Goal: Information Seeking & Learning: Learn about a topic

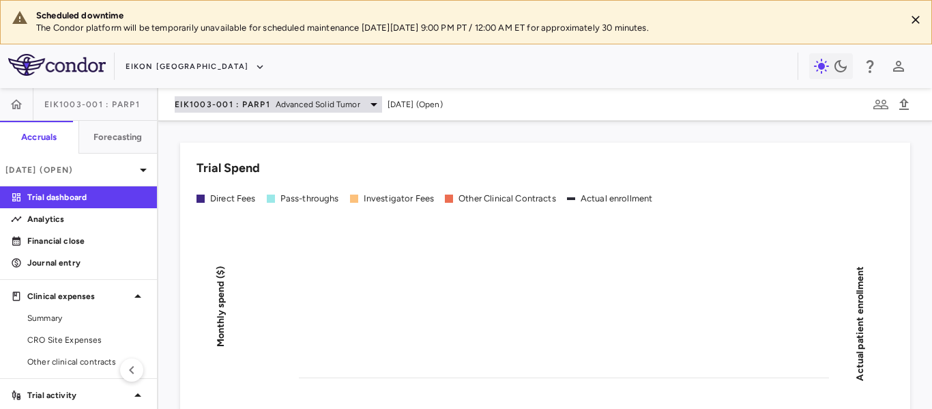
click at [336, 108] on span "Advanced Solid Tumor" at bounding box center [318, 104] width 85 height 12
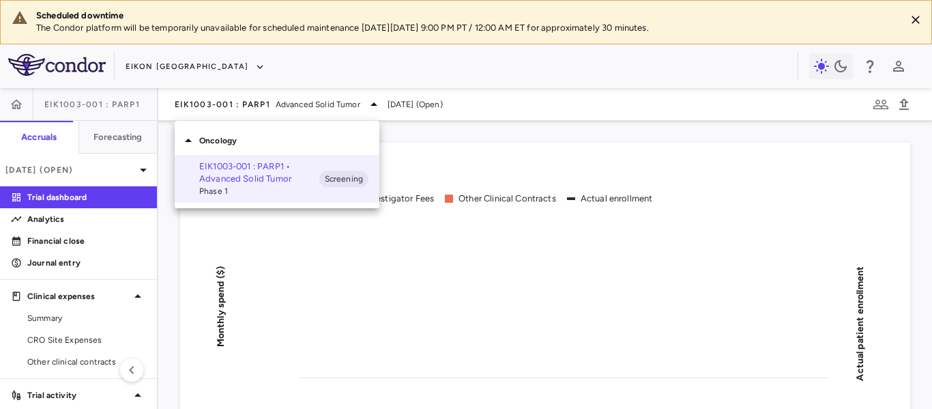
click at [154, 70] on div at bounding box center [466, 204] width 932 height 409
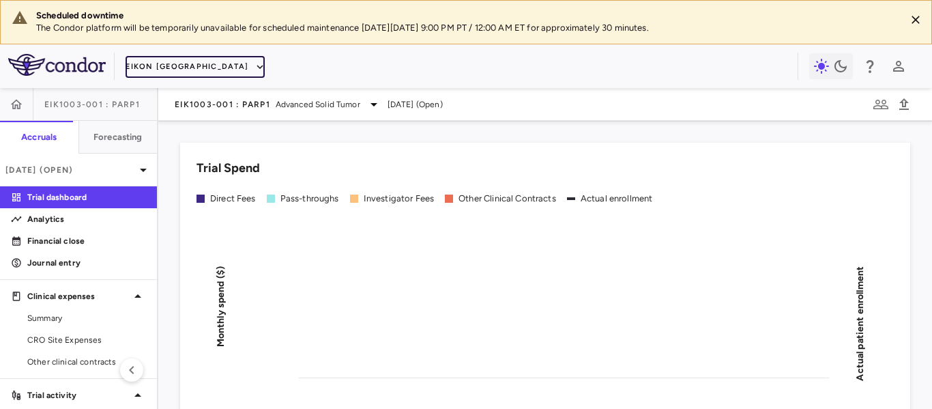
click at [254, 66] on icon "button" at bounding box center [260, 67] width 12 height 12
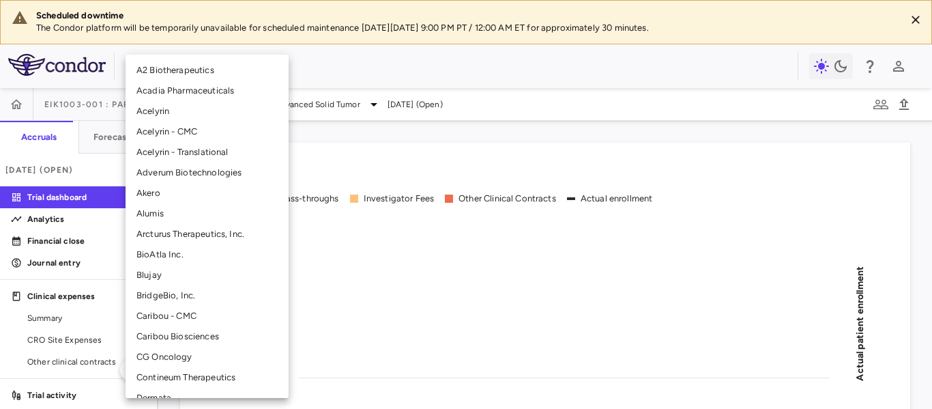
click at [177, 91] on li "Acadia Pharmaceuticals" at bounding box center [207, 91] width 163 height 20
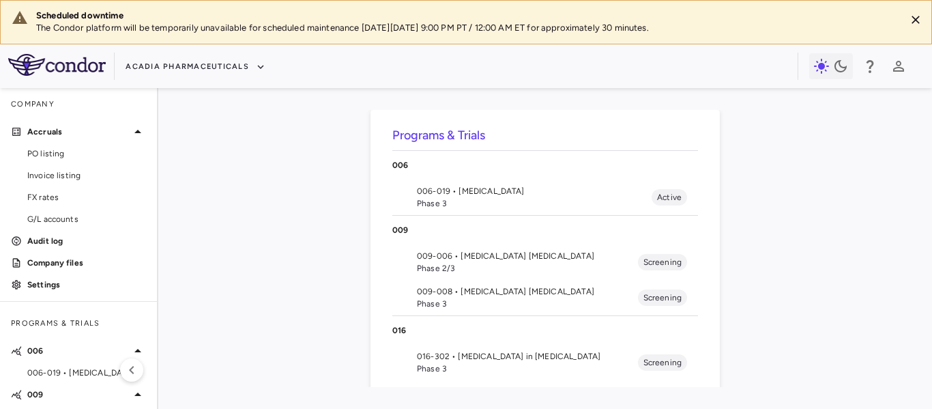
click at [887, 258] on div "Programs & Trials [PHONE_NUMBER] • [MEDICAL_DATA] Phase 3 Active [PHONE_NUMBER]…" at bounding box center [545, 248] width 730 height 277
click at [524, 198] on span "Phase 3" at bounding box center [534, 203] width 235 height 12
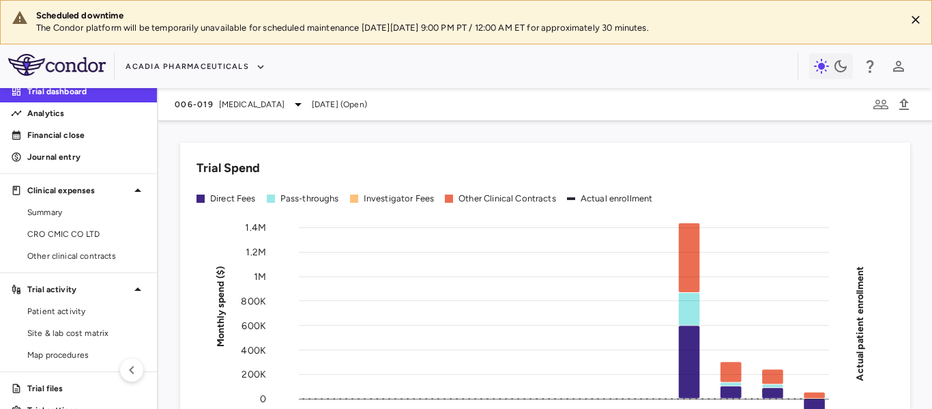
scroll to position [129, 0]
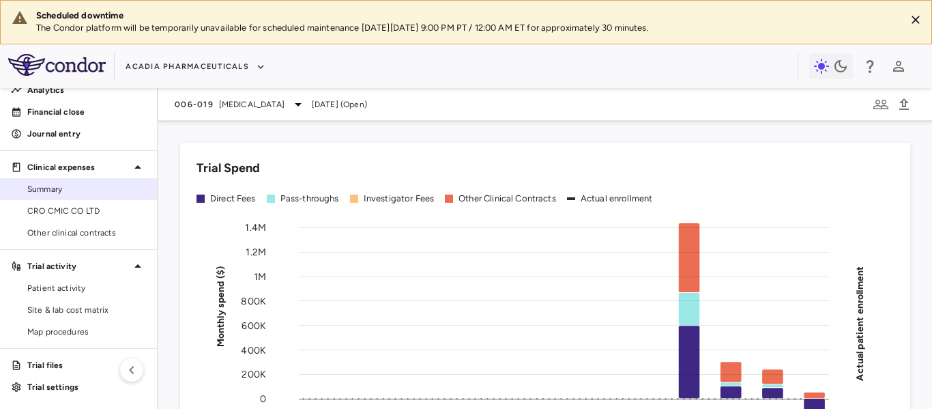
click at [74, 184] on span "Summary" at bounding box center [86, 189] width 119 height 12
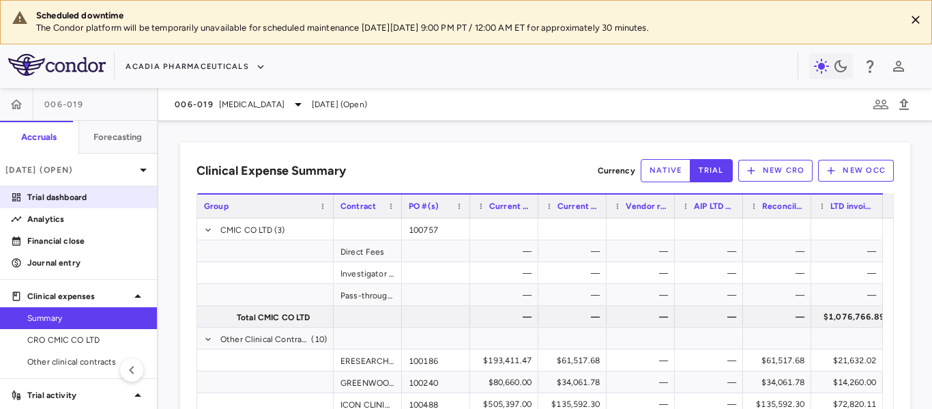
click at [69, 197] on p "Trial dashboard" at bounding box center [86, 197] width 119 height 12
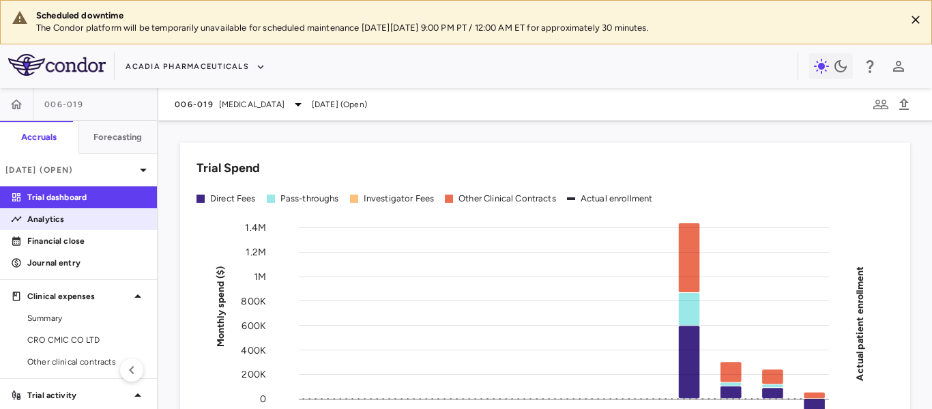
click at [75, 222] on p "Analytics" at bounding box center [86, 219] width 119 height 12
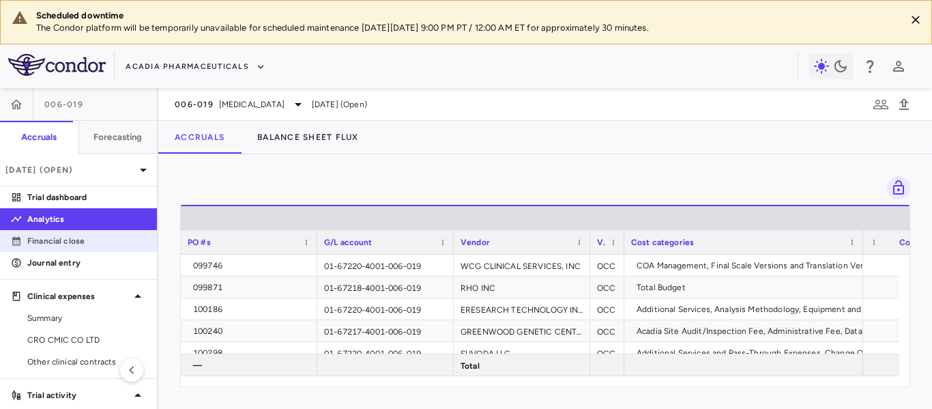
click at [93, 248] on link "Financial close" at bounding box center [78, 241] width 157 height 20
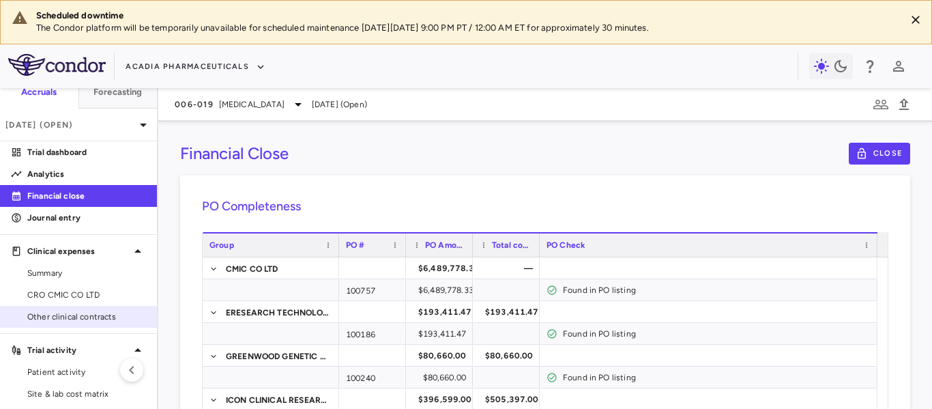
scroll to position [68, 0]
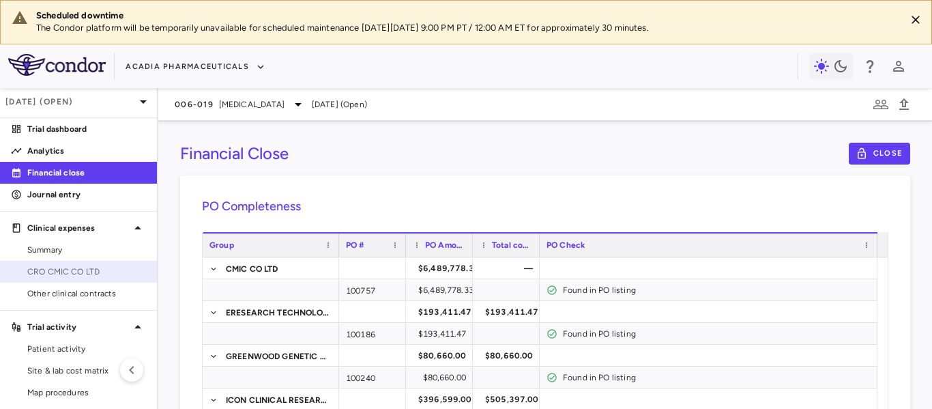
click at [93, 273] on span "CRO CMIC CO LTD" at bounding box center [86, 271] width 119 height 12
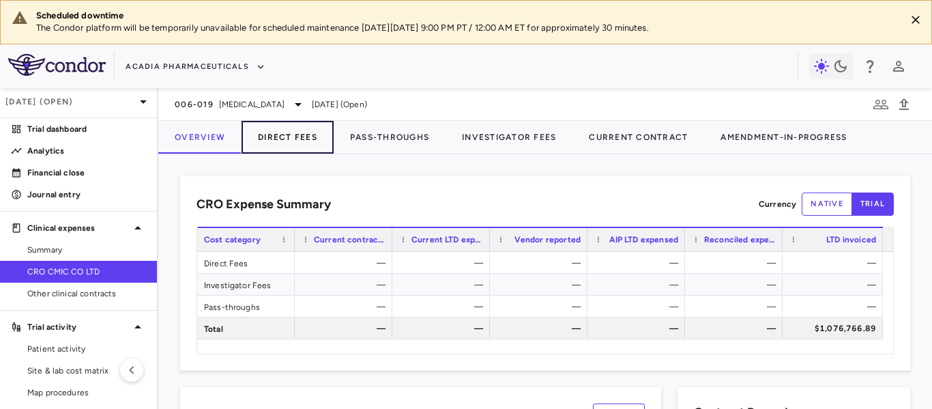
click at [292, 141] on button "Direct Fees" at bounding box center [288, 137] width 92 height 33
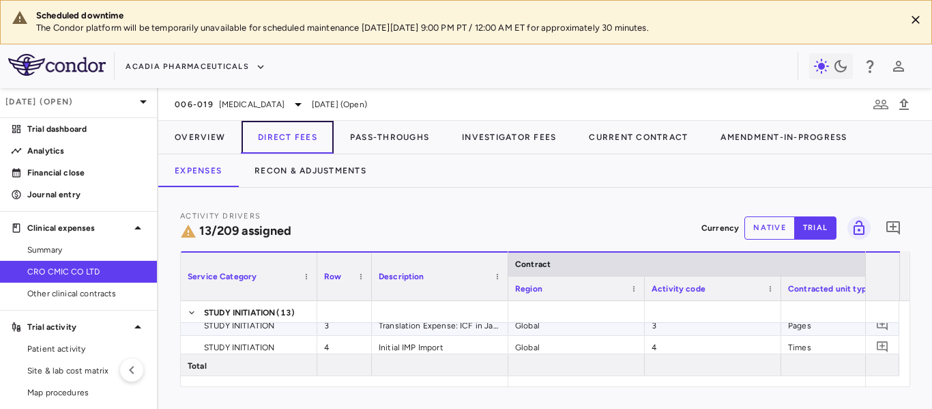
scroll to position [68, 0]
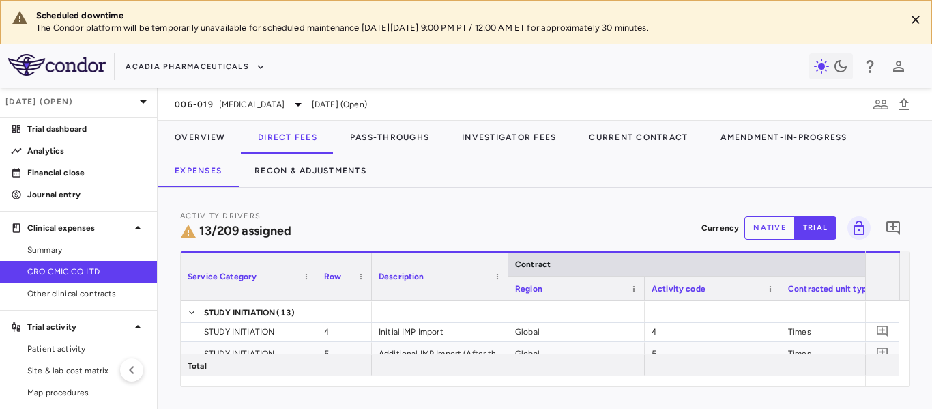
click at [644, 289] on div at bounding box center [643, 288] width 5 height 24
click at [708, 289] on div at bounding box center [710, 288] width 5 height 24
click at [802, 287] on div at bounding box center [802, 288] width 5 height 24
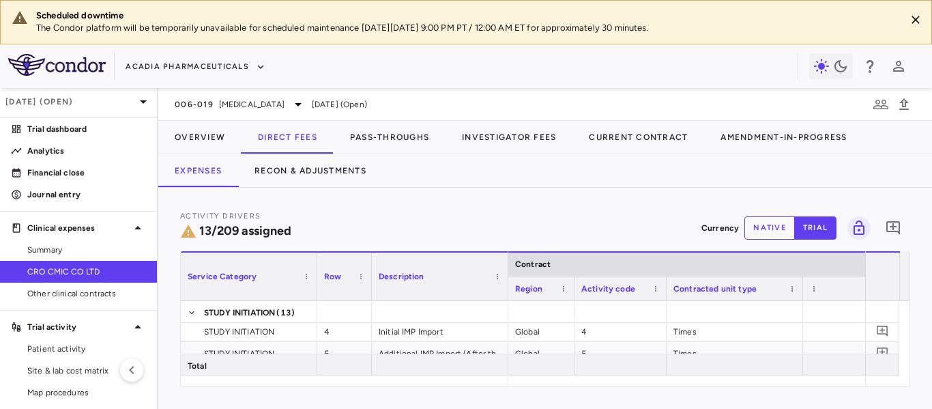
click at [802, 287] on div at bounding box center [802, 288] width 5 height 24
click at [787, 287] on div at bounding box center [786, 288] width 5 height 24
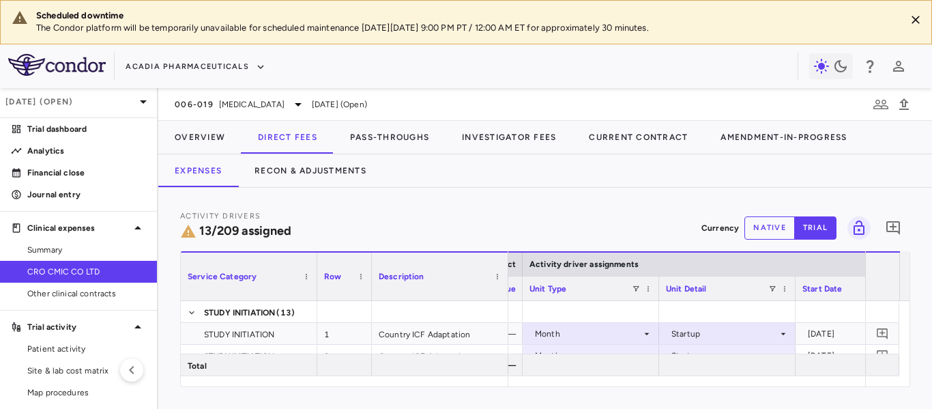
click at [519, 224] on div "Activity Drivers 13/209 assigned Currency native trial 0" at bounding box center [545, 227] width 730 height 36
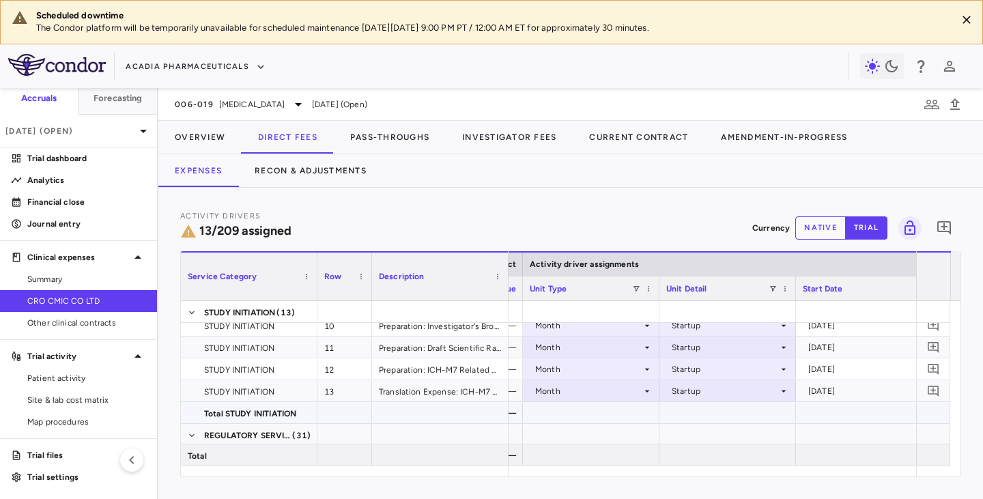
scroll to position [273, 0]
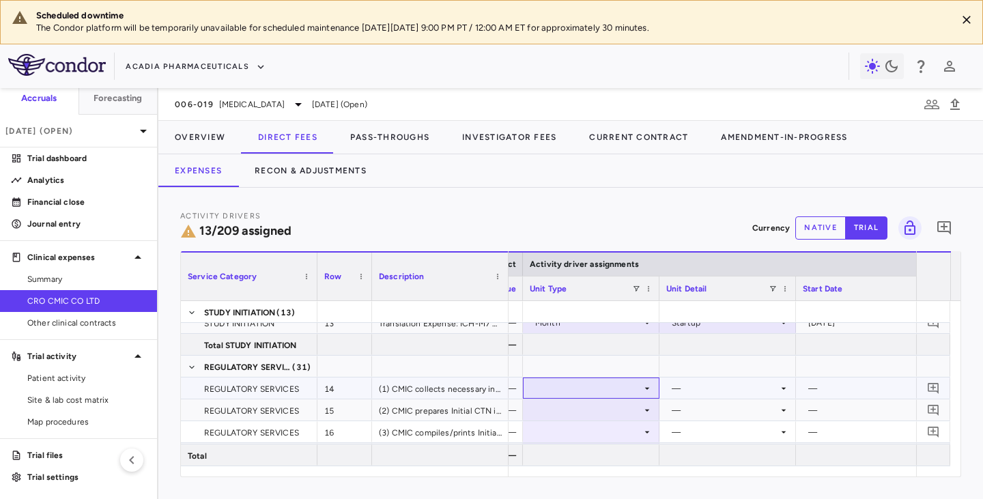
click at [643, 390] on icon at bounding box center [646, 388] width 11 height 11
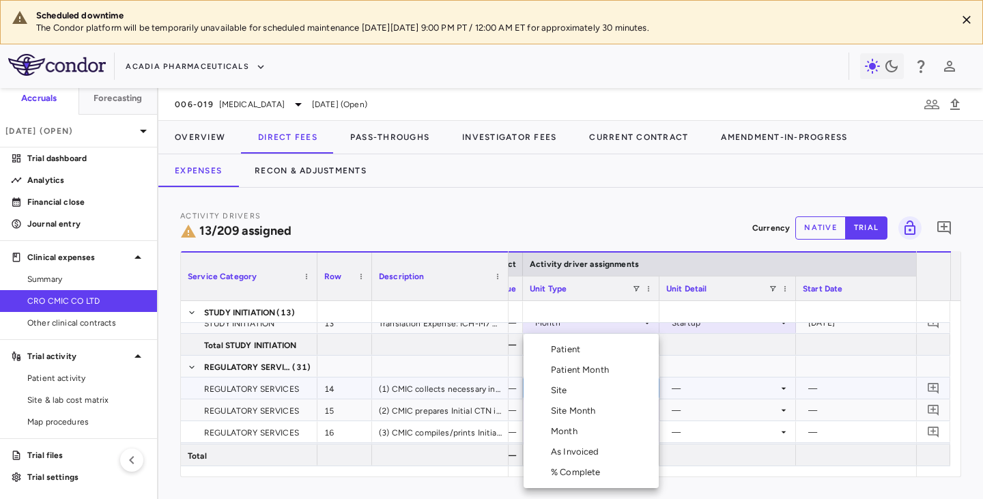
click at [567, 408] on div "Month" at bounding box center [567, 431] width 32 height 12
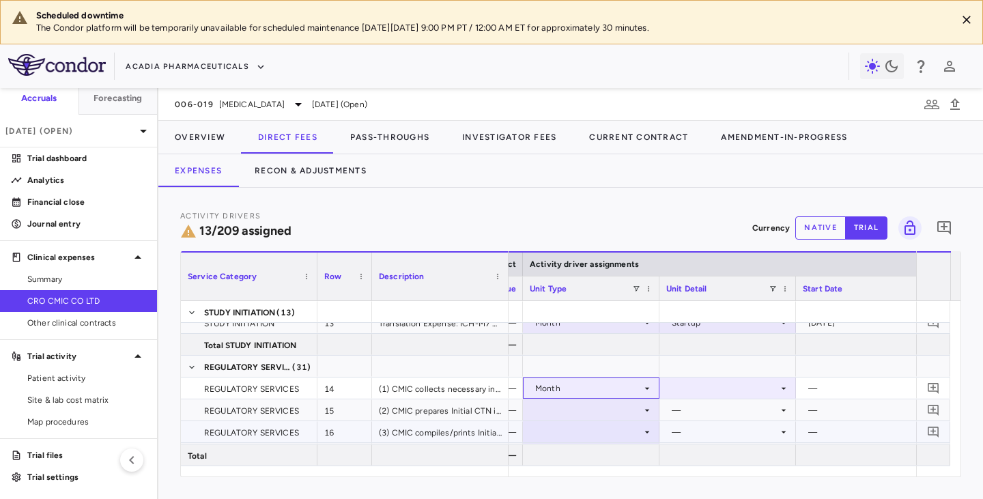
drag, startPoint x: 562, startPoint y: 384, endPoint x: 553, endPoint y: 424, distance: 40.6
drag, startPoint x: 645, startPoint y: 409, endPoint x: 607, endPoint y: 421, distance: 39.3
click at [561, 405] on div at bounding box center [590, 410] width 123 height 20
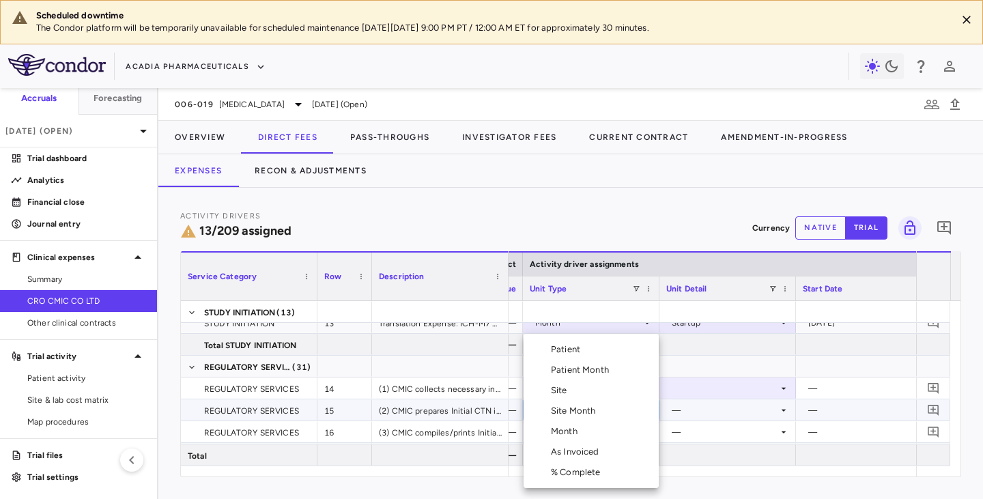
click at [568, 408] on div "Month" at bounding box center [567, 431] width 32 height 12
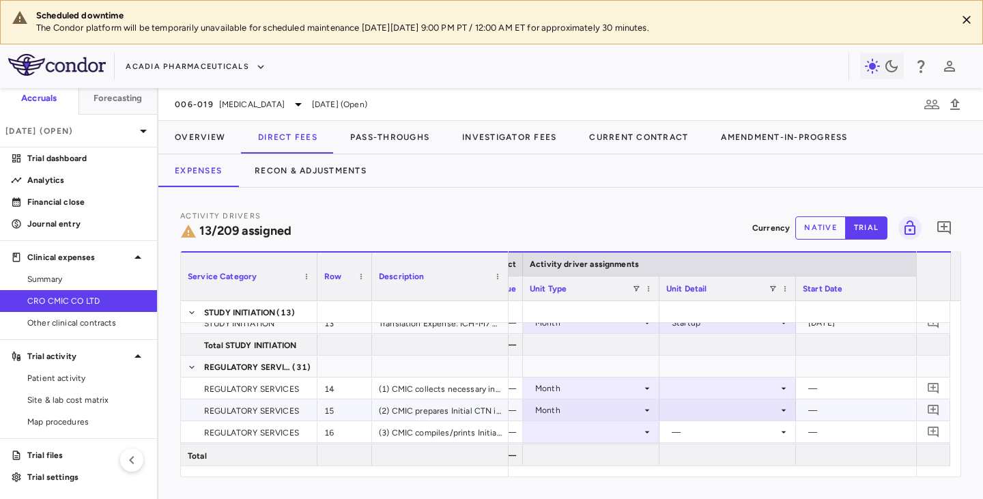
scroll to position [308, 0]
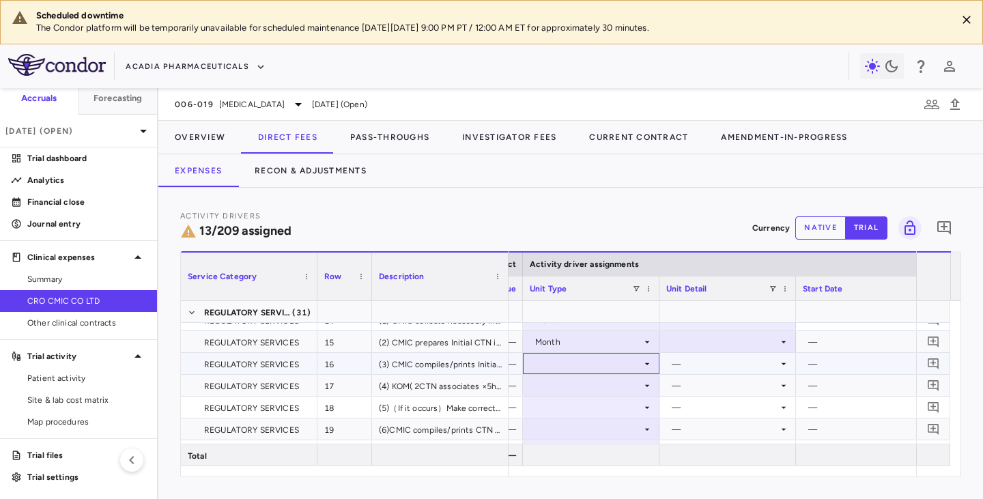
click at [645, 364] on icon at bounding box center [646, 363] width 11 height 11
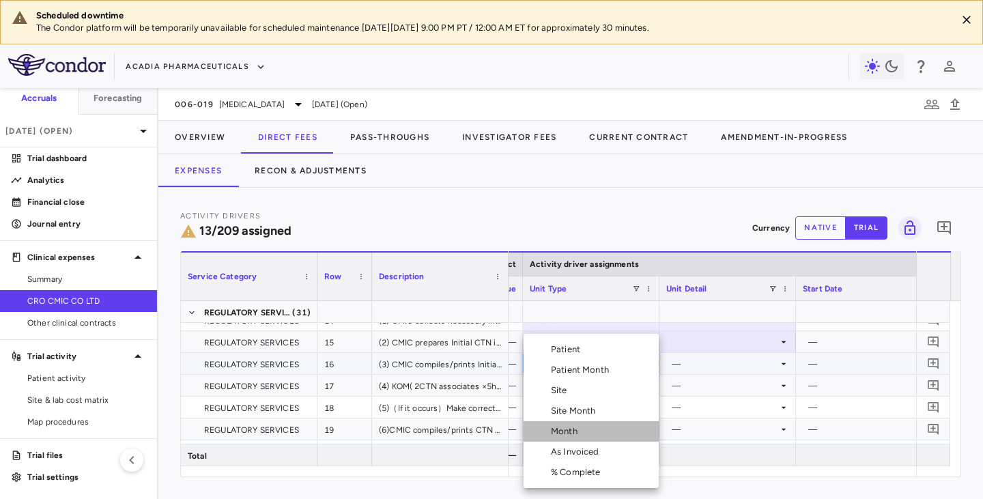
click at [569, 408] on li "Month" at bounding box center [590, 431] width 135 height 20
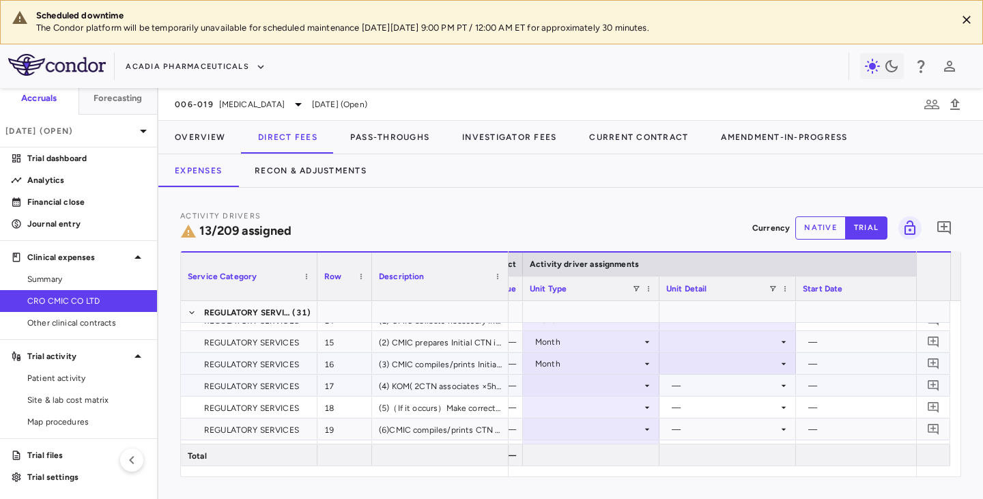
click at [643, 387] on icon at bounding box center [646, 385] width 11 height 11
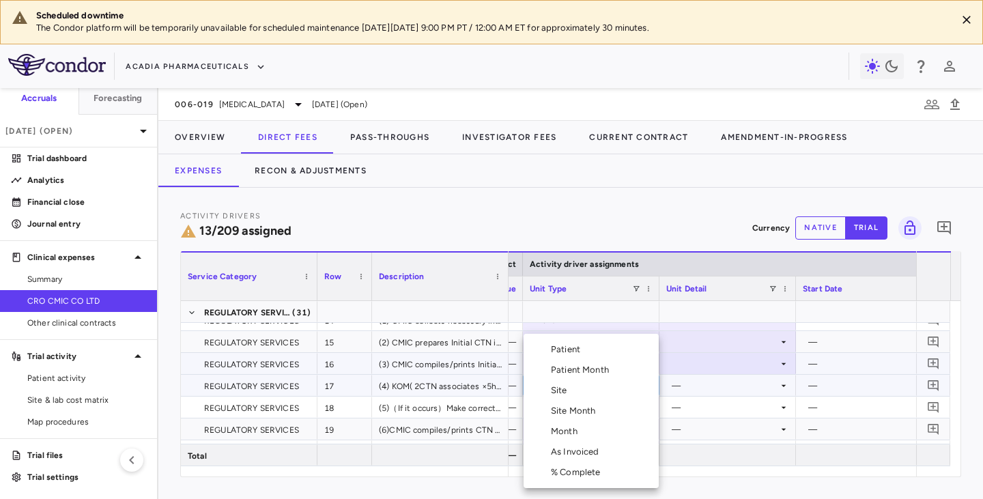
click at [564, 408] on div "Month" at bounding box center [567, 431] width 32 height 12
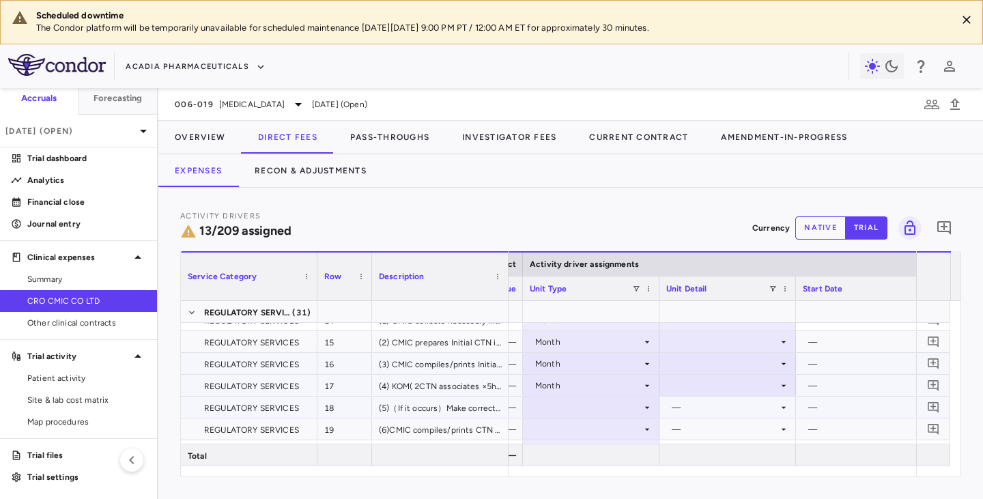
click at [645, 408] on icon at bounding box center [646, 407] width 11 height 11
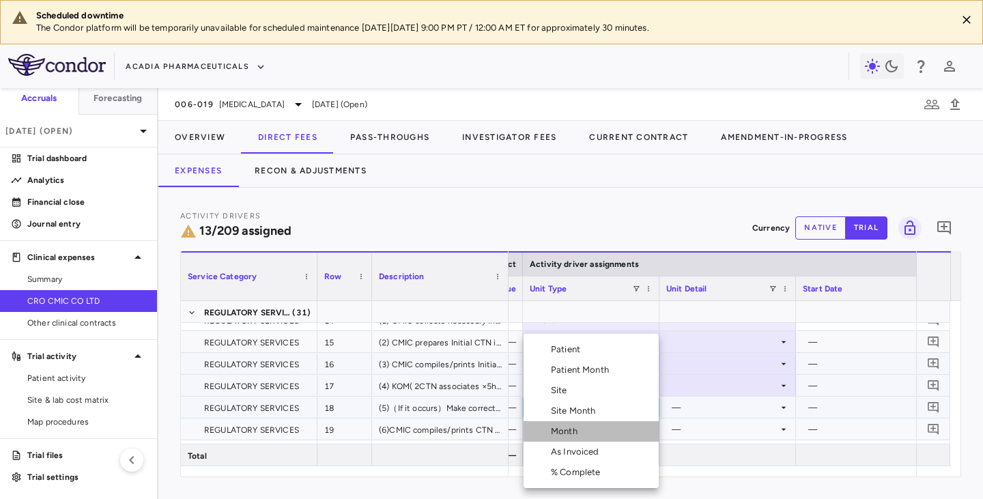
click at [574, 408] on div "Month" at bounding box center [567, 431] width 32 height 12
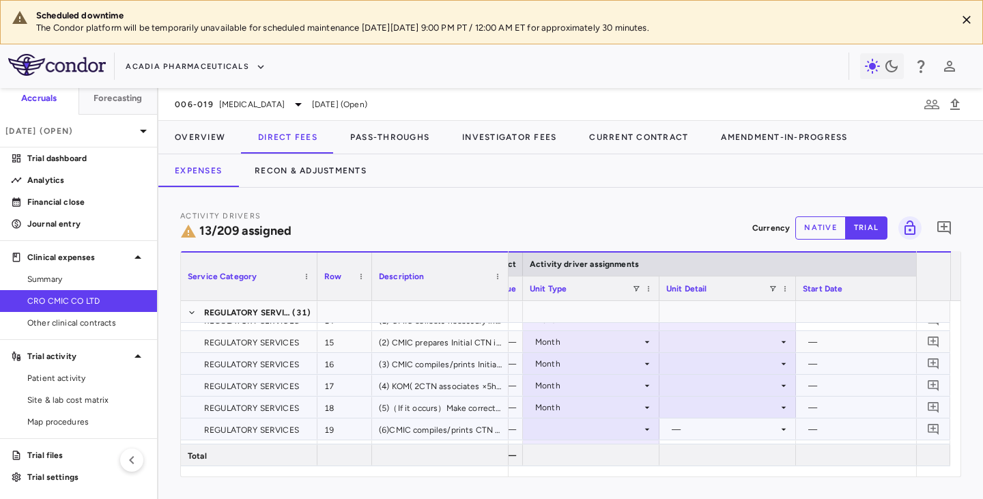
click at [621, 408] on div at bounding box center [590, 429] width 123 height 20
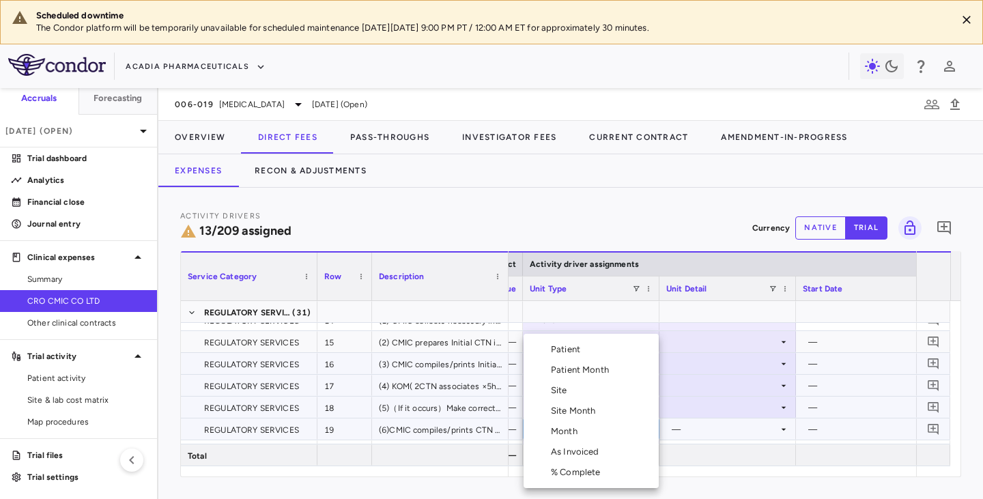
click at [599, 408] on li "Month" at bounding box center [590, 431] width 135 height 20
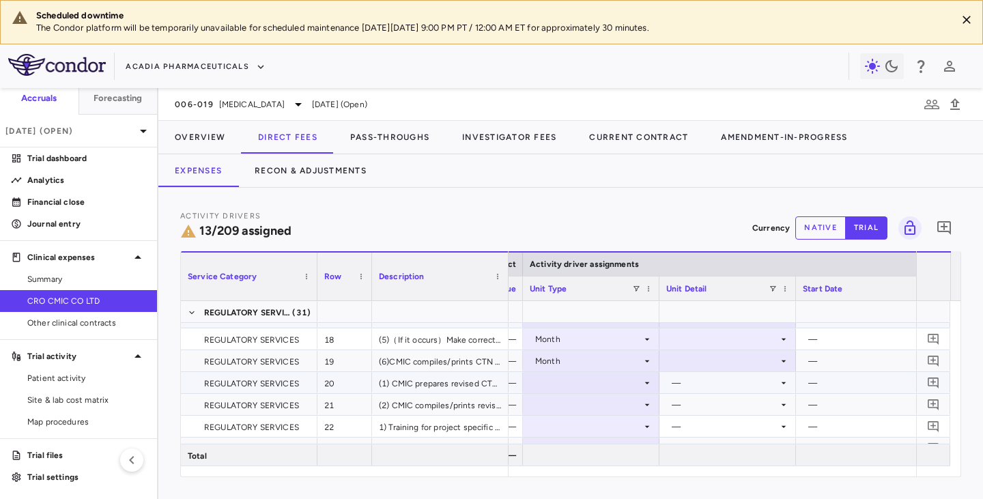
click at [574, 392] on div at bounding box center [591, 382] width 136 height 21
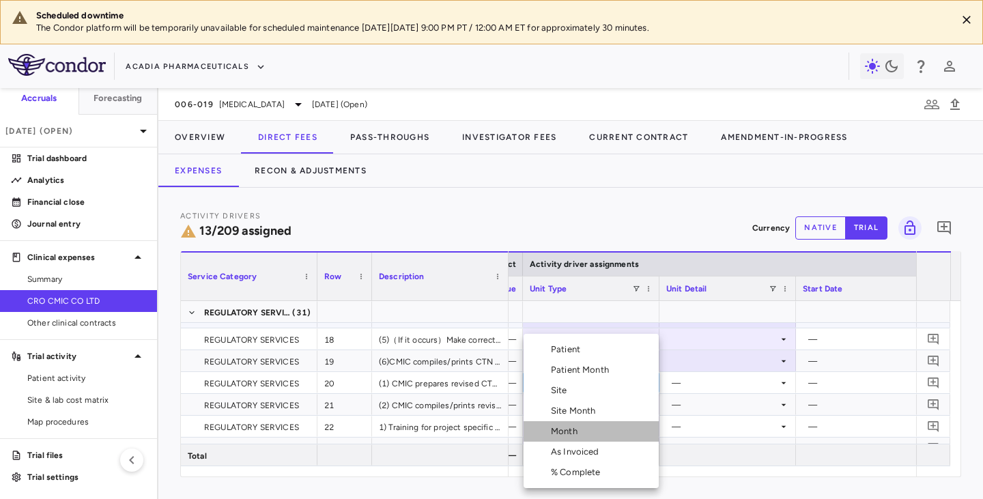
click at [564, 408] on div "Month" at bounding box center [567, 431] width 32 height 12
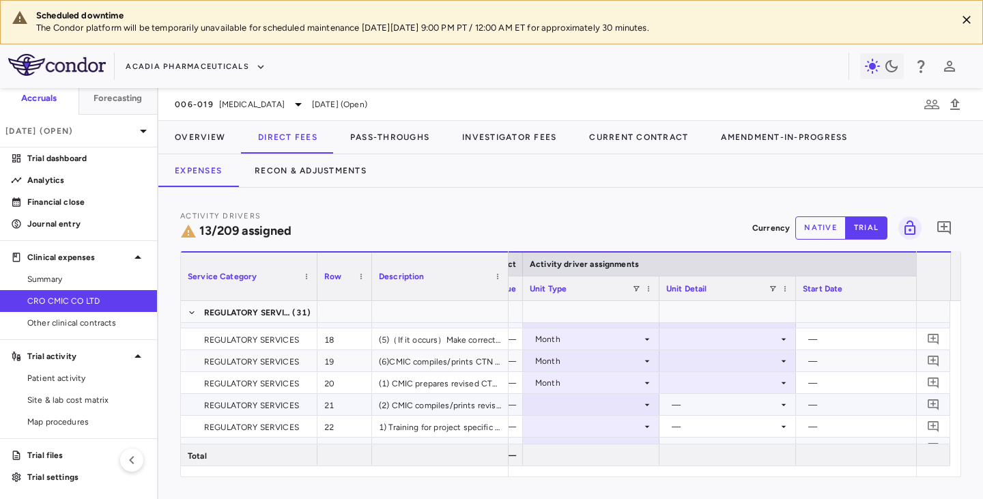
click at [565, 405] on div at bounding box center [590, 404] width 123 height 20
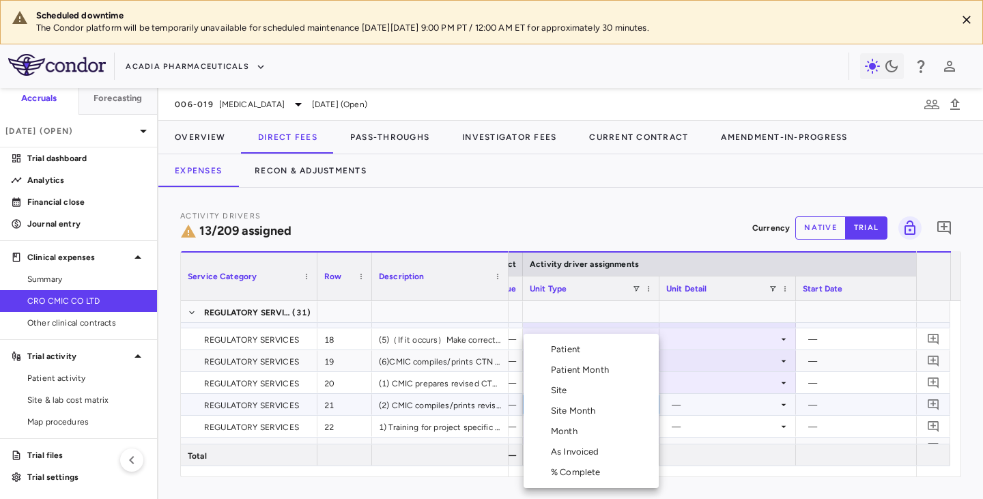
click at [559, 408] on div "Month" at bounding box center [567, 431] width 32 height 12
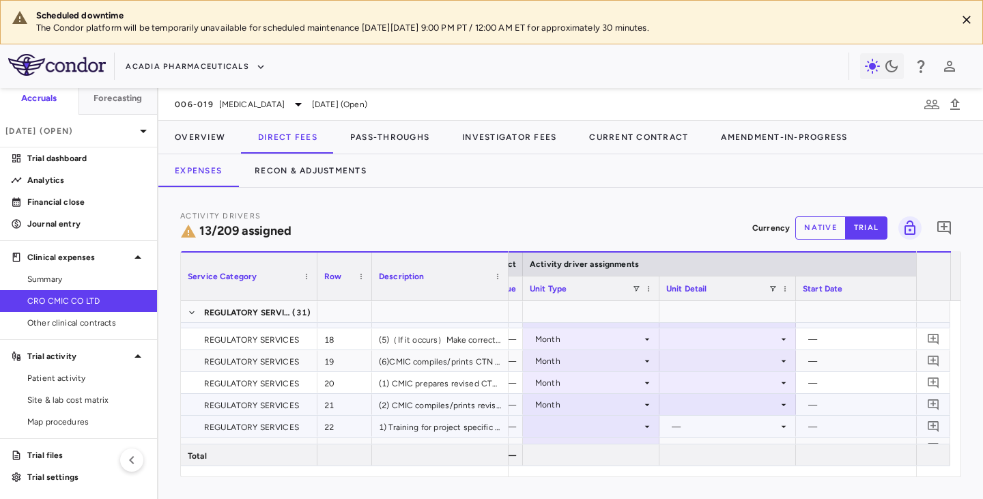
click at [561, 408] on div at bounding box center [590, 426] width 123 height 20
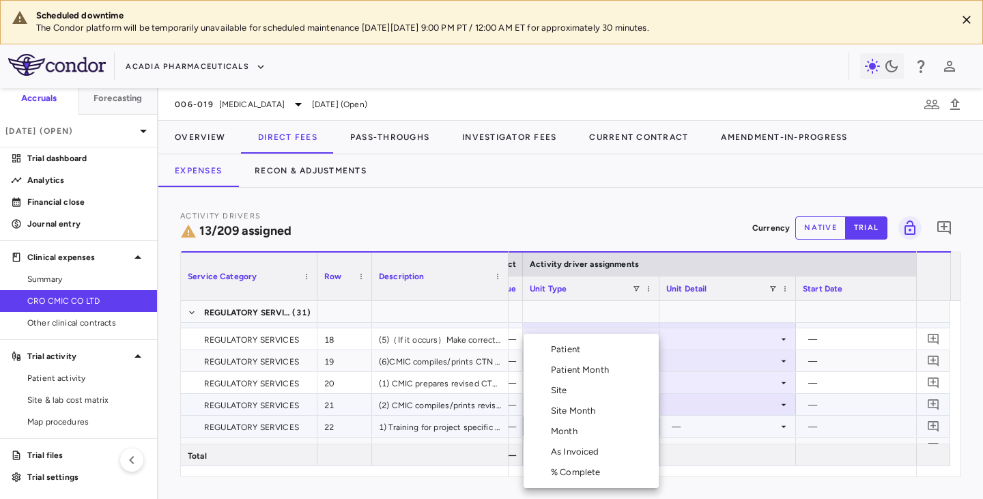
click at [559, 408] on div "Month" at bounding box center [567, 431] width 32 height 12
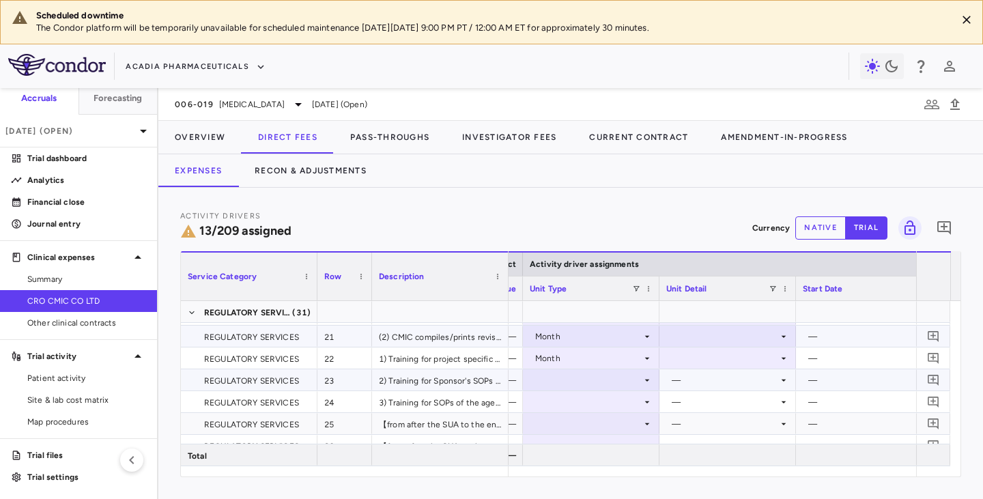
click at [557, 381] on div at bounding box center [590, 380] width 123 height 20
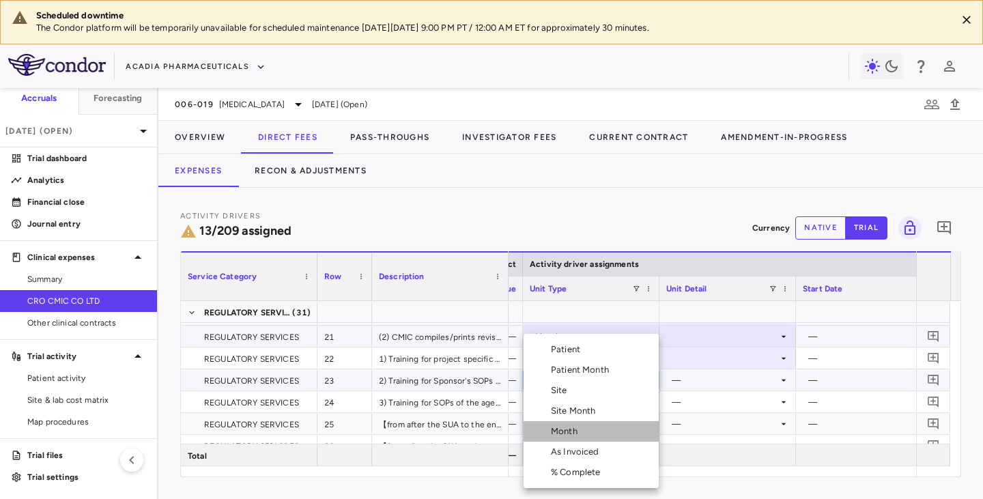
click at [559, 408] on div "Month" at bounding box center [567, 431] width 32 height 12
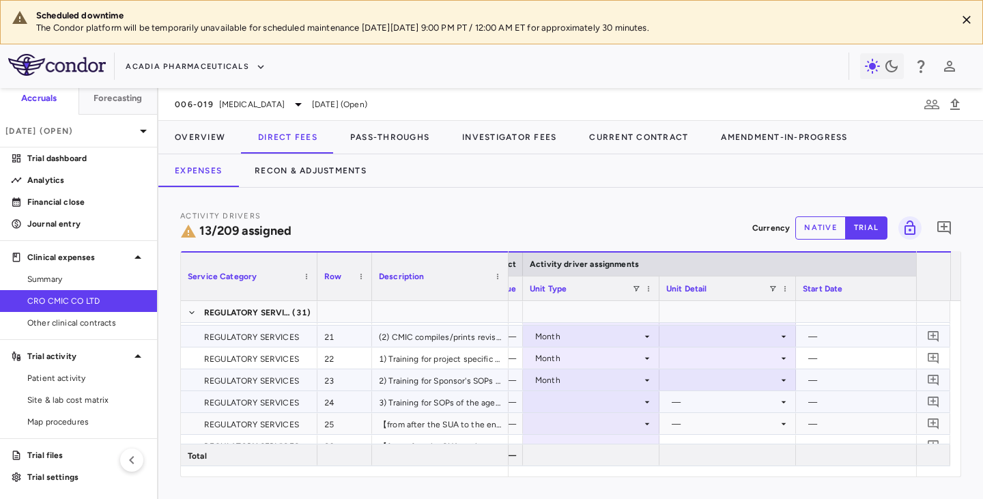
click at [553, 403] on div at bounding box center [590, 402] width 123 height 20
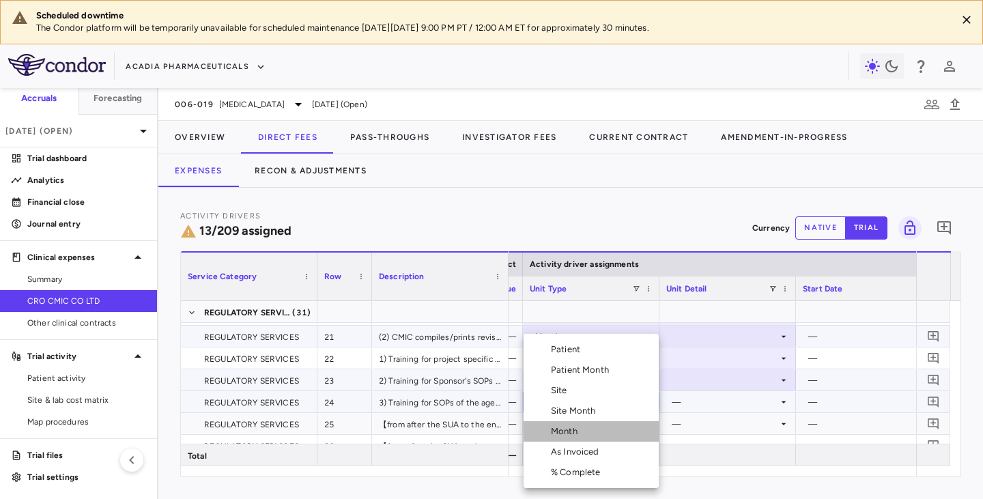
click at [559, 408] on div "Month" at bounding box center [567, 431] width 32 height 12
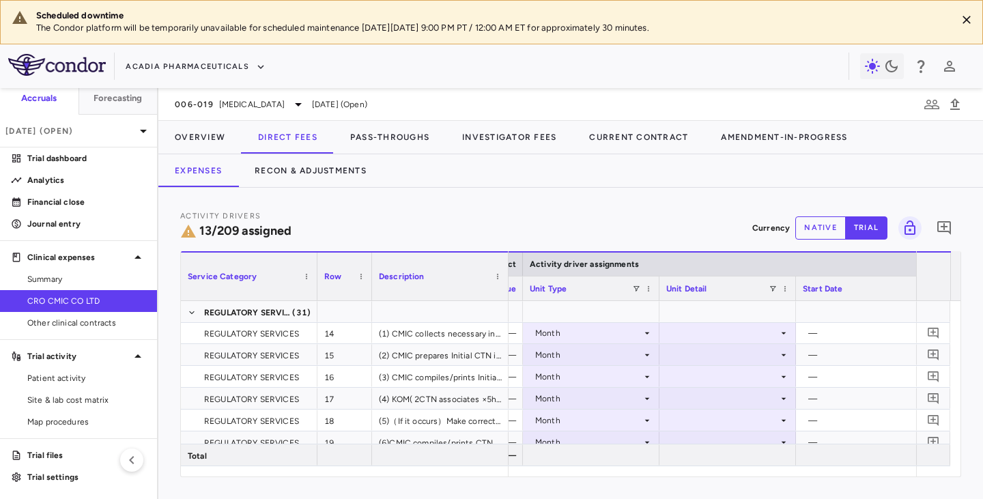
scroll to position [459, 0]
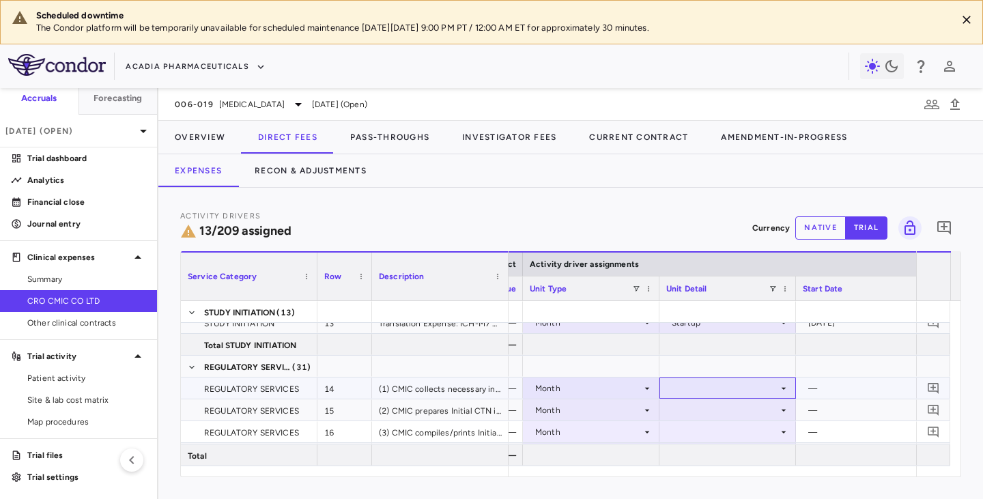
click at [712, 392] on div at bounding box center [727, 388] width 123 height 20
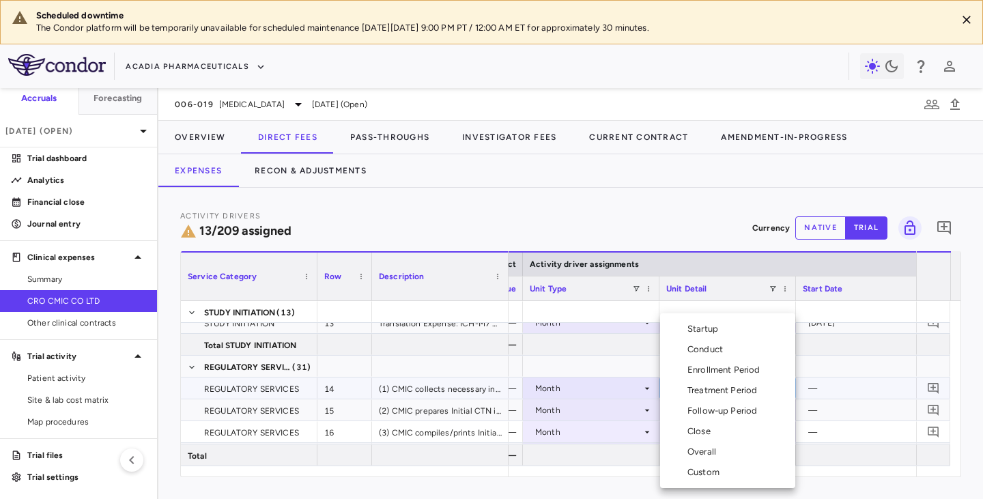
click at [710, 332] on div "Startup" at bounding box center [705, 329] width 36 height 12
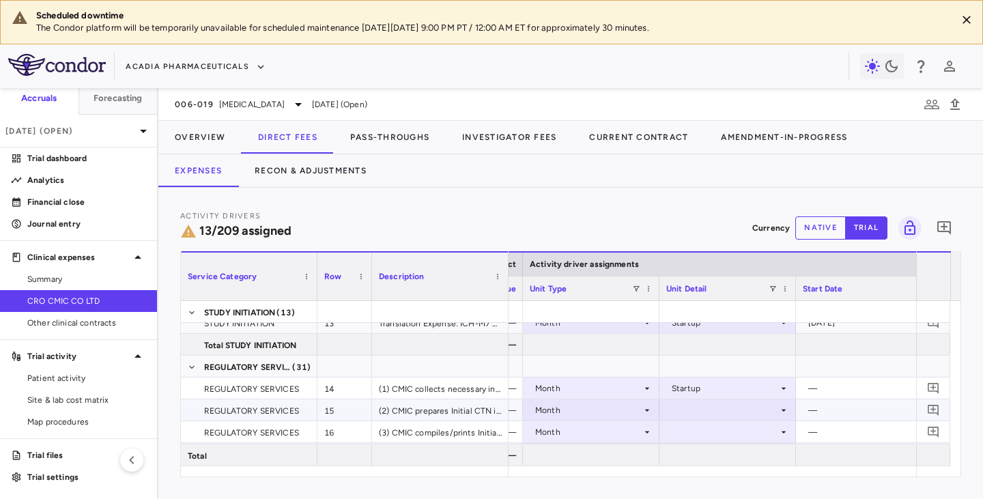
click at [701, 407] on div at bounding box center [727, 410] width 123 height 20
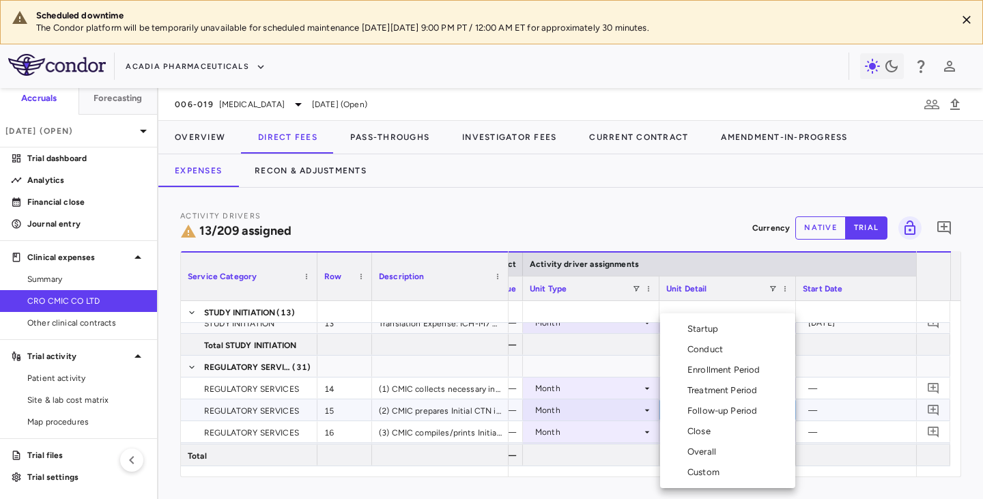
click at [711, 332] on div "Startup" at bounding box center [705, 329] width 36 height 12
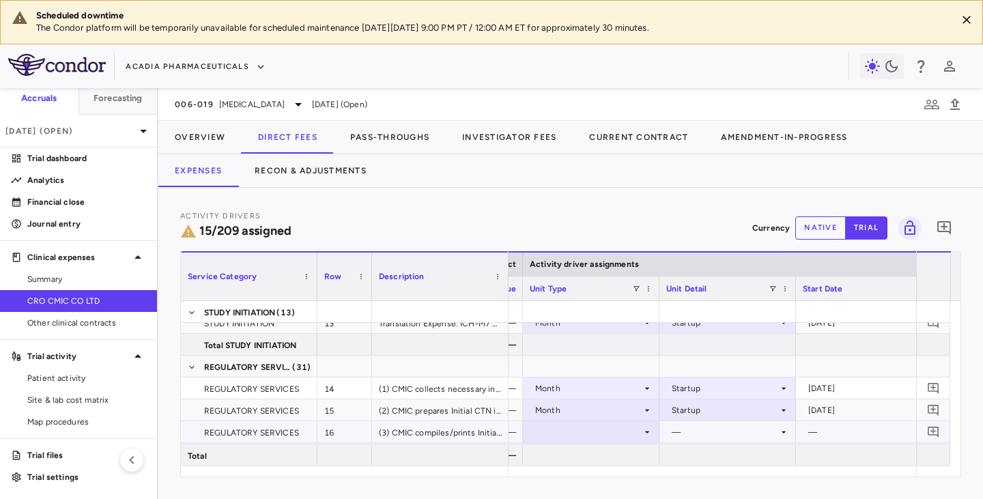
click at [695, 408] on div "—" at bounding box center [724, 432] width 106 height 22
click at [691, 408] on div "—" at bounding box center [724, 432] width 106 height 22
click at [785, 408] on icon at bounding box center [783, 431] width 11 height 11
click at [931, 16] on icon "Close" at bounding box center [966, 20] width 14 height 14
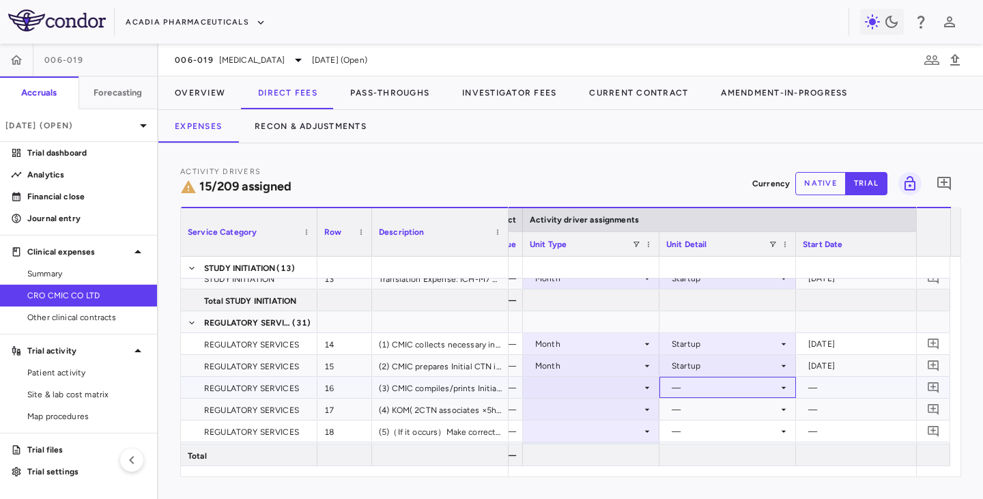
click at [724, 384] on div "—" at bounding box center [724, 388] width 106 height 22
click at [642, 385] on icon at bounding box center [646, 387] width 11 height 11
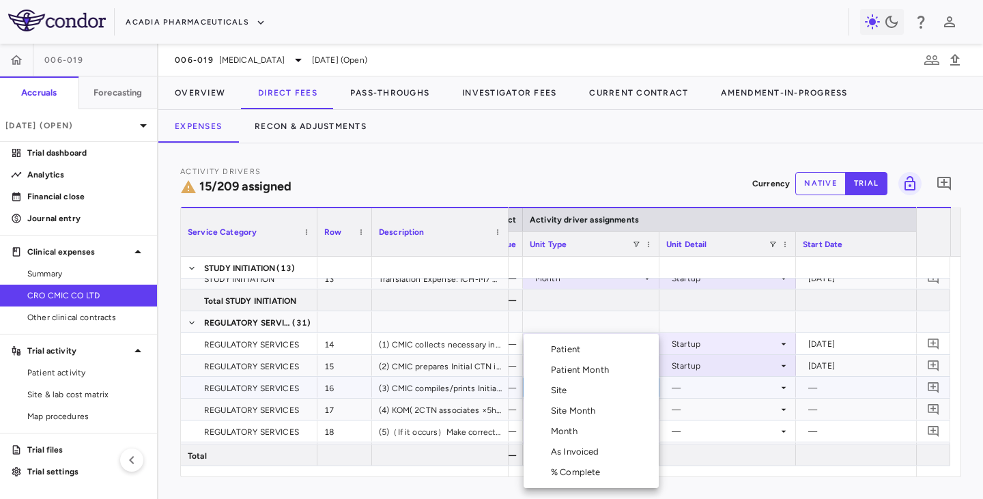
click at [579, 408] on div "Month" at bounding box center [567, 431] width 32 height 12
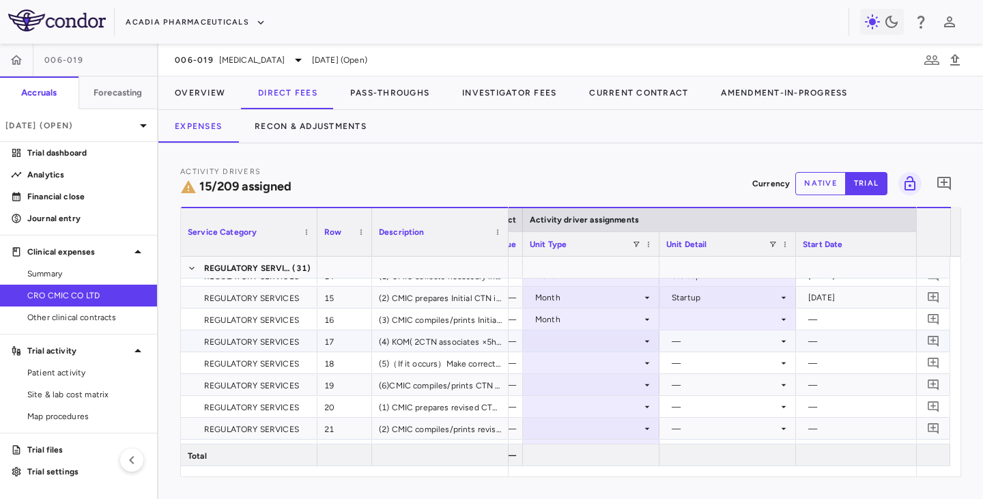
click at [600, 341] on div at bounding box center [590, 341] width 123 height 20
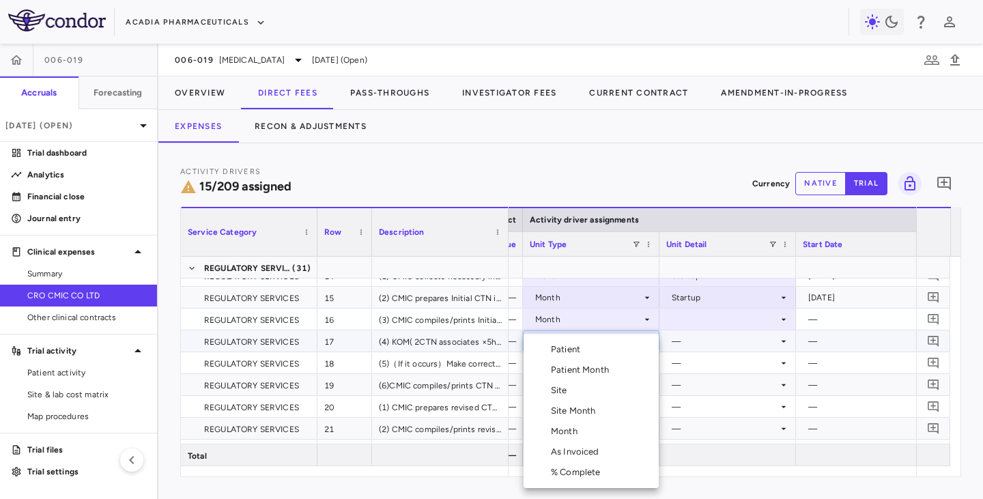
click at [579, 408] on div "Month" at bounding box center [567, 431] width 32 height 12
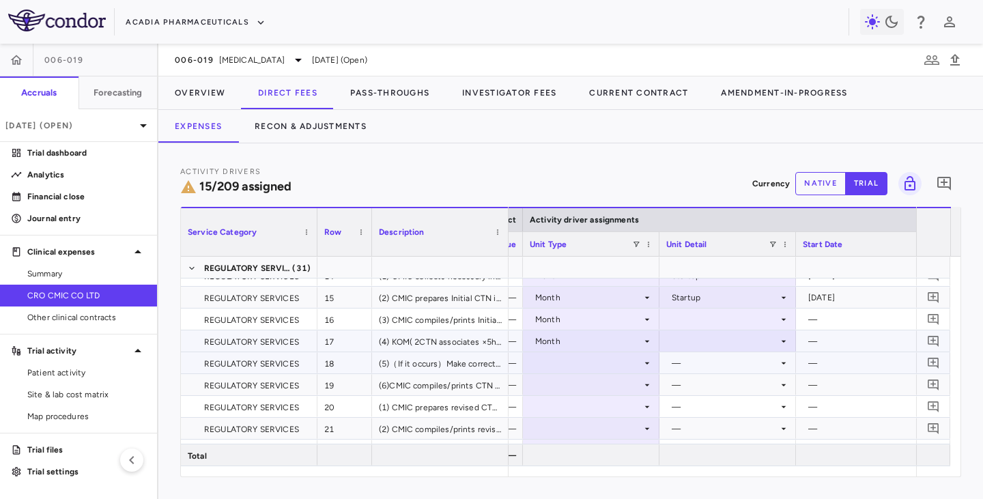
click at [586, 361] on div at bounding box center [590, 363] width 123 height 20
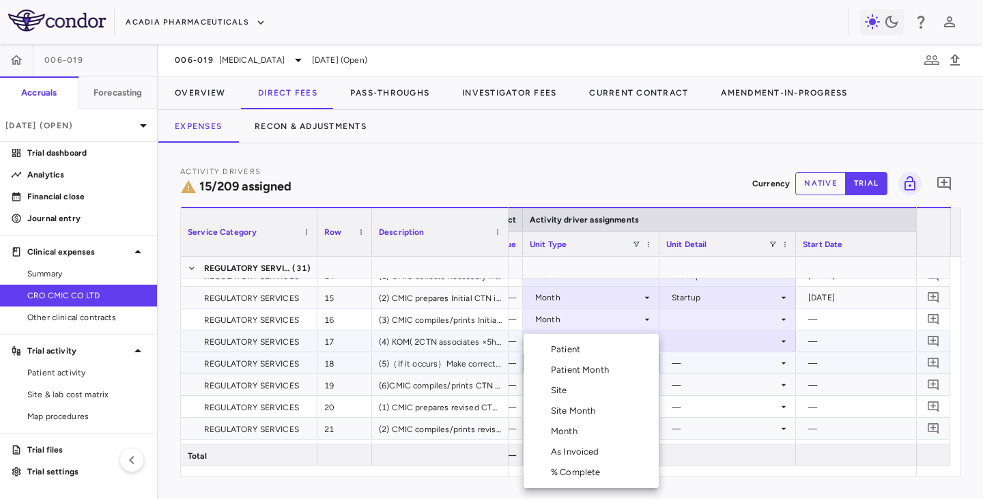
click at [566, 408] on div "Month" at bounding box center [567, 431] width 32 height 12
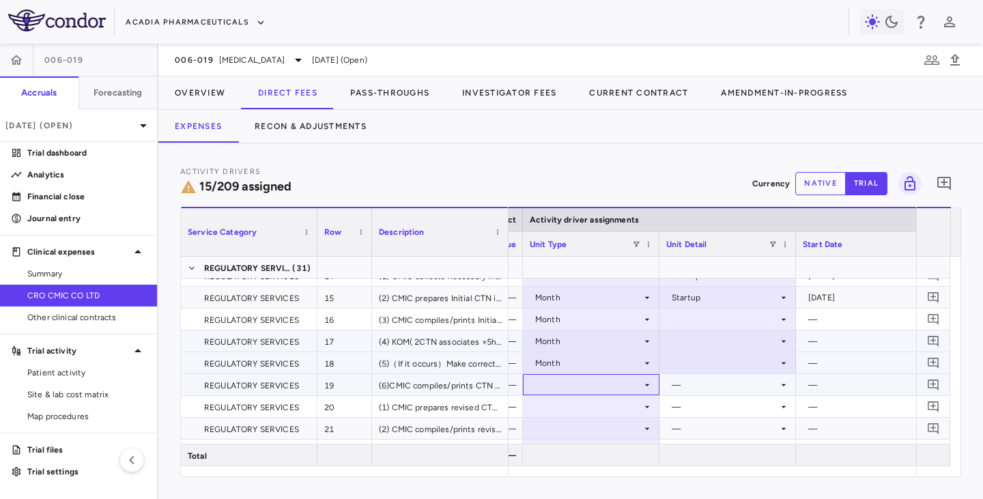
click at [570, 379] on div at bounding box center [590, 385] width 123 height 20
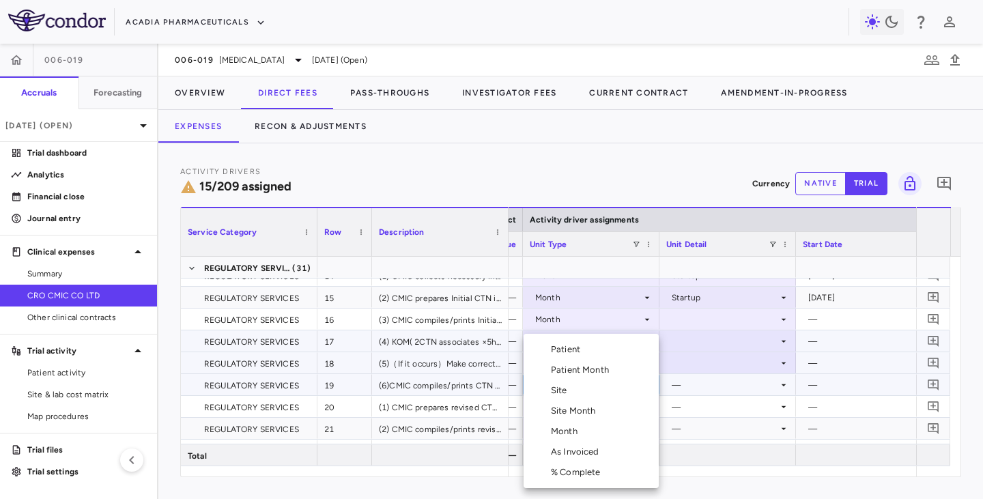
click at [559, 408] on div "Month" at bounding box center [567, 431] width 32 height 12
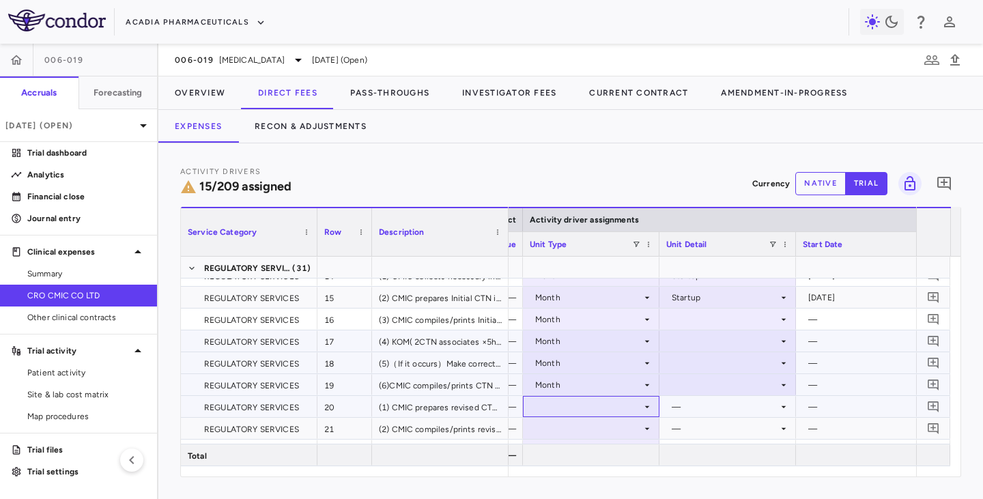
click at [563, 408] on div at bounding box center [590, 406] width 123 height 20
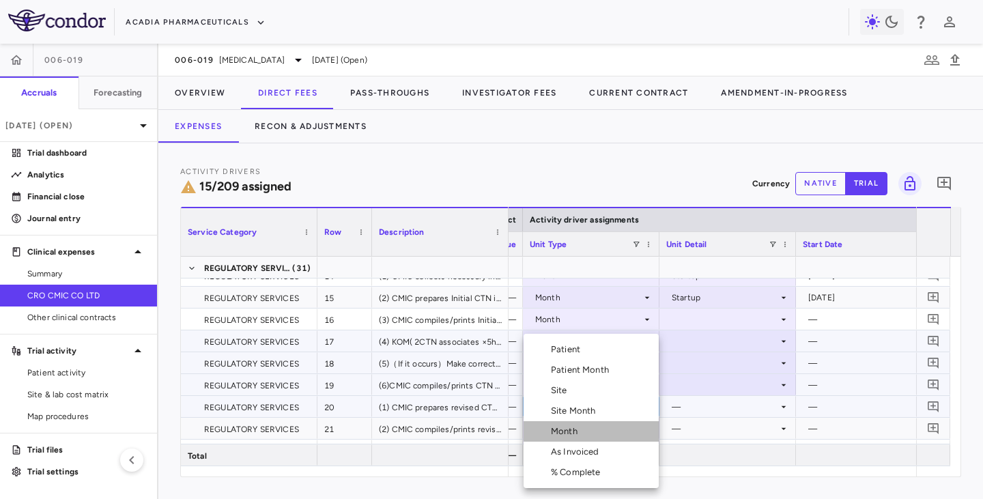
click at [564, 408] on div "Month" at bounding box center [567, 431] width 32 height 12
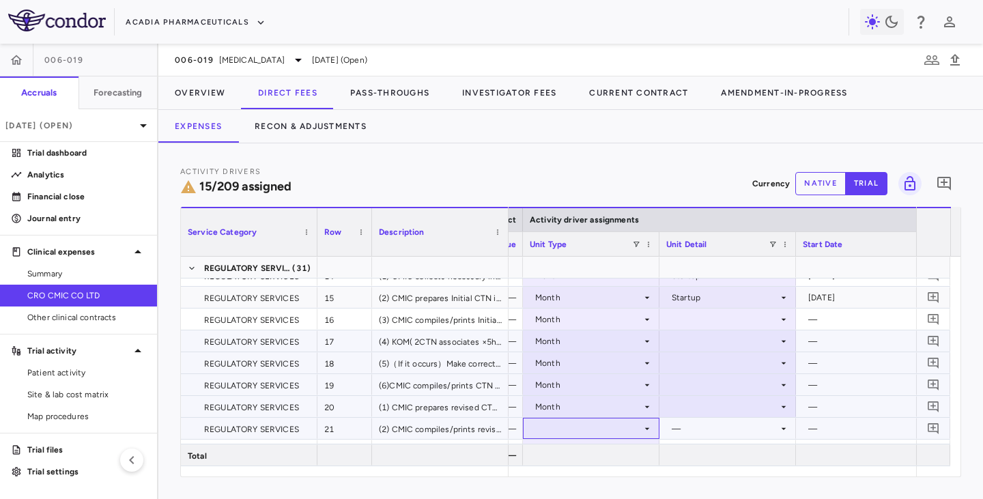
click at [563, 408] on div at bounding box center [590, 428] width 123 height 20
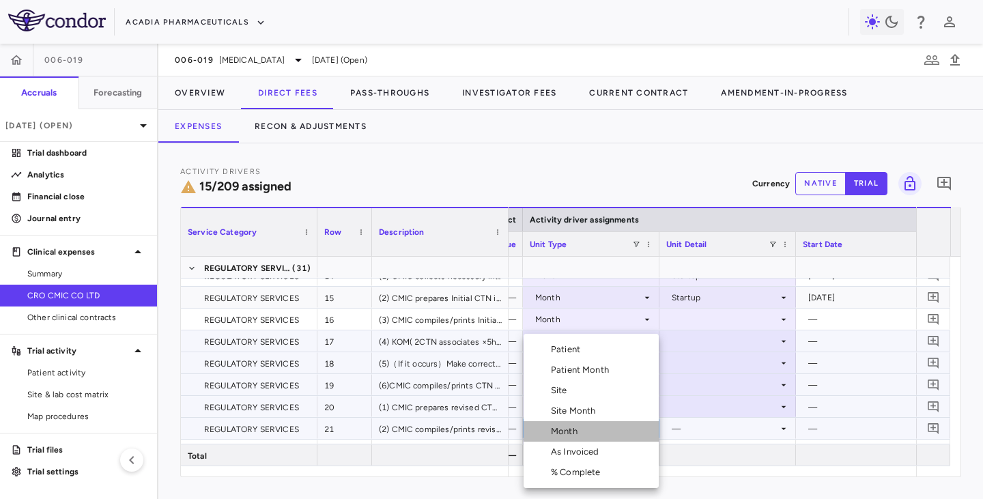
click at [564, 408] on div "Month" at bounding box center [567, 431] width 32 height 12
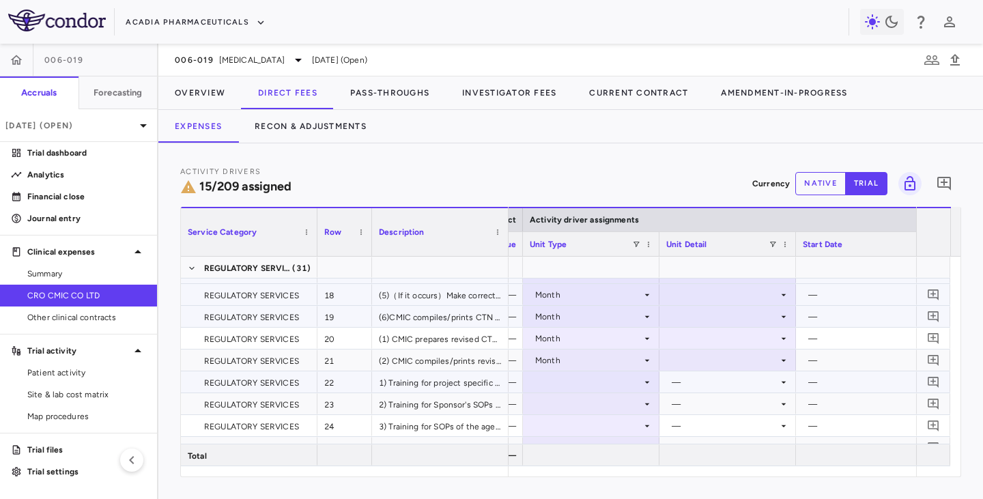
click at [566, 388] on div at bounding box center [590, 382] width 123 height 20
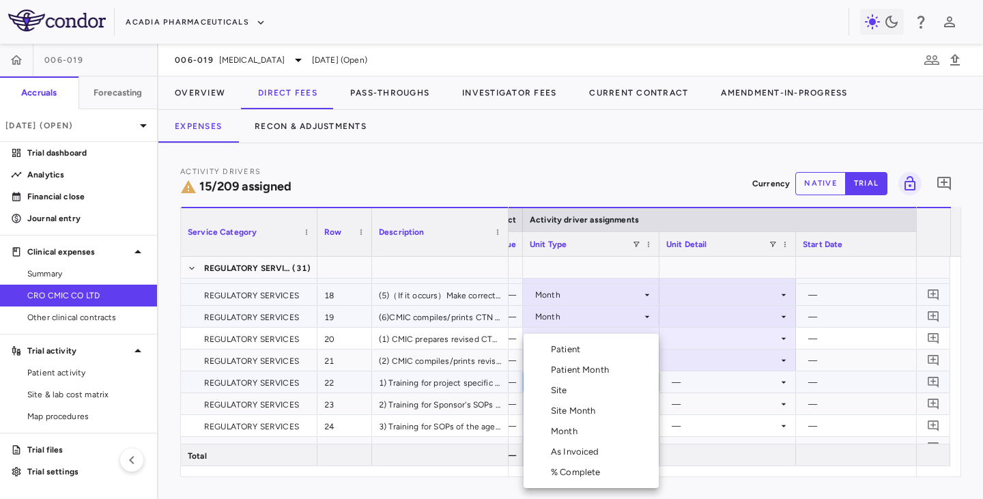
click at [562, 408] on div "Month" at bounding box center [567, 431] width 32 height 12
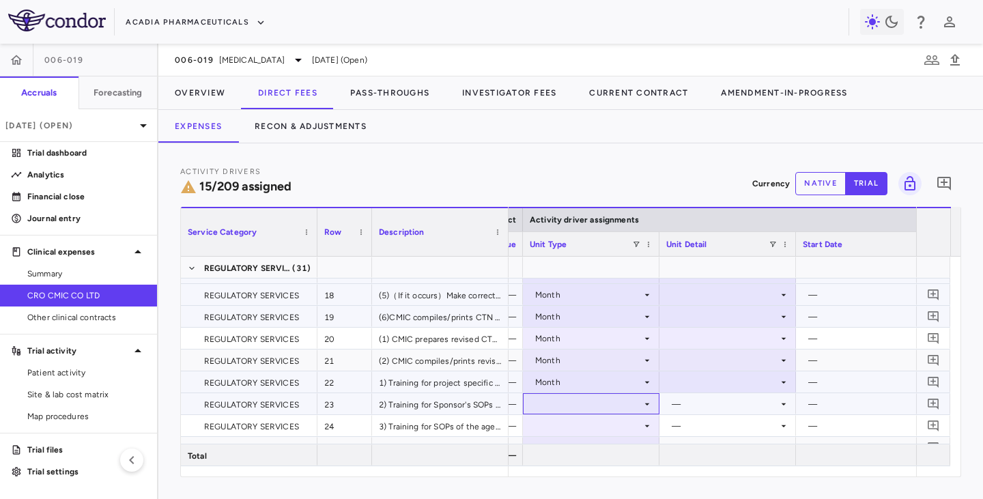
click at [558, 403] on div at bounding box center [590, 404] width 123 height 20
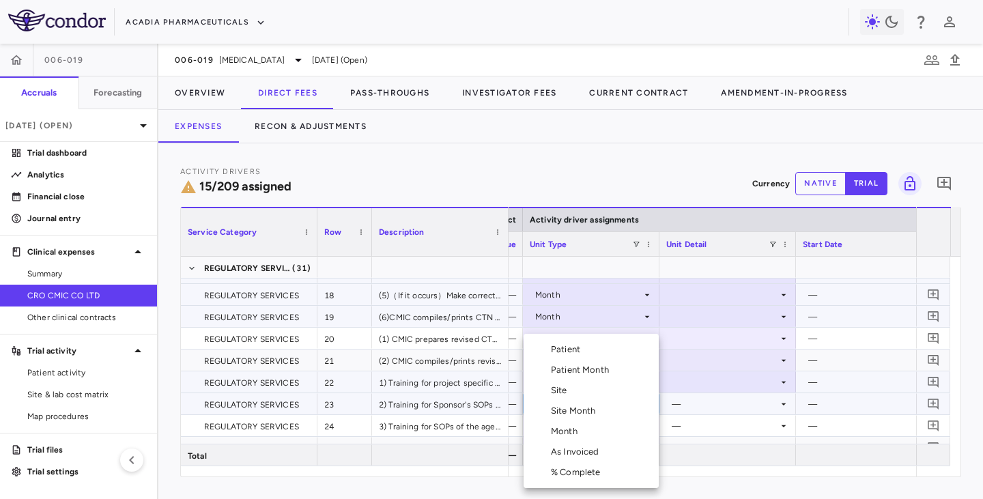
click at [559, 408] on div "Month" at bounding box center [567, 431] width 32 height 12
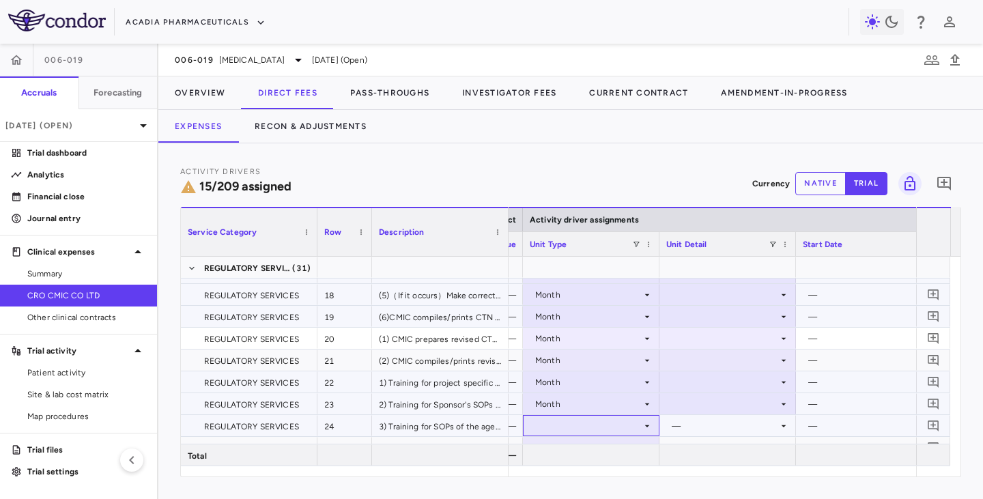
click at [557, 408] on div at bounding box center [590, 426] width 123 height 20
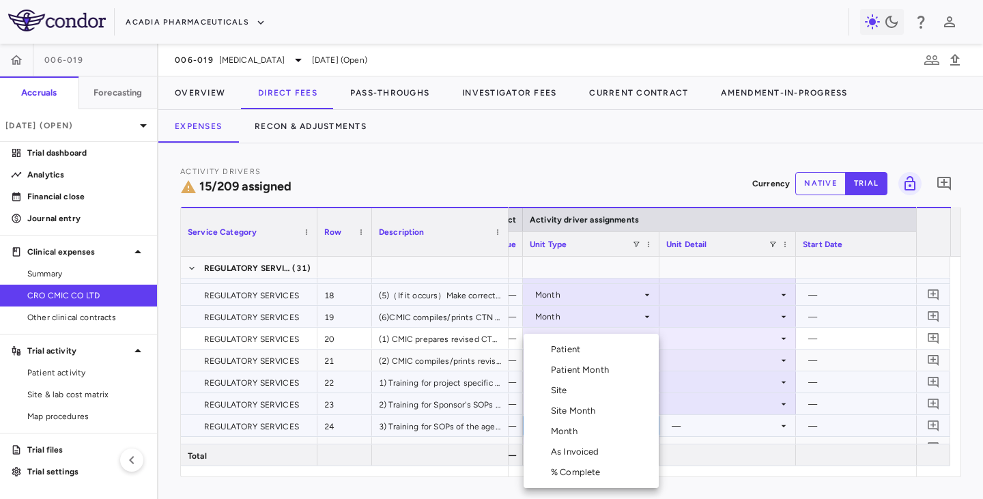
click at [559, 408] on div "Month" at bounding box center [567, 431] width 32 height 12
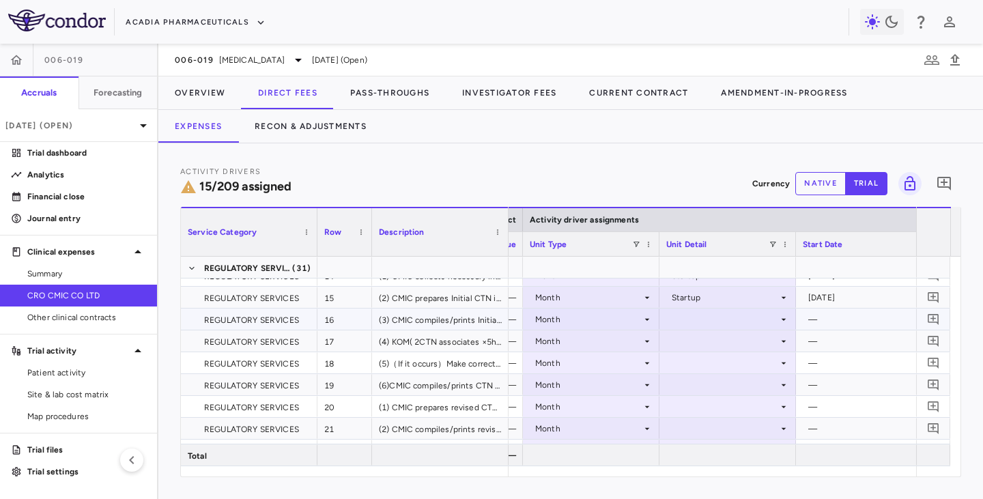
click at [768, 317] on div at bounding box center [727, 319] width 123 height 20
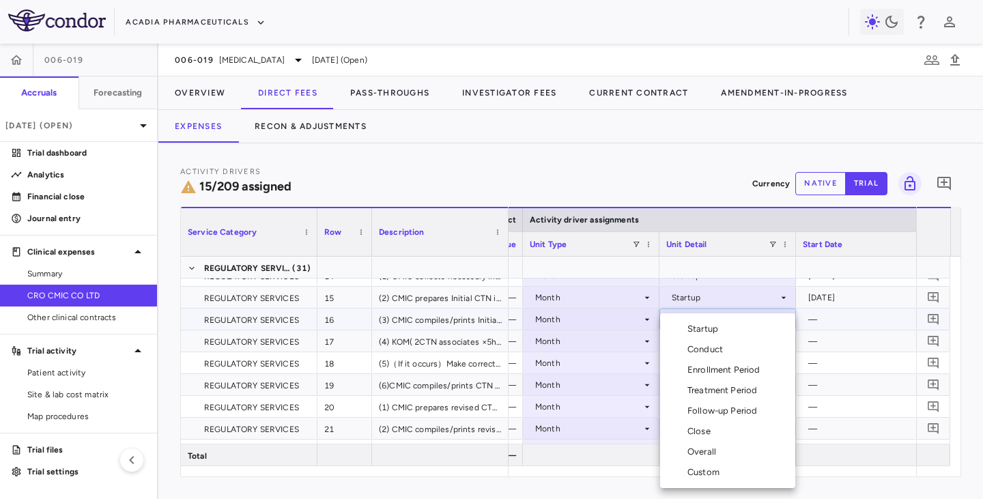
click at [723, 334] on li "Startup" at bounding box center [727, 329] width 135 height 20
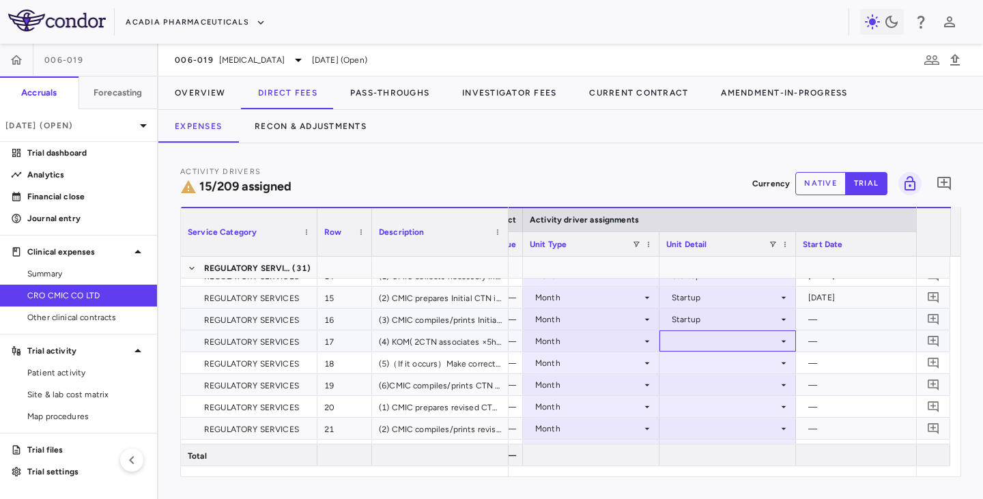
click at [710, 343] on div at bounding box center [727, 341] width 123 height 20
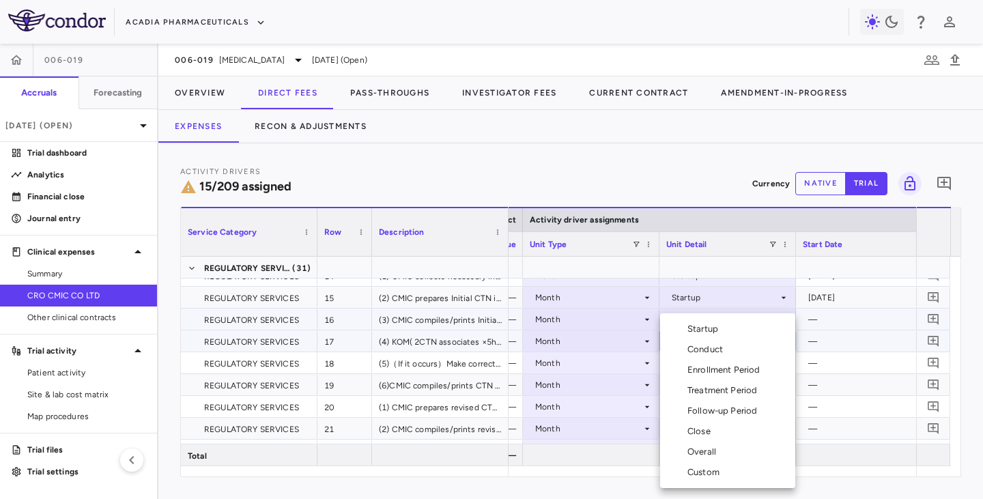
click at [719, 328] on div "Startup" at bounding box center [705, 329] width 36 height 12
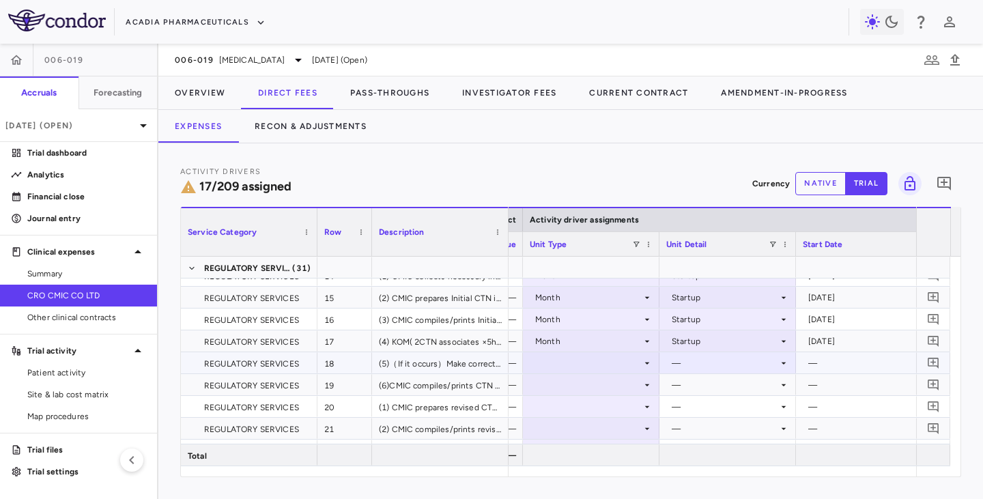
click at [605, 359] on div at bounding box center [590, 363] width 123 height 20
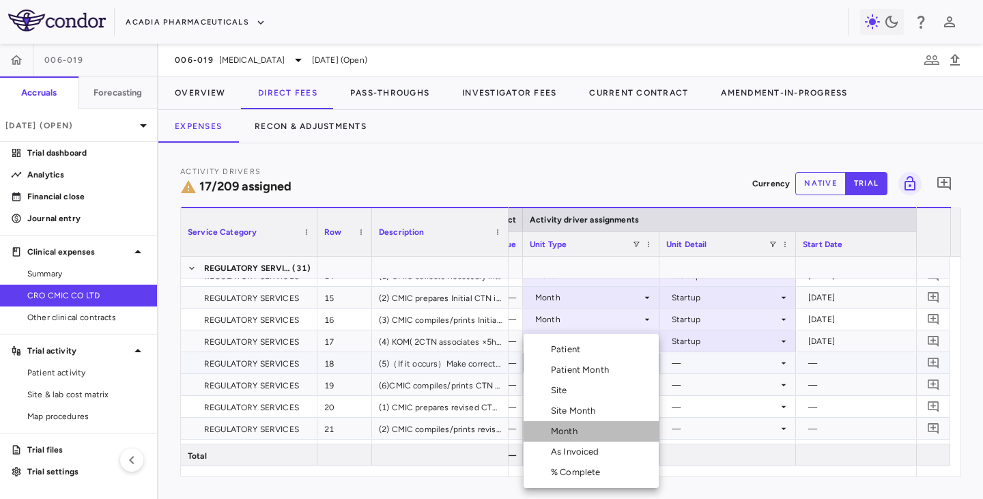
click at [567, 408] on div "Month" at bounding box center [567, 431] width 32 height 12
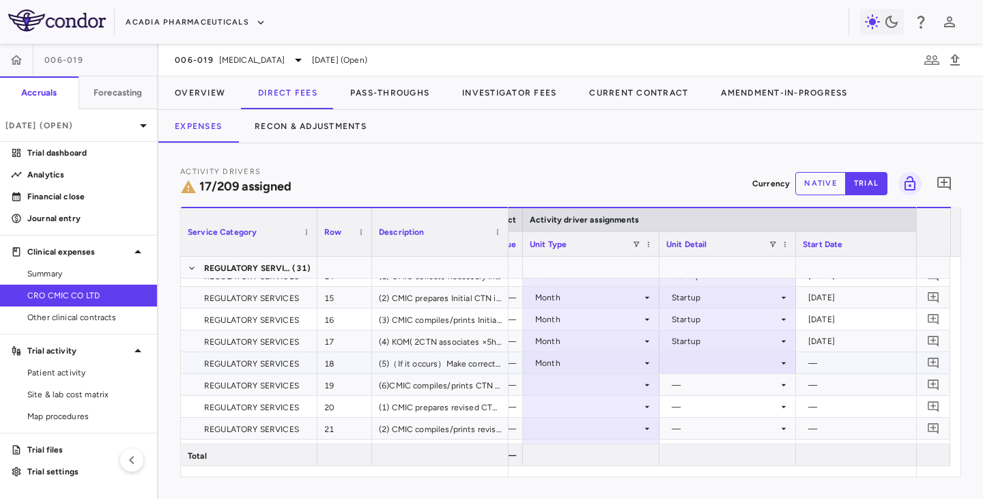
click at [697, 365] on div at bounding box center [727, 363] width 123 height 20
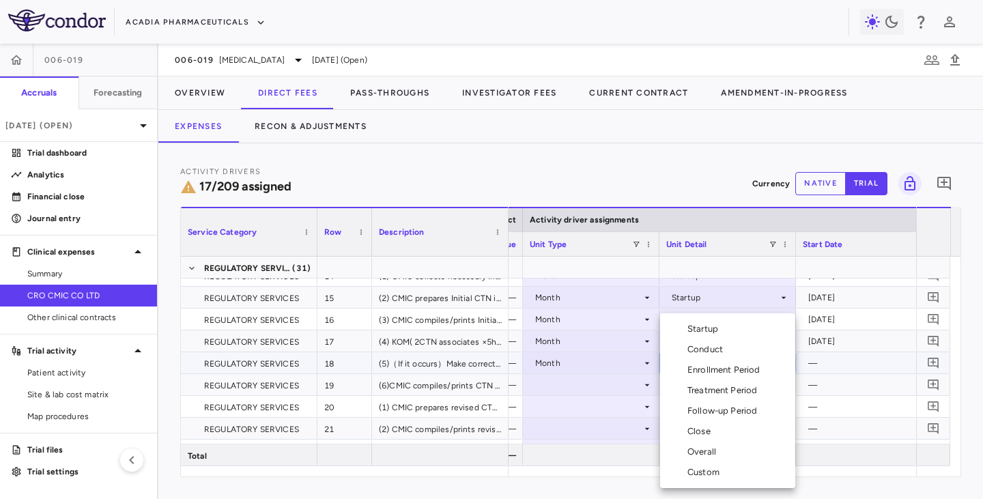
click at [697, 329] on div "Startup" at bounding box center [705, 329] width 36 height 12
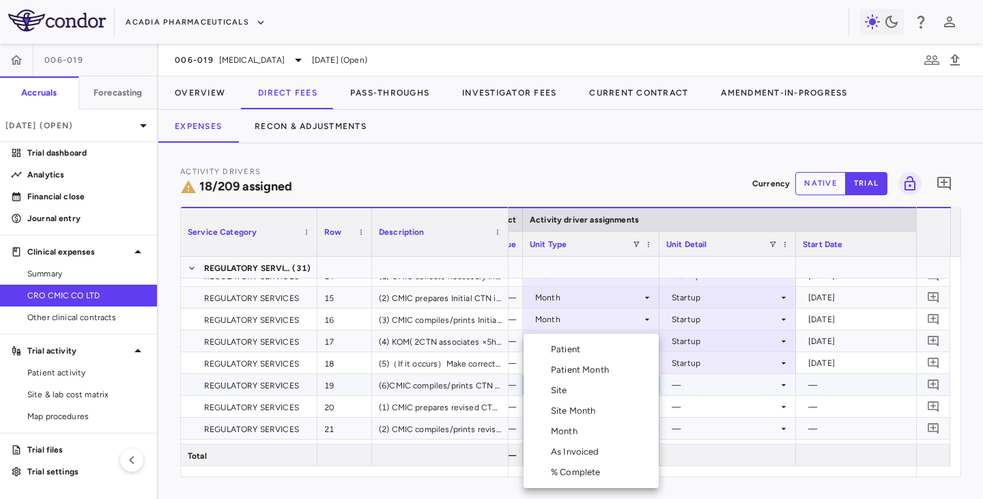
click at [563, 408] on div "Month" at bounding box center [567, 431] width 32 height 12
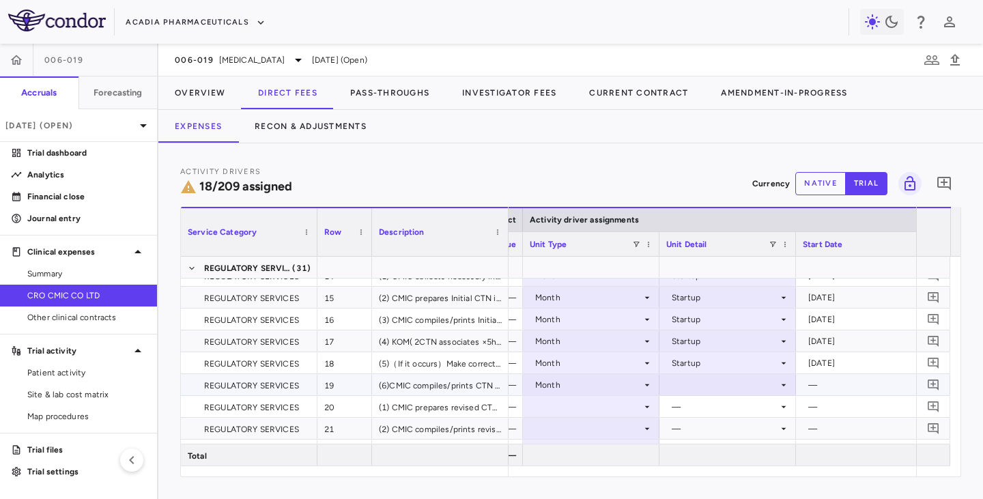
click at [718, 388] on div at bounding box center [727, 385] width 123 height 20
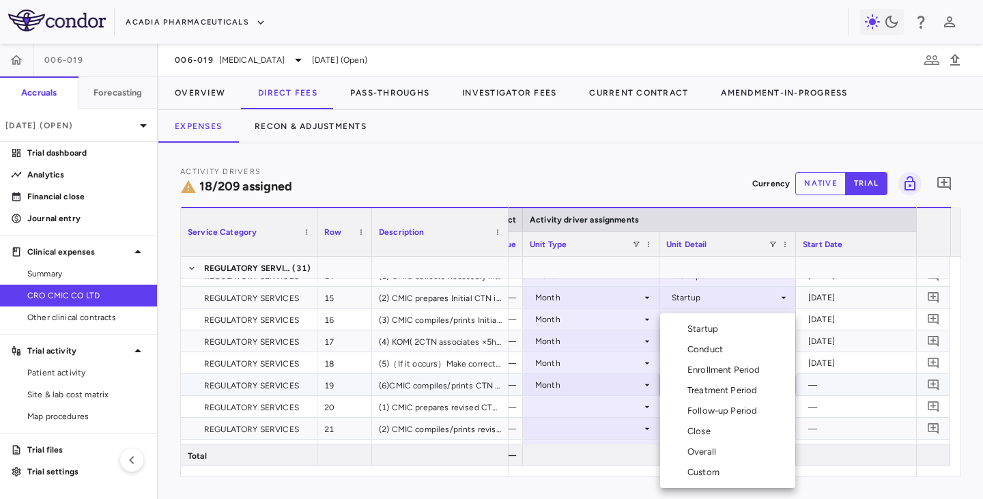
click at [706, 330] on div "Startup" at bounding box center [705, 329] width 36 height 12
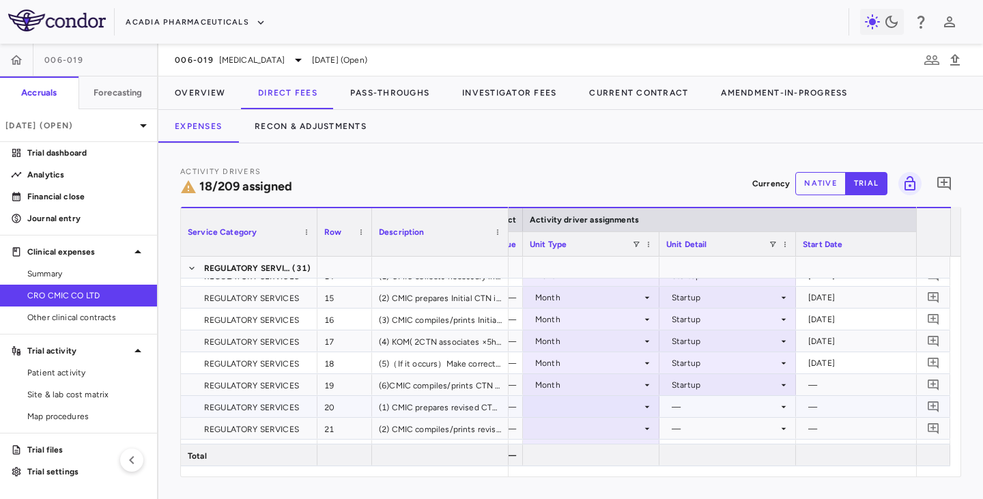
click at [602, 405] on div at bounding box center [590, 406] width 123 height 20
click at [594, 407] on div at bounding box center [590, 406] width 123 height 20
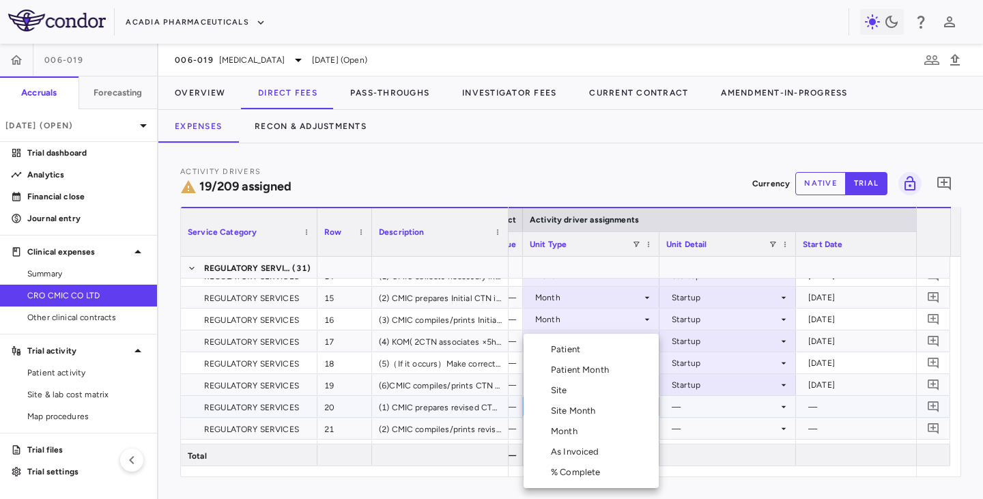
click at [572, 408] on div "Month" at bounding box center [567, 431] width 32 height 12
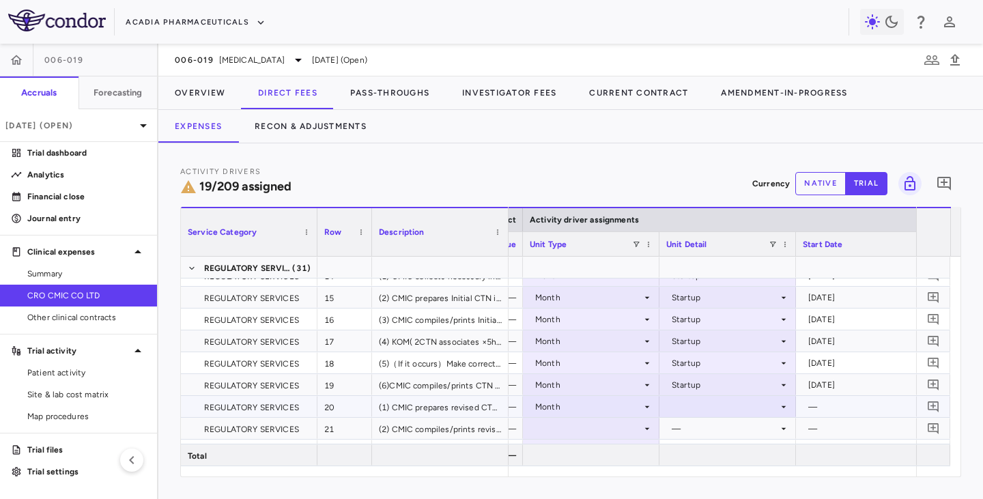
click at [708, 407] on div at bounding box center [727, 406] width 123 height 20
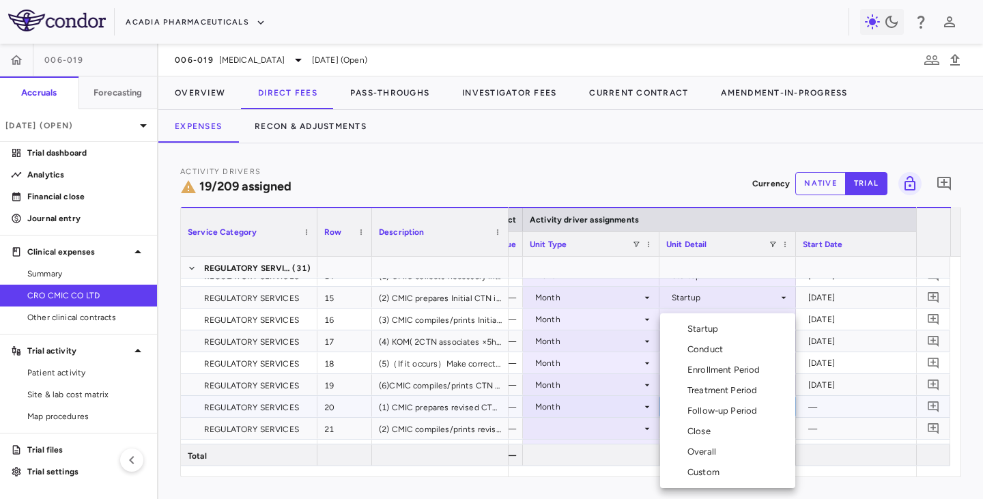
click at [699, 329] on div "Startup" at bounding box center [705, 329] width 36 height 12
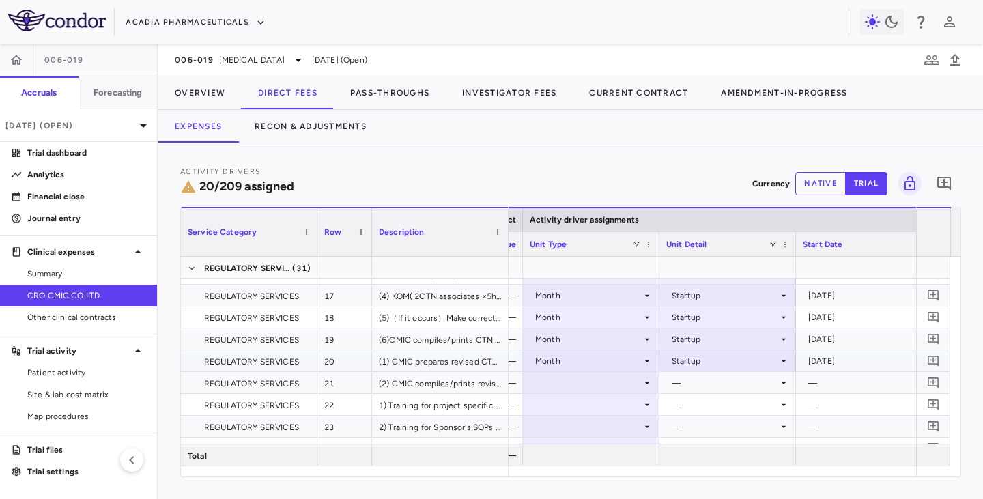
scroll to position [409, 0]
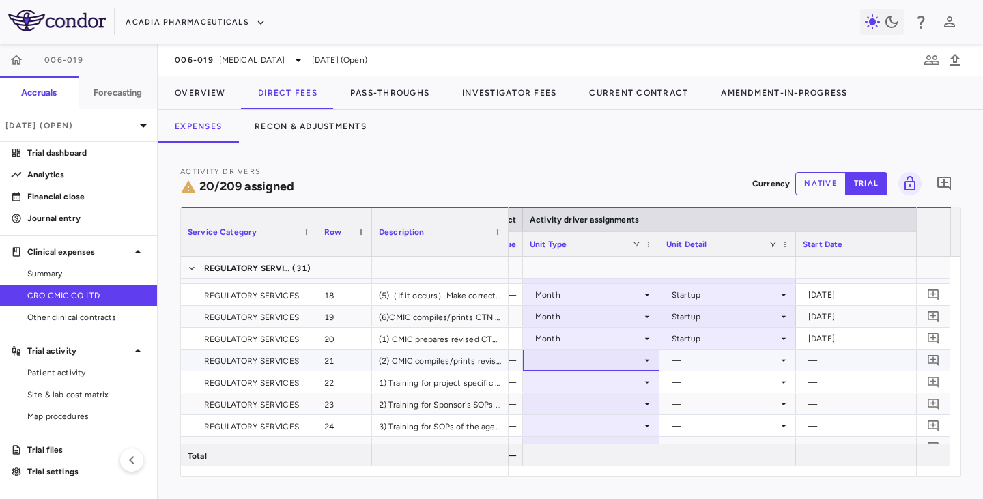
click at [594, 365] on div at bounding box center [590, 360] width 123 height 20
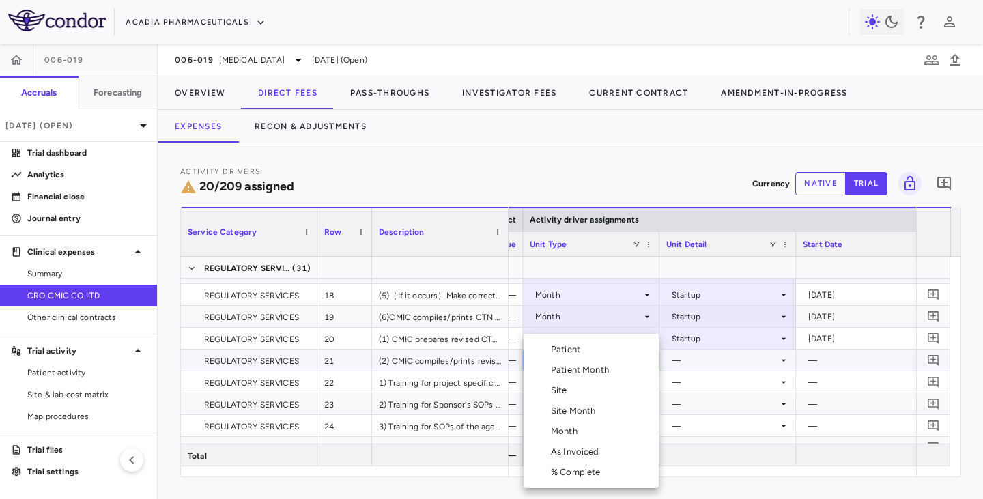
click at [568, 408] on div "Month" at bounding box center [567, 431] width 32 height 12
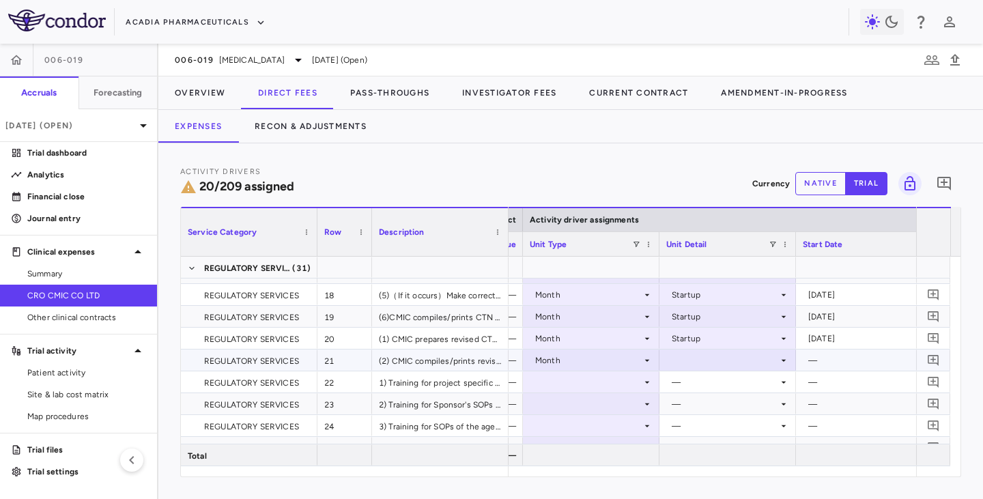
click at [698, 362] on div at bounding box center [727, 360] width 123 height 20
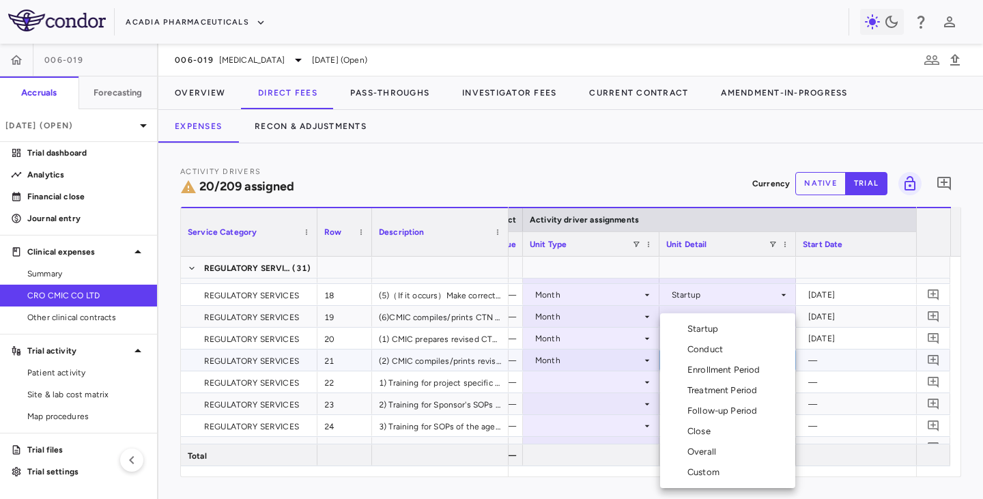
click at [705, 330] on div "Startup" at bounding box center [705, 329] width 36 height 12
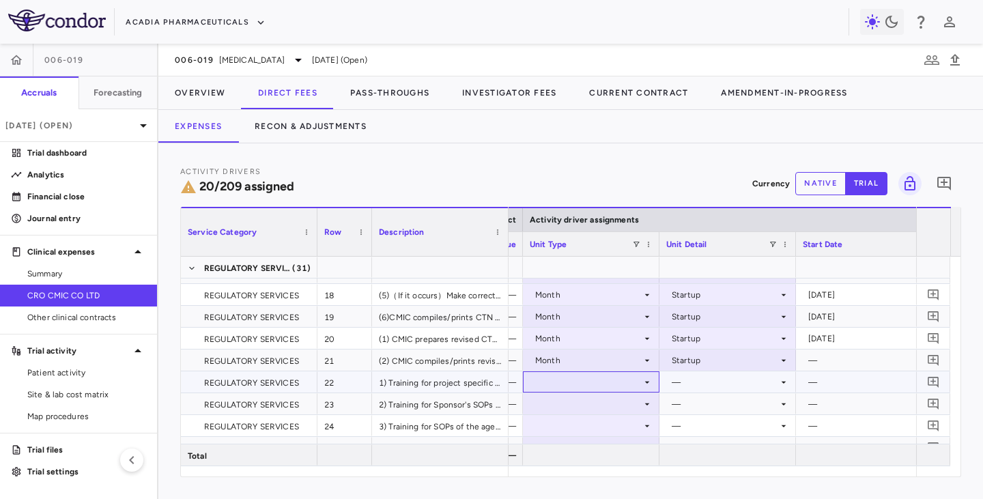
click at [608, 384] on div at bounding box center [590, 382] width 123 height 20
click at [591, 380] on div at bounding box center [590, 382] width 123 height 20
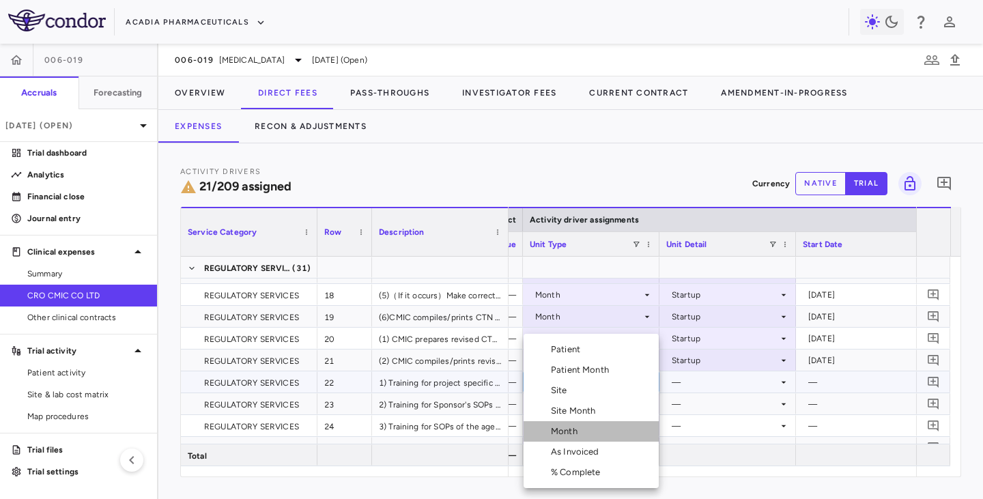
click at [571, 408] on div "Month" at bounding box center [567, 431] width 32 height 12
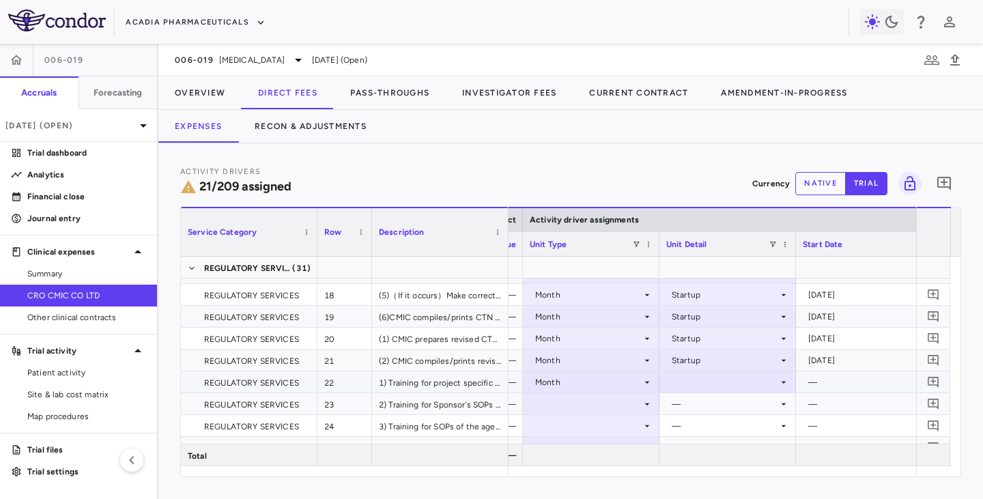
click at [701, 383] on div at bounding box center [727, 382] width 123 height 20
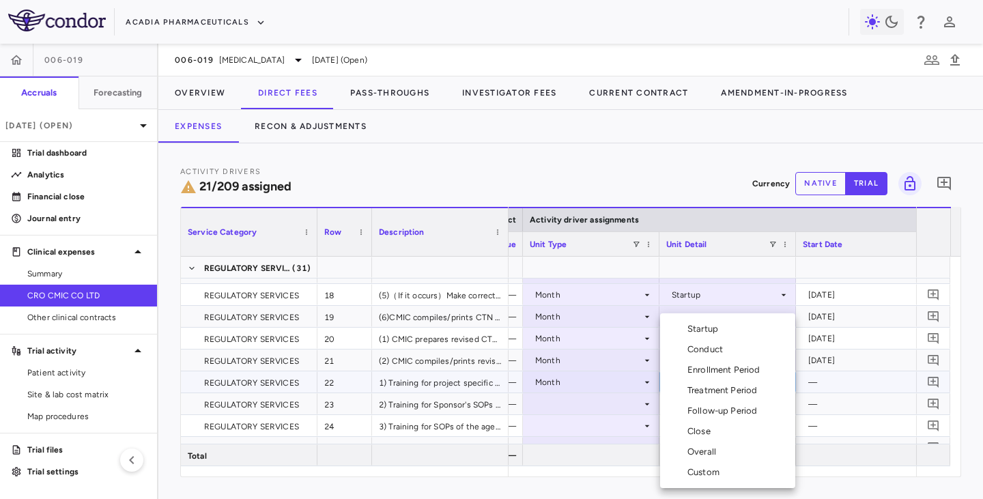
click at [705, 330] on div "Startup" at bounding box center [705, 329] width 36 height 12
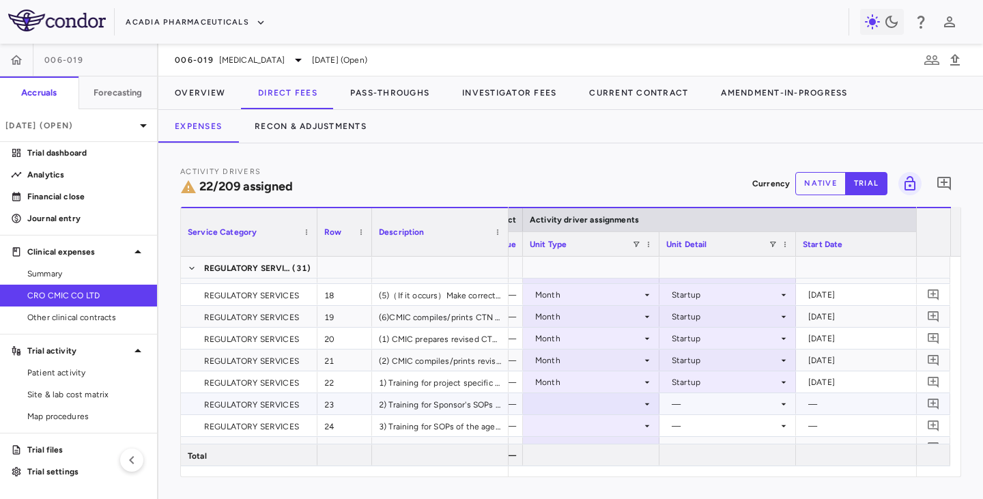
click at [574, 401] on div at bounding box center [590, 404] width 123 height 20
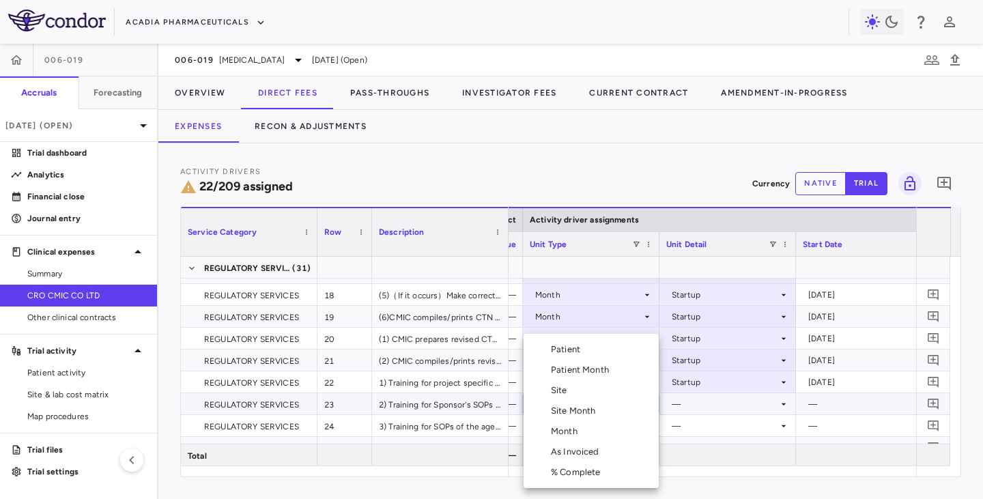
click at [581, 408] on div "Month" at bounding box center [567, 431] width 32 height 12
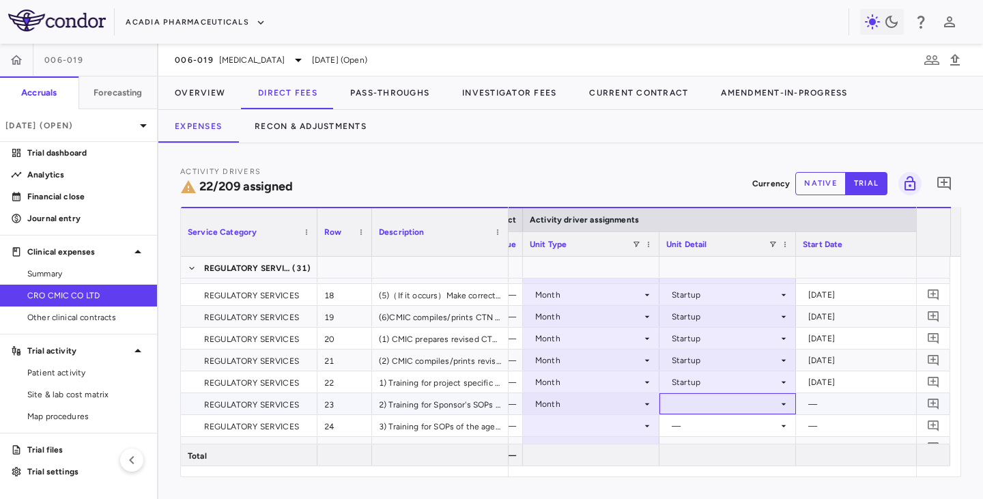
click at [695, 403] on div at bounding box center [727, 404] width 123 height 20
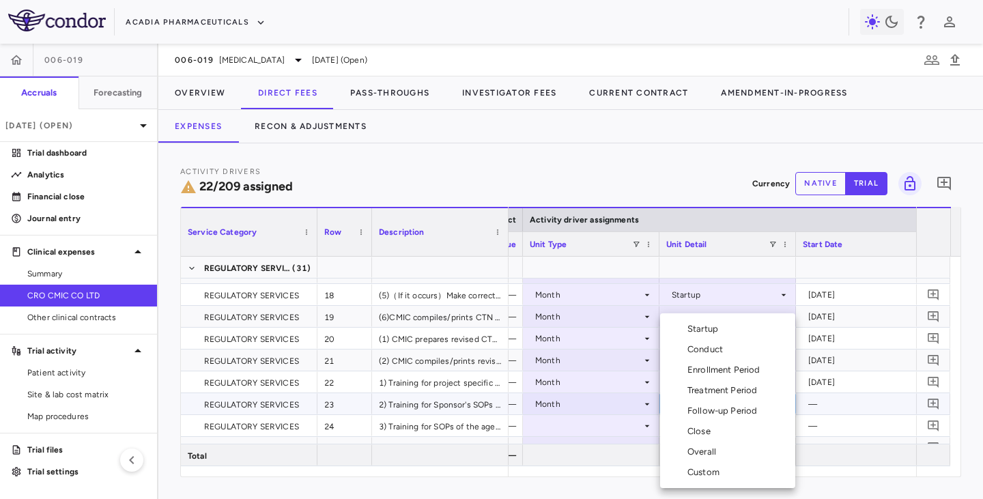
click at [687, 328] on div "Startup" at bounding box center [705, 329] width 36 height 12
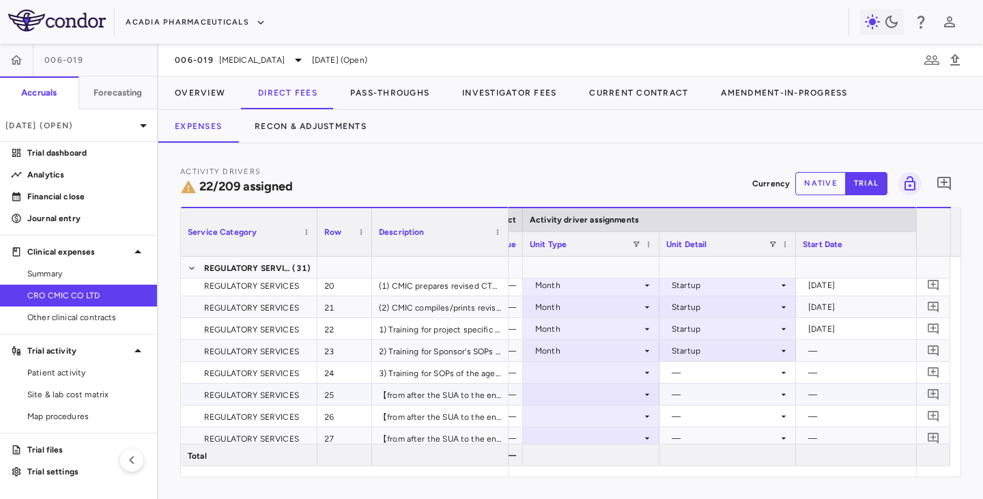
scroll to position [478, 0]
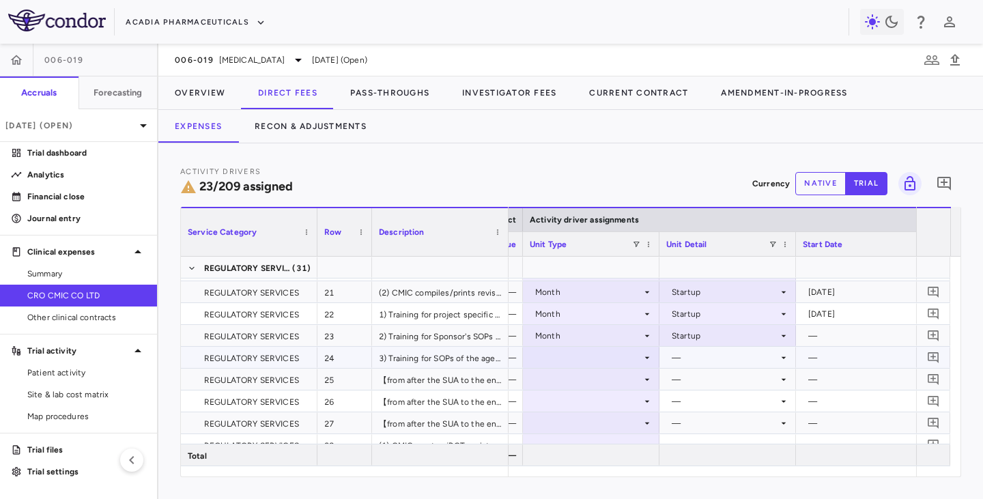
click at [602, 362] on div at bounding box center [590, 357] width 123 height 20
click at [597, 362] on div at bounding box center [590, 357] width 123 height 20
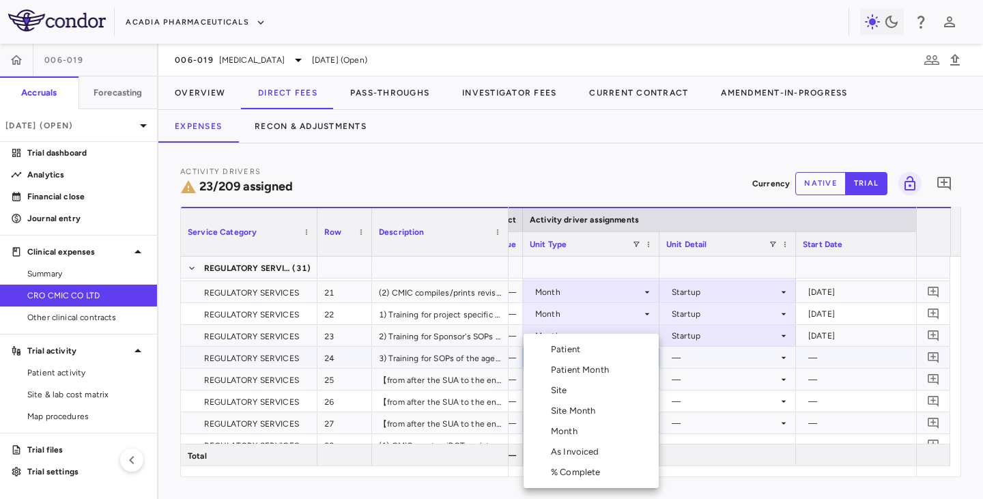
click at [563, 408] on div "Month" at bounding box center [567, 431] width 32 height 12
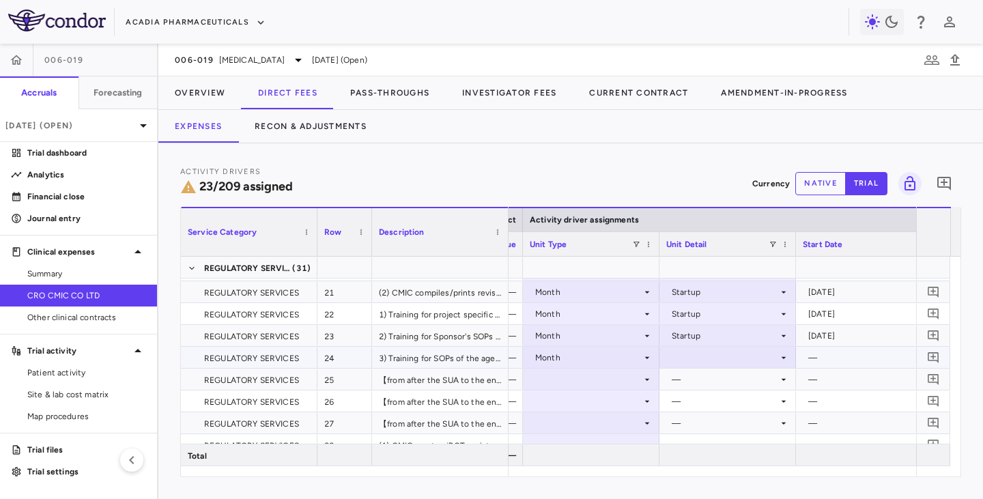
click at [677, 353] on div at bounding box center [727, 357] width 123 height 20
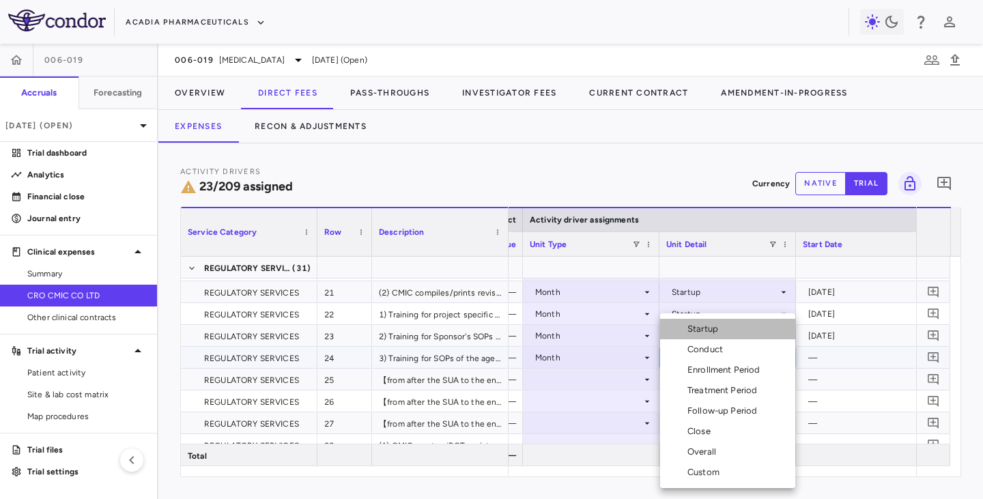
click at [693, 328] on div "Startup" at bounding box center [705, 329] width 36 height 12
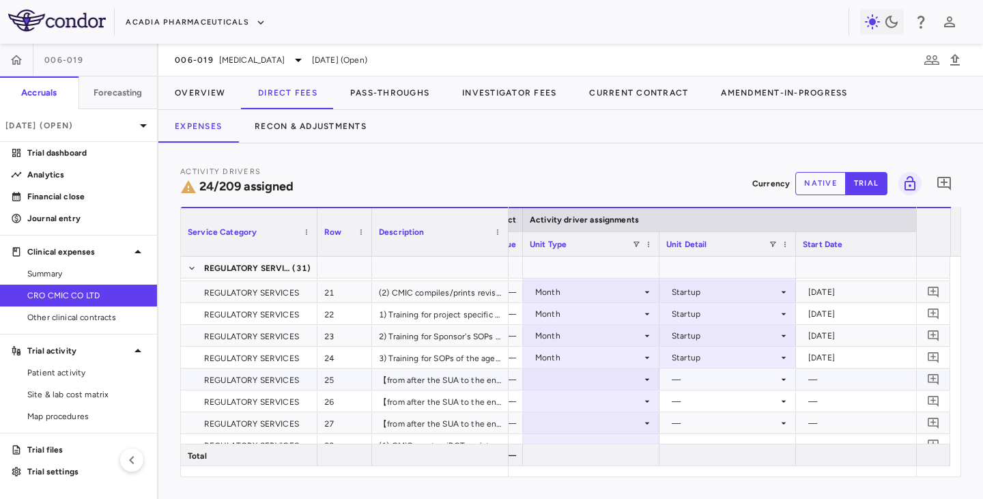
click at [566, 375] on div at bounding box center [590, 379] width 123 height 20
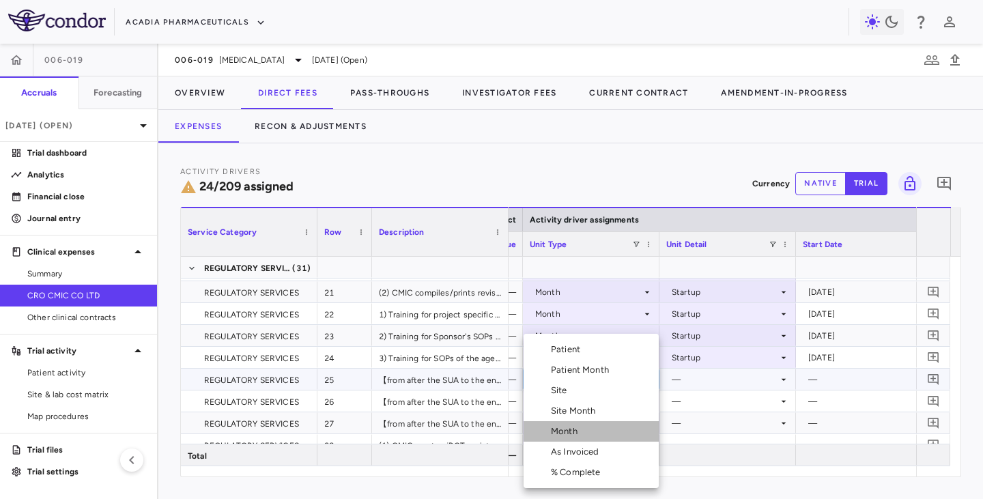
click at [559, 408] on div "Month" at bounding box center [567, 431] width 32 height 12
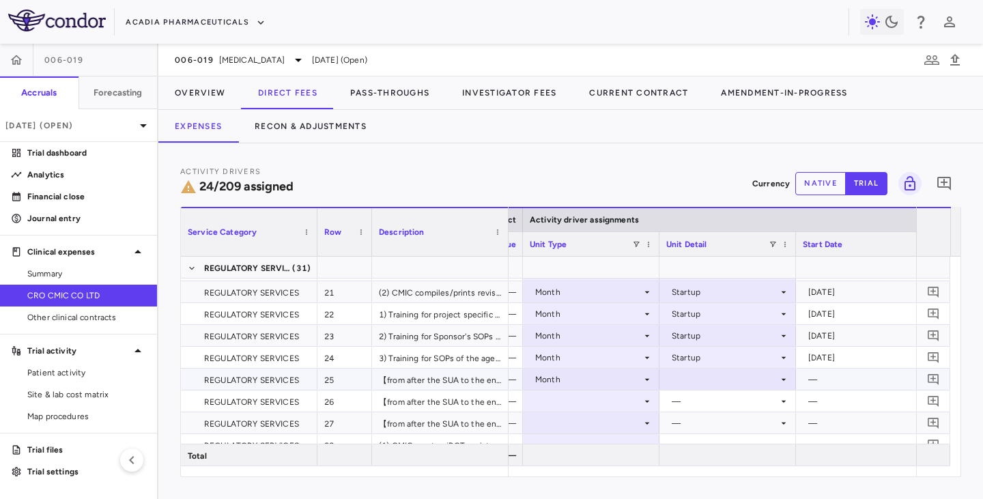
click at [692, 381] on div at bounding box center [727, 379] width 123 height 20
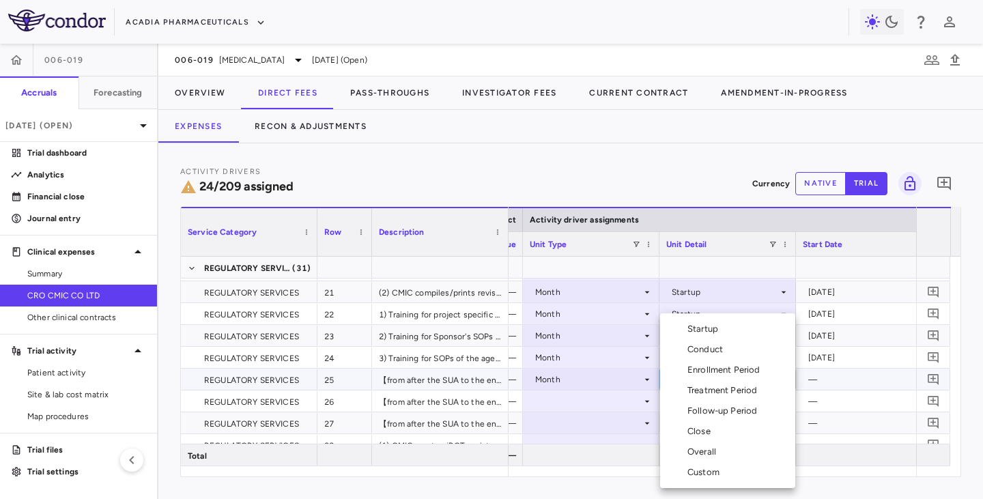
click at [688, 408] on div "Overall" at bounding box center [704, 452] width 34 height 12
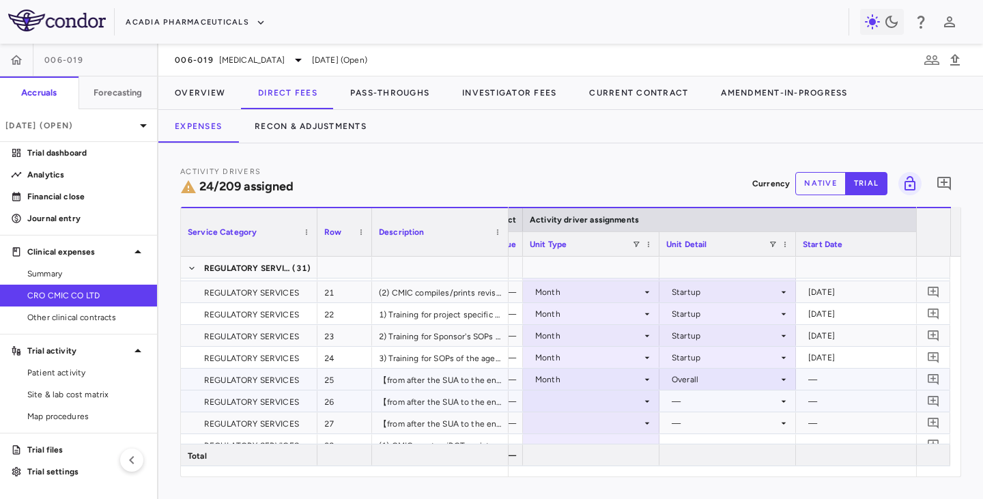
click at [601, 402] on div at bounding box center [590, 401] width 123 height 20
click at [595, 403] on div at bounding box center [590, 401] width 123 height 20
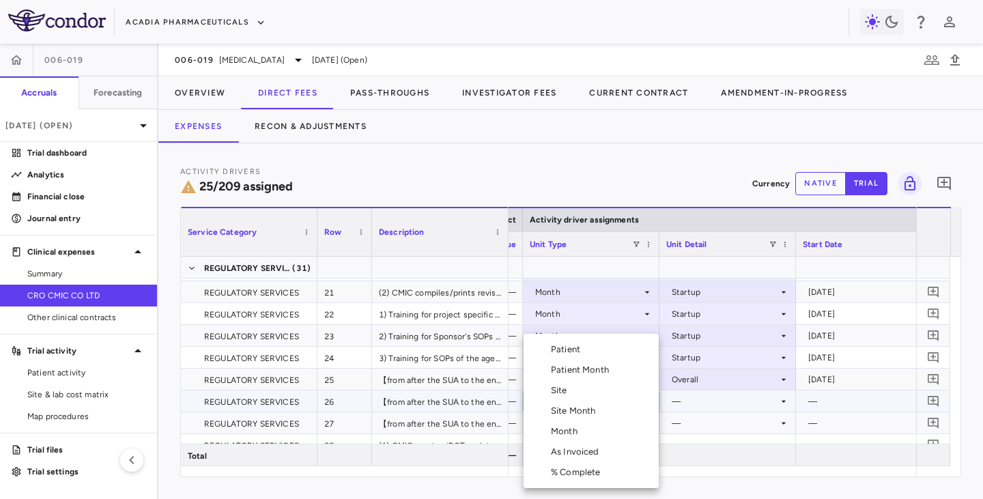
click at [559, 408] on div "Month" at bounding box center [567, 431] width 32 height 12
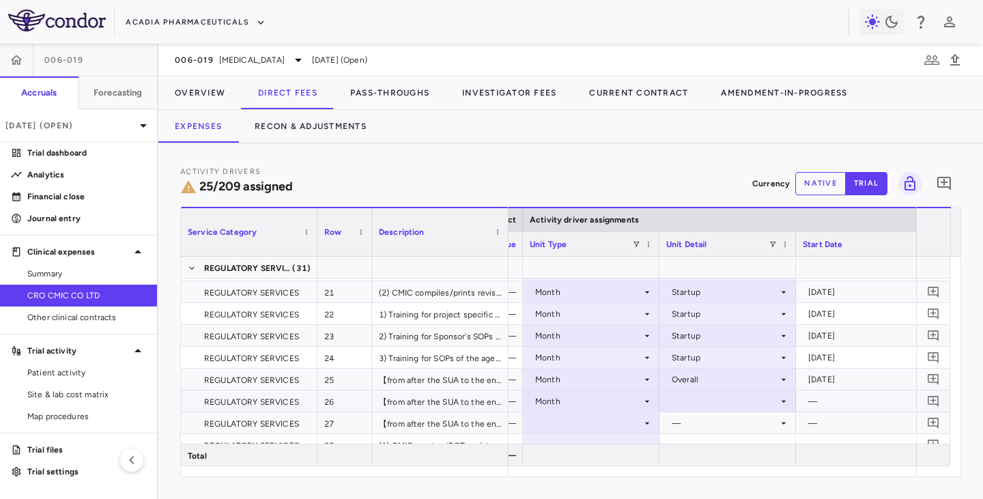
click at [694, 401] on div at bounding box center [727, 401] width 123 height 20
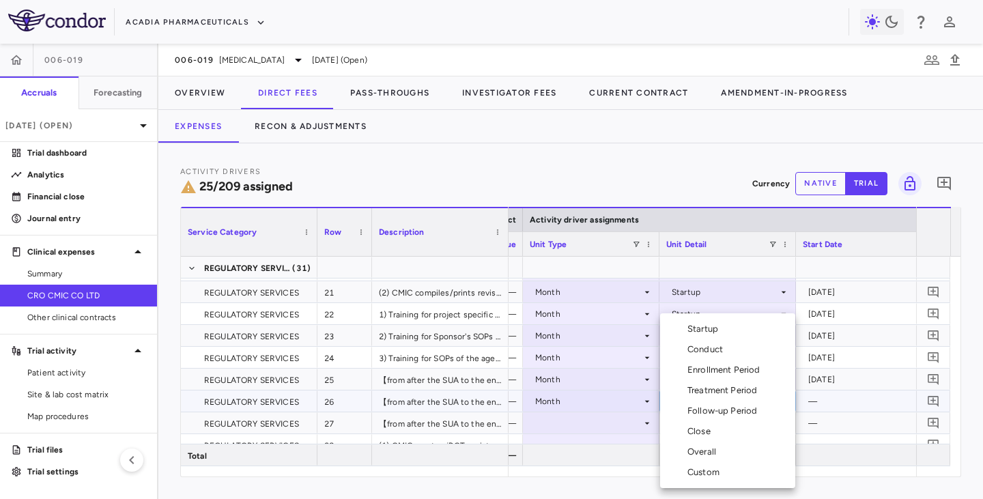
click at [689, 408] on div "Overall" at bounding box center [704, 452] width 34 height 12
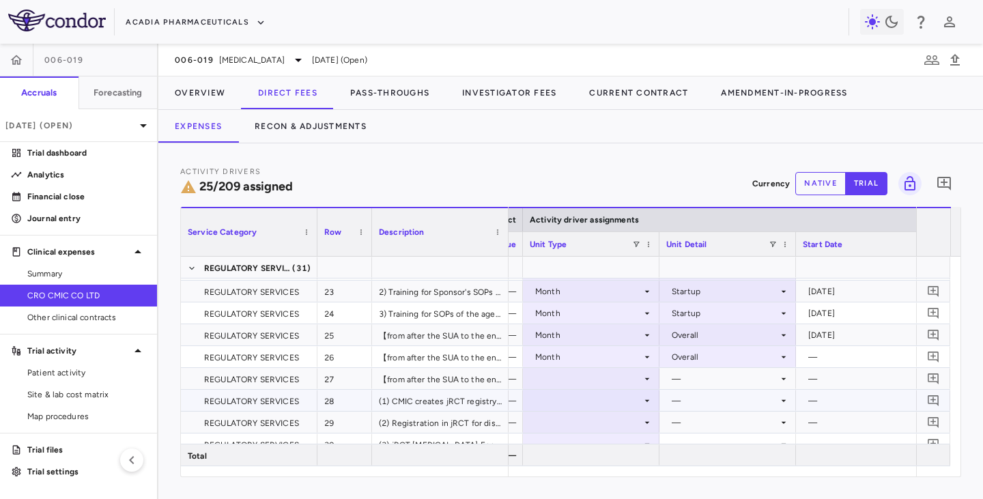
scroll to position [546, 0]
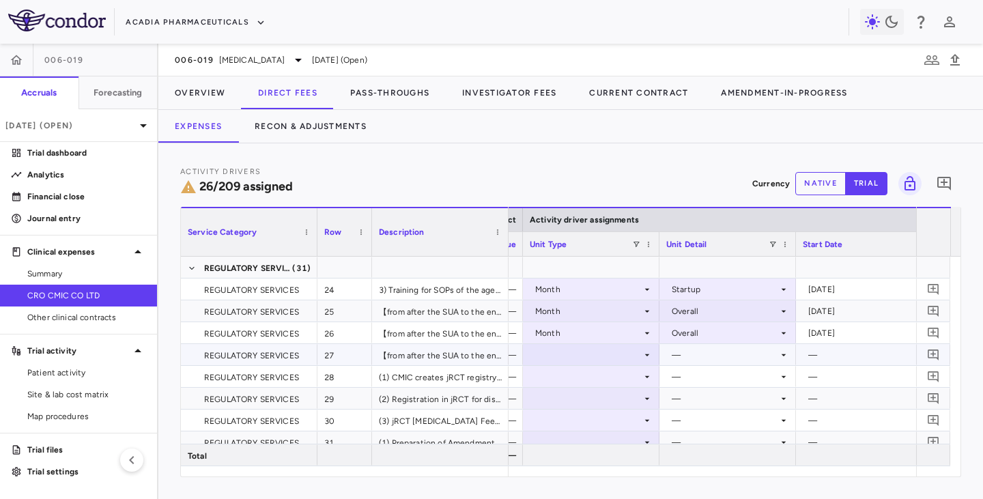
click at [606, 359] on div at bounding box center [590, 355] width 123 height 20
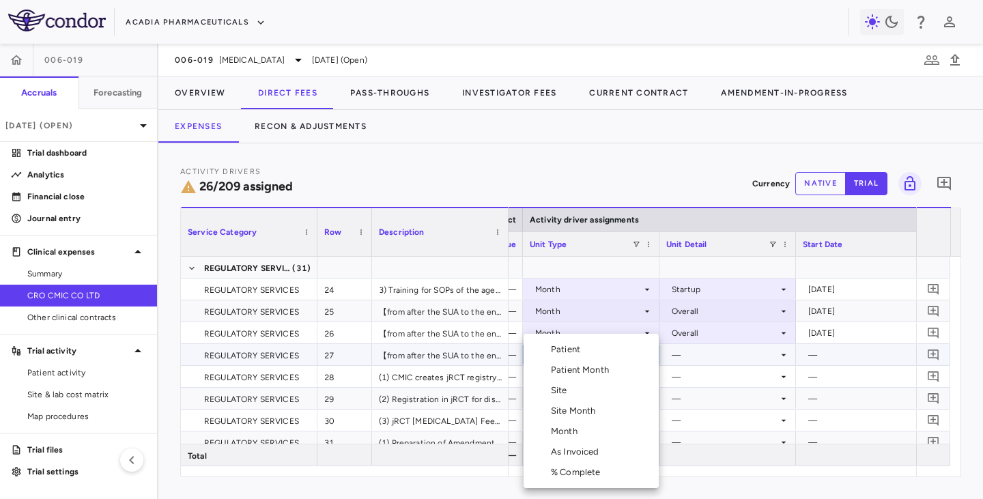
click at [571, 408] on div "Month" at bounding box center [567, 431] width 32 height 12
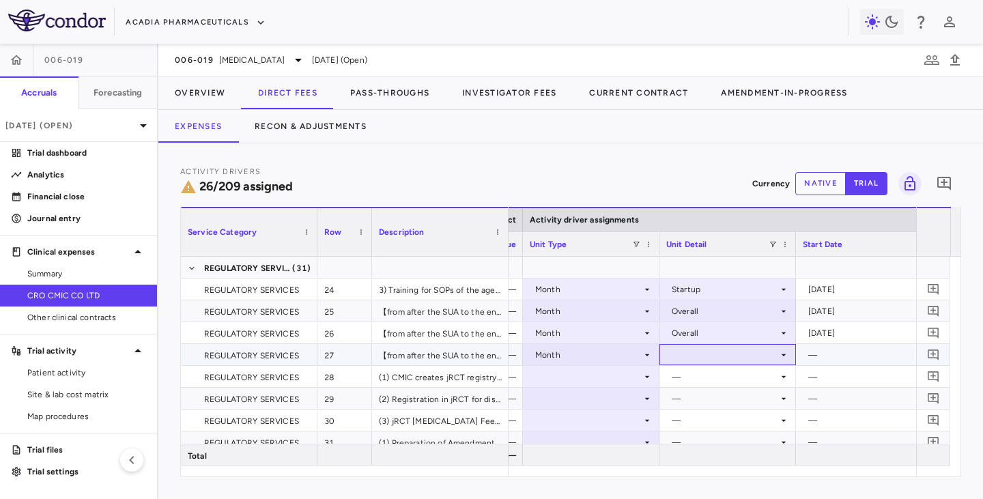
click at [685, 361] on div at bounding box center [727, 355] width 123 height 20
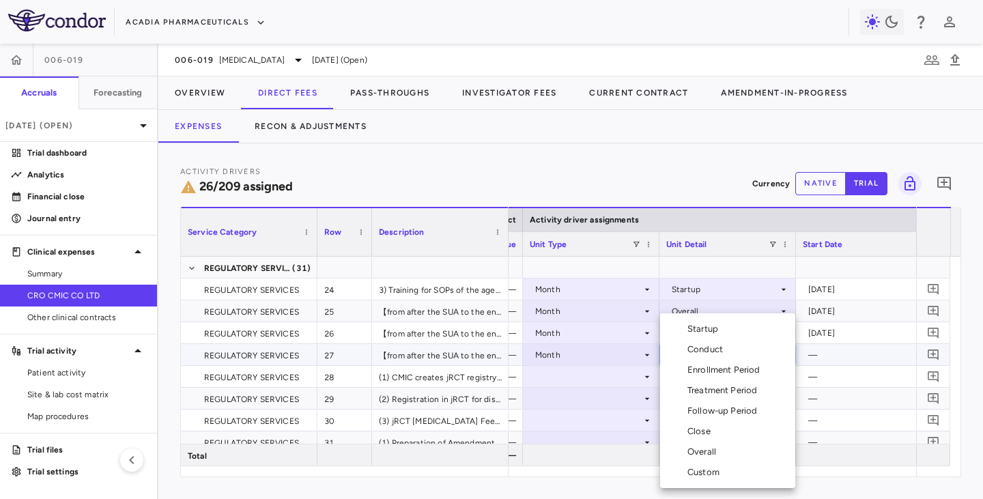
click at [680, 408] on li "Overall" at bounding box center [727, 451] width 135 height 20
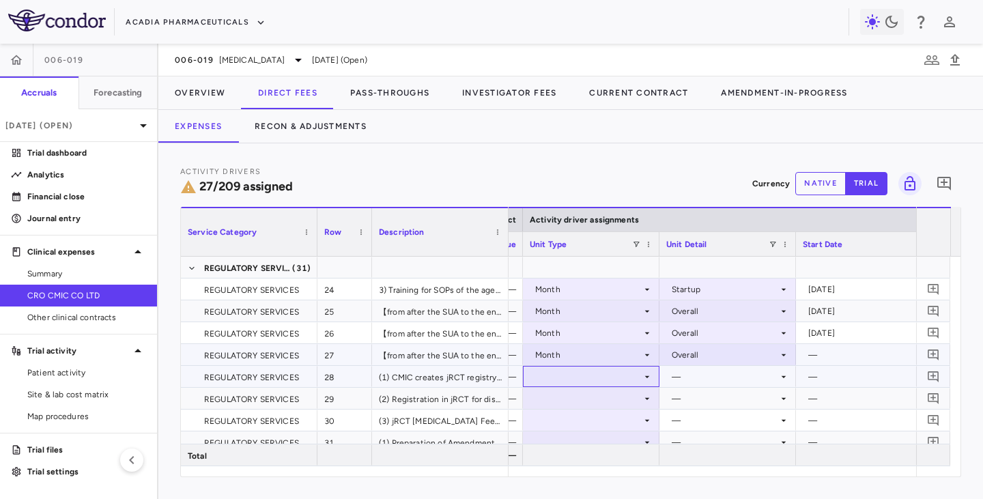
click at [608, 377] on div at bounding box center [590, 376] width 123 height 20
click at [581, 381] on div at bounding box center [590, 376] width 123 height 20
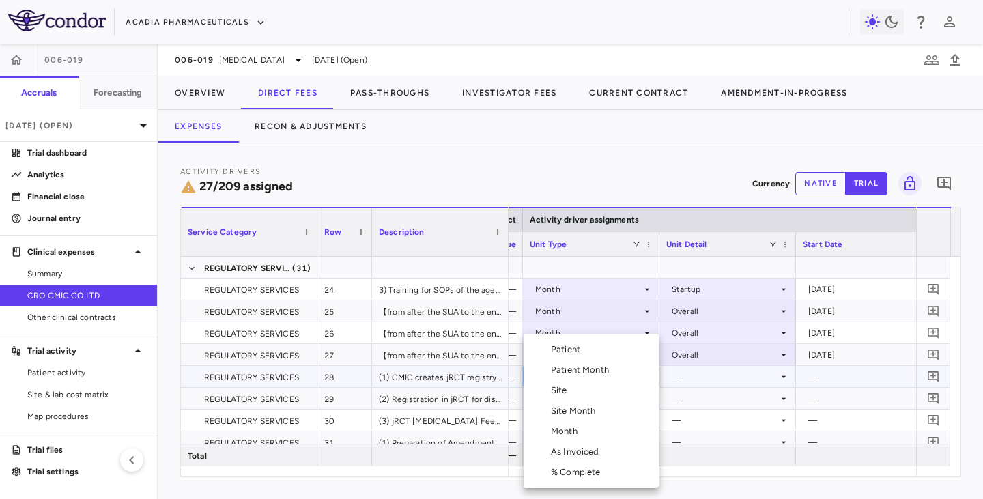
click at [568, 408] on div "Month" at bounding box center [567, 431] width 32 height 12
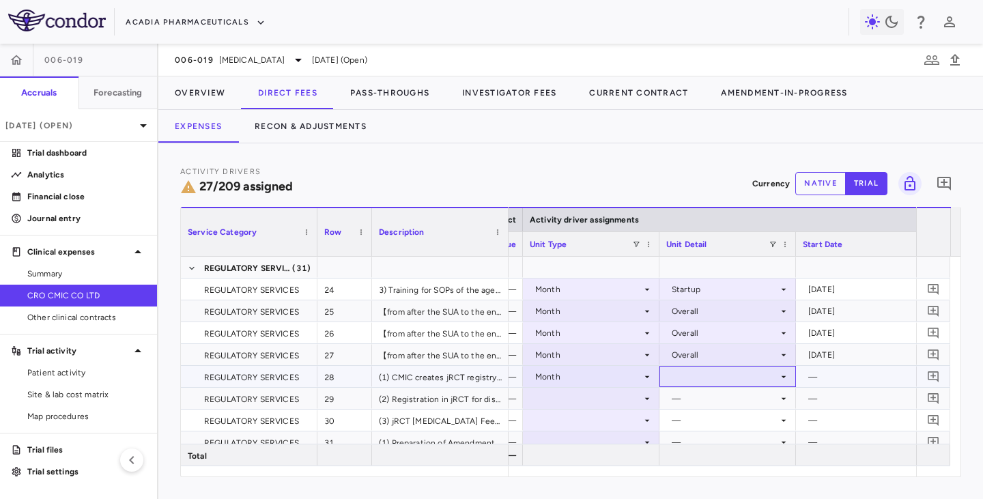
click at [688, 373] on div at bounding box center [727, 376] width 123 height 20
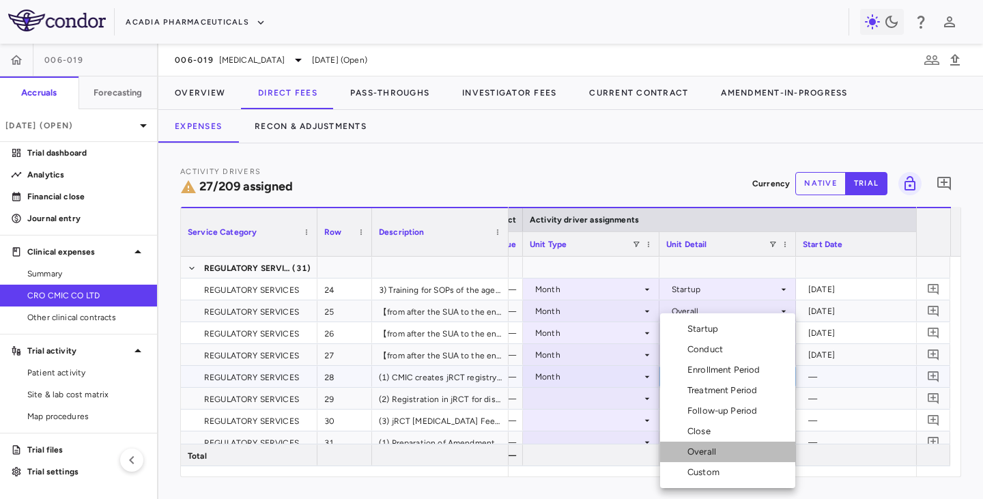
click at [683, 408] on div "Overall" at bounding box center [690, 452] width 61 height 12
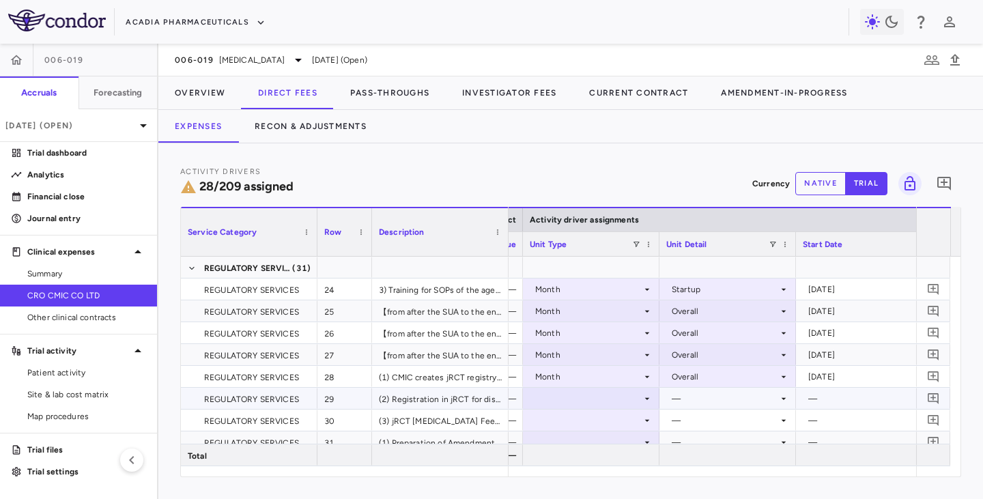
click at [643, 396] on icon at bounding box center [646, 398] width 11 height 11
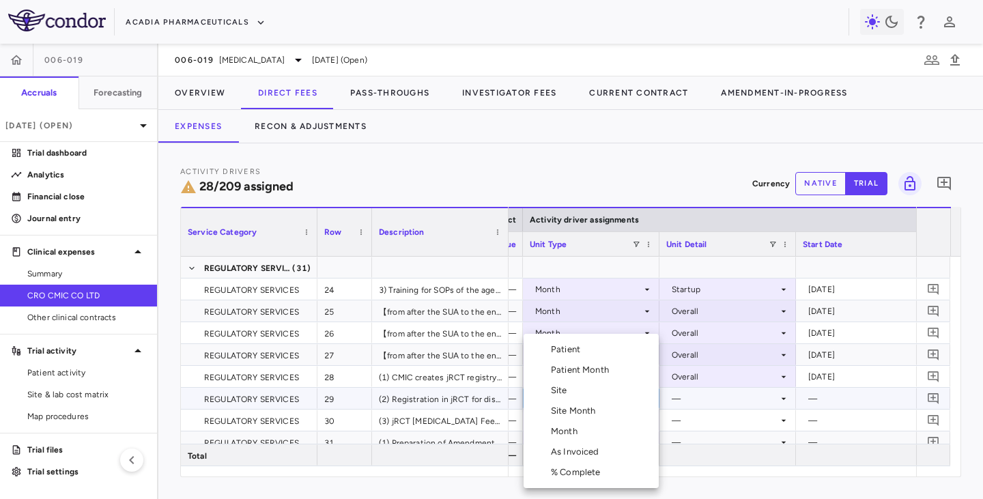
click at [583, 408] on li "Month" at bounding box center [590, 431] width 135 height 20
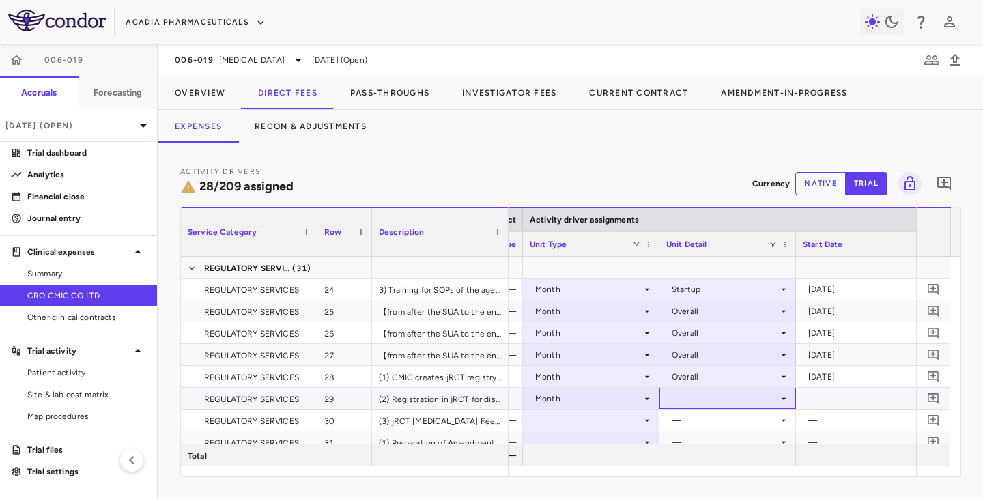
click at [735, 402] on div at bounding box center [727, 398] width 123 height 20
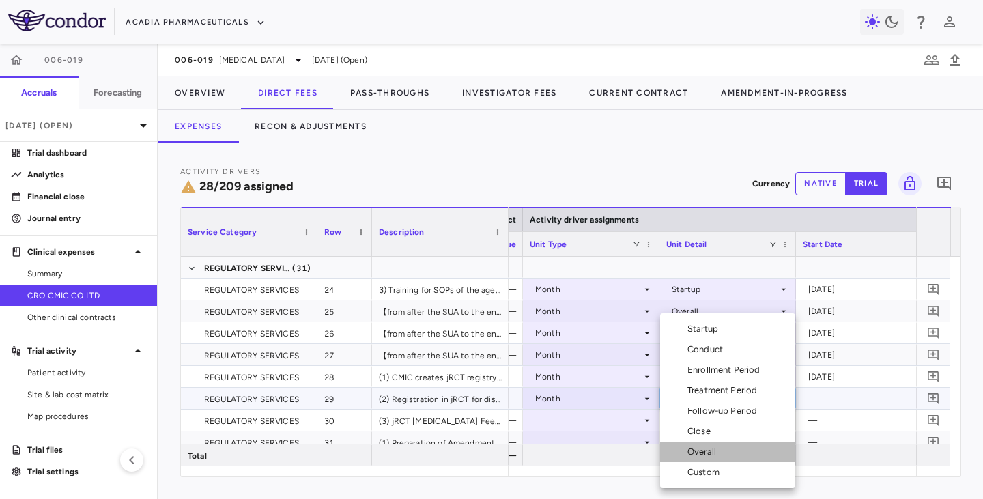
click at [700, 408] on div "Overall" at bounding box center [704, 452] width 34 height 12
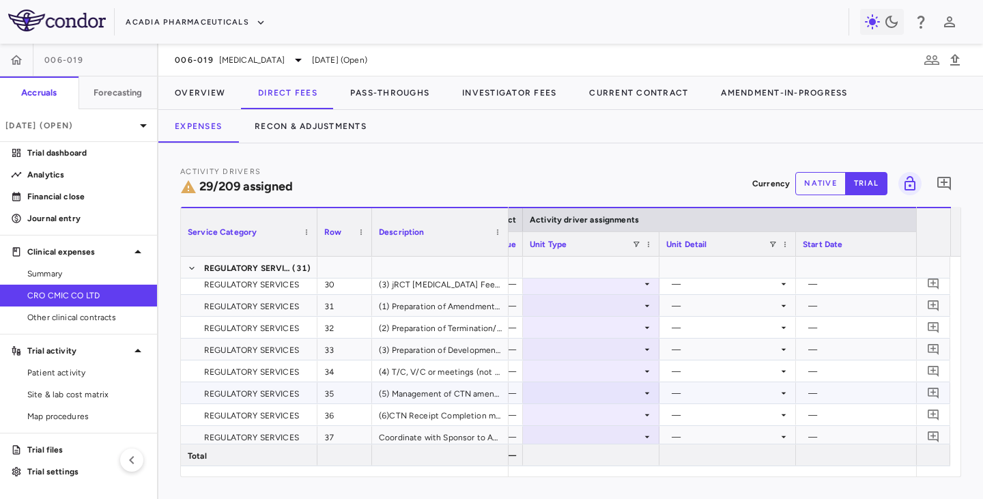
scroll to position [614, 0]
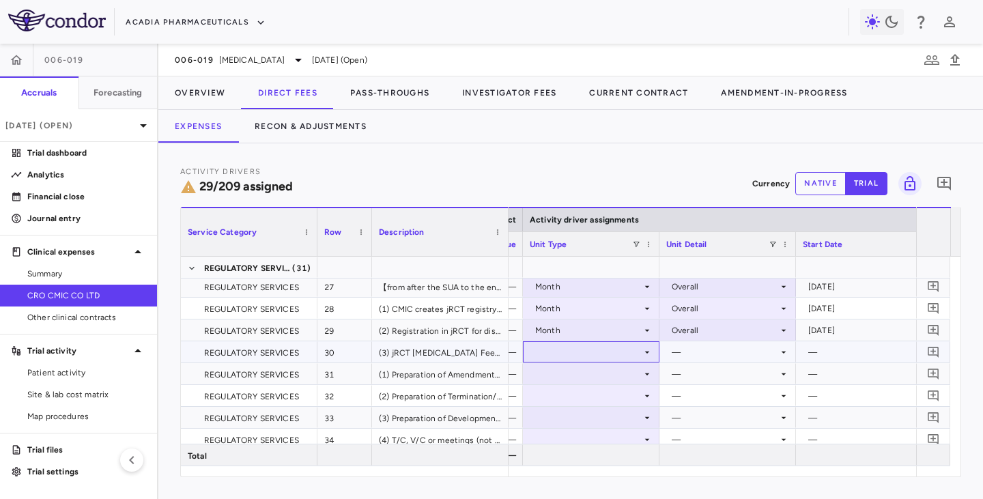
click at [654, 351] on div at bounding box center [591, 351] width 136 height 21
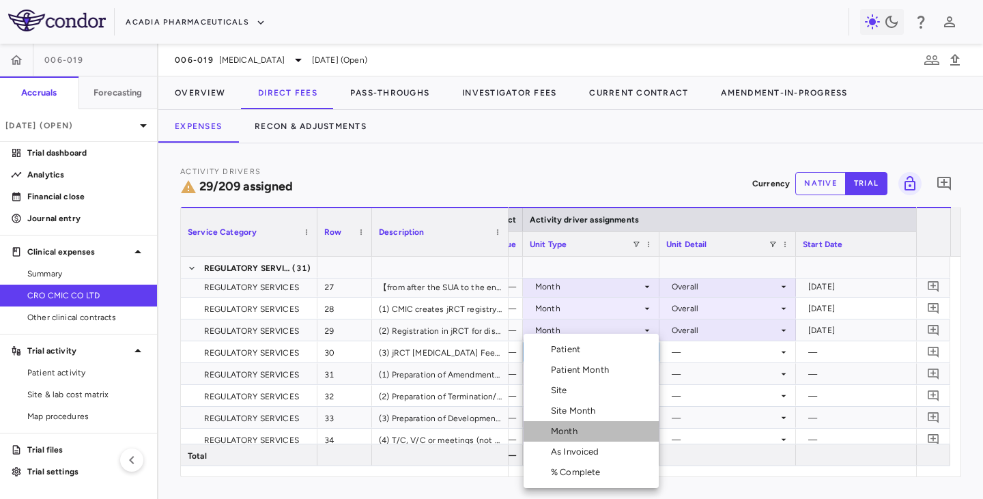
click at [583, 408] on li "Month" at bounding box center [590, 431] width 135 height 20
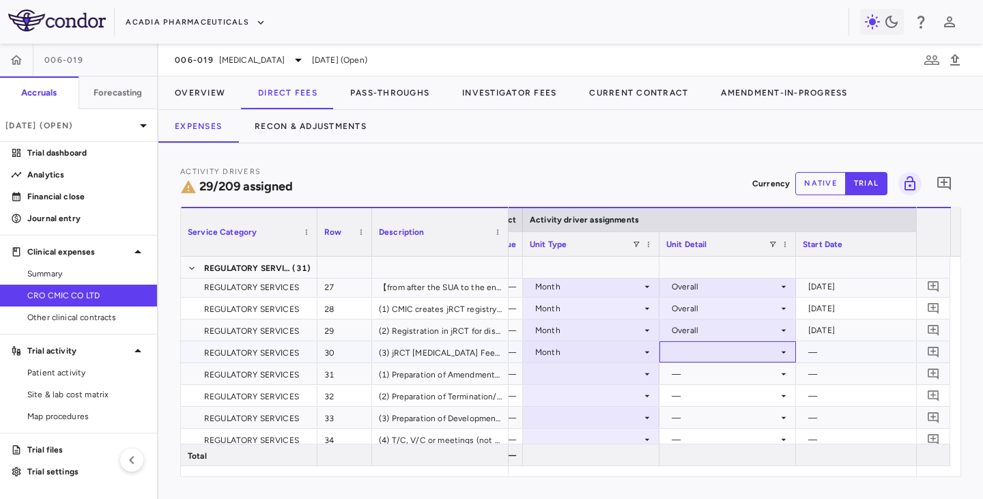
click at [736, 353] on div at bounding box center [727, 352] width 123 height 20
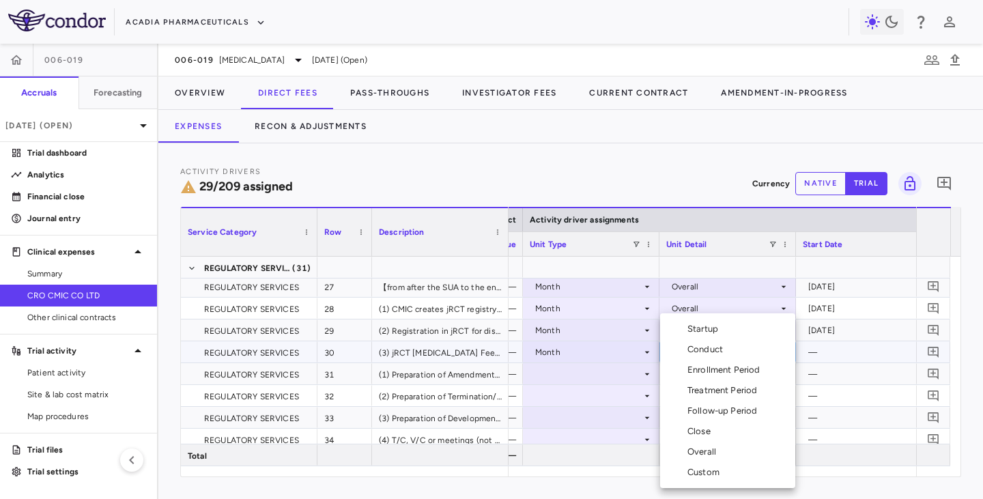
click at [696, 408] on div "Custom" at bounding box center [706, 472] width 38 height 12
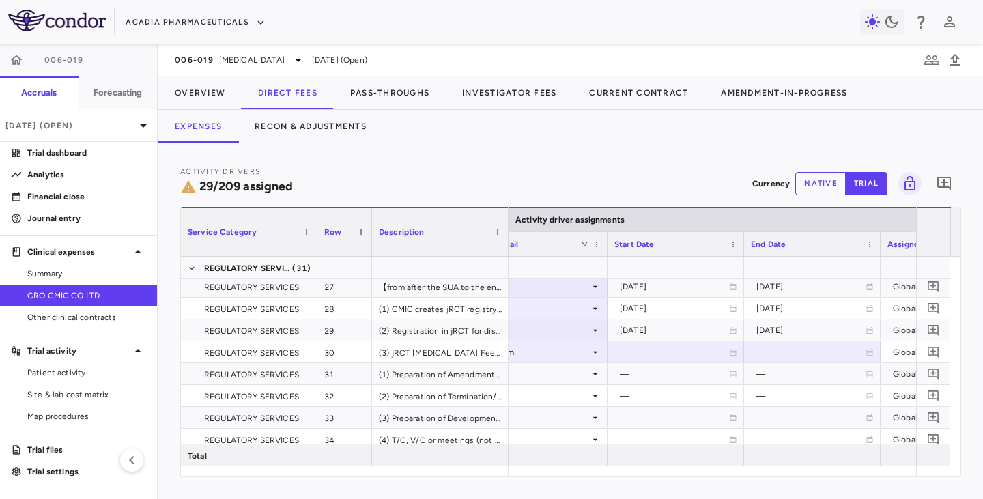
scroll to position [0, 909]
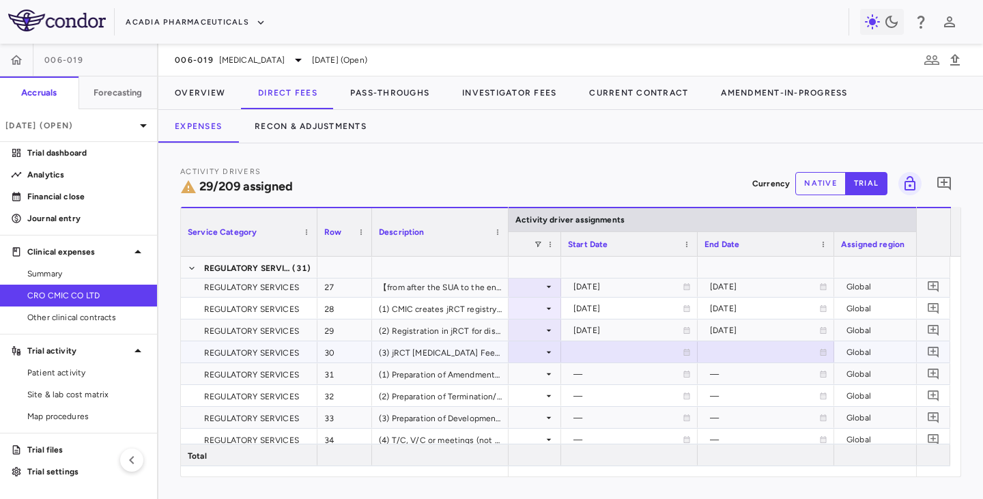
click at [599, 349] on div at bounding box center [629, 352] width 123 height 20
click at [681, 352] on icon "Choose date, selected date is Aug 21, 2025" at bounding box center [686, 353] width 12 height 12
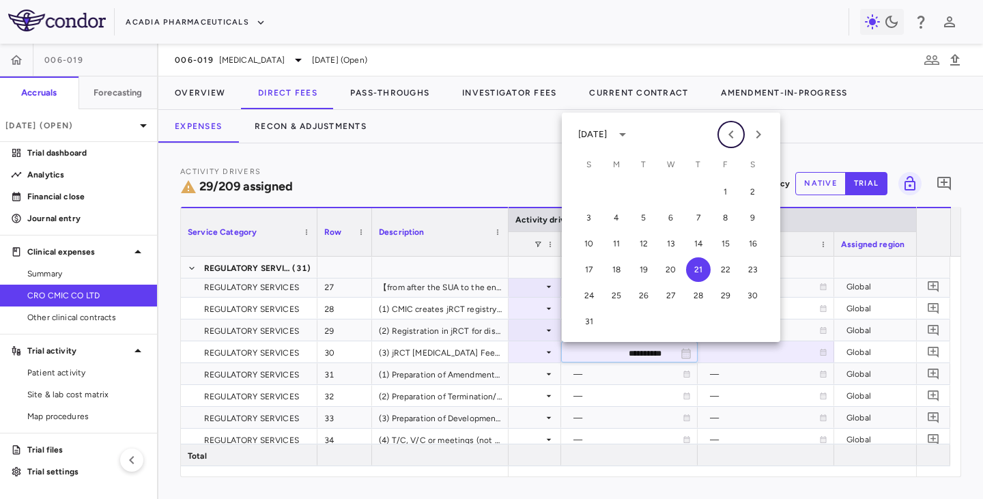
click at [729, 136] on icon "Previous month" at bounding box center [730, 134] width 5 height 8
click at [731, 136] on icon "Previous month" at bounding box center [730, 134] width 5 height 8
click at [733, 132] on icon "Previous month" at bounding box center [731, 134] width 16 height 16
click at [641, 190] on button "1" at bounding box center [643, 191] width 25 height 25
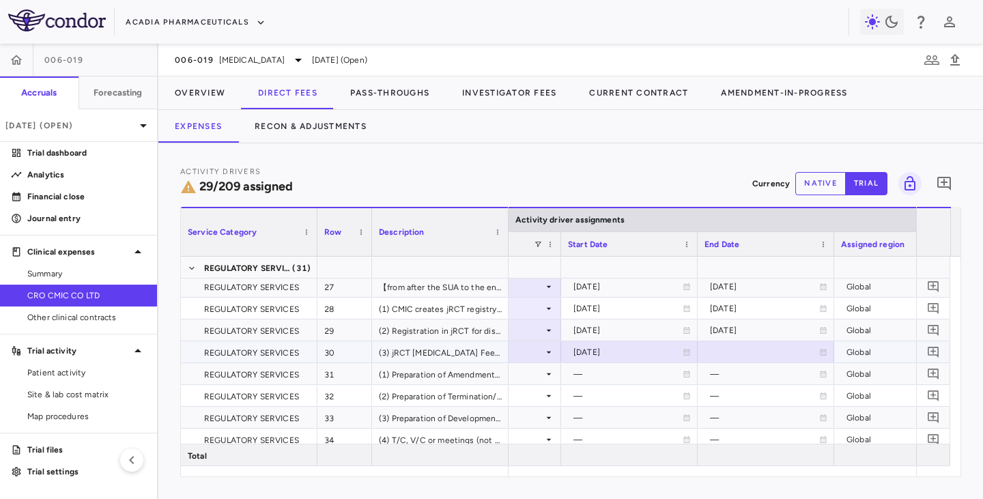
click at [823, 356] on div at bounding box center [765, 352] width 123 height 20
click at [821, 355] on icon "Choose date, selected date is Aug 21, 2025" at bounding box center [822, 353] width 12 height 12
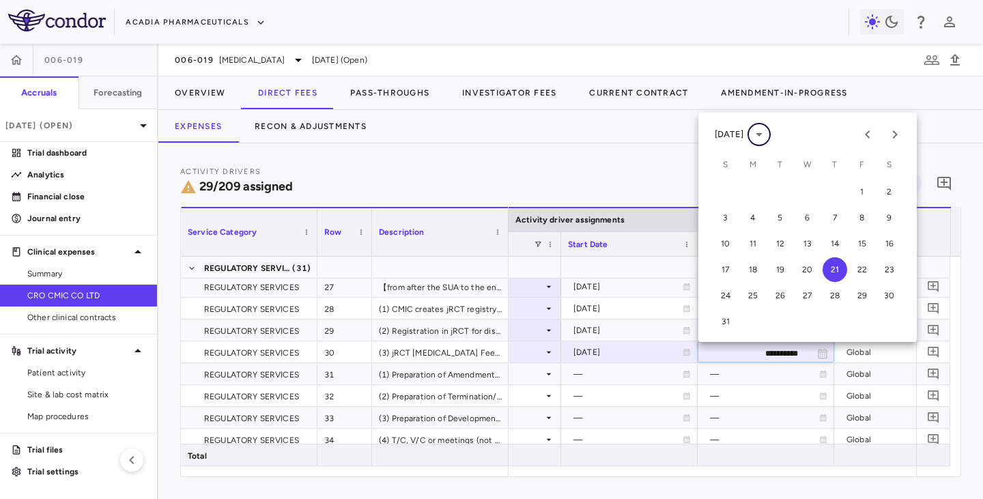
click at [762, 133] on icon "calendar view is open, switch to year view" at bounding box center [758, 134] width 7 height 3
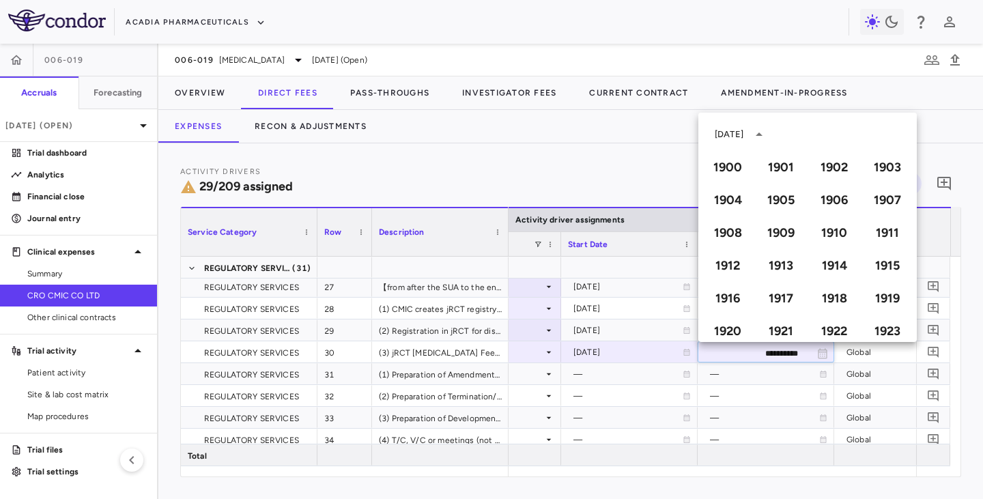
scroll to position [936, 0]
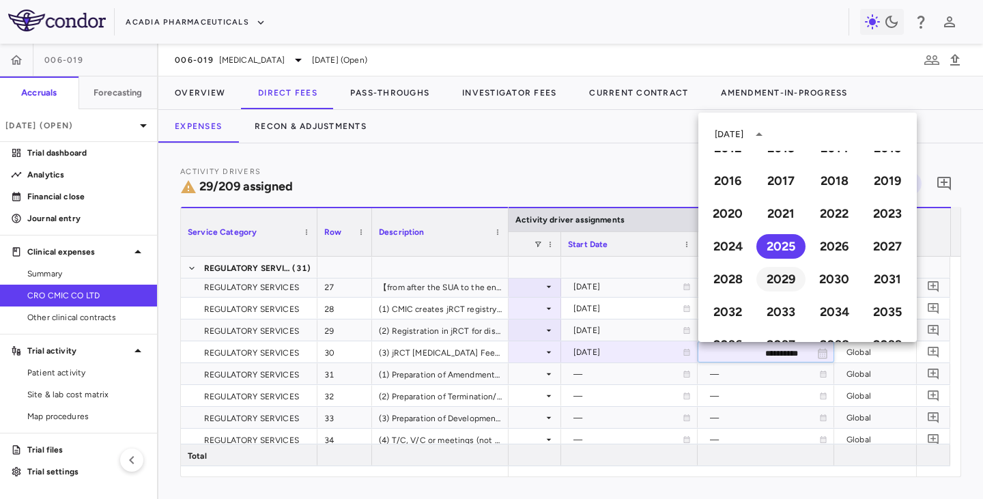
click at [776, 275] on button "2029" at bounding box center [780, 279] width 49 height 25
type input "**********"
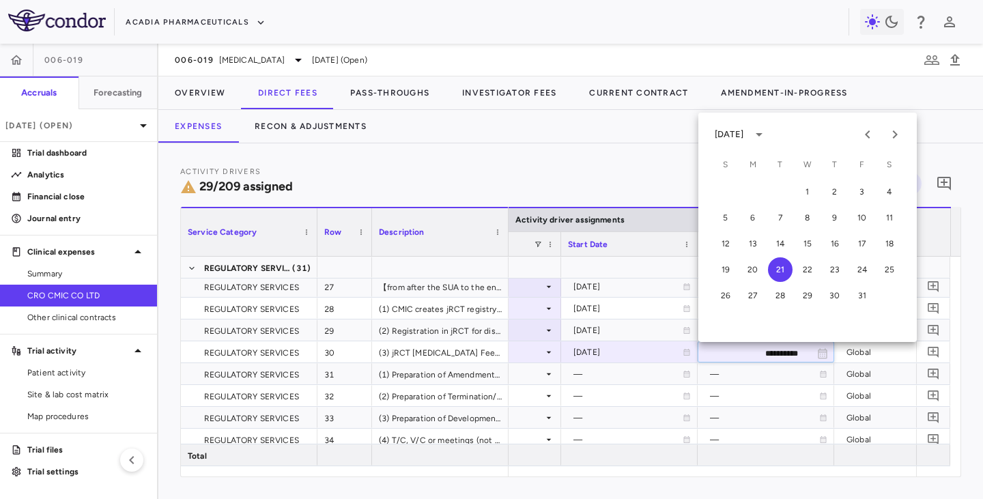
click at [743, 136] on div "[DATE]" at bounding box center [728, 134] width 29 height 12
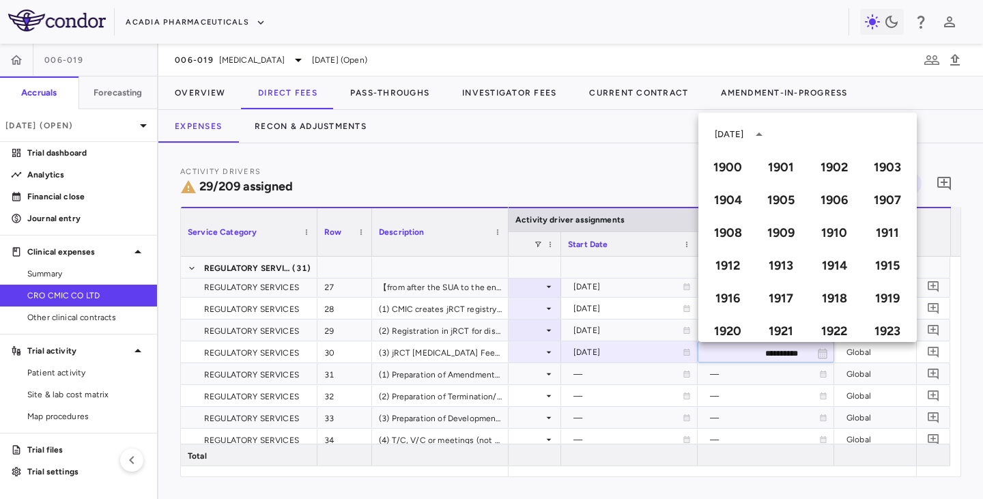
scroll to position [969, 0]
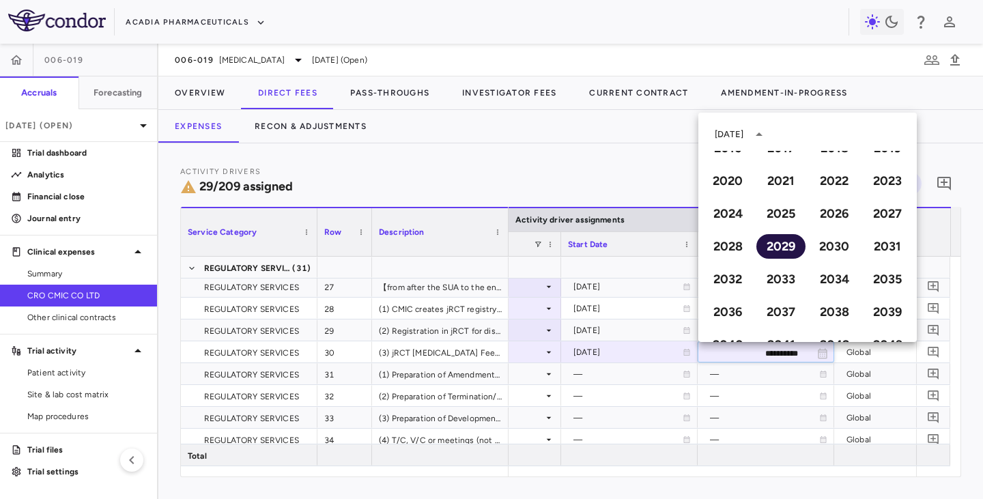
click at [781, 244] on button "2029" at bounding box center [780, 246] width 49 height 25
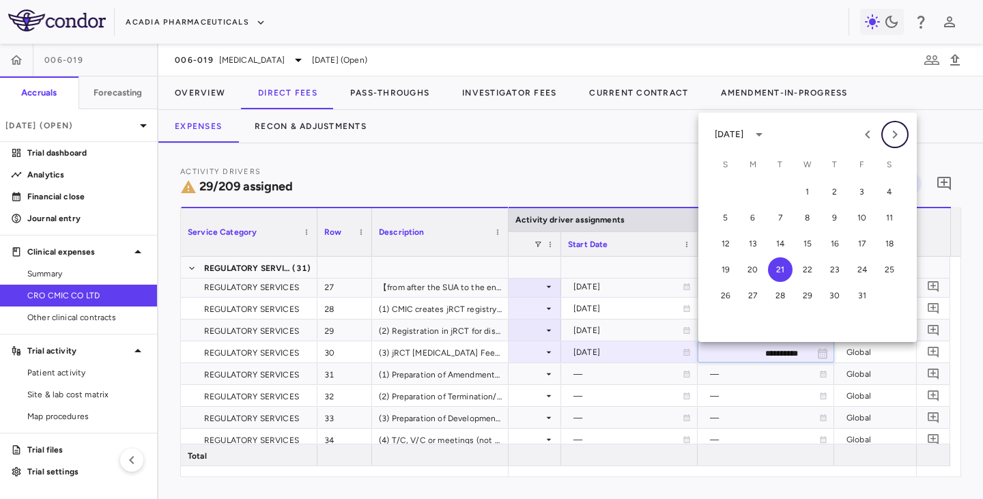
click at [893, 139] on icon "Next month" at bounding box center [894, 134] width 5 height 8
click at [865, 291] on button "30" at bounding box center [861, 295] width 25 height 25
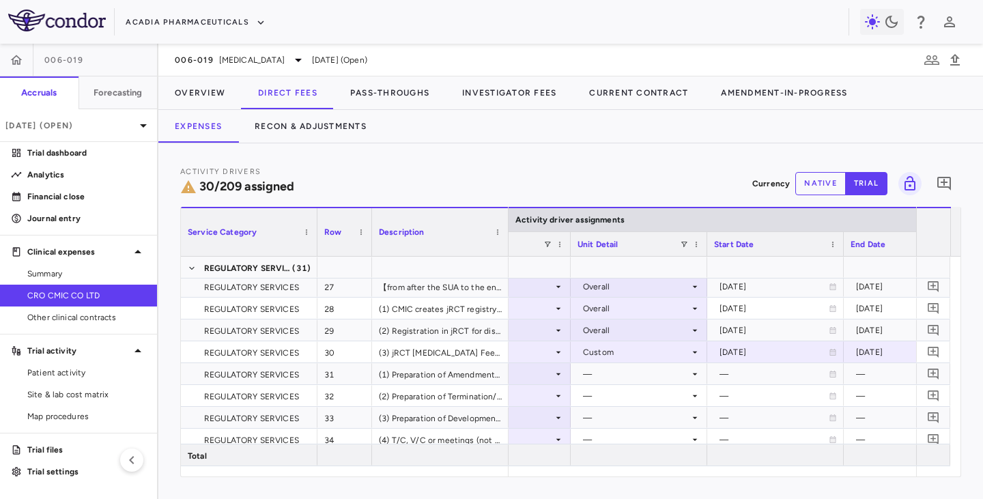
scroll to position [0, 710]
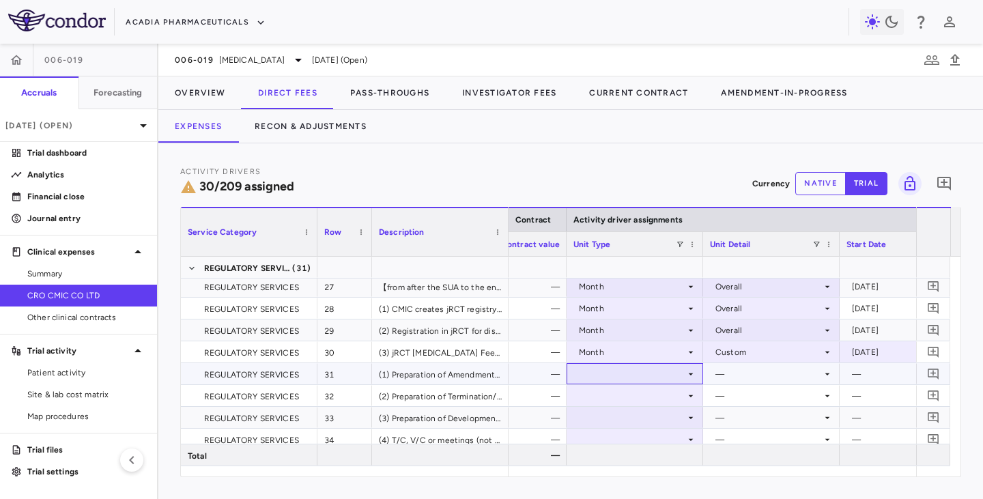
click at [686, 375] on icon at bounding box center [690, 373] width 11 height 11
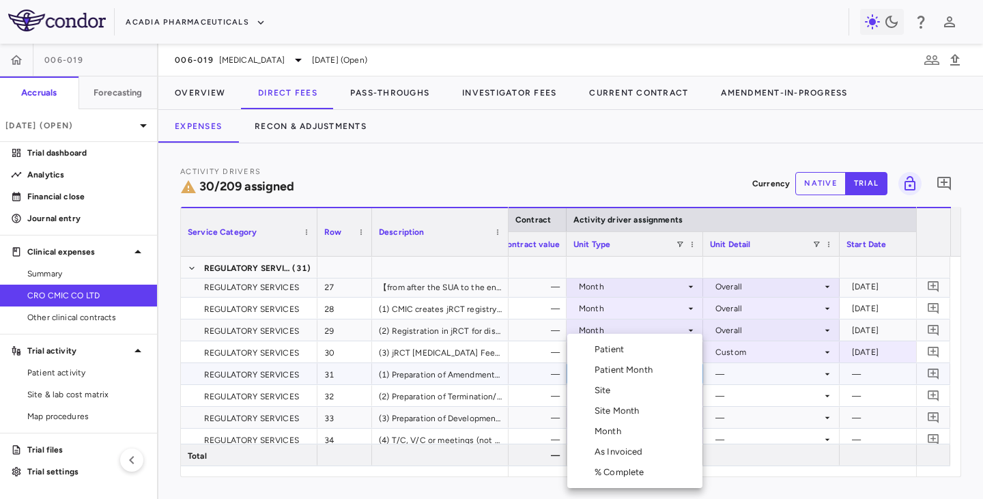
click at [628, 408] on li "Month" at bounding box center [634, 431] width 135 height 20
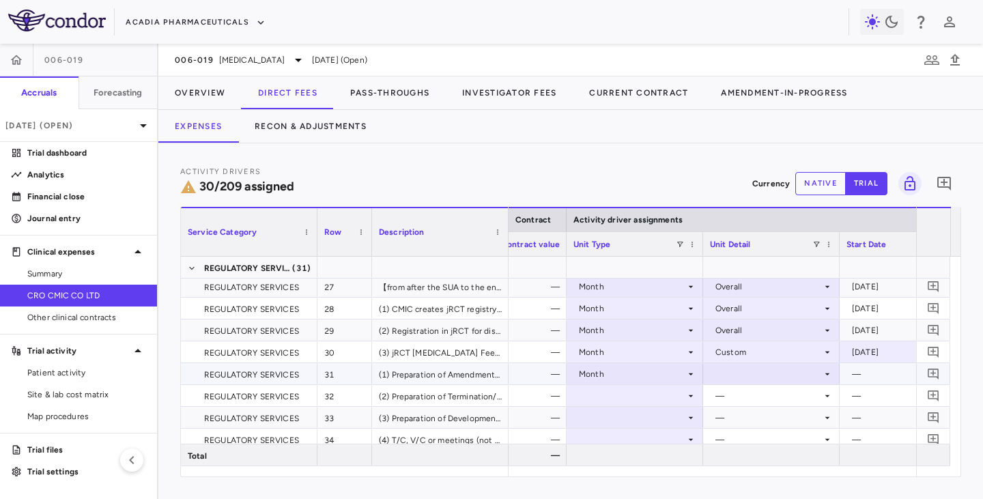
click at [742, 373] on div at bounding box center [771, 374] width 123 height 20
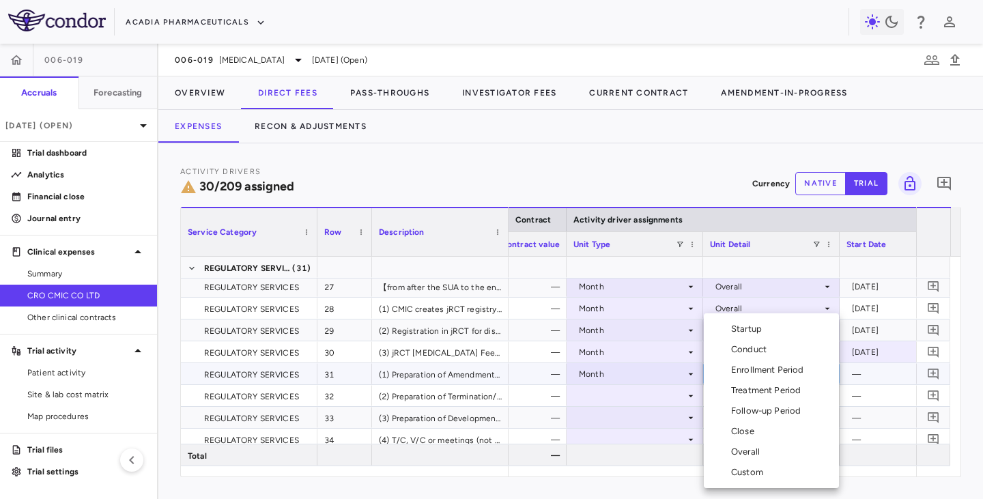
click at [731, 349] on div "Conduct" at bounding box center [751, 349] width 41 height 12
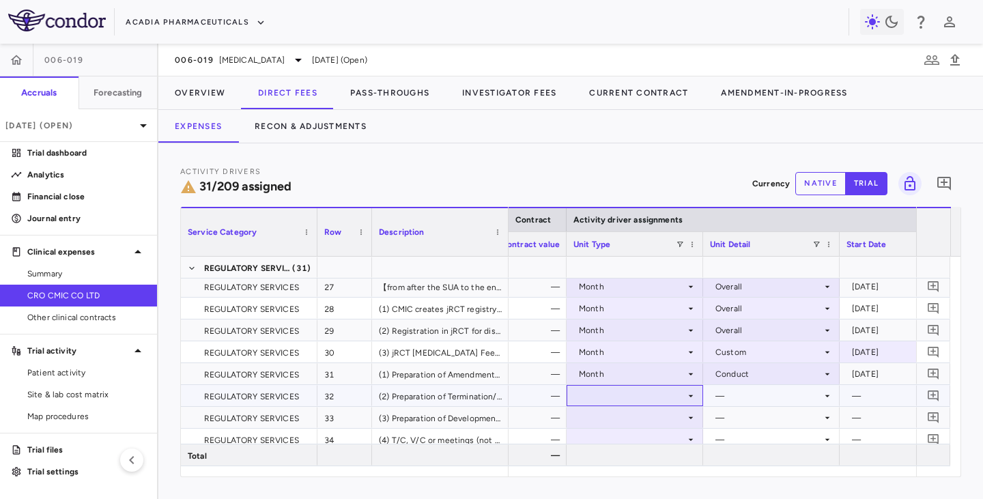
click at [652, 397] on div at bounding box center [634, 395] width 123 height 20
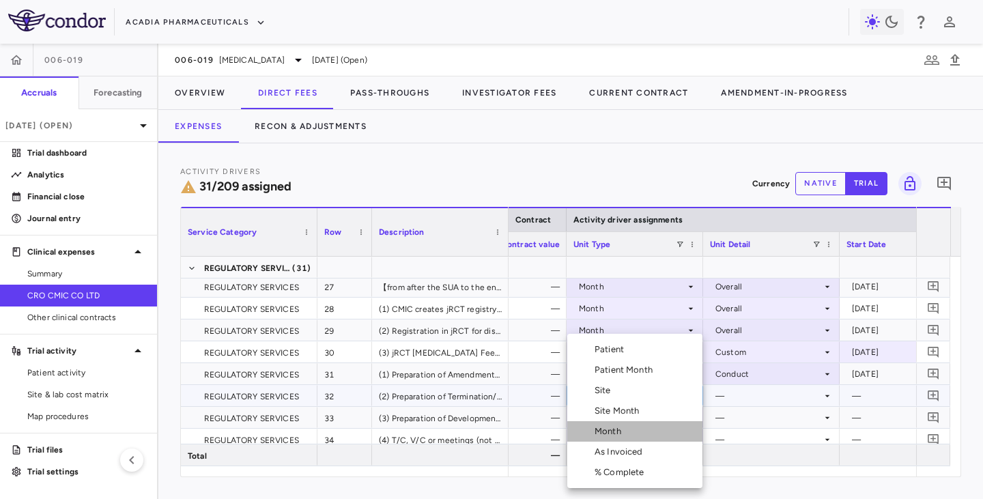
click at [613, 408] on div "Month" at bounding box center [610, 431] width 32 height 12
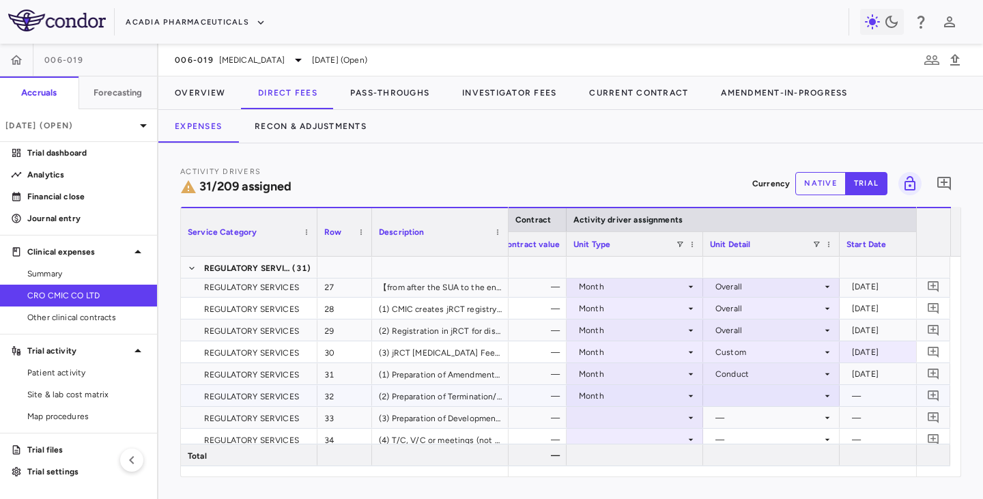
click at [727, 400] on div at bounding box center [771, 395] width 123 height 20
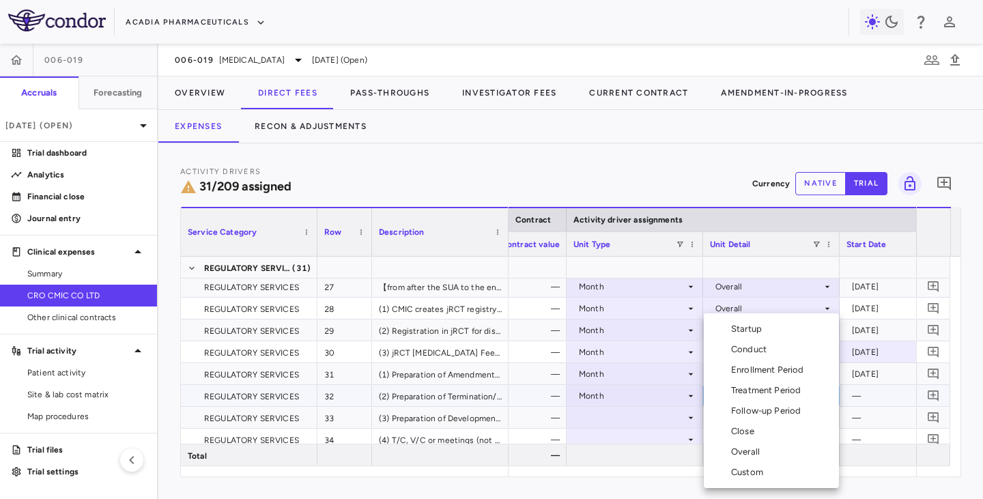
click at [733, 351] on div "Conduct" at bounding box center [751, 349] width 41 height 12
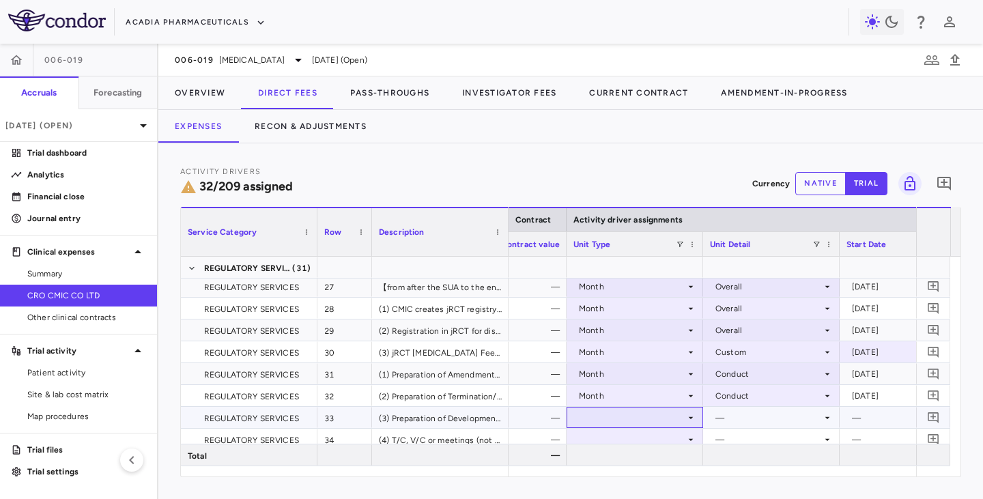
click at [646, 408] on div at bounding box center [634, 417] width 123 height 20
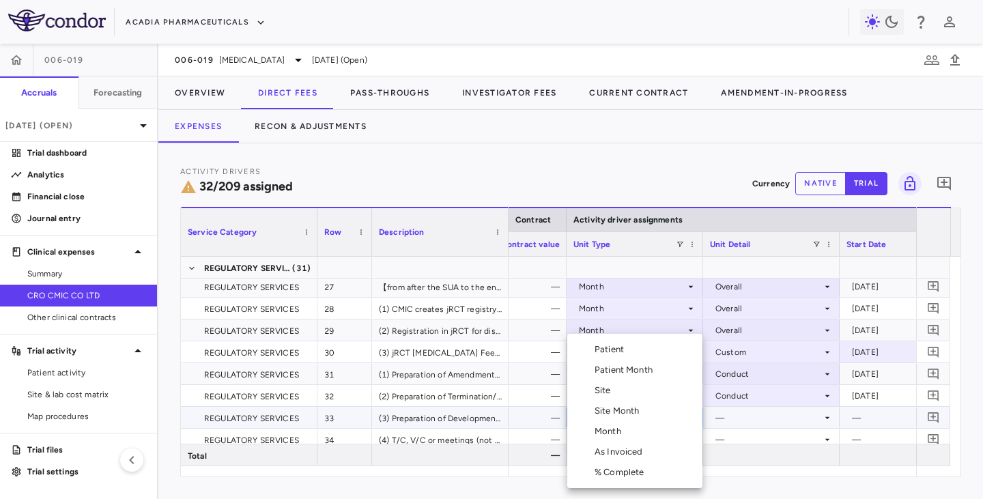
click at [617, 408] on div "Month" at bounding box center [610, 431] width 32 height 12
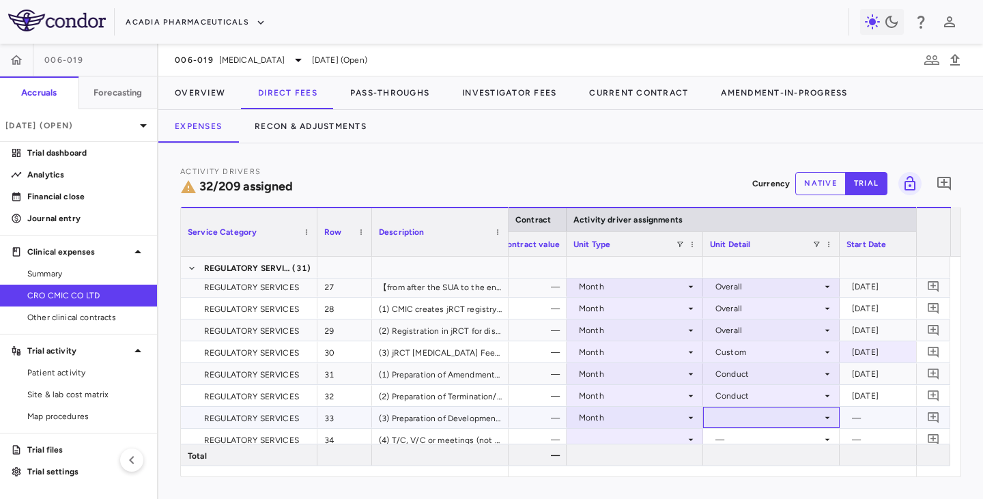
click at [755, 408] on div at bounding box center [771, 417] width 123 height 20
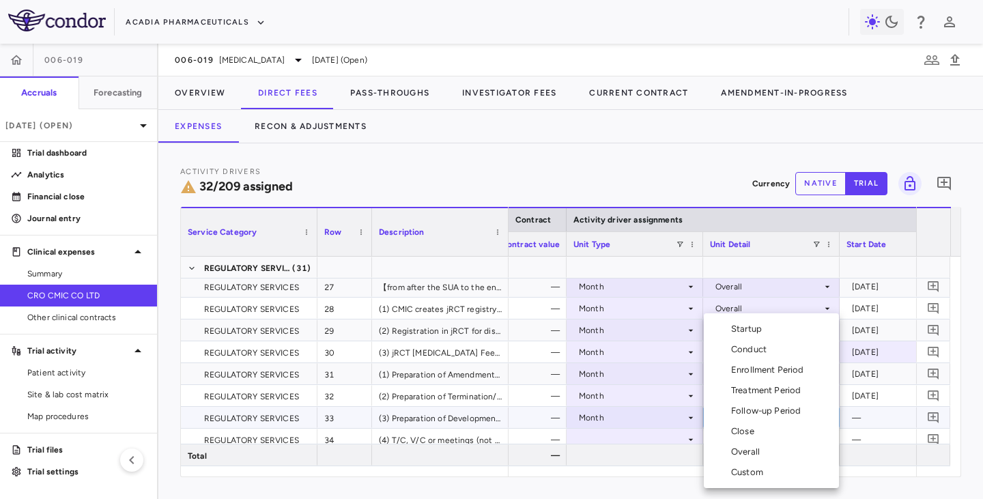
click at [748, 351] on div "Conduct" at bounding box center [751, 349] width 41 height 12
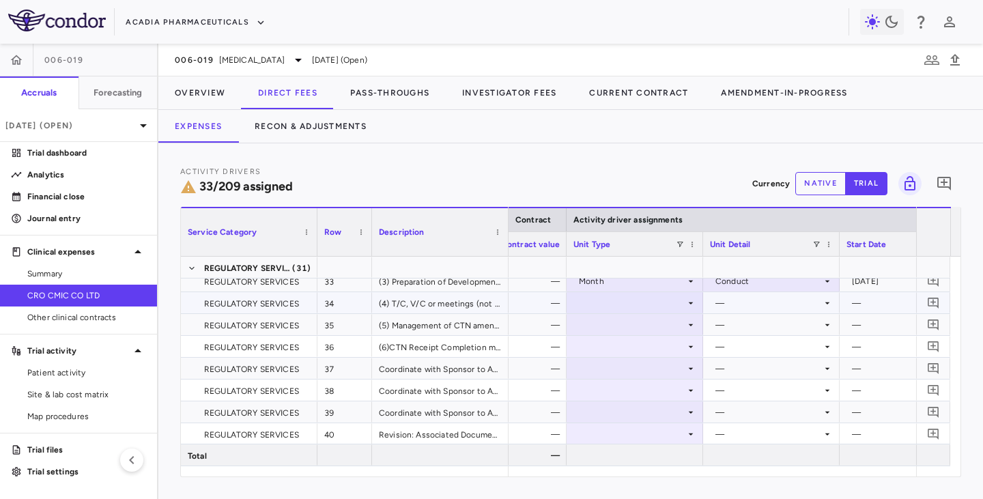
click at [649, 306] on div at bounding box center [634, 303] width 123 height 20
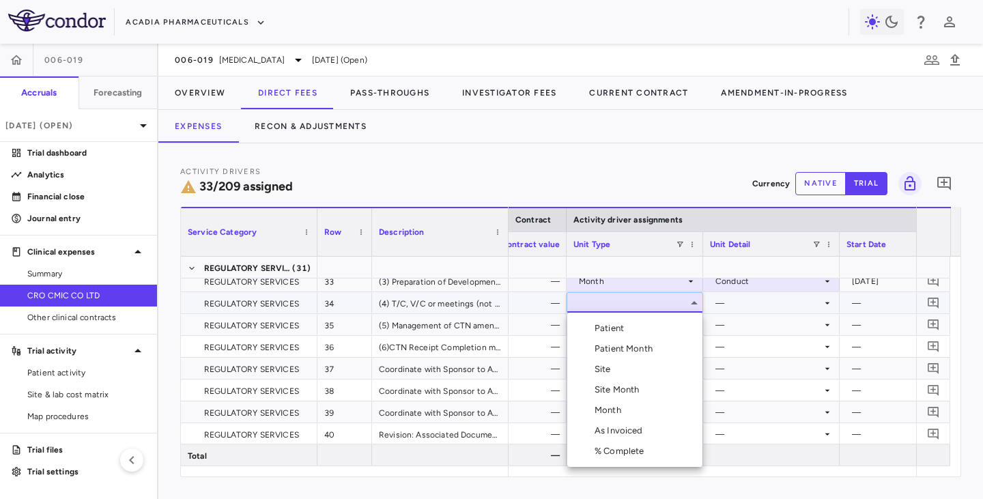
click at [617, 408] on div "Month" at bounding box center [610, 410] width 32 height 12
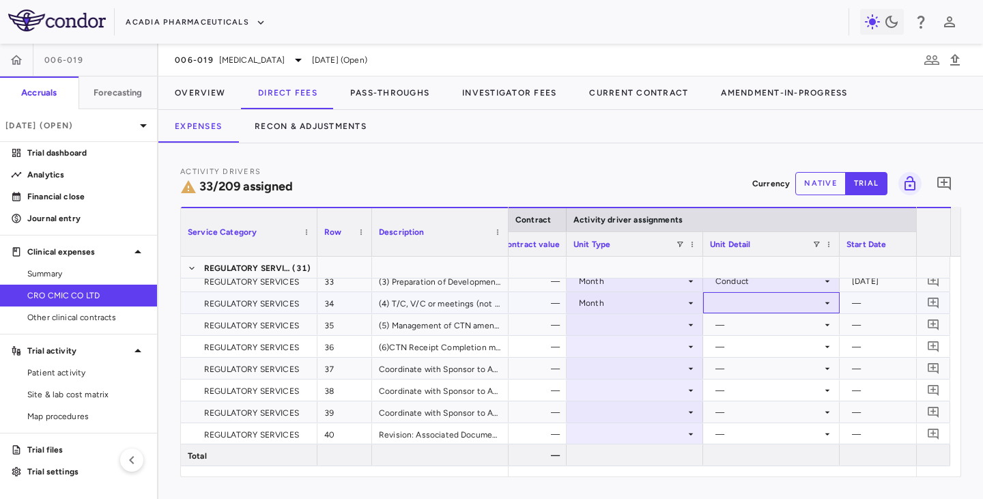
click at [736, 302] on div at bounding box center [771, 303] width 123 height 20
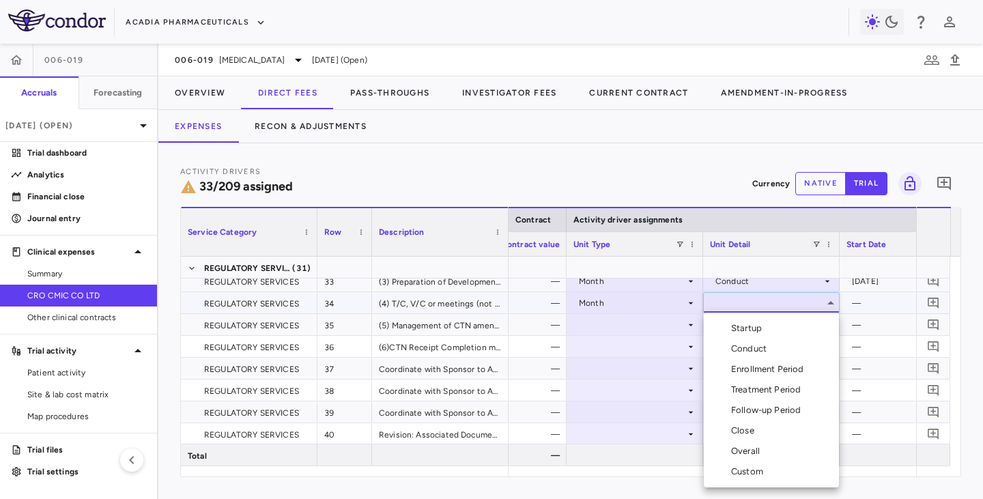
click at [744, 356] on li "Conduct" at bounding box center [770, 348] width 135 height 20
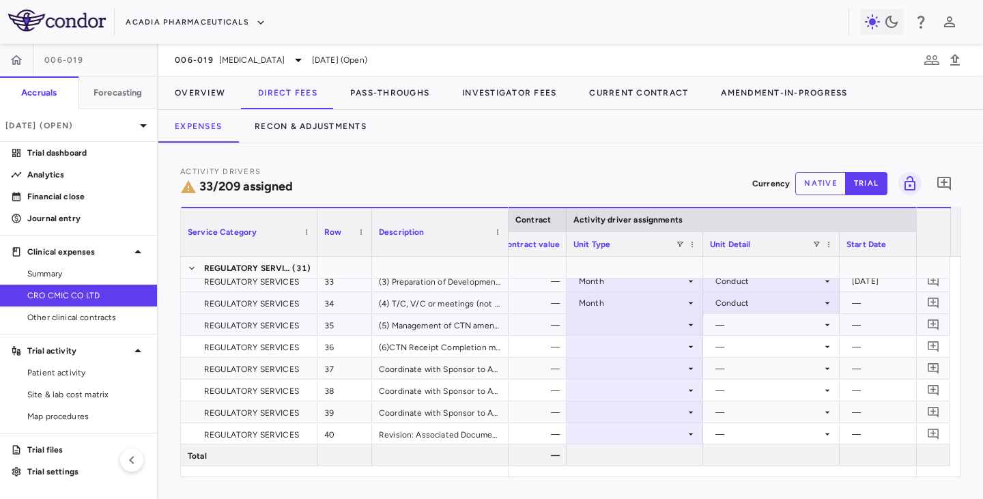
click at [648, 324] on div at bounding box center [634, 325] width 123 height 20
click at [635, 325] on div at bounding box center [634, 325] width 123 height 20
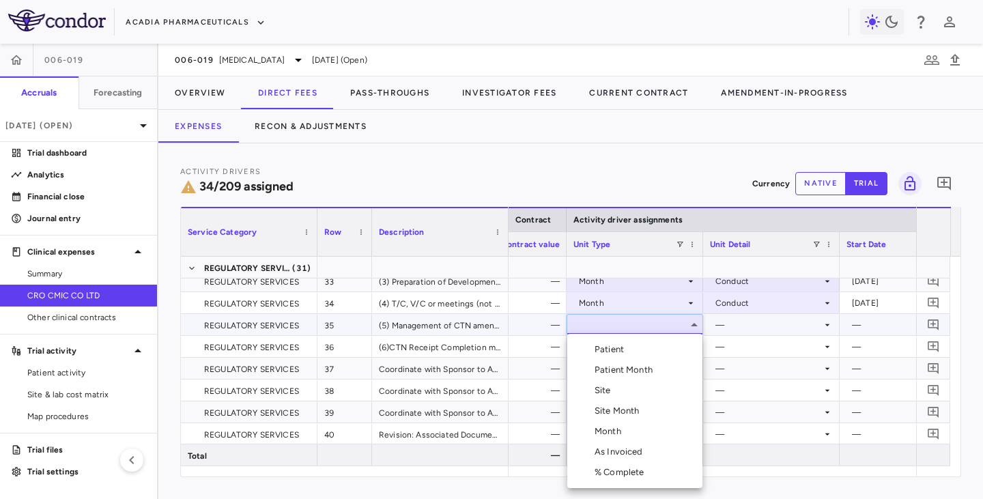
click at [614, 408] on div "Month" at bounding box center [610, 431] width 32 height 12
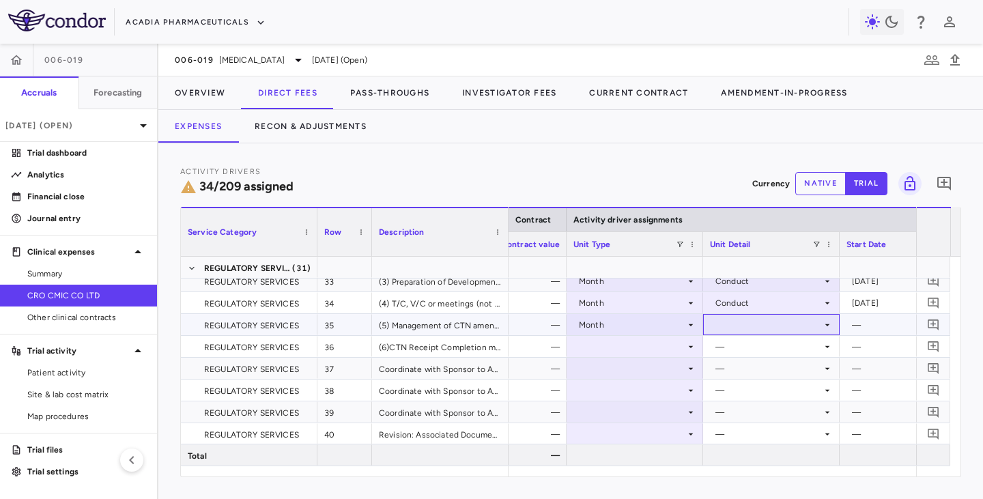
click at [741, 319] on div at bounding box center [771, 325] width 123 height 20
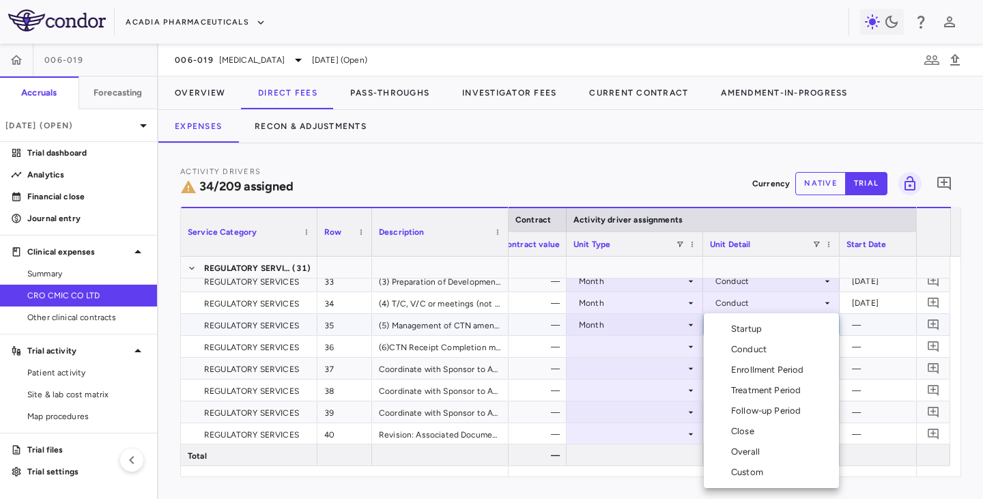
click at [744, 343] on div "Conduct" at bounding box center [751, 349] width 41 height 12
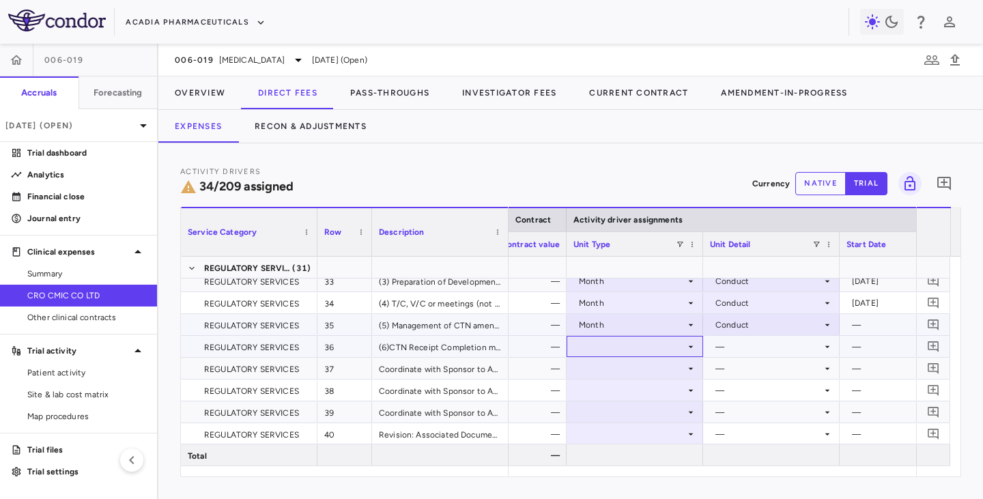
click at [665, 342] on div at bounding box center [634, 346] width 123 height 20
click at [667, 346] on div at bounding box center [634, 346] width 123 height 20
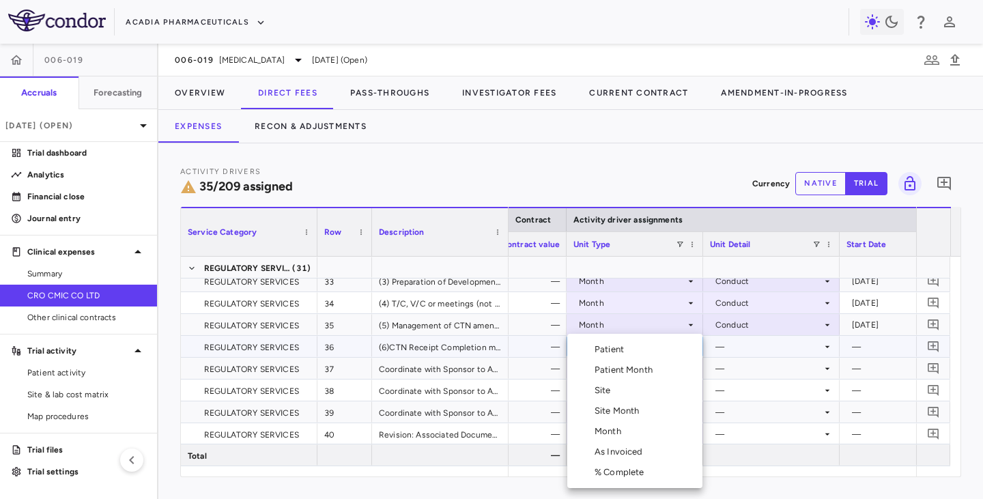
click at [617, 408] on div "Month" at bounding box center [610, 431] width 32 height 12
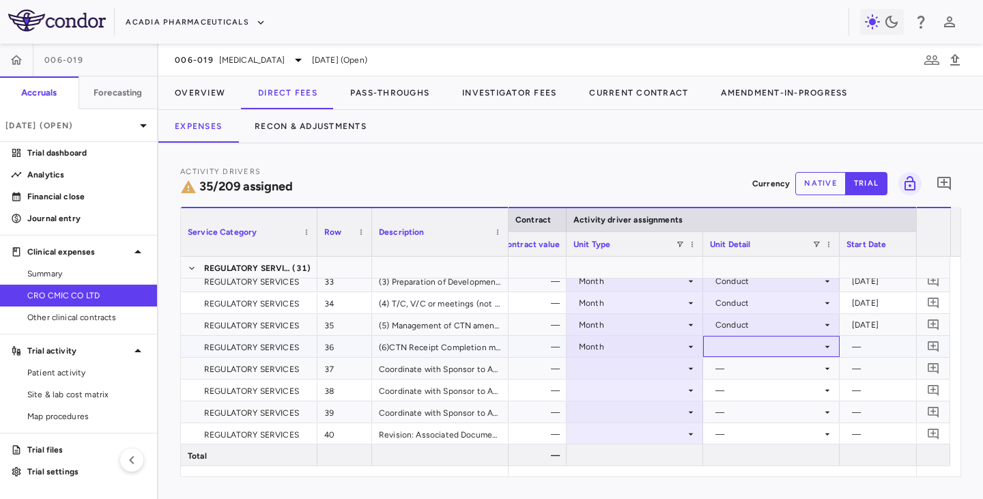
click at [744, 343] on div at bounding box center [771, 346] width 123 height 20
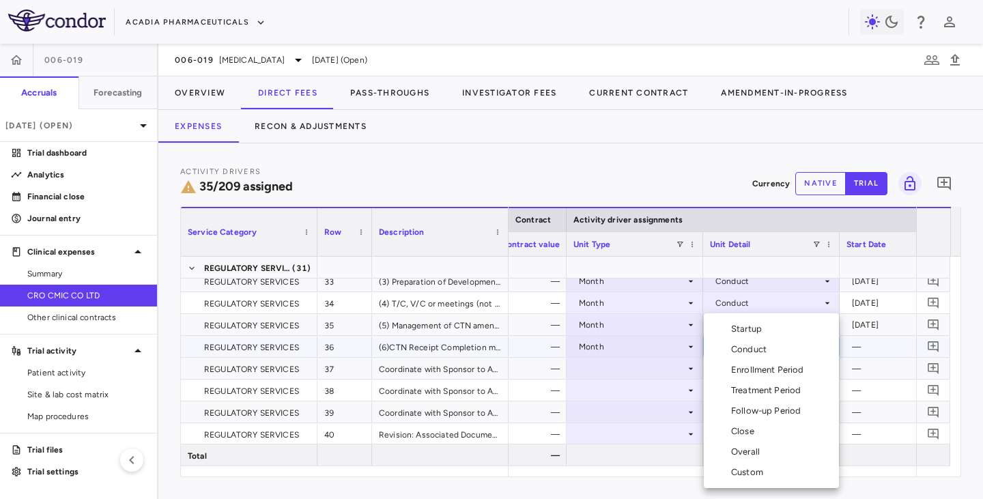
click at [742, 349] on div "Conduct" at bounding box center [751, 349] width 41 height 12
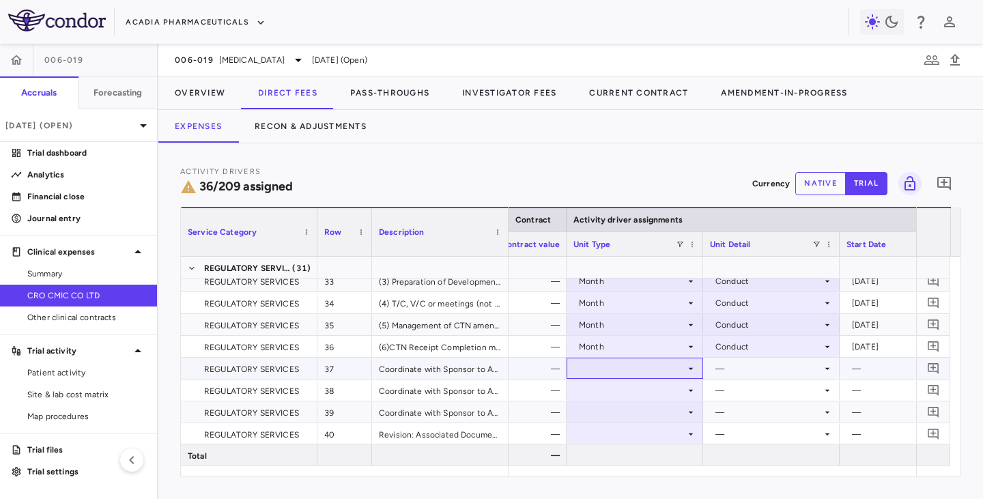
click at [651, 368] on div at bounding box center [634, 368] width 123 height 20
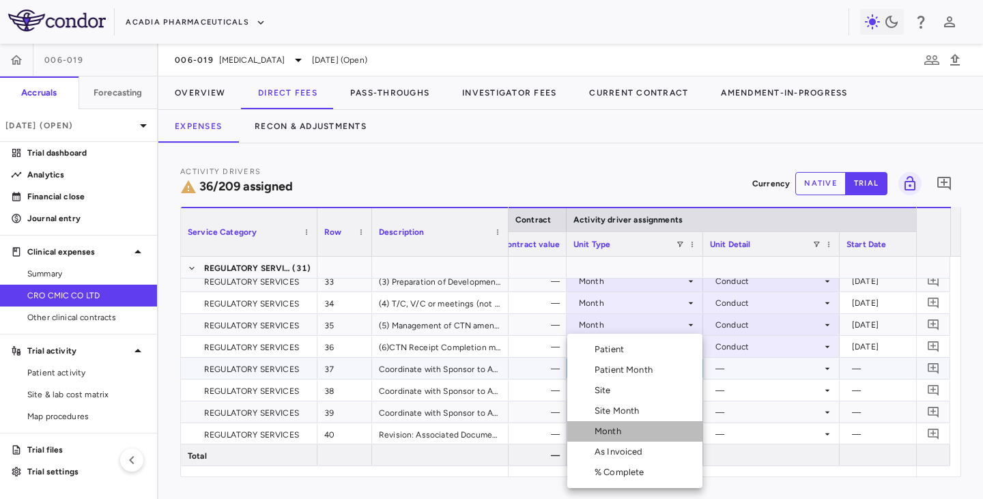
click at [612, 408] on div "Month" at bounding box center [610, 431] width 32 height 12
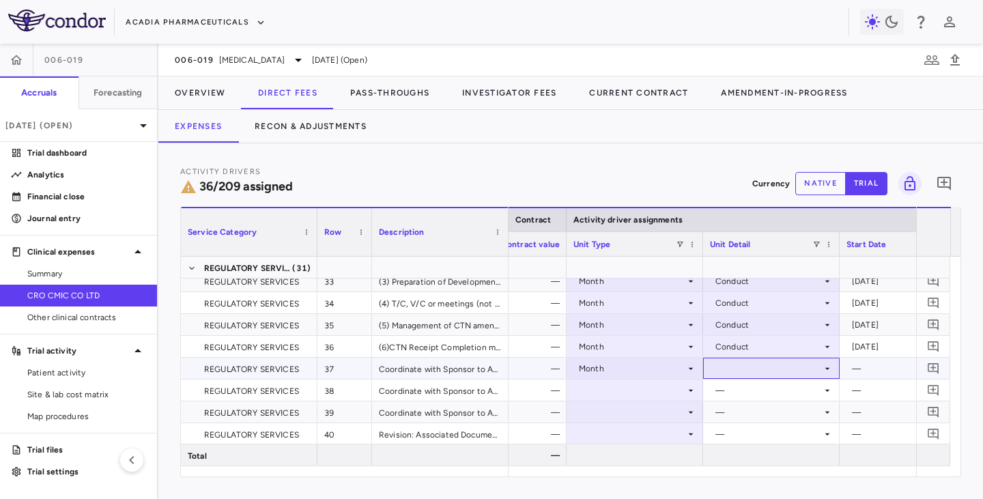
click at [755, 368] on div at bounding box center [771, 368] width 123 height 20
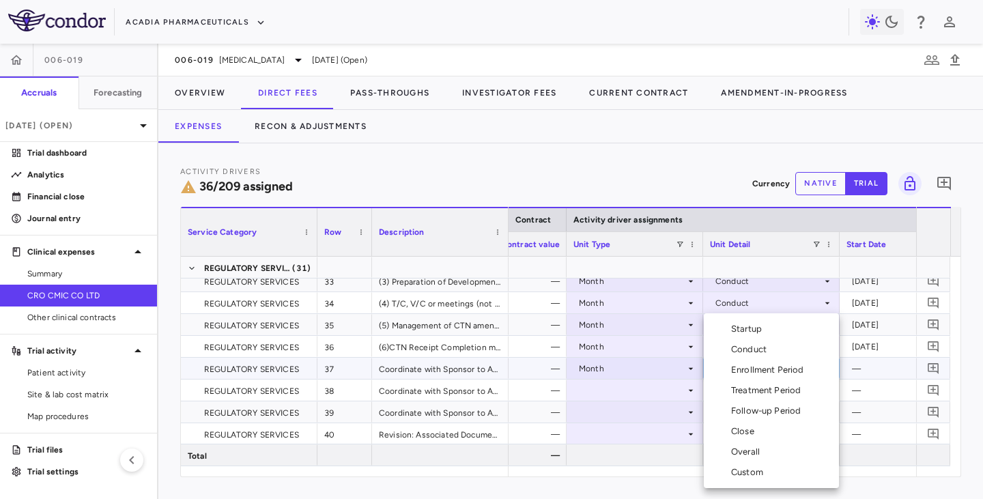
click at [748, 351] on div "Conduct" at bounding box center [751, 349] width 41 height 12
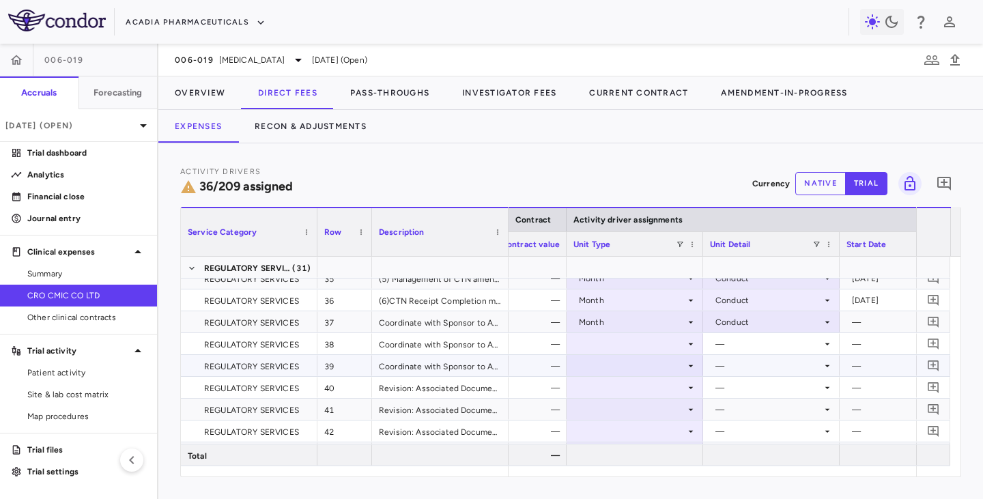
scroll to position [819, 0]
click at [666, 323] on div at bounding box center [634, 322] width 123 height 20
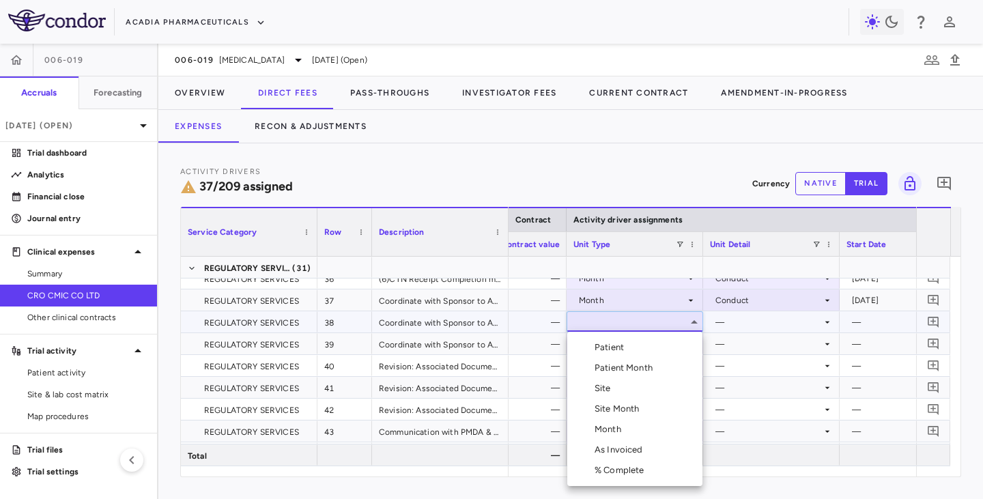
click at [613, 408] on div "Month" at bounding box center [610, 429] width 32 height 12
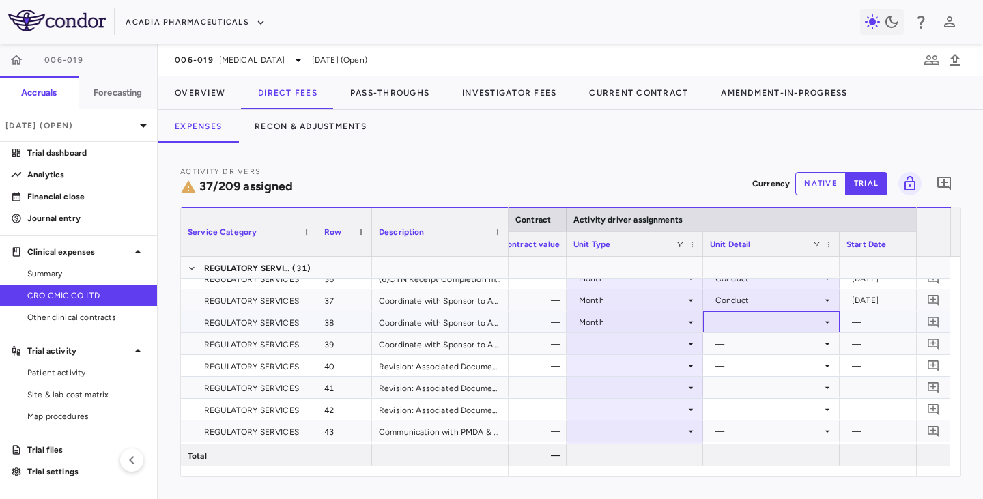
click at [738, 322] on div at bounding box center [771, 322] width 123 height 20
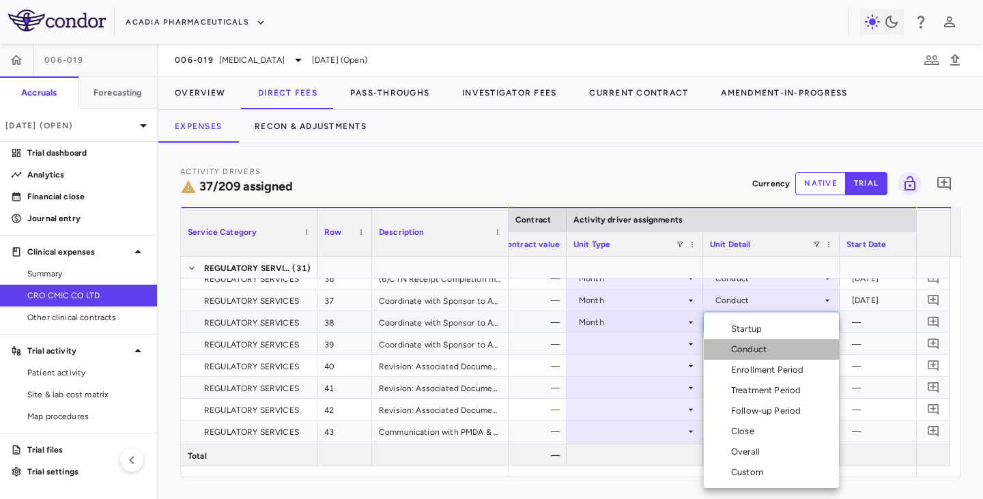
click at [738, 349] on div "Conduct" at bounding box center [751, 349] width 41 height 12
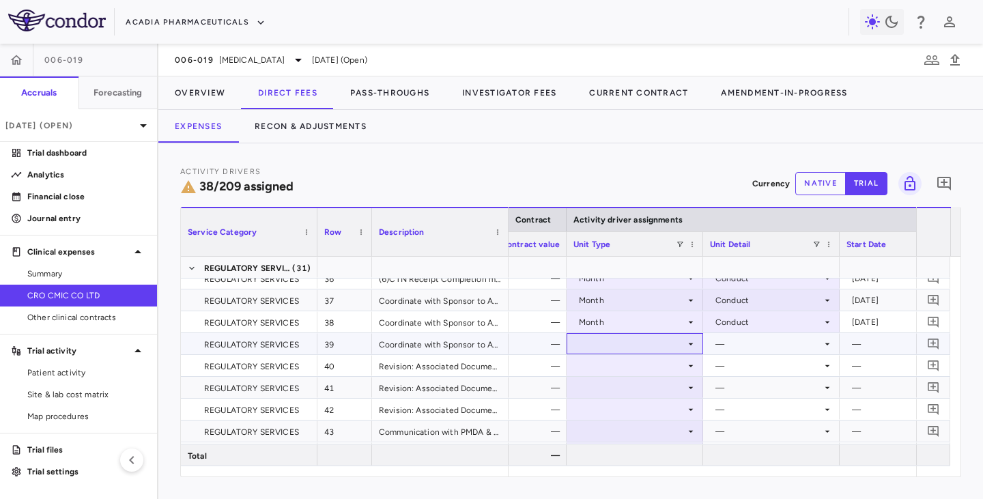
click at [652, 343] on div at bounding box center [634, 344] width 123 height 20
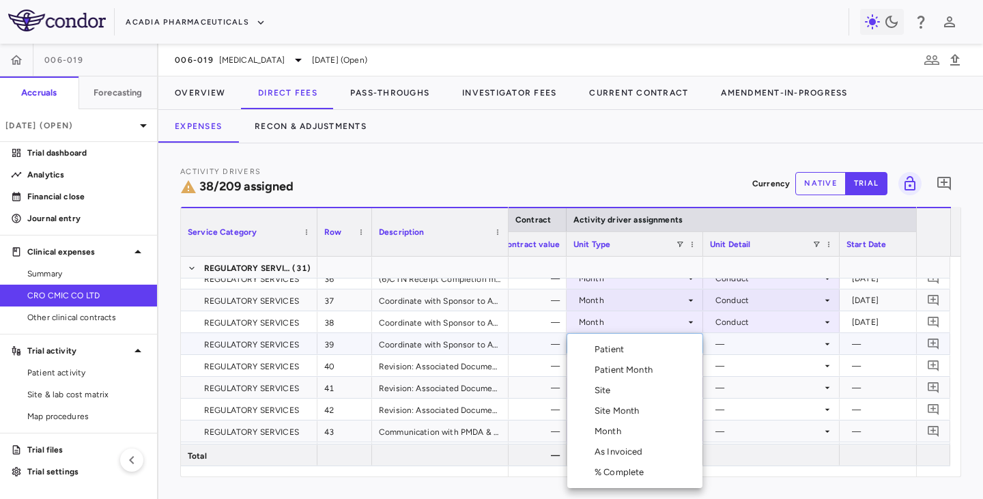
click at [610, 408] on div "Month" at bounding box center [610, 431] width 32 height 12
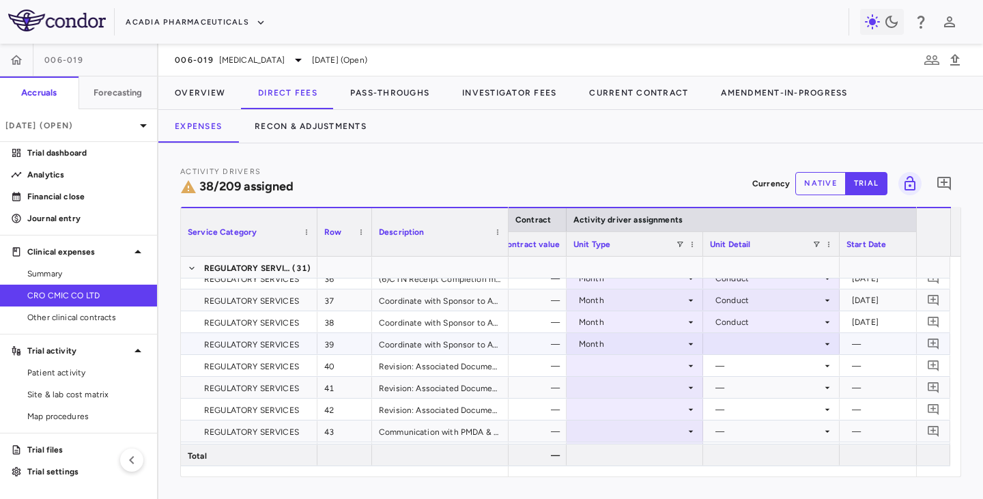
click at [762, 343] on div at bounding box center [771, 344] width 123 height 20
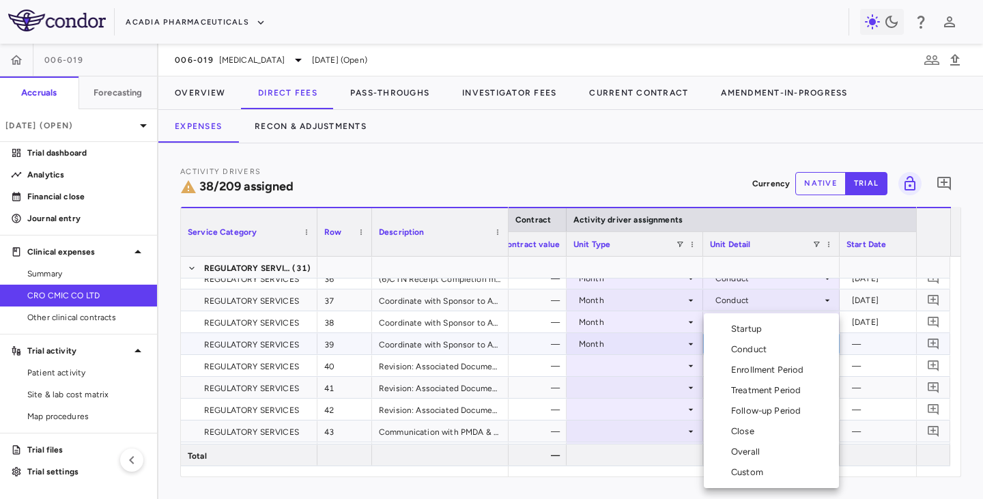
click at [740, 349] on div "Conduct" at bounding box center [751, 349] width 41 height 12
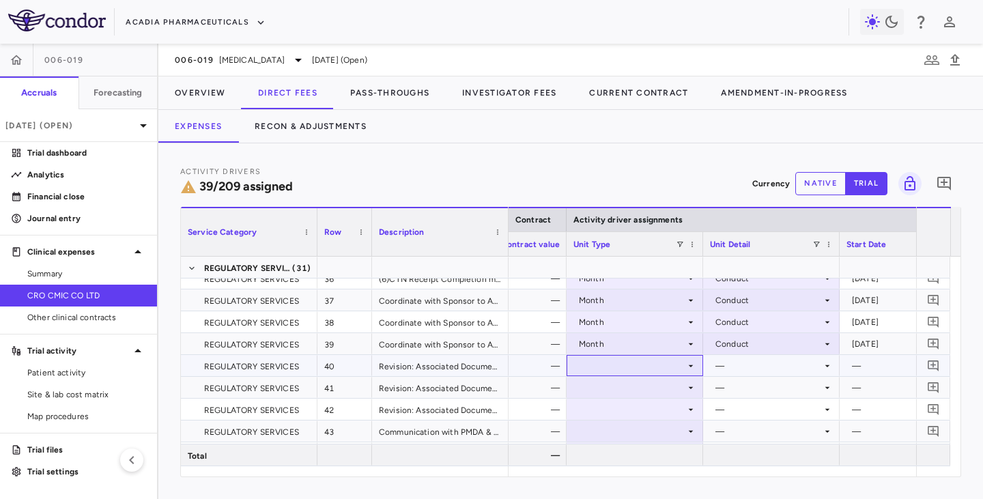
click at [645, 364] on div at bounding box center [634, 365] width 123 height 20
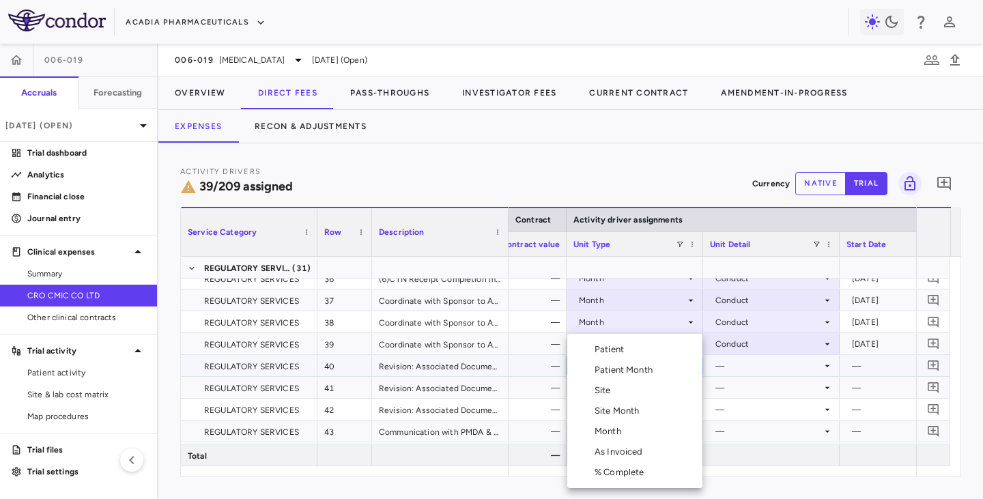
click at [610, 408] on div "Month" at bounding box center [610, 431] width 32 height 12
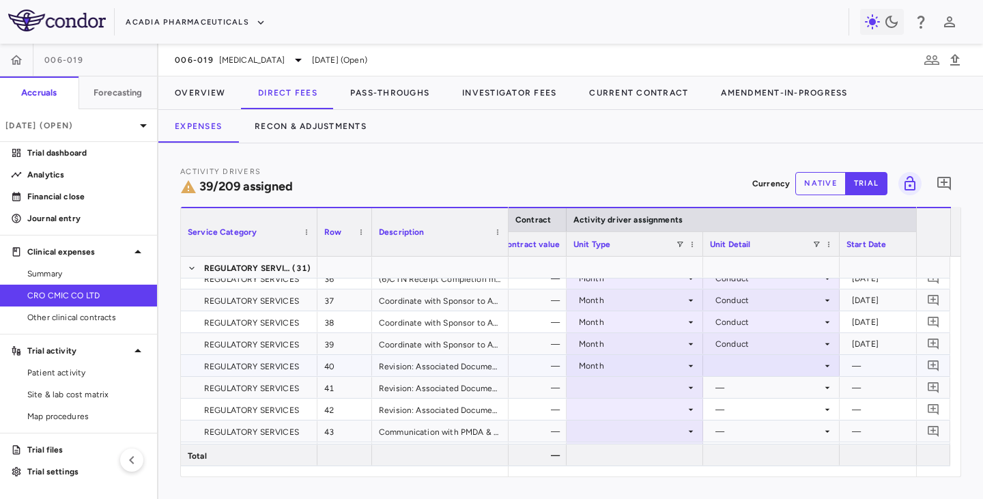
click at [755, 362] on div at bounding box center [771, 365] width 123 height 20
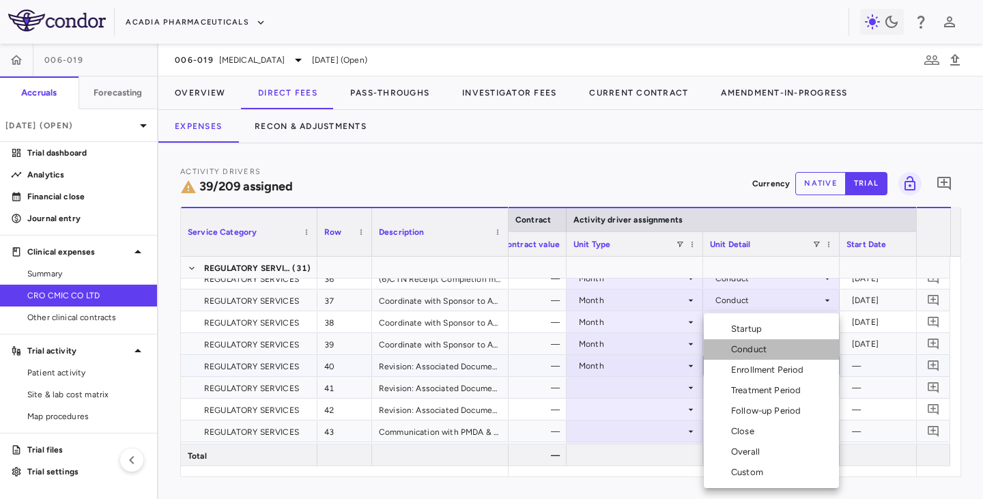
click at [750, 345] on div "Conduct" at bounding box center [751, 349] width 41 height 12
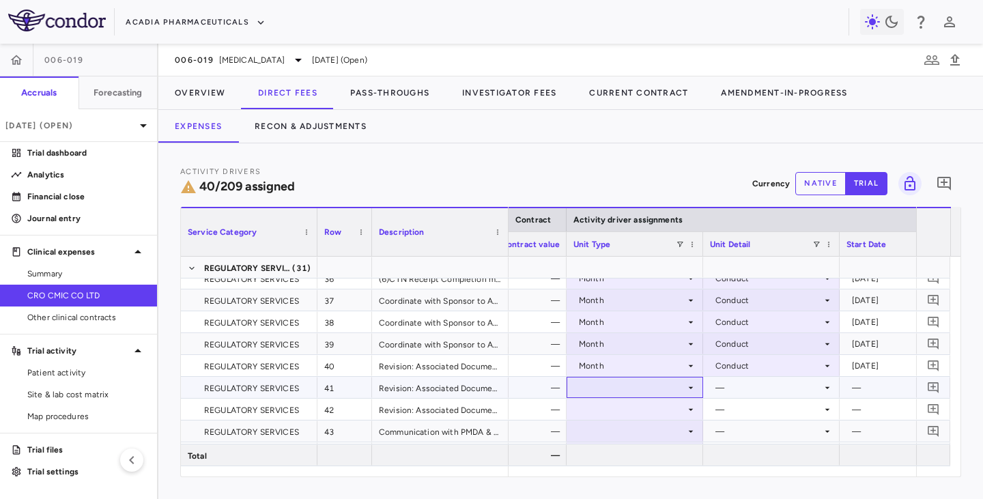
click at [655, 391] on div at bounding box center [634, 387] width 123 height 20
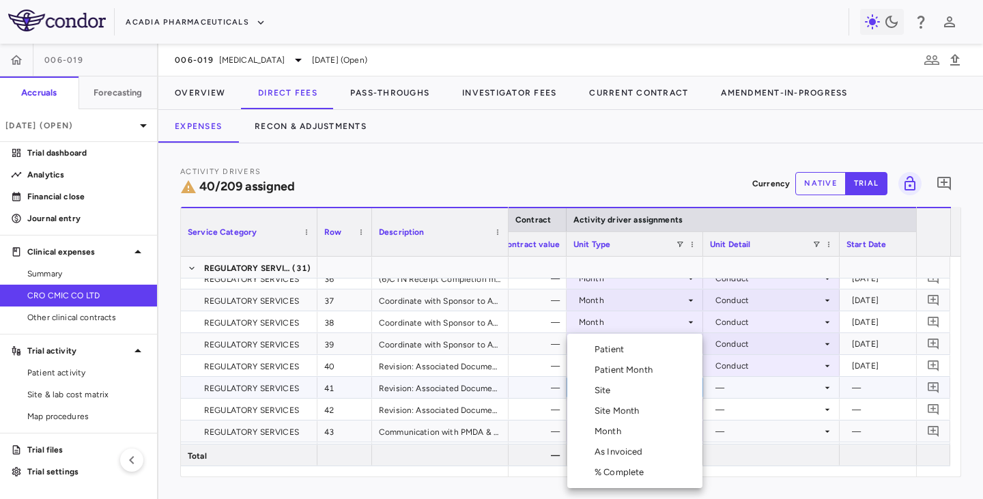
click at [608, 408] on div "Month" at bounding box center [610, 431] width 32 height 12
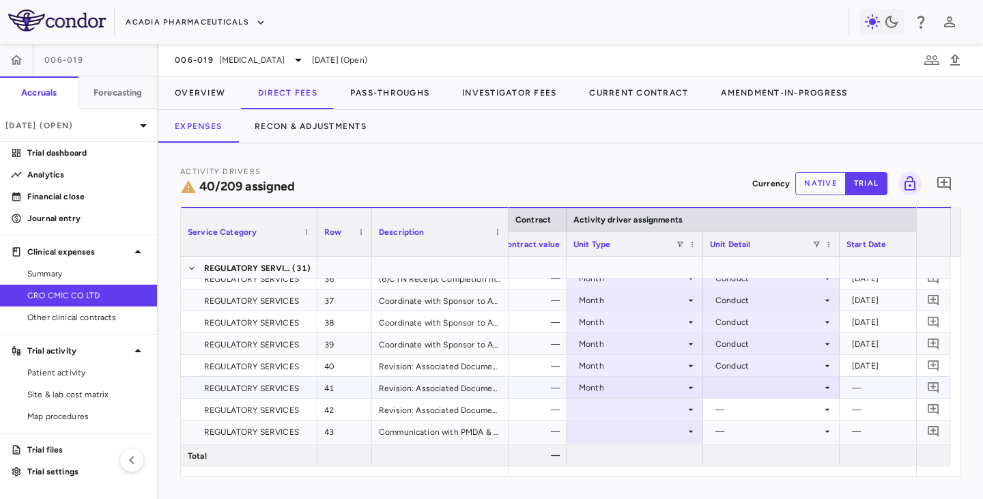
click at [755, 385] on div at bounding box center [771, 387] width 123 height 20
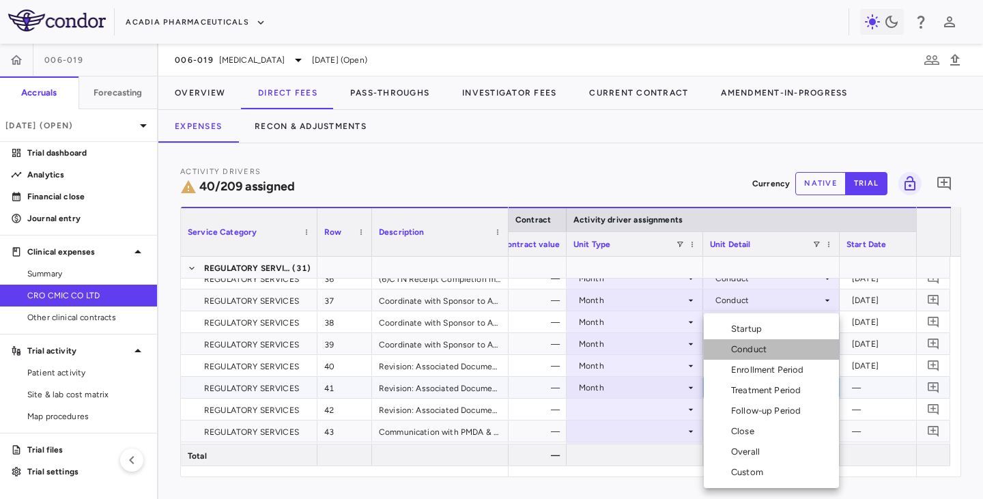
click at [751, 353] on div "Conduct" at bounding box center [751, 349] width 41 height 12
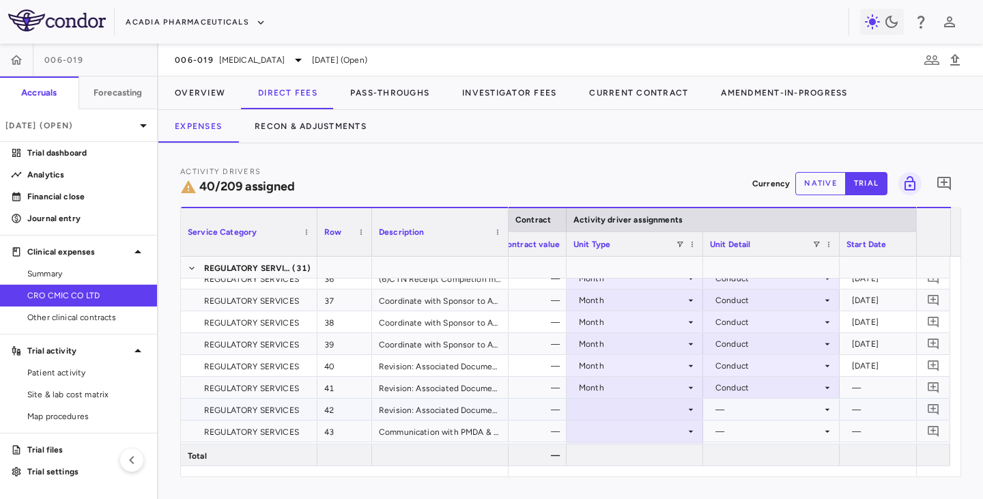
scroll to position [887, 0]
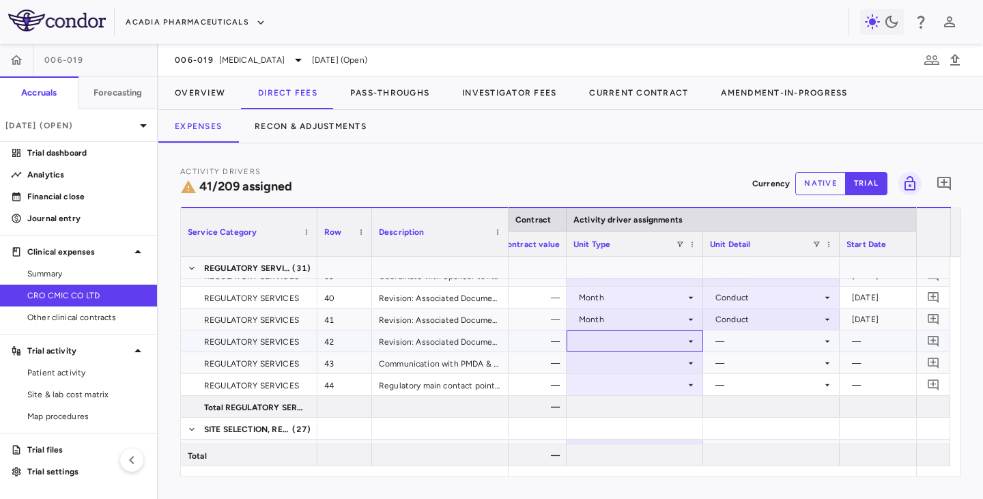
click at [647, 340] on div at bounding box center [634, 341] width 123 height 20
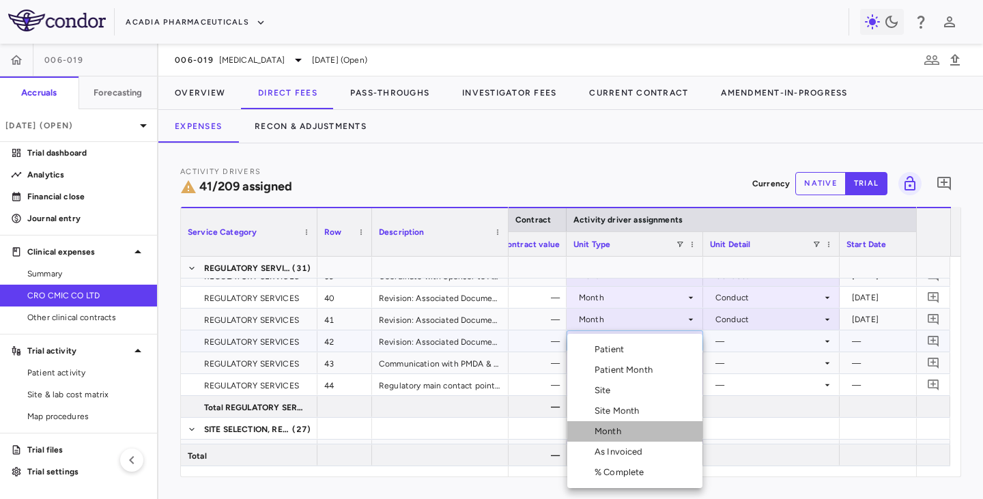
click at [600, 408] on div "Month" at bounding box center [610, 431] width 32 height 12
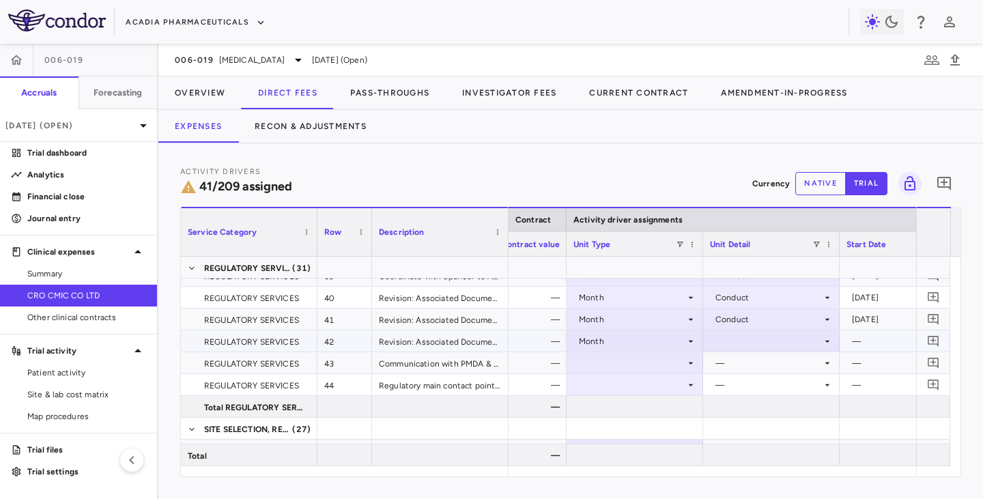
click at [743, 341] on div at bounding box center [771, 341] width 123 height 20
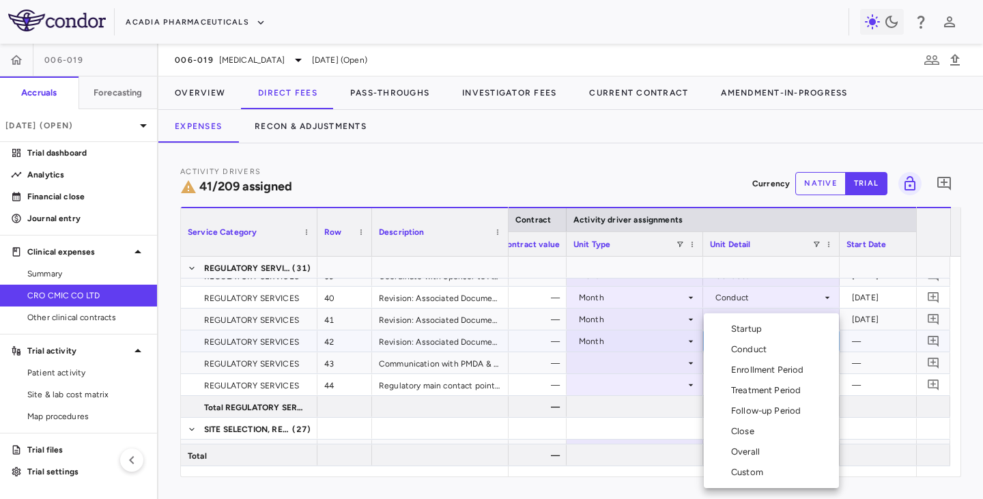
click at [745, 351] on div "Conduct" at bounding box center [751, 349] width 41 height 12
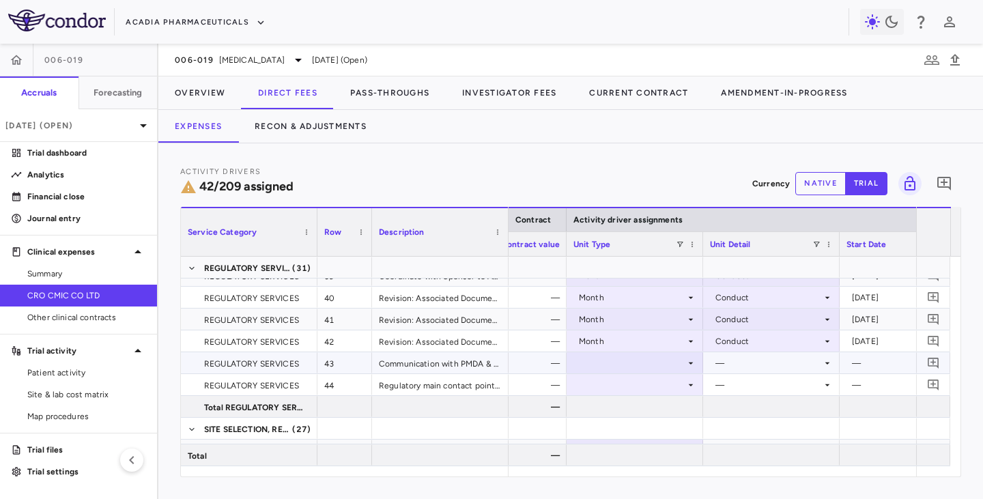
click at [626, 362] on div at bounding box center [634, 363] width 123 height 20
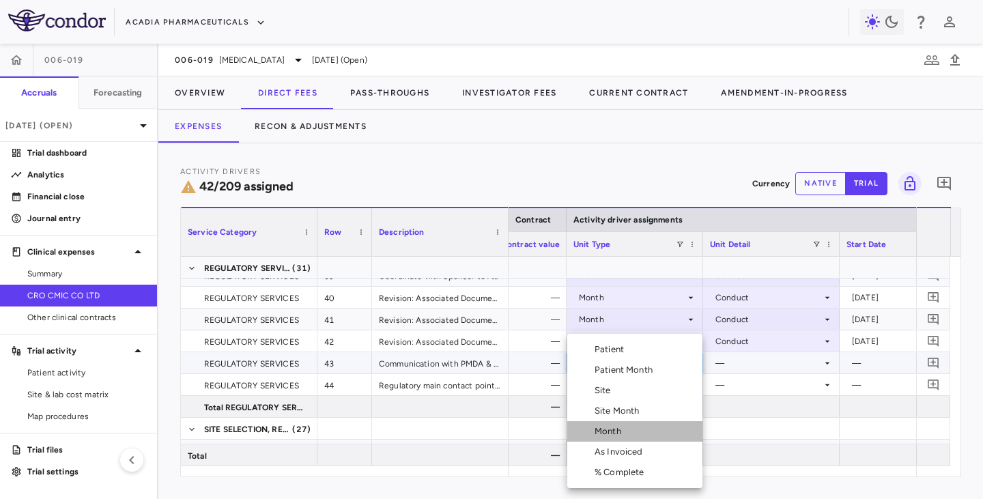
click at [603, 408] on div "Month" at bounding box center [610, 431] width 32 height 12
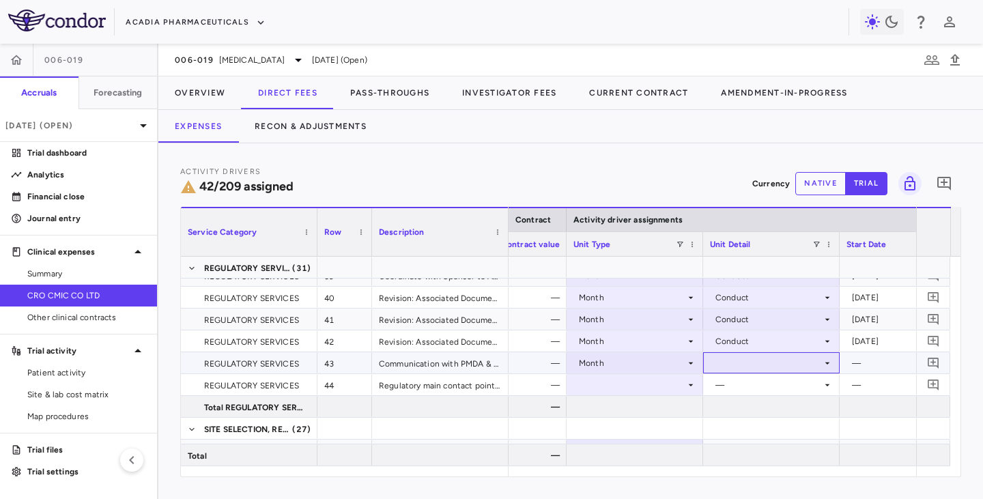
click at [739, 367] on div at bounding box center [771, 363] width 123 height 20
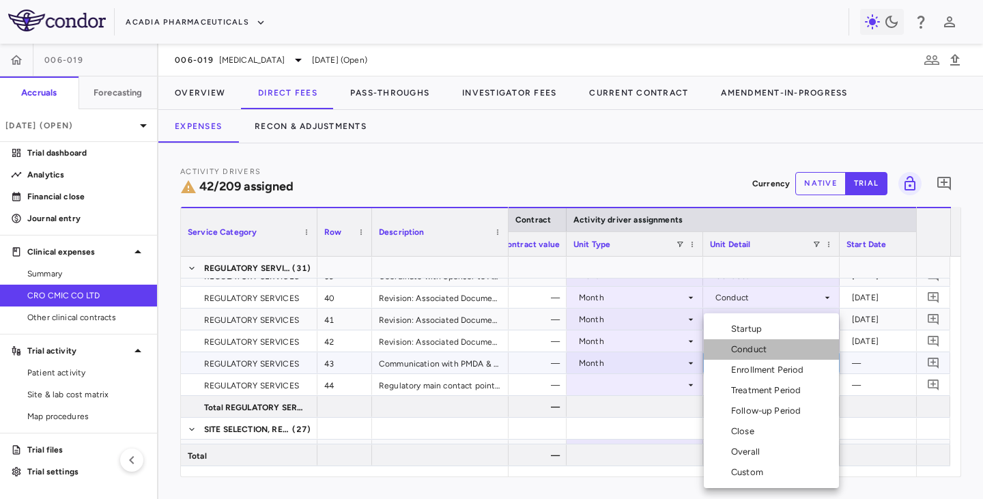
click at [754, 346] on div "Conduct" at bounding box center [751, 349] width 41 height 12
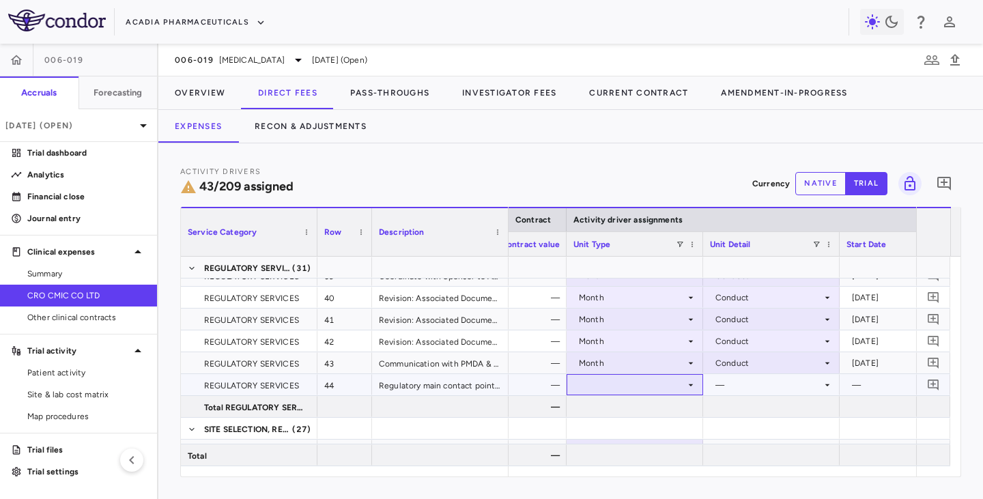
click at [644, 382] on div at bounding box center [634, 385] width 123 height 20
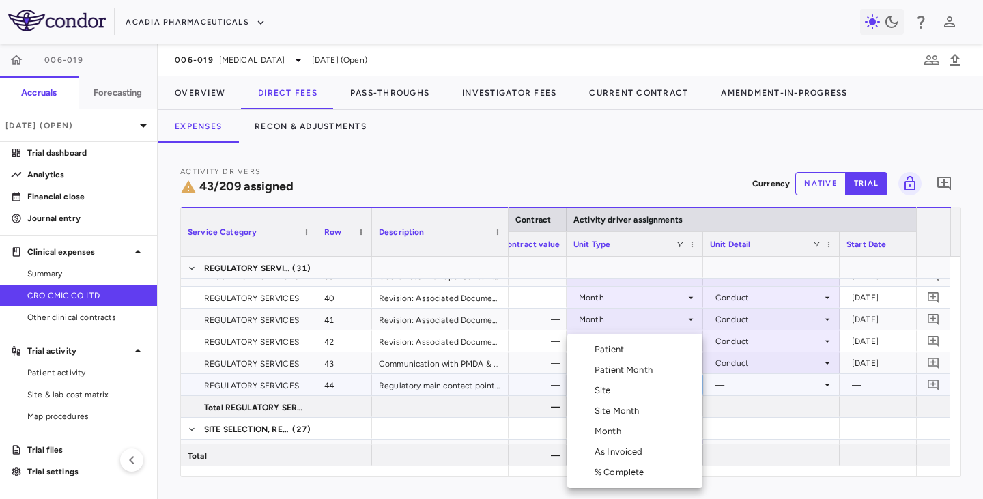
click at [601, 408] on div "Month" at bounding box center [610, 431] width 32 height 12
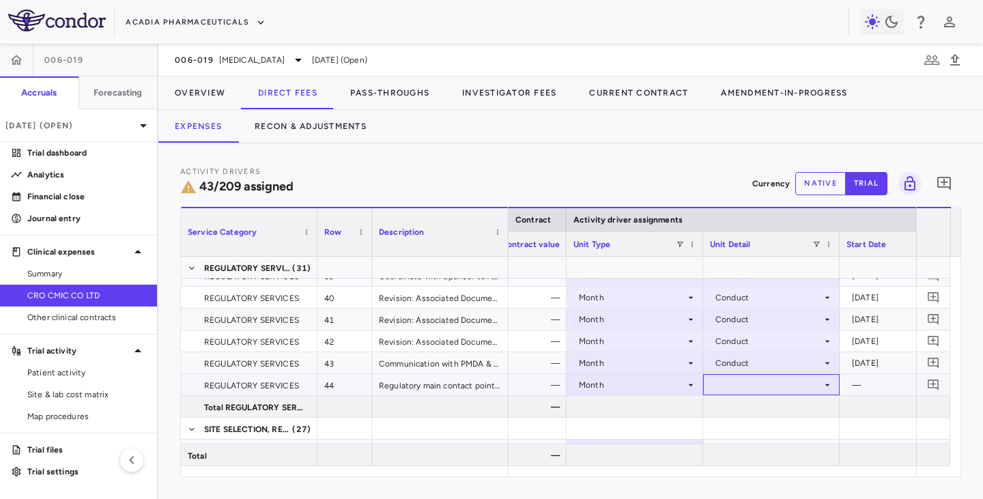
click at [734, 387] on div at bounding box center [771, 385] width 123 height 20
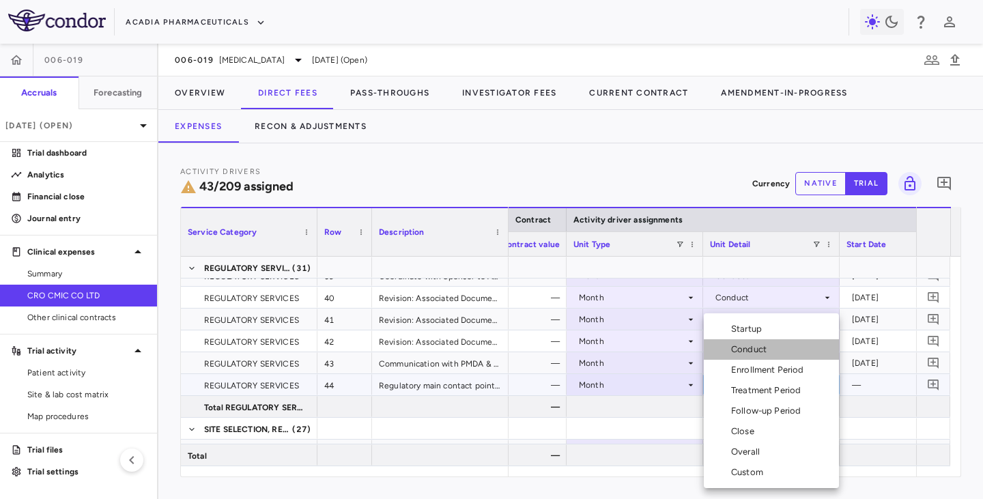
click at [740, 347] on div "Conduct" at bounding box center [751, 349] width 41 height 12
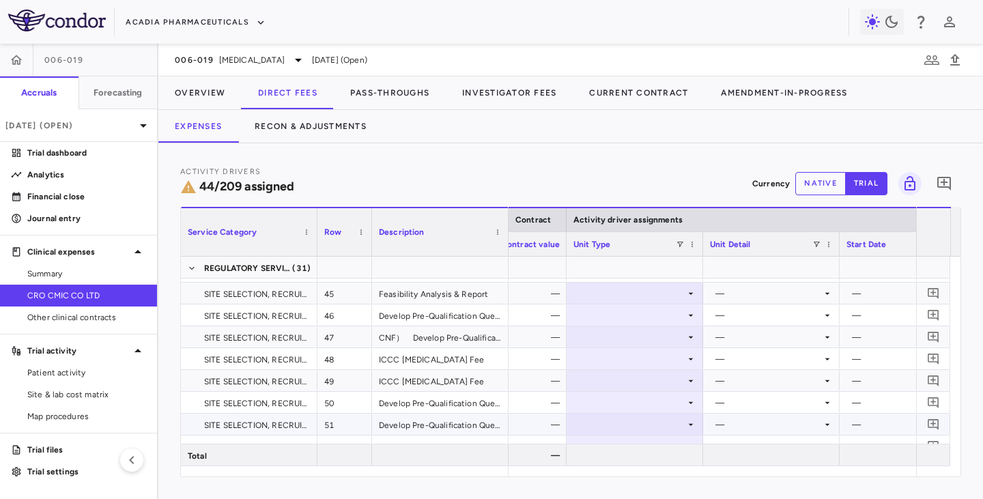
scroll to position [1023, 0]
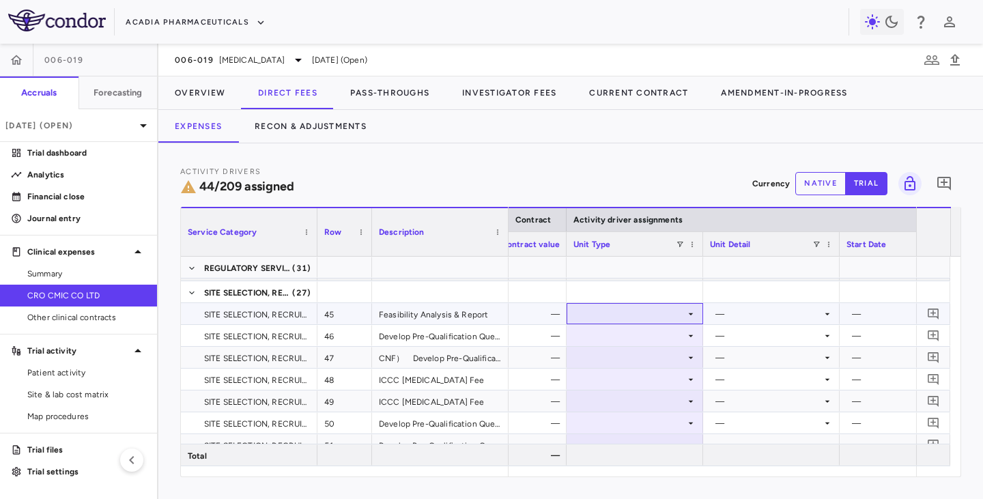
click at [639, 312] on div at bounding box center [634, 314] width 123 height 20
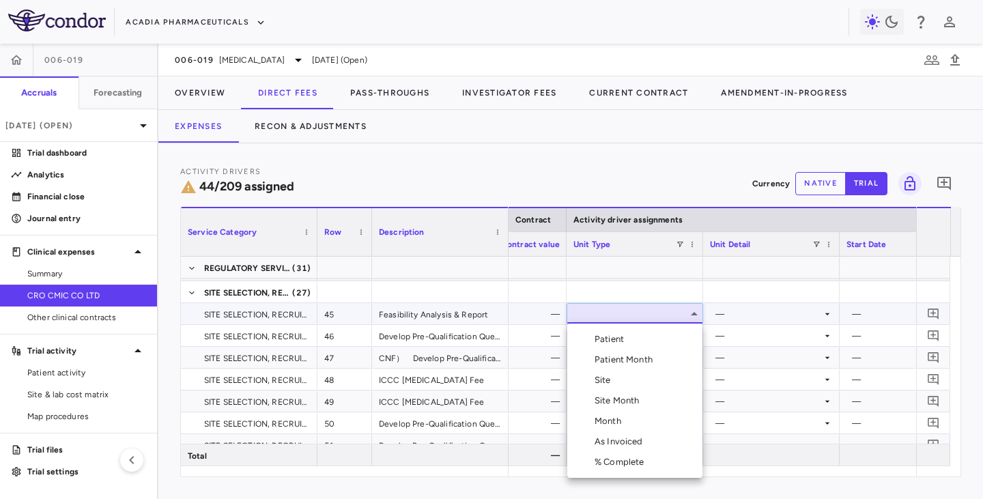
click at [620, 408] on div "Month" at bounding box center [610, 421] width 32 height 12
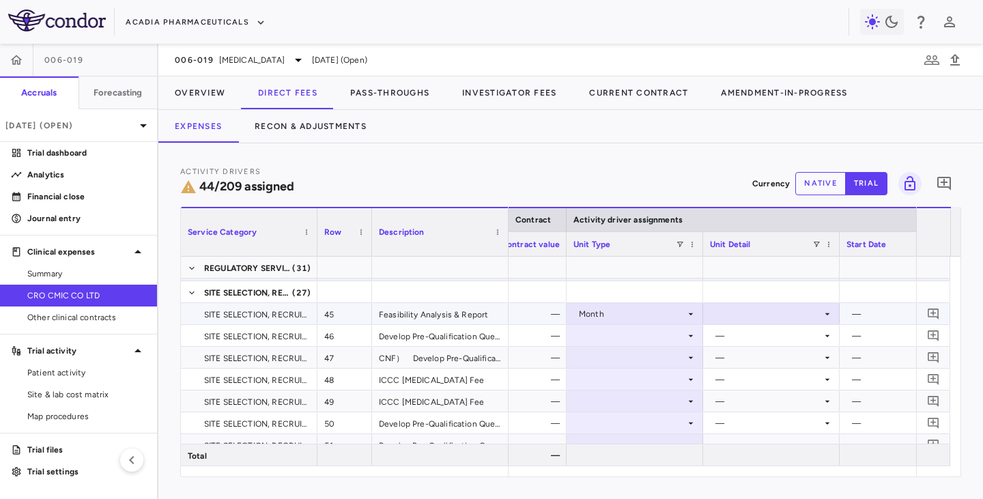
click at [731, 313] on div at bounding box center [771, 314] width 123 height 20
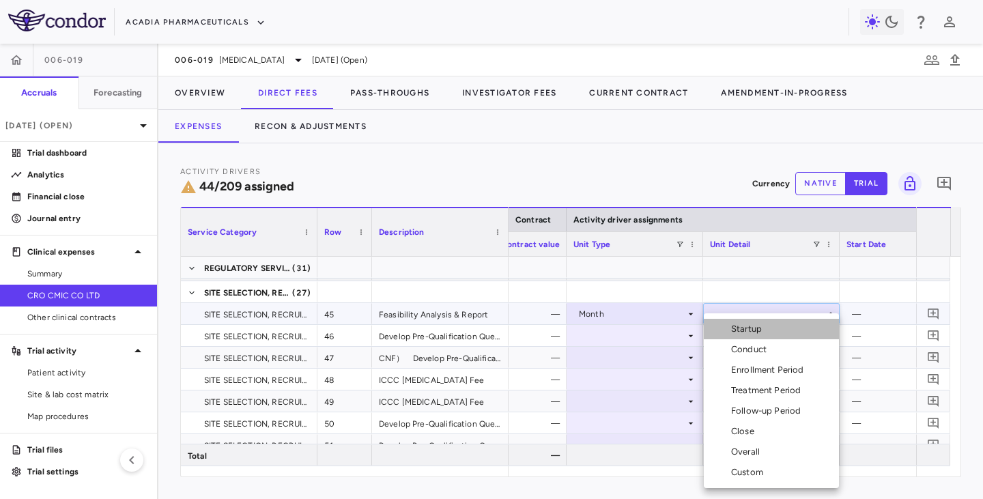
click at [753, 333] on div "Startup" at bounding box center [749, 329] width 36 height 12
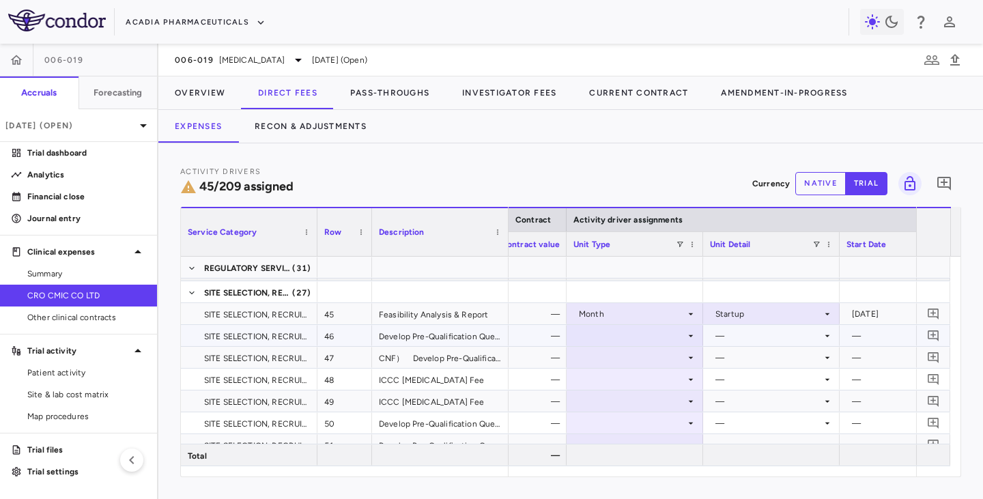
click at [689, 334] on icon at bounding box center [690, 335] width 11 height 11
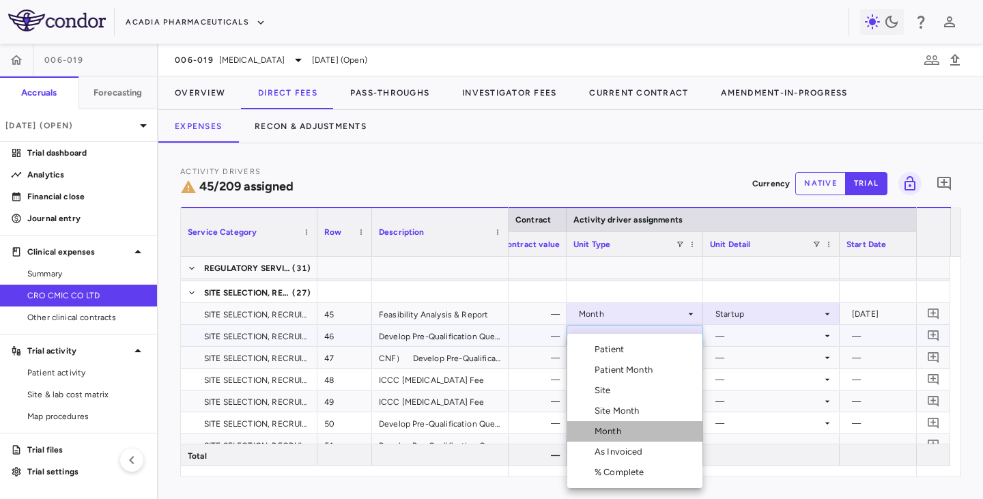
click at [605, 408] on div "Month" at bounding box center [610, 431] width 32 height 12
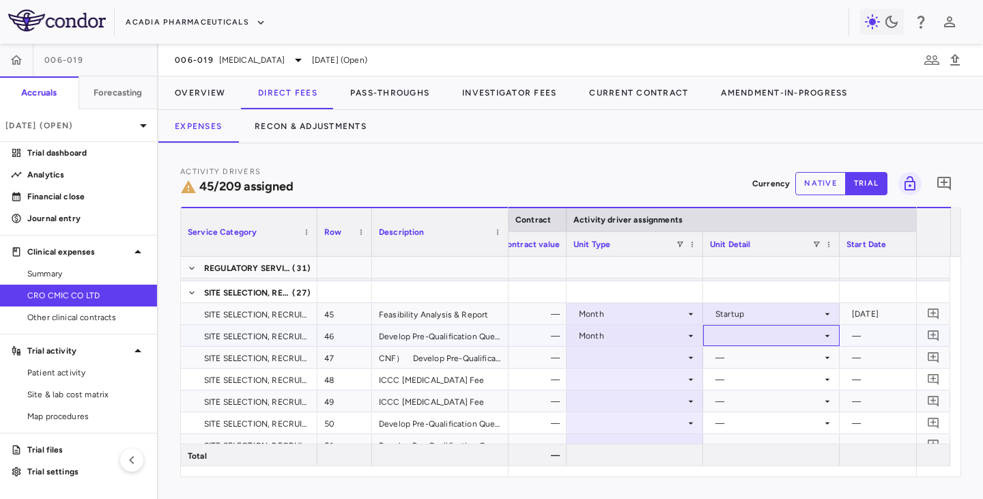
click at [749, 335] on div at bounding box center [771, 335] width 123 height 20
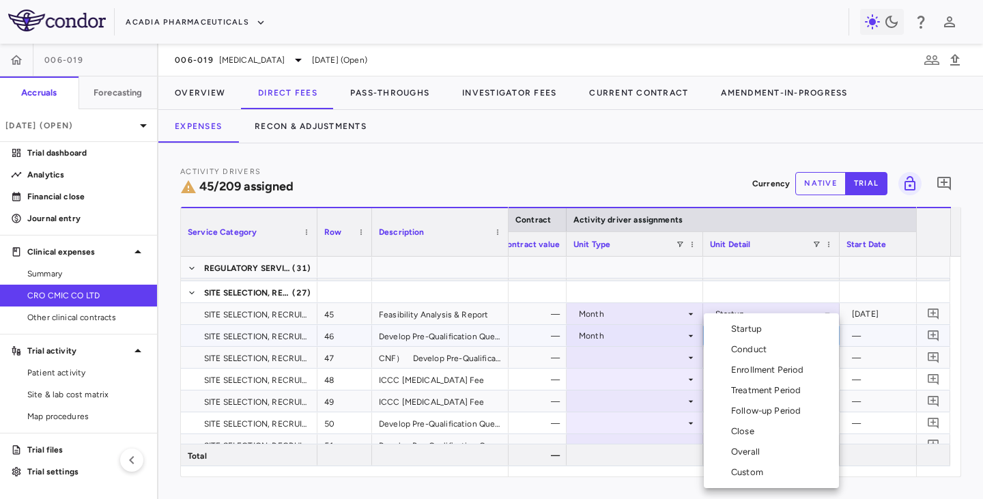
click at [738, 328] on div "Startup" at bounding box center [749, 329] width 36 height 12
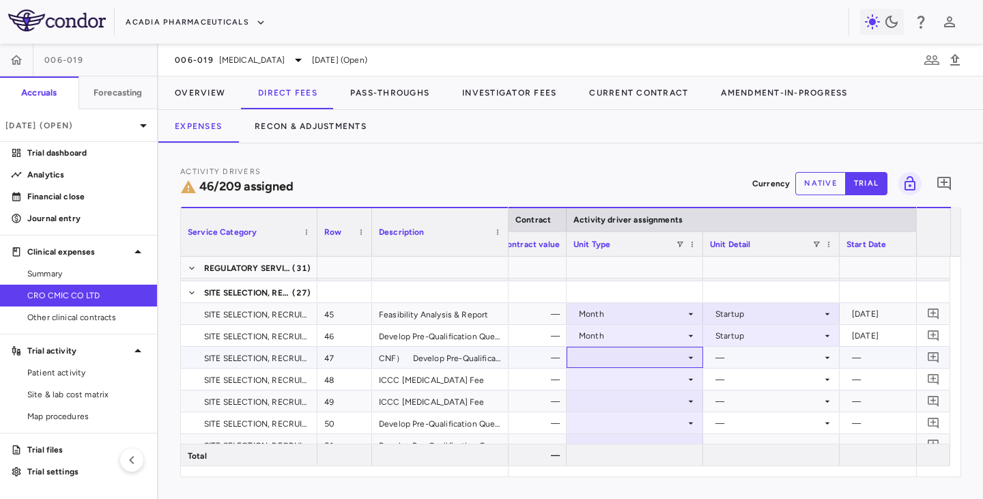
click at [632, 349] on div at bounding box center [634, 357] width 123 height 20
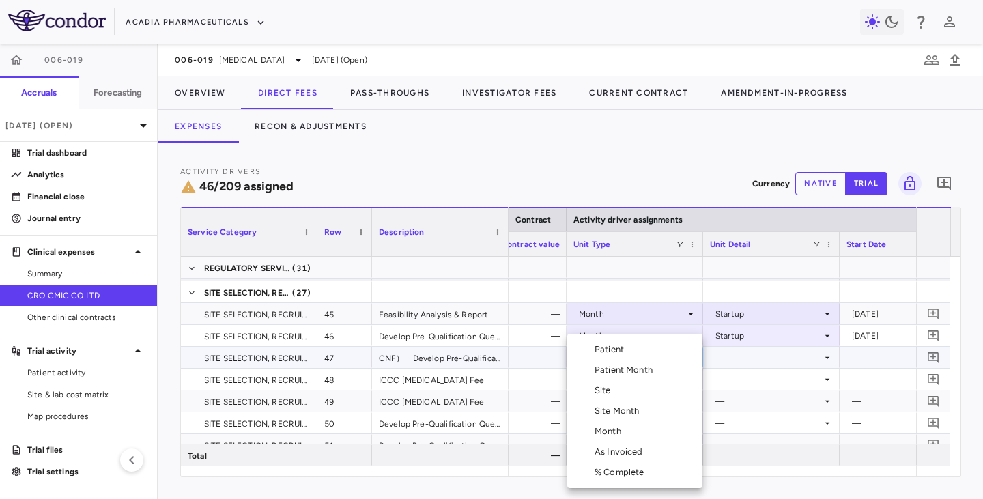
click at [615, 408] on div "Month" at bounding box center [610, 431] width 32 height 12
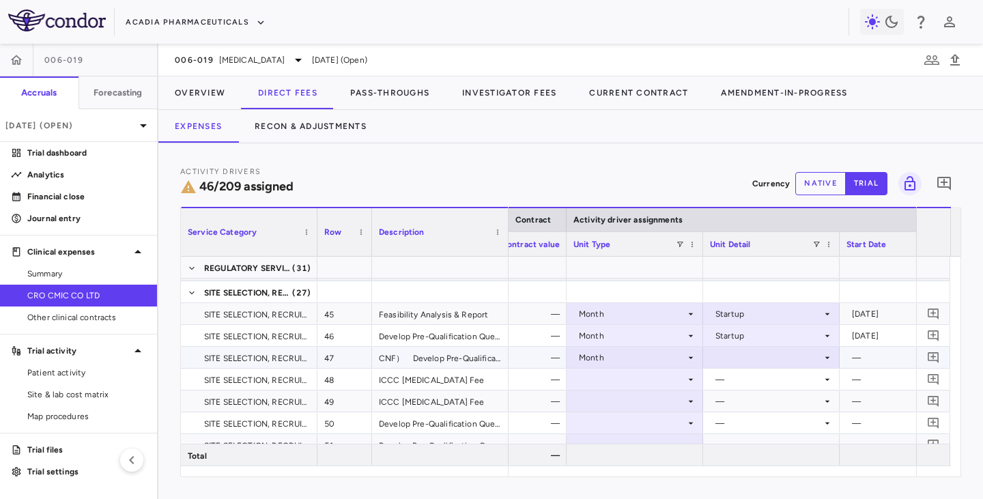
click at [732, 358] on div at bounding box center [771, 357] width 123 height 20
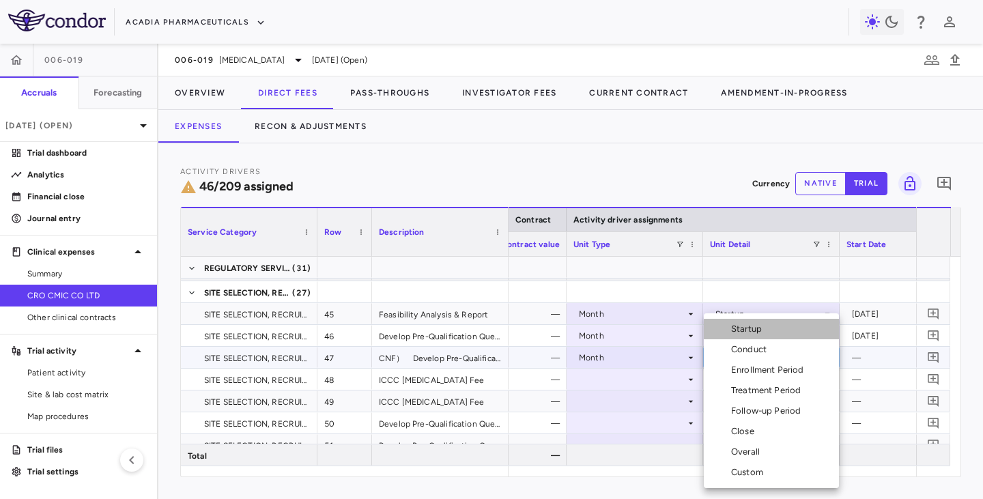
click at [742, 329] on div "Startup" at bounding box center [749, 329] width 36 height 12
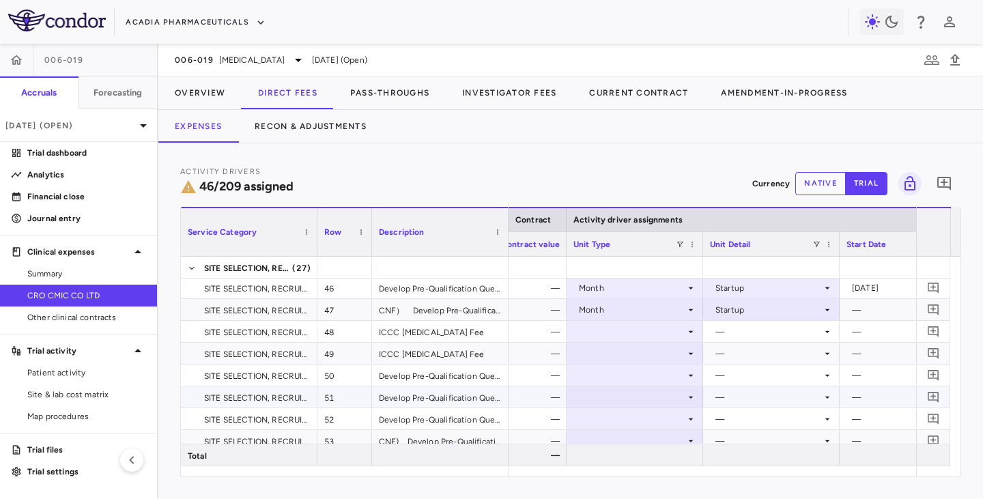
scroll to position [1092, 0]
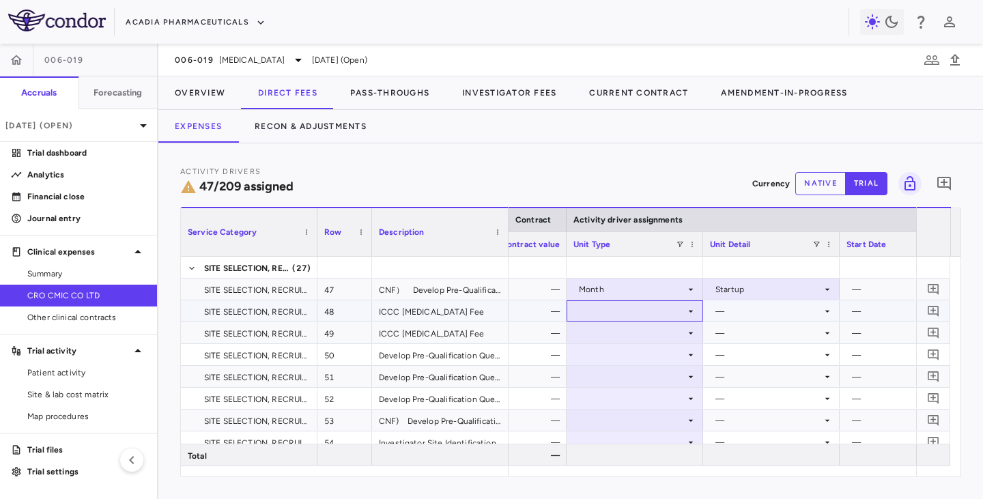
click at [659, 310] on div at bounding box center [634, 311] width 123 height 20
click at [673, 316] on div at bounding box center [634, 311] width 123 height 20
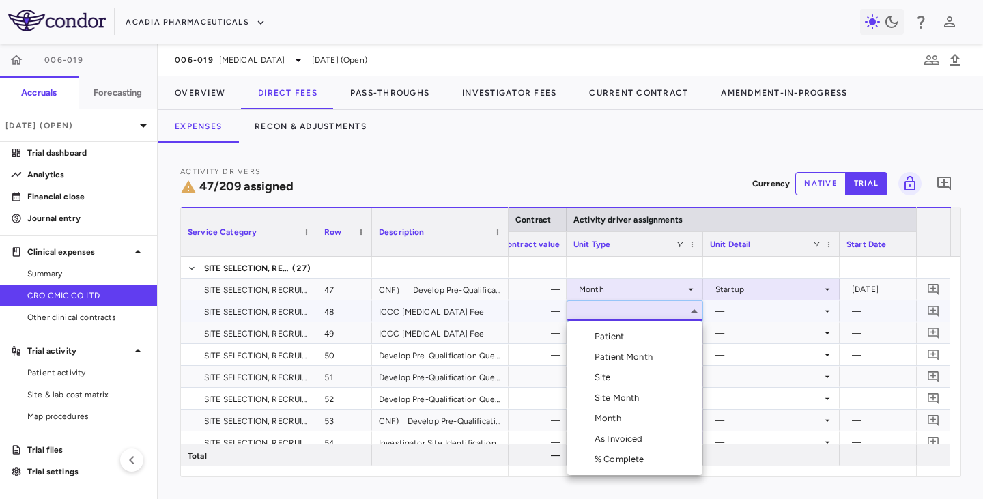
click at [605, 408] on div "Month" at bounding box center [610, 418] width 32 height 12
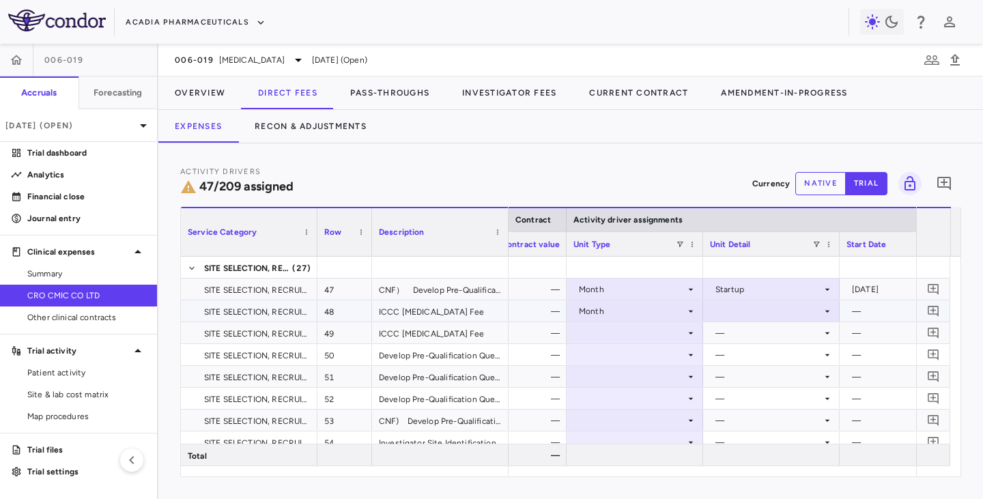
click at [738, 310] on div at bounding box center [771, 311] width 123 height 20
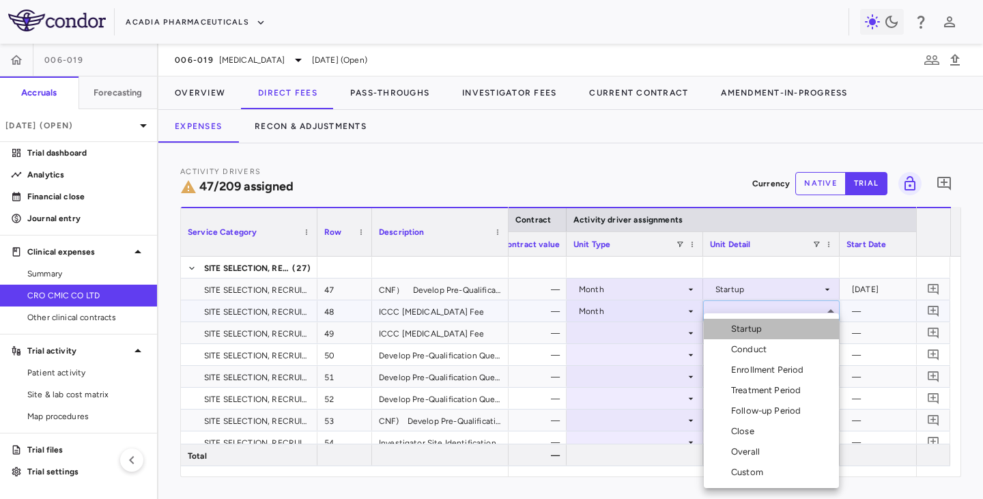
click at [736, 323] on div "Startup" at bounding box center [749, 329] width 36 height 12
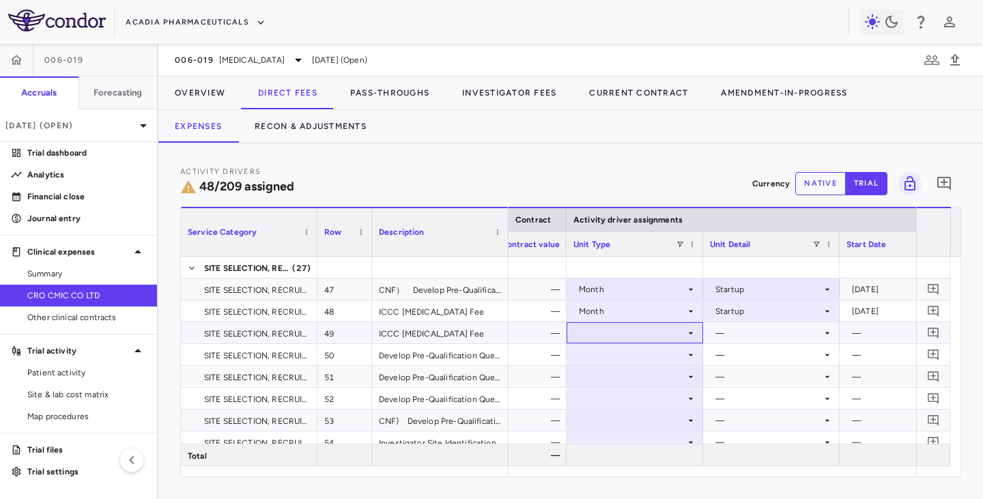
click at [647, 331] on div at bounding box center [634, 333] width 123 height 20
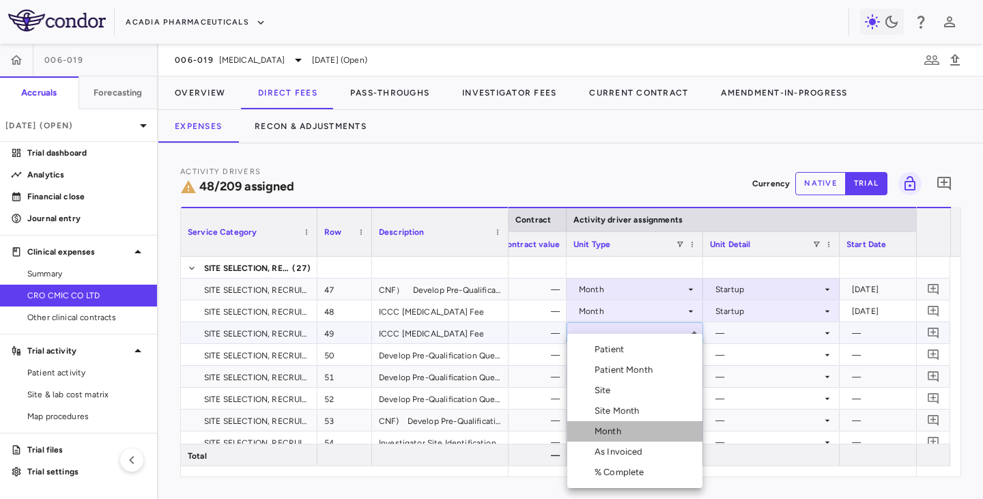
click at [613, 408] on div "Month" at bounding box center [610, 431] width 32 height 12
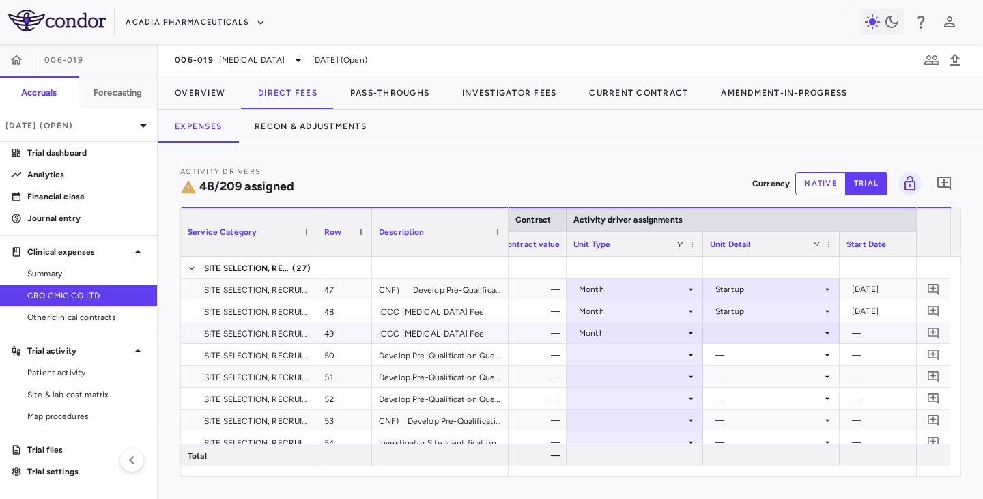
click at [719, 328] on div at bounding box center [771, 333] width 123 height 20
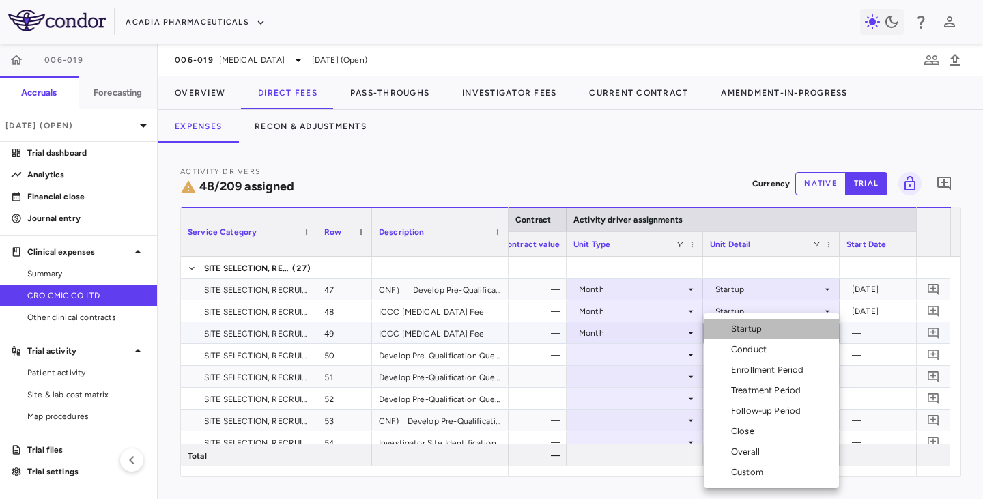
click at [742, 331] on div "Startup" at bounding box center [749, 329] width 36 height 12
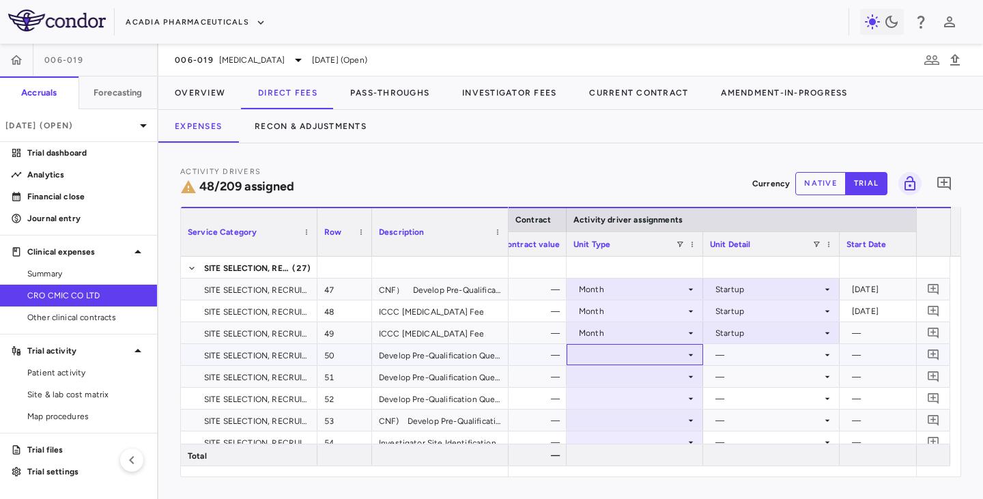
click at [658, 360] on div at bounding box center [634, 355] width 123 height 20
click at [609, 408] on div at bounding box center [634, 442] width 123 height 20
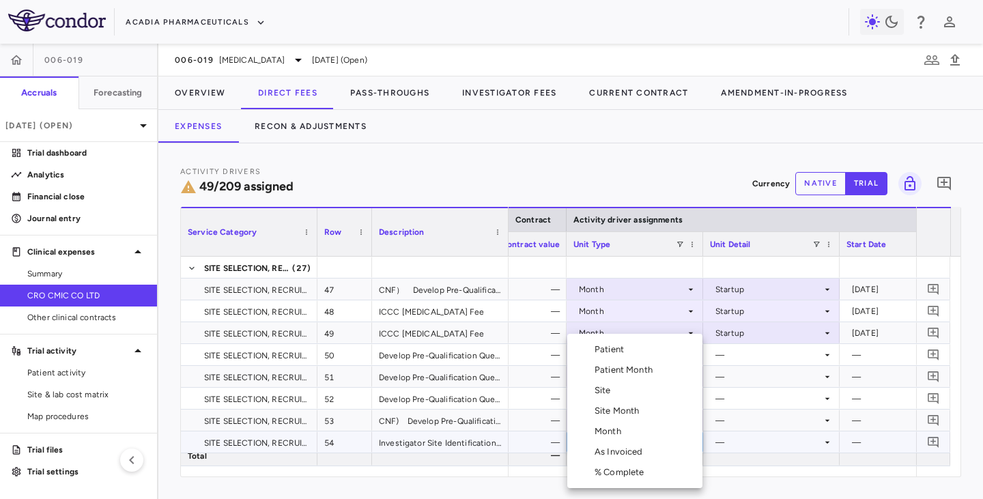
click at [731, 347] on div at bounding box center [491, 249] width 983 height 499
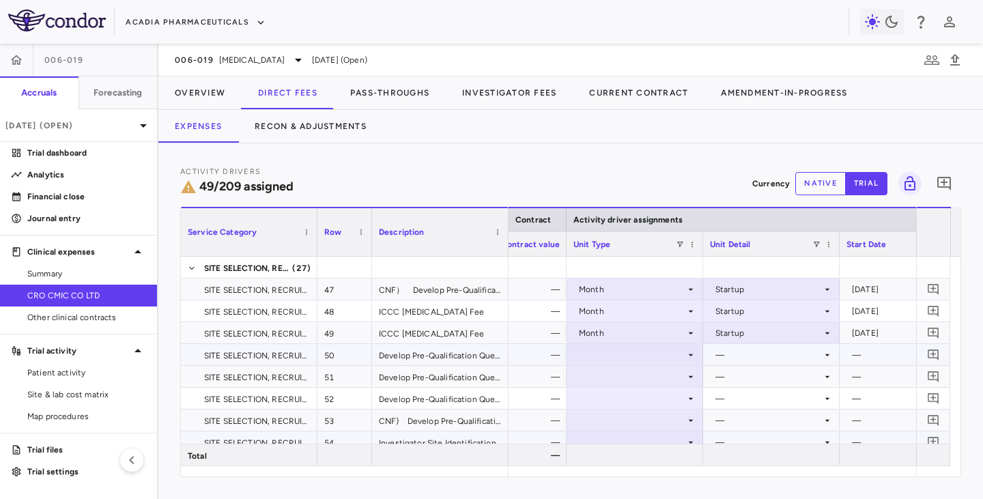
click at [680, 352] on div at bounding box center [634, 355] width 123 height 20
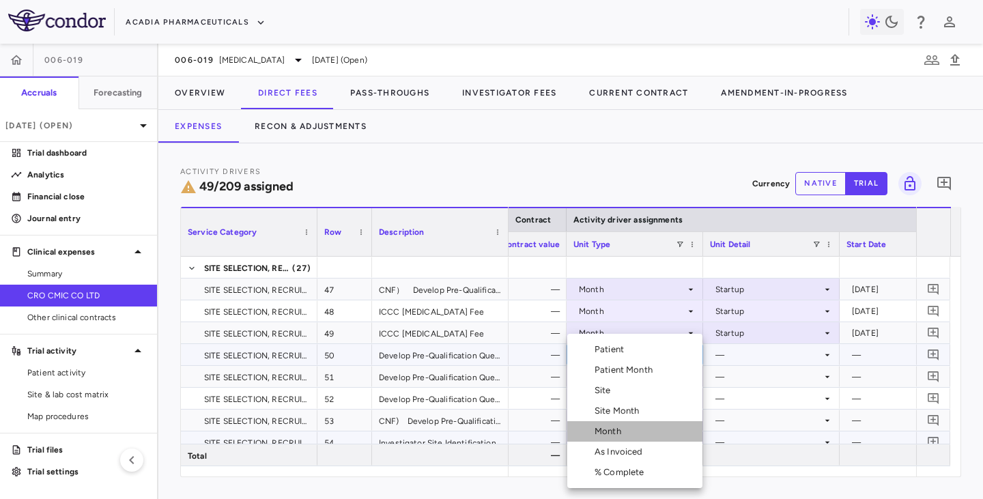
click at [603, 408] on div "Month" at bounding box center [610, 431] width 32 height 12
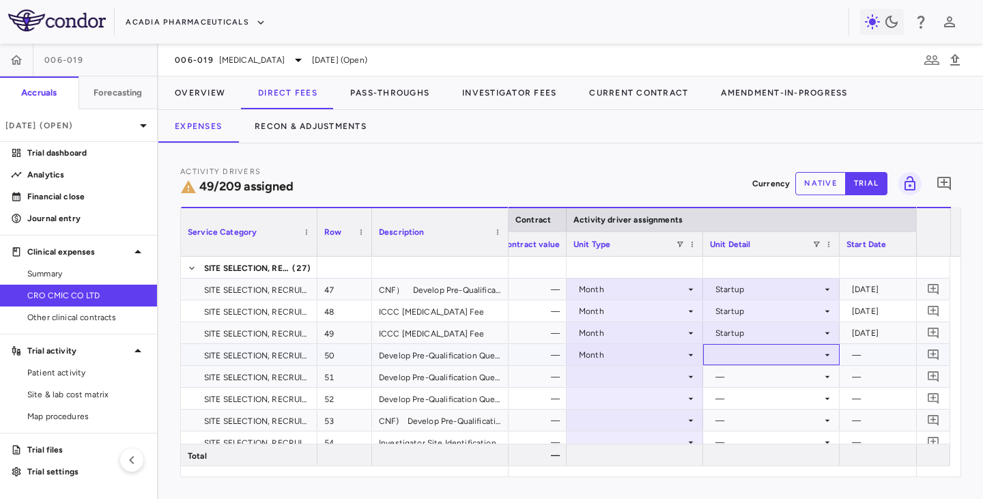
click at [739, 354] on div at bounding box center [771, 355] width 123 height 20
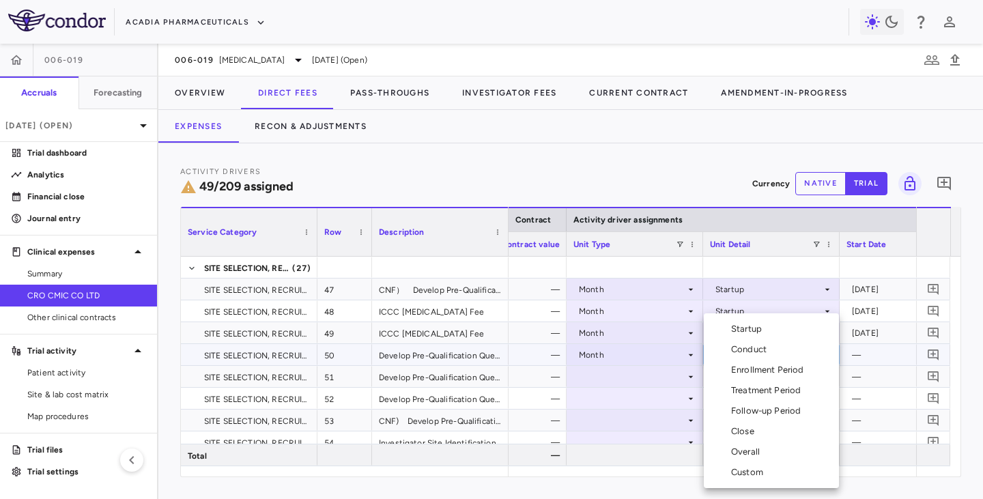
click at [749, 330] on div "Startup" at bounding box center [749, 329] width 36 height 12
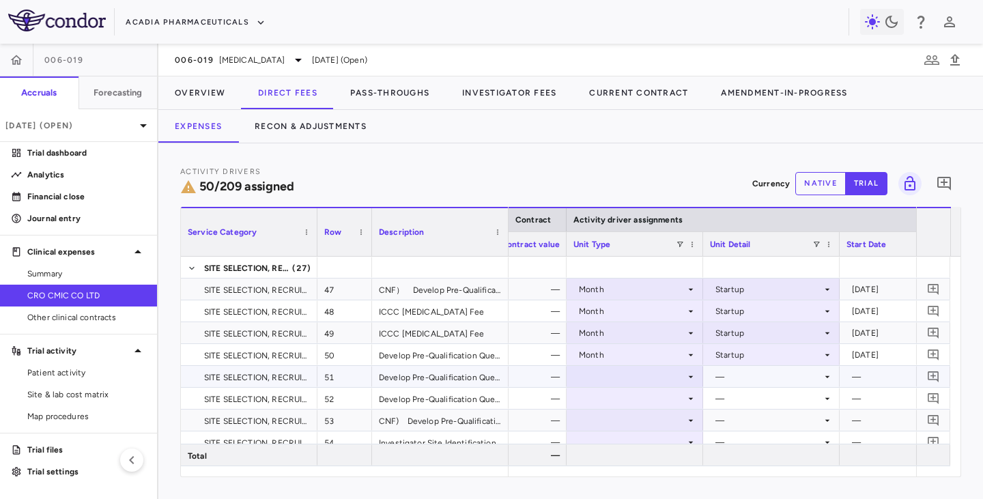
click at [629, 381] on div at bounding box center [634, 376] width 123 height 20
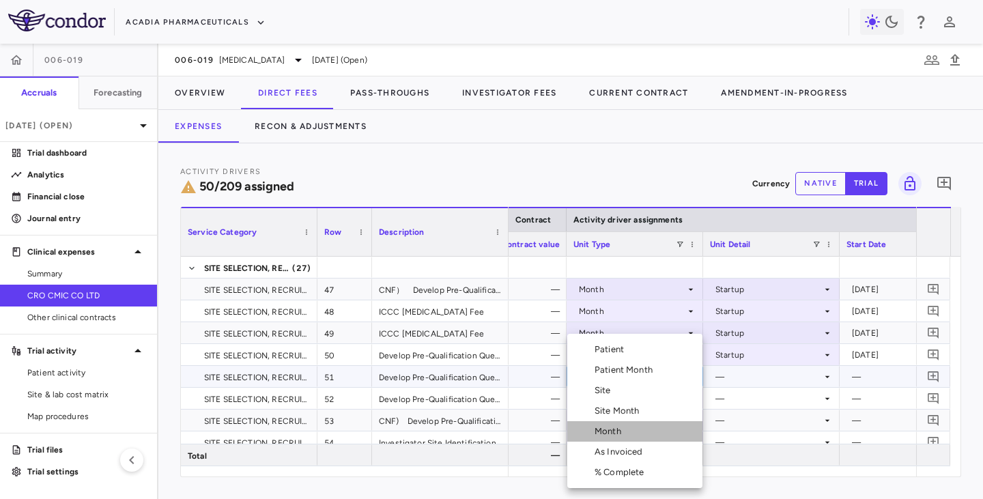
click at [603, 408] on div "Month" at bounding box center [610, 431] width 32 height 12
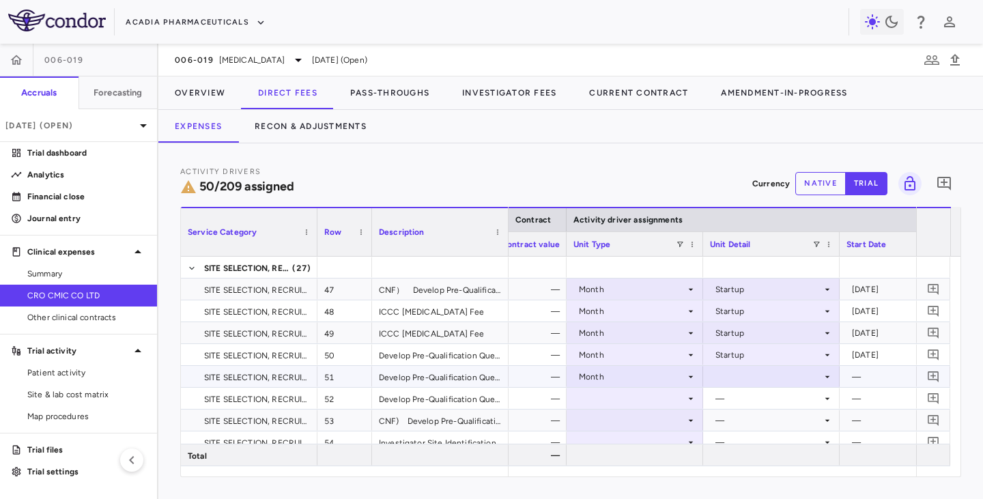
click at [745, 378] on div at bounding box center [771, 376] width 123 height 20
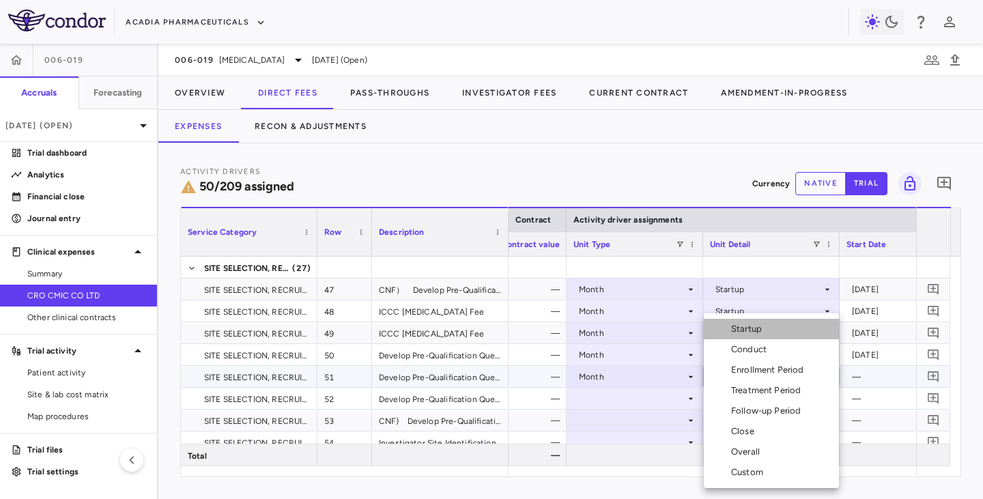
click at [750, 328] on div "Startup" at bounding box center [749, 329] width 36 height 12
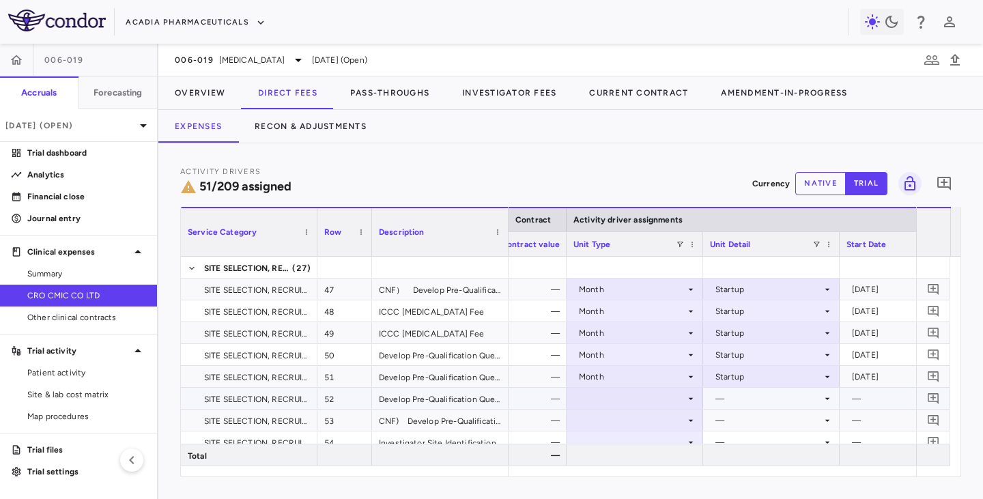
click at [622, 399] on div at bounding box center [634, 398] width 123 height 20
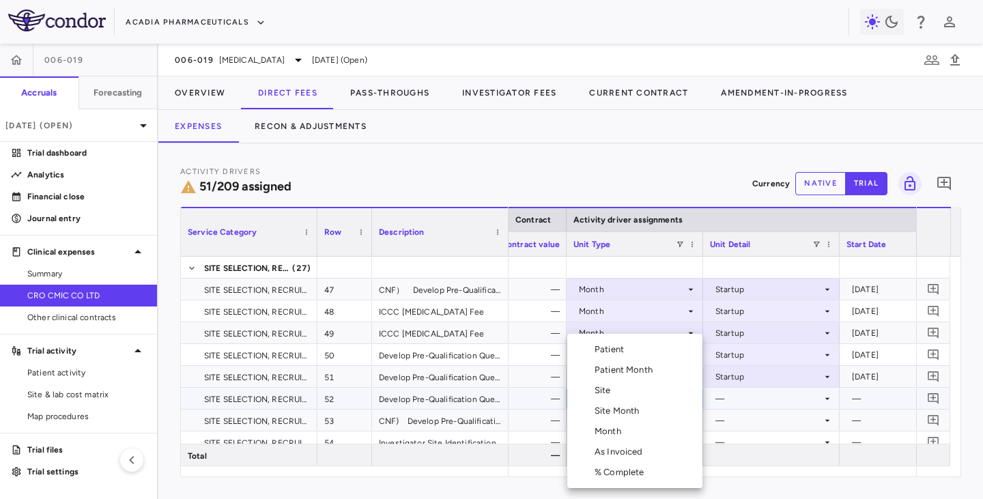
click at [613, 408] on div "Month" at bounding box center [610, 431] width 32 height 12
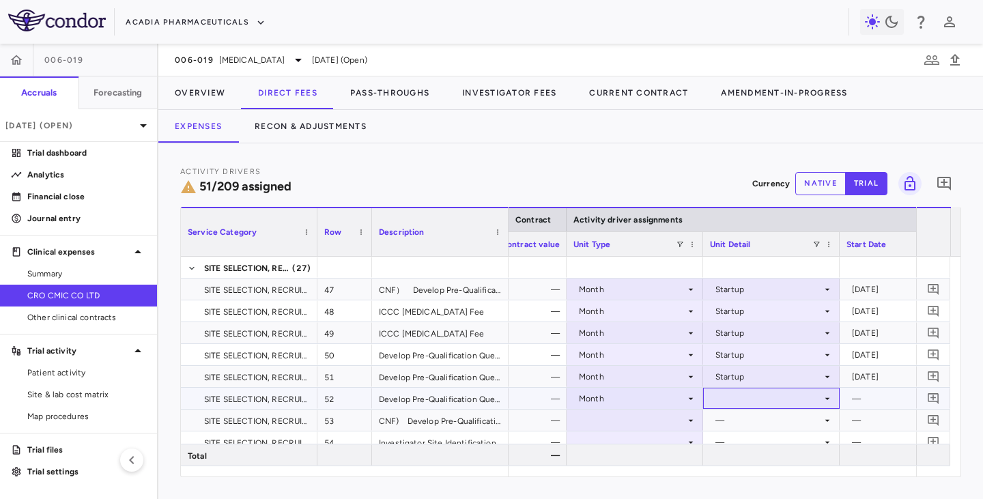
click at [735, 395] on div at bounding box center [771, 398] width 123 height 20
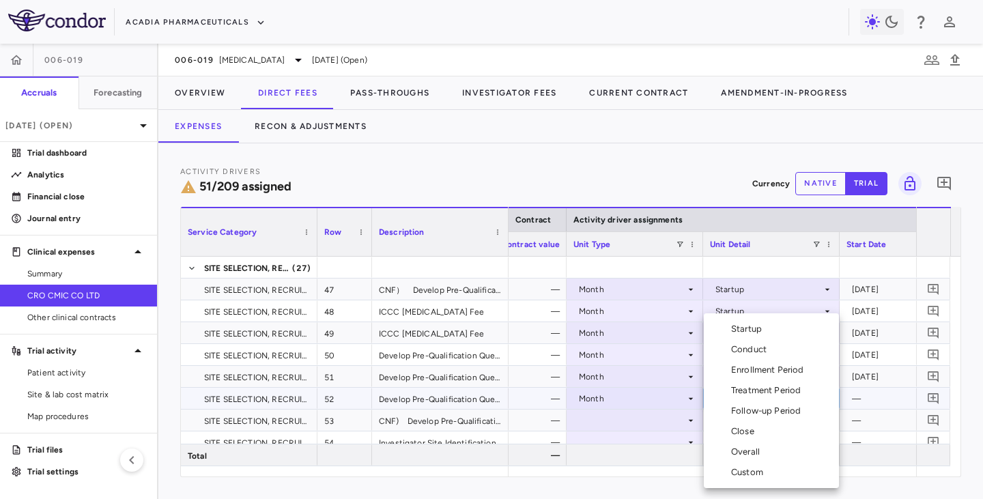
click at [746, 330] on div "Startup" at bounding box center [749, 329] width 36 height 12
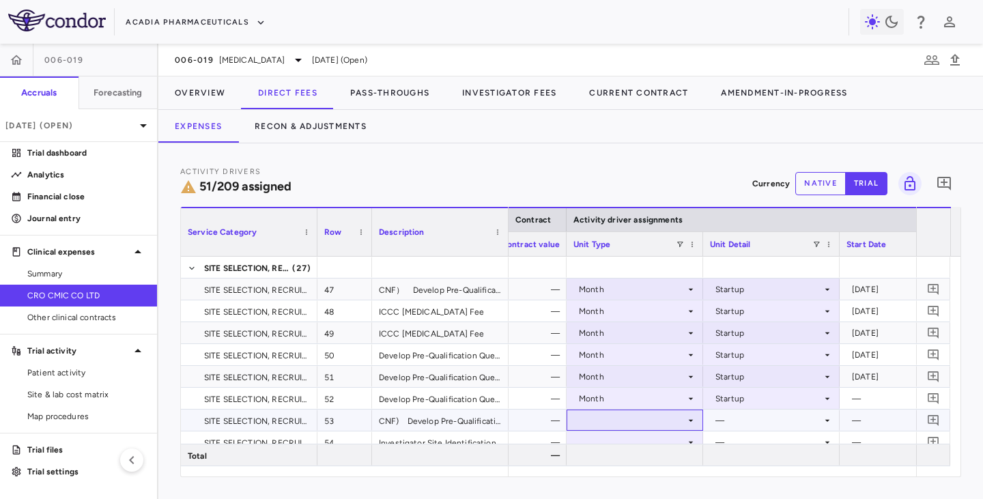
click at [648, 408] on div at bounding box center [634, 420] width 123 height 20
click at [656, 408] on div at bounding box center [634, 420] width 123 height 20
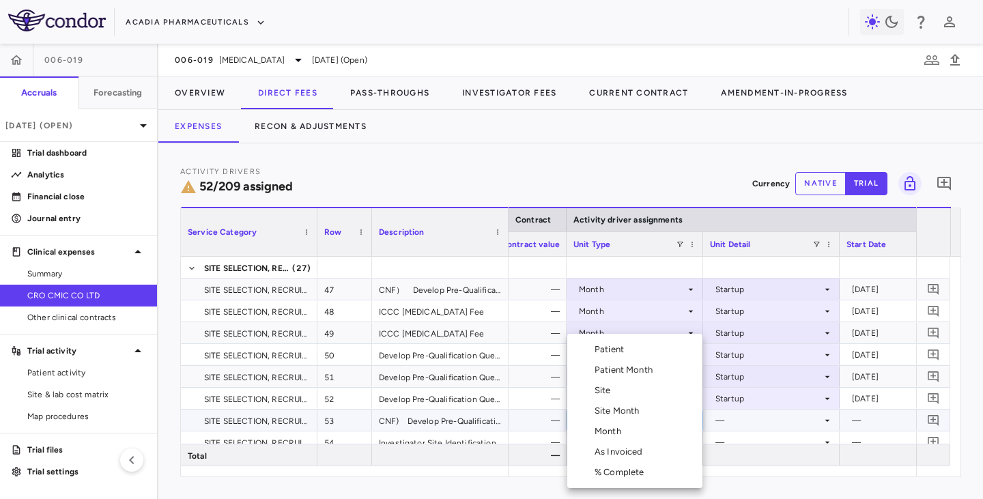
click at [611, 408] on div "Month" at bounding box center [610, 431] width 32 height 12
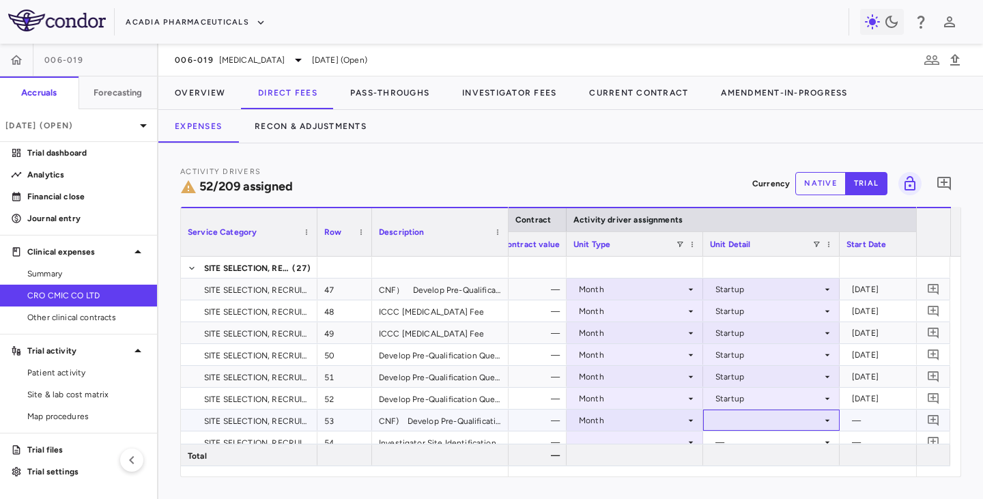
click at [738, 408] on div at bounding box center [771, 420] width 123 height 20
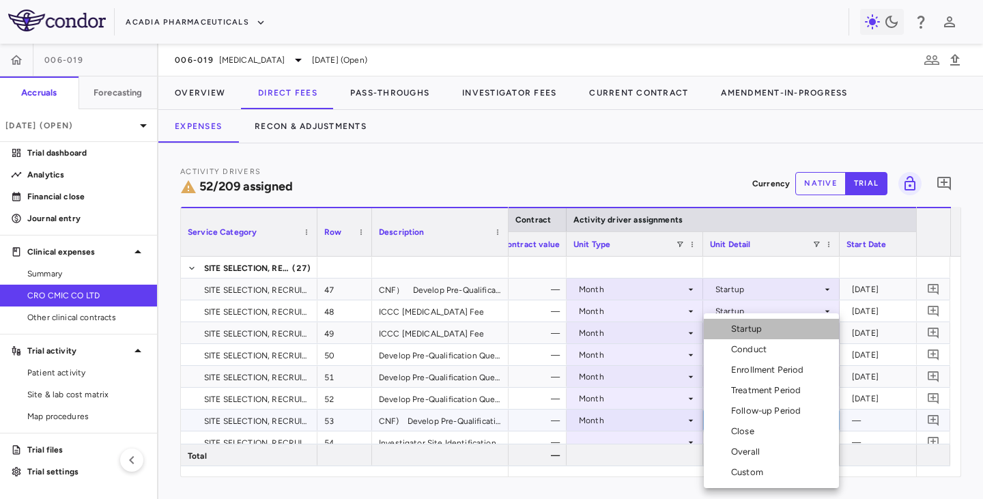
click at [752, 330] on div "Startup" at bounding box center [749, 329] width 36 height 12
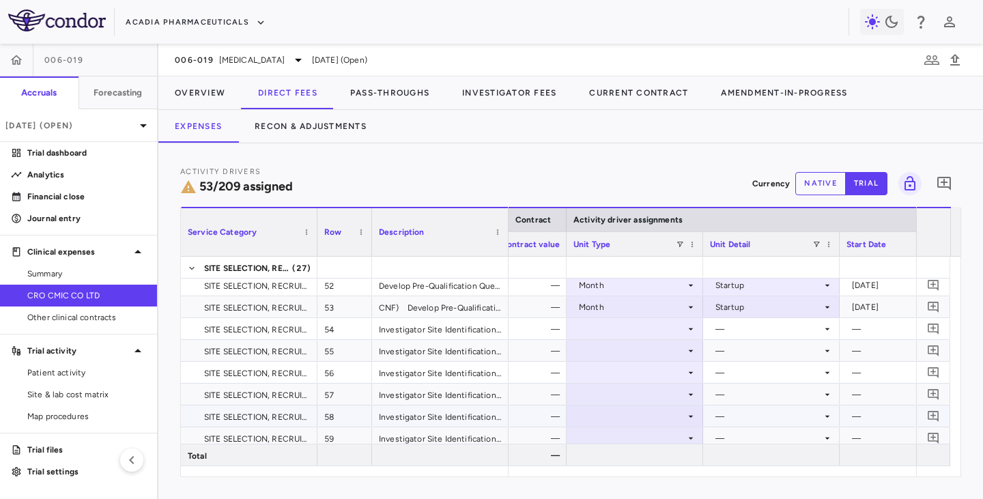
scroll to position [1228, 0]
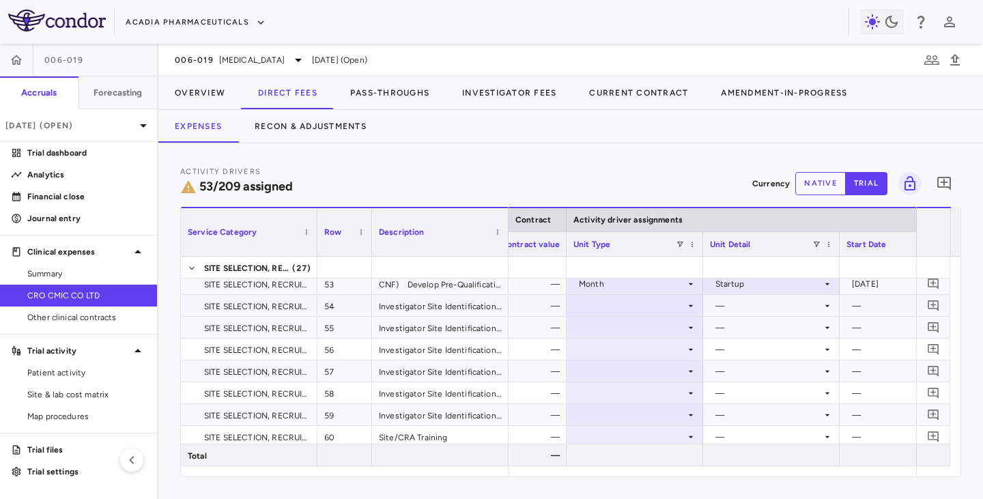
click at [688, 312] on div at bounding box center [634, 305] width 123 height 20
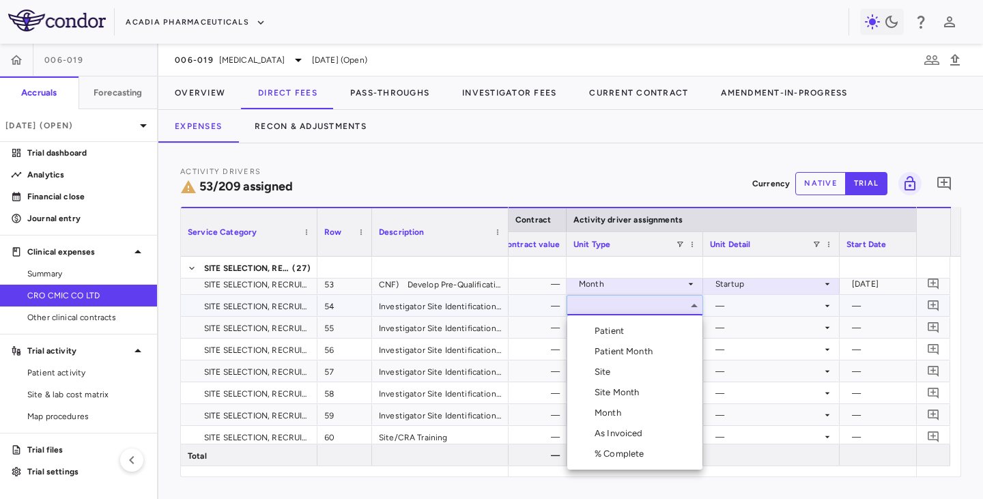
click at [614, 371] on div "Site" at bounding box center [605, 372] width 22 height 12
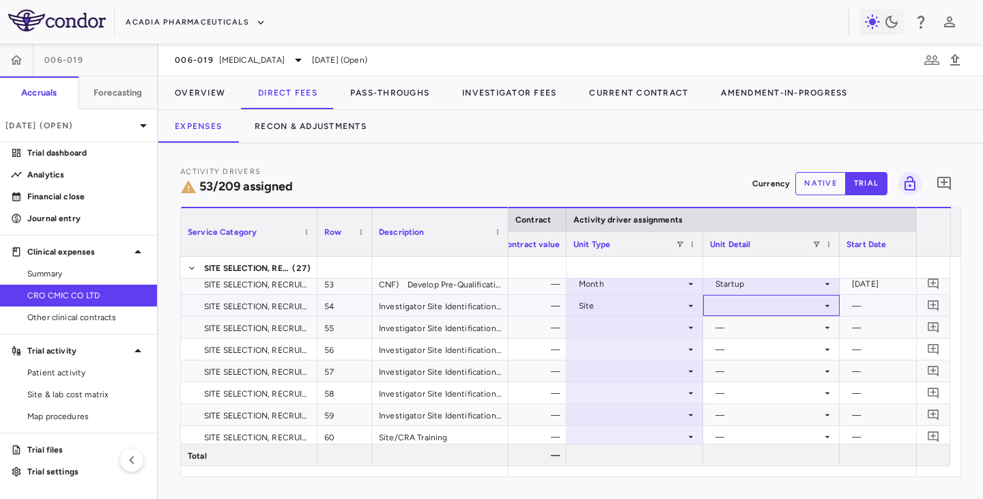
click at [763, 305] on div at bounding box center [771, 305] width 123 height 20
click at [757, 351] on div "Initiated" at bounding box center [751, 351] width 40 height 12
click at [671, 324] on div at bounding box center [634, 327] width 123 height 20
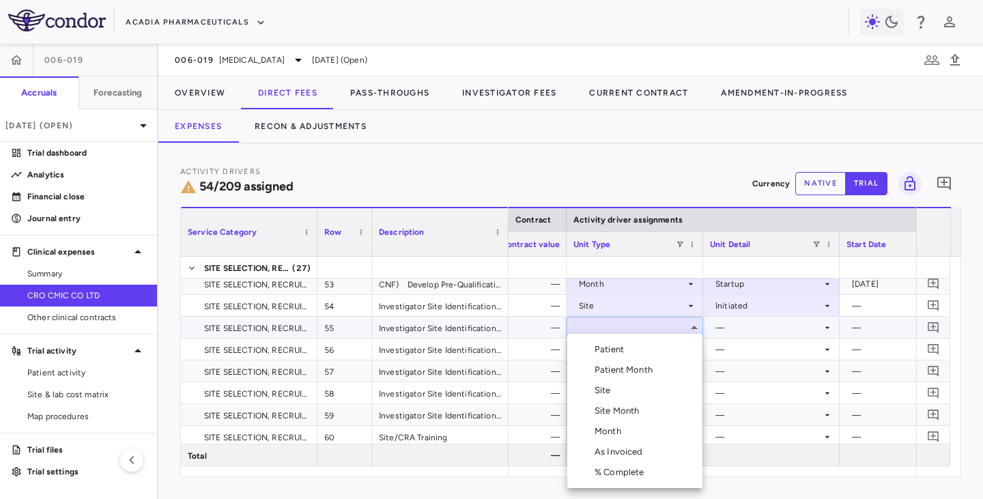
click at [606, 391] on div "Site" at bounding box center [605, 390] width 22 height 12
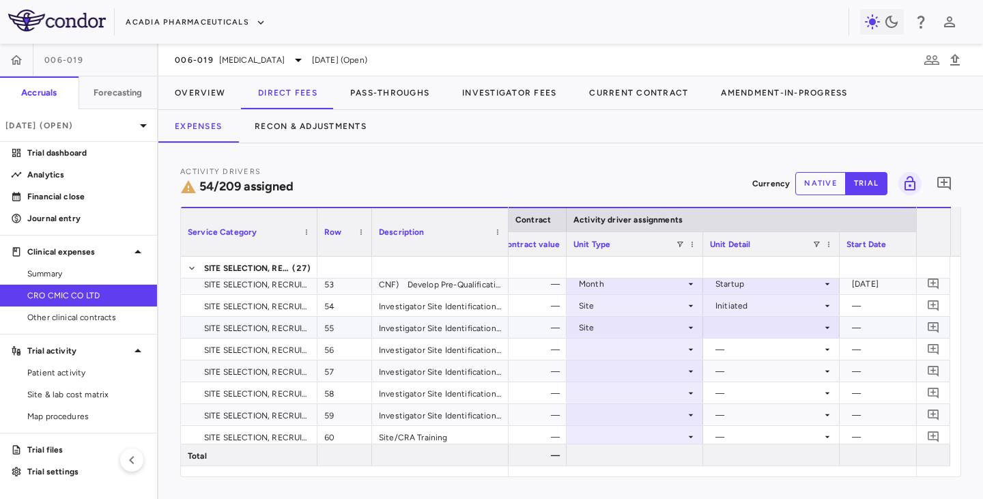
click at [744, 322] on div at bounding box center [771, 327] width 123 height 20
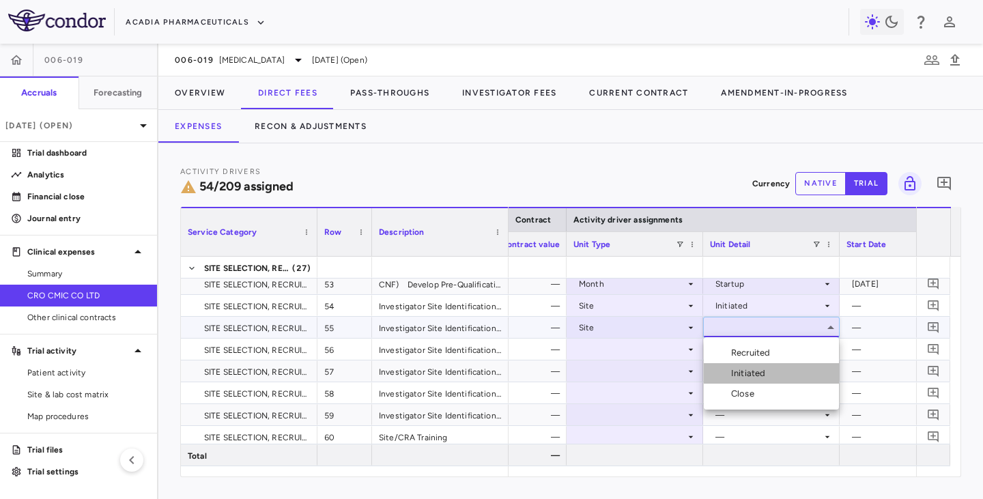
click at [725, 372] on div "Initiated" at bounding box center [736, 373] width 67 height 12
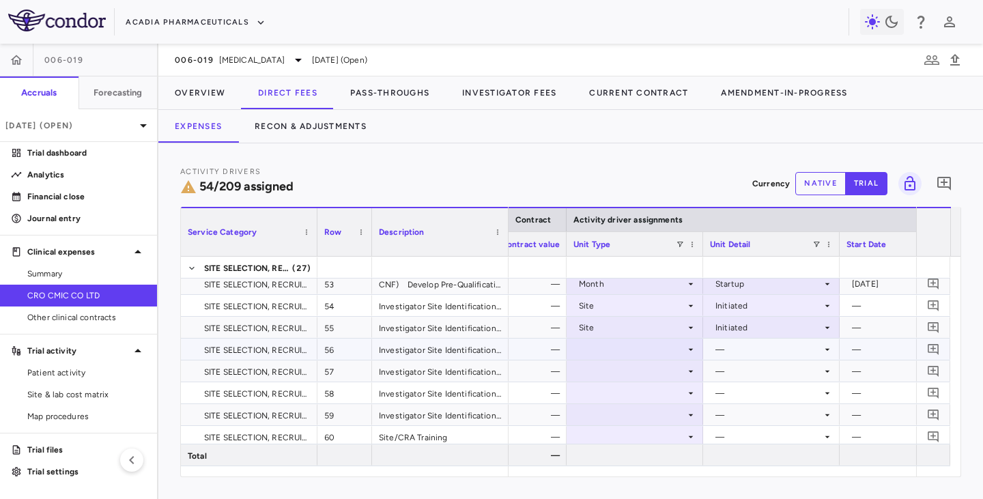
click at [661, 347] on div at bounding box center [634, 349] width 123 height 20
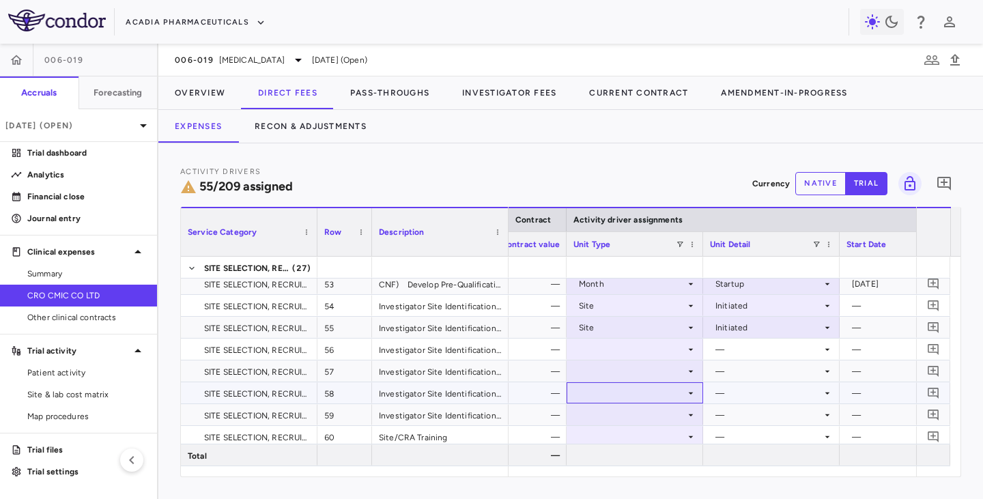
click at [606, 394] on div at bounding box center [634, 393] width 123 height 20
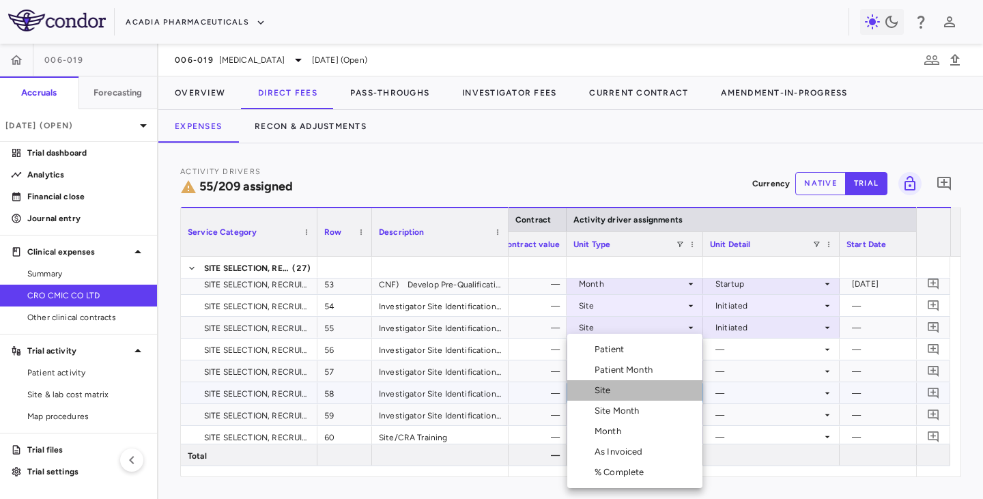
click at [599, 388] on div "Site" at bounding box center [605, 390] width 22 height 12
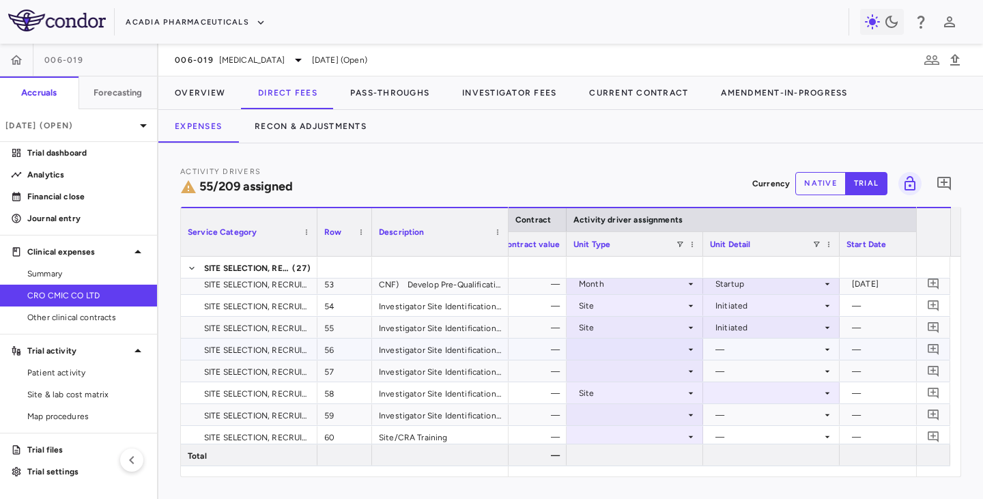
click at [643, 340] on div at bounding box center [634, 349] width 123 height 20
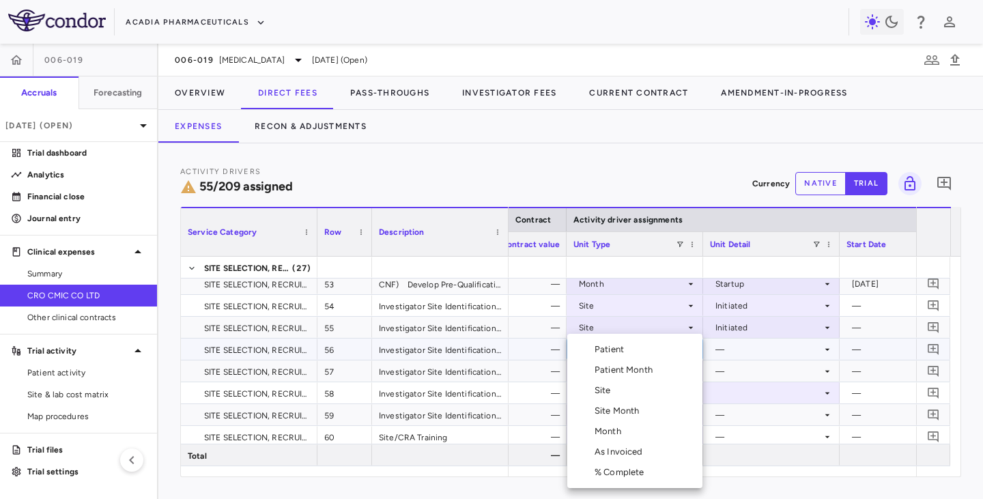
click at [611, 394] on div "Site" at bounding box center [605, 390] width 22 height 12
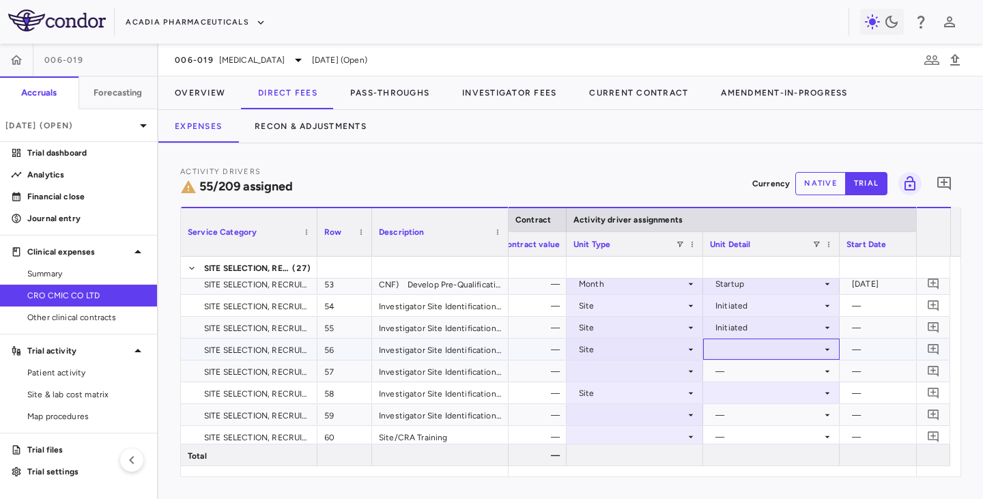
click at [726, 349] on div at bounding box center [771, 349] width 123 height 20
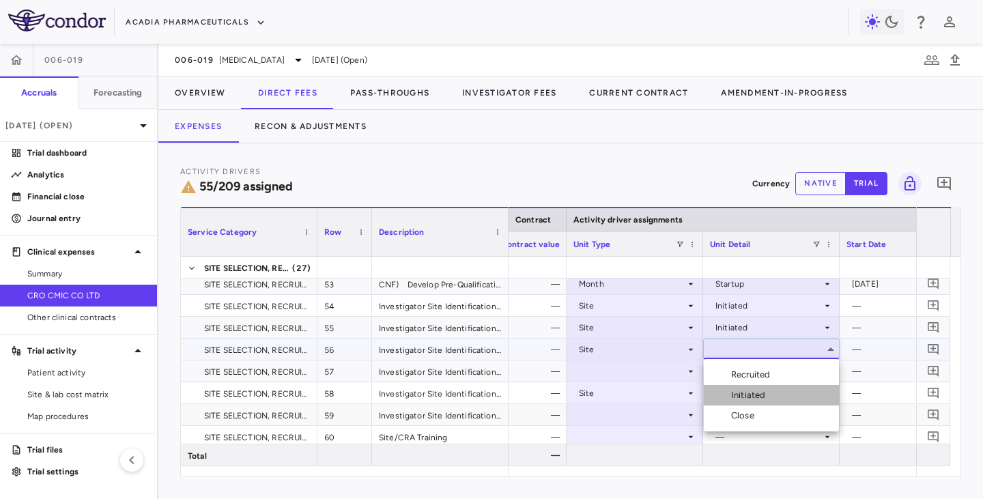
click at [733, 396] on div "Initiated" at bounding box center [751, 395] width 40 height 12
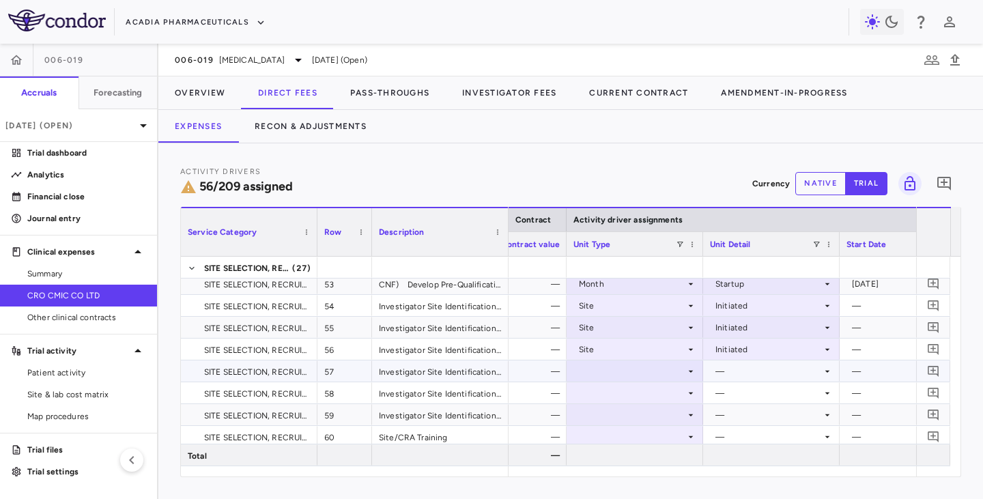
click at [654, 372] on div at bounding box center [634, 371] width 123 height 20
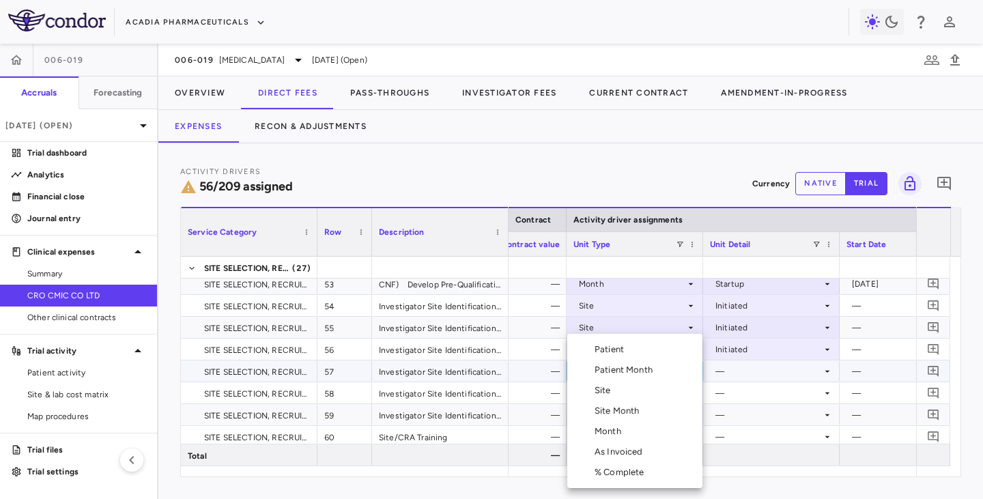
click at [606, 392] on div "Site" at bounding box center [605, 390] width 22 height 12
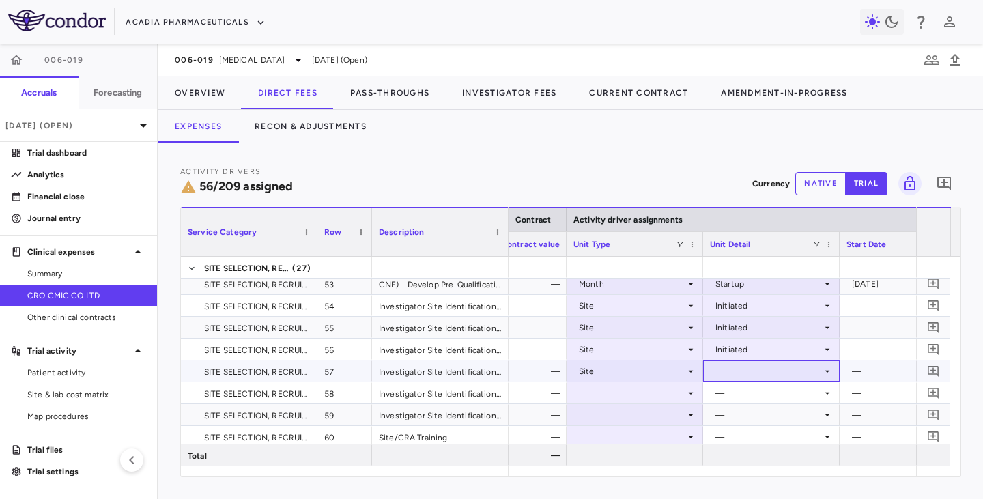
click at [730, 366] on div at bounding box center [771, 371] width 123 height 20
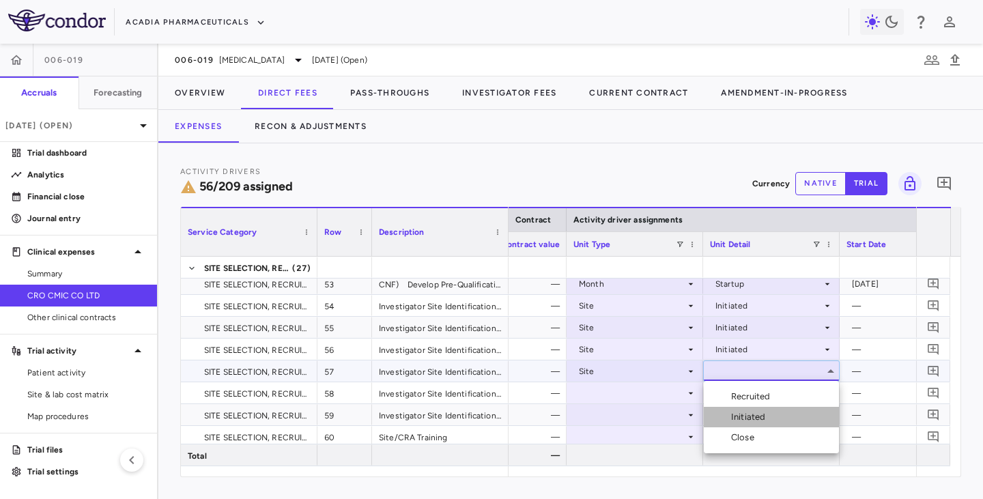
click at [735, 408] on div "Initiated" at bounding box center [751, 417] width 40 height 12
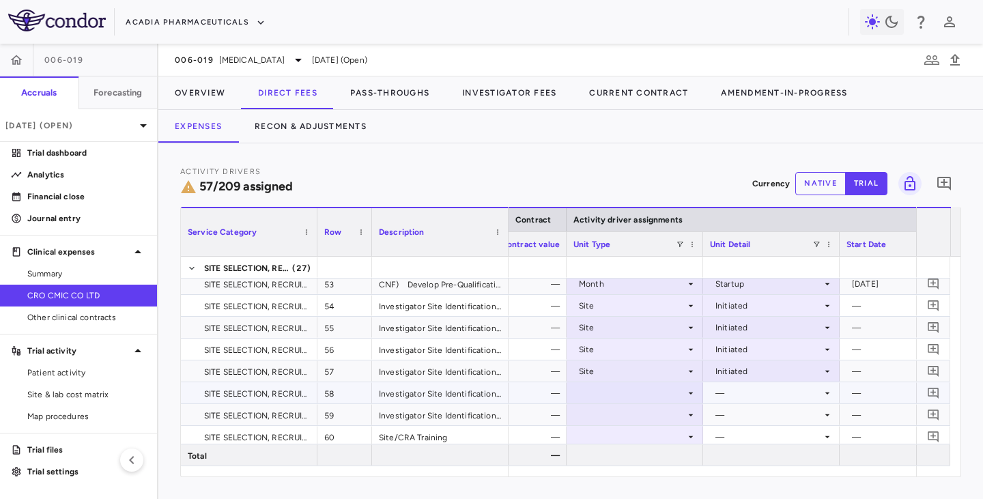
click at [592, 396] on div at bounding box center [634, 393] width 123 height 20
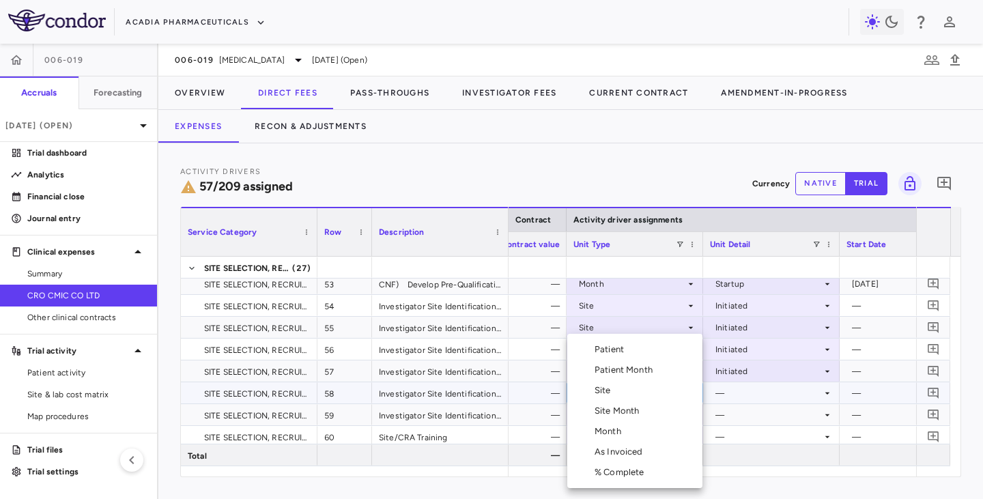
click at [613, 392] on div "Site" at bounding box center [605, 390] width 22 height 12
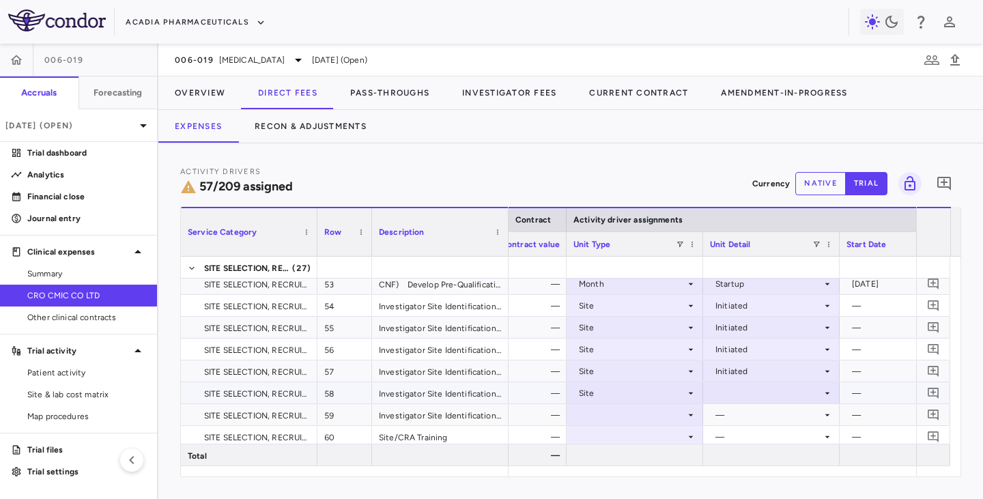
click at [731, 393] on div at bounding box center [771, 393] width 123 height 20
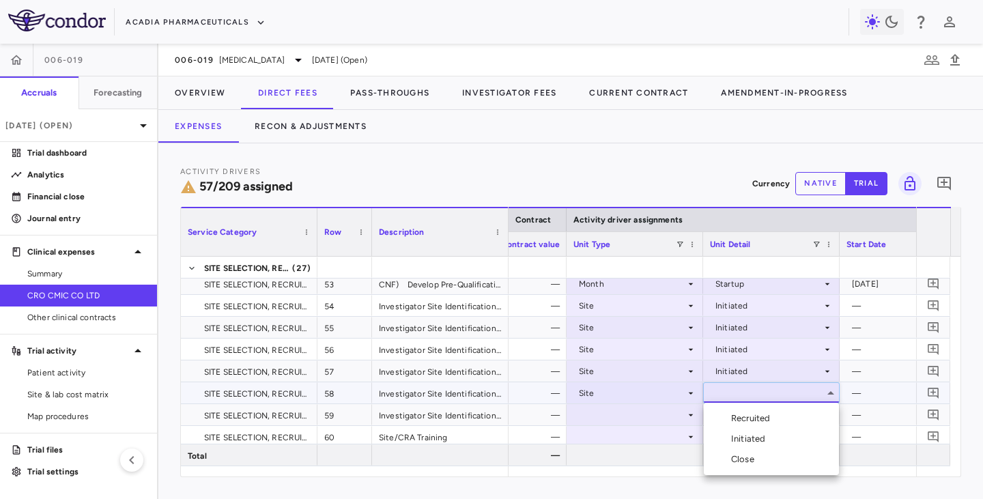
click at [733, 408] on div "Initiated" at bounding box center [751, 439] width 40 height 12
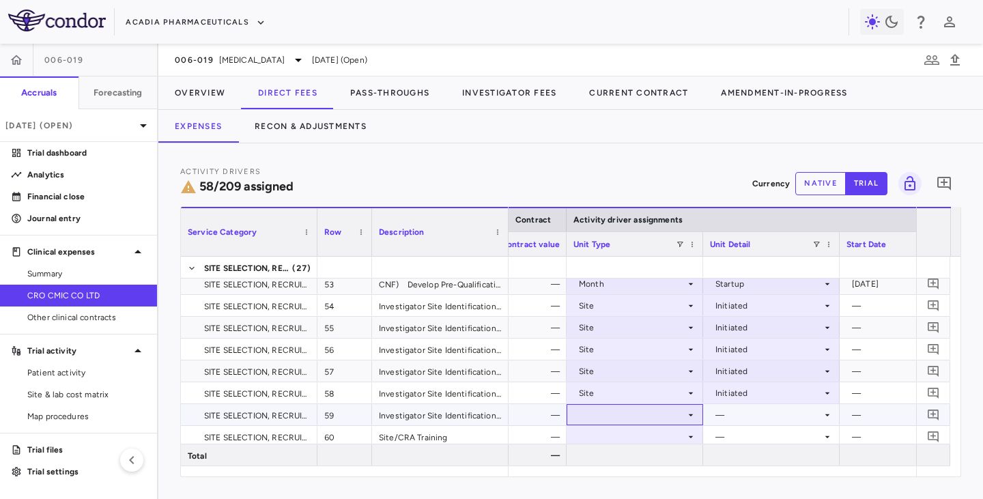
click at [622, 408] on div at bounding box center [634, 415] width 123 height 20
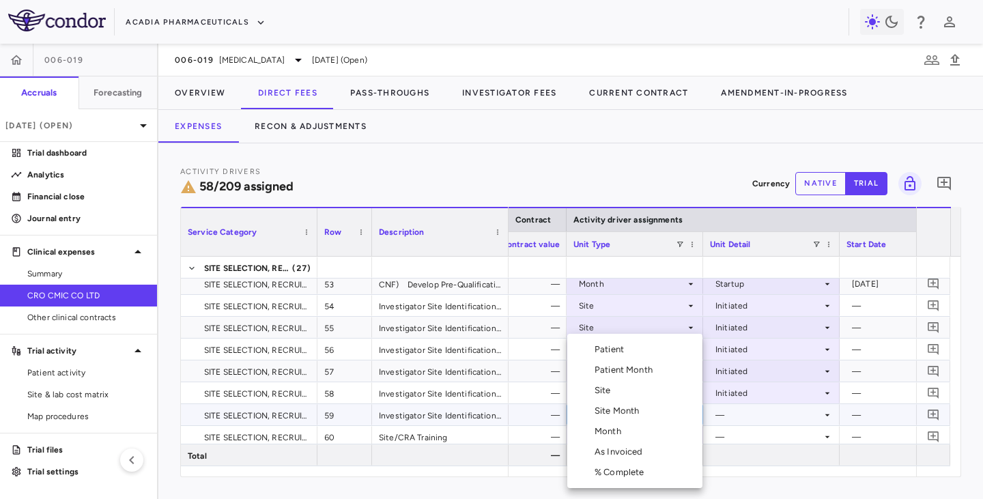
click at [610, 388] on div "Site" at bounding box center [605, 390] width 22 height 12
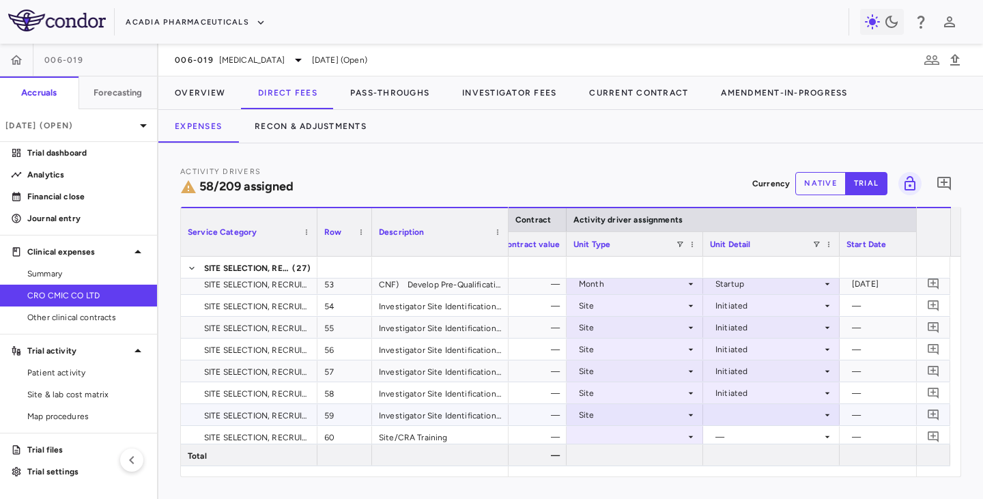
click at [759, 408] on div at bounding box center [771, 415] width 123 height 20
click at [739, 408] on div "Initiated" at bounding box center [751, 452] width 40 height 12
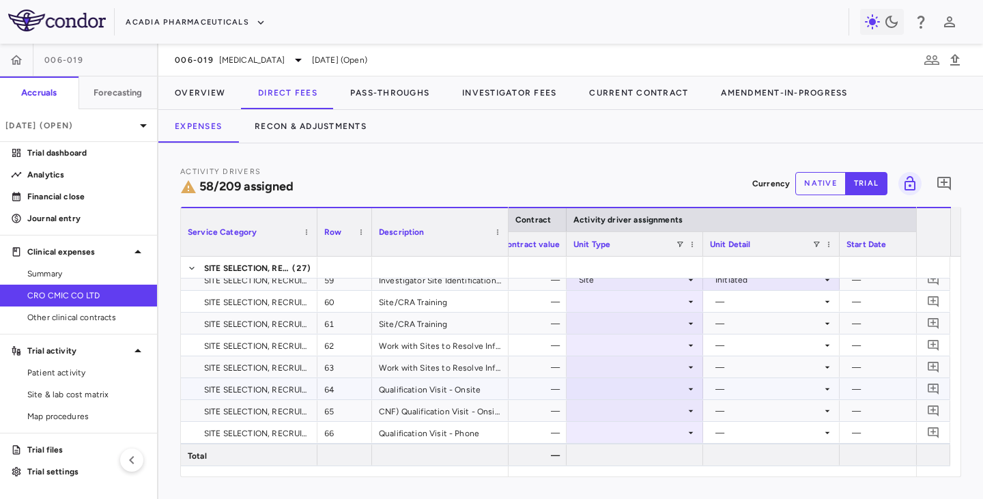
scroll to position [1365, 0]
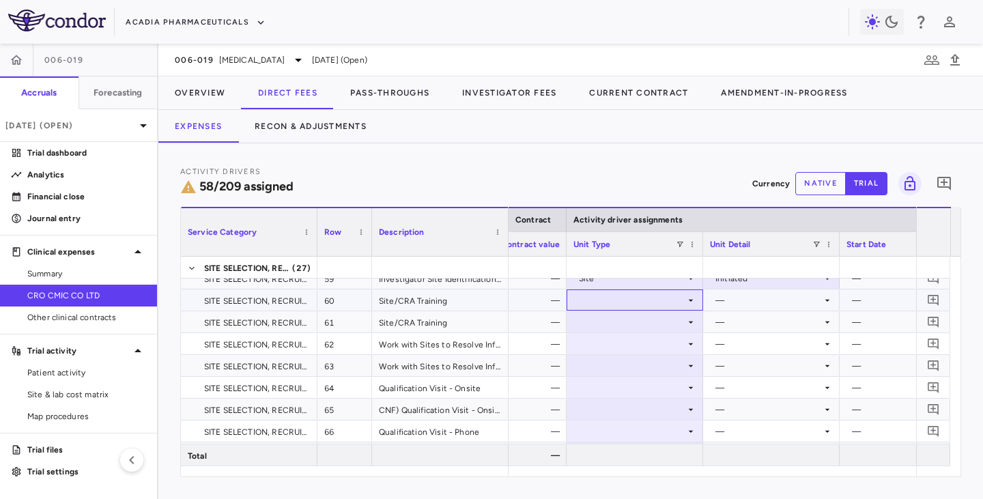
click at [646, 295] on div at bounding box center [634, 300] width 123 height 20
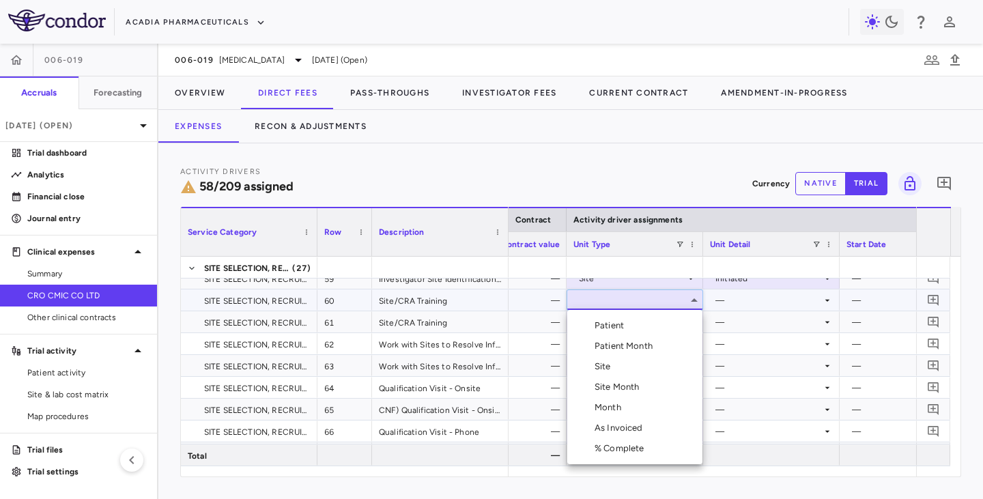
click at [601, 367] on div "Site" at bounding box center [605, 366] width 22 height 12
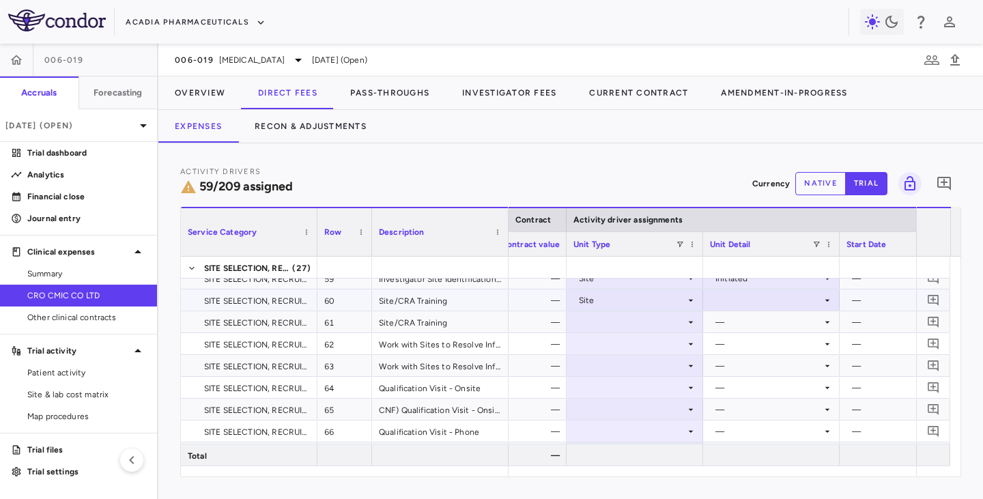
click at [733, 308] on div at bounding box center [771, 300] width 123 height 20
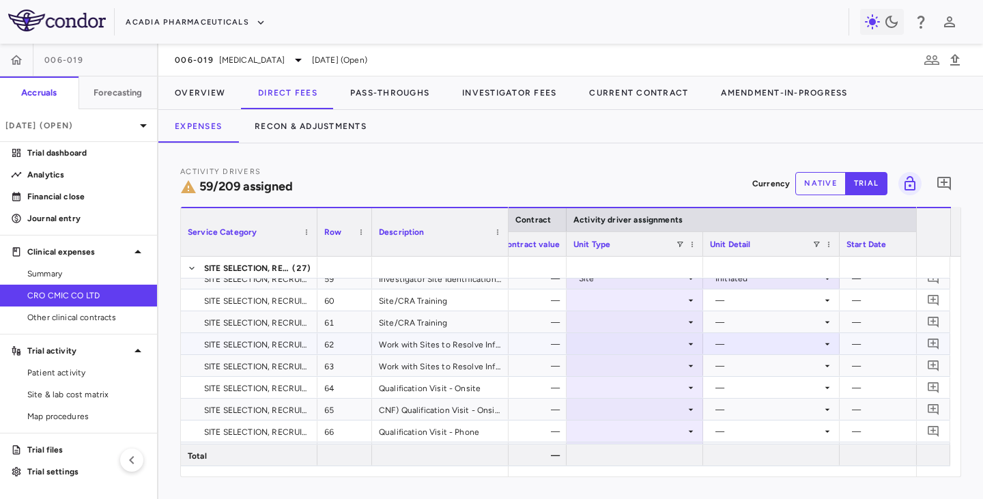
click at [738, 345] on div "—" at bounding box center [768, 344] width 106 height 22
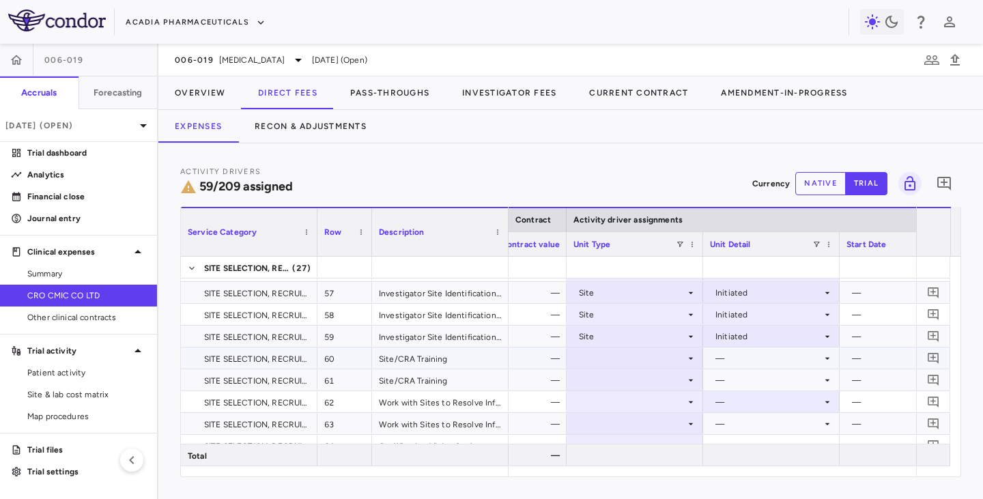
scroll to position [1296, 0]
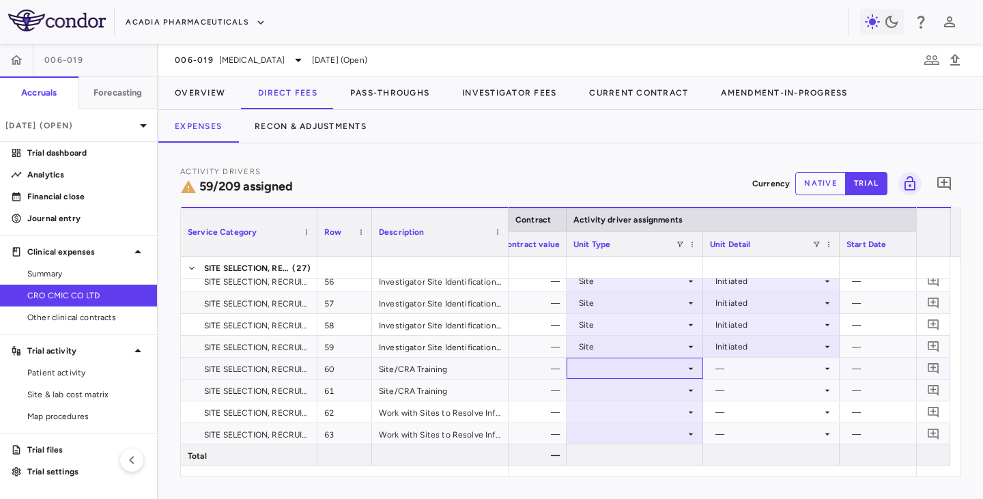
click at [686, 370] on icon at bounding box center [690, 368] width 11 height 11
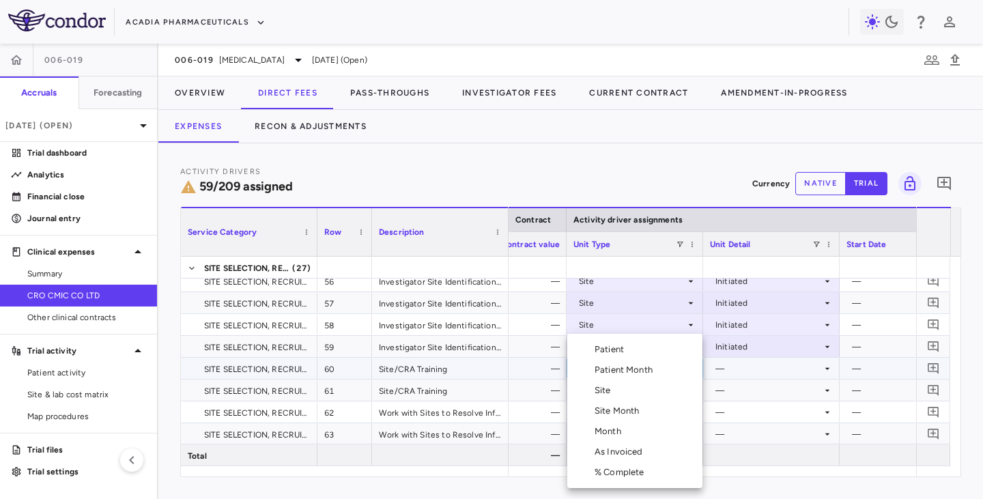
click at [620, 392] on li "Site" at bounding box center [634, 390] width 135 height 20
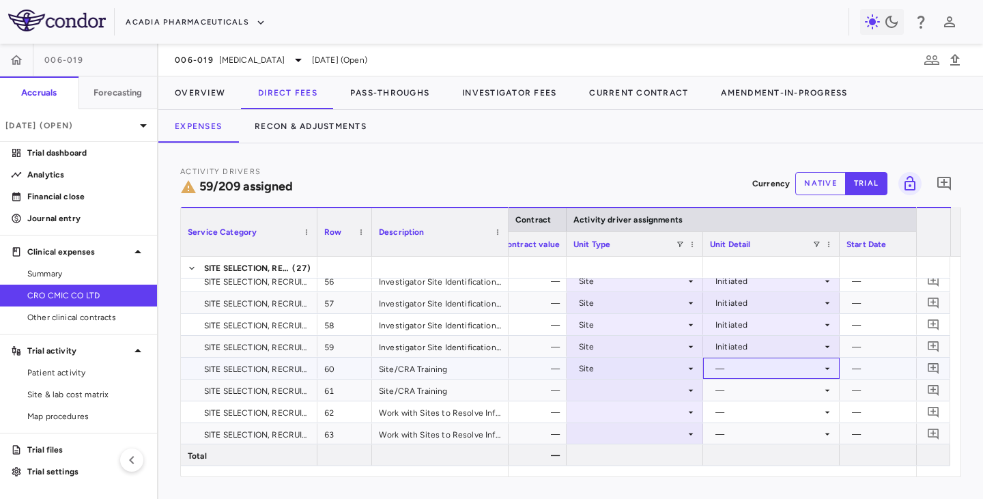
click at [759, 362] on div "—" at bounding box center [768, 369] width 106 height 22
click at [755, 408] on div "Initiated" at bounding box center [751, 414] width 40 height 12
click at [660, 388] on div at bounding box center [634, 390] width 123 height 20
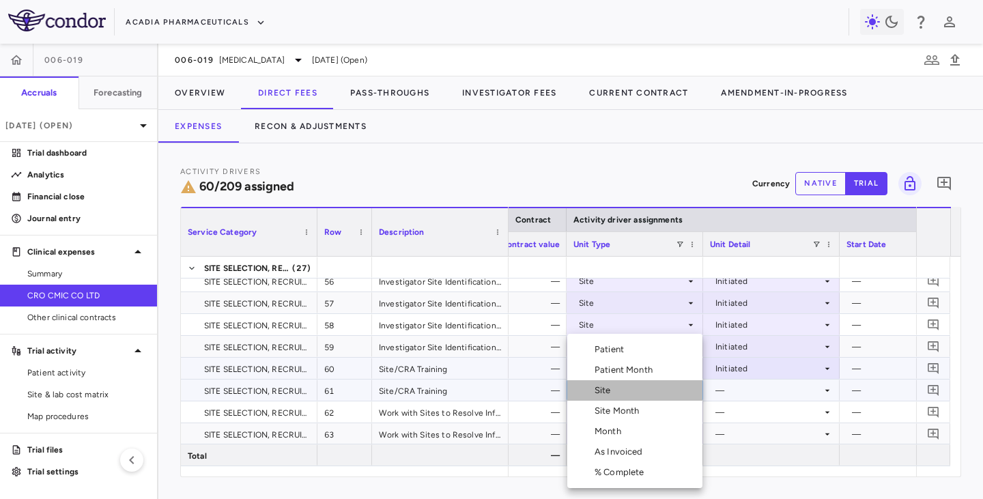
click at [630, 391] on li "Site" at bounding box center [634, 390] width 135 height 20
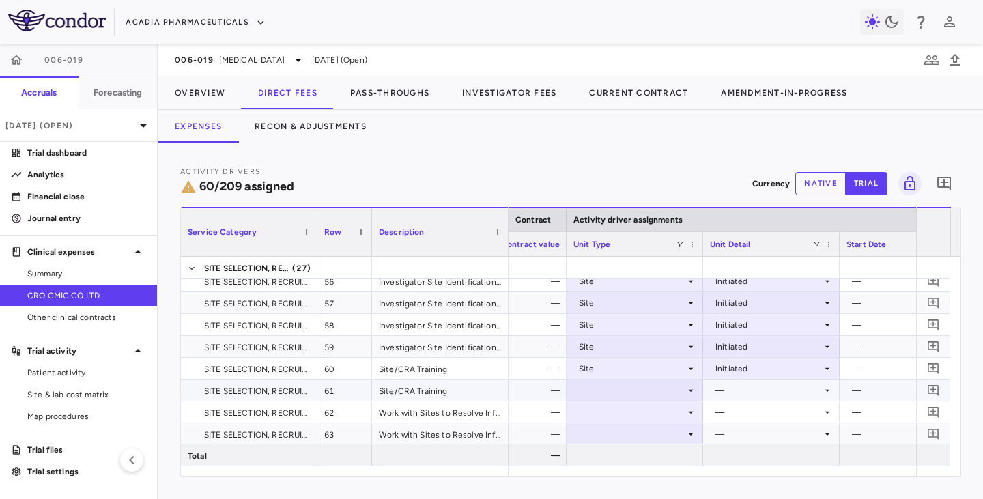
click at [742, 389] on div "—" at bounding box center [768, 390] width 106 height 22
click at [828, 395] on icon at bounding box center [826, 390] width 11 height 11
click at [671, 387] on div at bounding box center [634, 390] width 123 height 20
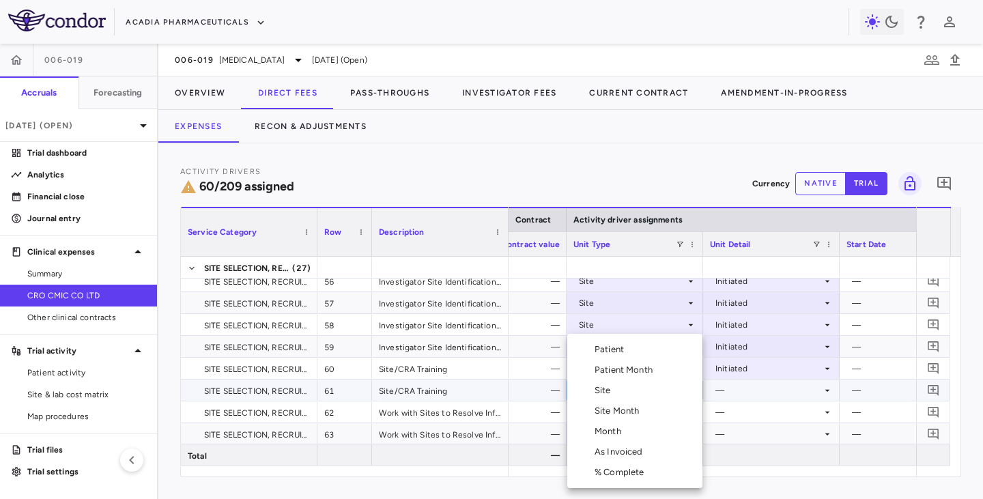
click at [635, 387] on li "Site" at bounding box center [634, 390] width 135 height 20
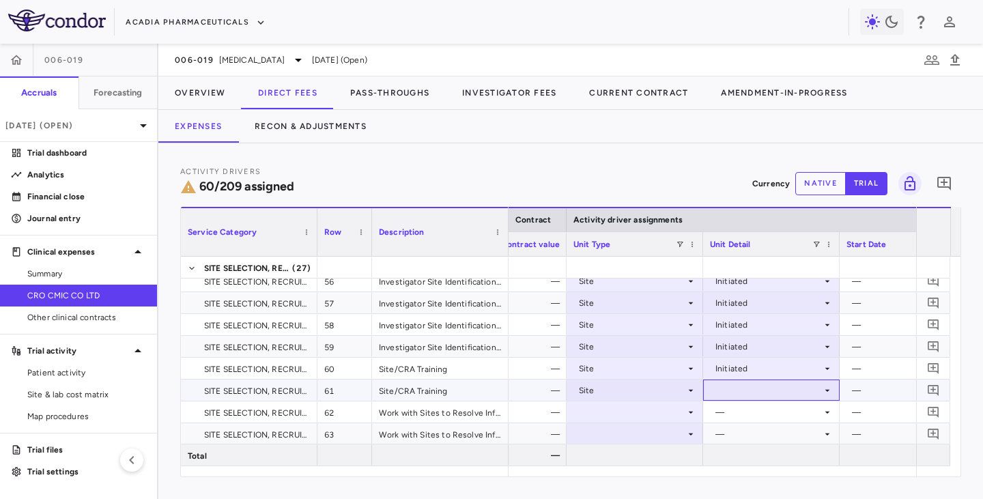
click at [759, 387] on div at bounding box center [771, 390] width 123 height 20
click at [741, 408] on div "Initiated" at bounding box center [751, 436] width 40 height 12
click at [654, 408] on div at bounding box center [634, 412] width 123 height 20
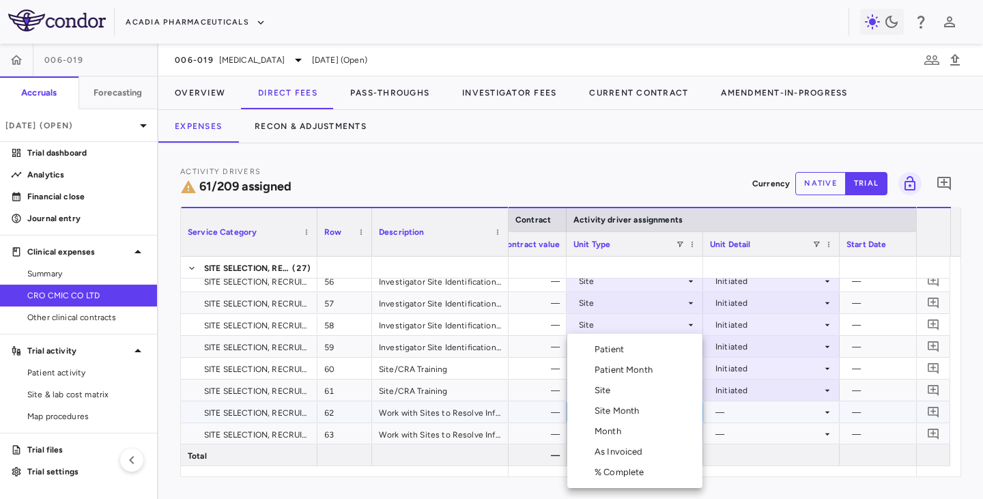
click at [639, 390] on li "Site" at bounding box center [634, 390] width 135 height 20
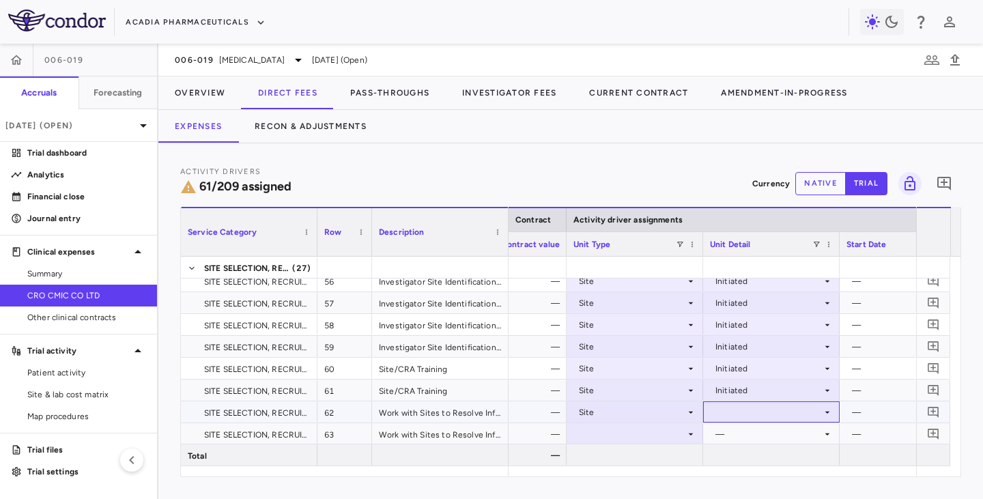
click at [734, 408] on div at bounding box center [771, 412] width 123 height 20
click at [736, 408] on div "Initiated" at bounding box center [751, 452] width 40 height 12
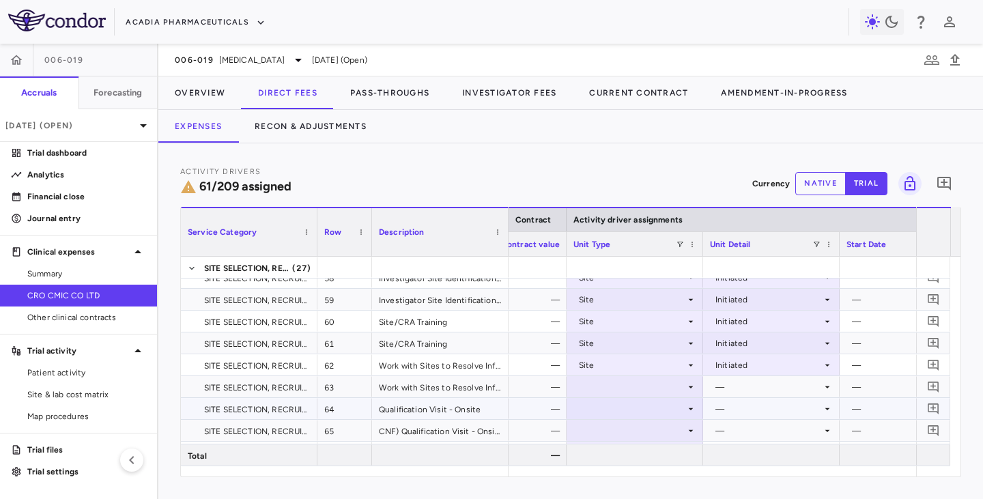
scroll to position [1365, 0]
click at [636, 366] on div at bounding box center [634, 365] width 123 height 20
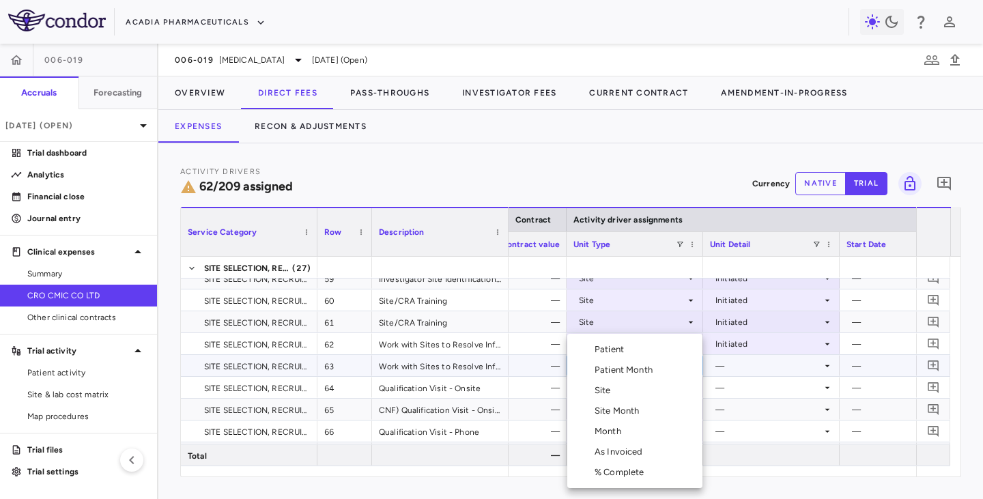
click at [618, 390] on li "Site" at bounding box center [634, 390] width 135 height 20
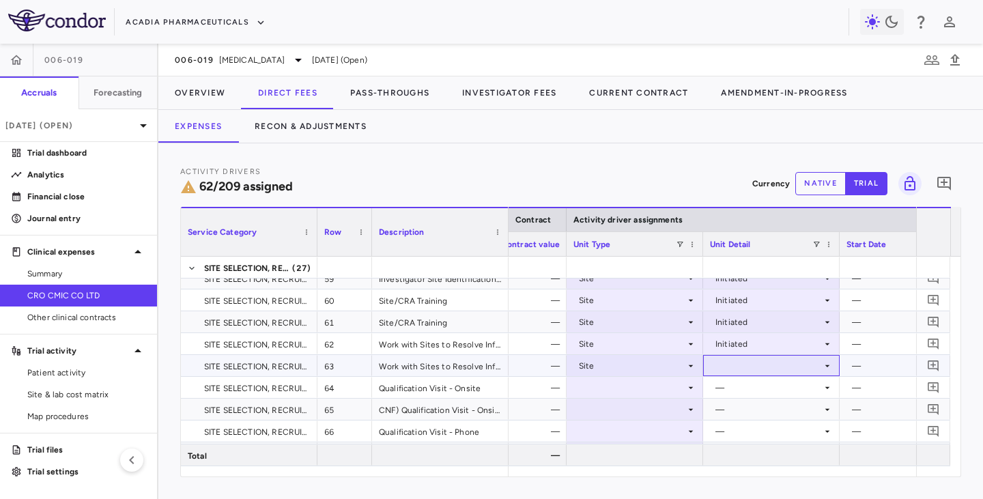
click at [738, 367] on div at bounding box center [771, 365] width 123 height 20
click at [739, 408] on div "Initiated" at bounding box center [751, 411] width 40 height 12
click at [632, 388] on div at bounding box center [634, 387] width 123 height 20
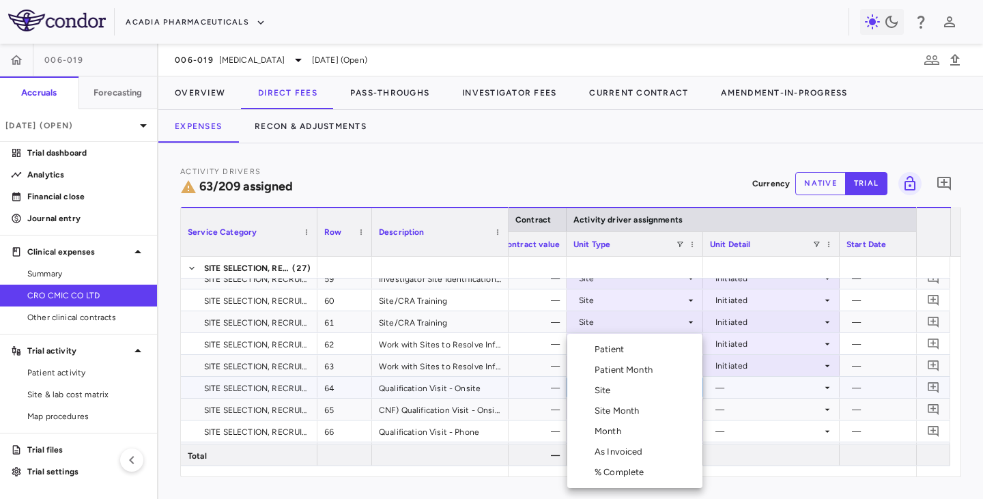
click at [619, 388] on li "Site" at bounding box center [634, 390] width 135 height 20
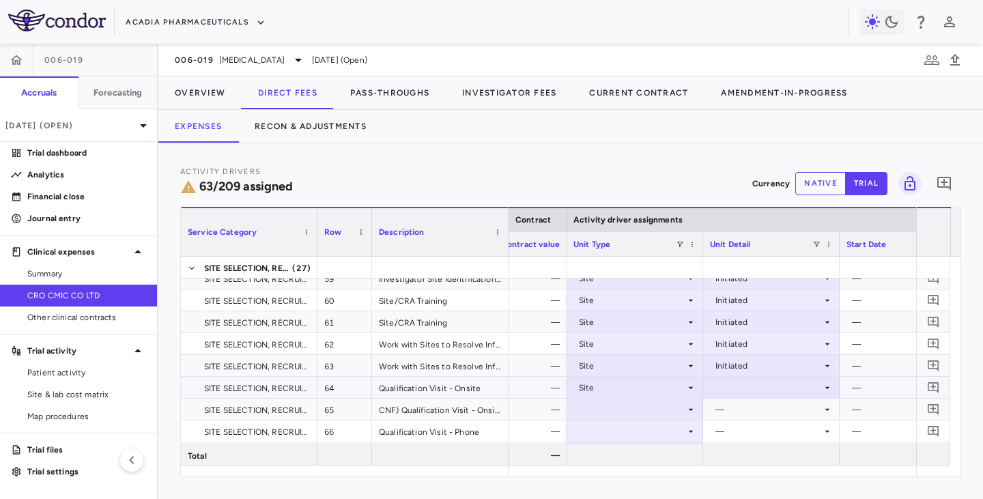
click at [762, 390] on div at bounding box center [771, 387] width 123 height 20
click at [745, 408] on div "Initiated" at bounding box center [751, 433] width 40 height 12
click at [647, 408] on div at bounding box center [634, 409] width 123 height 20
click at [624, 408] on div at bounding box center [634, 409] width 123 height 20
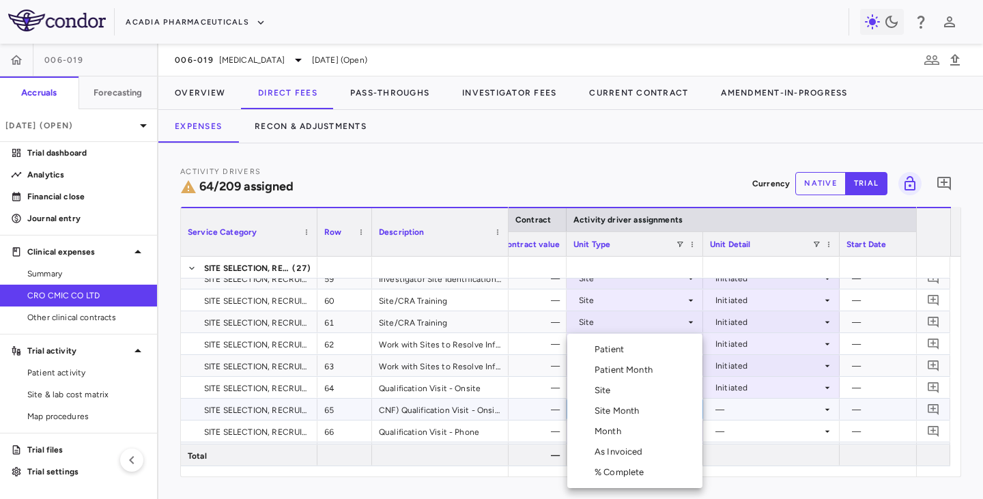
click at [609, 390] on div "Site" at bounding box center [605, 390] width 22 height 12
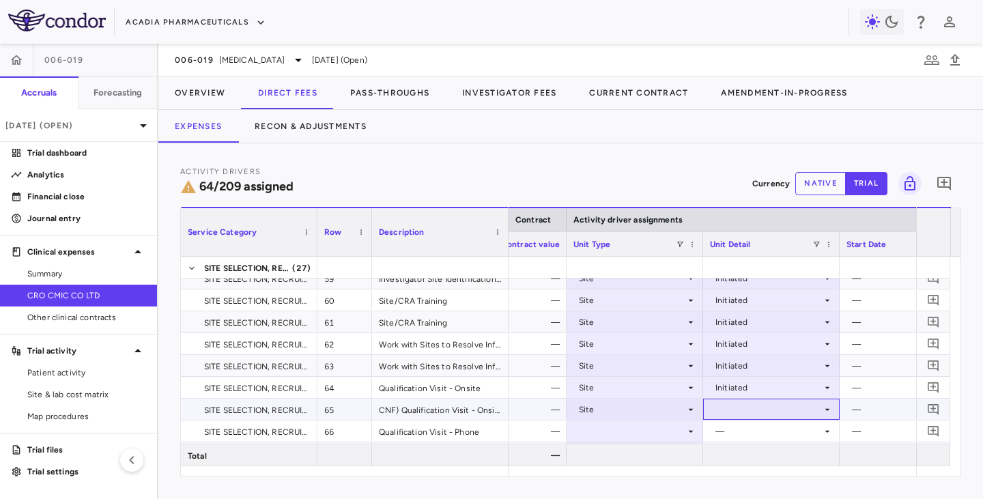
click at [743, 408] on div at bounding box center [771, 409] width 123 height 20
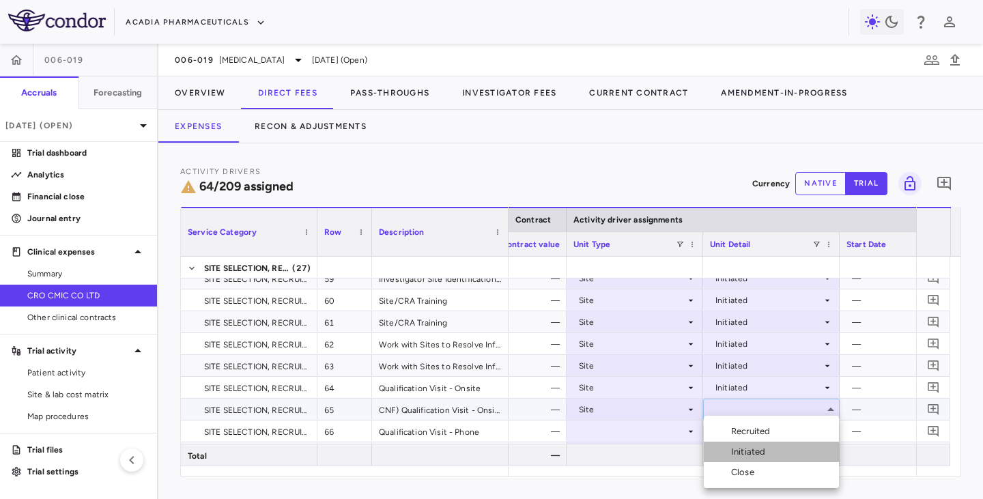
click at [736, 408] on div "Initiated" at bounding box center [751, 452] width 40 height 12
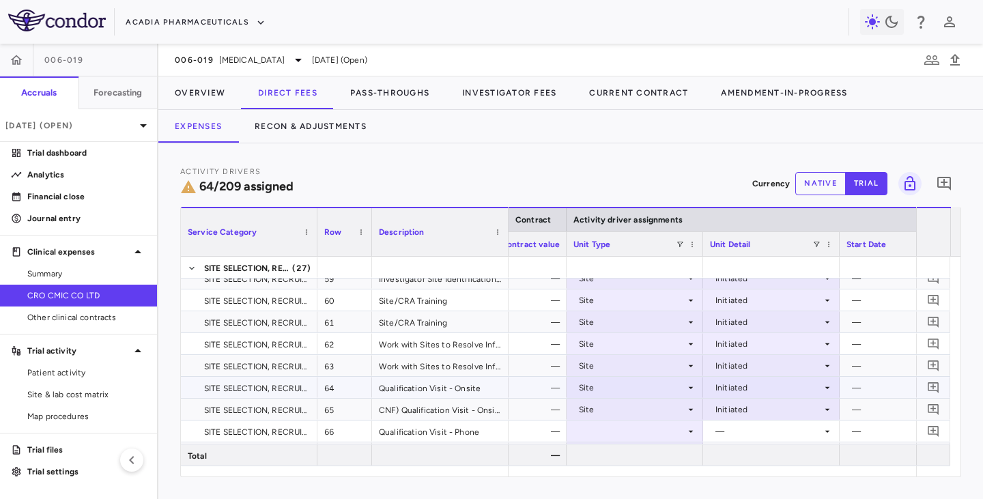
scroll to position [1433, 0]
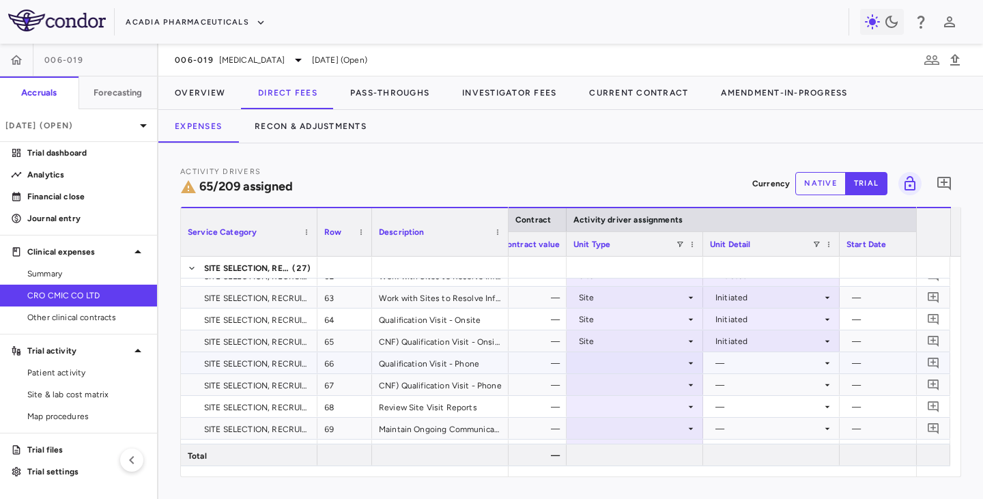
click at [640, 362] on div at bounding box center [634, 363] width 123 height 20
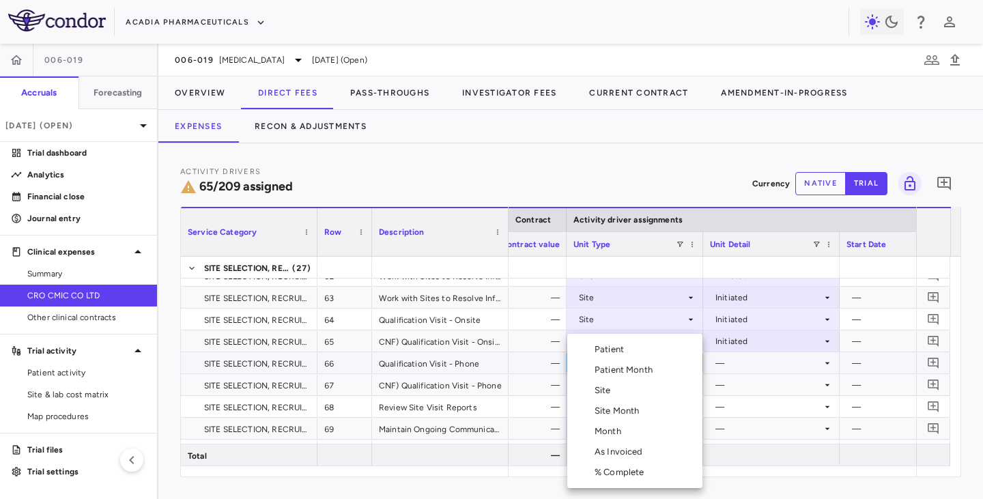
click at [605, 390] on div "Site" at bounding box center [605, 390] width 22 height 12
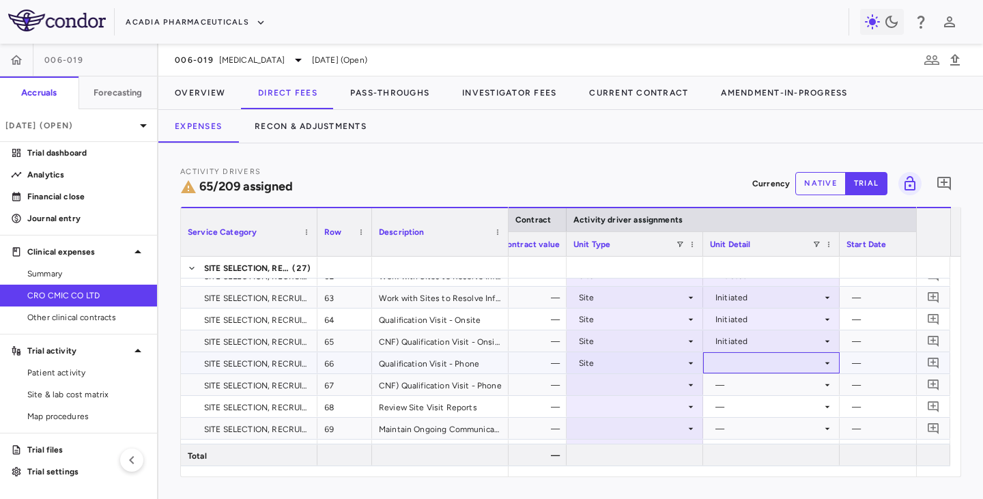
click at [744, 365] on div at bounding box center [771, 363] width 123 height 20
click at [734, 408] on div "Initiated" at bounding box center [751, 409] width 40 height 12
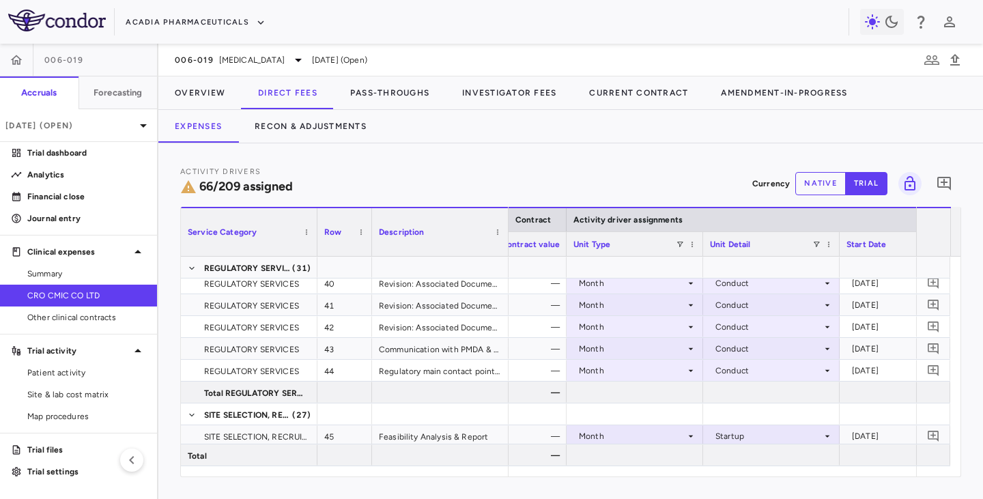
scroll to position [887, 0]
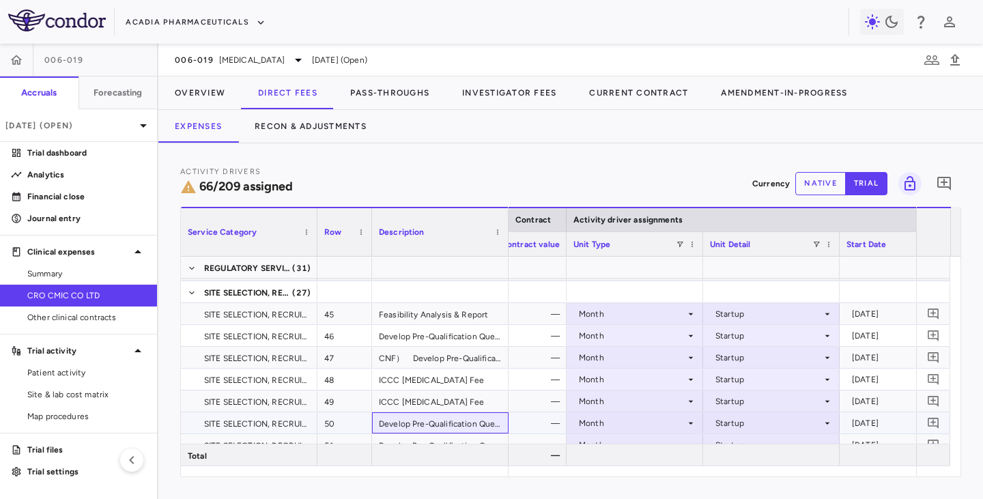
click at [397, 408] on div "Develop Pre-Qualification Questionnaire and Web Survey Application" at bounding box center [440, 422] width 136 height 21
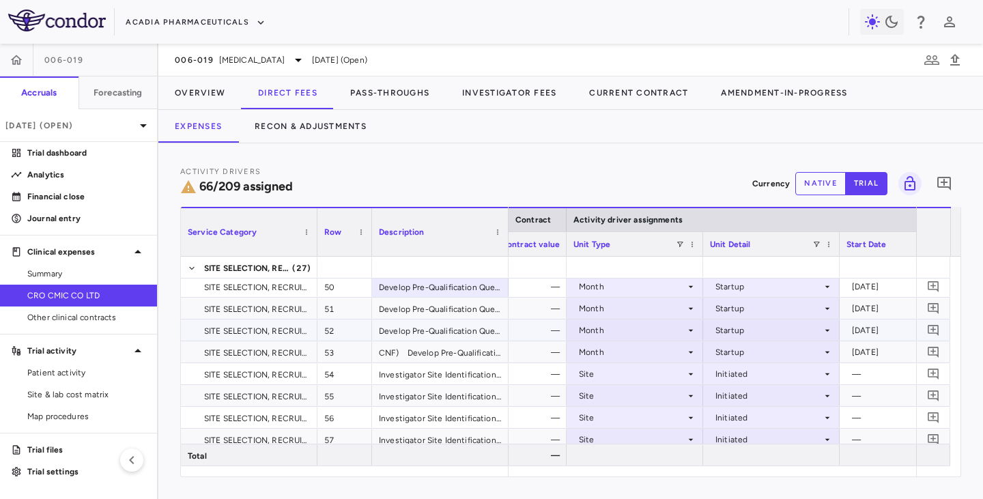
click at [398, 331] on div "Develop Pre-Qualification Questionnaire and Web Survey Application" at bounding box center [440, 329] width 136 height 21
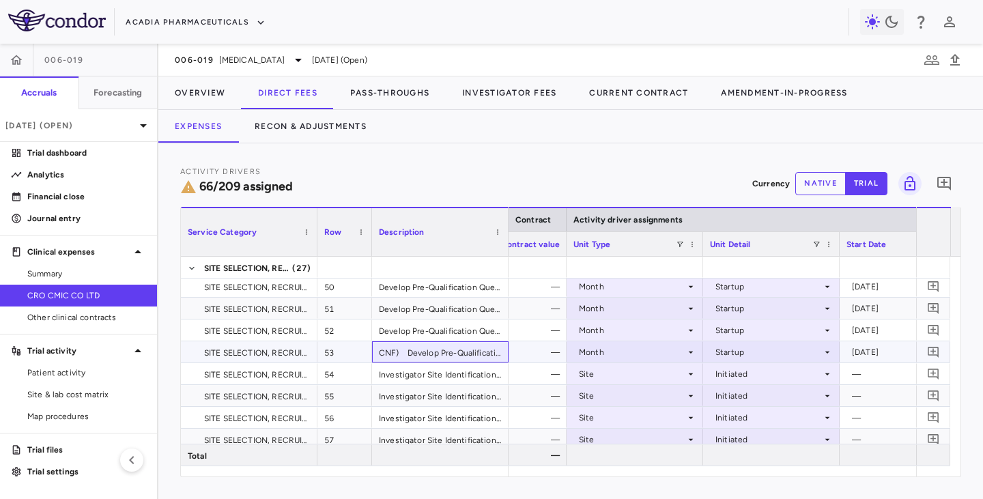
click at [439, 355] on div "CNF)　Develop Pre-Qualification Questionnaire and Web Survey Application" at bounding box center [440, 351] width 136 height 21
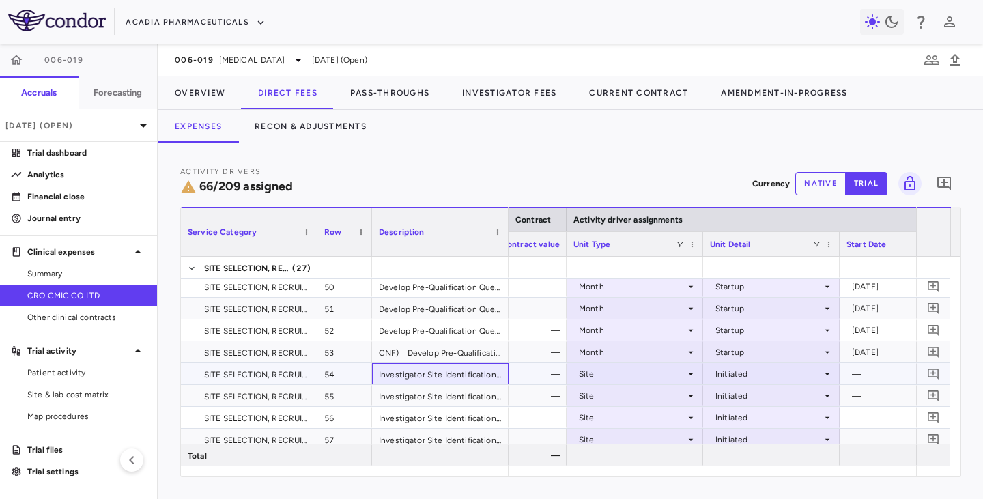
click at [424, 379] on div "Investigator Site Identification & Selection" at bounding box center [440, 373] width 136 height 21
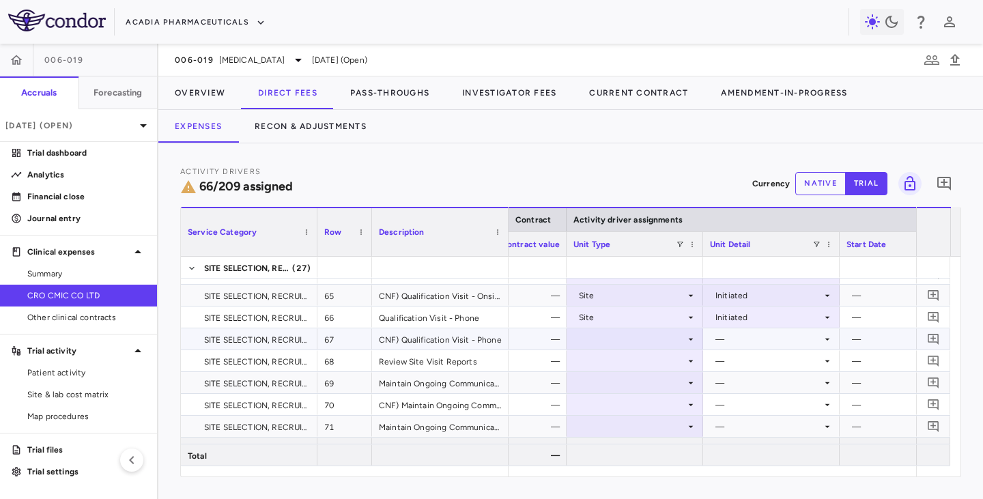
scroll to position [1501, 0]
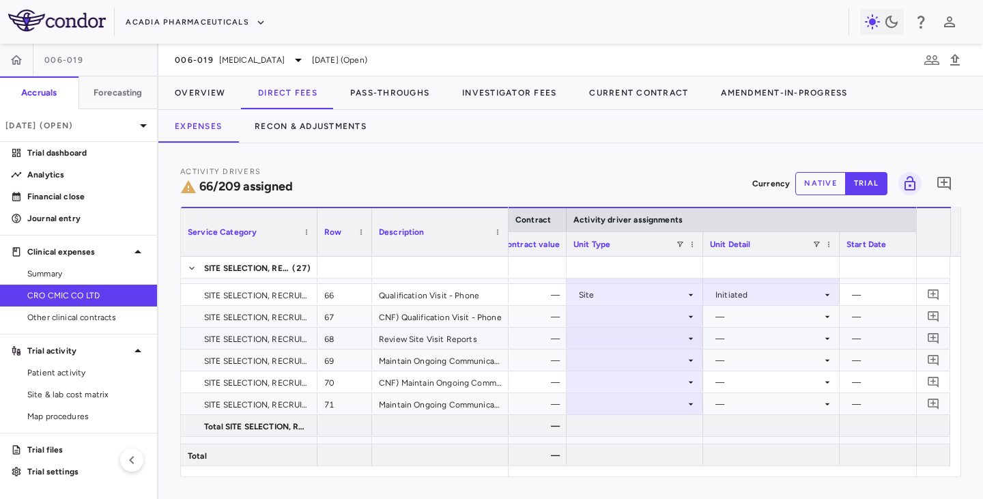
click at [689, 338] on icon at bounding box center [690, 338] width 11 height 11
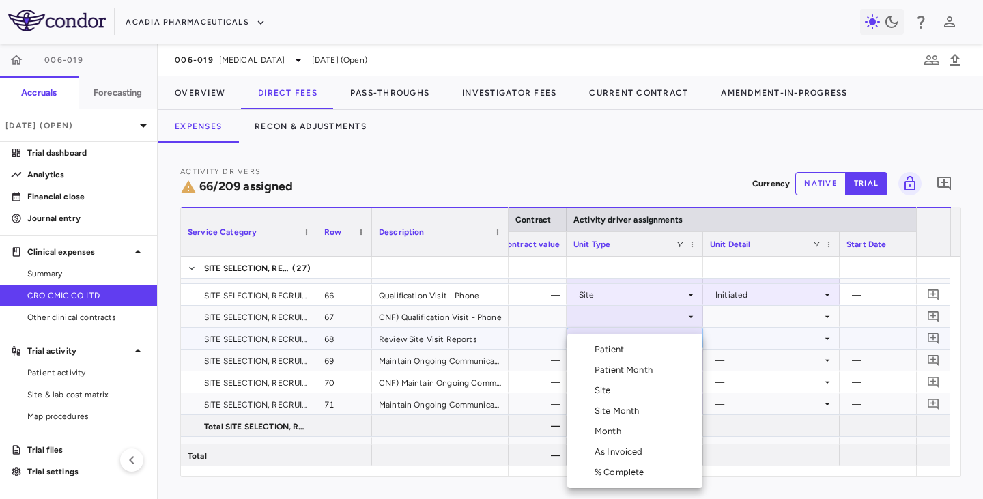
click at [412, 336] on div at bounding box center [491, 249] width 983 height 499
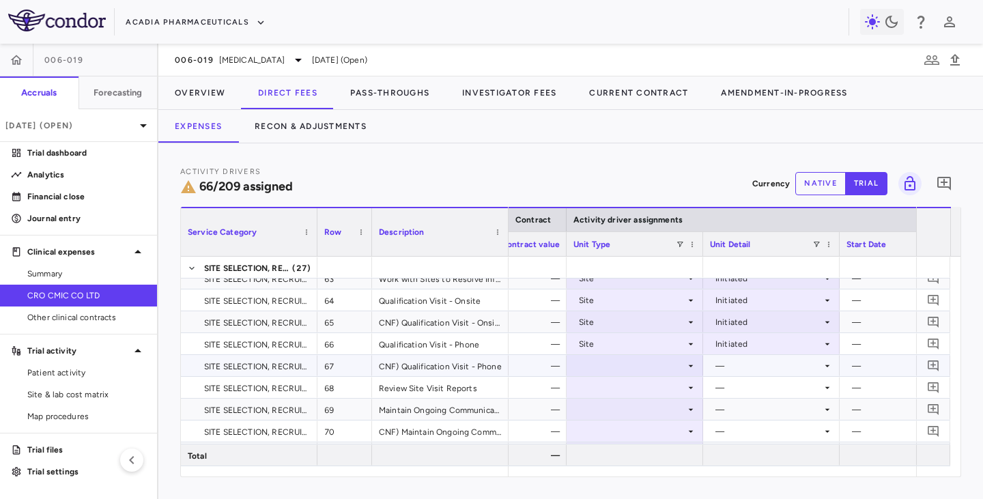
scroll to position [1433, 0]
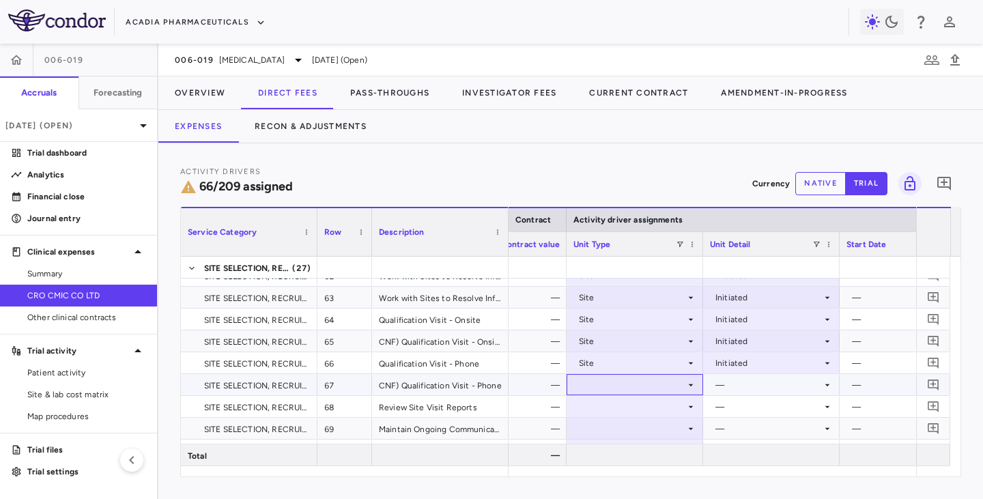
click at [690, 385] on icon at bounding box center [690, 384] width 5 height 2
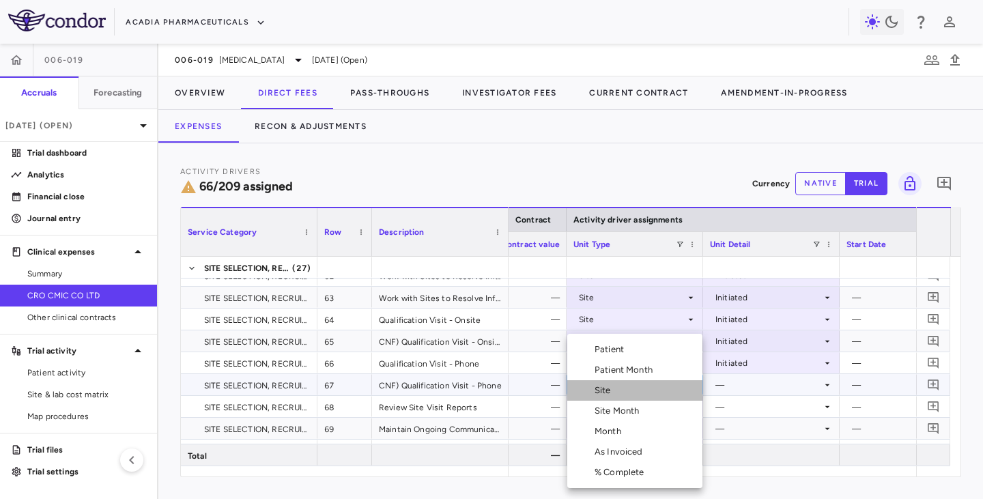
click at [604, 389] on div "Site" at bounding box center [605, 390] width 22 height 12
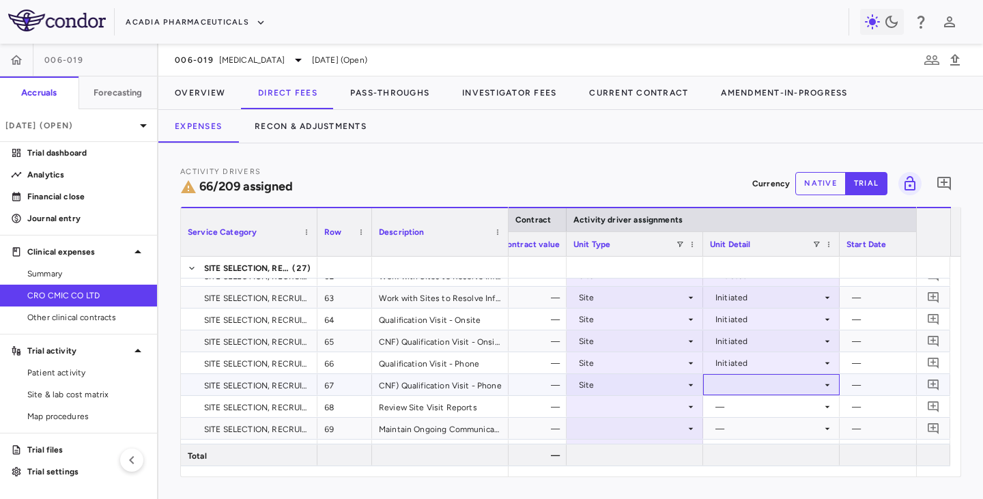
click at [790, 387] on div at bounding box center [771, 385] width 123 height 20
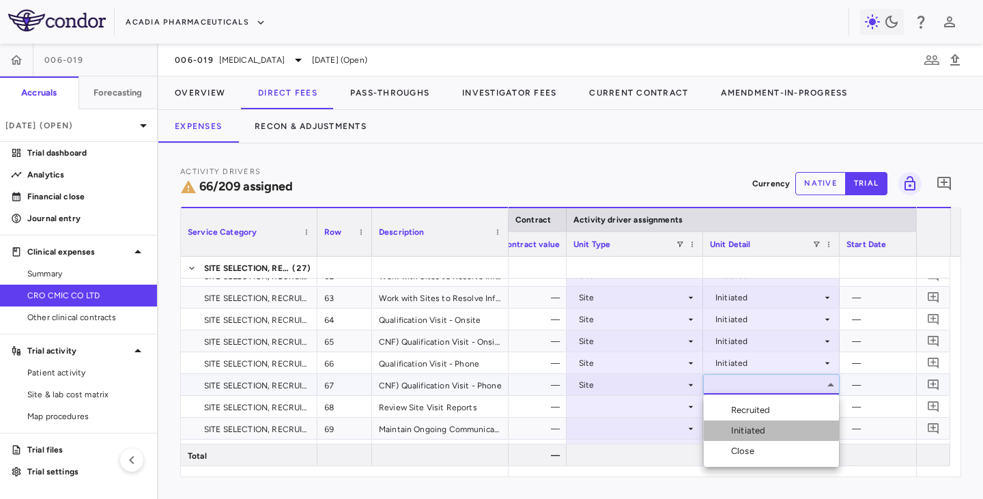
click at [744, 408] on div "Initiated" at bounding box center [751, 430] width 40 height 12
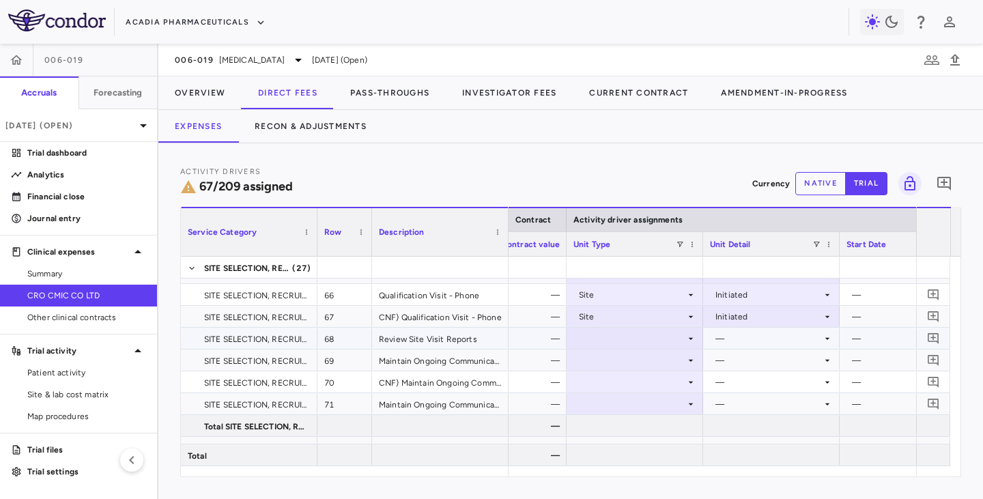
scroll to position [1501, 0]
click at [649, 347] on div at bounding box center [634, 338] width 123 height 20
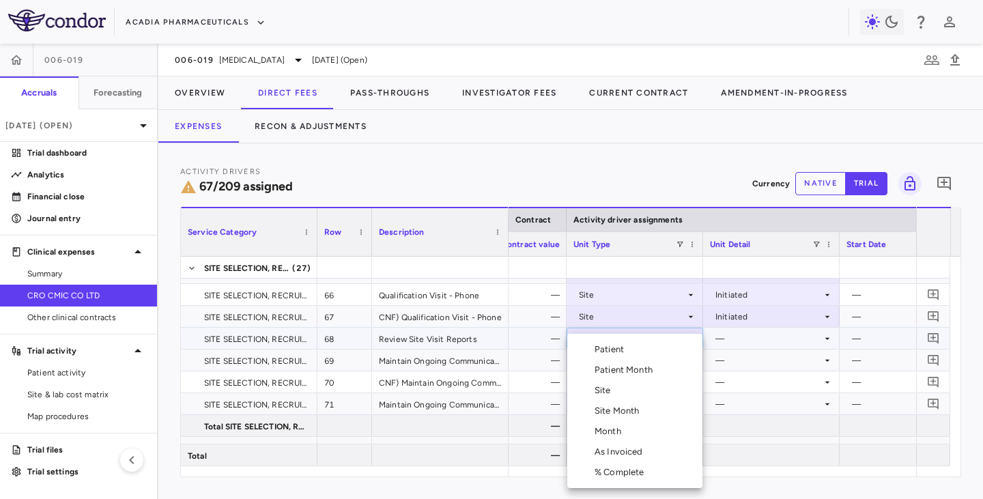
click at [610, 408] on div "Month" at bounding box center [610, 431] width 32 height 12
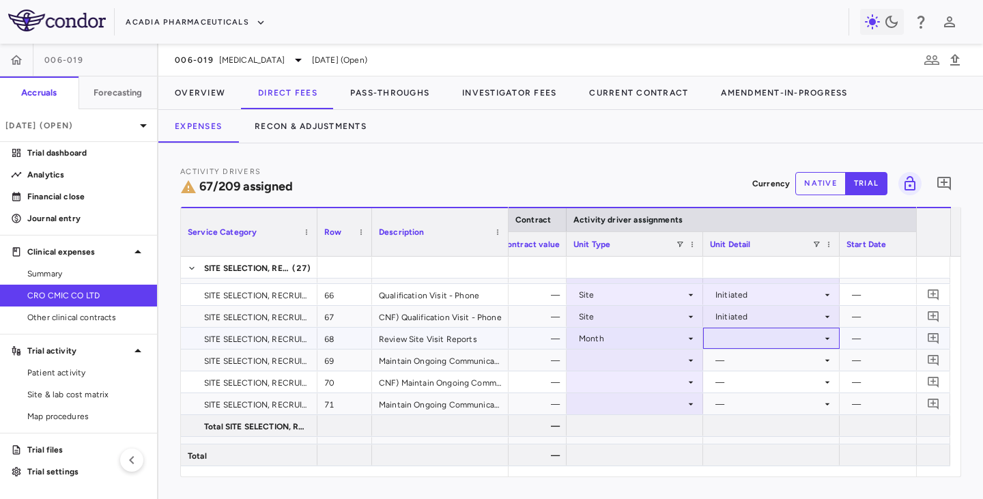
click at [730, 338] on div at bounding box center [771, 338] width 123 height 20
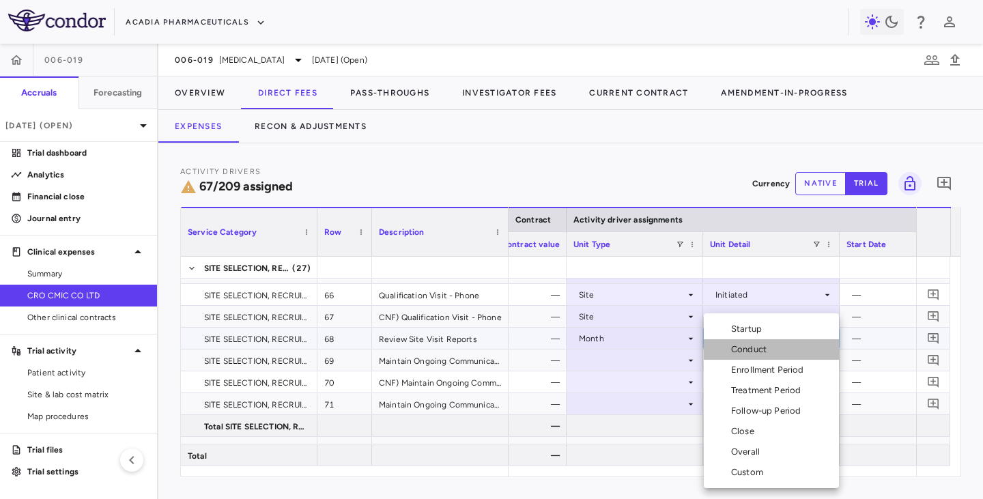
click at [734, 349] on div "Conduct" at bounding box center [751, 349] width 41 height 12
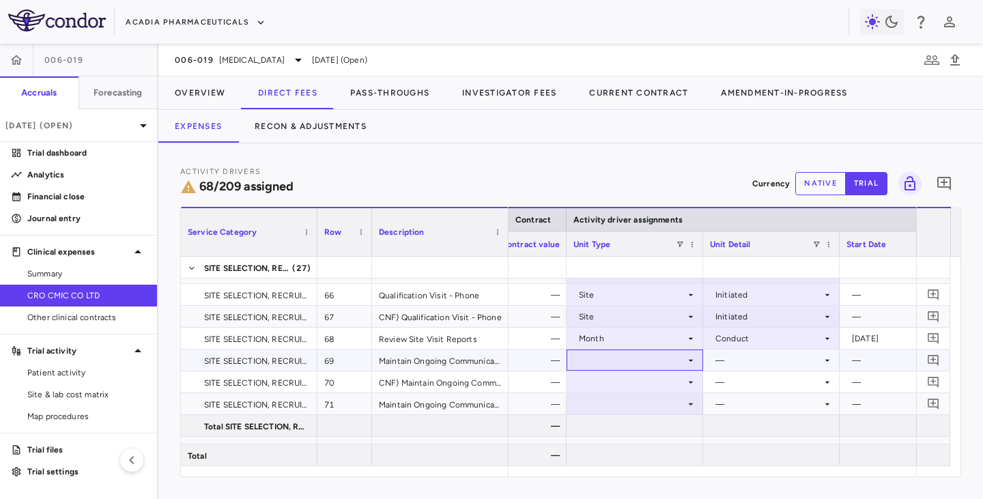
click at [647, 360] on div at bounding box center [634, 360] width 123 height 20
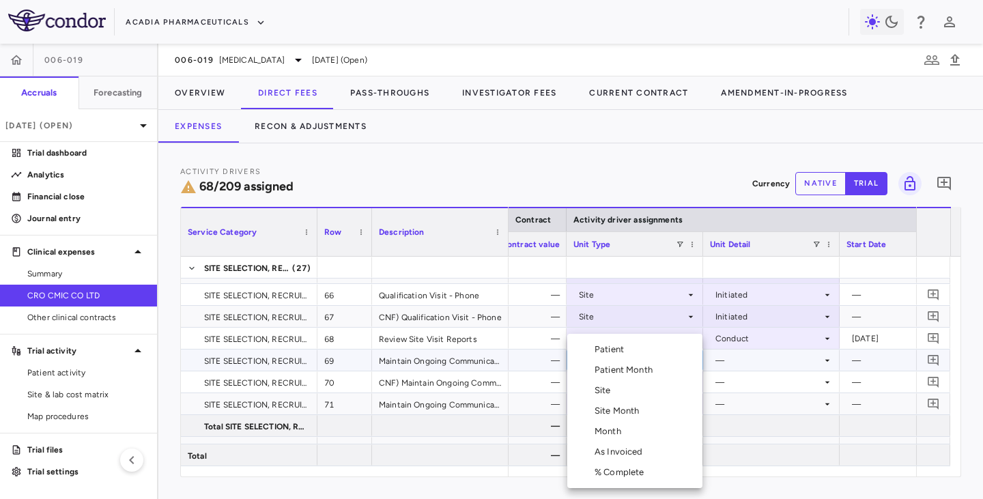
click at [611, 394] on div "Site" at bounding box center [605, 390] width 22 height 12
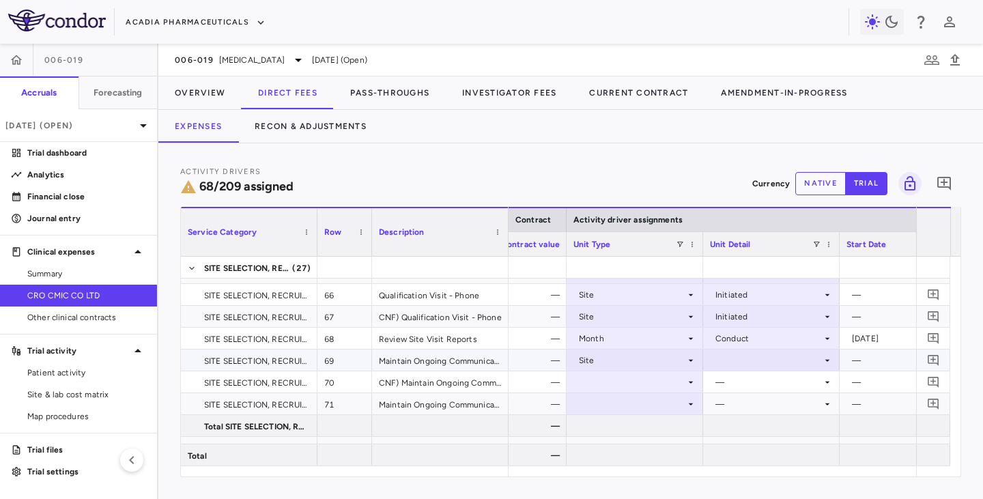
click at [735, 359] on div at bounding box center [771, 360] width 123 height 20
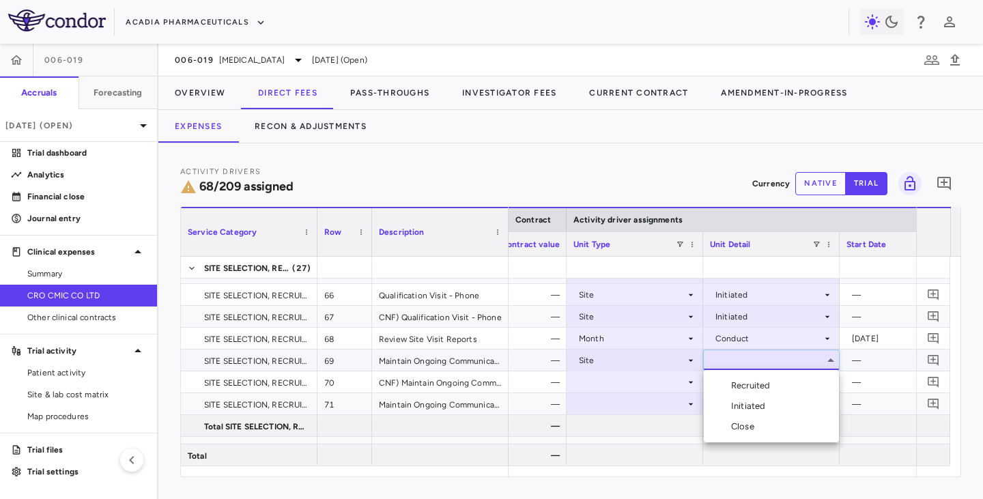
click at [677, 362] on div at bounding box center [491, 249] width 983 height 499
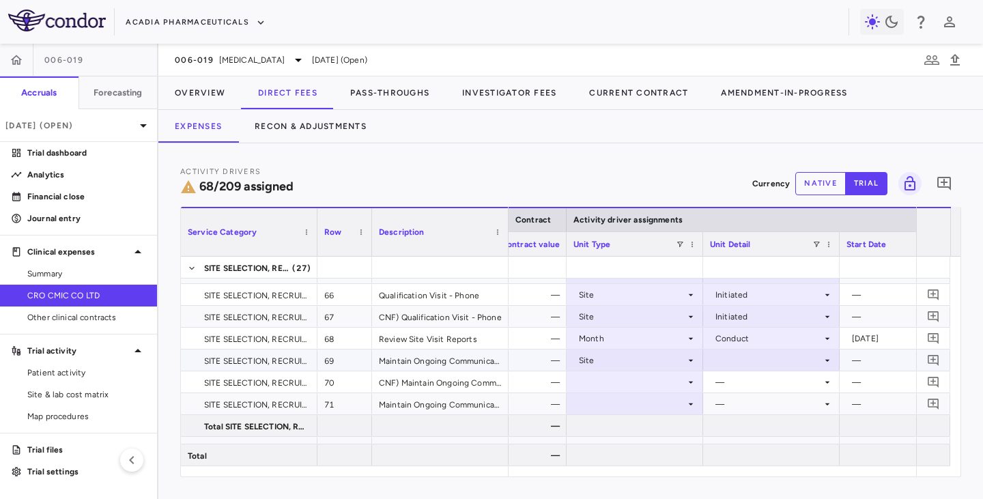
click at [640, 360] on div "Site" at bounding box center [632, 360] width 106 height 22
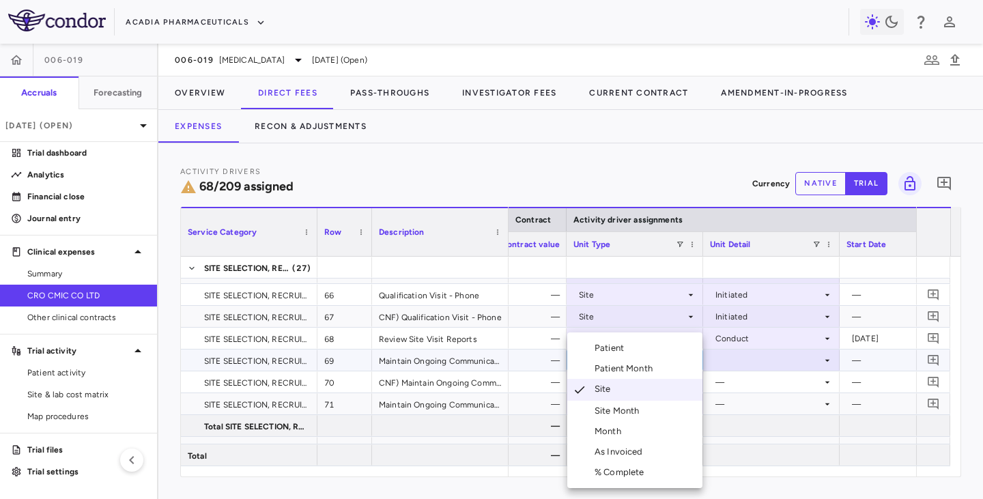
click at [600, 408] on div "Month" at bounding box center [610, 431] width 32 height 12
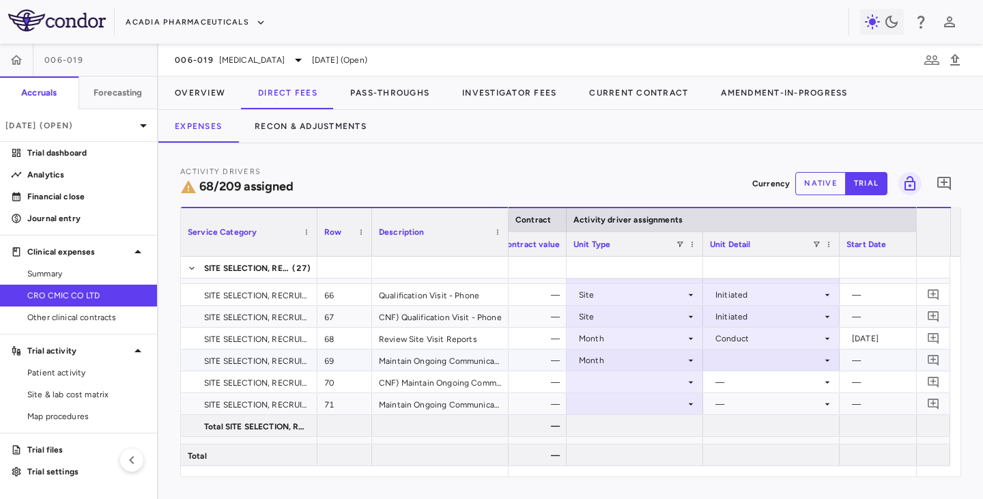
click at [730, 360] on div at bounding box center [771, 360] width 123 height 20
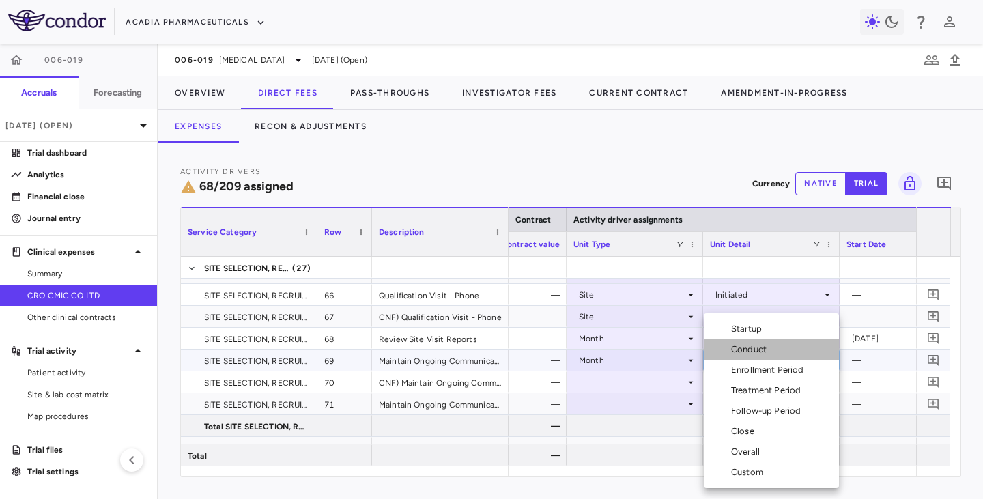
click at [733, 347] on div "Conduct" at bounding box center [751, 349] width 41 height 12
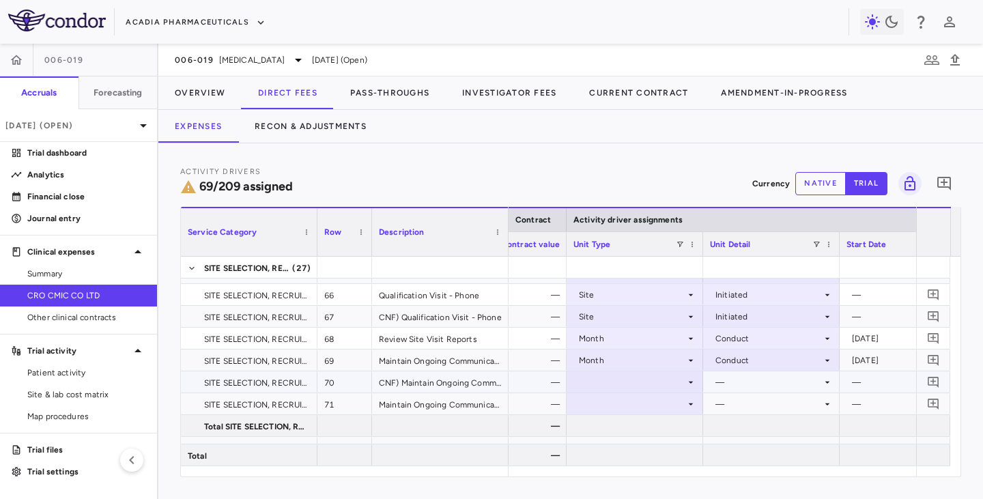
click at [619, 382] on div at bounding box center [634, 382] width 123 height 20
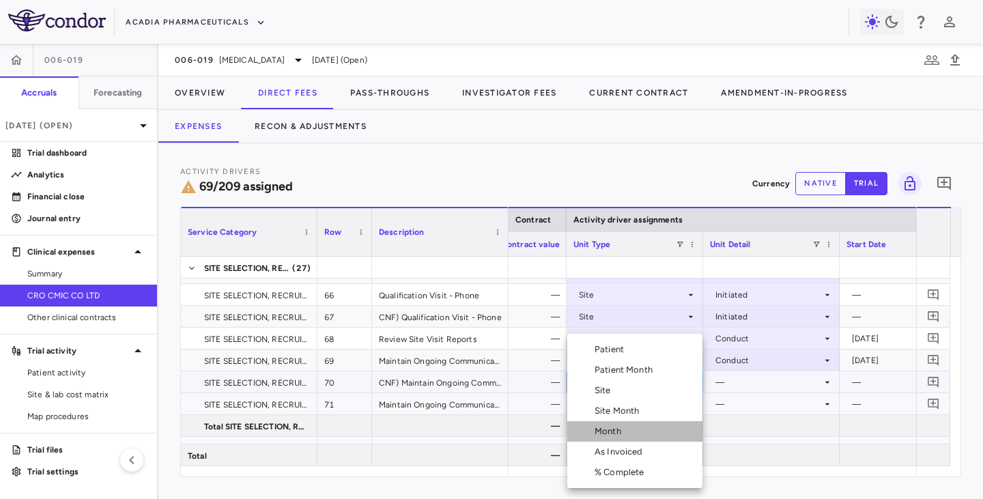
click at [603, 408] on div "Month" at bounding box center [610, 431] width 32 height 12
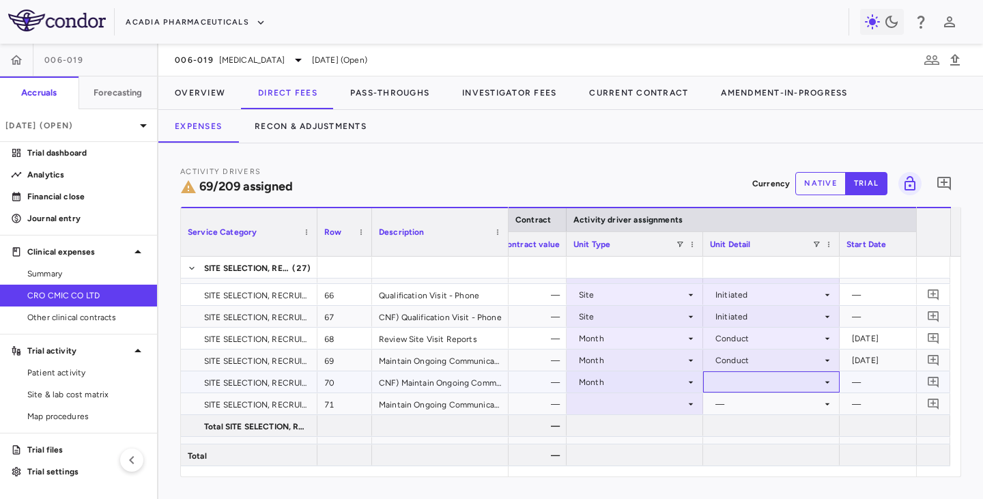
click at [773, 385] on div at bounding box center [771, 382] width 123 height 20
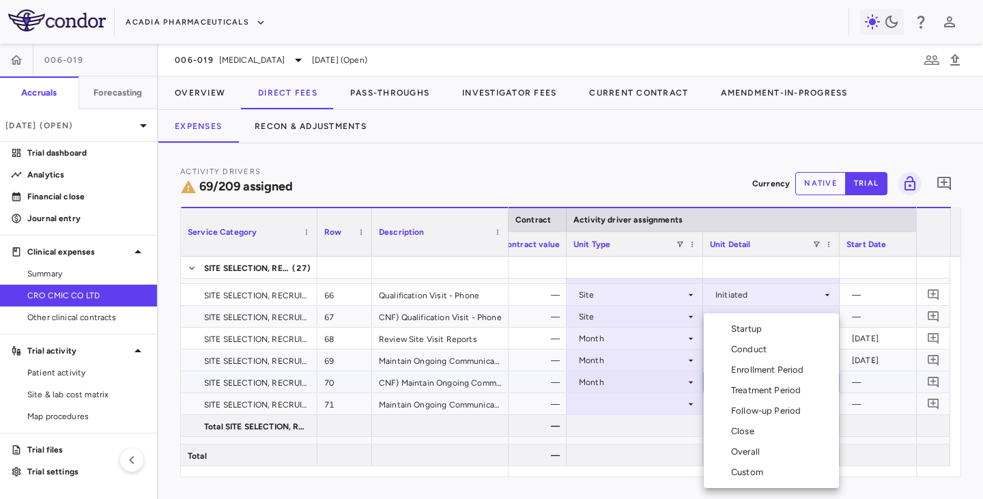
click at [740, 352] on div "Conduct" at bounding box center [751, 349] width 41 height 12
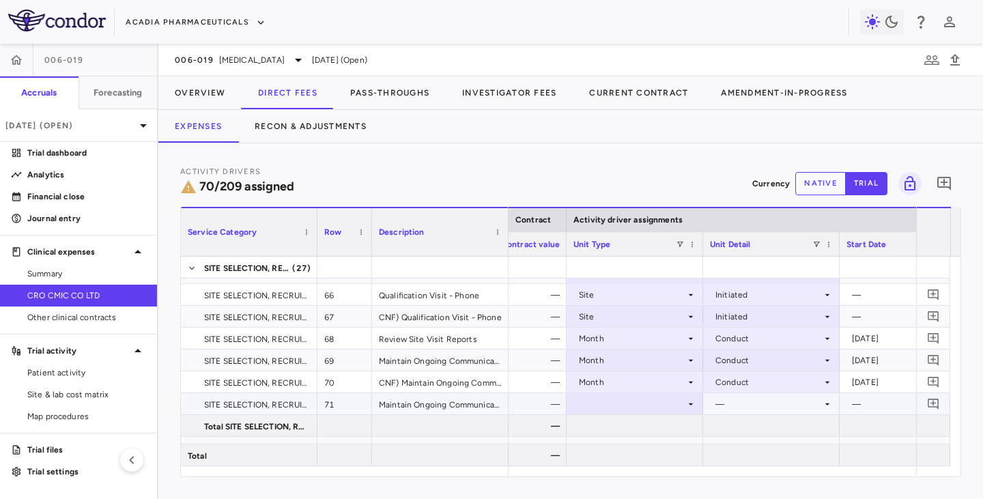
click at [635, 403] on div at bounding box center [634, 404] width 123 height 20
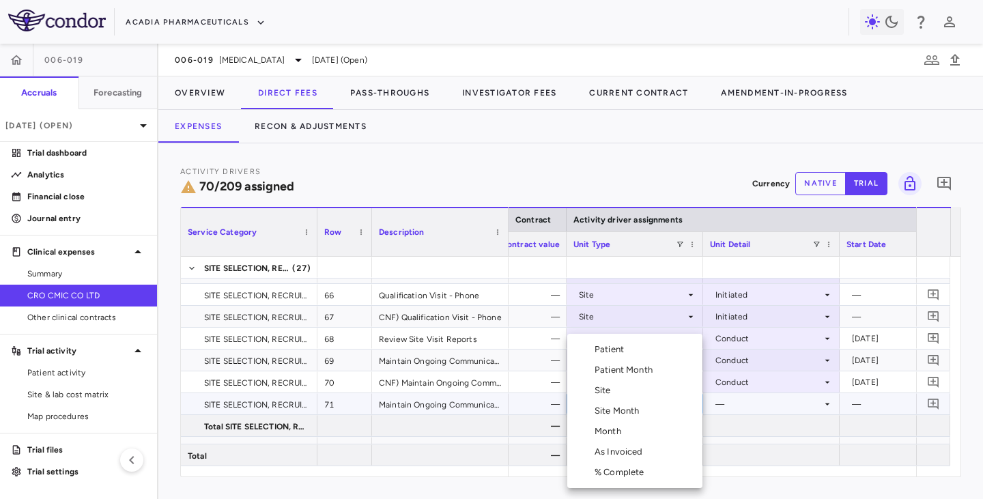
click at [611, 408] on div "Month" at bounding box center [610, 431] width 32 height 12
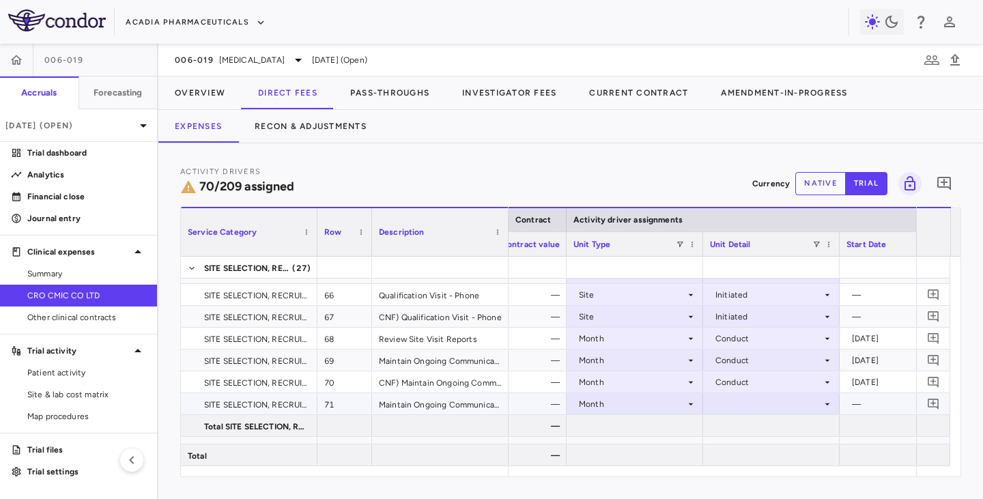
click at [733, 403] on div at bounding box center [771, 404] width 123 height 20
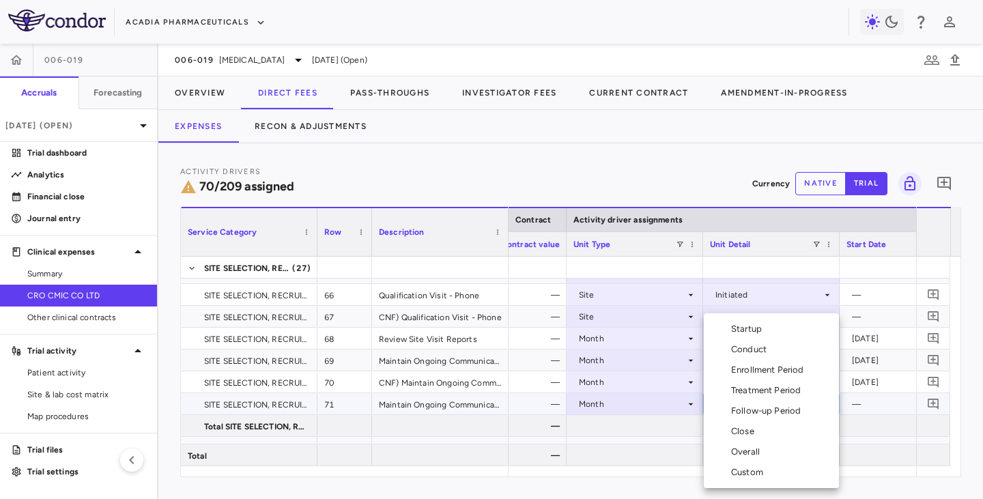
click at [738, 355] on div "Conduct" at bounding box center [751, 349] width 41 height 12
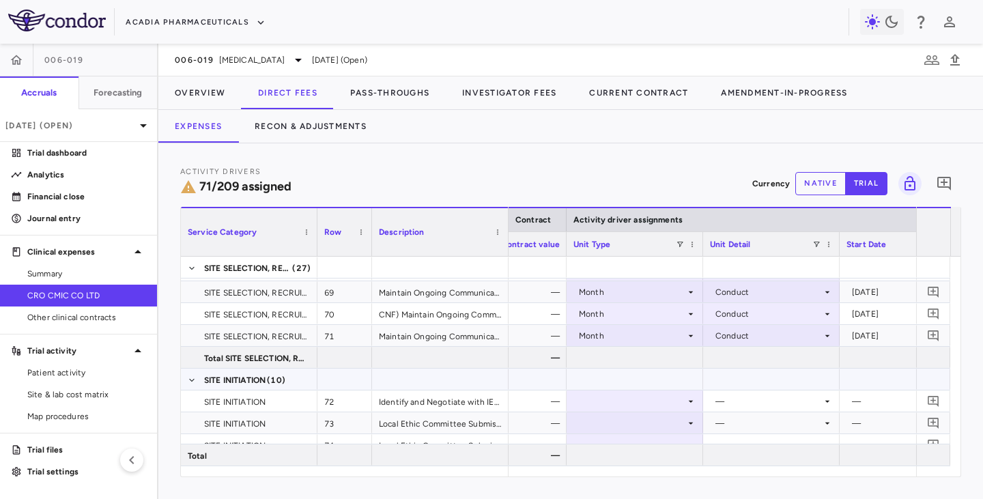
scroll to position [1638, 0]
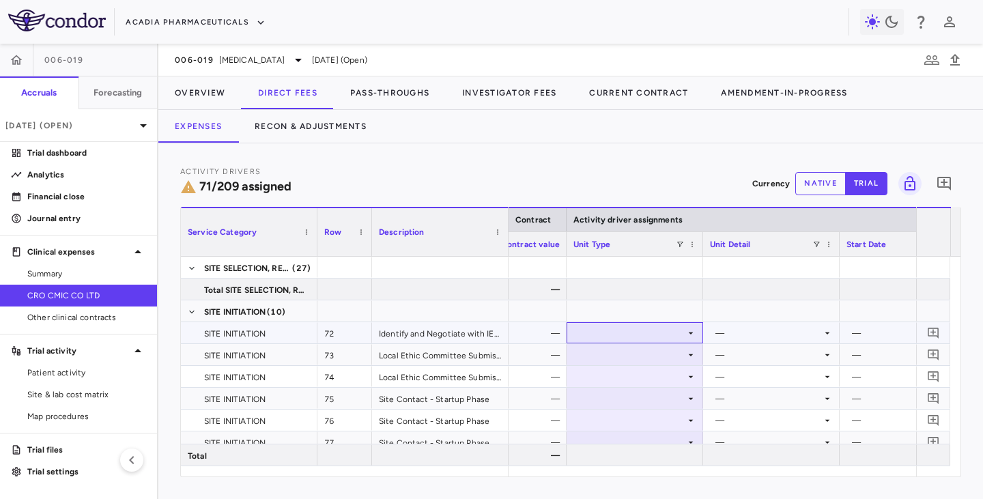
click at [679, 333] on div at bounding box center [634, 333] width 123 height 20
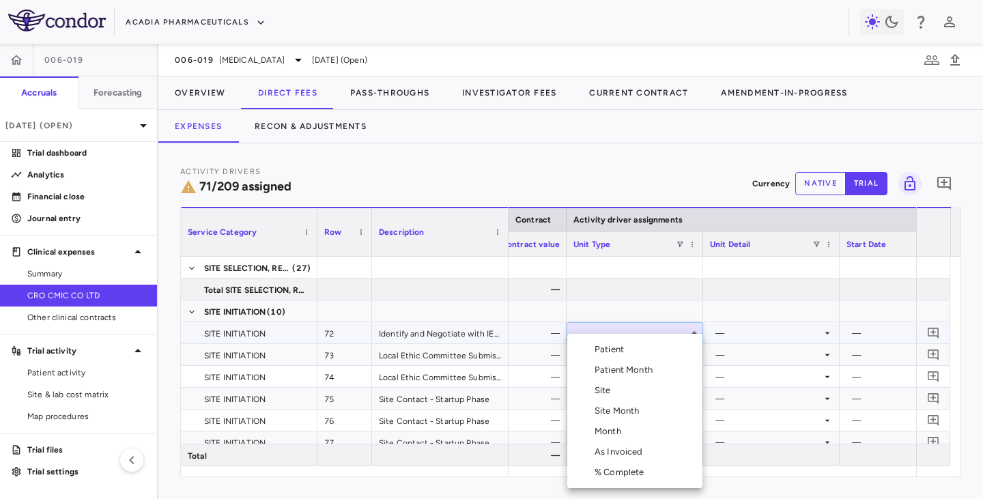
click at [604, 394] on div "Site" at bounding box center [605, 390] width 22 height 12
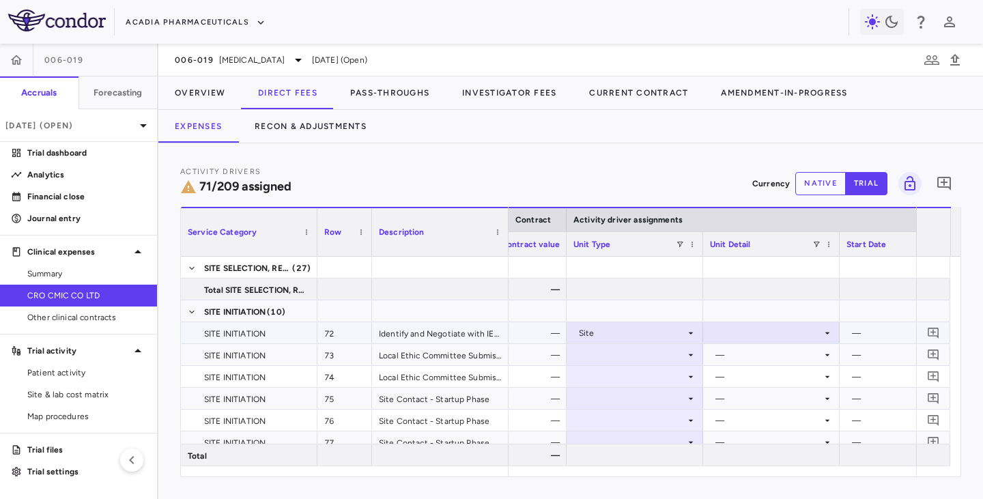
click at [757, 335] on div at bounding box center [771, 333] width 123 height 20
click at [741, 379] on div "Initiated" at bounding box center [751, 379] width 40 height 12
click at [677, 354] on div at bounding box center [634, 355] width 123 height 20
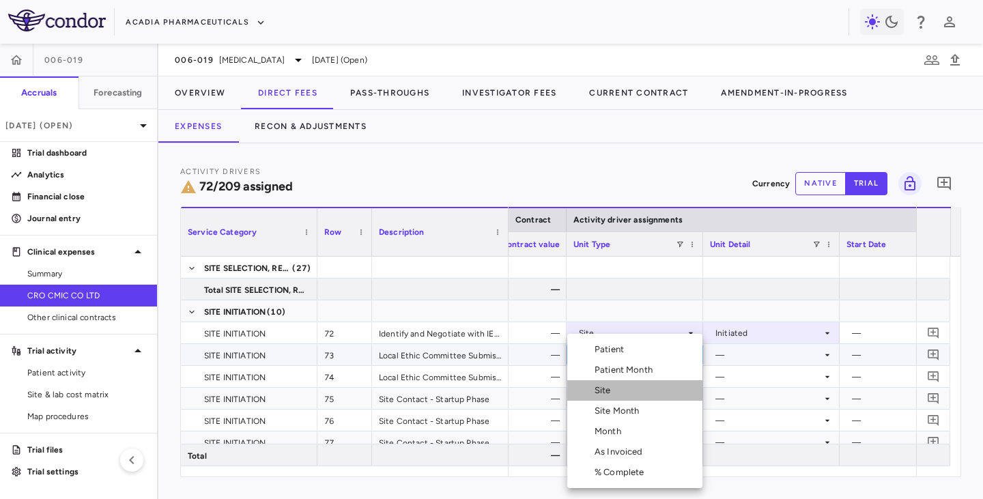
click at [607, 398] on li "Site" at bounding box center [634, 390] width 135 height 20
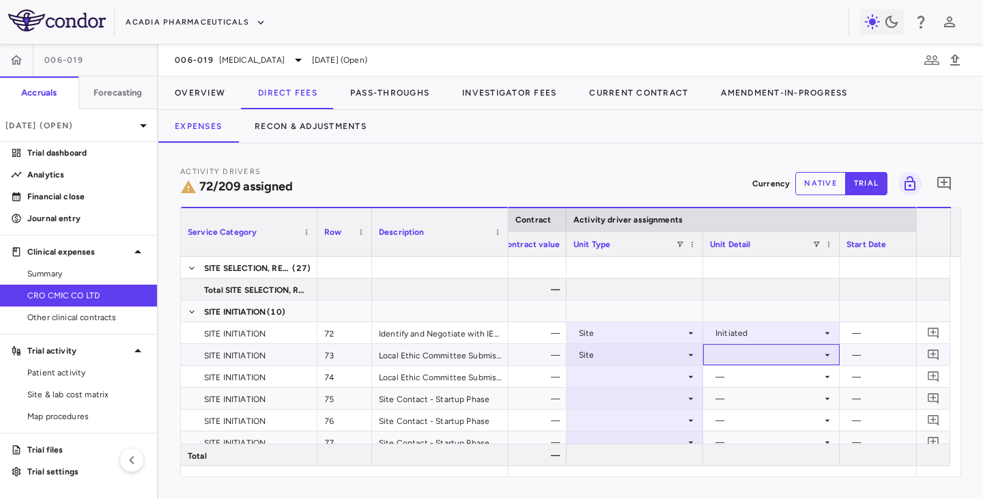
click at [768, 350] on div at bounding box center [771, 355] width 123 height 20
click at [738, 401] on div "Initiated" at bounding box center [751, 400] width 40 height 12
click at [635, 375] on div at bounding box center [634, 376] width 123 height 20
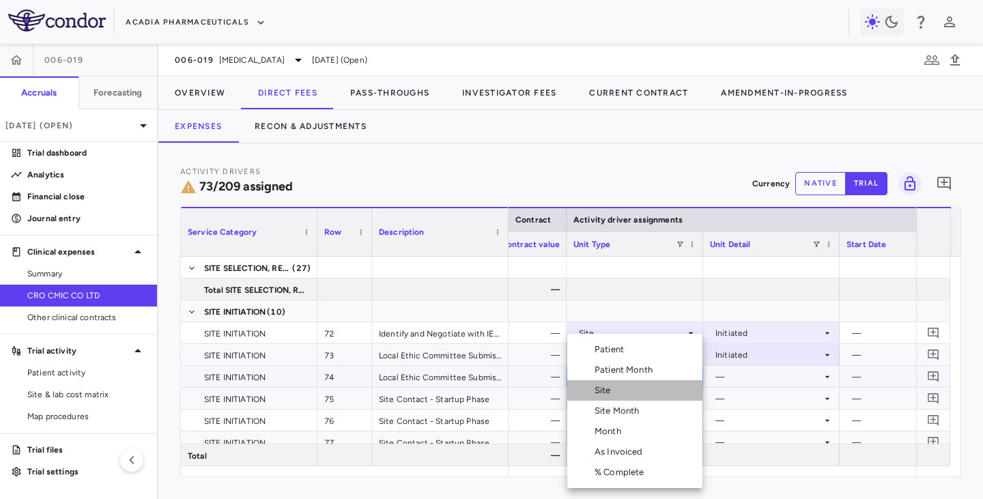
click at [615, 391] on div "Site" at bounding box center [605, 390] width 22 height 12
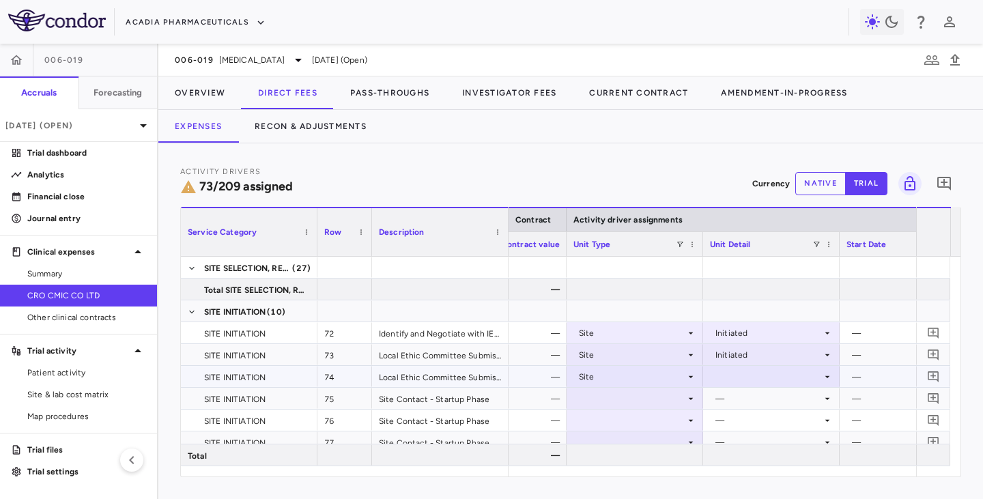
click at [742, 375] on div at bounding box center [771, 376] width 123 height 20
click at [725, 408] on div "Initiated" at bounding box center [736, 422] width 67 height 12
click at [639, 402] on div at bounding box center [634, 398] width 123 height 20
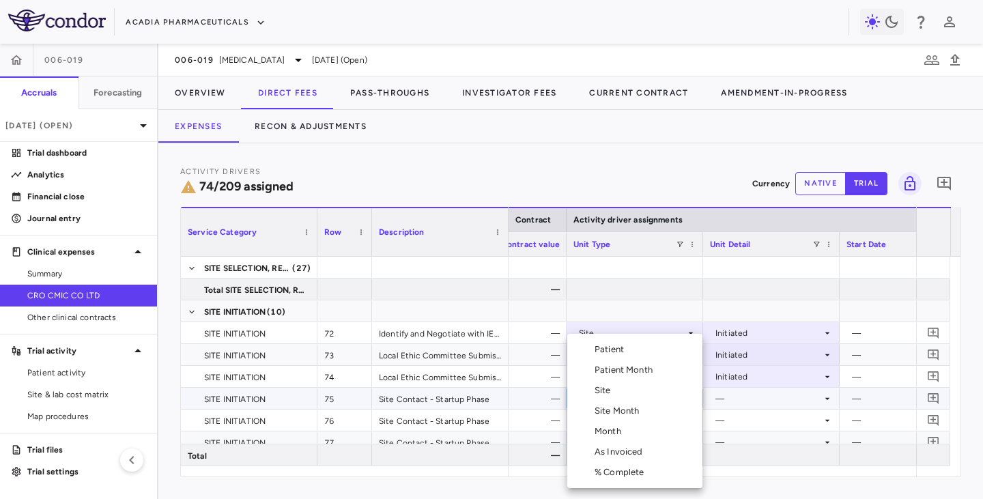
click at [616, 408] on div "Month" at bounding box center [610, 431] width 32 height 12
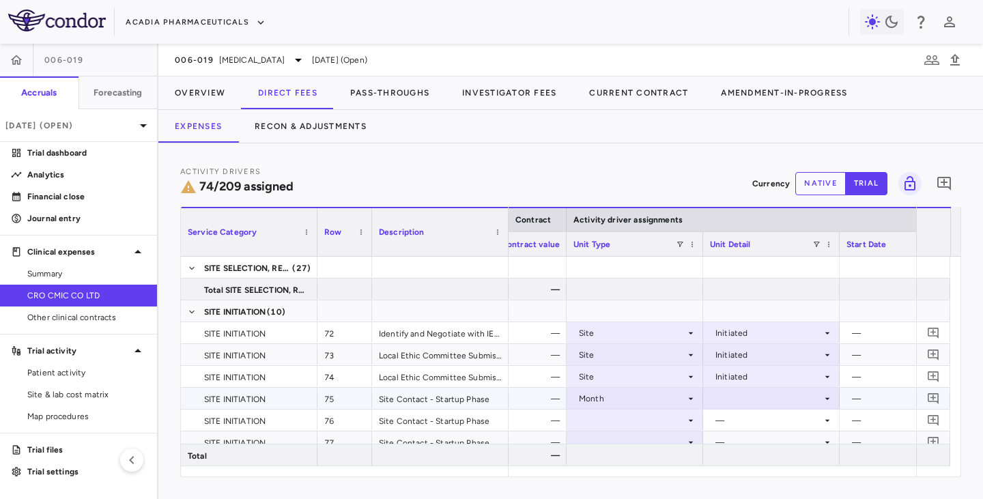
click at [760, 397] on div at bounding box center [771, 398] width 123 height 20
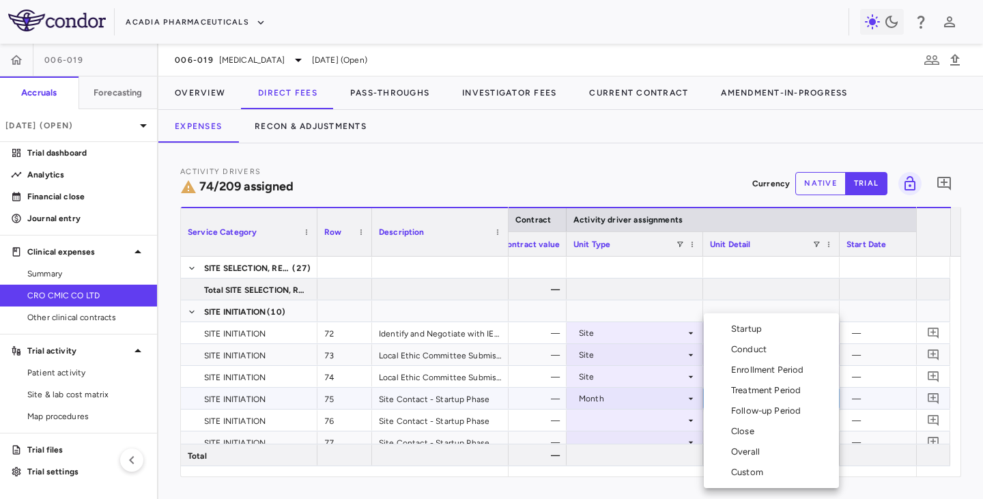
click at [738, 325] on div "Startup" at bounding box center [749, 329] width 36 height 12
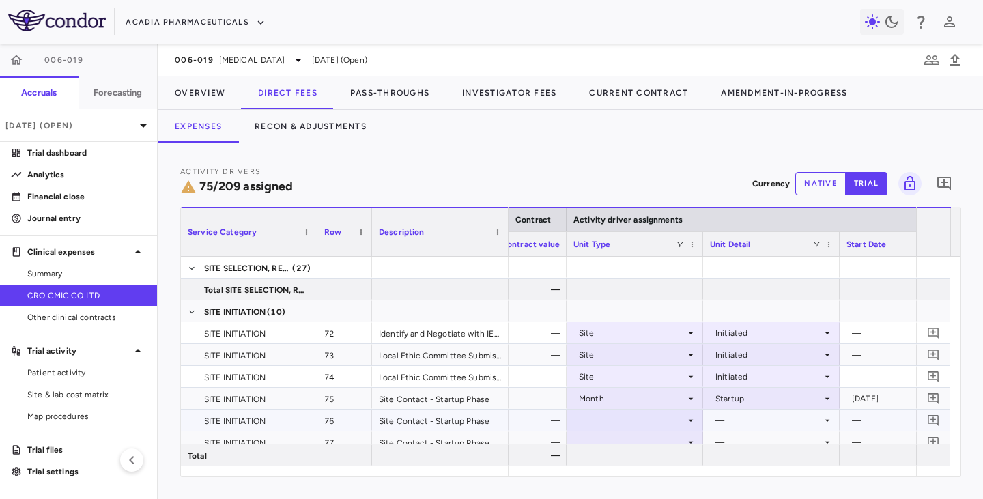
click at [634, 408] on div at bounding box center [634, 420] width 123 height 20
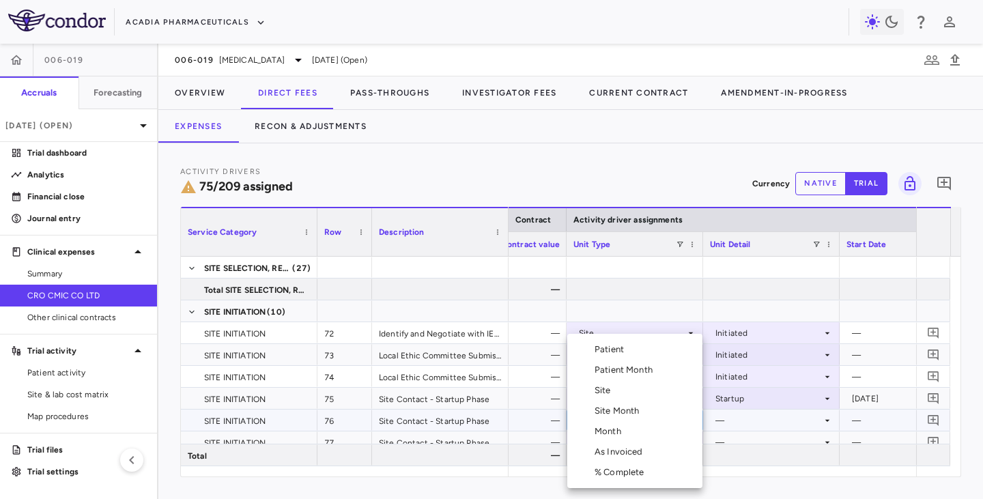
click at [619, 408] on div "Month" at bounding box center [610, 431] width 32 height 12
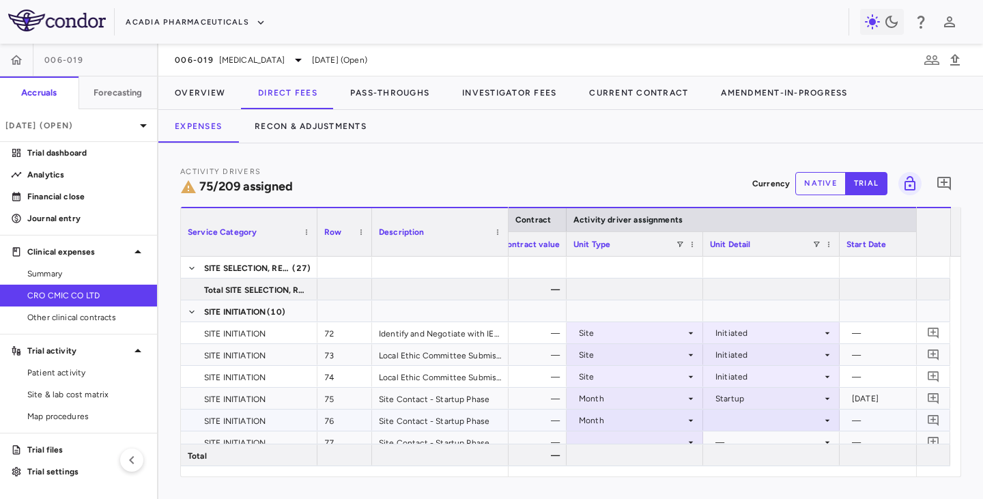
click at [733, 408] on div at bounding box center [771, 420] width 123 height 20
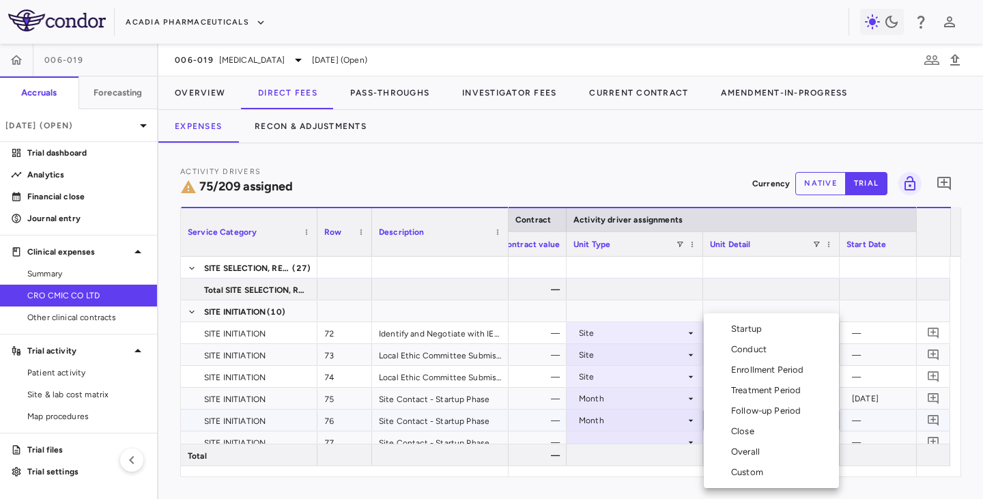
click at [746, 331] on div "Startup" at bounding box center [749, 329] width 36 height 12
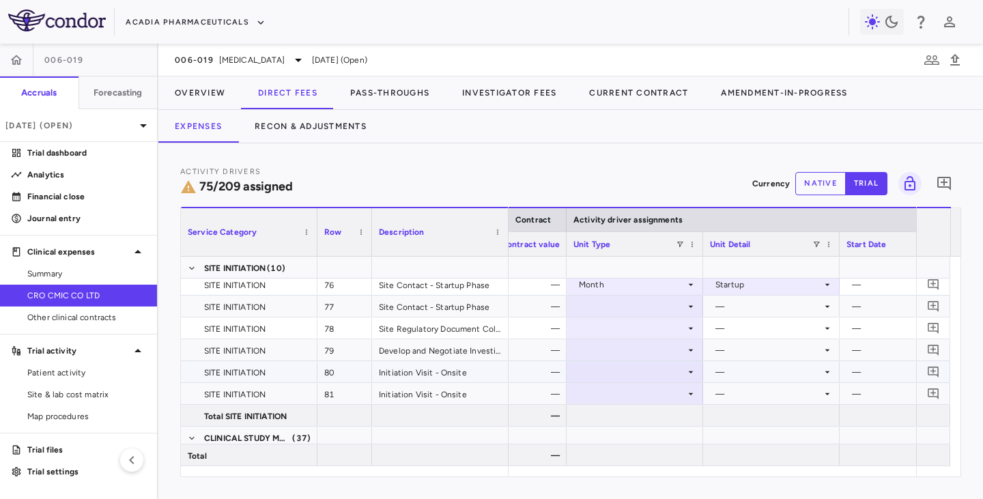
scroll to position [1774, 0]
click at [650, 298] on div at bounding box center [634, 305] width 123 height 20
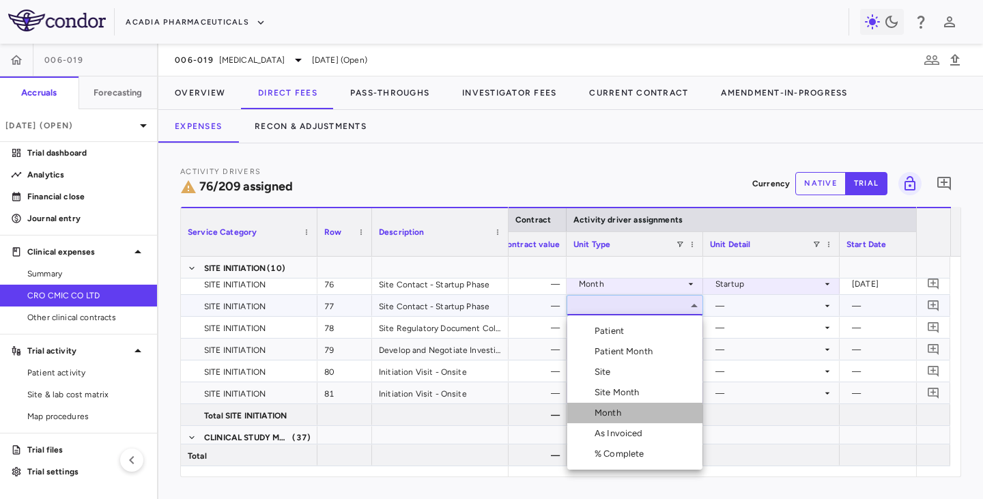
click at [607, 408] on div "Month" at bounding box center [610, 413] width 32 height 12
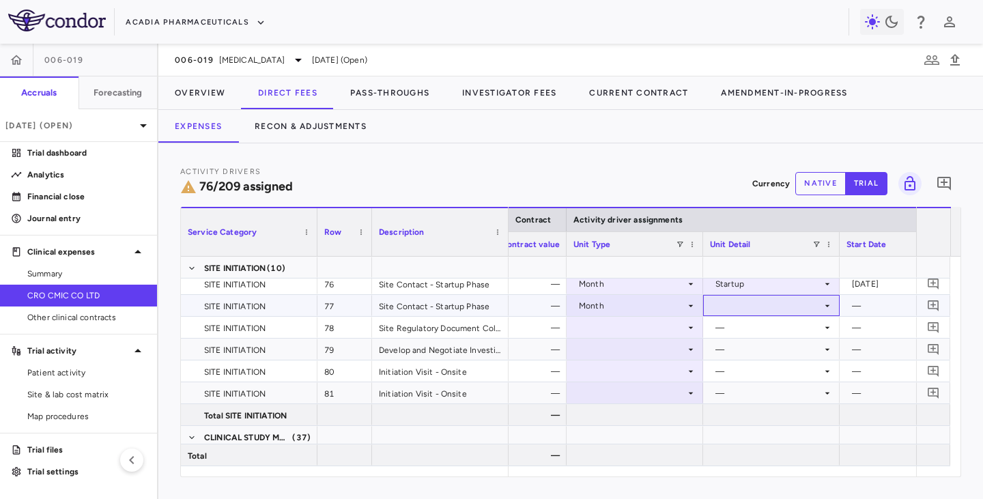
click at [746, 307] on div at bounding box center [771, 305] width 123 height 20
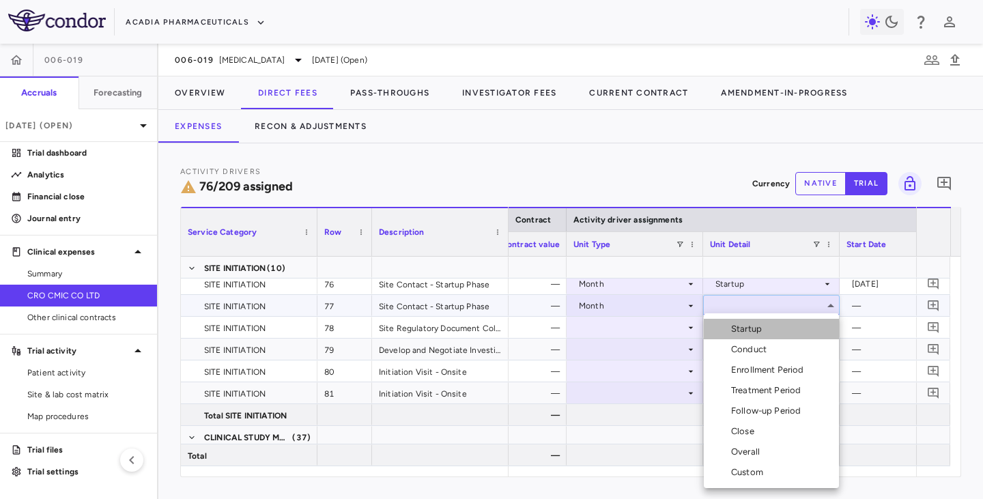
click at [736, 328] on div "Startup" at bounding box center [749, 329] width 36 height 12
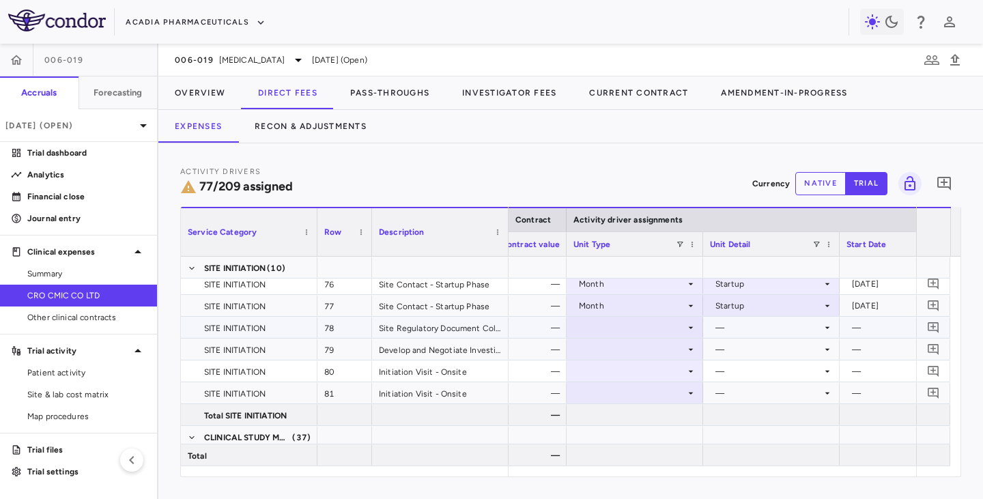
click at [647, 335] on div at bounding box center [634, 327] width 123 height 20
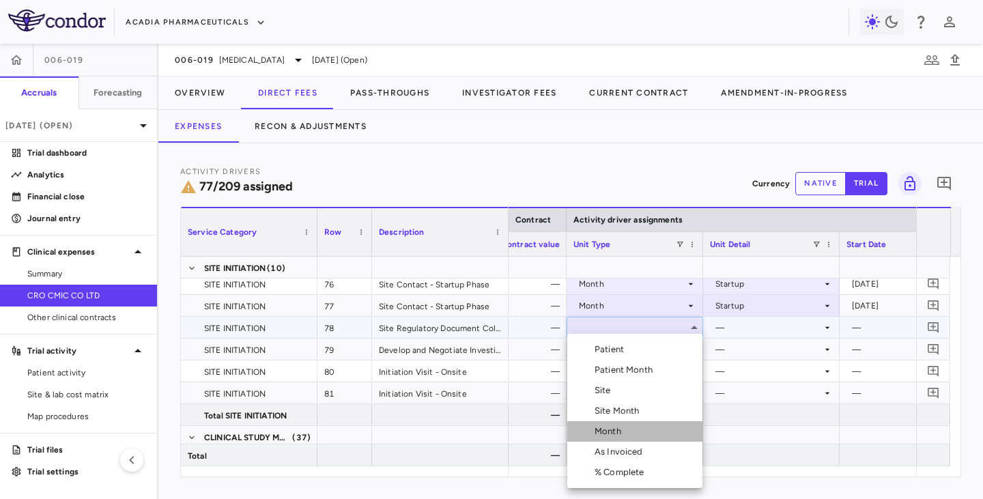
click at [607, 408] on div "Month" at bounding box center [610, 431] width 32 height 12
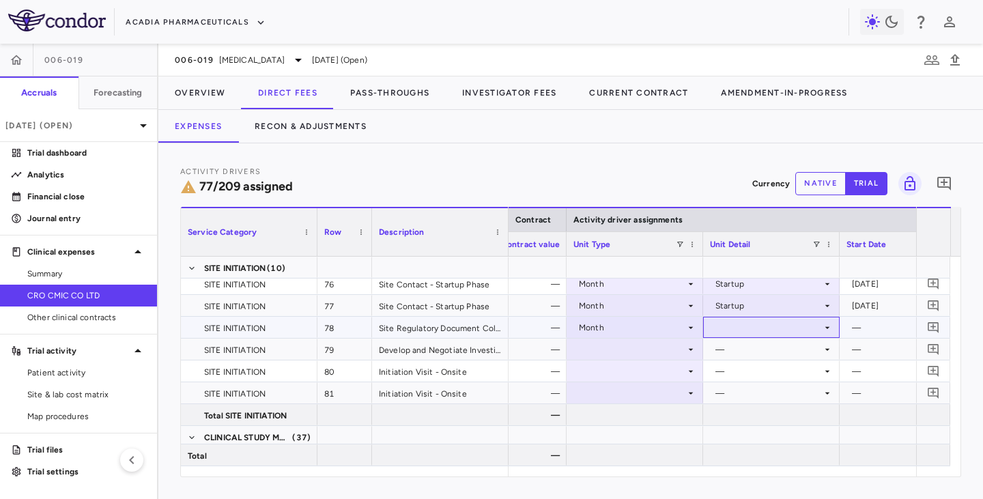
click at [736, 330] on div at bounding box center [771, 327] width 123 height 20
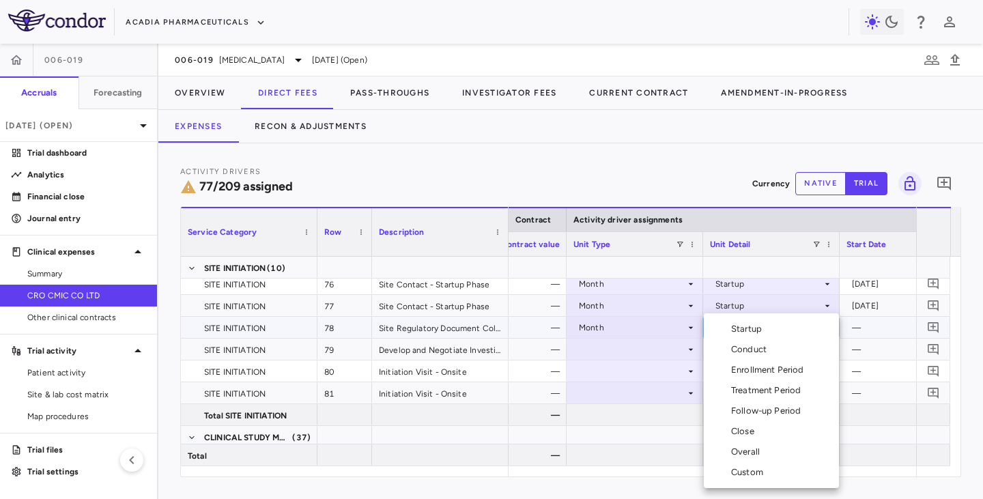
click at [739, 330] on div "Startup" at bounding box center [749, 329] width 36 height 12
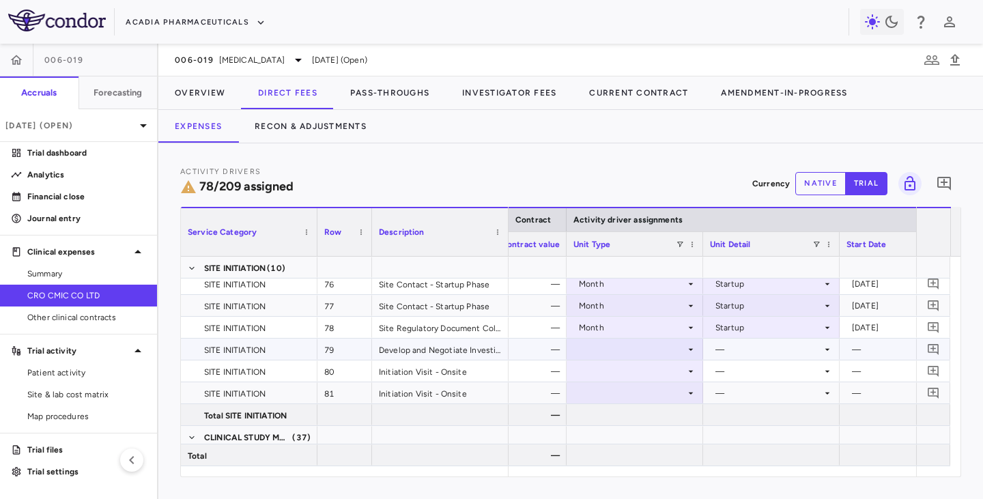
click at [632, 349] on div at bounding box center [634, 349] width 123 height 20
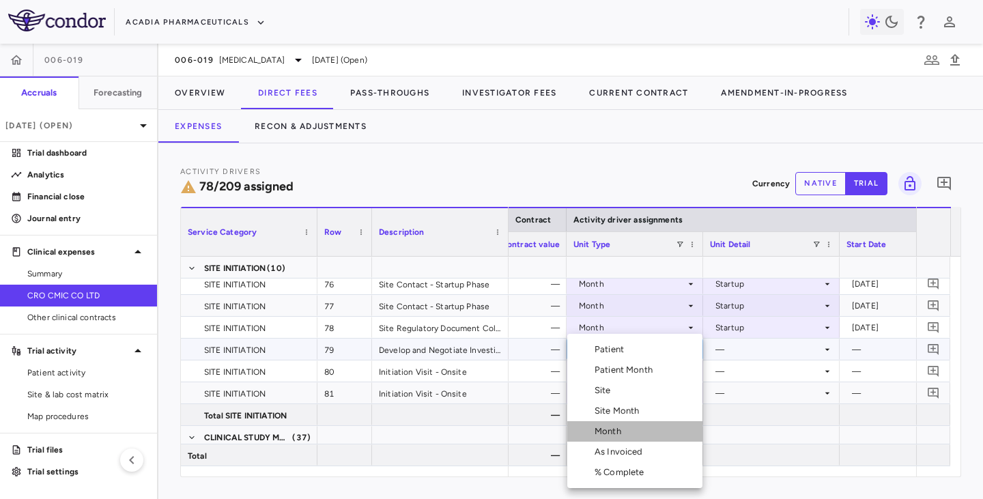
click at [600, 408] on div "Month" at bounding box center [610, 431] width 32 height 12
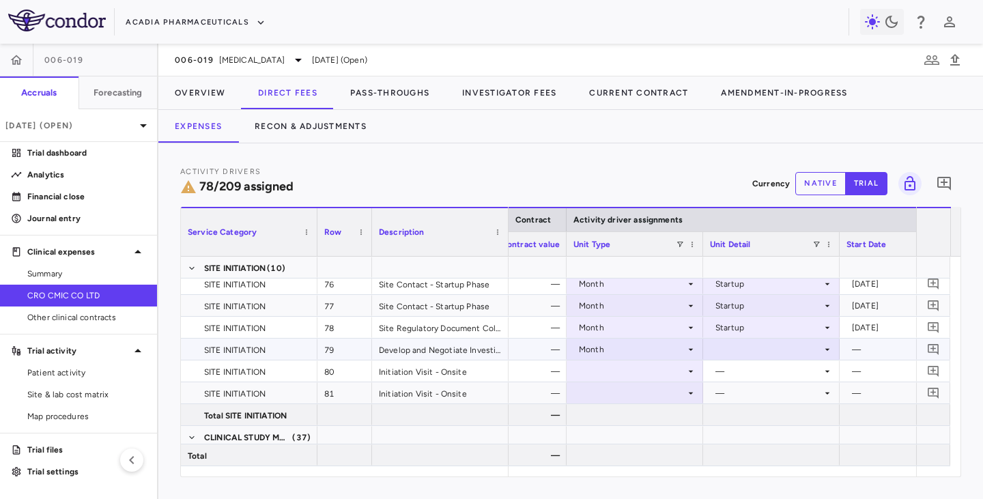
click at [739, 353] on div at bounding box center [771, 349] width 123 height 20
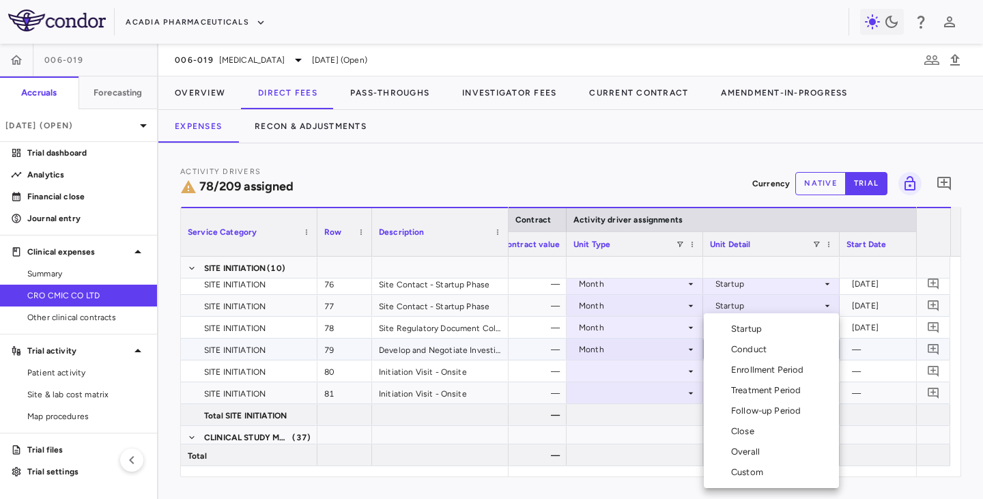
click at [740, 333] on div "Startup" at bounding box center [749, 329] width 36 height 12
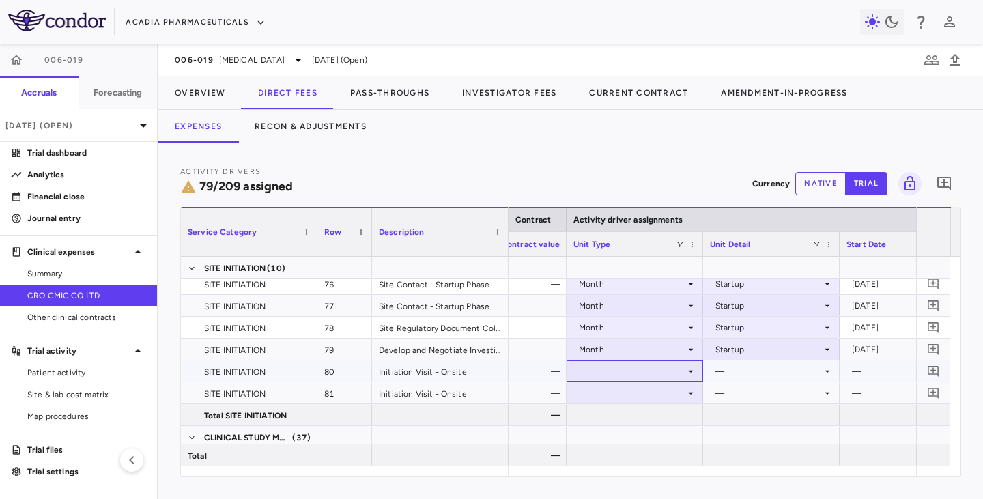
click at [644, 376] on div at bounding box center [634, 371] width 123 height 20
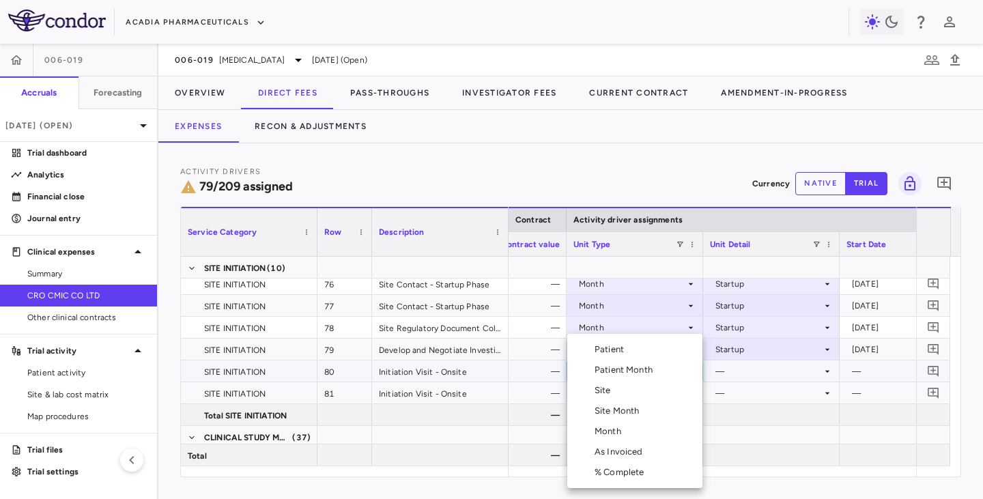
click at [616, 395] on li "Site" at bounding box center [634, 390] width 135 height 20
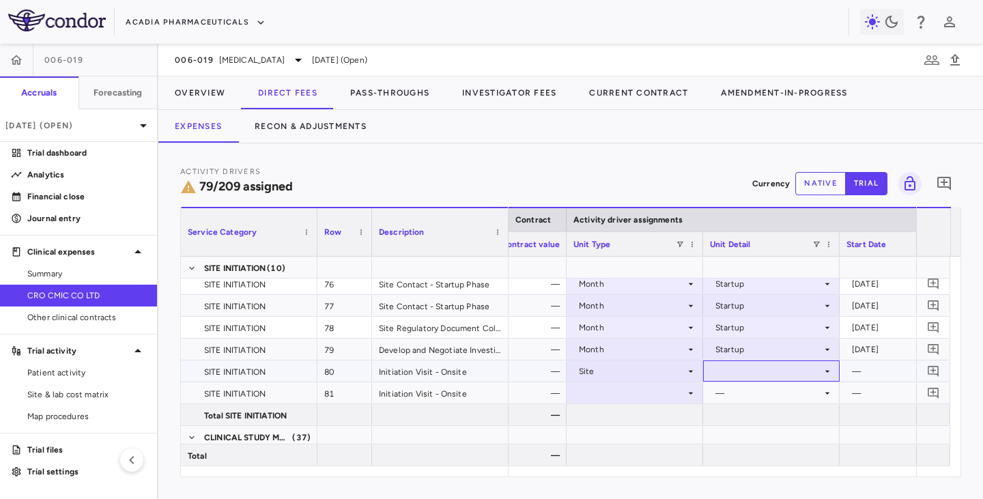
click at [740, 371] on div at bounding box center [771, 371] width 123 height 20
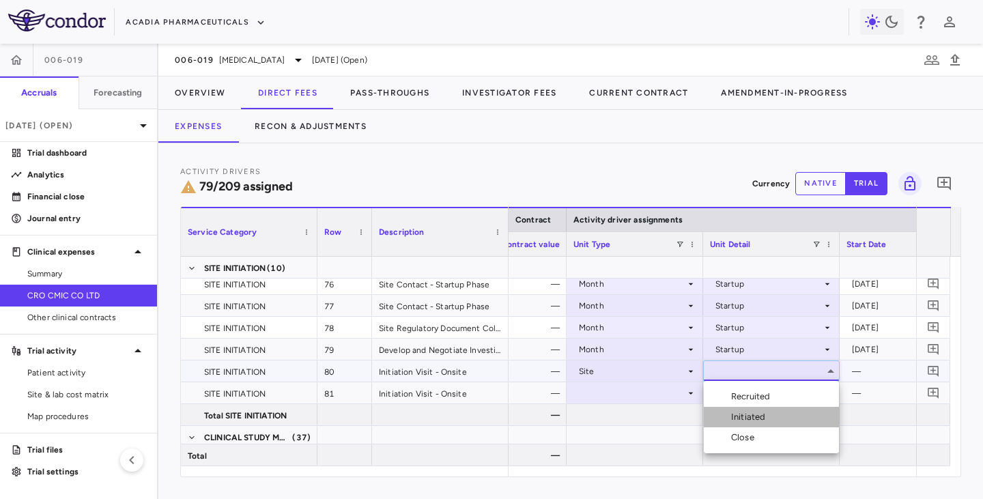
click at [729, 408] on div "Initiated" at bounding box center [736, 417] width 67 height 12
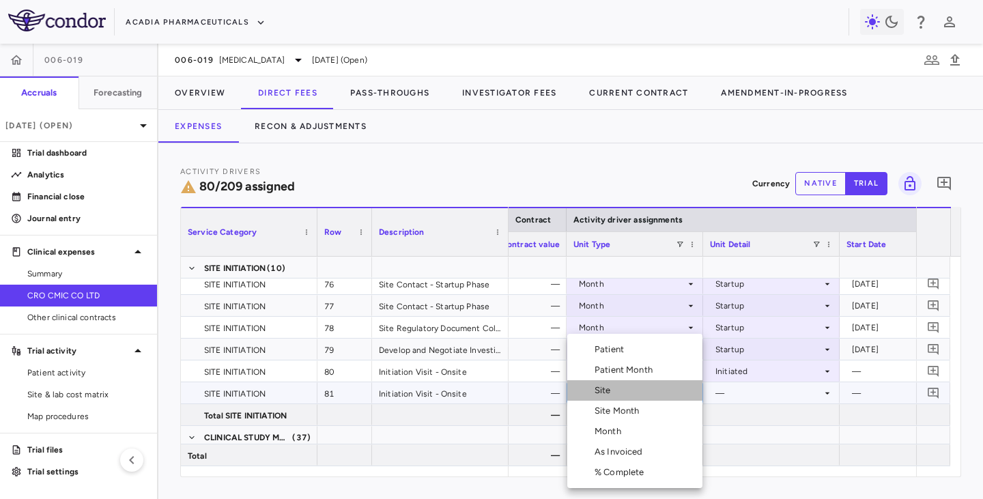
click at [623, 388] on li "Site" at bounding box center [634, 390] width 135 height 20
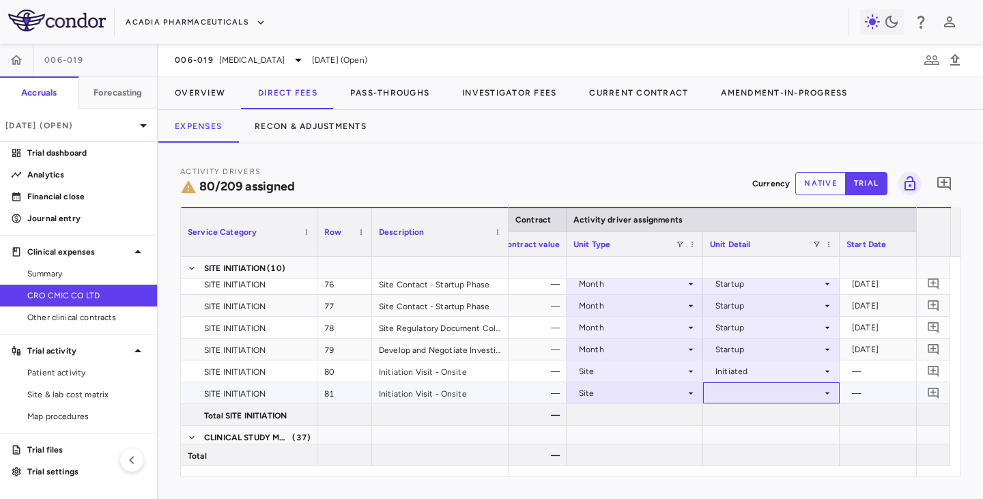
click at [738, 394] on div at bounding box center [771, 393] width 123 height 20
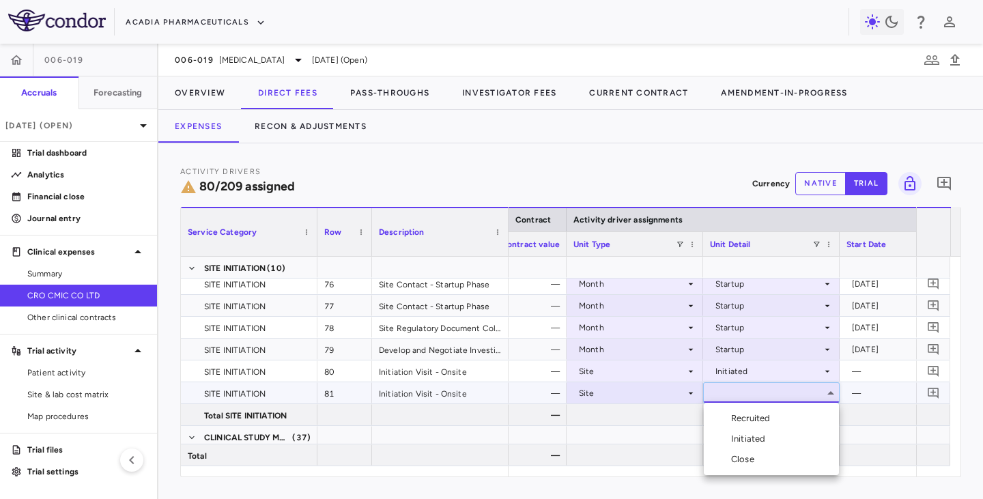
click at [738, 408] on div "Initiated" at bounding box center [751, 439] width 40 height 12
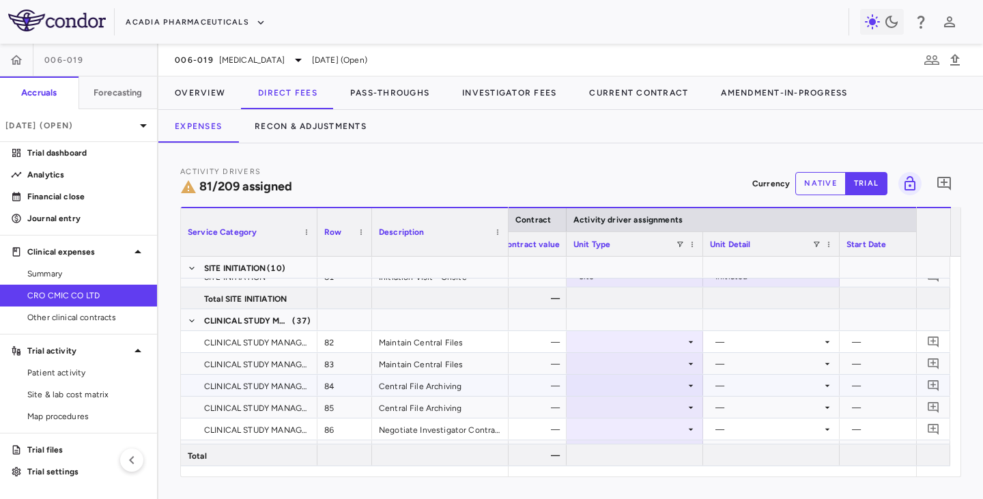
scroll to position [1910, 0]
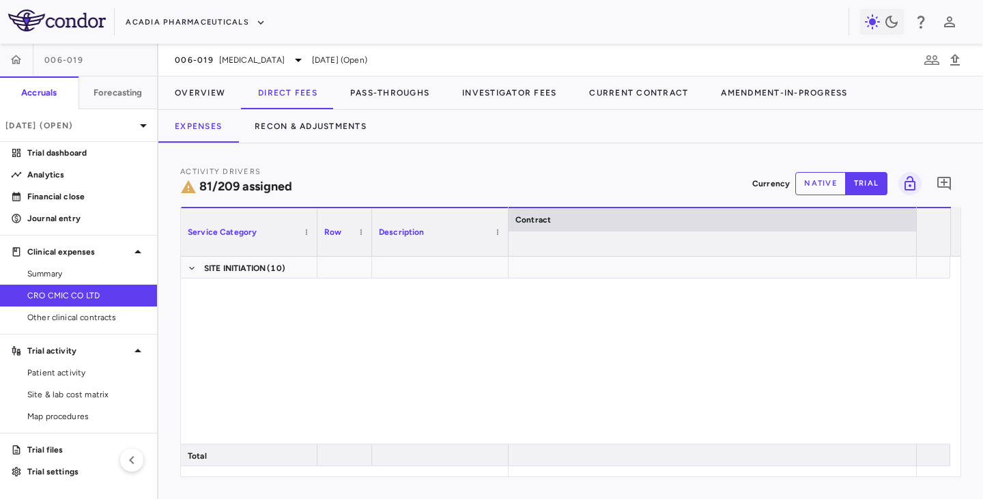
scroll to position [0, 630]
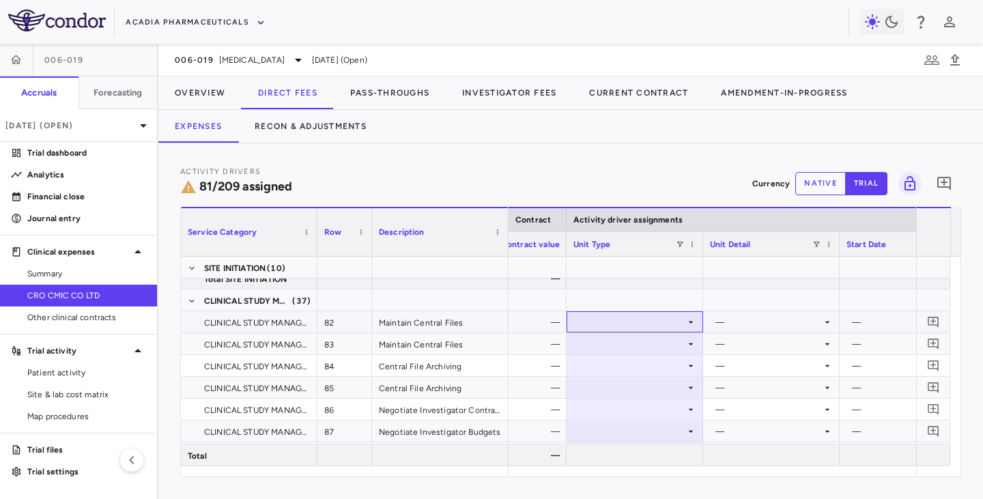
click at [686, 321] on div at bounding box center [634, 322] width 123 height 20
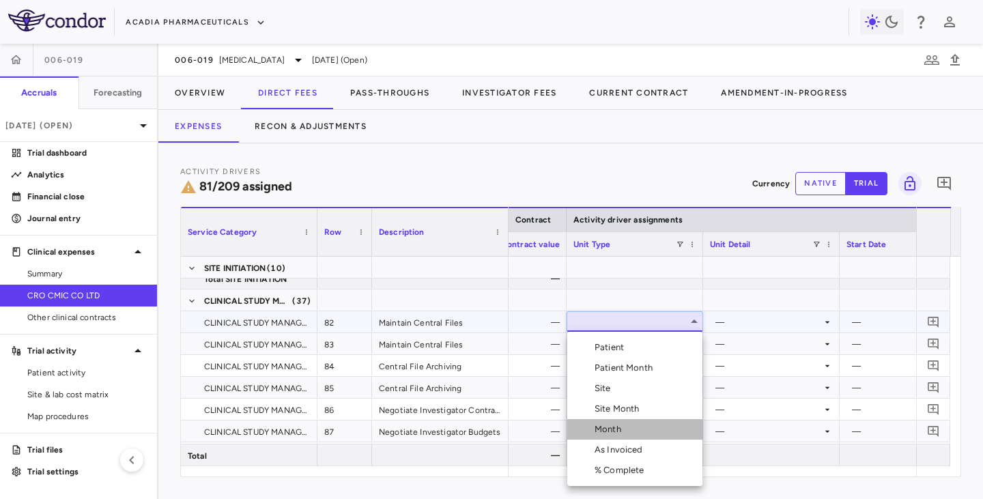
click at [611, 433] on div "Month" at bounding box center [610, 429] width 32 height 12
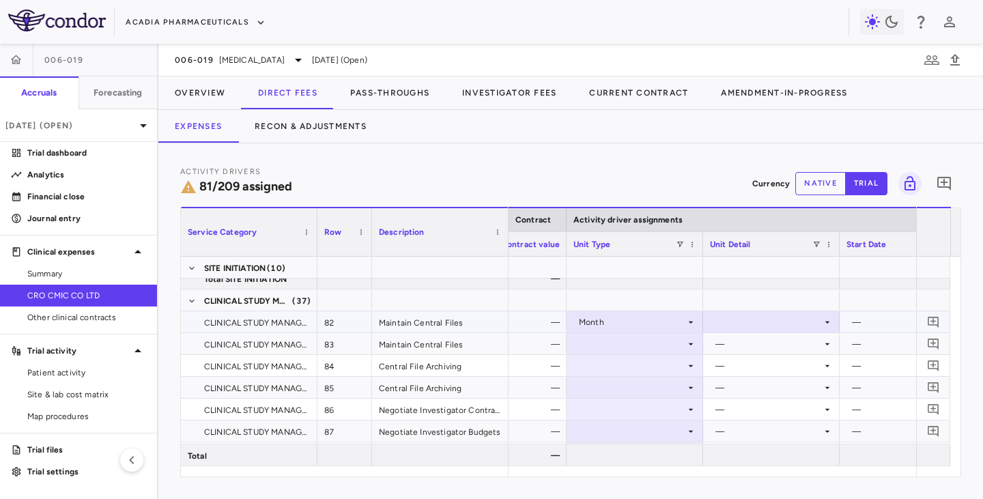
click at [788, 320] on div at bounding box center [771, 322] width 123 height 20
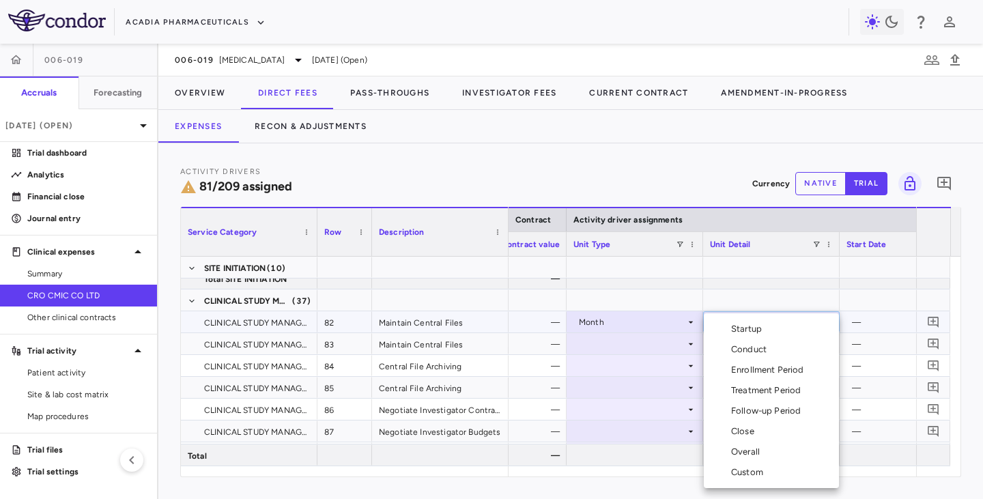
click at [743, 452] on div "Overall" at bounding box center [748, 452] width 34 height 12
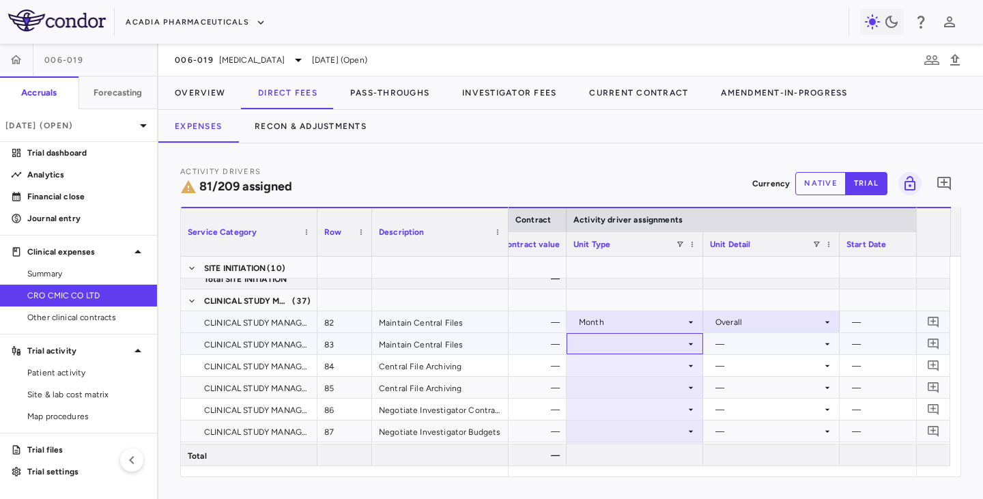
click at [626, 347] on div at bounding box center [634, 344] width 123 height 20
click at [684, 345] on div at bounding box center [634, 344] width 123 height 20
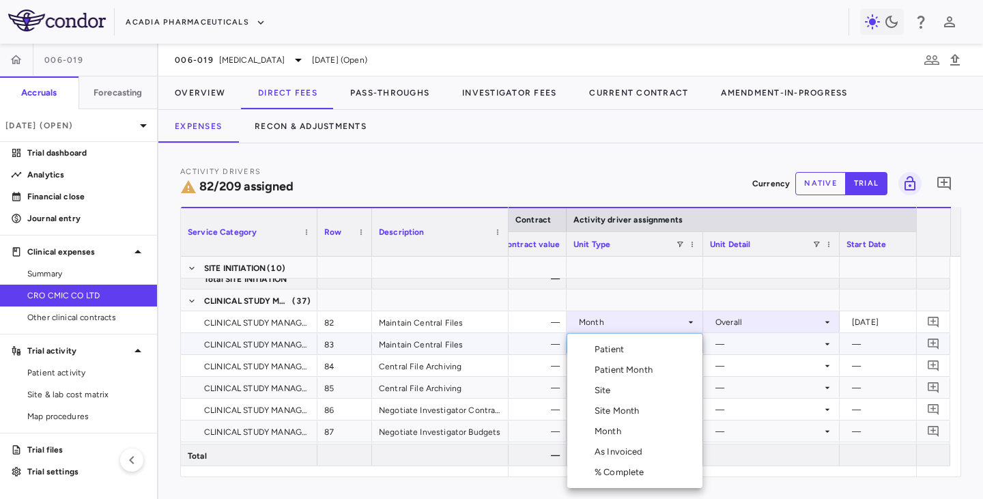
click at [612, 428] on div "Month" at bounding box center [610, 431] width 32 height 12
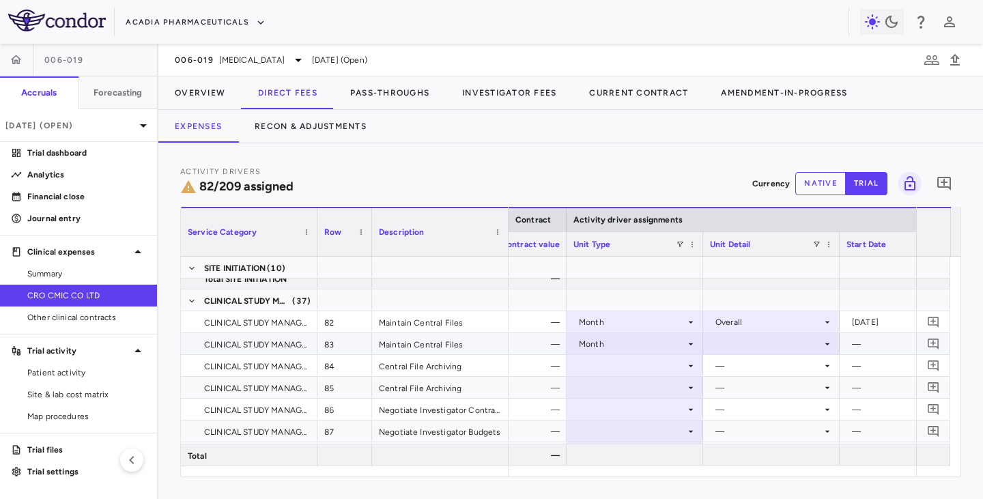
click at [749, 344] on div at bounding box center [771, 344] width 123 height 20
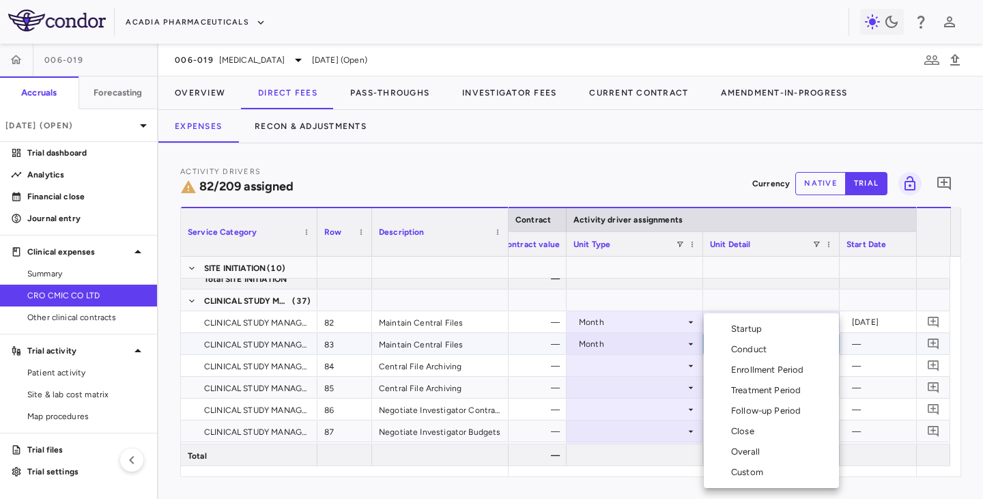
click at [740, 456] on div "Overall" at bounding box center [748, 452] width 34 height 12
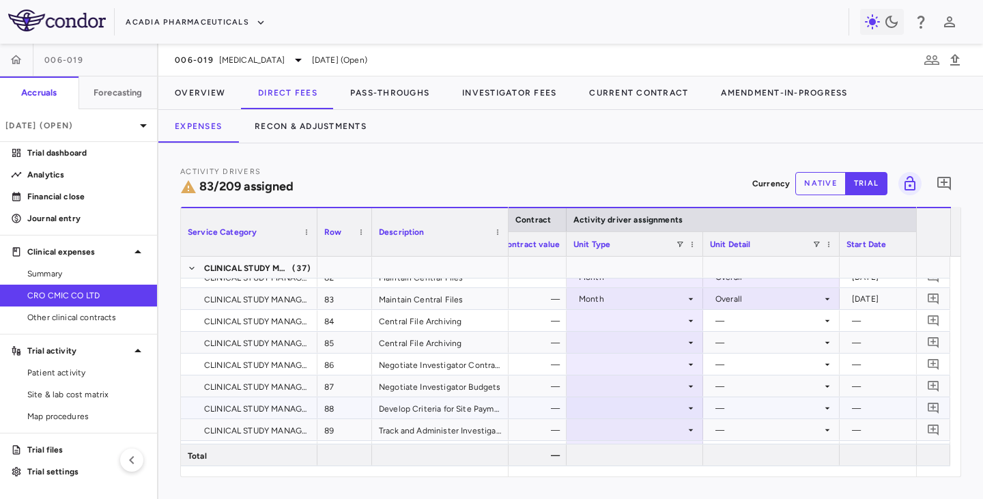
scroll to position [1979, 0]
click at [688, 301] on icon at bounding box center [690, 297] width 11 height 11
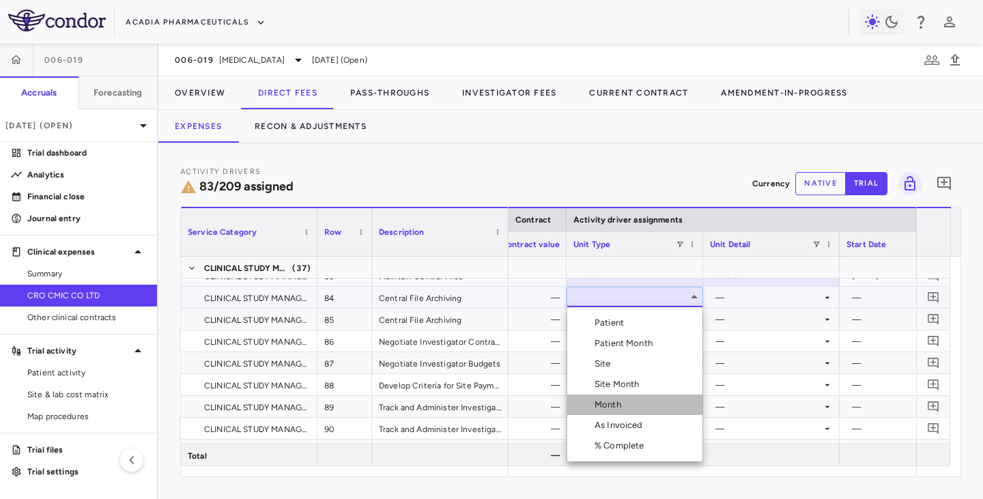
click at [611, 407] on div "Month" at bounding box center [610, 404] width 32 height 12
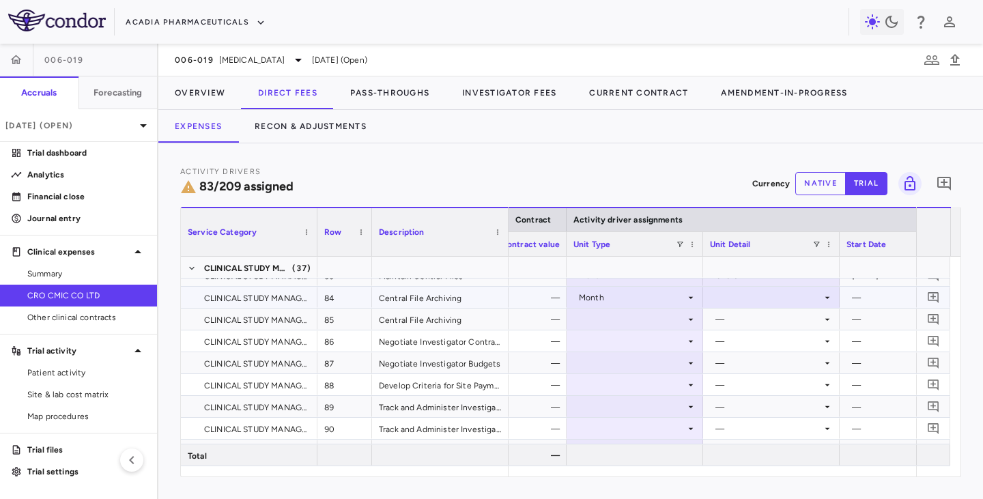
click at [747, 295] on div at bounding box center [771, 297] width 123 height 20
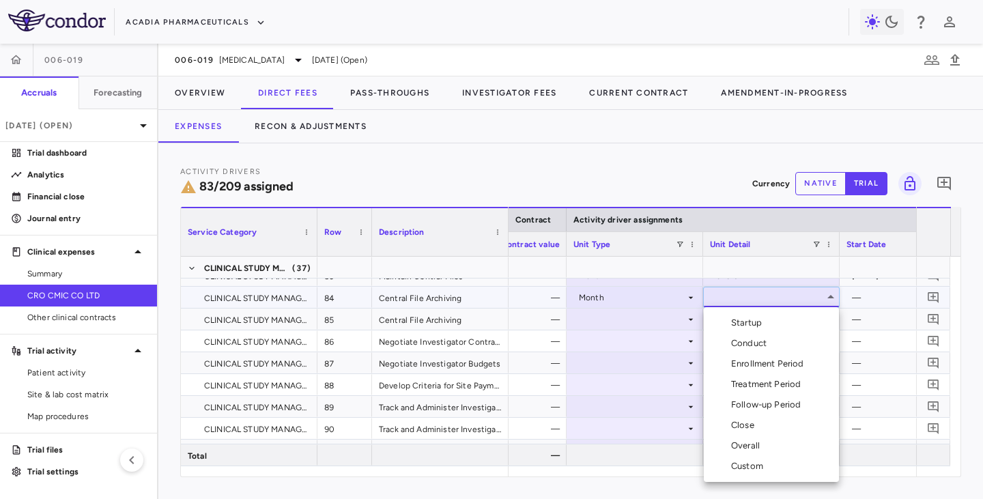
click at [740, 423] on div "Close" at bounding box center [745, 425] width 29 height 12
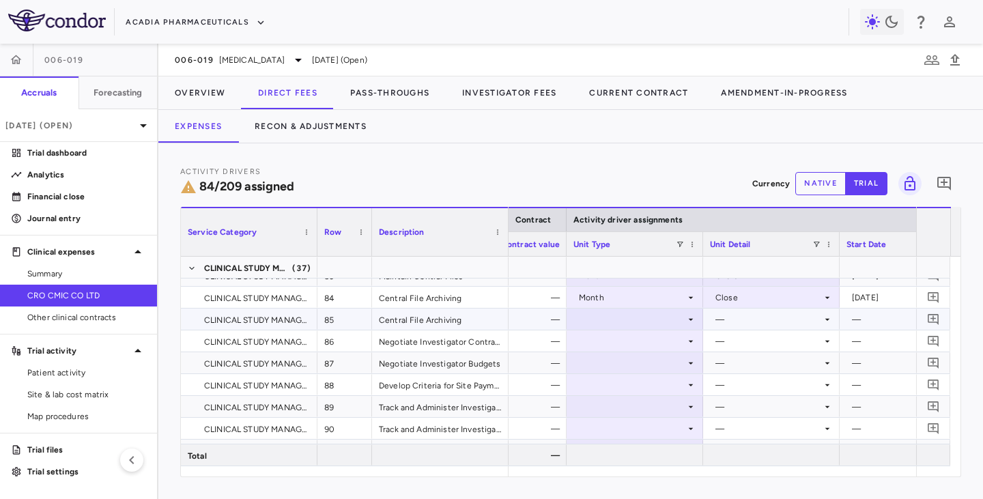
click at [674, 315] on div at bounding box center [634, 319] width 123 height 20
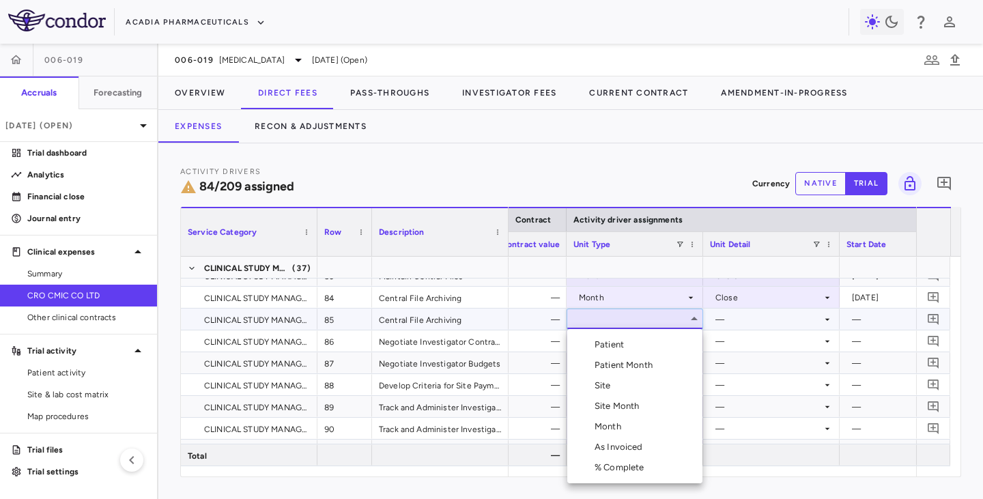
click at [614, 426] on div "Month" at bounding box center [610, 426] width 32 height 12
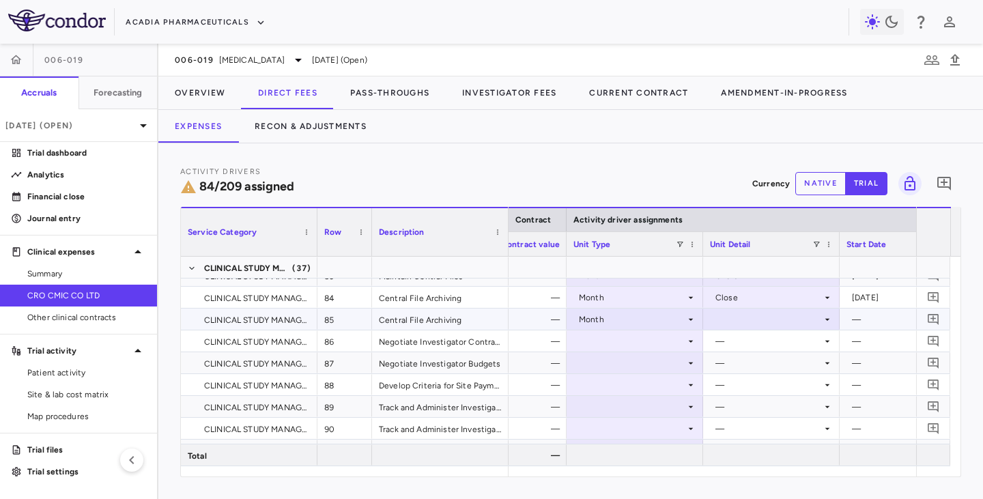
click at [740, 322] on div at bounding box center [771, 319] width 123 height 20
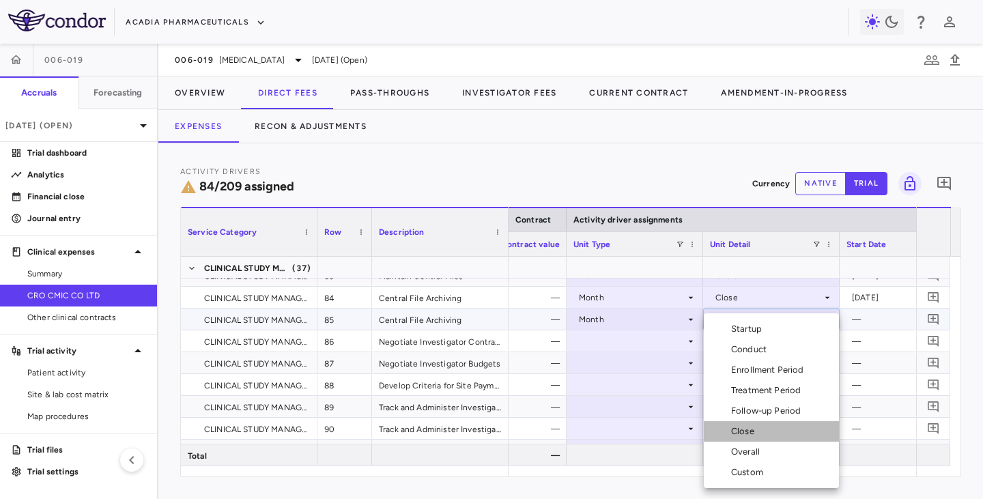
click at [742, 429] on div "Close" at bounding box center [745, 431] width 29 height 12
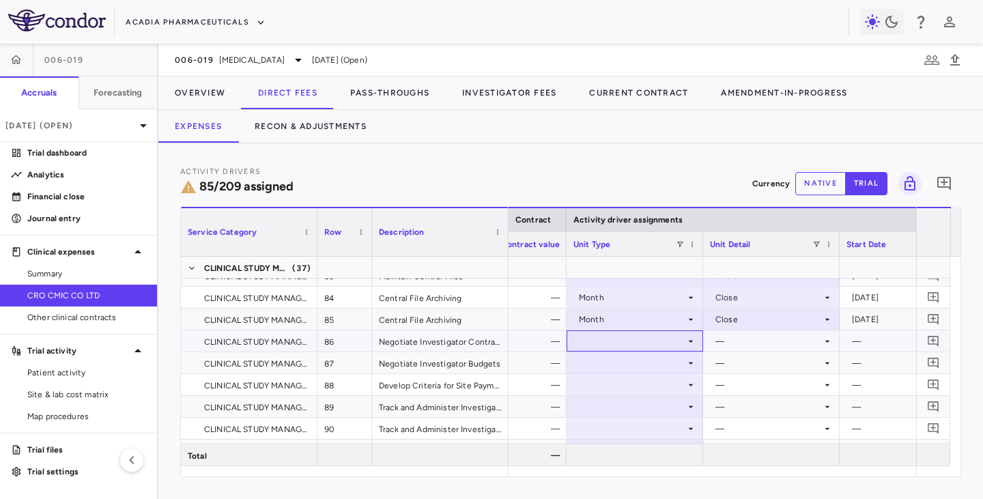
click at [673, 341] on div at bounding box center [634, 341] width 123 height 20
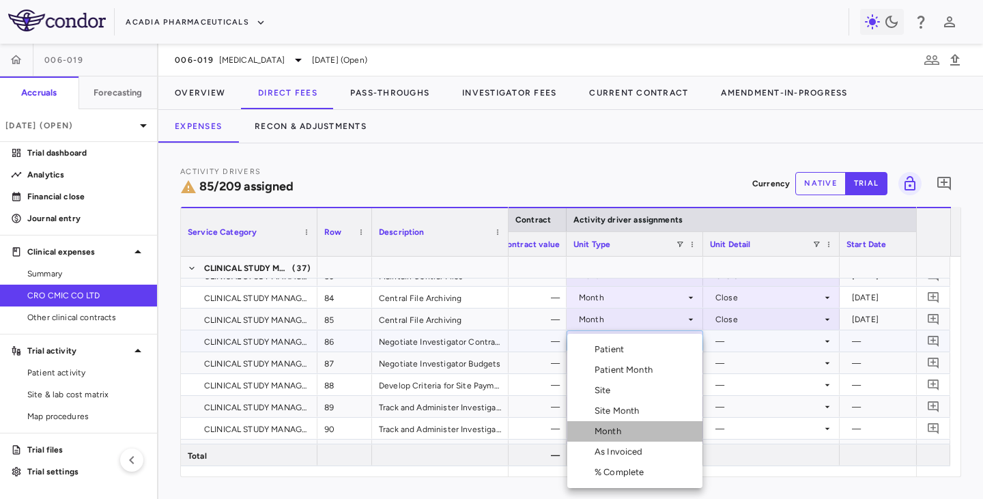
click at [615, 430] on div "Month" at bounding box center [610, 431] width 32 height 12
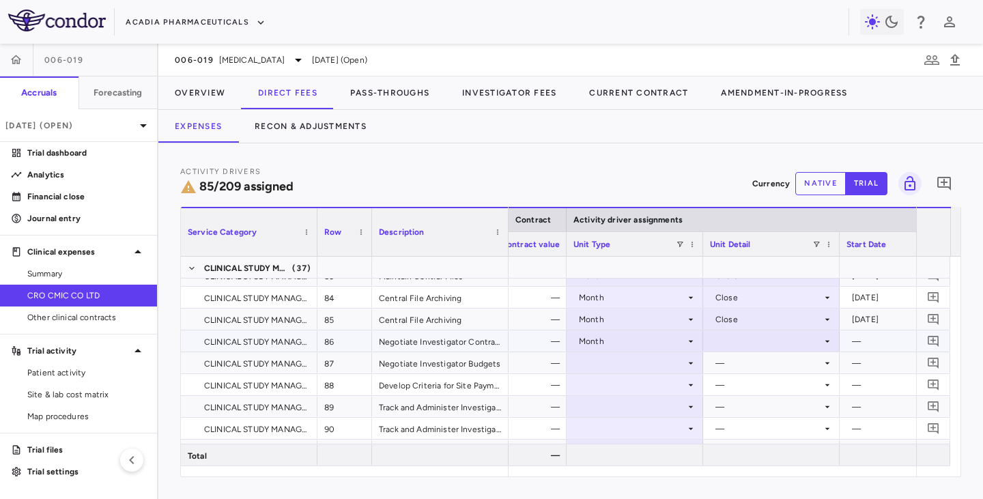
click at [751, 345] on div at bounding box center [771, 341] width 123 height 20
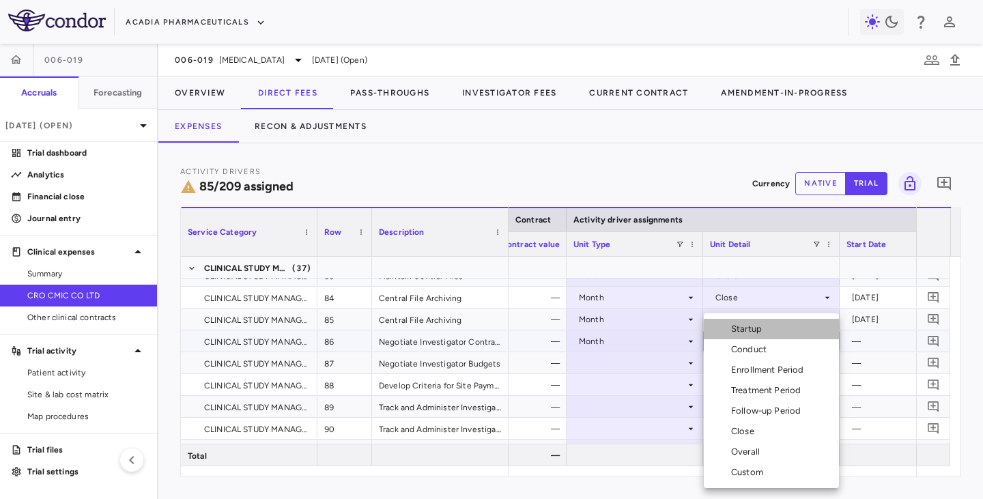
click at [754, 333] on div "Startup" at bounding box center [749, 329] width 36 height 12
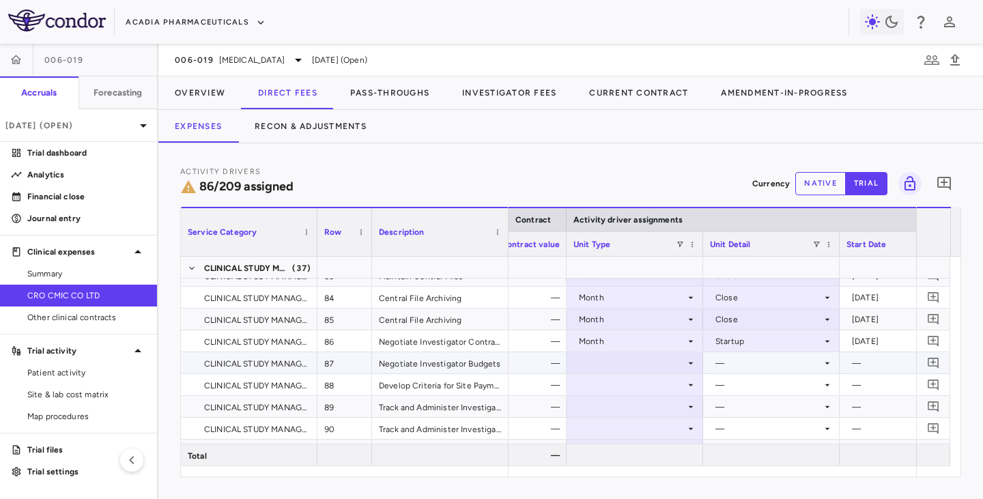
click at [617, 358] on div at bounding box center [634, 363] width 123 height 20
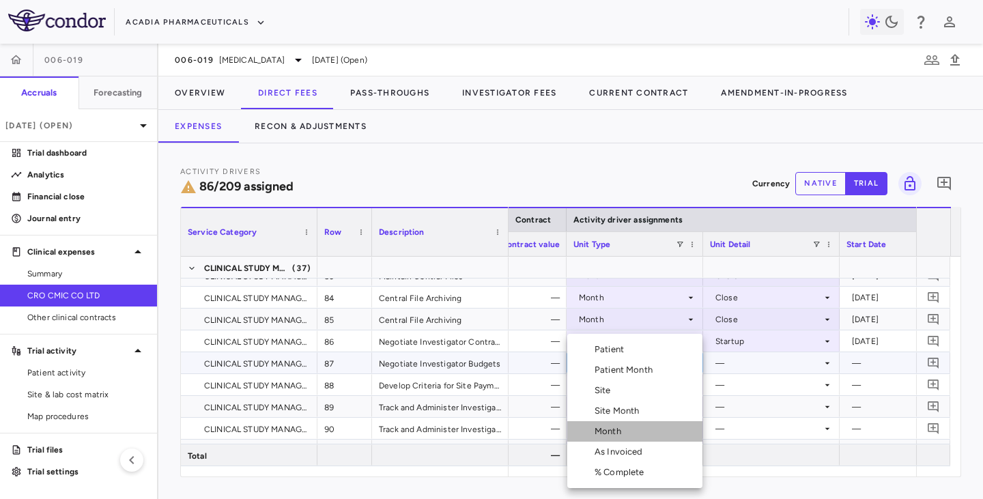
click at [606, 428] on div "Month" at bounding box center [610, 431] width 32 height 12
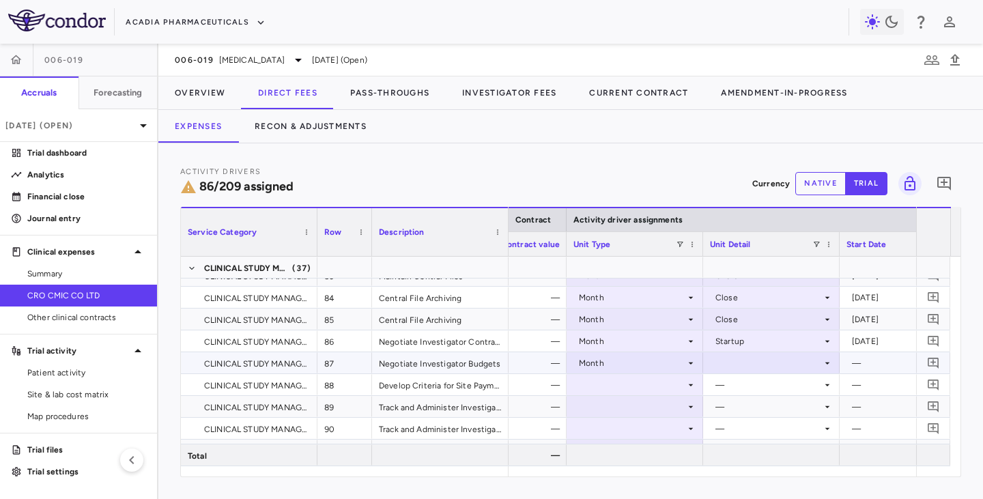
click at [739, 363] on div at bounding box center [771, 363] width 123 height 20
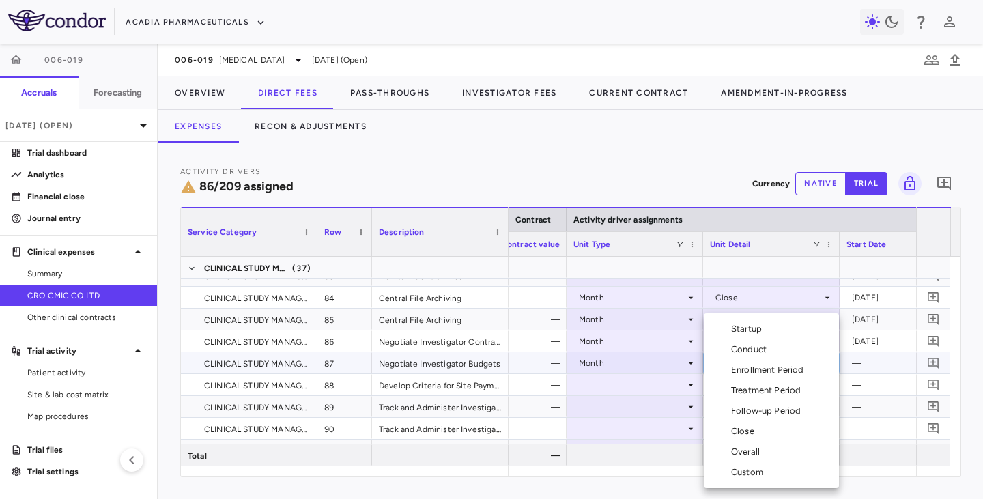
click at [759, 328] on div "Startup" at bounding box center [749, 329] width 36 height 12
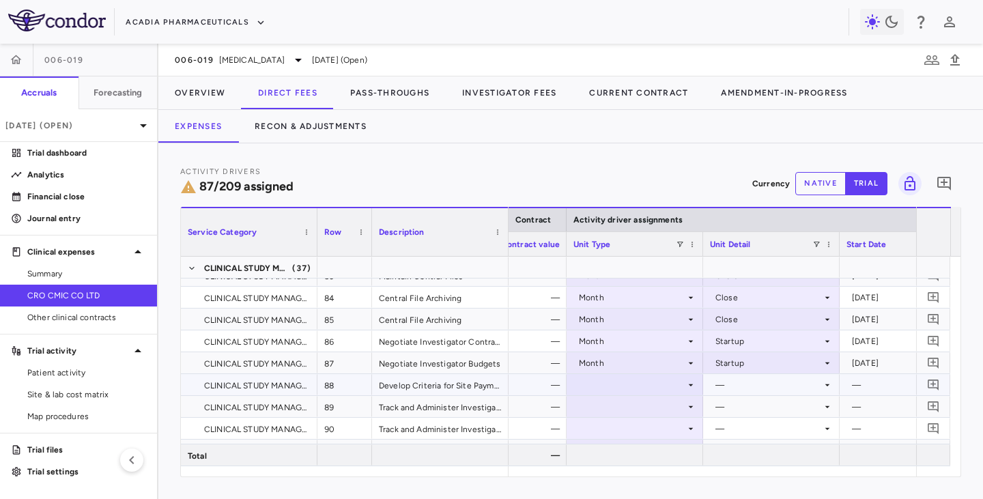
click at [648, 381] on div at bounding box center [634, 385] width 123 height 20
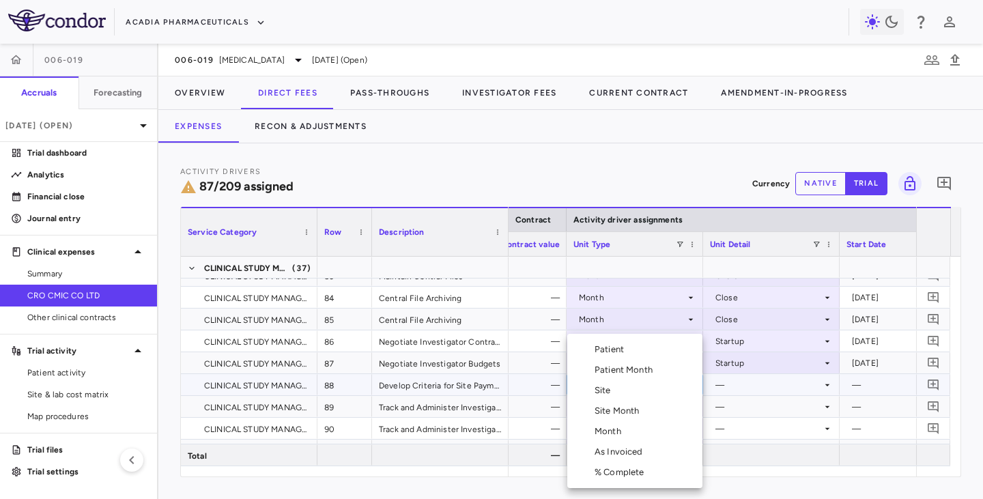
click at [600, 434] on div "Month" at bounding box center [610, 431] width 32 height 12
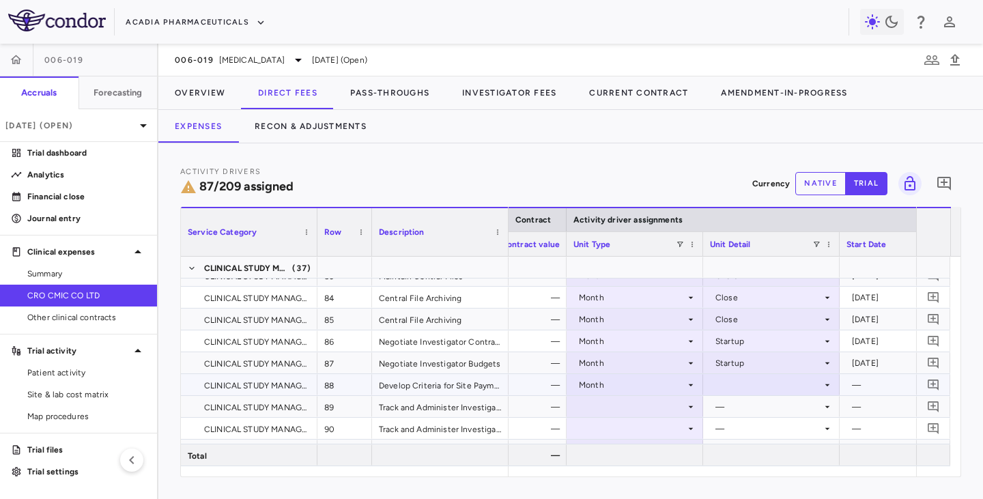
click at [744, 380] on div at bounding box center [771, 385] width 123 height 20
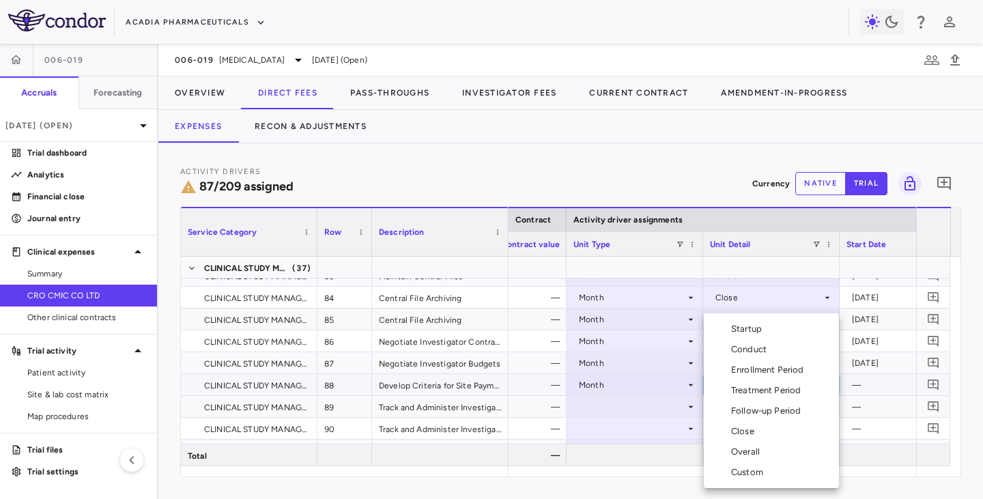
click at [747, 322] on li "Startup" at bounding box center [770, 329] width 135 height 20
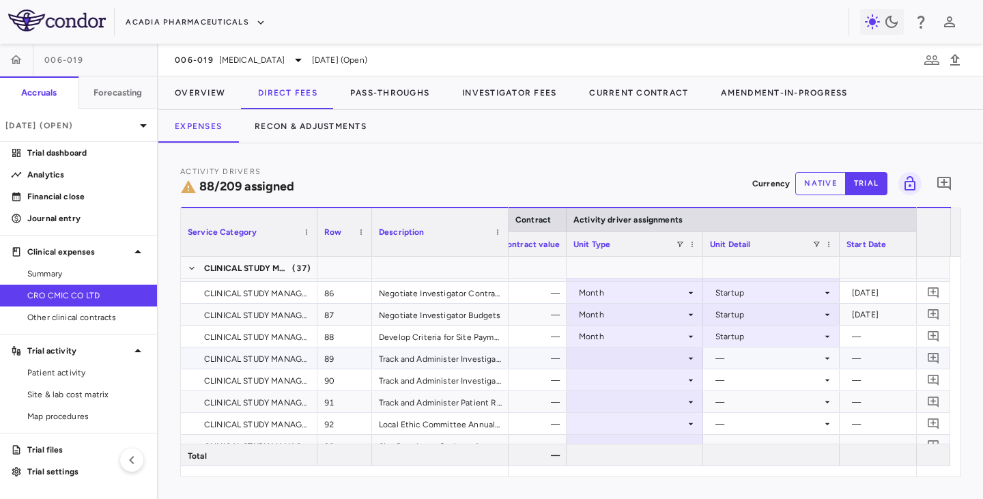
scroll to position [2047, 0]
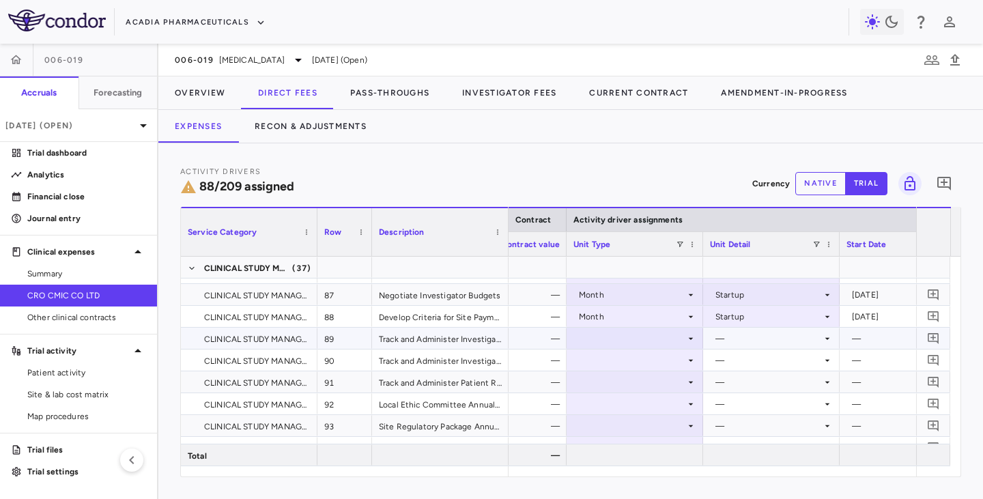
click at [660, 339] on div at bounding box center [634, 338] width 123 height 20
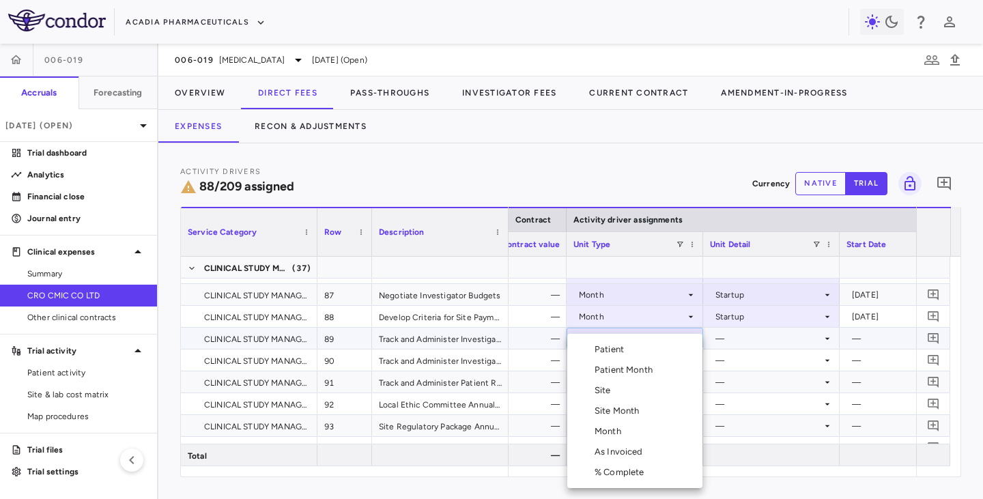
click at [614, 434] on div "Month" at bounding box center [610, 431] width 32 height 12
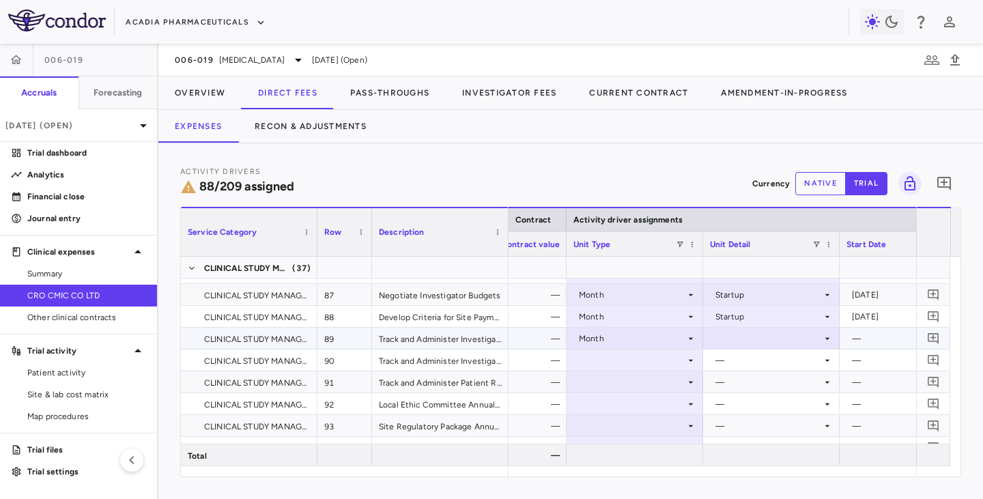
click at [740, 340] on div at bounding box center [771, 338] width 123 height 20
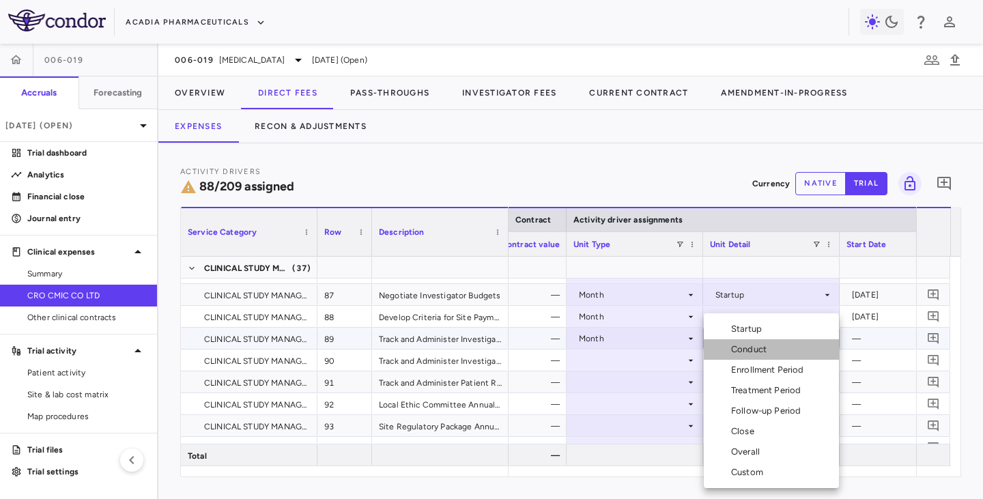
click at [741, 351] on div "Conduct" at bounding box center [751, 349] width 41 height 12
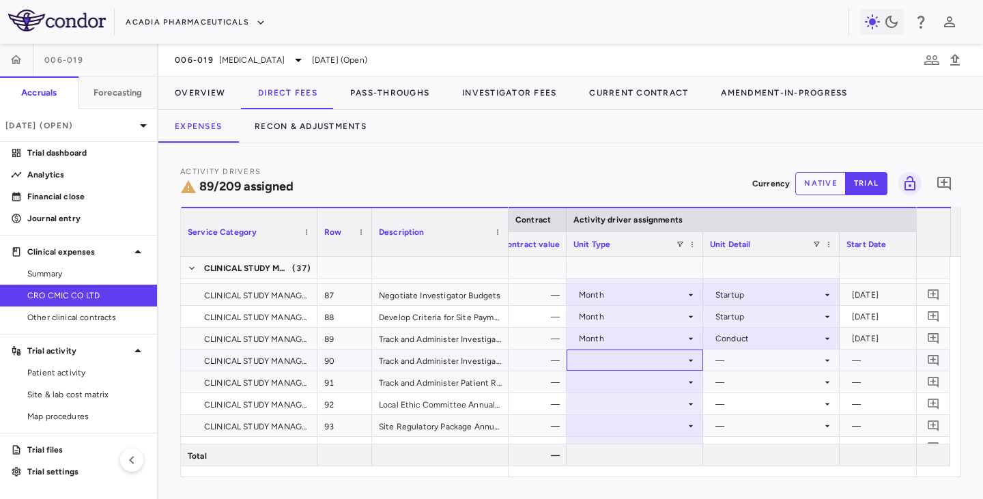
click at [680, 362] on div at bounding box center [634, 360] width 123 height 20
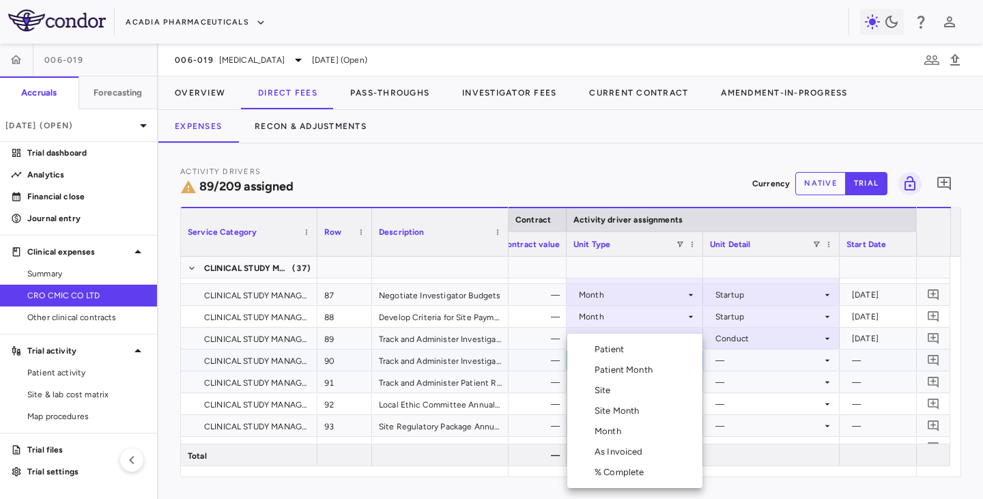
click at [610, 429] on div "Month" at bounding box center [610, 431] width 32 height 12
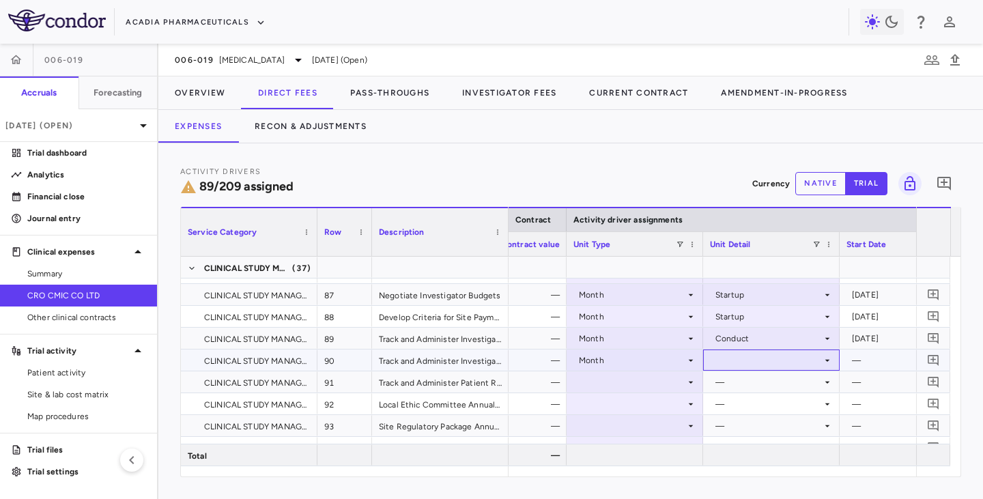
click at [751, 361] on div at bounding box center [771, 360] width 123 height 20
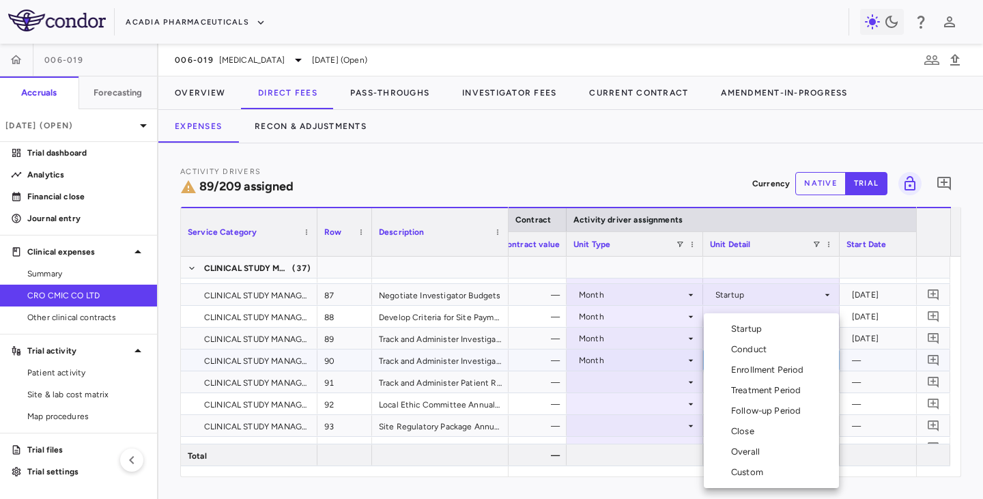
click at [756, 347] on div "Conduct" at bounding box center [751, 349] width 41 height 12
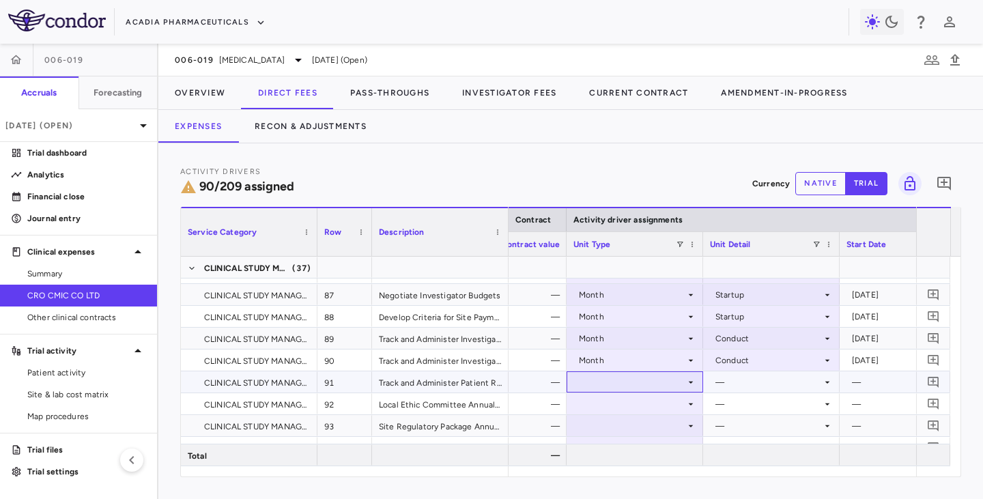
click at [659, 379] on div at bounding box center [634, 382] width 123 height 20
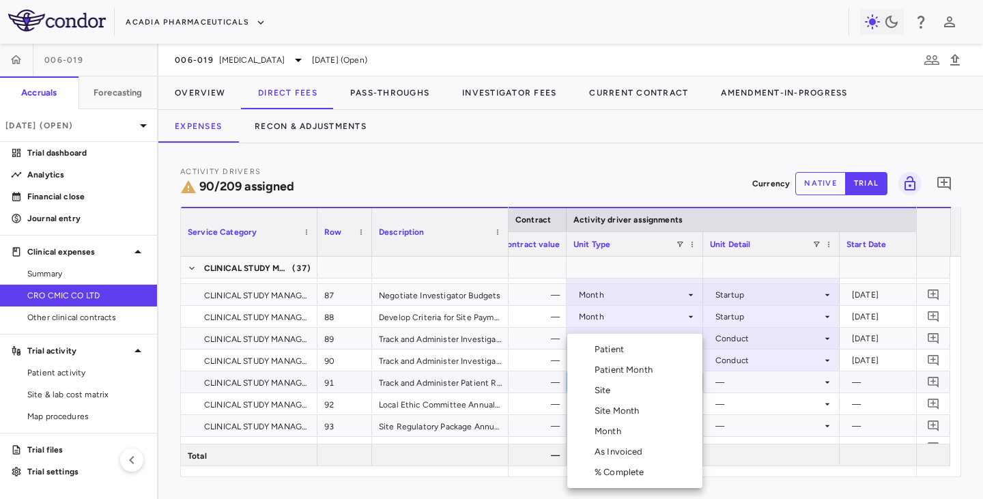
click at [612, 432] on div "Month" at bounding box center [610, 431] width 32 height 12
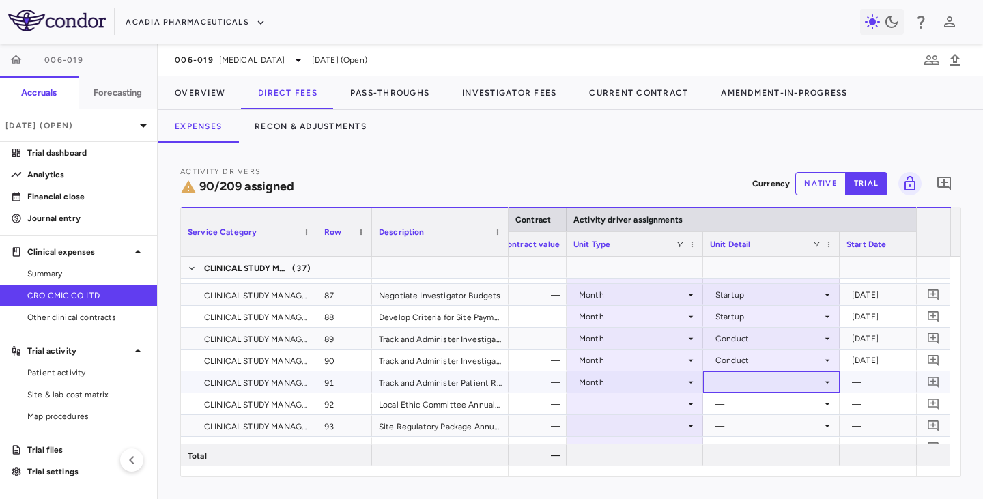
click at [736, 384] on div at bounding box center [771, 382] width 123 height 20
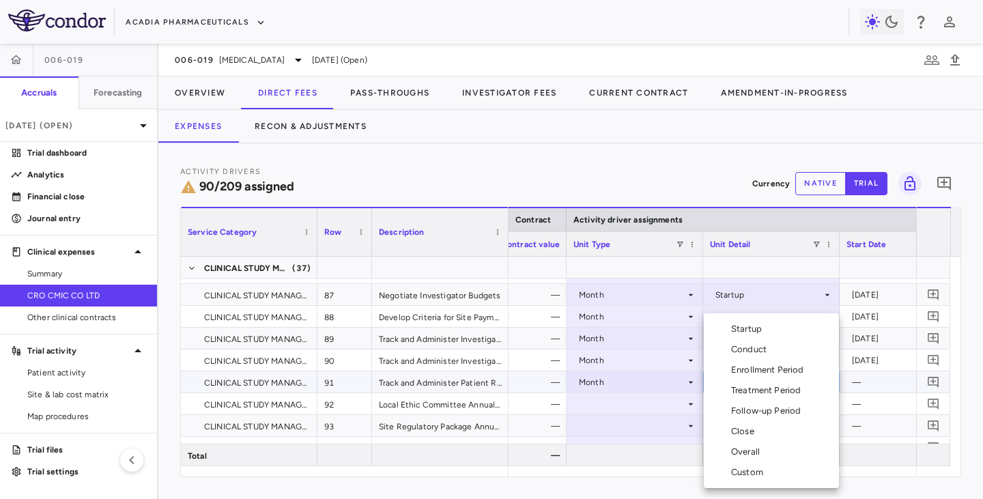
click at [740, 343] on li "Conduct" at bounding box center [770, 349] width 135 height 20
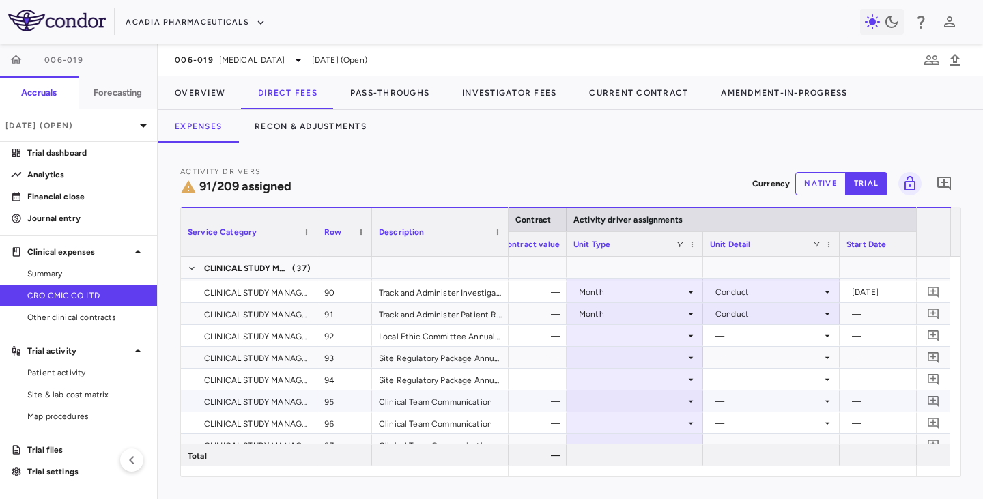
scroll to position [2115, 0]
click at [641, 338] on div at bounding box center [634, 335] width 123 height 20
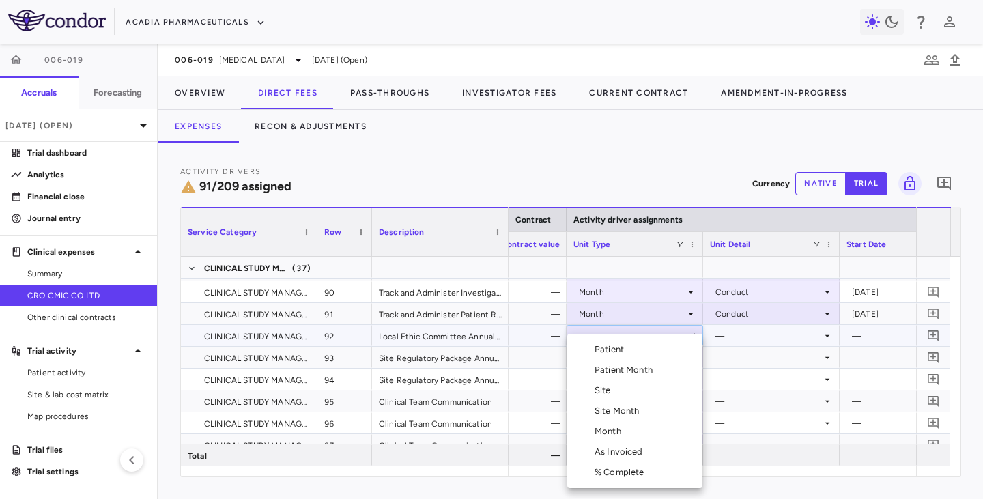
click at [605, 422] on li "Month" at bounding box center [634, 431] width 135 height 20
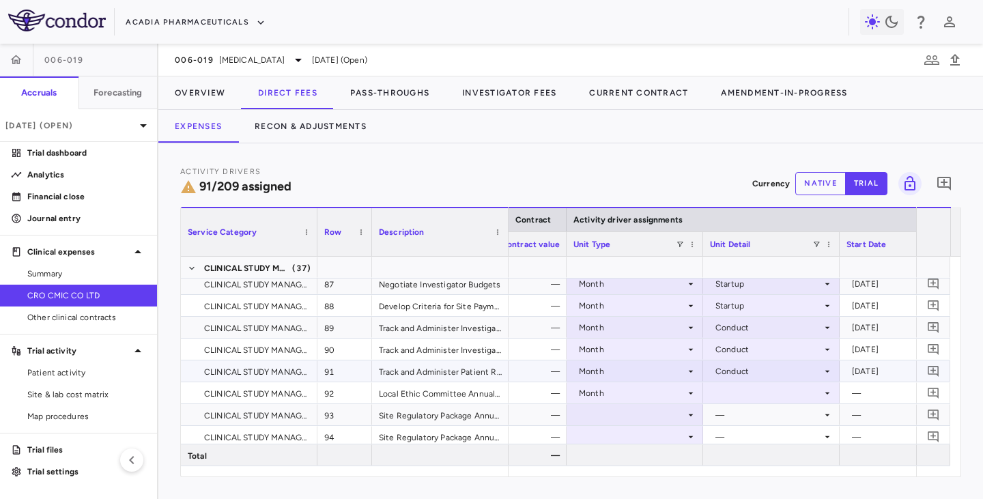
scroll to position [2047, 0]
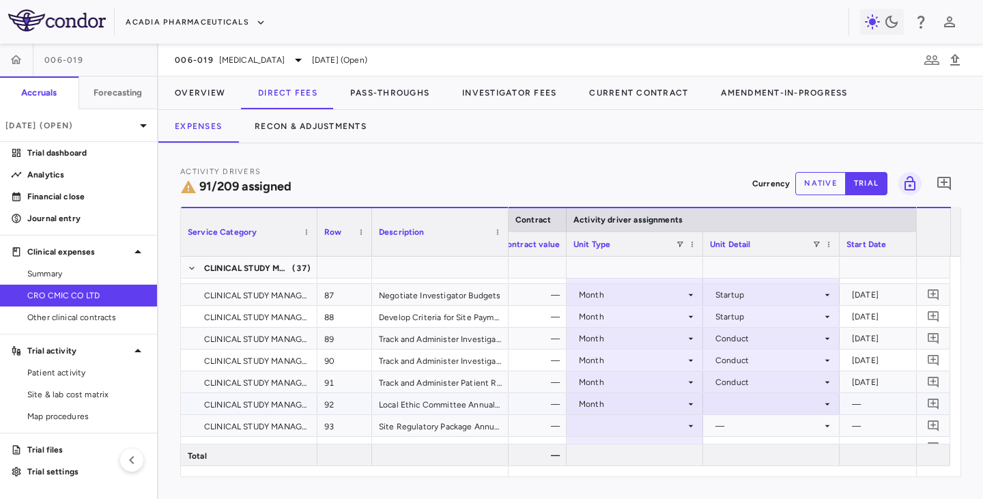
click at [749, 403] on div at bounding box center [771, 404] width 123 height 20
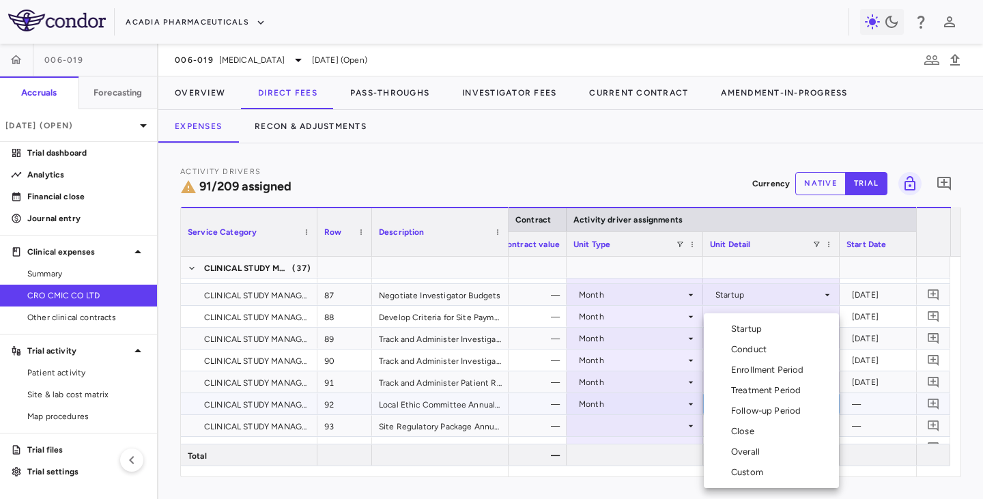
click at [744, 452] on div "Overall" at bounding box center [748, 452] width 34 height 12
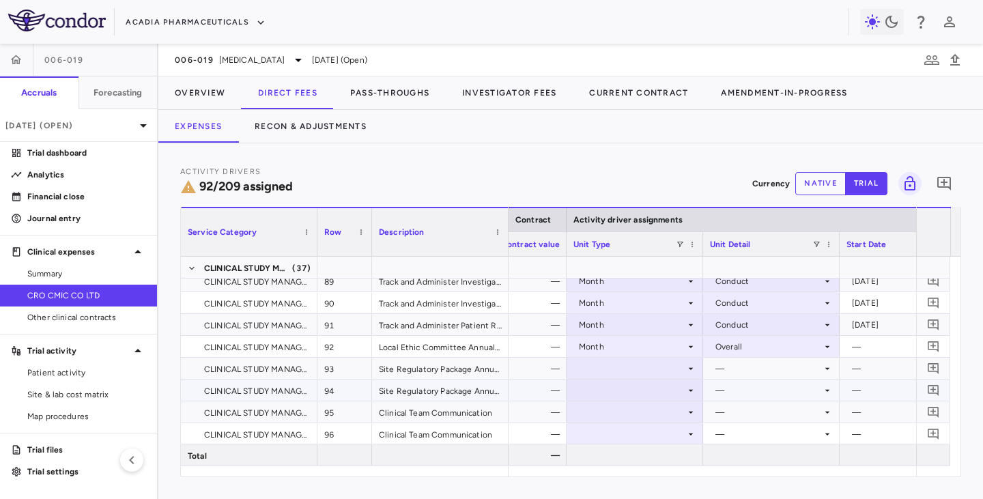
scroll to position [2115, 0]
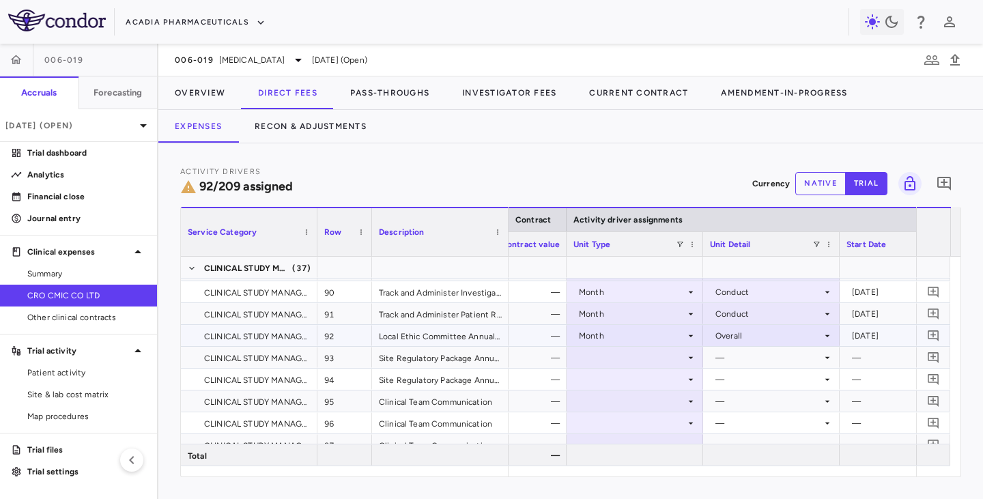
click at [686, 340] on icon at bounding box center [690, 335] width 11 height 11
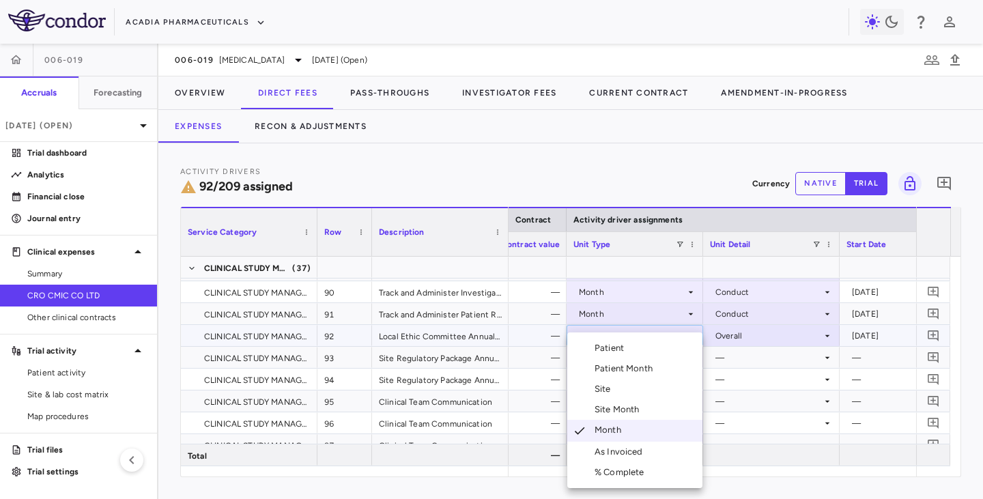
click at [752, 360] on div at bounding box center [491, 249] width 983 height 499
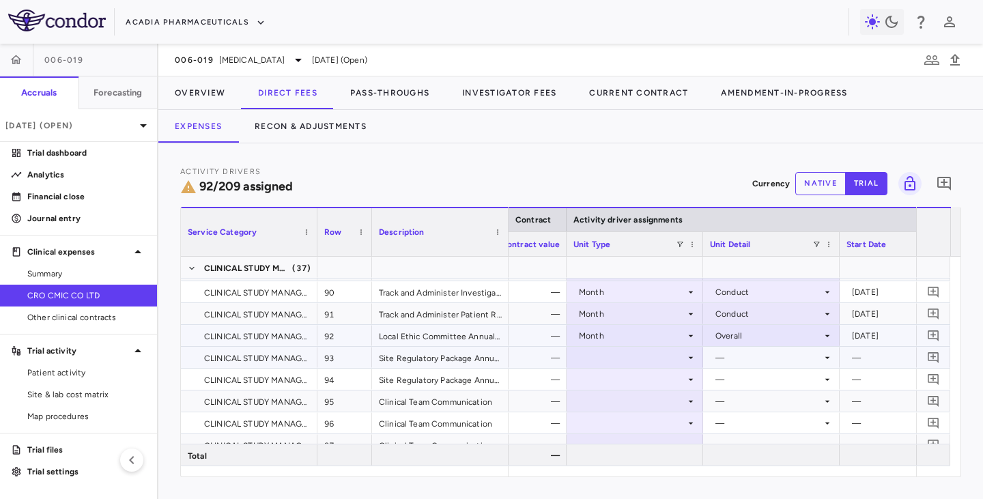
click at [664, 358] on div at bounding box center [634, 357] width 123 height 20
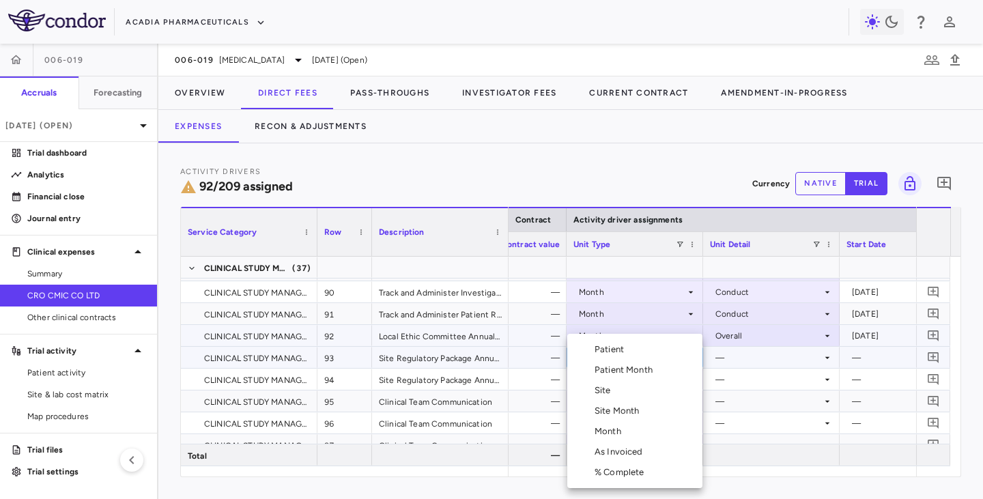
click at [757, 350] on div at bounding box center [491, 249] width 983 height 499
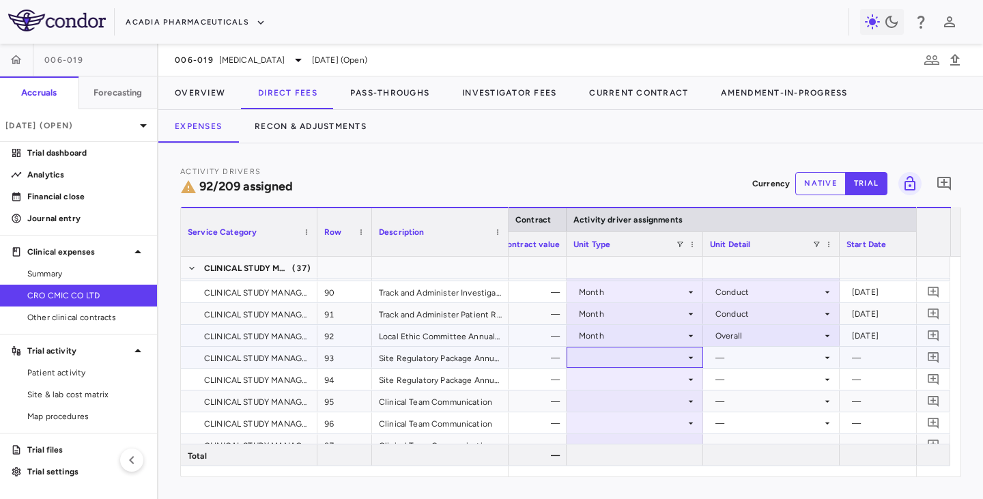
click at [612, 353] on div at bounding box center [634, 357] width 123 height 20
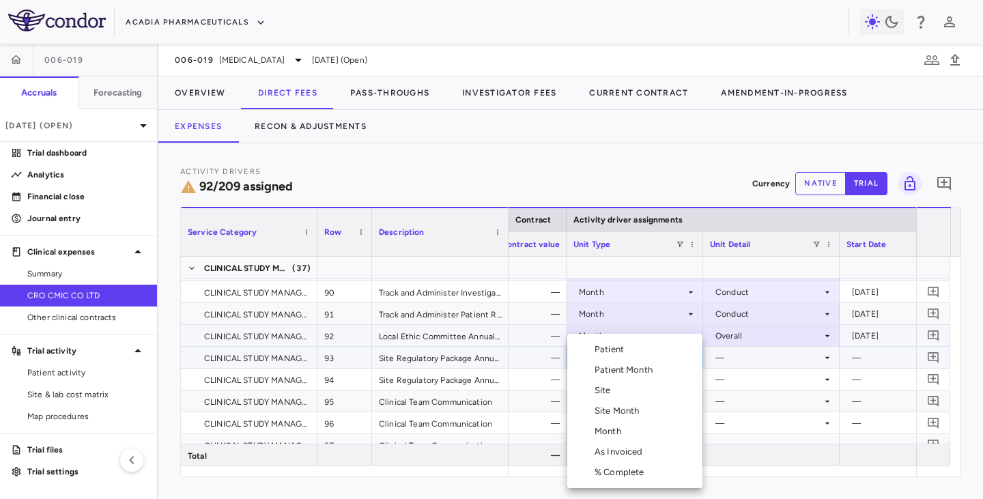
click at [594, 420] on ul "Select Patient Patient Month Site Site Month Month As Invoiced % Complete" at bounding box center [634, 411] width 135 height 154
click at [607, 426] on div "Month" at bounding box center [610, 431] width 32 height 12
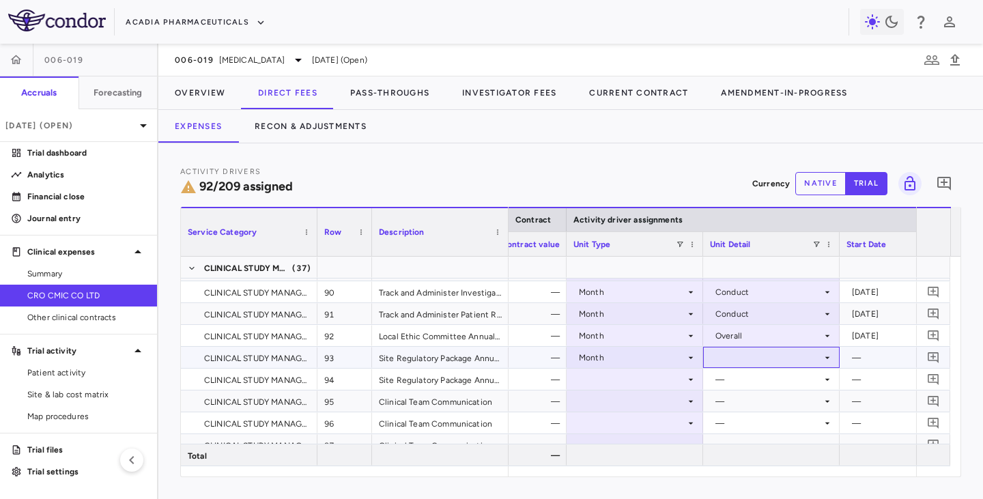
click at [731, 354] on div at bounding box center [771, 357] width 123 height 20
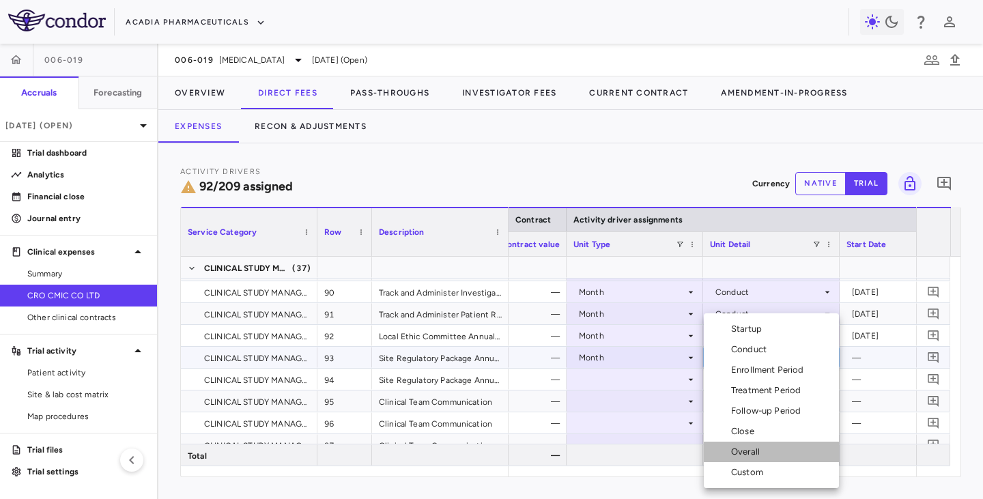
click at [738, 451] on div "Overall" at bounding box center [748, 452] width 34 height 12
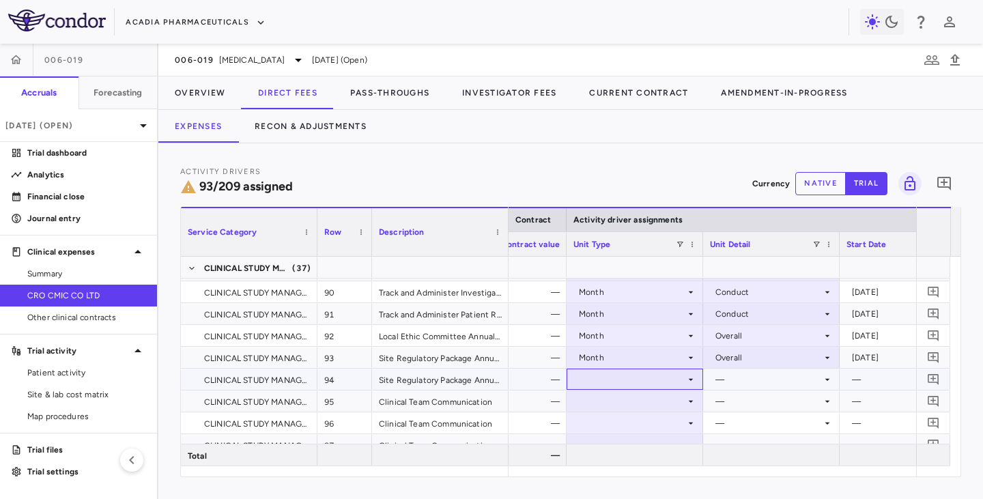
click at [633, 375] on div at bounding box center [634, 379] width 123 height 20
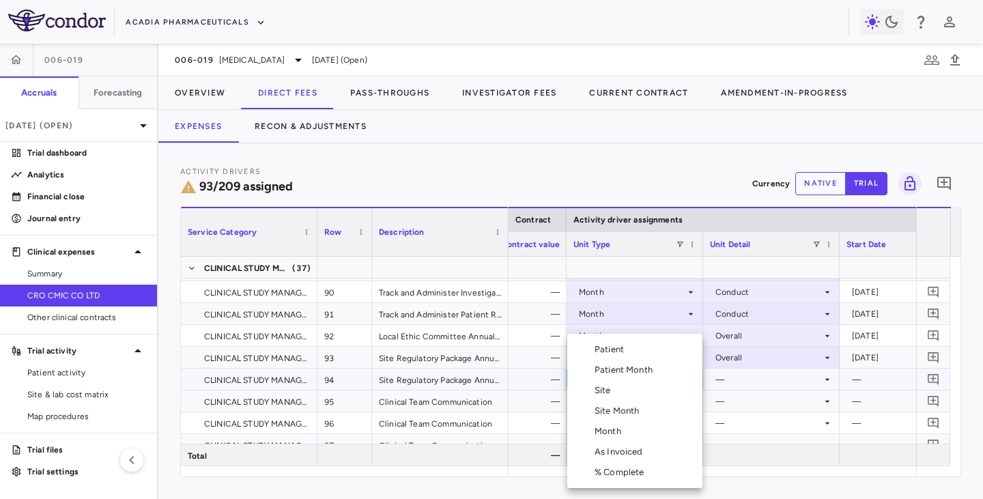
click at [746, 351] on div at bounding box center [491, 249] width 983 height 499
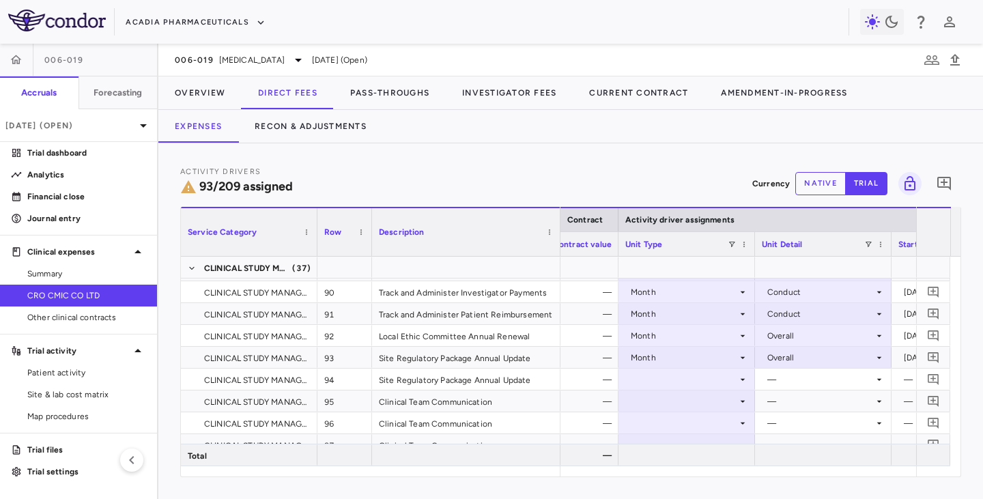
drag, startPoint x: 505, startPoint y: 243, endPoint x: 557, endPoint y: 248, distance: 52.1
click at [557, 248] on div at bounding box center [559, 232] width 5 height 48
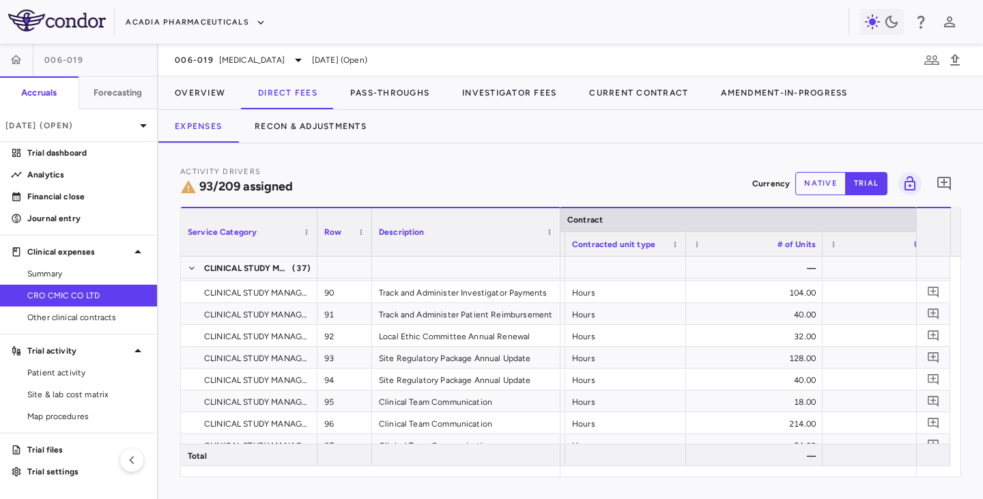
scroll to position [0, 162]
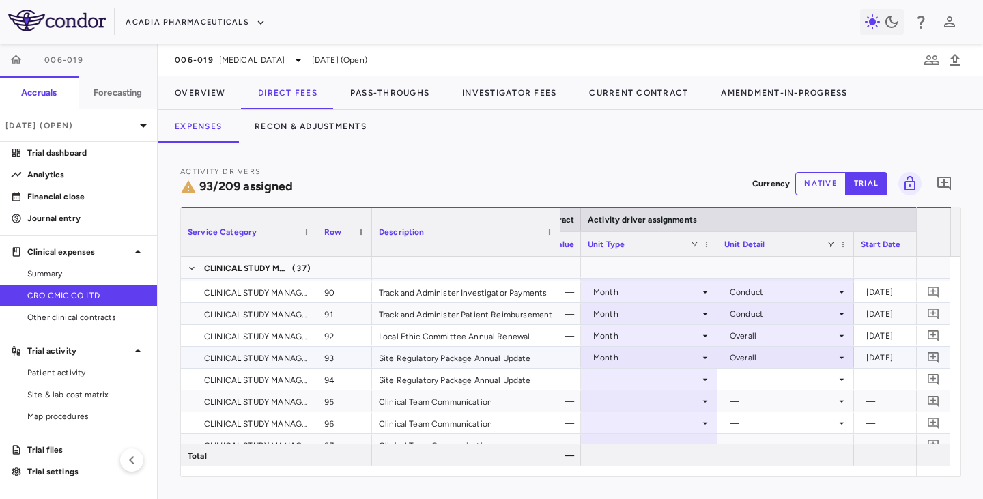
click at [705, 358] on icon at bounding box center [704, 357] width 11 height 11
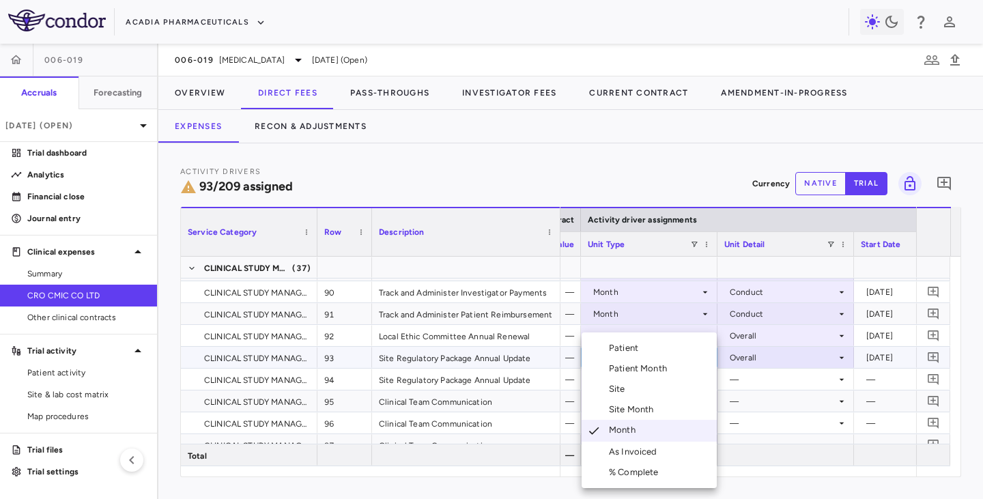
click at [763, 399] on div at bounding box center [491, 249] width 983 height 499
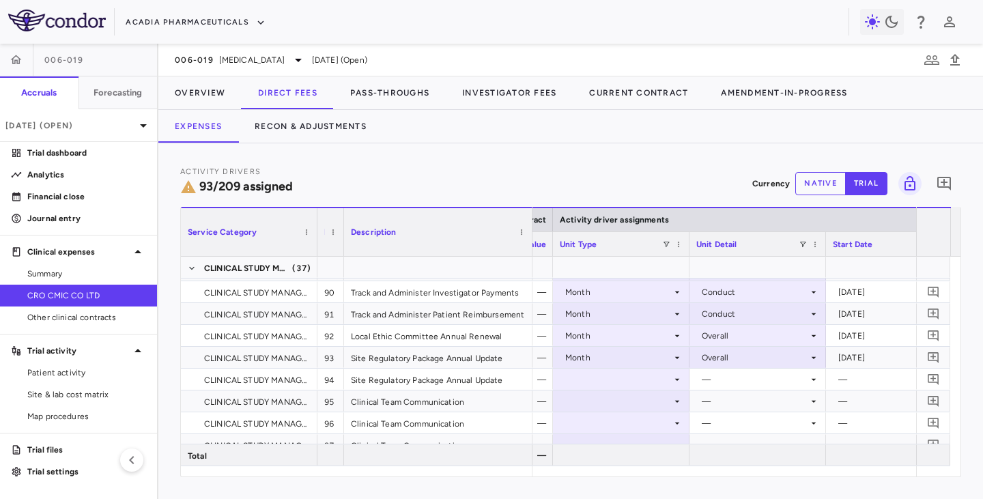
drag, startPoint x: 369, startPoint y: 224, endPoint x: 325, endPoint y: 223, distance: 44.4
click at [325, 223] on div "Row" at bounding box center [330, 231] width 27 height 49
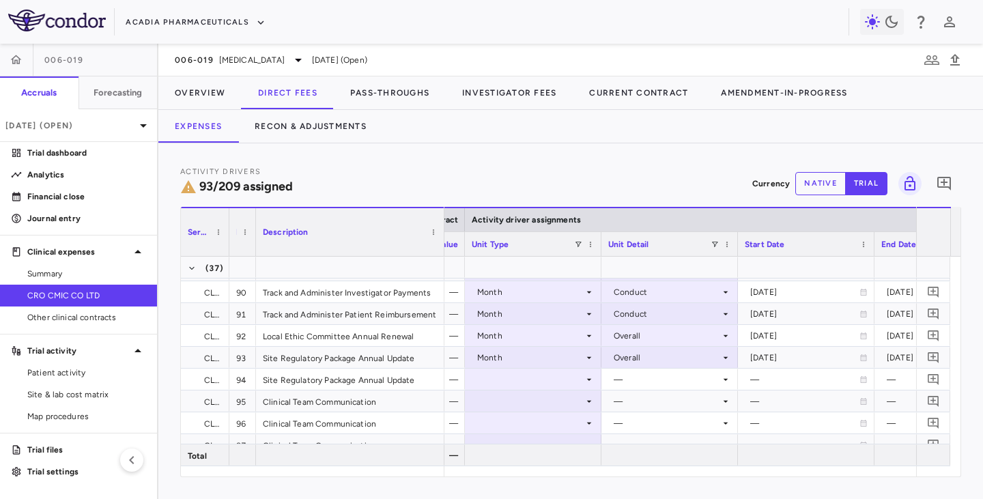
drag, startPoint x: 315, startPoint y: 225, endPoint x: 227, endPoint y: 223, distance: 88.0
click at [227, 223] on div at bounding box center [228, 232] width 5 height 48
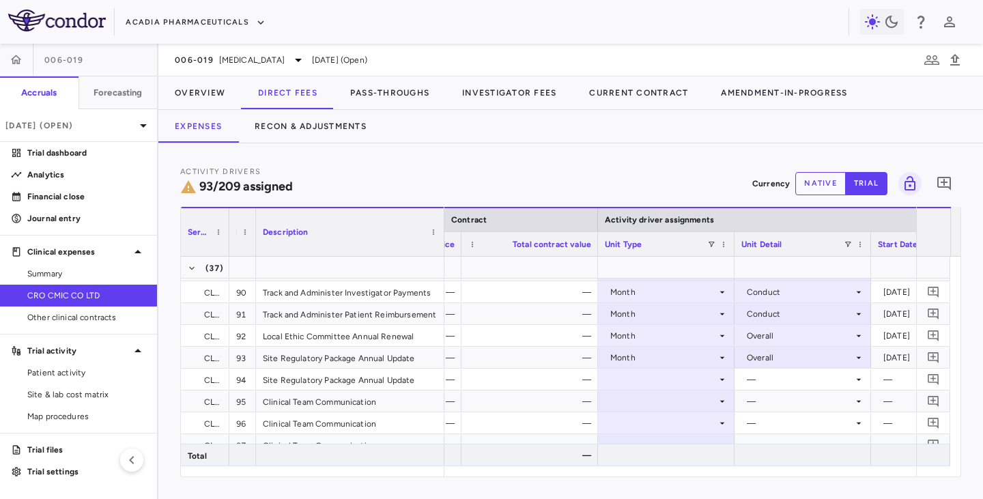
scroll to position [0, 501]
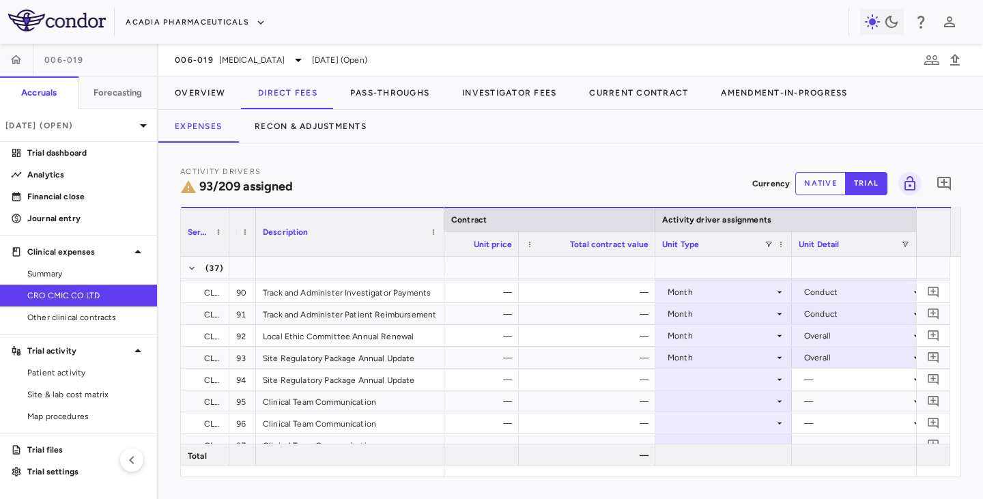
click at [652, 241] on div at bounding box center [654, 244] width 5 height 24
click at [652, 241] on div at bounding box center [652, 244] width 5 height 24
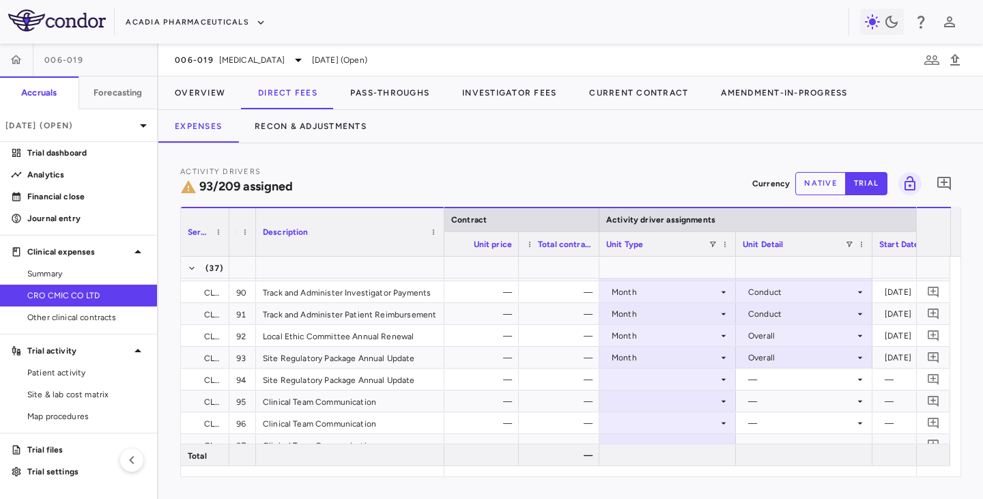
drag, startPoint x: 634, startPoint y: 246, endPoint x: 605, endPoint y: 246, distance: 28.7
click at [601, 246] on div at bounding box center [598, 244] width 5 height 24
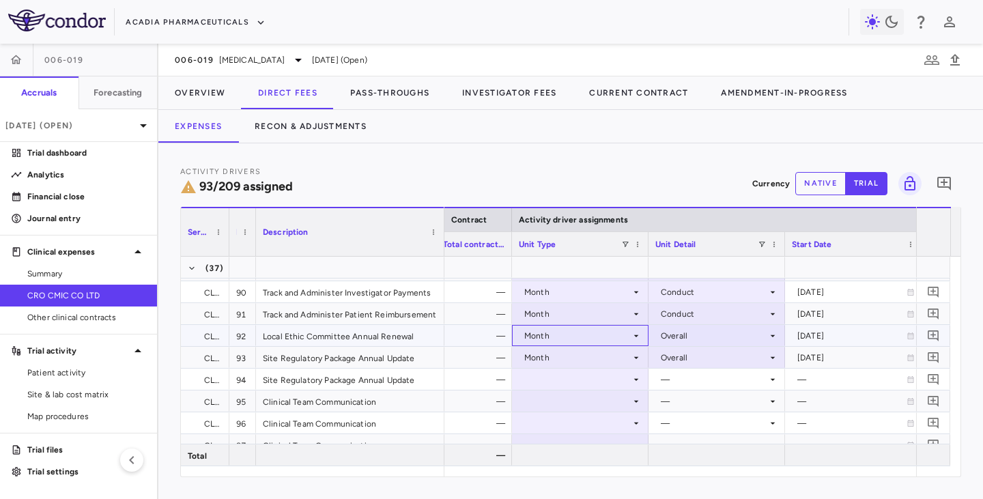
click at [590, 337] on div "Month" at bounding box center [577, 336] width 106 height 22
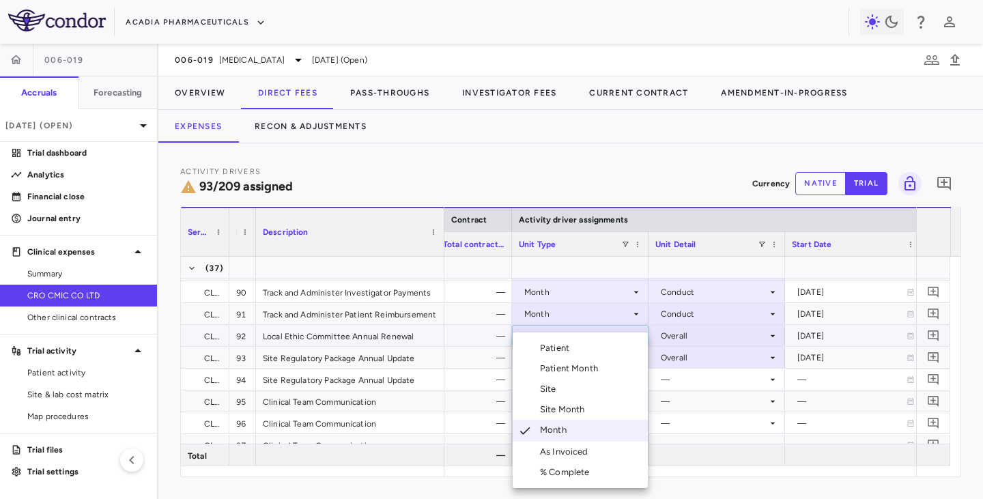
click at [590, 337] on ul "Select Patient Patient Month Site Site Month Month As Invoiced % Complete" at bounding box center [579, 410] width 135 height 156
click at [678, 392] on div at bounding box center [491, 249] width 983 height 499
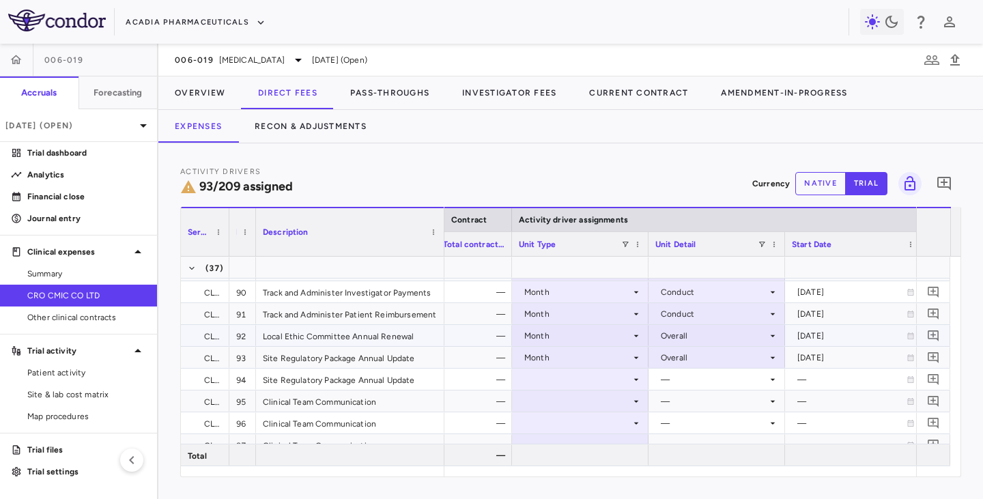
click at [680, 339] on div "Overall" at bounding box center [713, 336] width 106 height 22
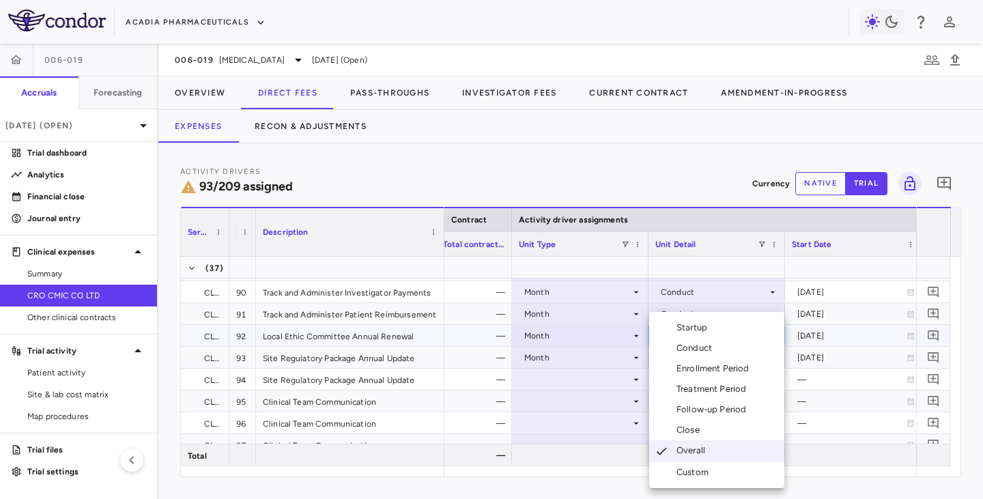
click at [588, 394] on div at bounding box center [491, 249] width 983 height 499
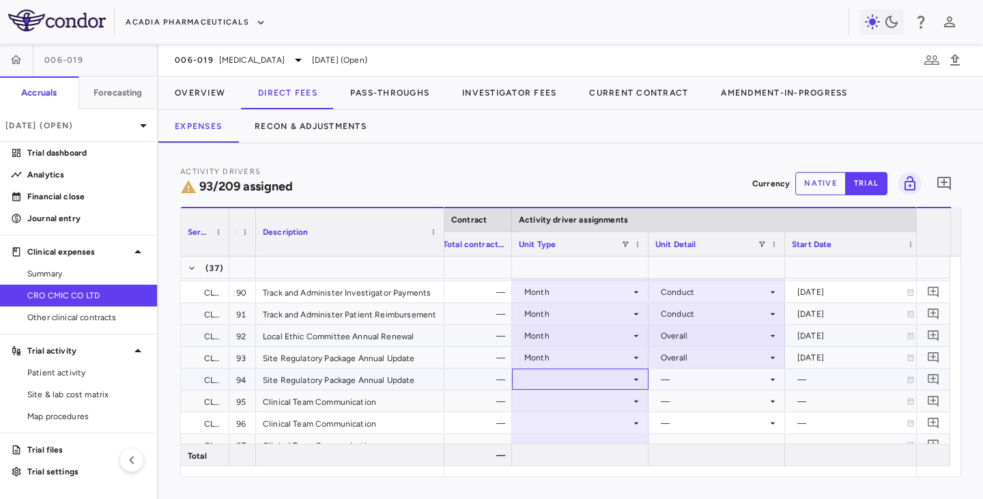
click at [595, 381] on div at bounding box center [580, 379] width 123 height 20
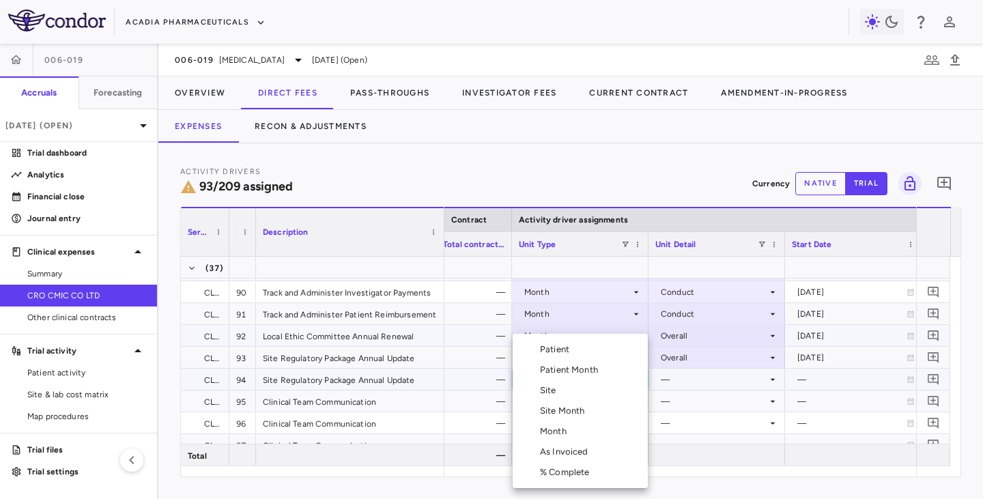
click at [557, 428] on div "Month" at bounding box center [556, 431] width 32 height 12
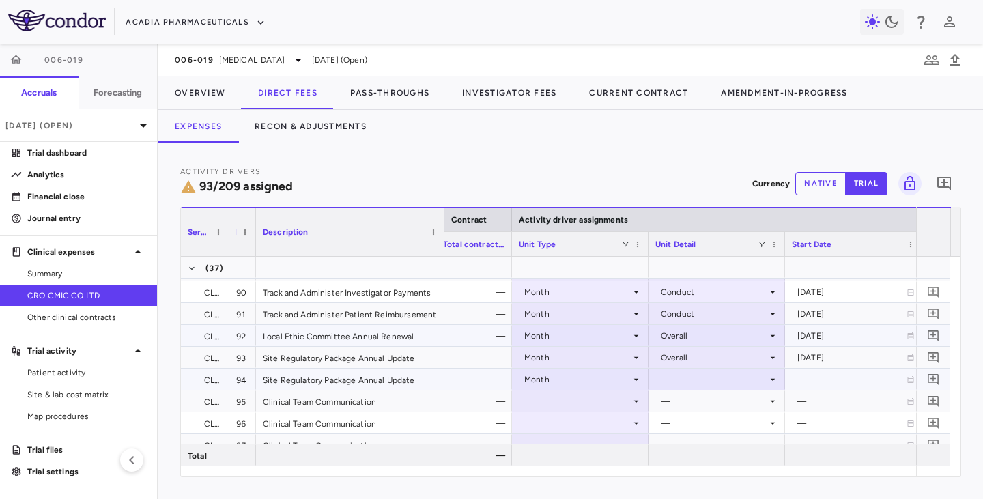
click at [680, 379] on div at bounding box center [716, 379] width 123 height 20
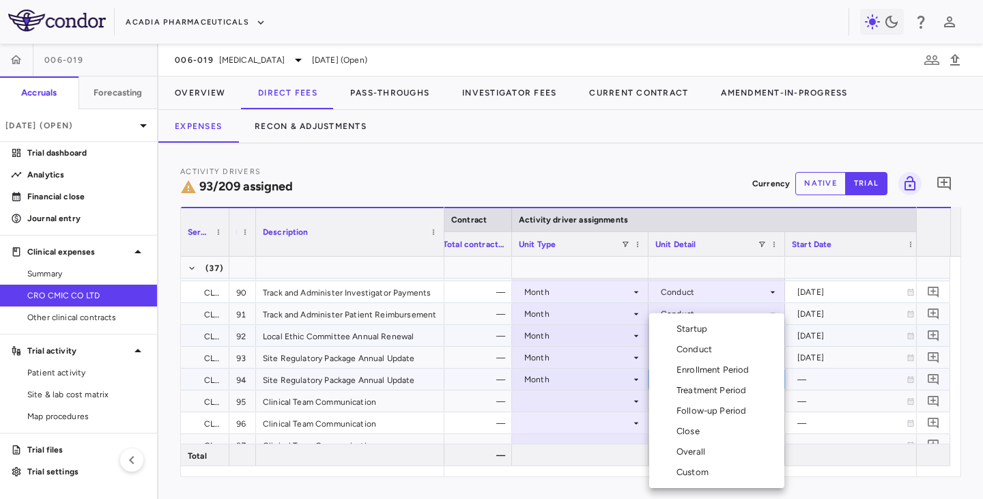
click at [680, 454] on div "Overall" at bounding box center [693, 452] width 34 height 12
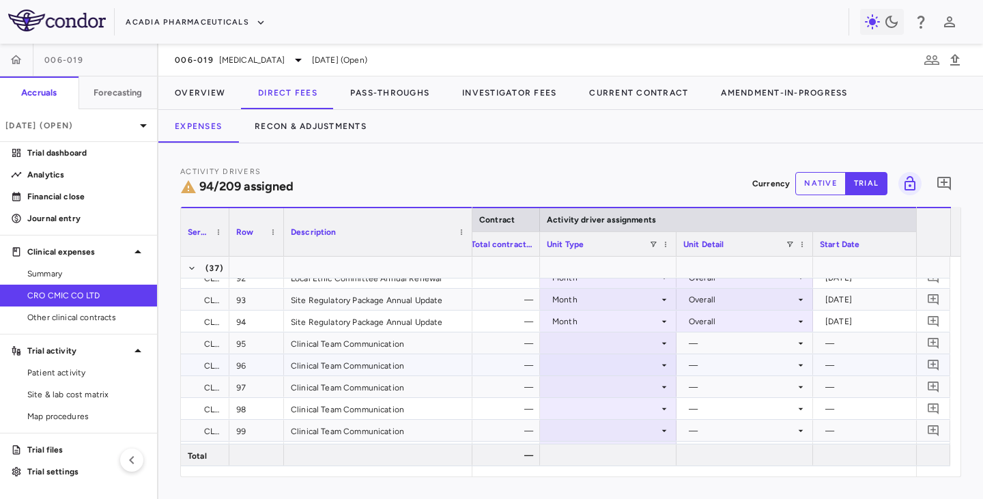
scroll to position [2183, 0]
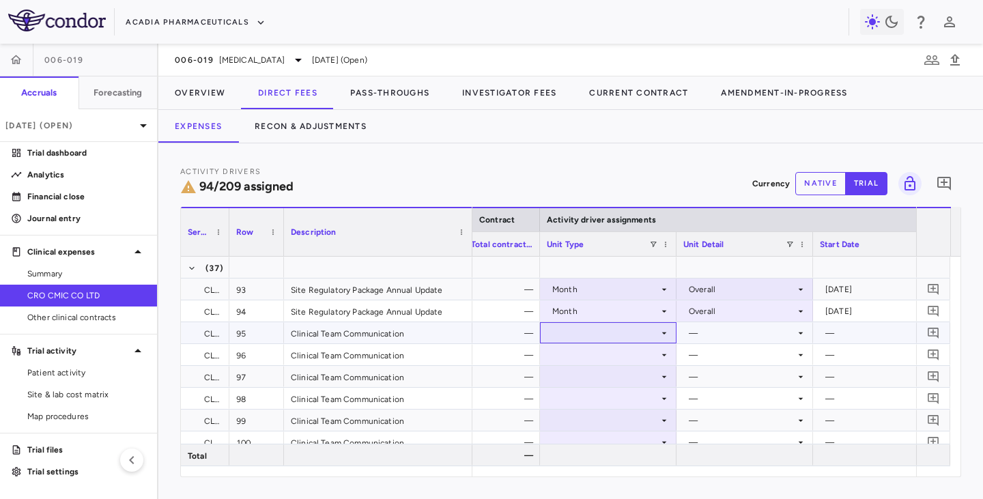
click at [667, 335] on icon at bounding box center [663, 333] width 11 height 11
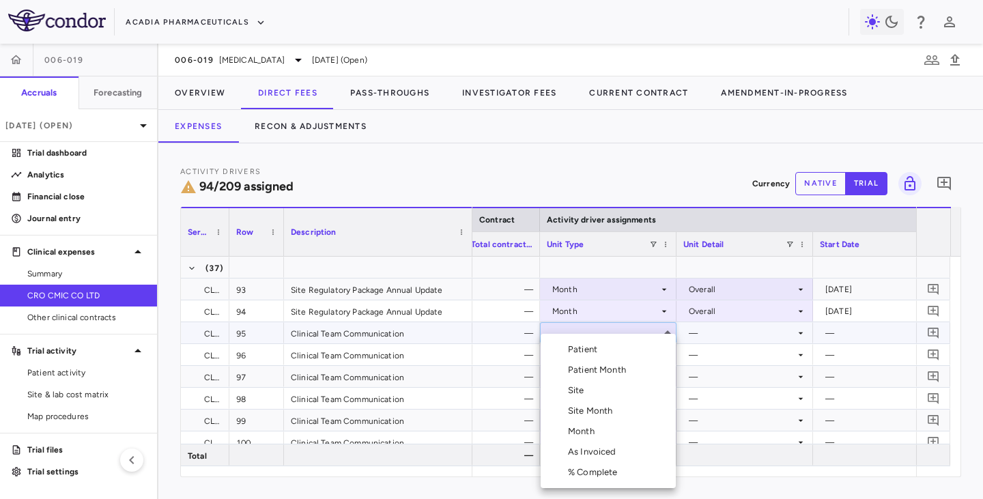
click at [577, 432] on div "Month" at bounding box center [584, 431] width 32 height 12
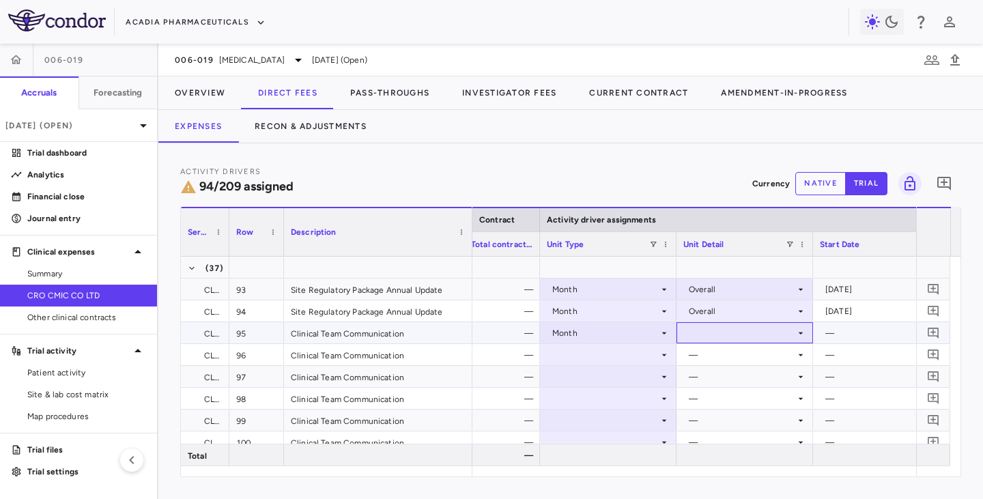
click at [706, 328] on div at bounding box center [744, 333] width 123 height 20
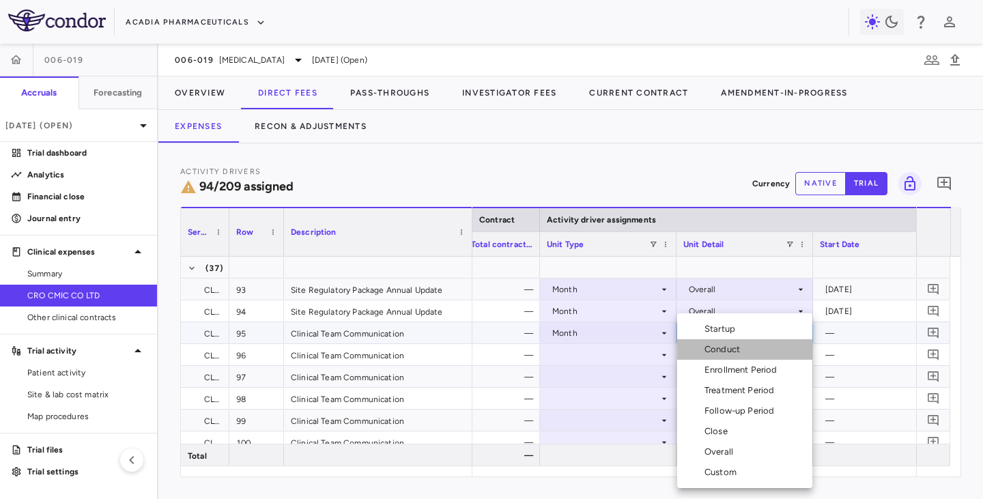
click at [702, 350] on div "Conduct" at bounding box center [711, 349] width 68 height 12
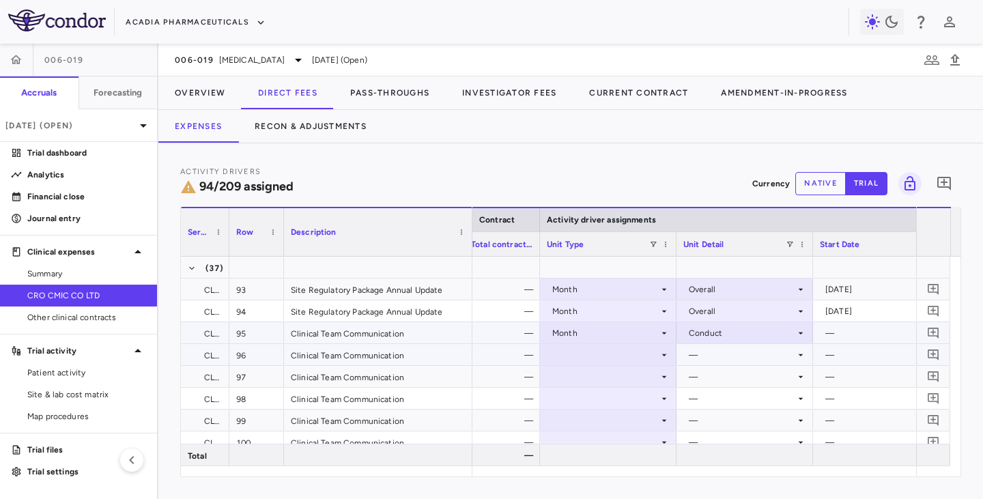
click at [649, 351] on div at bounding box center [608, 355] width 123 height 20
click at [731, 341] on div "Conduct" at bounding box center [741, 333] width 106 height 22
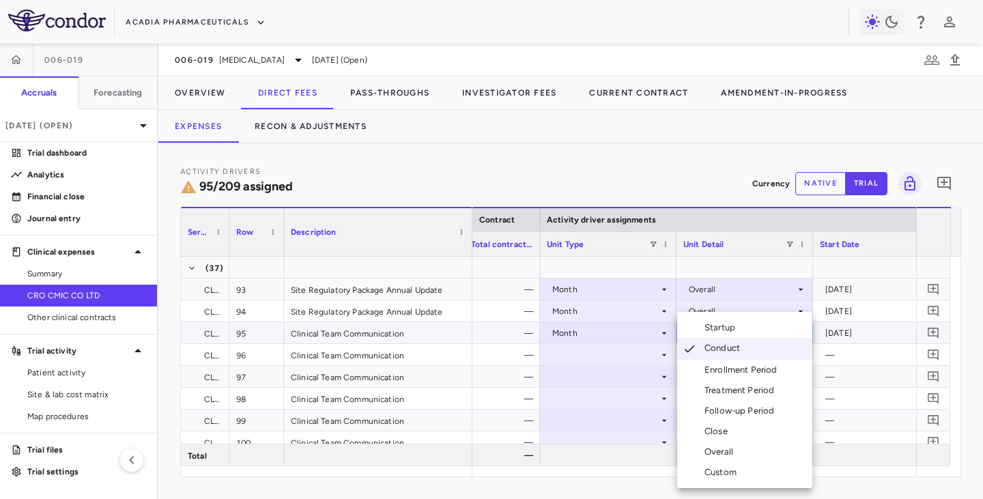
click at [716, 349] on div "Conduct" at bounding box center [724, 349] width 41 height 14
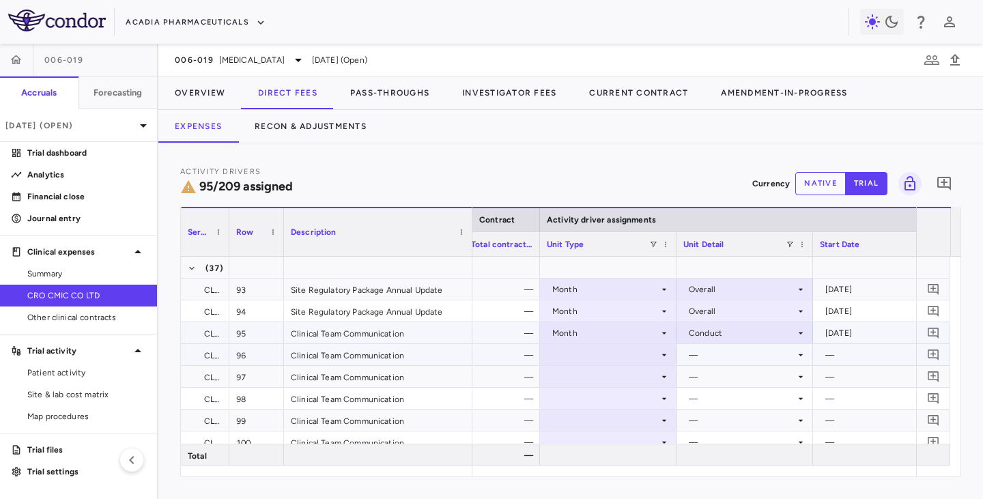
click at [630, 349] on div at bounding box center [608, 355] width 123 height 20
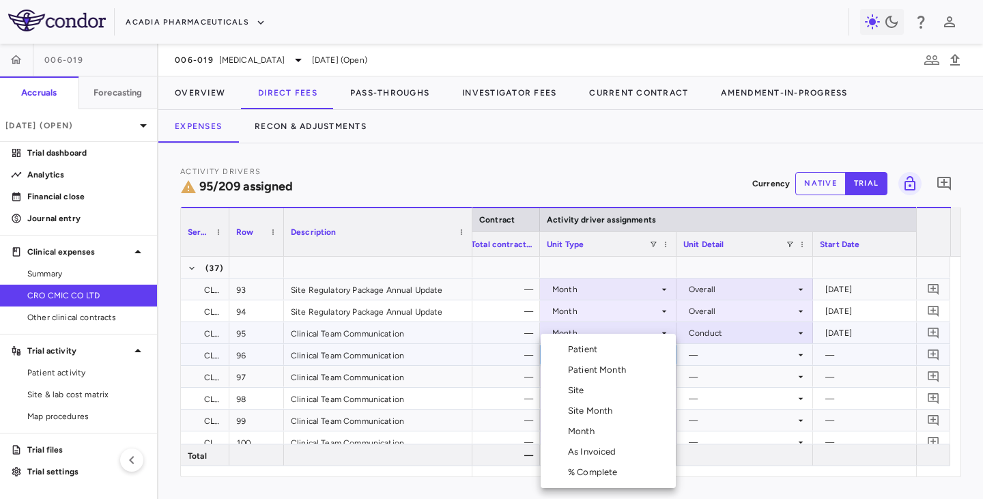
click at [583, 432] on div "Month" at bounding box center [584, 431] width 32 height 12
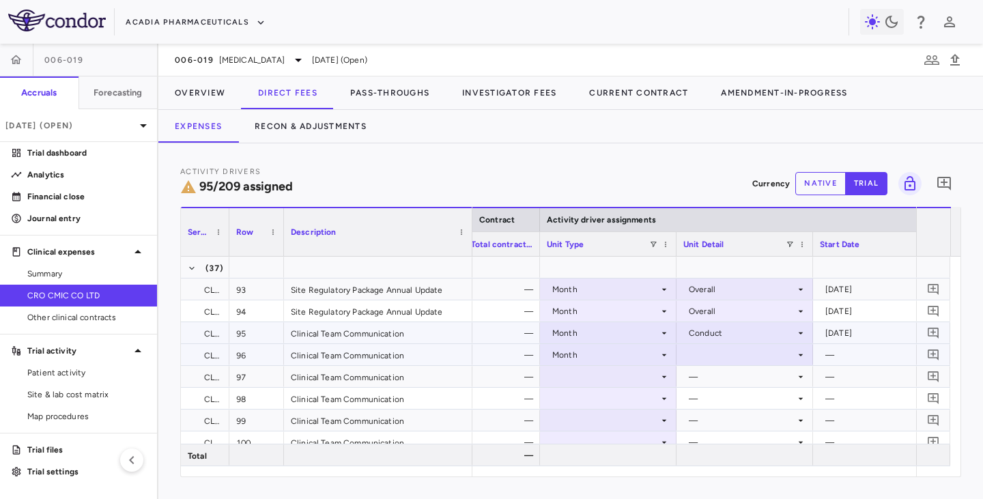
click at [734, 360] on div at bounding box center [744, 355] width 123 height 20
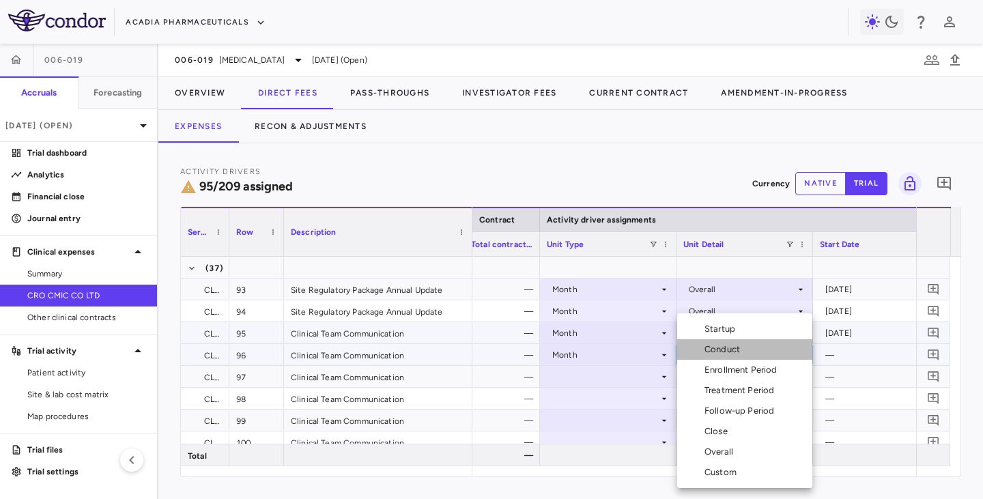
click at [723, 349] on div "Conduct" at bounding box center [724, 349] width 41 height 12
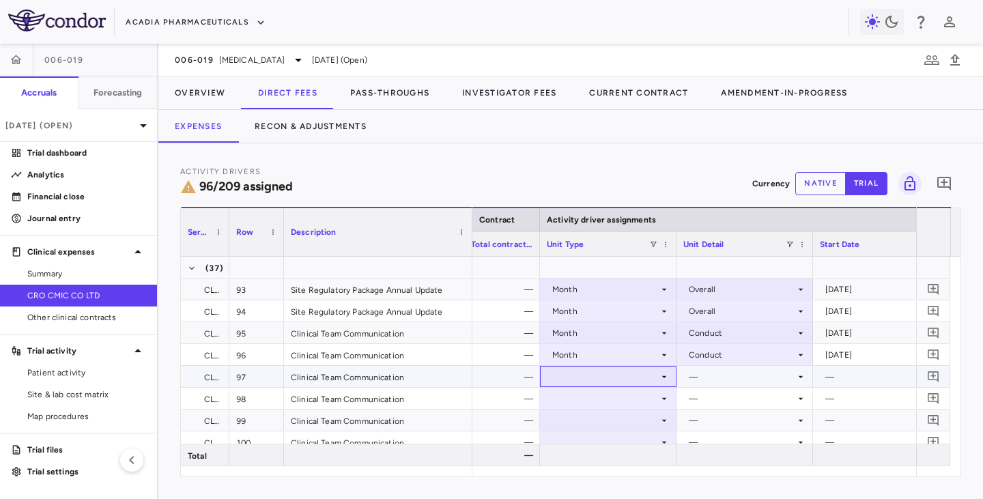
click at [594, 376] on div at bounding box center [608, 376] width 123 height 20
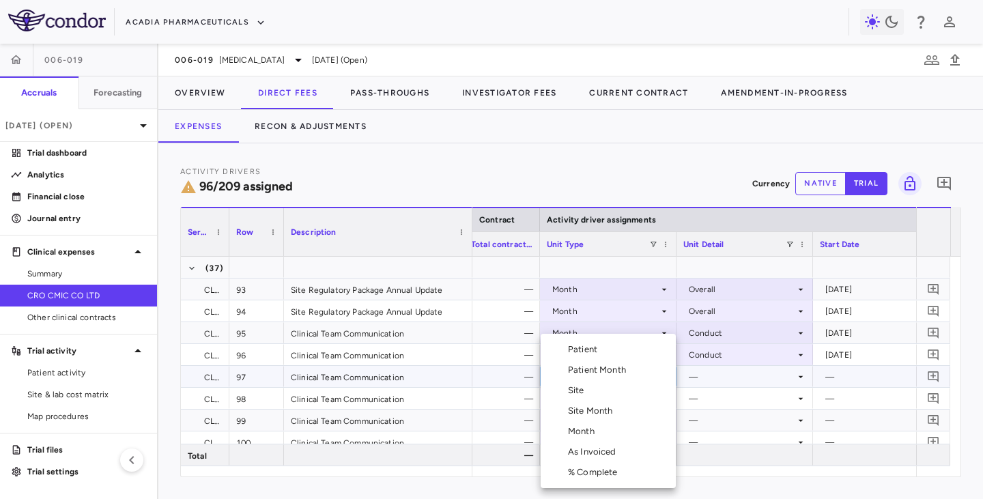
click at [580, 433] on div "Month" at bounding box center [584, 431] width 32 height 12
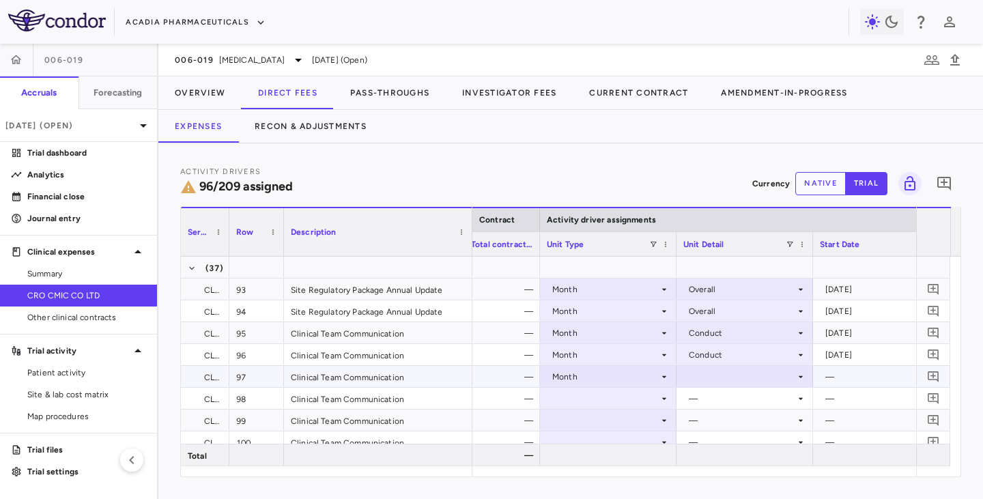
click at [706, 375] on div at bounding box center [744, 376] width 123 height 20
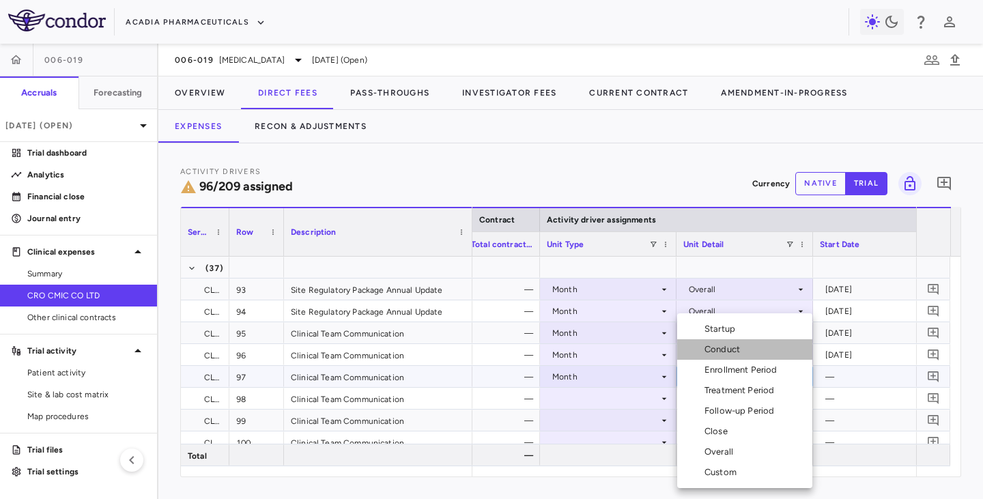
click at [717, 349] on div "Conduct" at bounding box center [724, 349] width 41 height 12
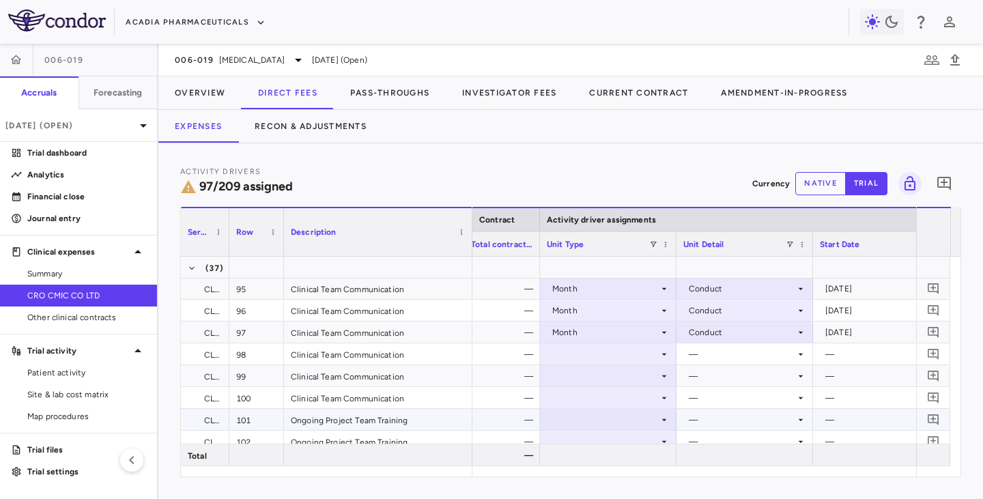
scroll to position [2252, 0]
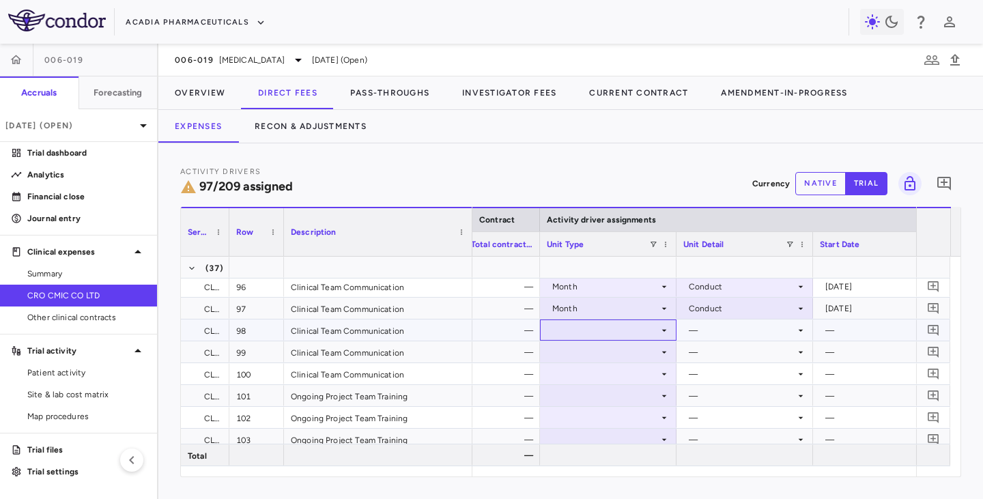
click at [650, 331] on div at bounding box center [608, 330] width 123 height 20
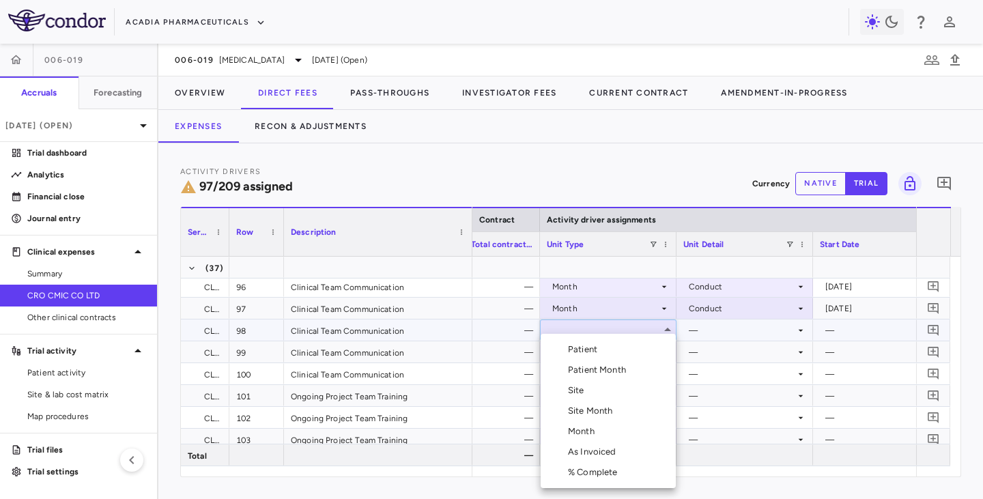
click at [578, 434] on div "Month" at bounding box center [584, 431] width 32 height 12
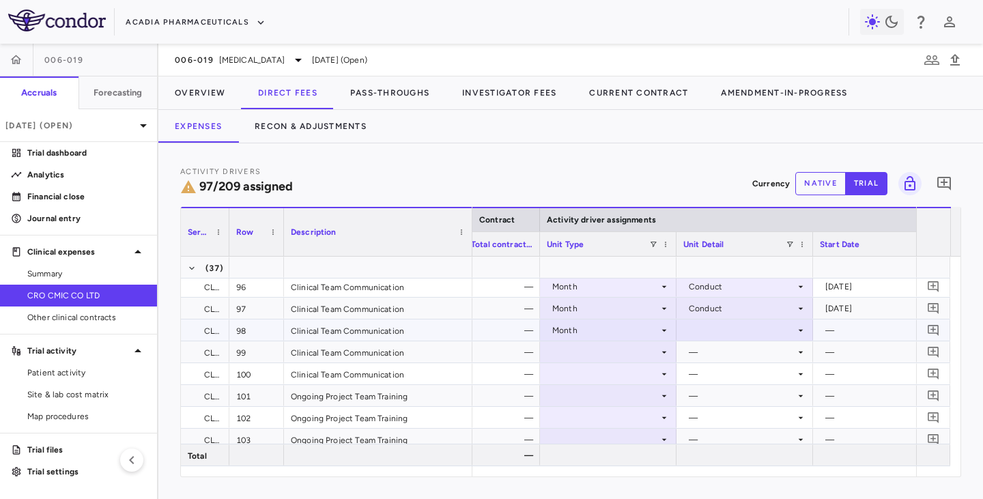
click at [708, 321] on div at bounding box center [744, 330] width 123 height 20
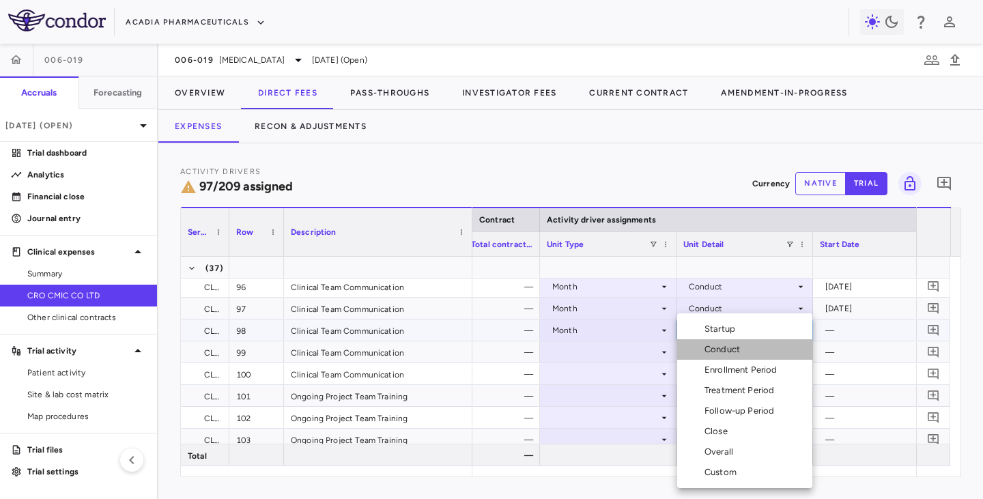
click at [704, 348] on div "Conduct" at bounding box center [724, 349] width 41 height 12
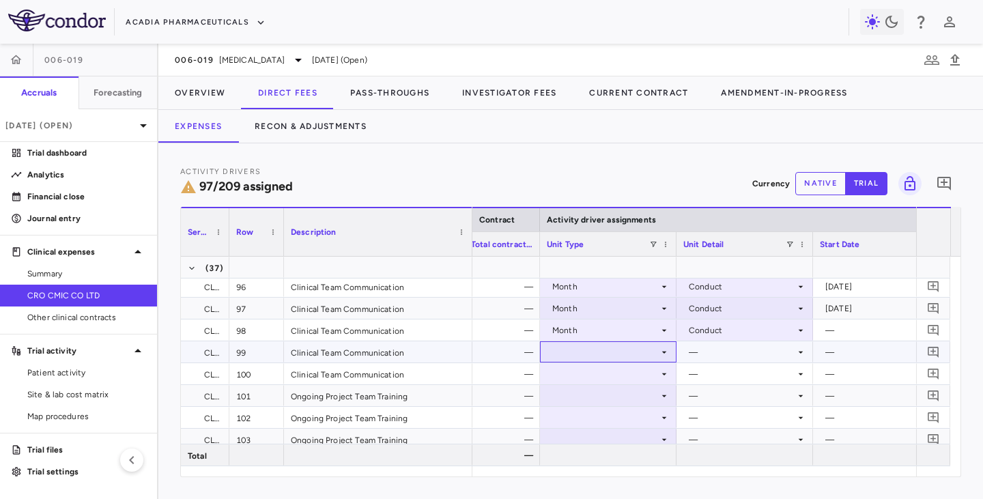
click at [608, 349] on div at bounding box center [608, 352] width 123 height 20
click at [616, 345] on div at bounding box center [608, 352] width 123 height 20
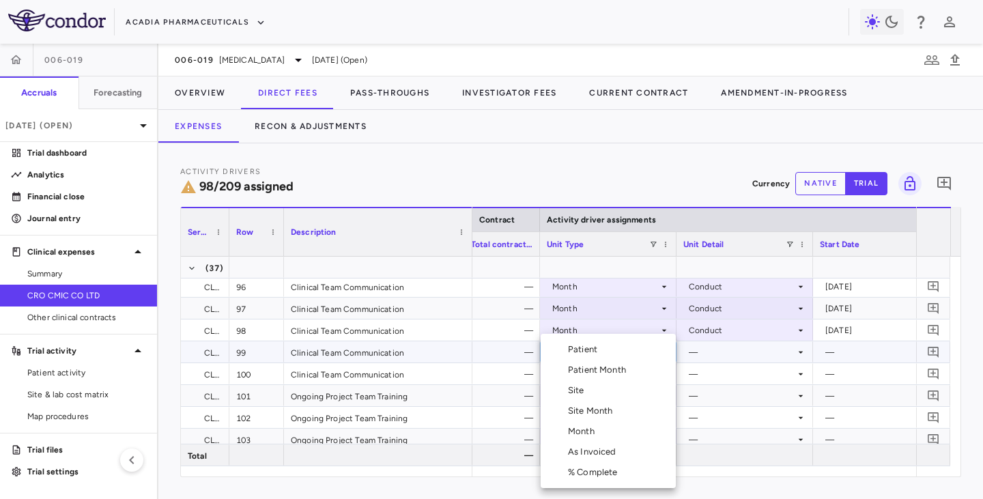
click at [590, 431] on div "Month" at bounding box center [584, 431] width 32 height 12
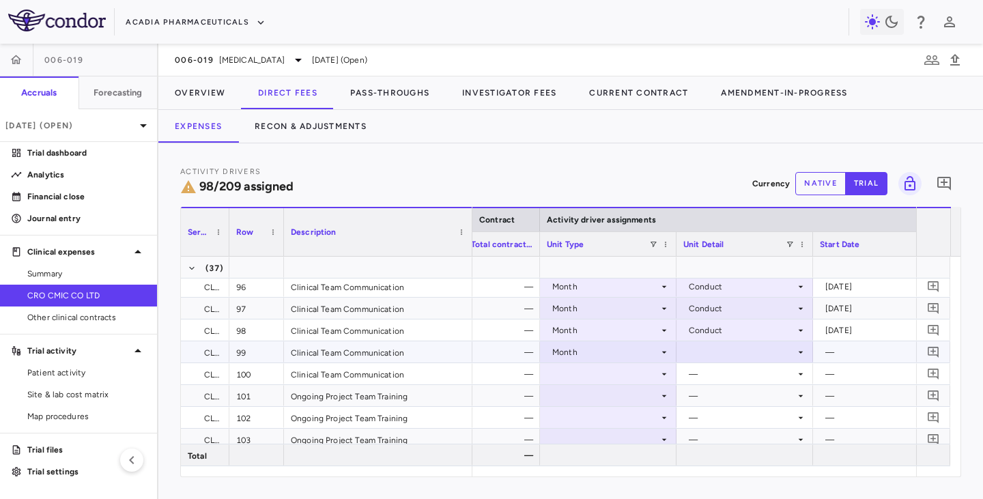
click at [708, 347] on div at bounding box center [744, 352] width 123 height 20
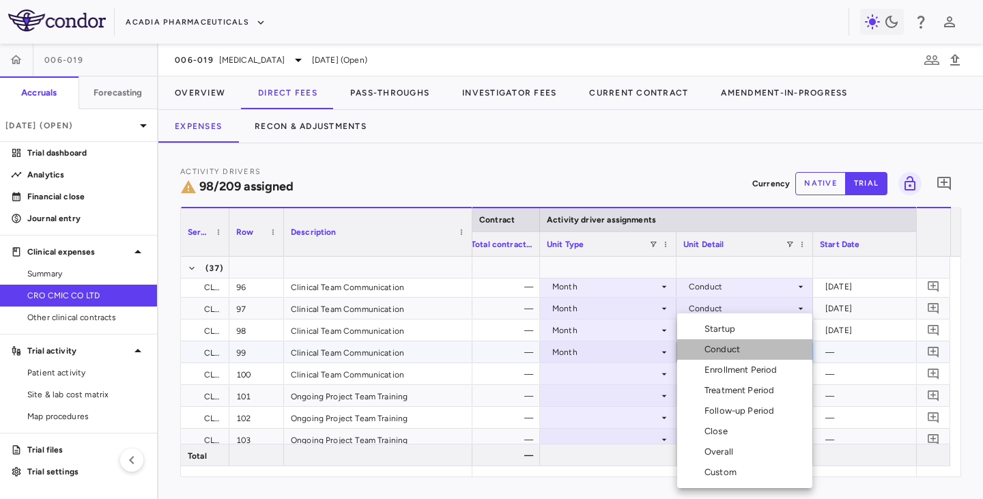
click at [714, 347] on div "Conduct" at bounding box center [724, 349] width 41 height 12
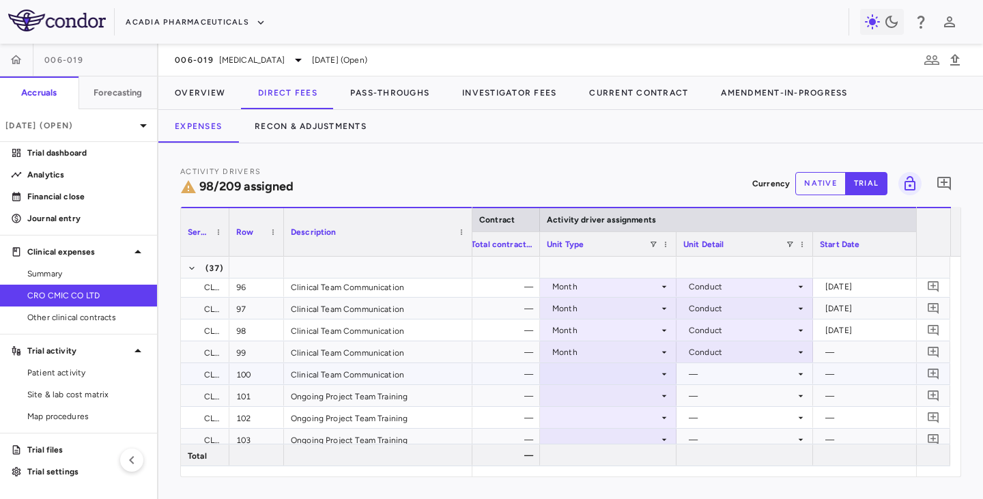
click at [601, 375] on div at bounding box center [608, 374] width 123 height 20
click at [592, 376] on div at bounding box center [608, 374] width 123 height 20
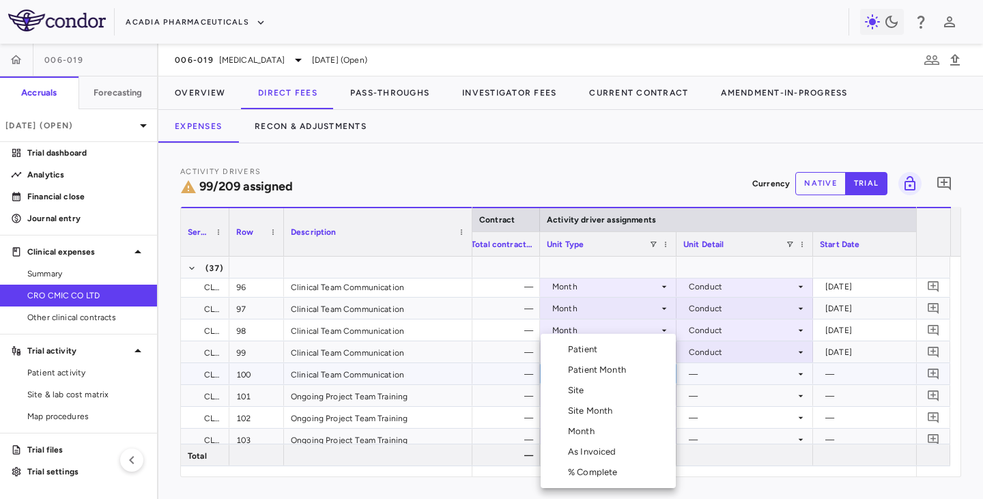
click at [579, 431] on div "Month" at bounding box center [584, 431] width 32 height 12
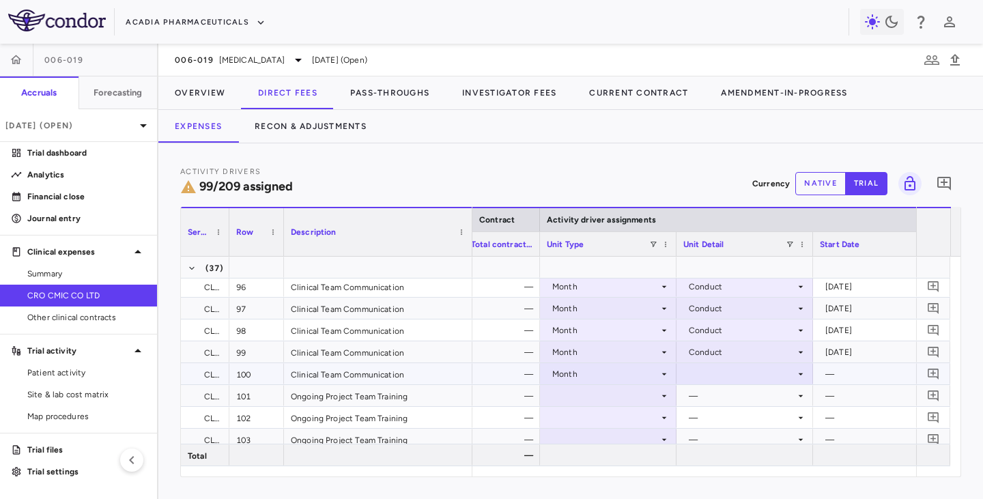
click at [733, 375] on div at bounding box center [744, 374] width 123 height 20
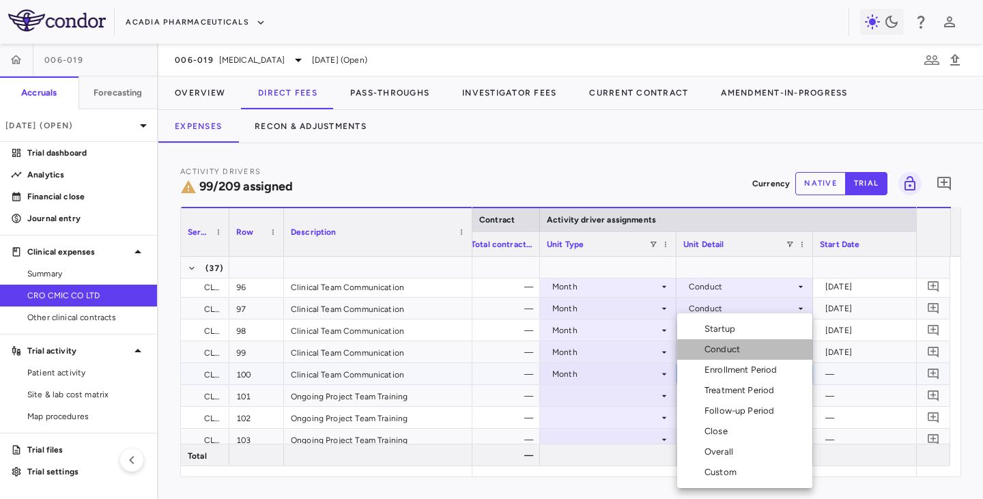
click at [709, 349] on div "Conduct" at bounding box center [724, 349] width 41 height 12
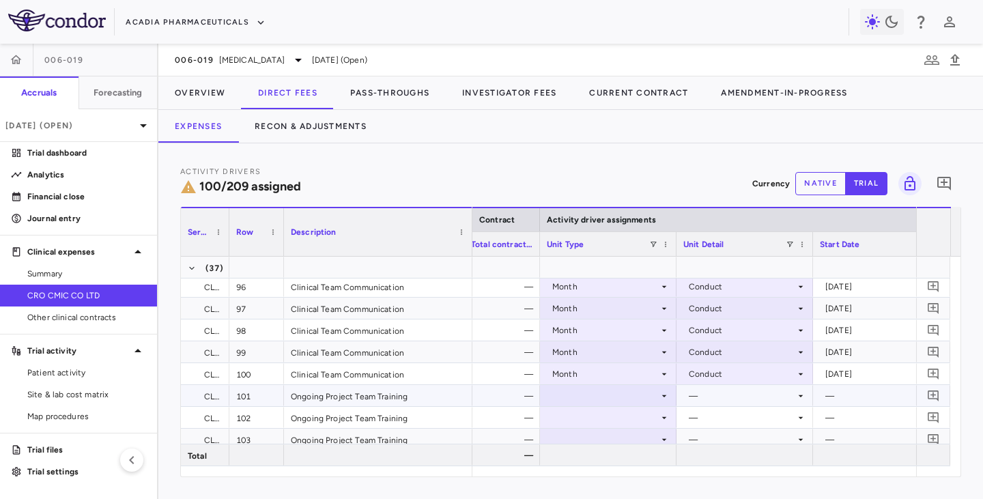
click at [577, 398] on div at bounding box center [608, 395] width 123 height 20
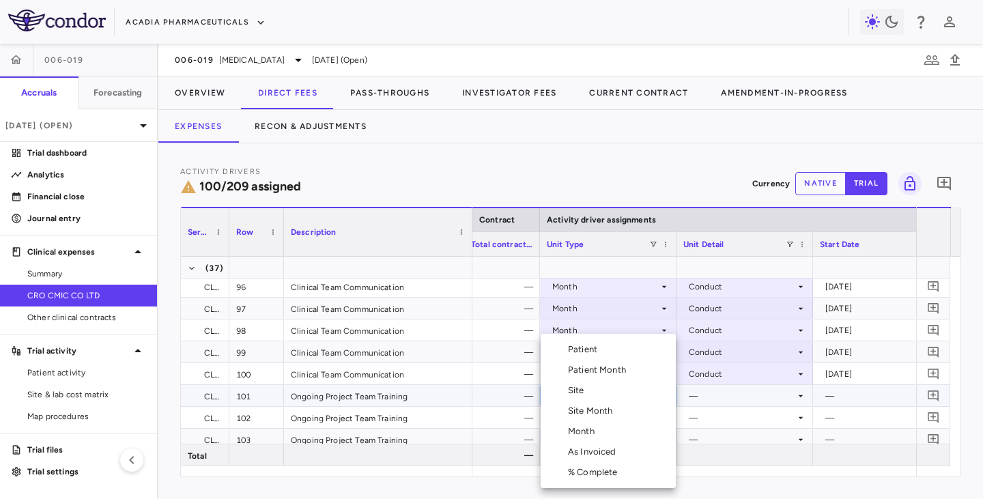
click at [582, 430] on div "Month" at bounding box center [584, 431] width 32 height 12
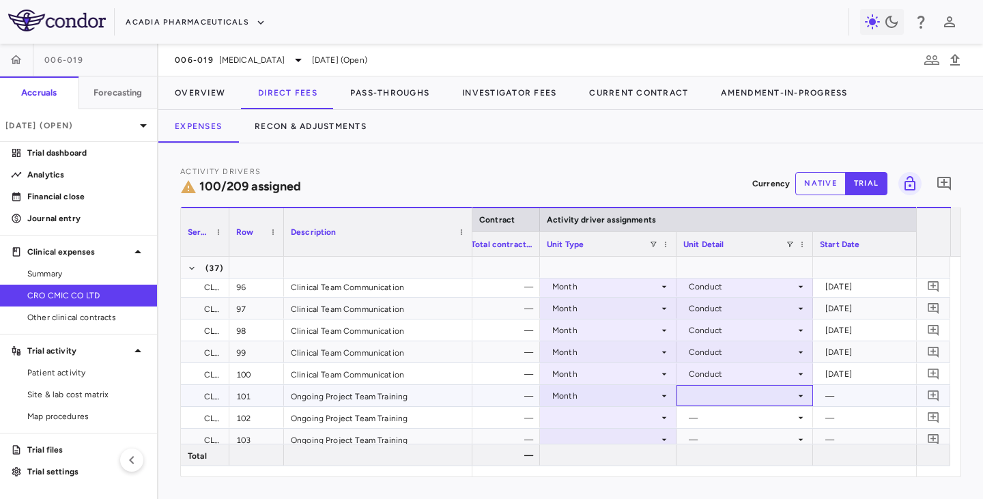
click at [704, 392] on div at bounding box center [744, 395] width 123 height 20
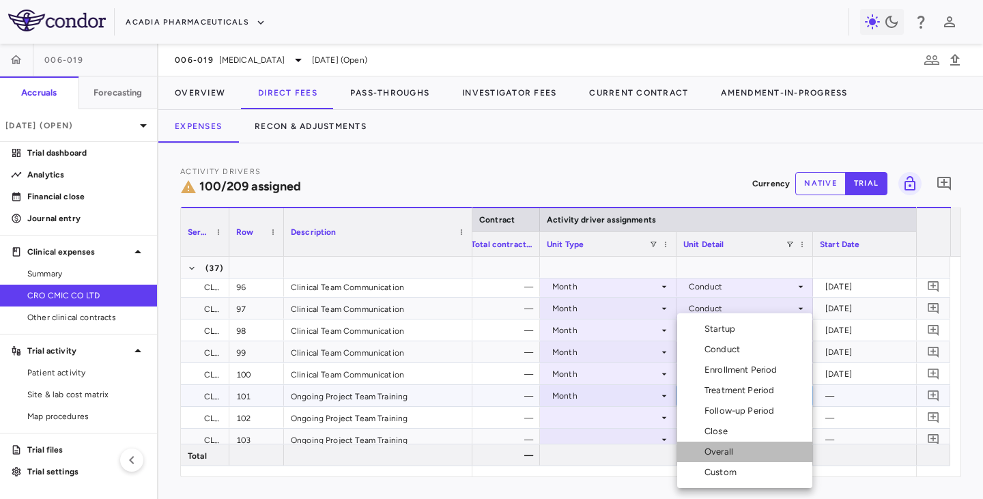
click at [708, 450] on div "Overall" at bounding box center [721, 452] width 34 height 12
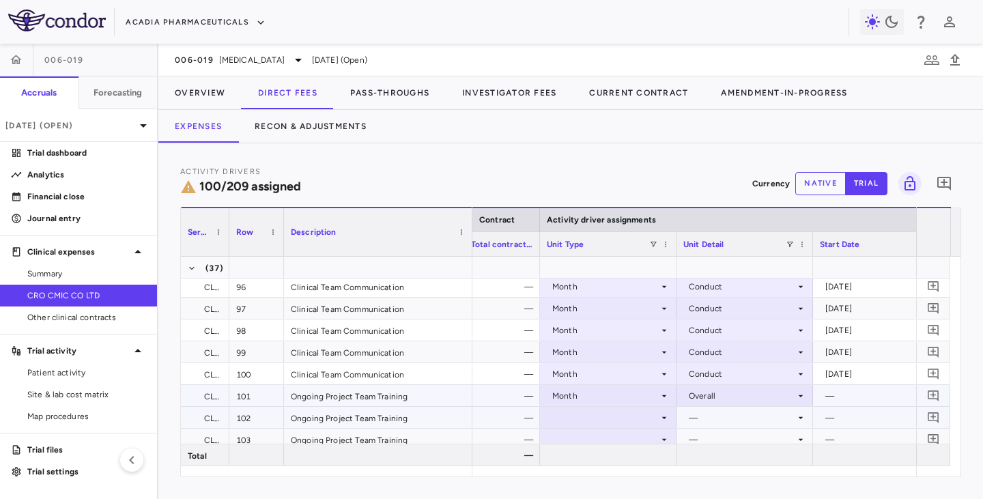
click at [628, 416] on div at bounding box center [608, 417] width 123 height 20
click at [586, 435] on div at bounding box center [608, 439] width 123 height 20
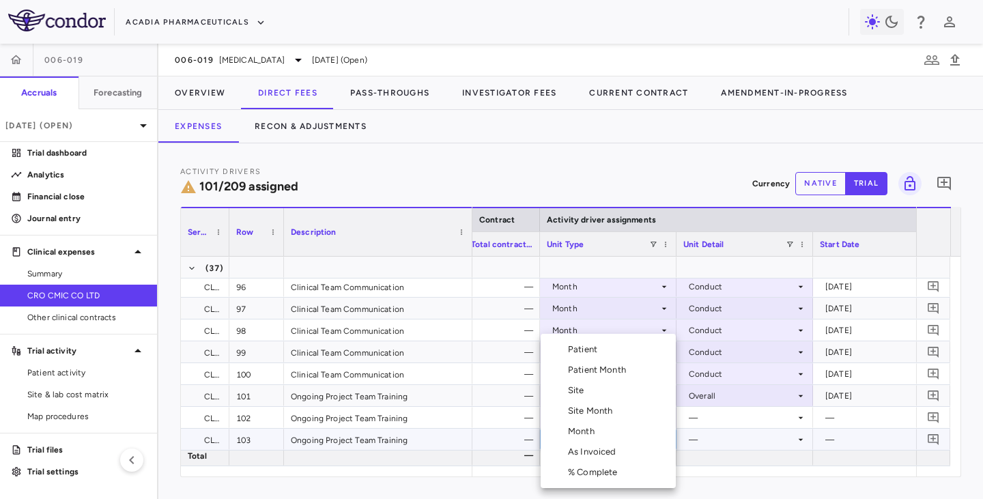
click at [583, 427] on div "Month" at bounding box center [584, 431] width 32 height 12
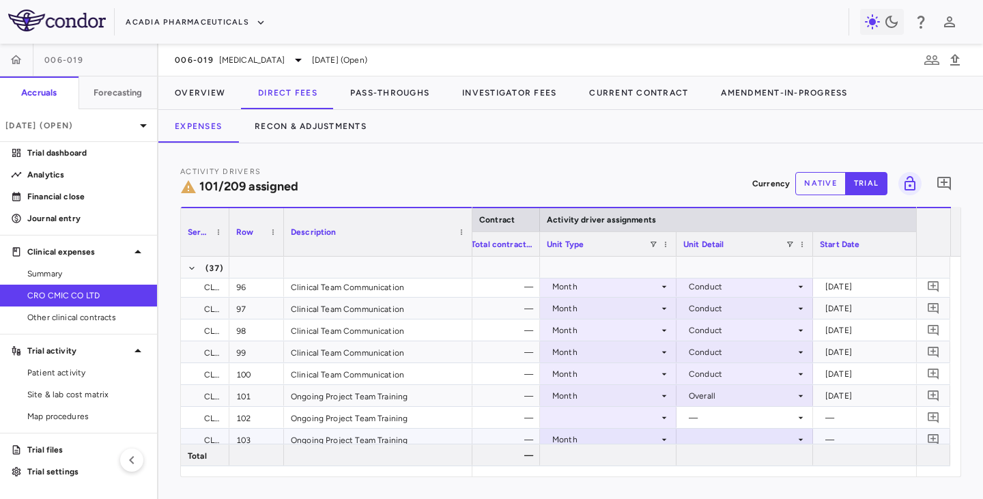
click at [699, 439] on div at bounding box center [744, 439] width 123 height 20
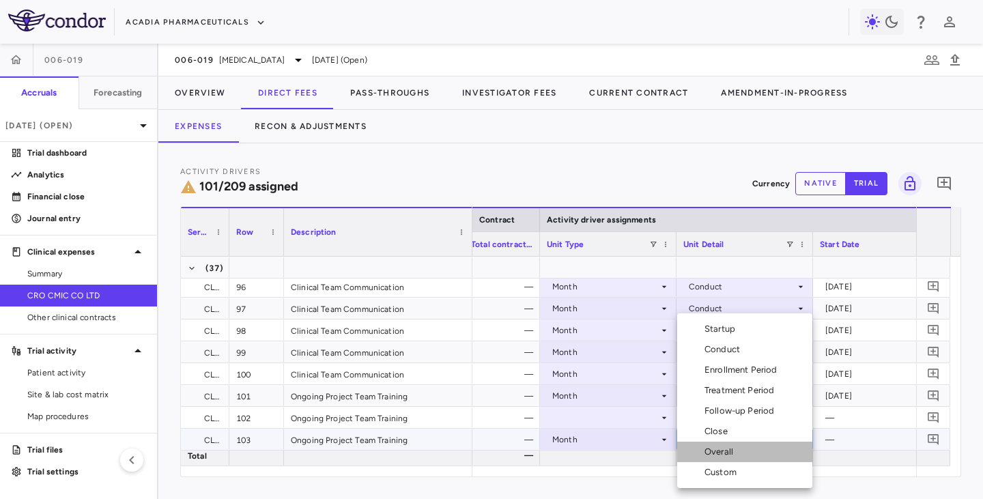
click at [723, 453] on div "Overall" at bounding box center [721, 452] width 34 height 12
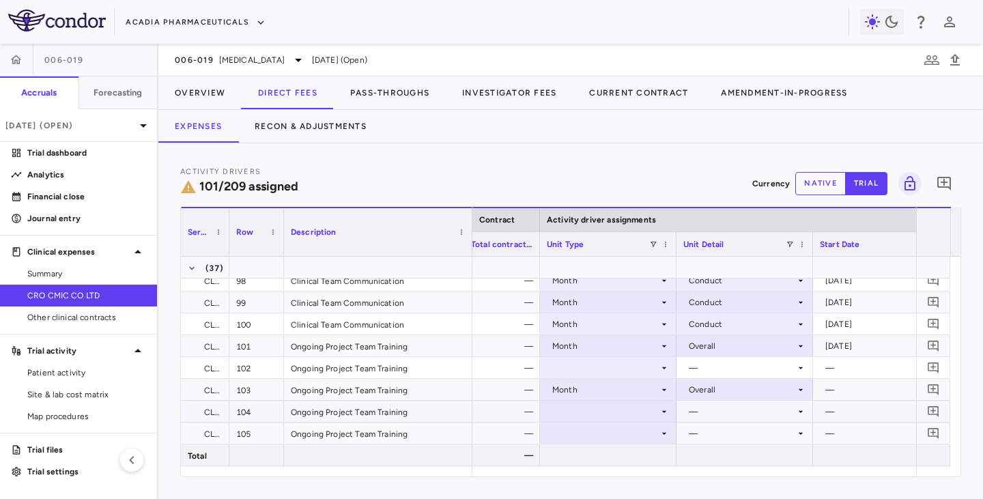
scroll to position [2320, 0]
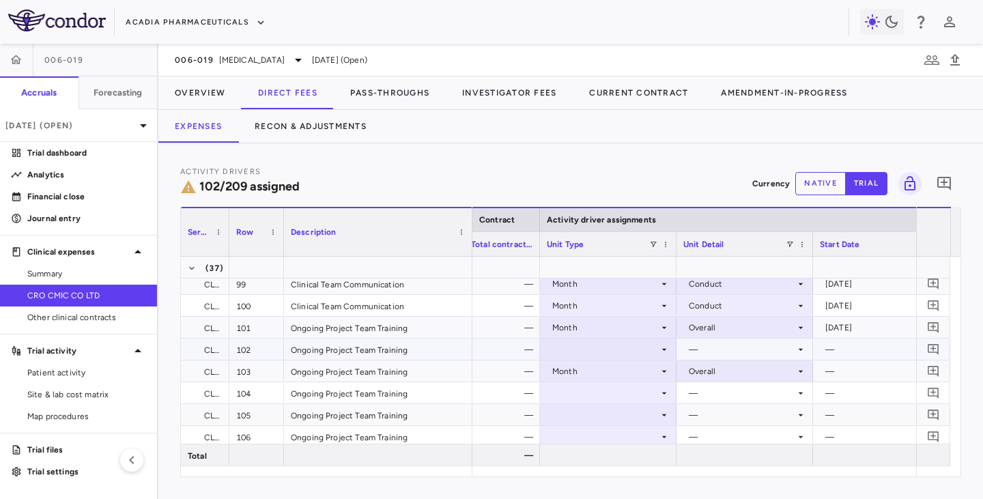
click at [632, 354] on div at bounding box center [608, 349] width 123 height 20
click at [610, 351] on div at bounding box center [608, 349] width 123 height 20
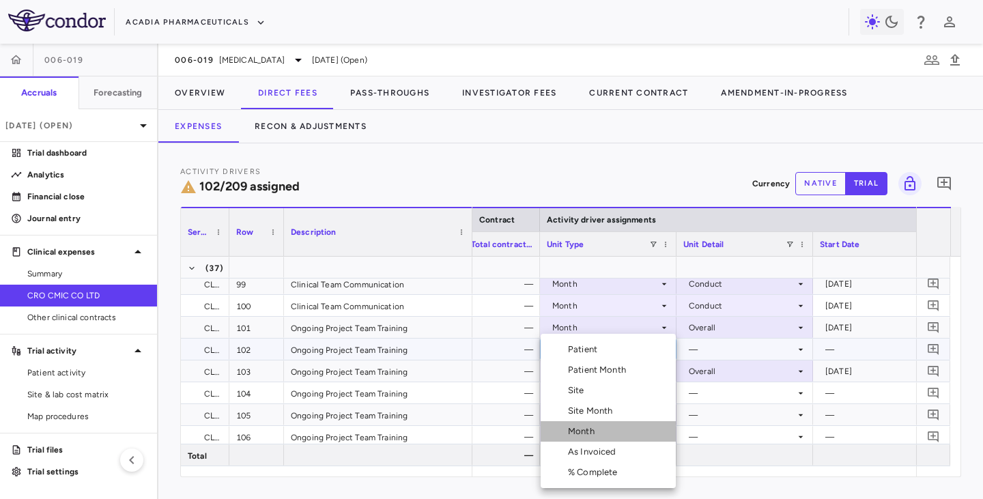
click at [600, 428] on li "Month" at bounding box center [607, 431] width 135 height 20
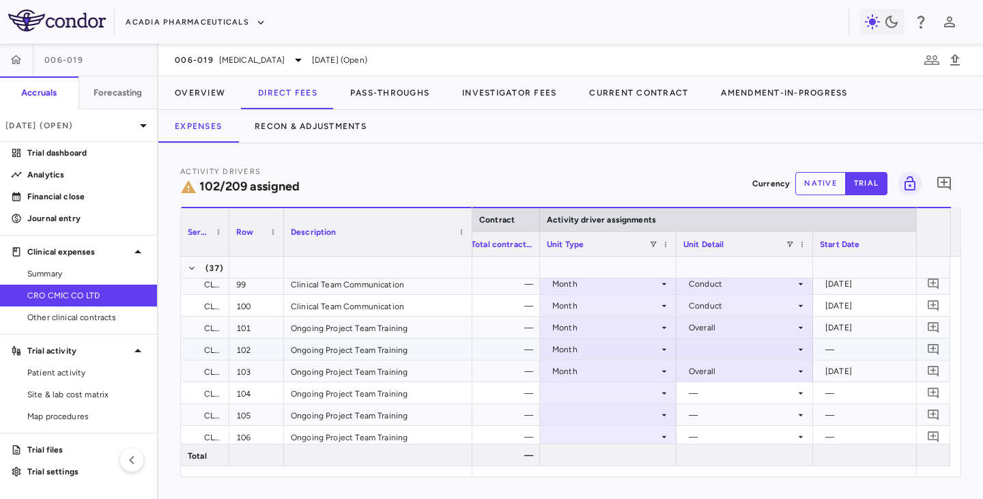
click at [717, 351] on div at bounding box center [744, 349] width 123 height 20
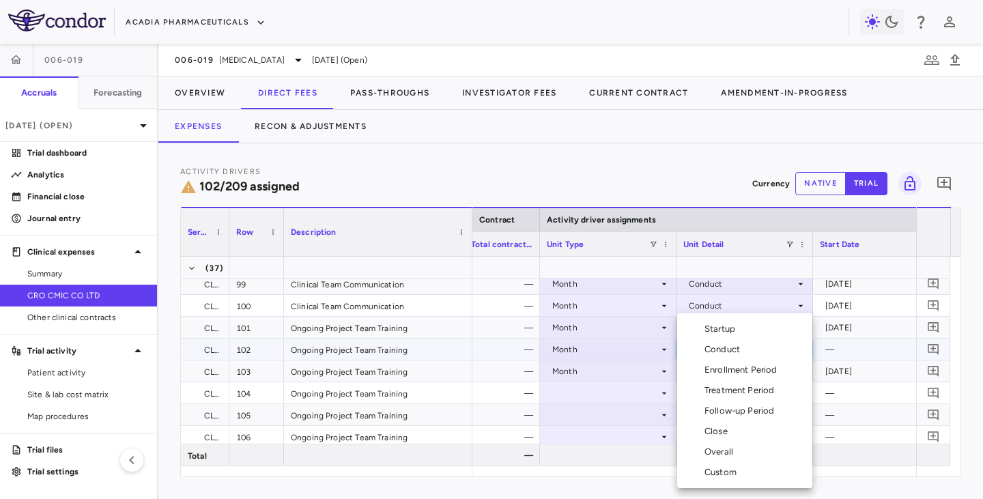
click at [721, 453] on div "Overall" at bounding box center [721, 452] width 34 height 12
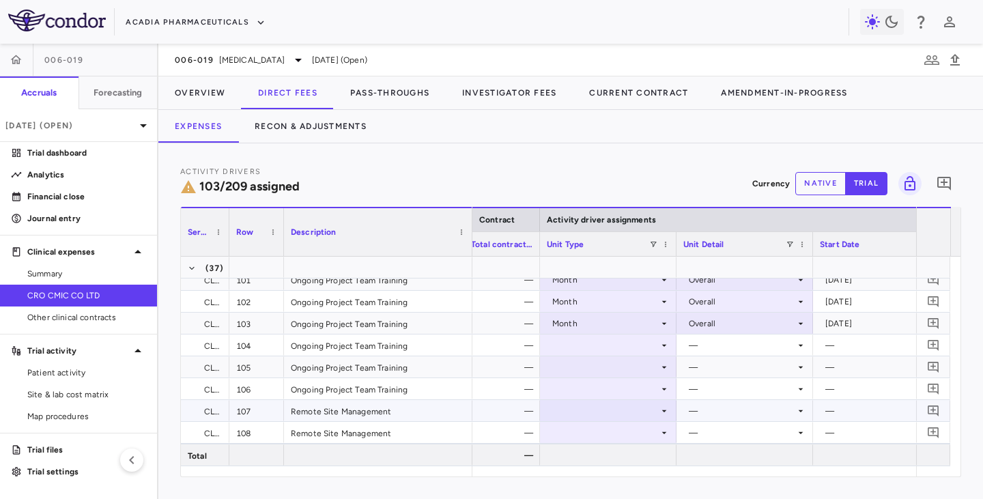
scroll to position [2388, 0]
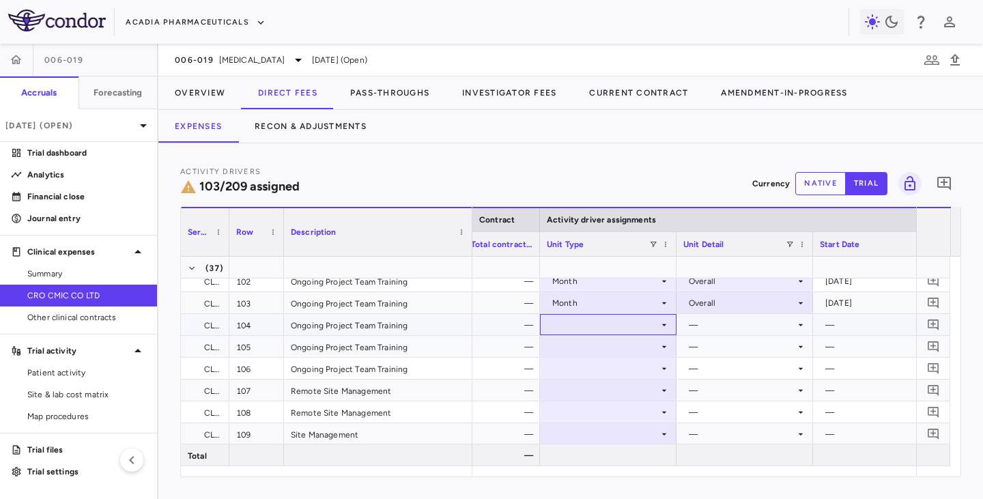
click at [618, 328] on div at bounding box center [608, 325] width 123 height 20
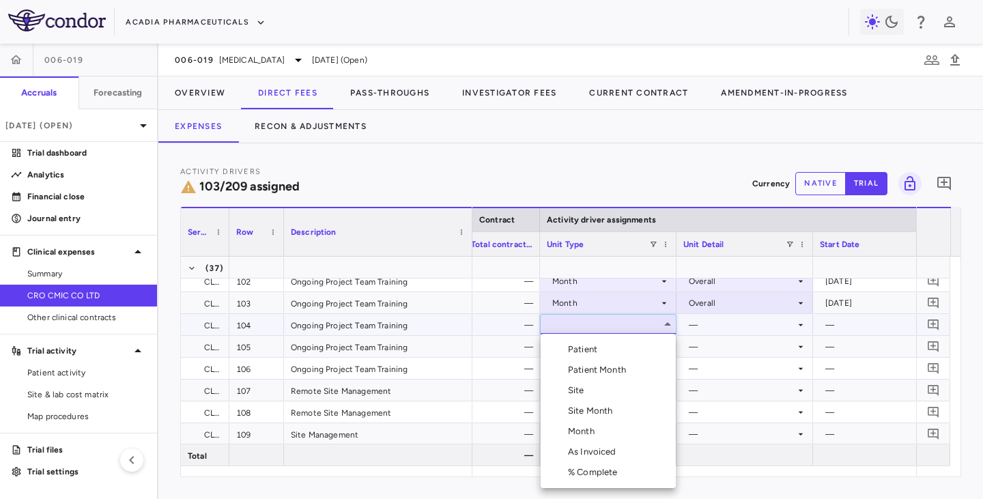
click at [590, 430] on div "Month" at bounding box center [584, 431] width 32 height 12
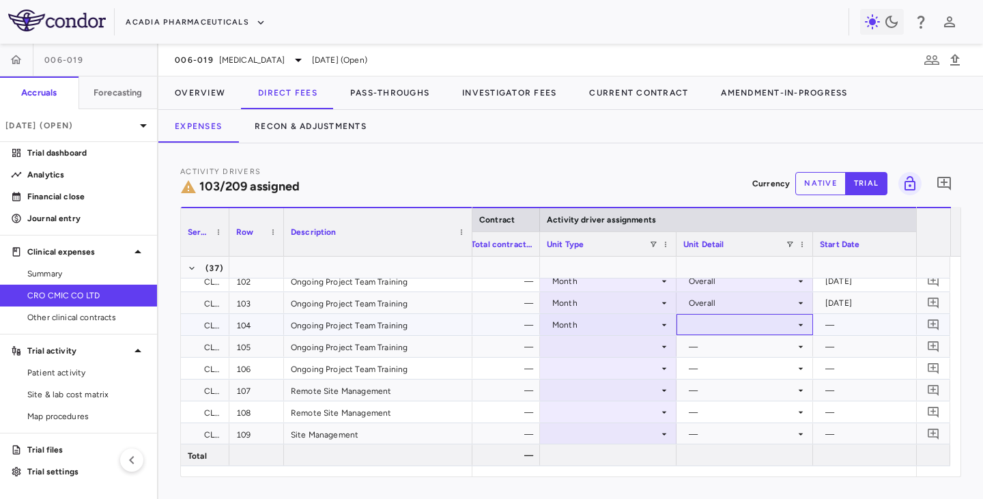
click at [710, 323] on div at bounding box center [744, 325] width 123 height 20
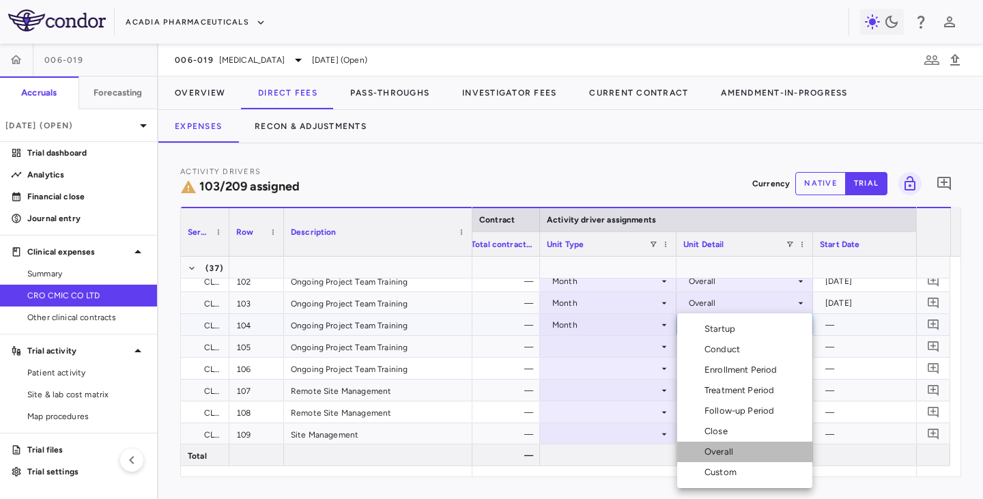
click at [718, 458] on li "Overall" at bounding box center [744, 451] width 135 height 20
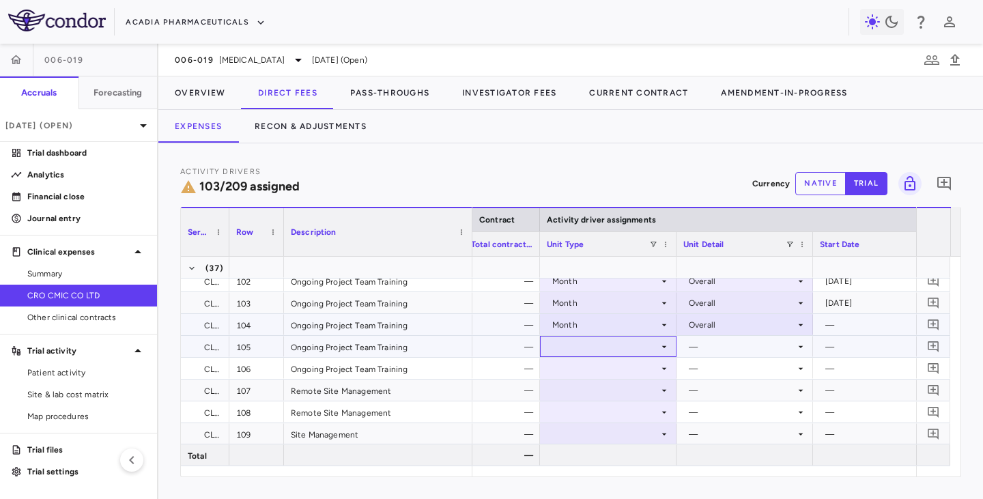
click at [655, 346] on div at bounding box center [608, 346] width 123 height 20
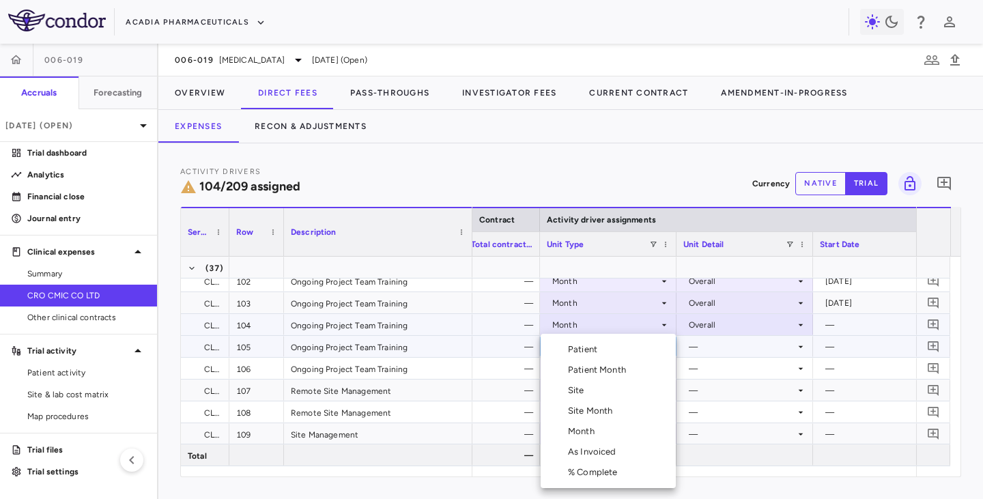
click at [602, 430] on li "Month" at bounding box center [607, 431] width 135 height 20
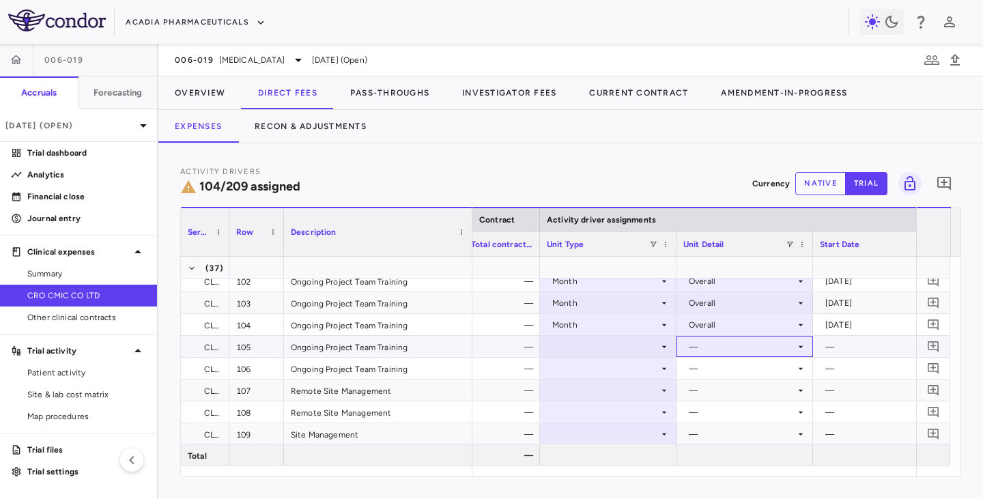
click at [732, 347] on div "—" at bounding box center [741, 347] width 106 height 22
click at [621, 342] on div at bounding box center [608, 346] width 123 height 20
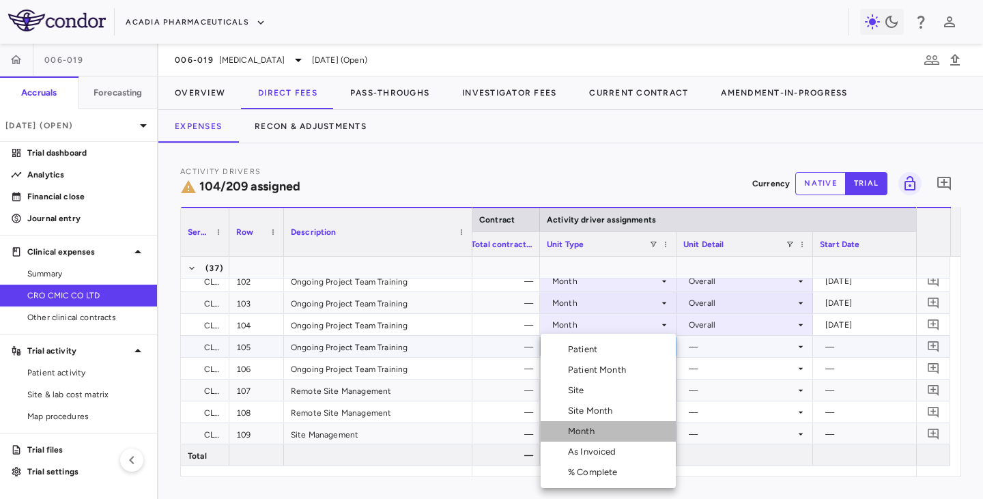
click at [592, 427] on div "Month" at bounding box center [584, 431] width 32 height 12
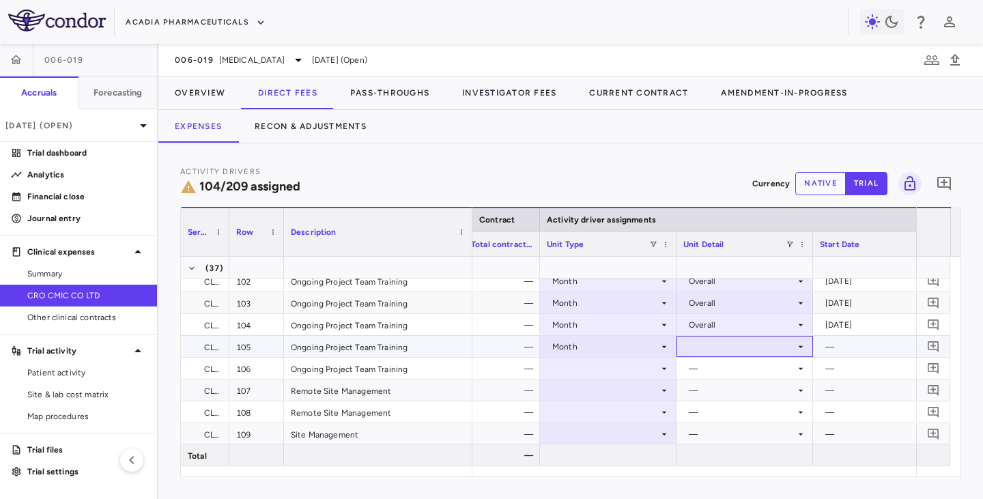
click at [705, 345] on div at bounding box center [744, 346] width 123 height 20
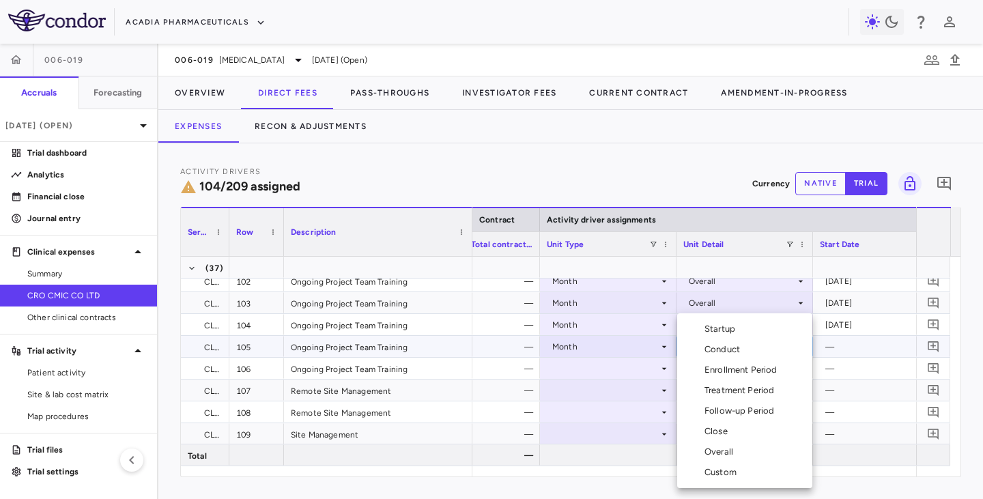
click at [713, 446] on div "Overall" at bounding box center [721, 452] width 34 height 12
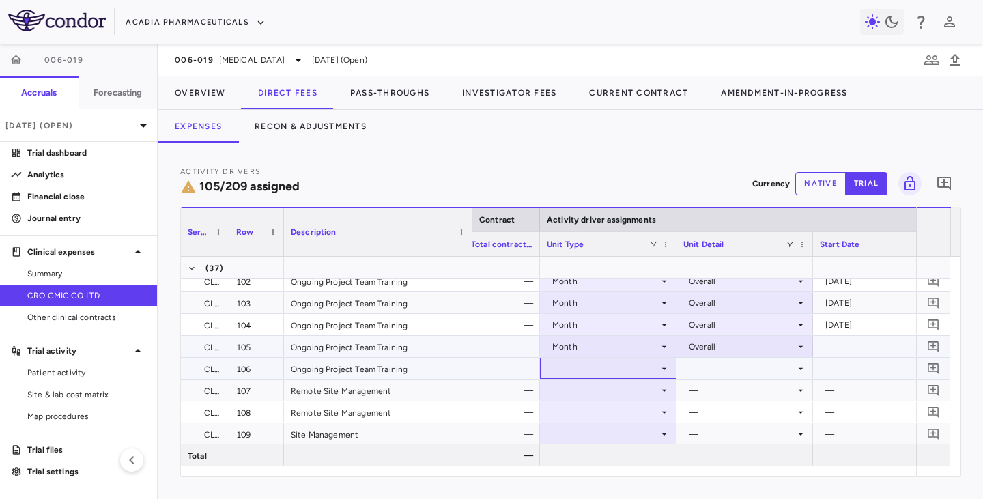
click at [622, 371] on div at bounding box center [608, 368] width 123 height 20
click at [641, 364] on div at bounding box center [608, 368] width 123 height 20
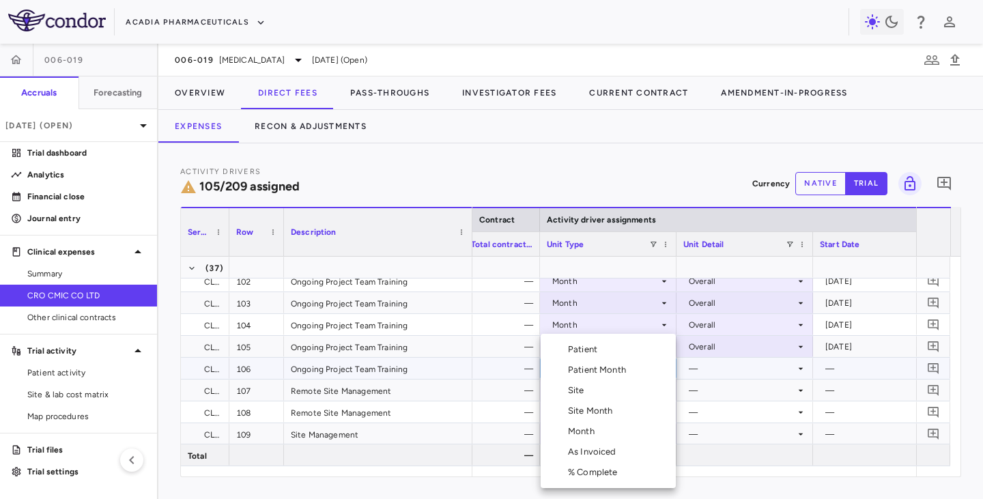
click at [587, 433] on div "Month" at bounding box center [584, 431] width 32 height 12
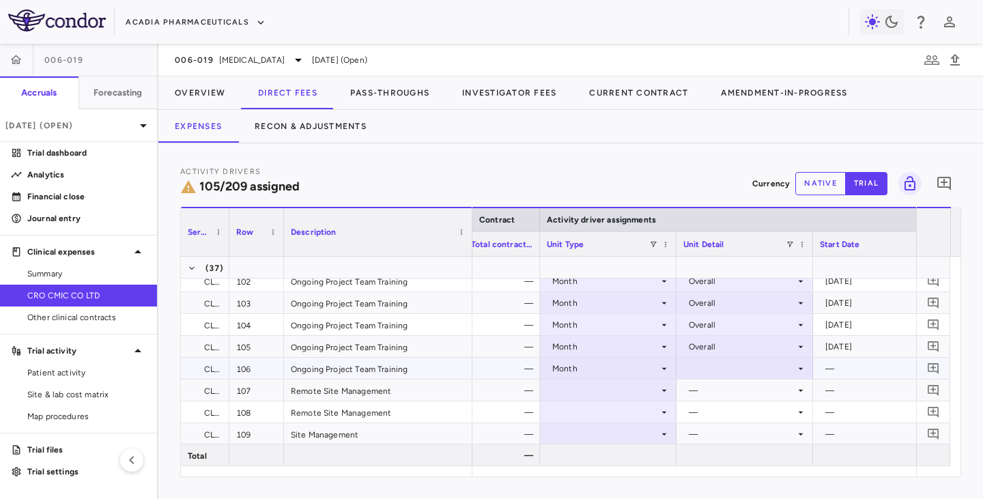
click at [705, 366] on div at bounding box center [744, 368] width 123 height 20
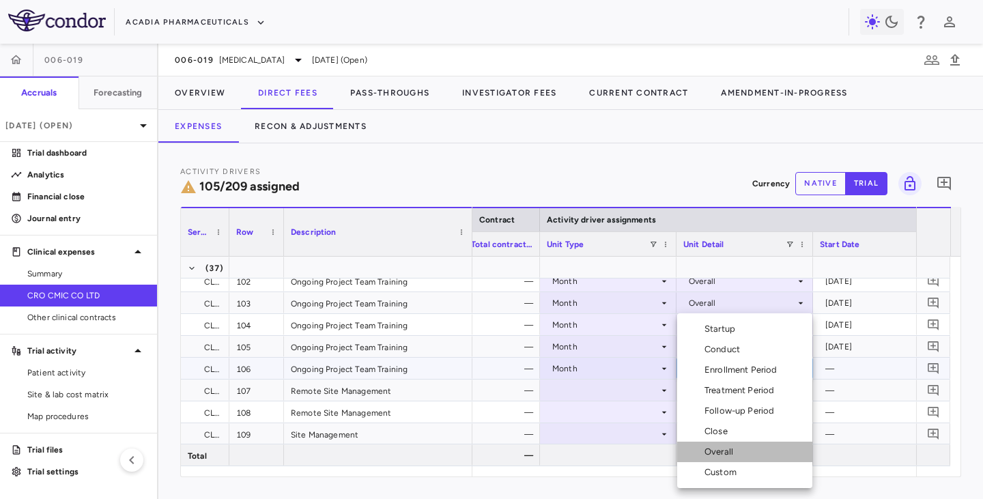
click at [709, 453] on div "Overall" at bounding box center [721, 452] width 34 height 12
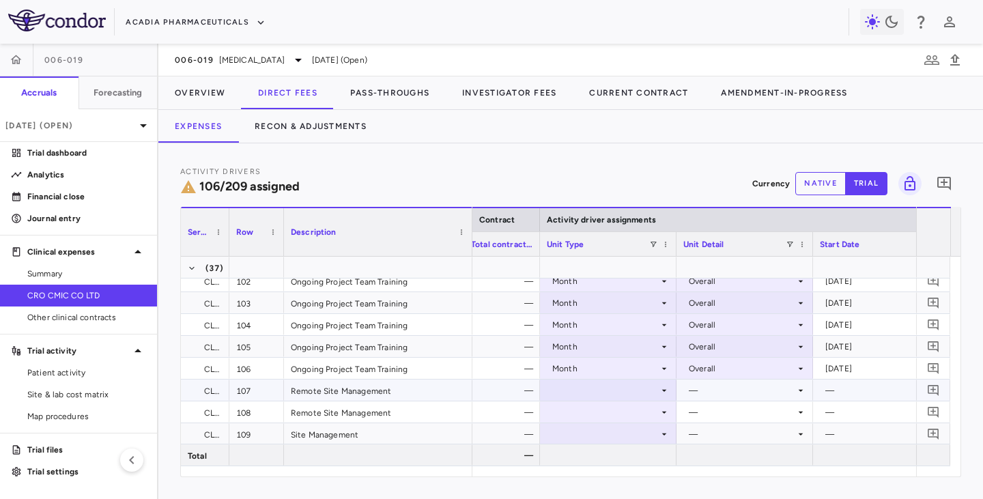
click at [628, 388] on div at bounding box center [608, 390] width 123 height 20
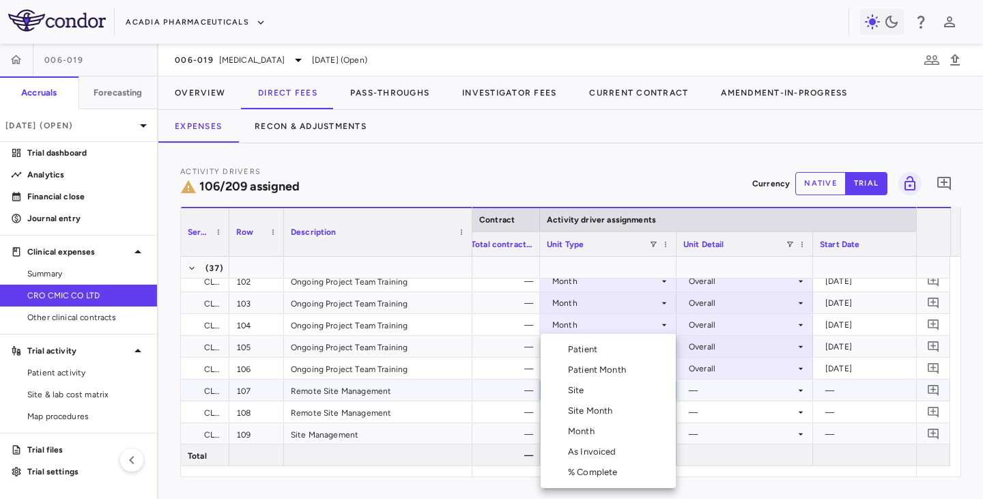
click at [595, 413] on div "Site Month" at bounding box center [593, 411] width 50 height 12
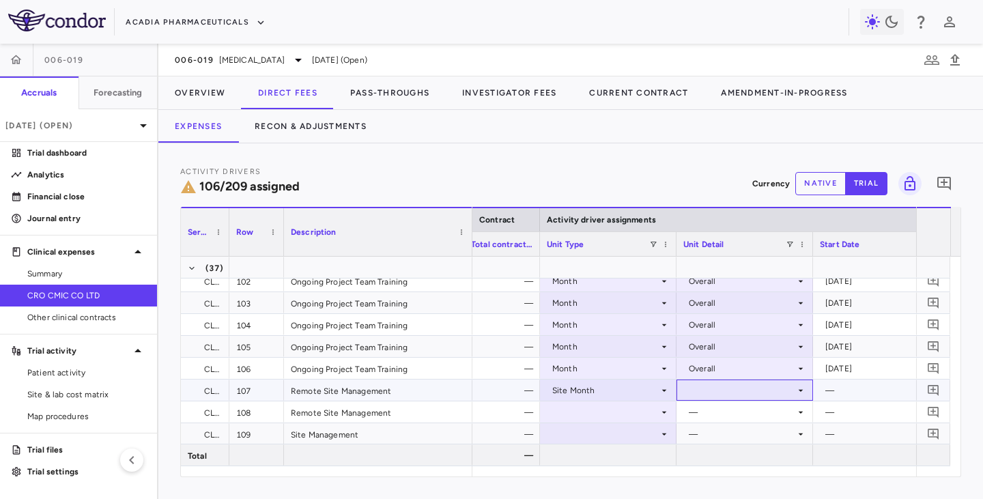
click at [716, 390] on div at bounding box center [744, 390] width 123 height 20
click at [716, 416] on div "As Initiated" at bounding box center [730, 415] width 53 height 12
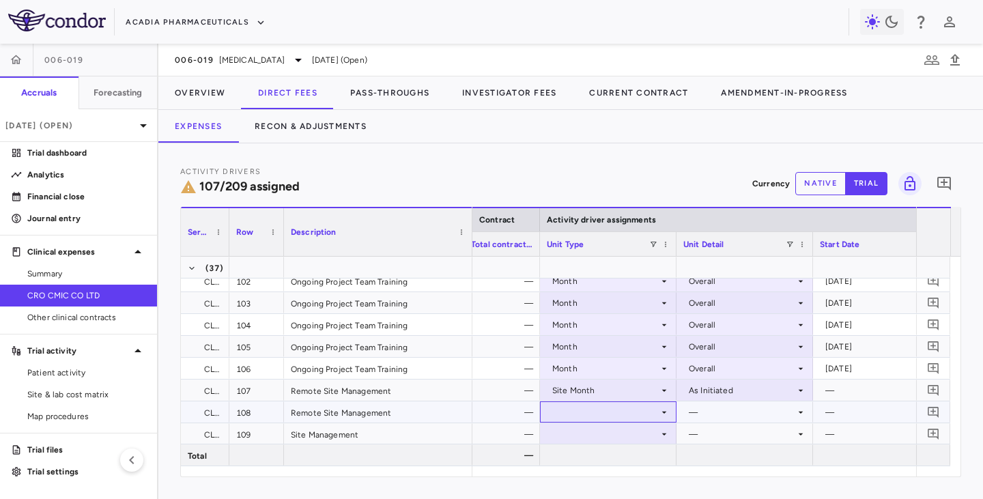
click at [596, 409] on div at bounding box center [608, 412] width 123 height 20
click at [593, 416] on div at bounding box center [608, 412] width 123 height 20
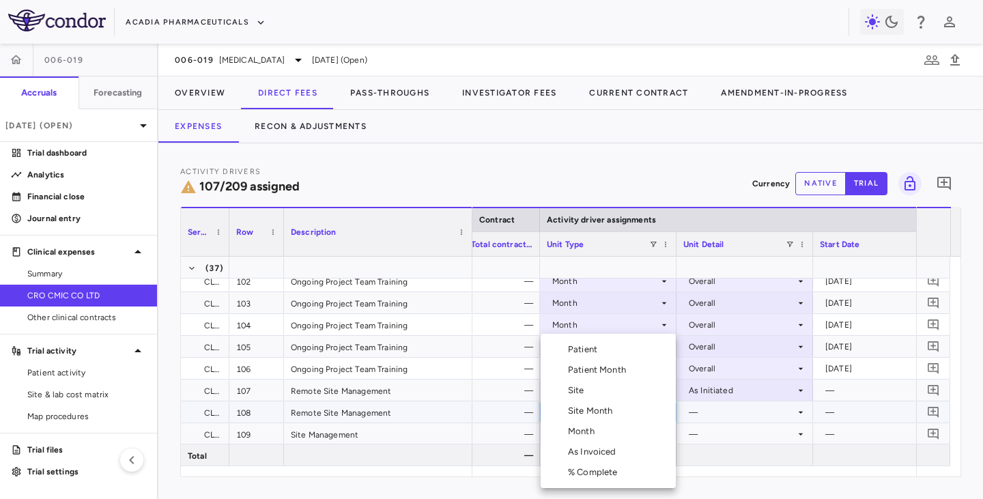
click at [588, 411] on div "Site Month" at bounding box center [593, 411] width 50 height 12
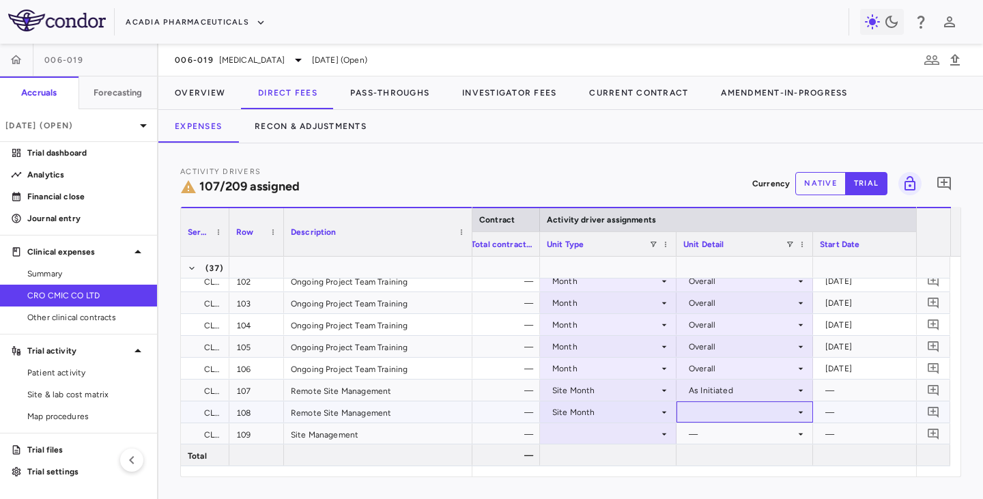
click at [707, 409] on div at bounding box center [744, 412] width 123 height 20
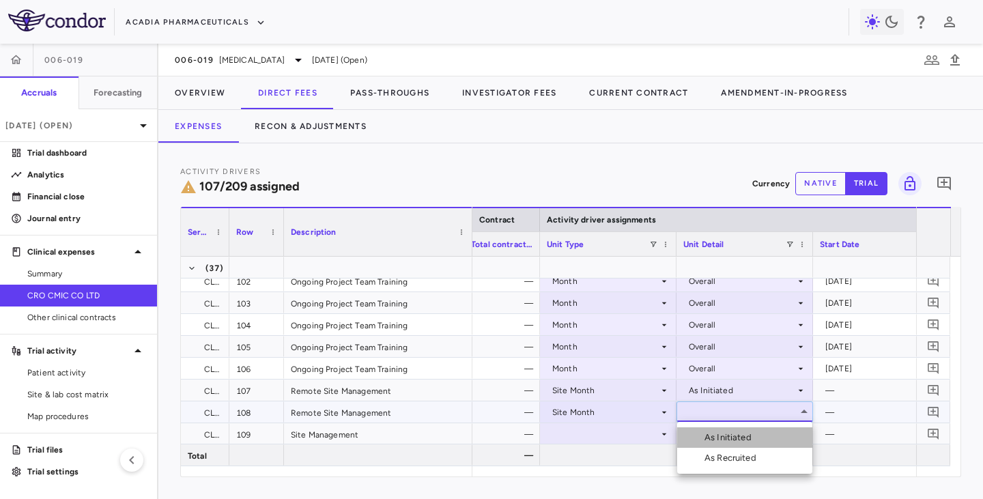
click at [710, 435] on div "As Initiated" at bounding box center [730, 437] width 53 height 12
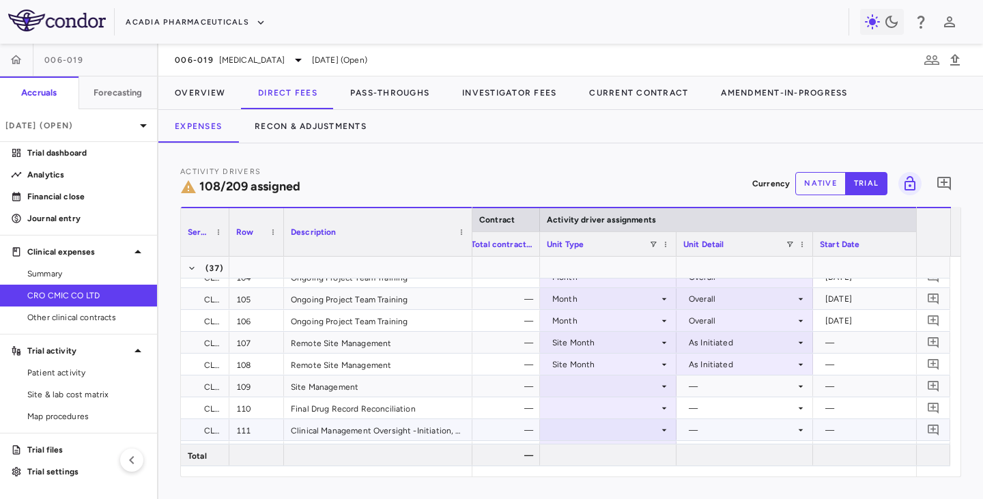
scroll to position [2456, 0]
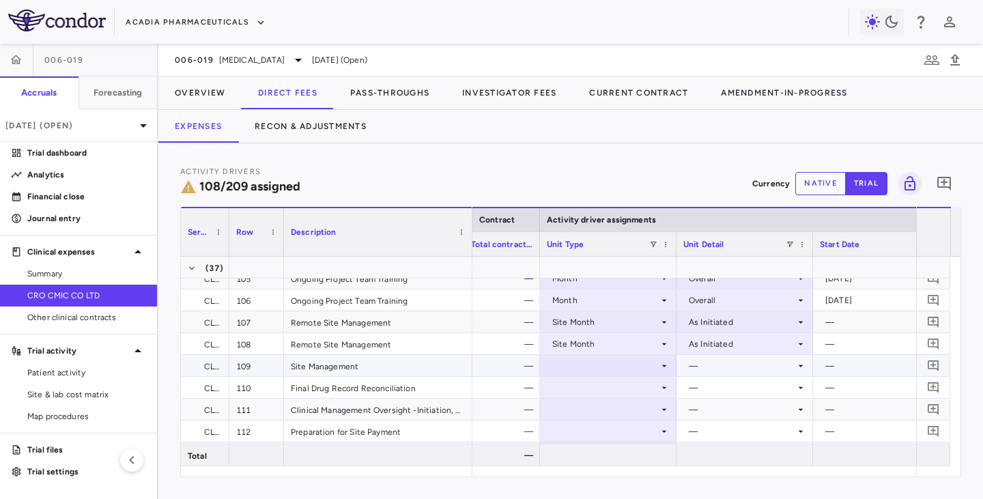
click at [613, 363] on div at bounding box center [608, 365] width 123 height 20
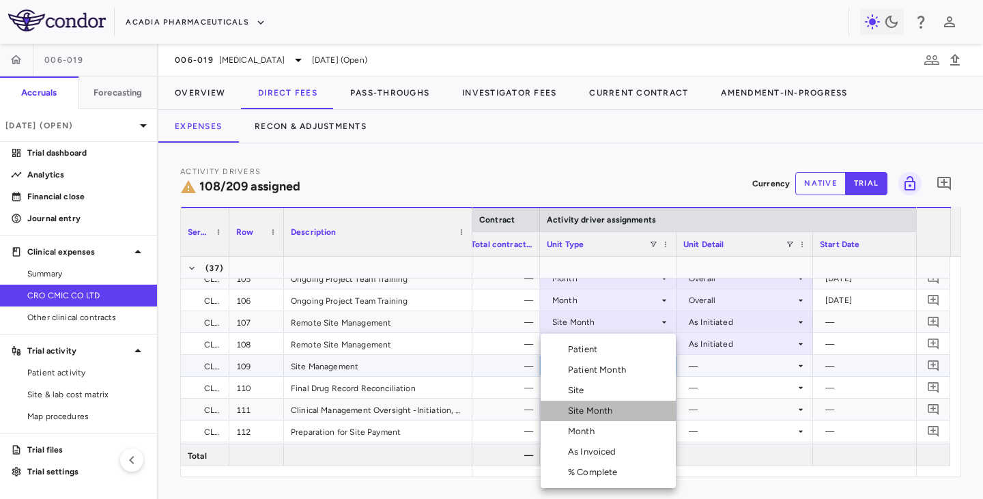
click at [590, 408] on div "Site Month" at bounding box center [593, 411] width 50 height 12
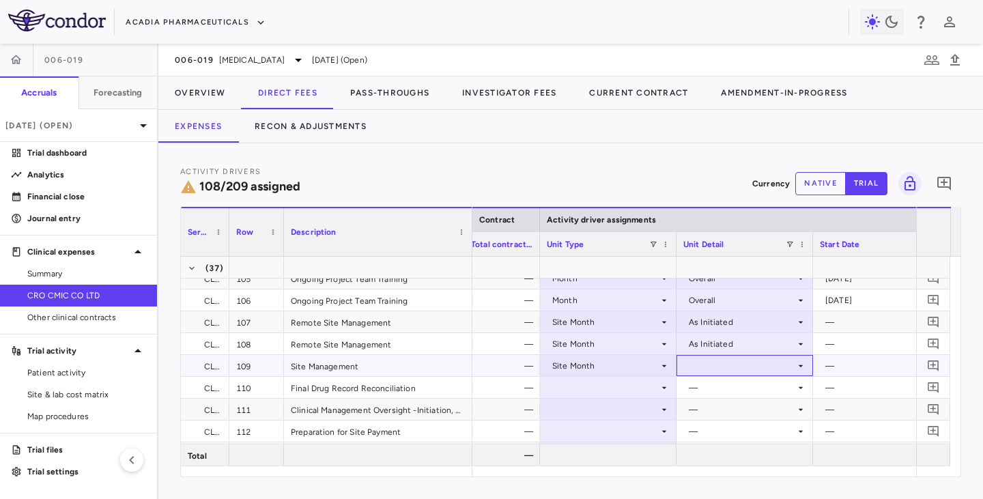
click at [705, 361] on div at bounding box center [744, 365] width 123 height 20
click at [708, 386] on div "As Initiated" at bounding box center [730, 391] width 53 height 12
click at [631, 387] on div at bounding box center [608, 387] width 123 height 20
click at [633, 385] on div at bounding box center [608, 387] width 123 height 20
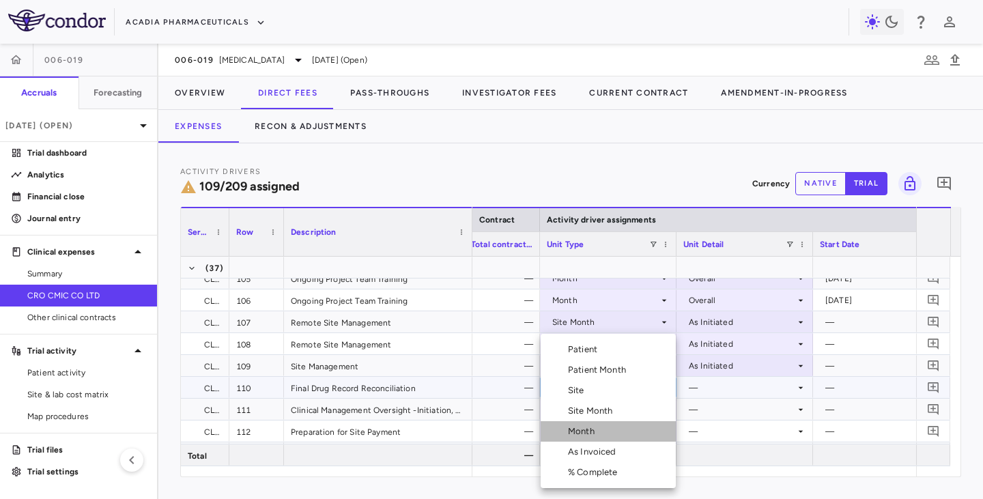
click at [578, 431] on div "Month" at bounding box center [584, 431] width 32 height 12
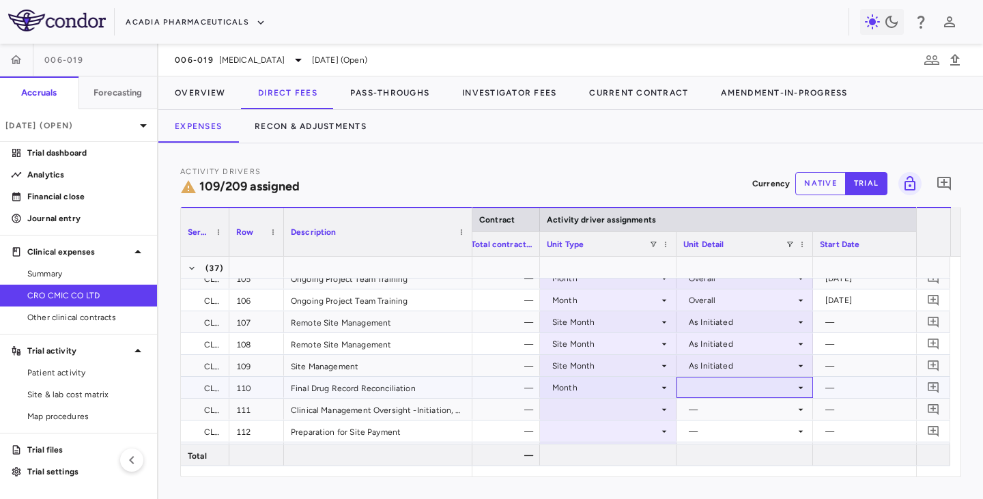
click at [698, 387] on div at bounding box center [744, 387] width 123 height 20
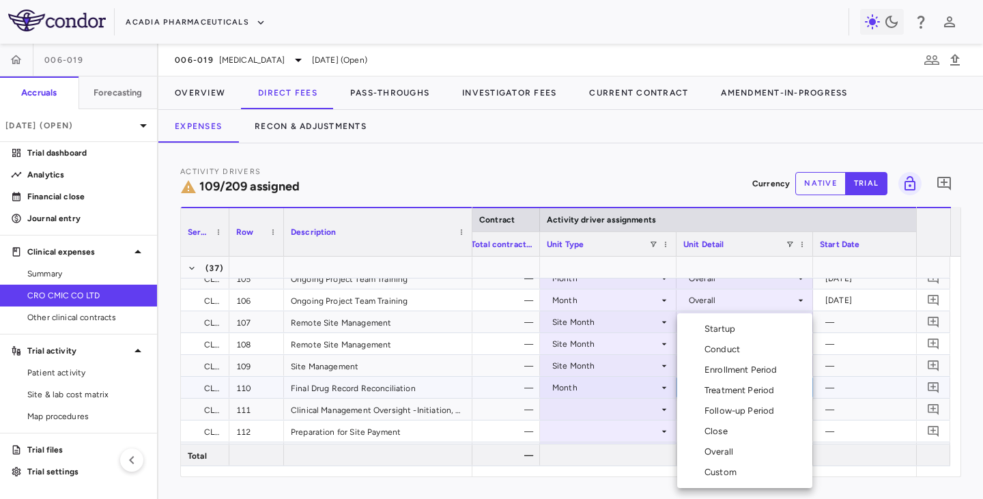
click at [703, 435] on div "Close" at bounding box center [705, 431] width 56 height 12
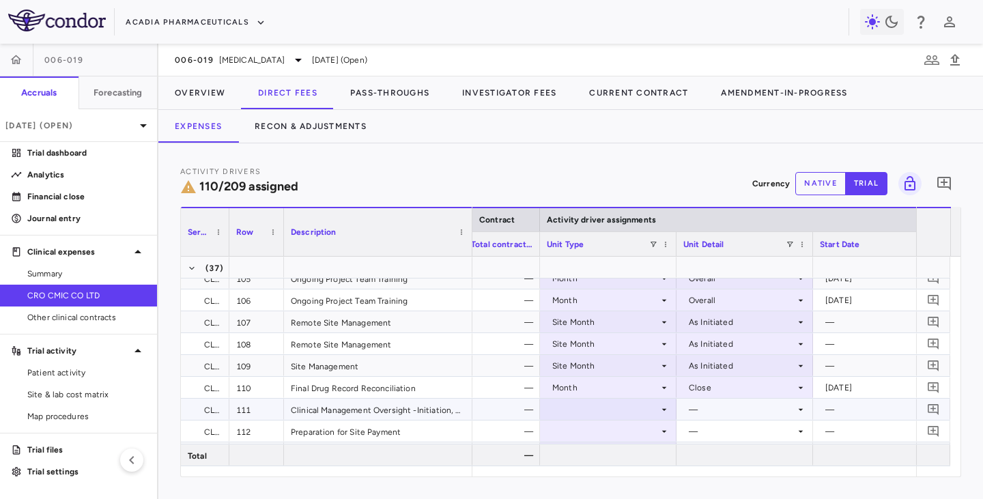
click at [640, 405] on div at bounding box center [608, 409] width 123 height 20
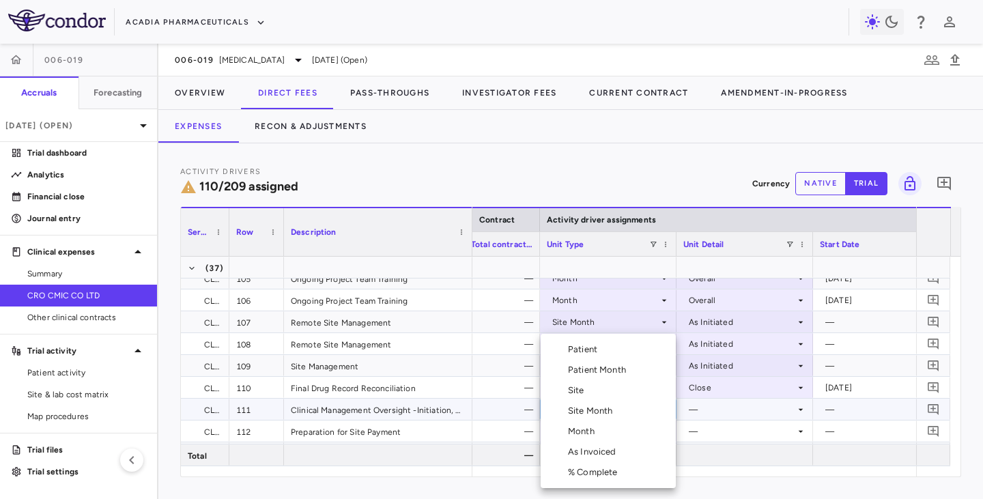
click at [585, 431] on div "Month" at bounding box center [584, 431] width 32 height 12
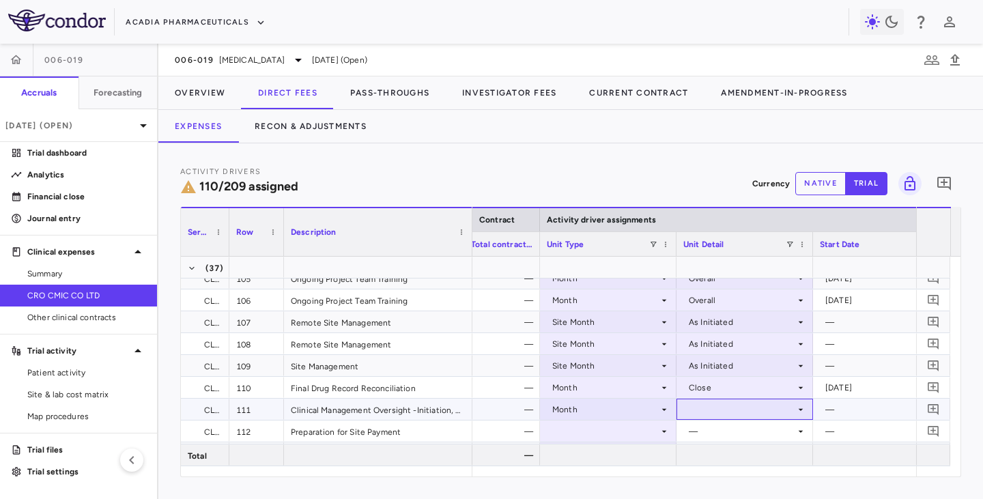
click at [718, 407] on div at bounding box center [744, 409] width 123 height 20
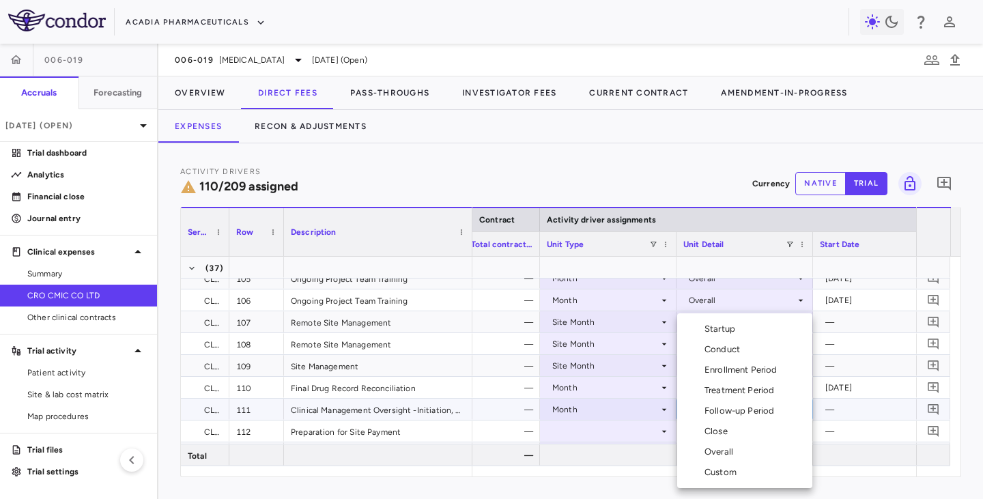
click at [711, 452] on div "Overall" at bounding box center [721, 452] width 34 height 12
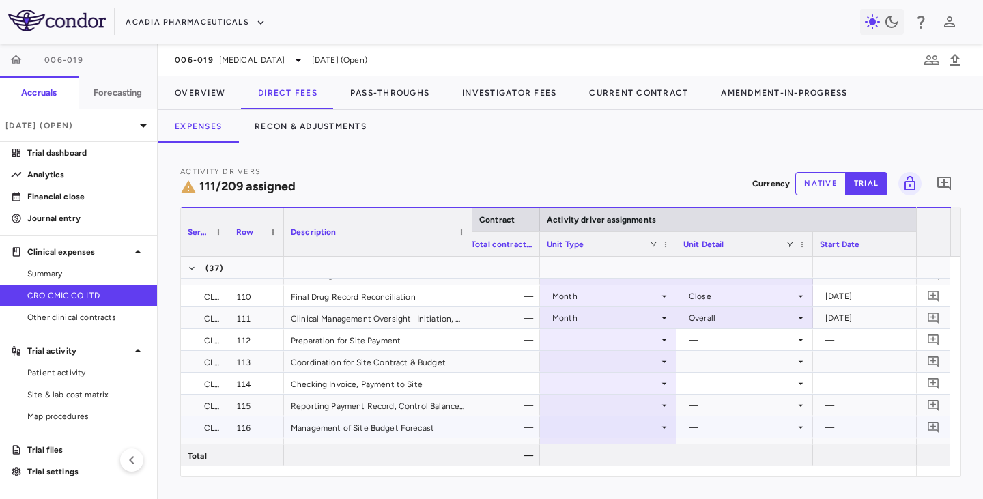
scroll to position [2524, 0]
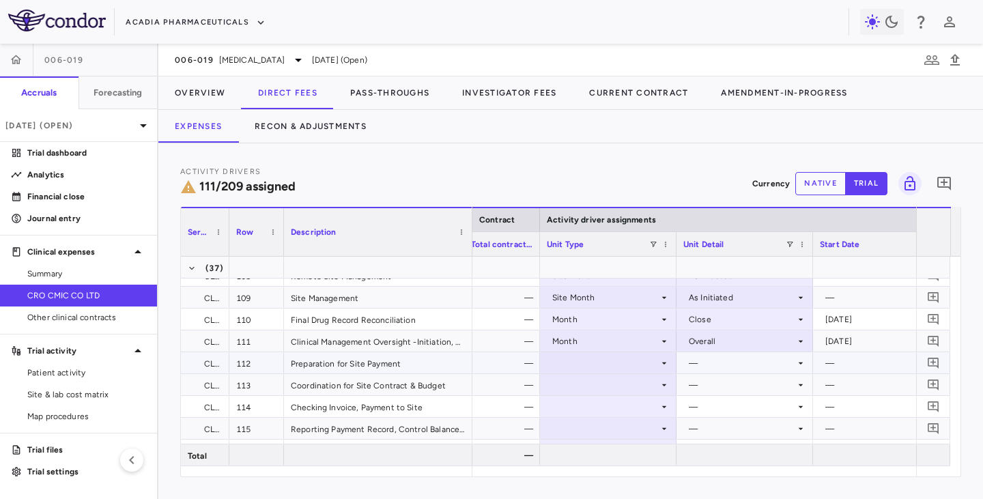
click at [663, 364] on icon at bounding box center [663, 363] width 11 height 11
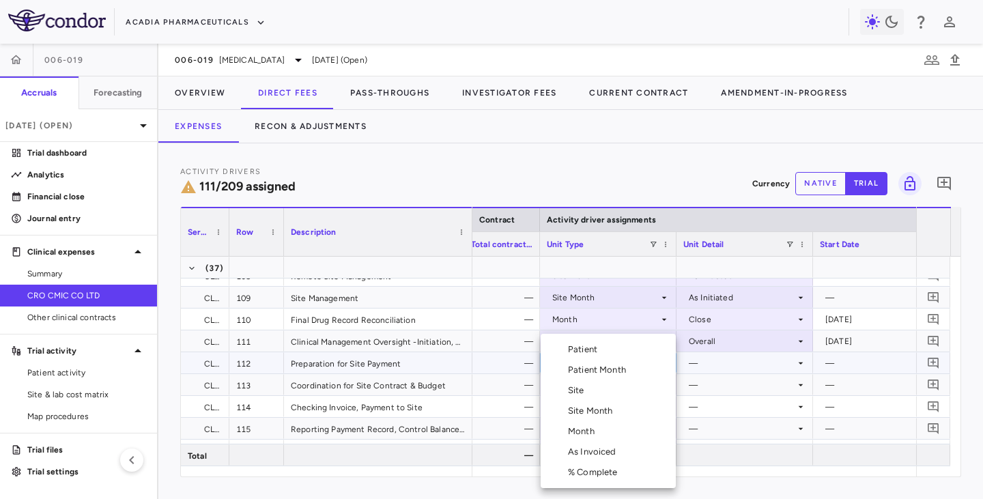
click at [581, 430] on div "Month" at bounding box center [584, 431] width 32 height 12
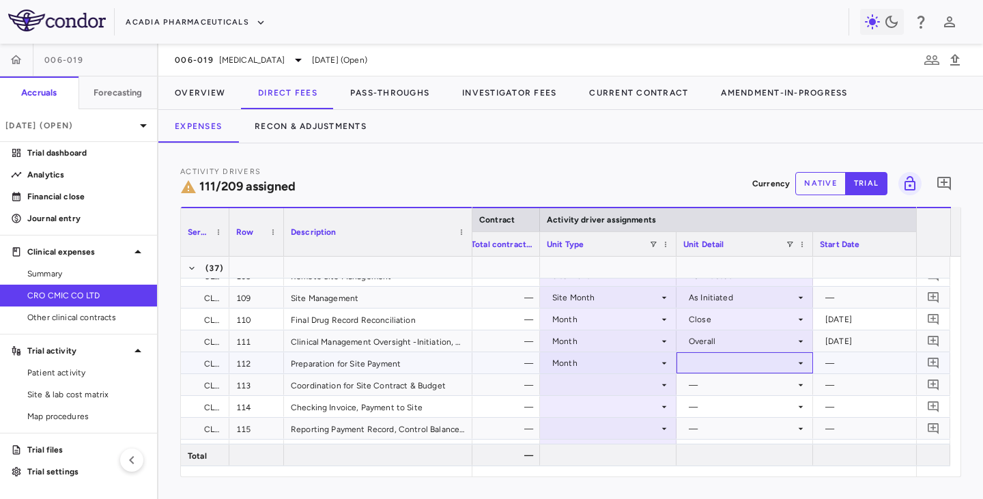
click at [725, 356] on div at bounding box center [744, 363] width 123 height 20
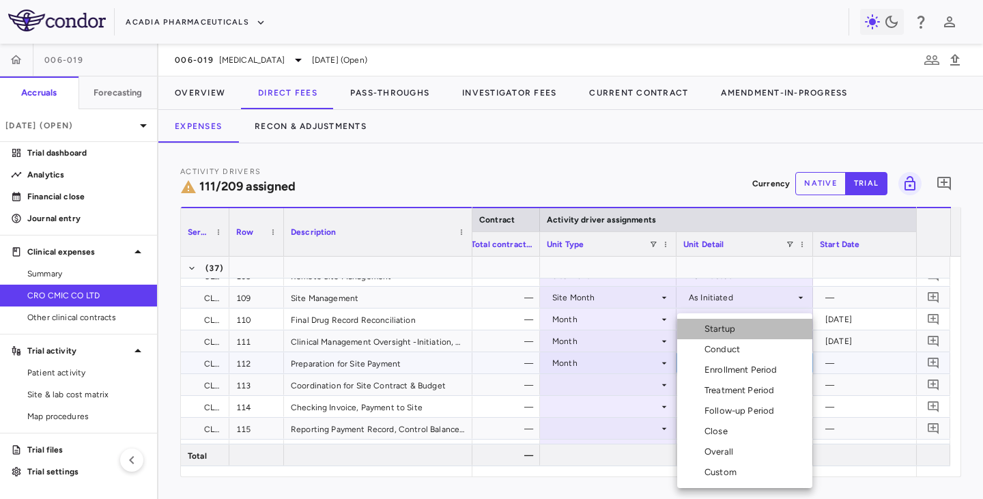
click at [716, 332] on div "Startup" at bounding box center [722, 329] width 36 height 12
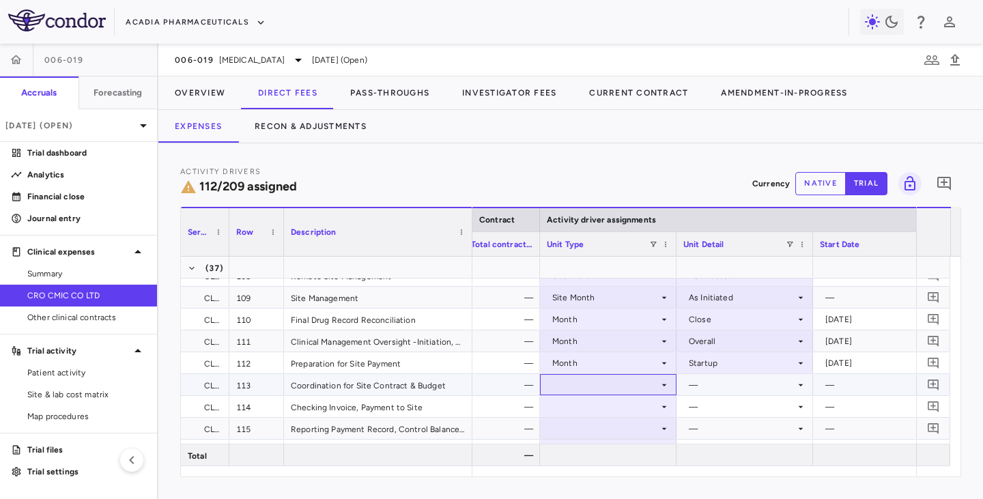
click at [630, 388] on div at bounding box center [608, 385] width 123 height 20
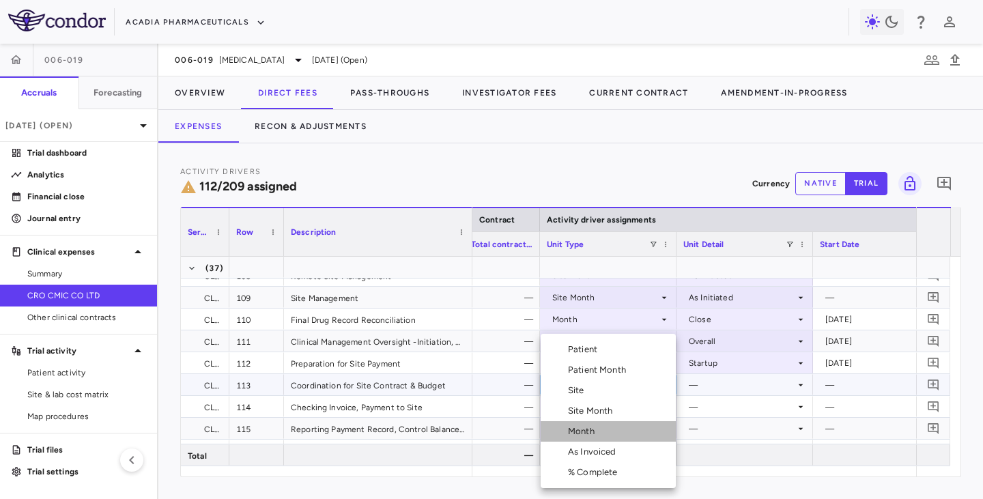
click at [580, 432] on div "Month" at bounding box center [584, 431] width 32 height 12
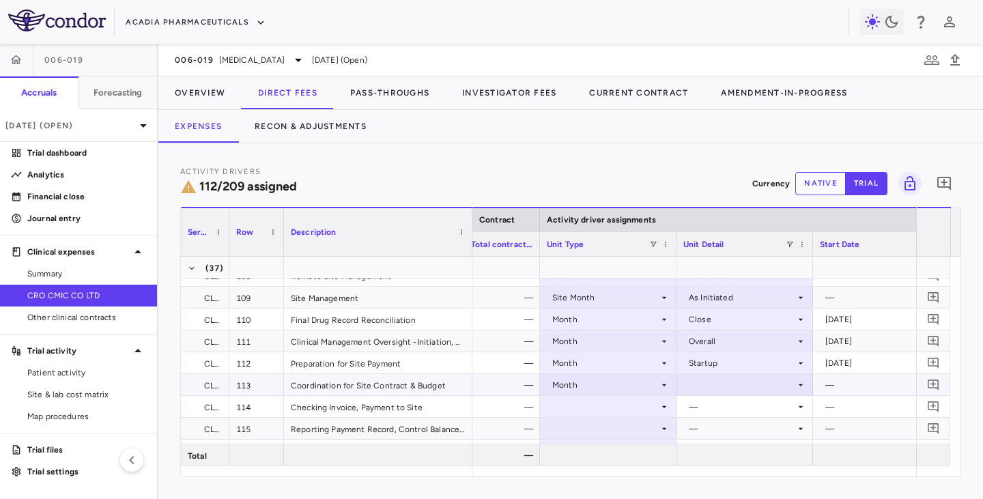
click at [718, 384] on div at bounding box center [744, 385] width 123 height 20
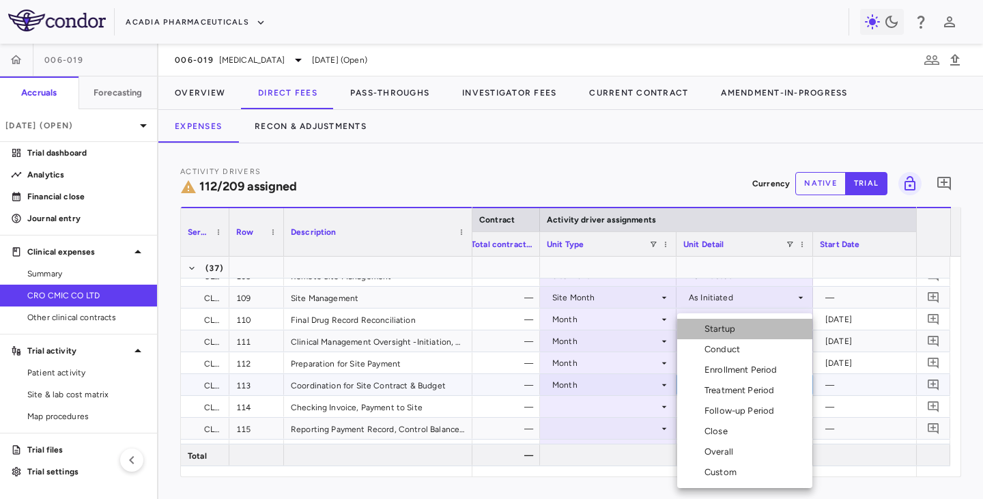
click at [719, 330] on div "Startup" at bounding box center [722, 329] width 36 height 12
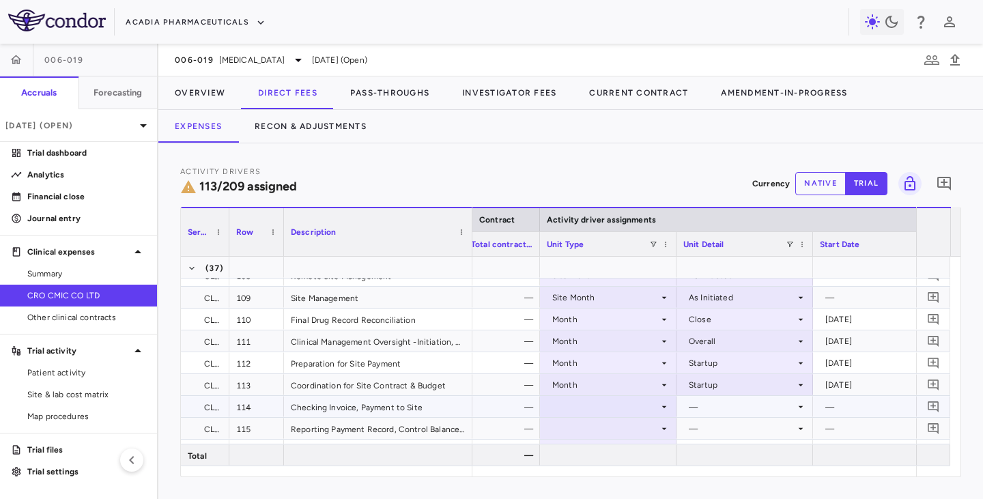
click at [580, 407] on div at bounding box center [608, 406] width 123 height 20
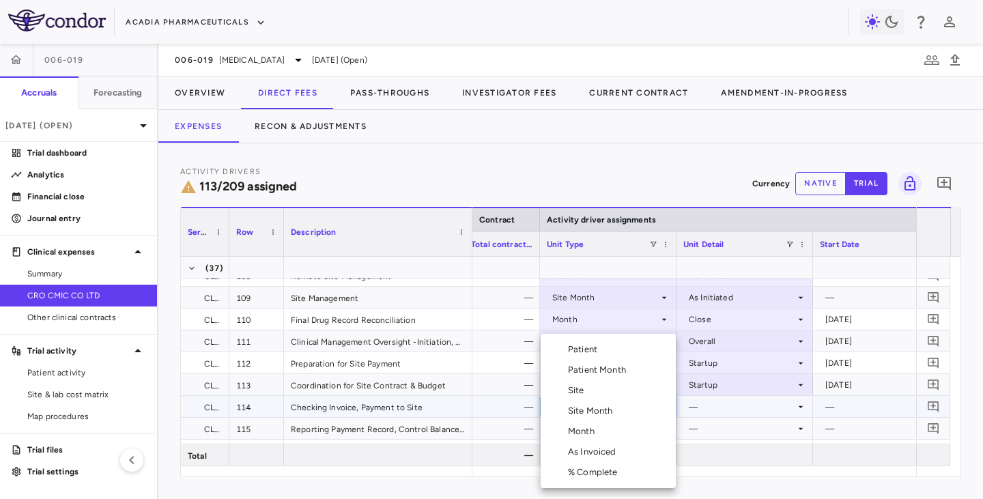
click at [578, 429] on div "Month" at bounding box center [584, 431] width 32 height 12
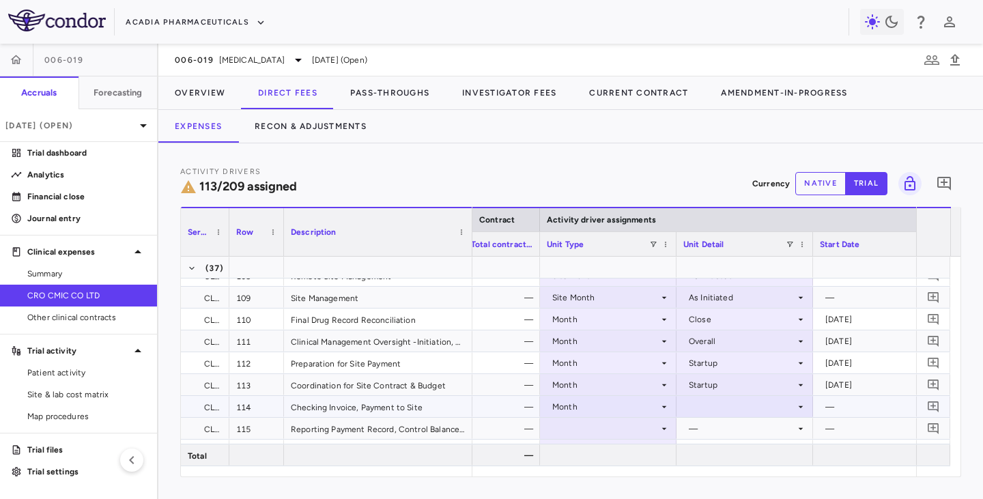
click at [719, 405] on div at bounding box center [744, 406] width 123 height 20
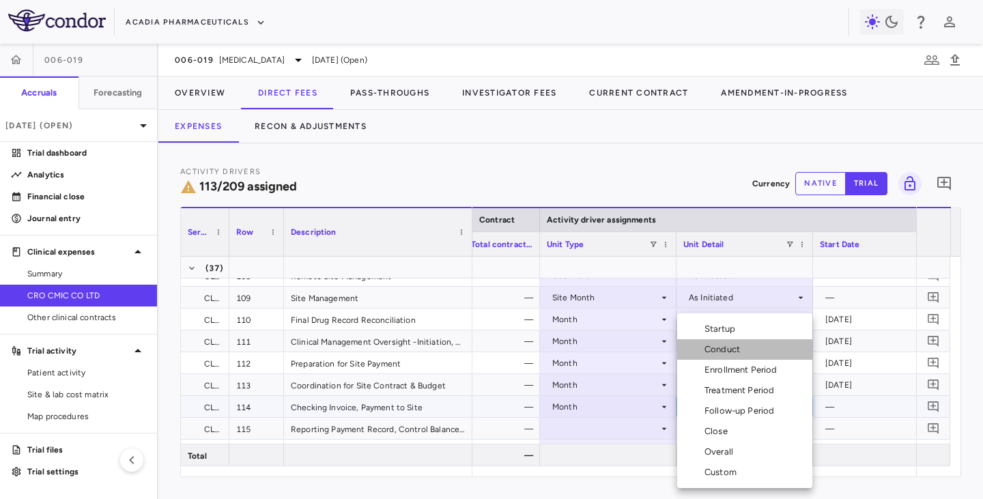
click at [715, 350] on div "Conduct" at bounding box center [724, 349] width 41 height 12
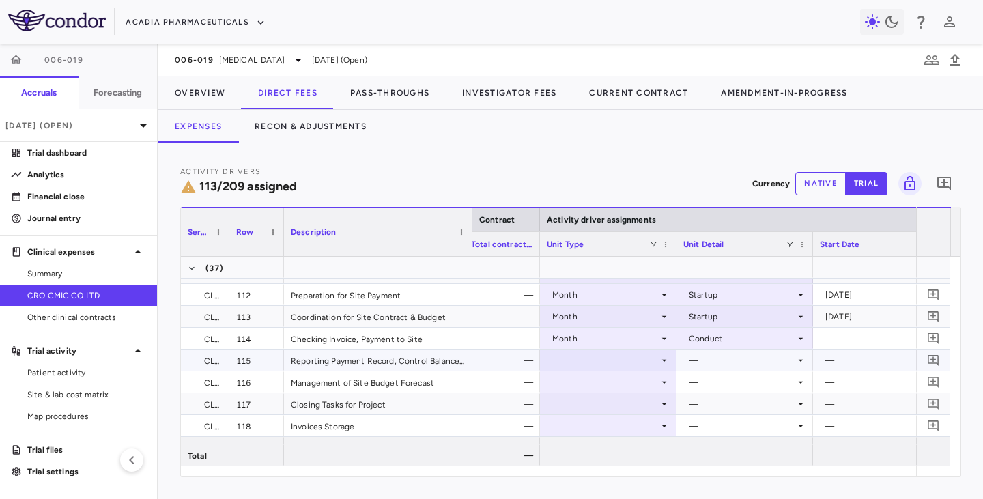
scroll to position [2593, 0]
click at [657, 362] on div at bounding box center [608, 360] width 123 height 20
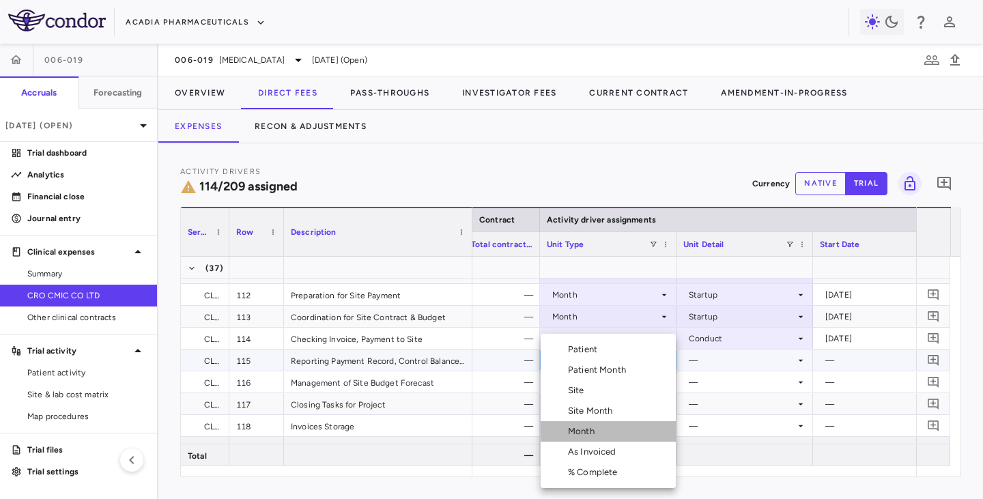
click at [583, 433] on div "Month" at bounding box center [584, 431] width 32 height 12
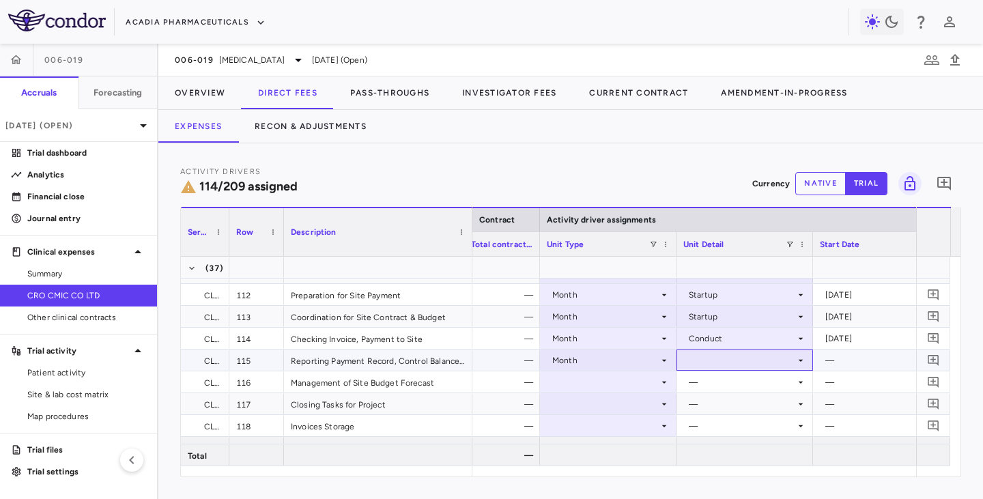
click at [724, 360] on div at bounding box center [744, 360] width 123 height 20
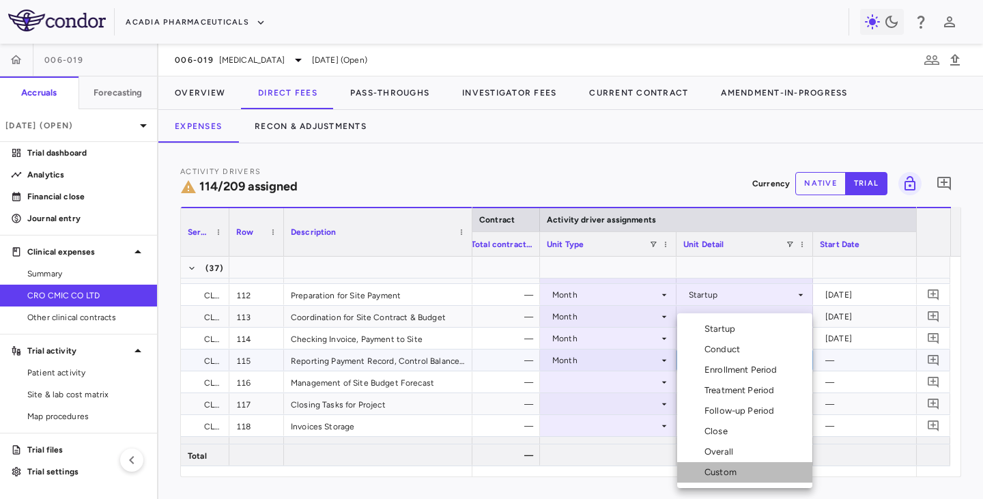
click at [721, 471] on div "Custom" at bounding box center [723, 472] width 38 height 12
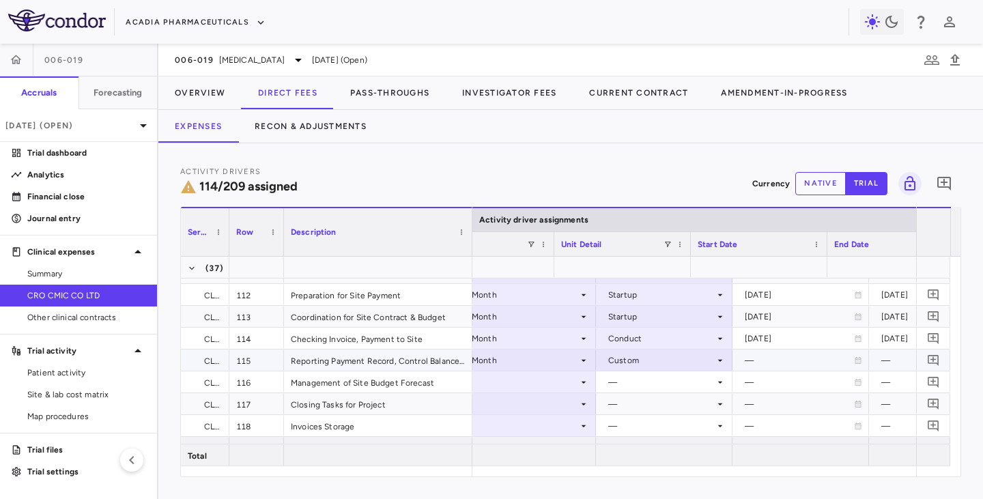
scroll to position [0, 737]
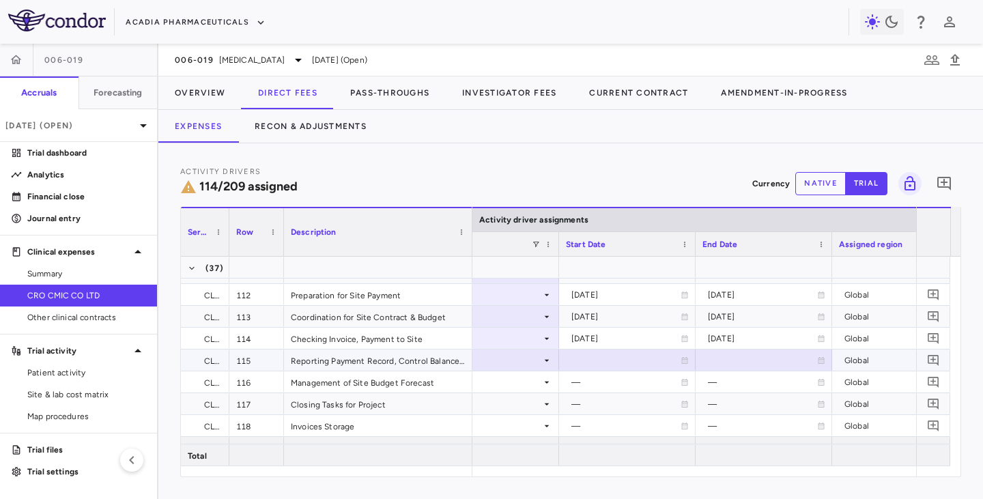
click at [682, 359] on icon at bounding box center [685, 360] width 6 height 7
click at [682, 359] on icon "Choose date, selected date is Aug 21, 2025" at bounding box center [684, 361] width 12 height 12
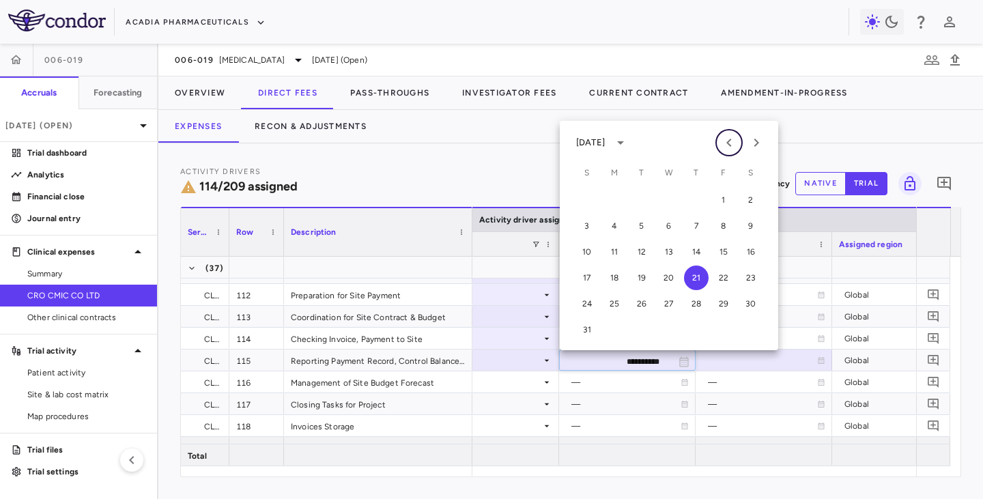
click at [727, 139] on icon "Previous month" at bounding box center [729, 142] width 16 height 16
click at [645, 200] on button "1" at bounding box center [641, 200] width 25 height 25
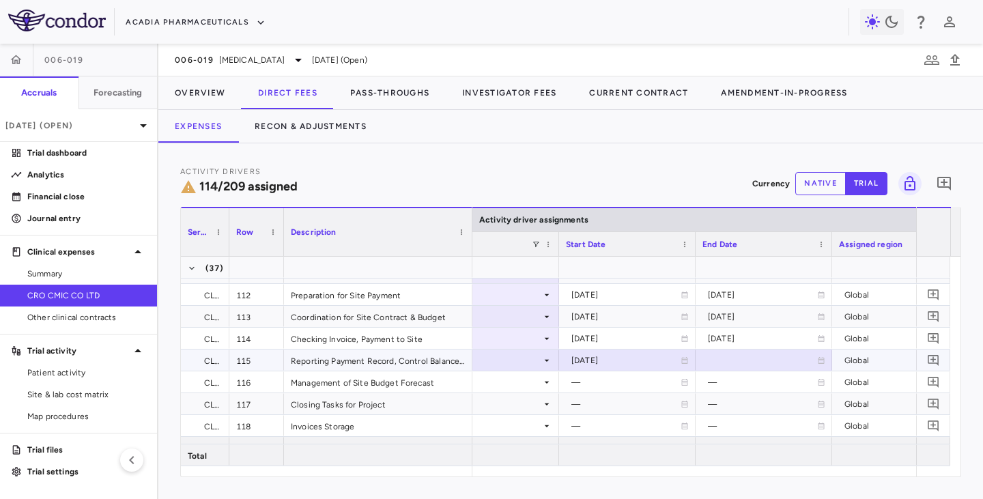
click at [819, 358] on icon at bounding box center [821, 360] width 8 height 8
click at [819, 362] on icon "Choose date, selected date is Aug 21, 2025" at bounding box center [820, 361] width 12 height 12
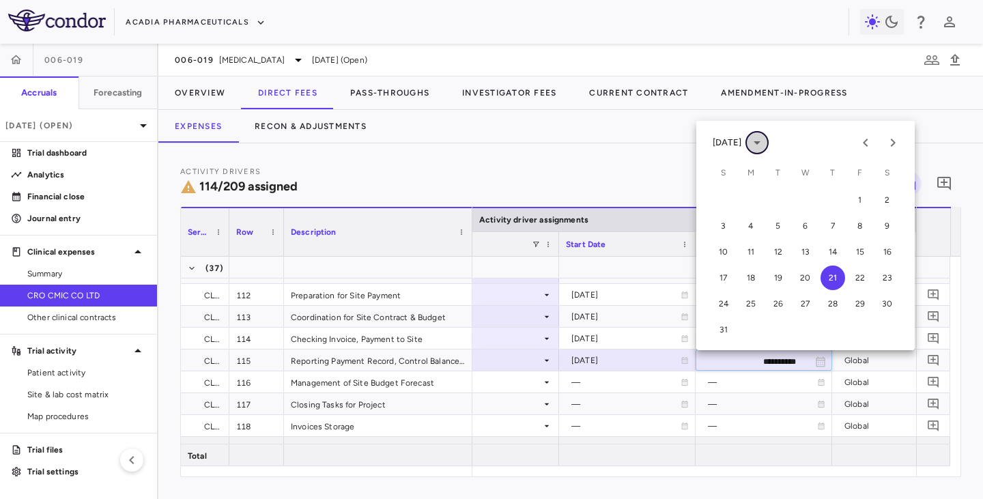
click at [765, 147] on icon "calendar view is open, switch to year view" at bounding box center [756, 142] width 16 height 16
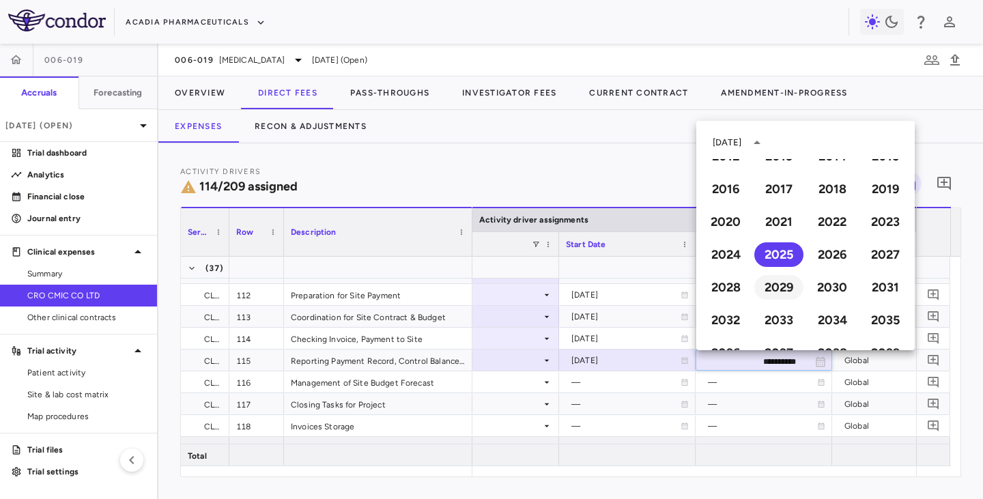
click at [782, 288] on button "2029" at bounding box center [778, 287] width 49 height 25
type input "**********"
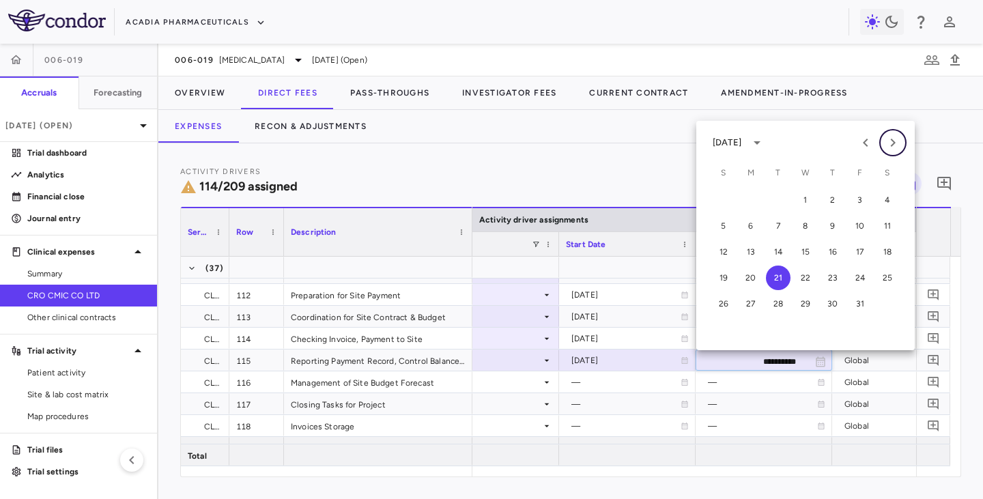
click at [894, 141] on icon "Next month" at bounding box center [892, 142] width 16 height 16
click at [896, 141] on icon "Next month" at bounding box center [892, 142] width 16 height 16
click at [857, 302] on button "30" at bounding box center [859, 303] width 25 height 25
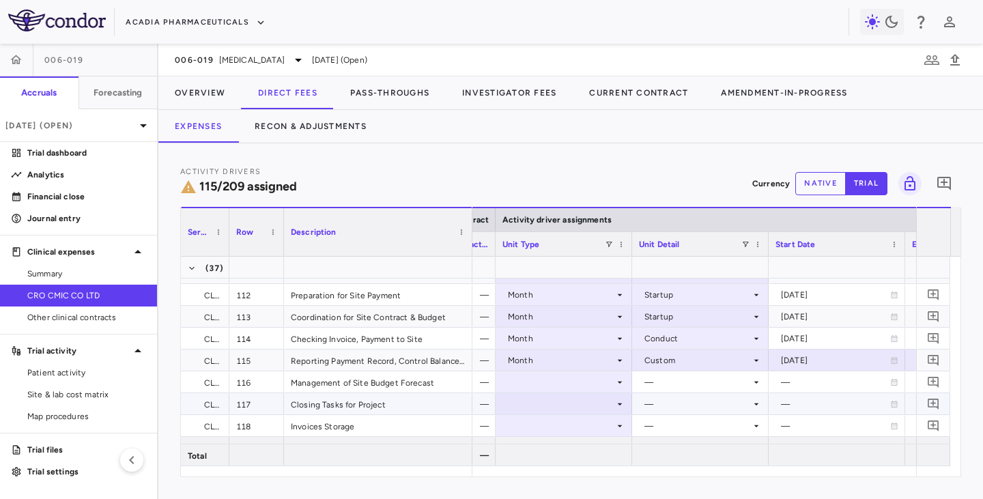
click at [609, 394] on div at bounding box center [563, 404] width 123 height 20
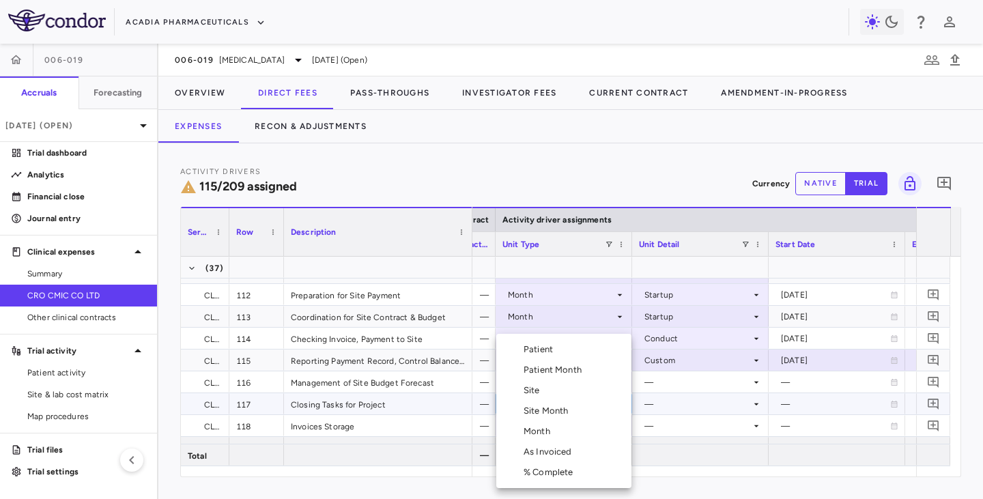
click at [481, 376] on div at bounding box center [491, 249] width 983 height 499
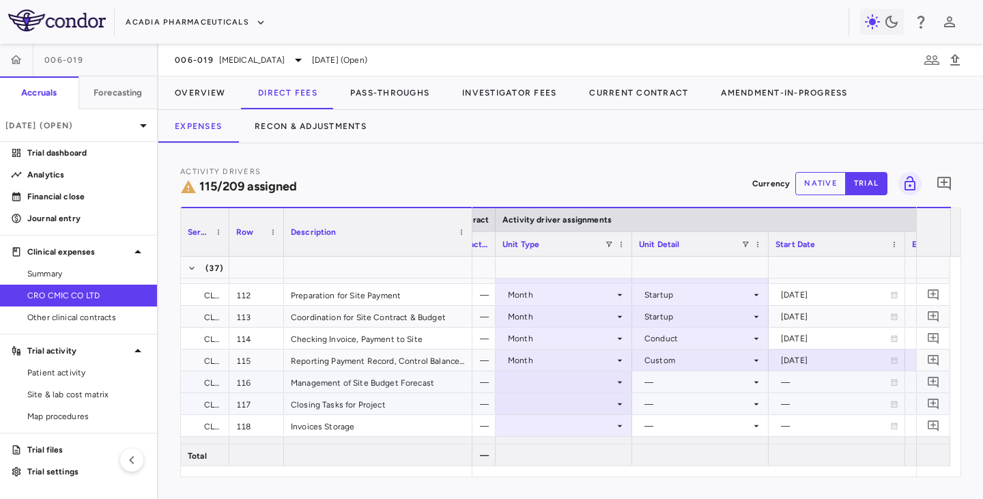
click at [525, 388] on div at bounding box center [563, 382] width 123 height 20
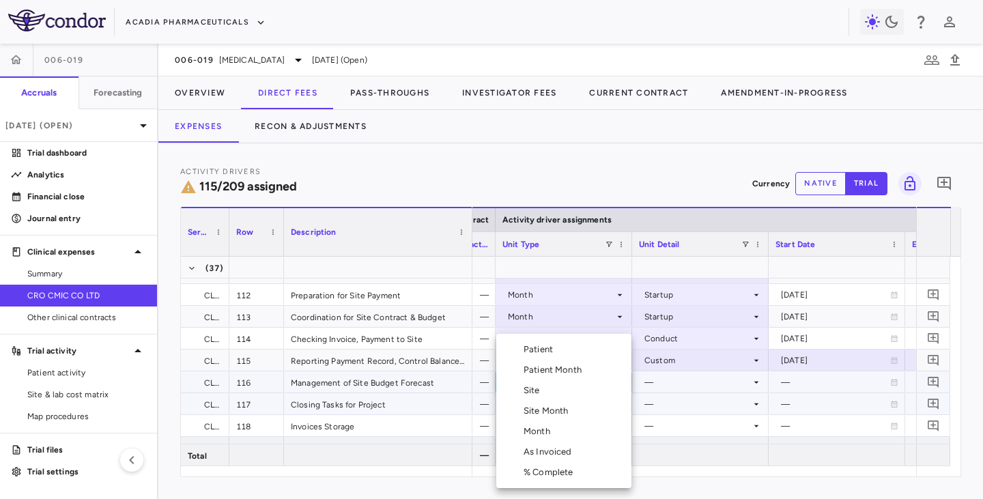
click at [522, 432] on div "Month" at bounding box center [525, 431] width 59 height 12
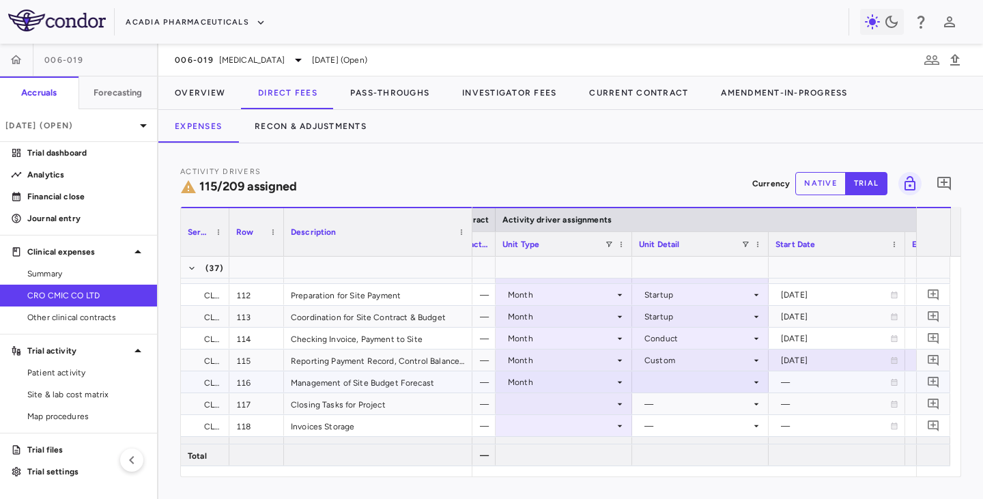
click at [673, 383] on div at bounding box center [700, 382] width 123 height 20
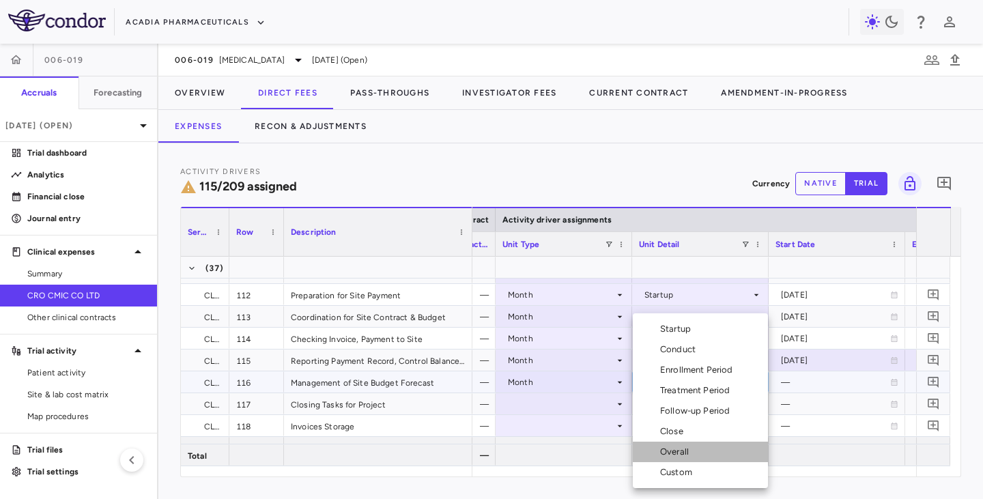
click at [669, 452] on div "Overall" at bounding box center [677, 452] width 34 height 12
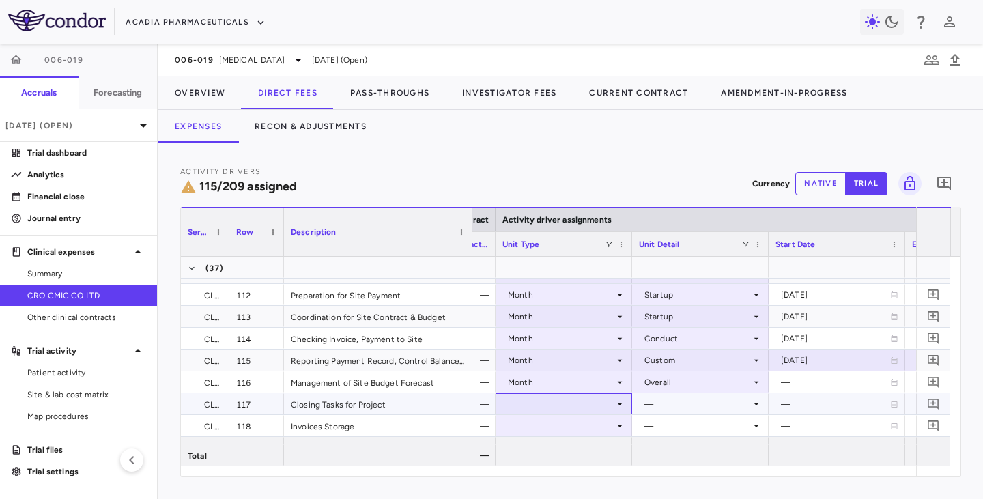
click at [573, 405] on div at bounding box center [563, 404] width 123 height 20
click at [572, 400] on div at bounding box center [563, 404] width 123 height 20
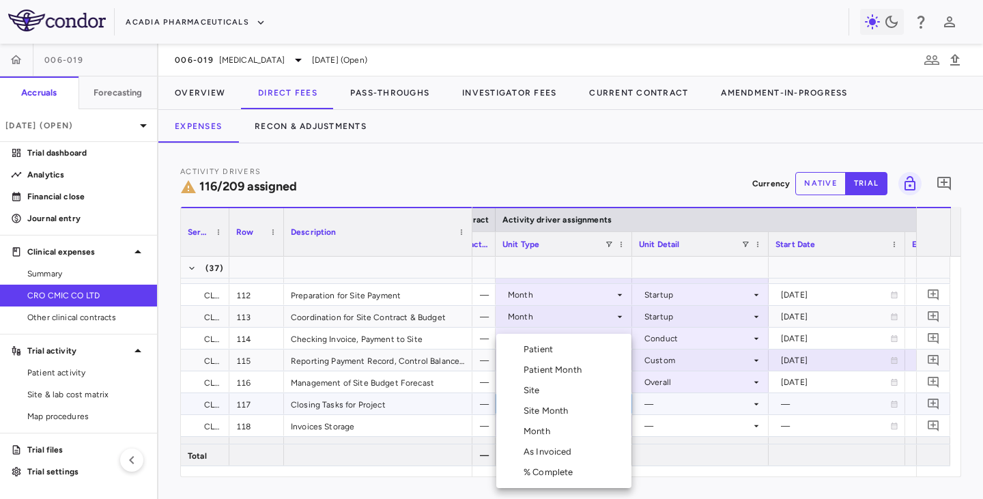
click at [547, 428] on div "Month" at bounding box center [539, 431] width 32 height 12
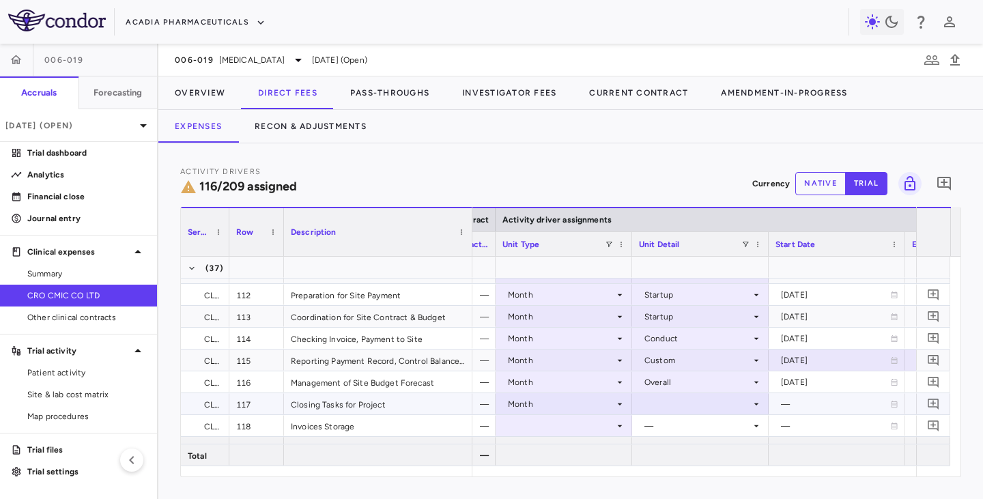
click at [666, 407] on div at bounding box center [700, 404] width 123 height 20
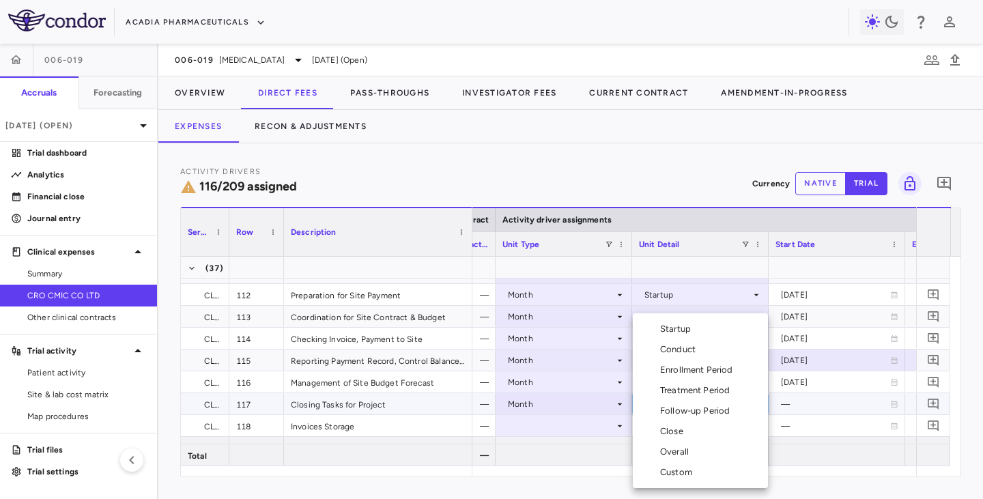
click at [665, 435] on div "Close" at bounding box center [674, 431] width 29 height 12
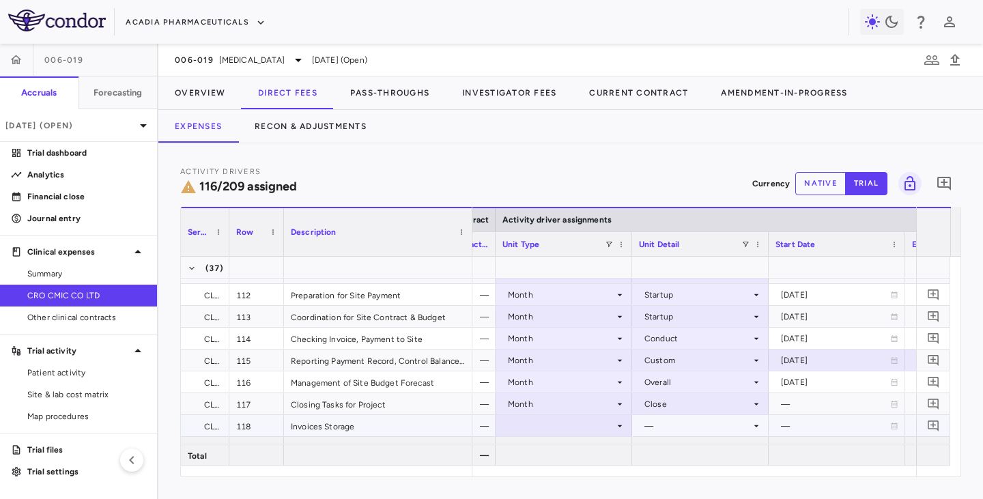
click at [555, 426] on div at bounding box center [563, 426] width 123 height 20
click at [548, 422] on div at bounding box center [563, 426] width 123 height 20
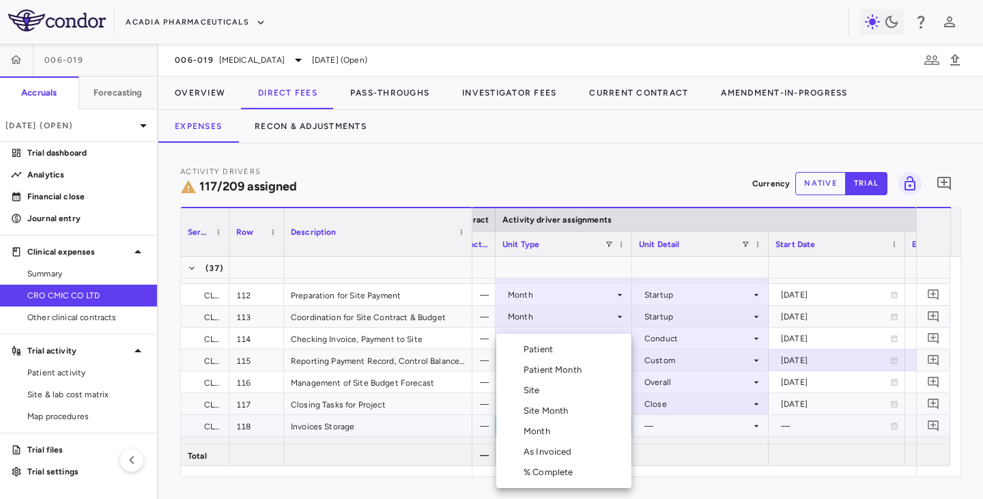
click at [541, 429] on div "Month" at bounding box center [539, 431] width 32 height 12
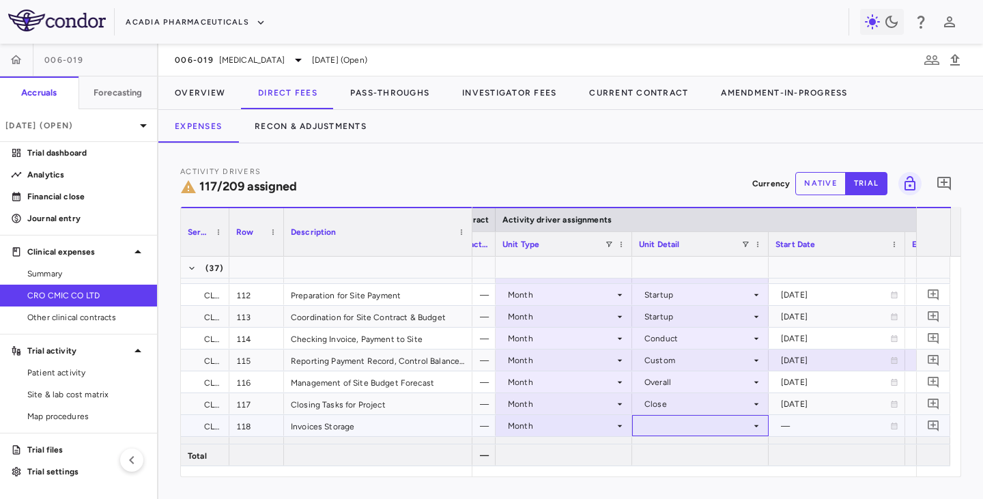
click at [667, 431] on div at bounding box center [700, 426] width 123 height 20
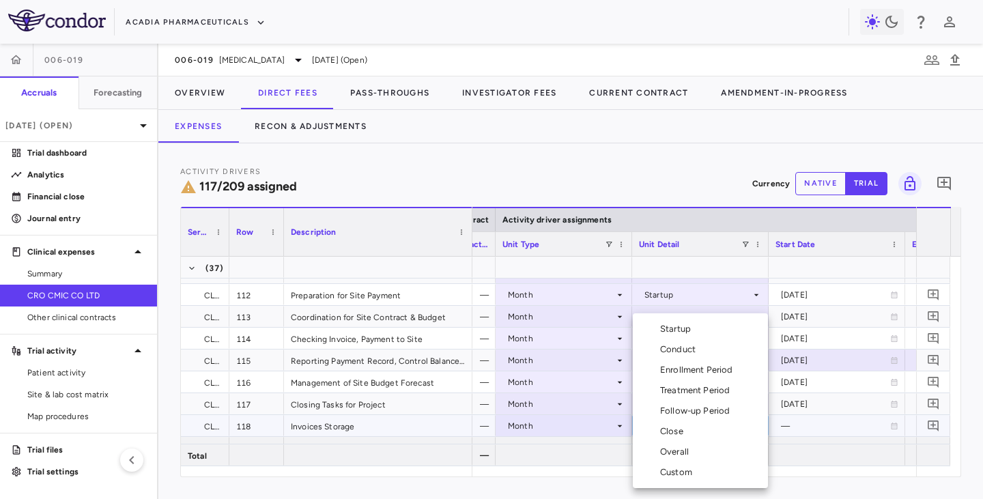
click at [659, 431] on div "Close" at bounding box center [660, 431] width 56 height 12
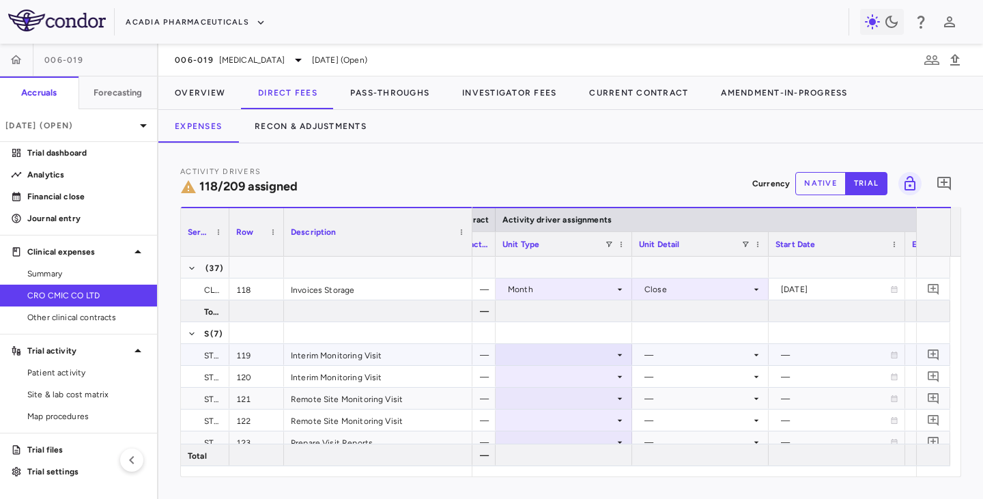
click at [622, 357] on icon at bounding box center [619, 354] width 11 height 11
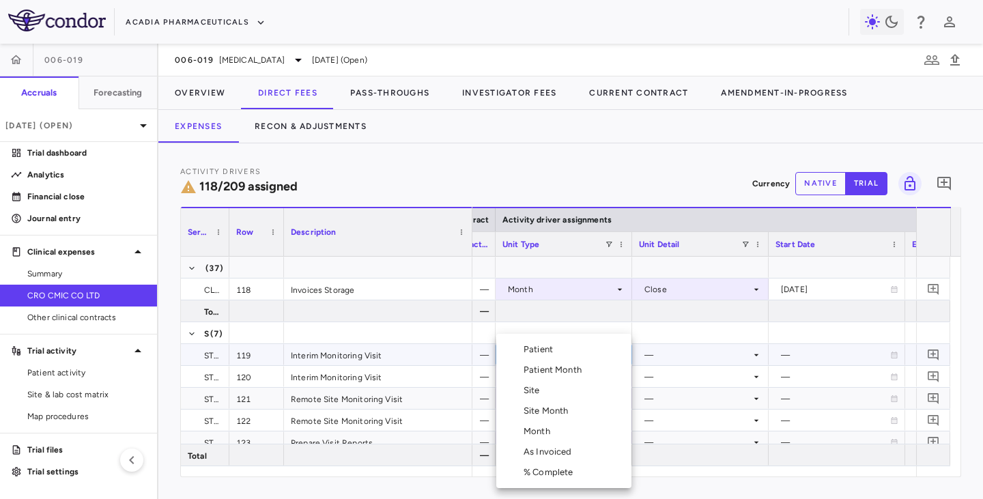
click at [580, 368] on div "Patient Month" at bounding box center [554, 370] width 63 height 12
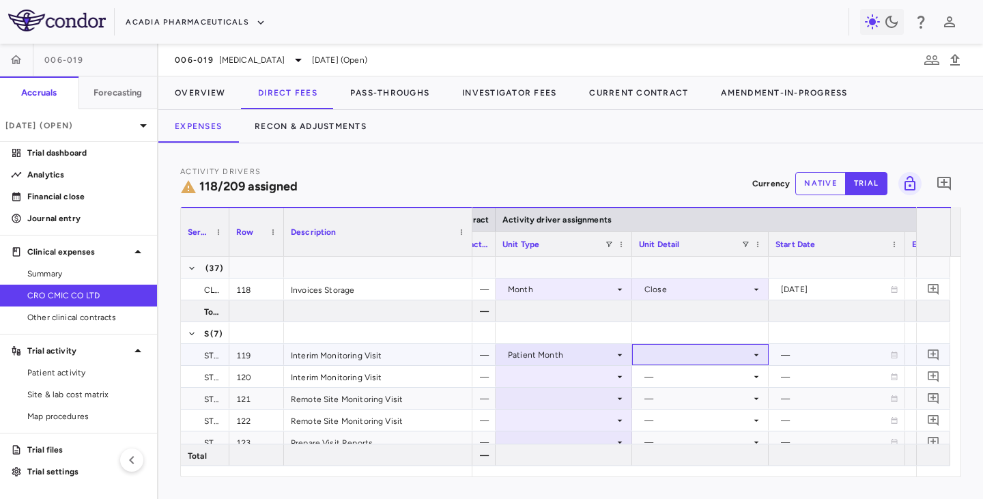
click at [663, 358] on div at bounding box center [700, 355] width 123 height 20
click at [671, 380] on div "As occurred" at bounding box center [687, 380] width 55 height 12
click at [609, 377] on div at bounding box center [563, 376] width 123 height 20
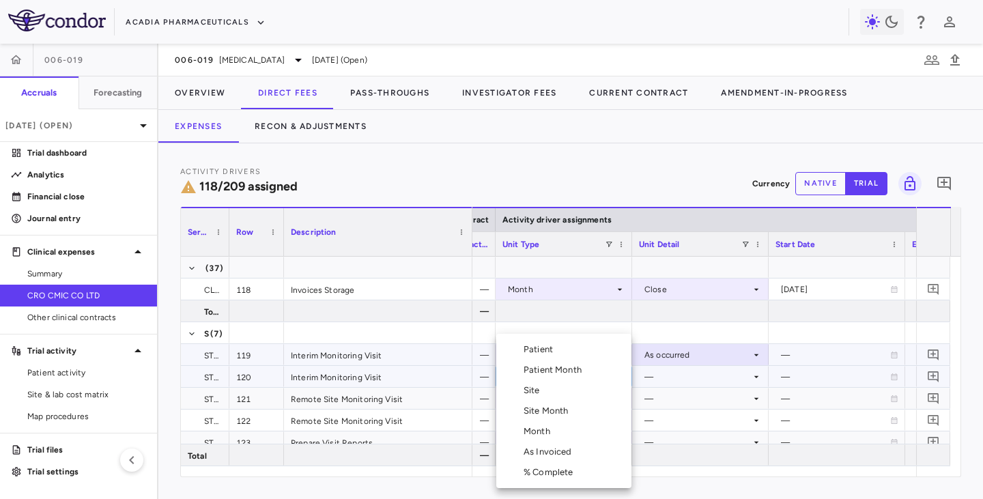
click at [577, 370] on div "Patient Month" at bounding box center [554, 370] width 63 height 12
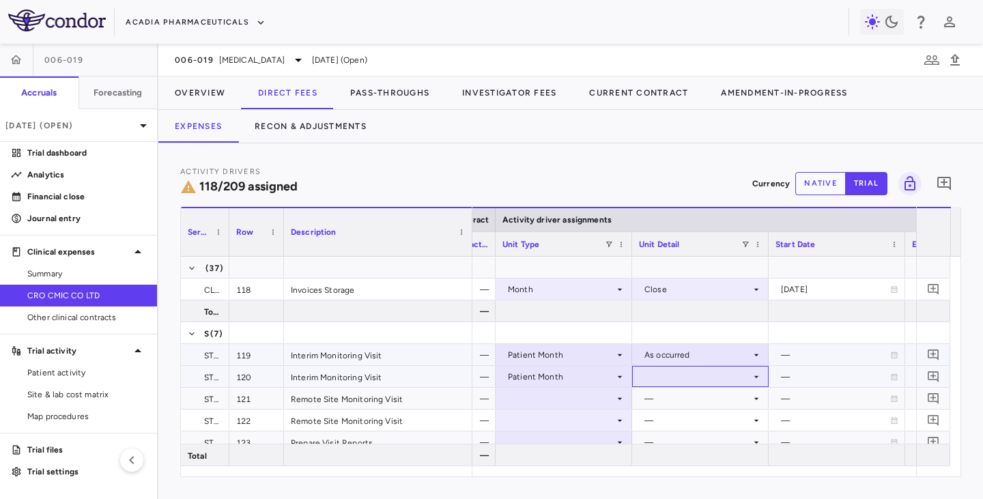
click at [672, 381] on div at bounding box center [700, 376] width 123 height 20
click at [672, 404] on div "As occurred" at bounding box center [687, 402] width 55 height 12
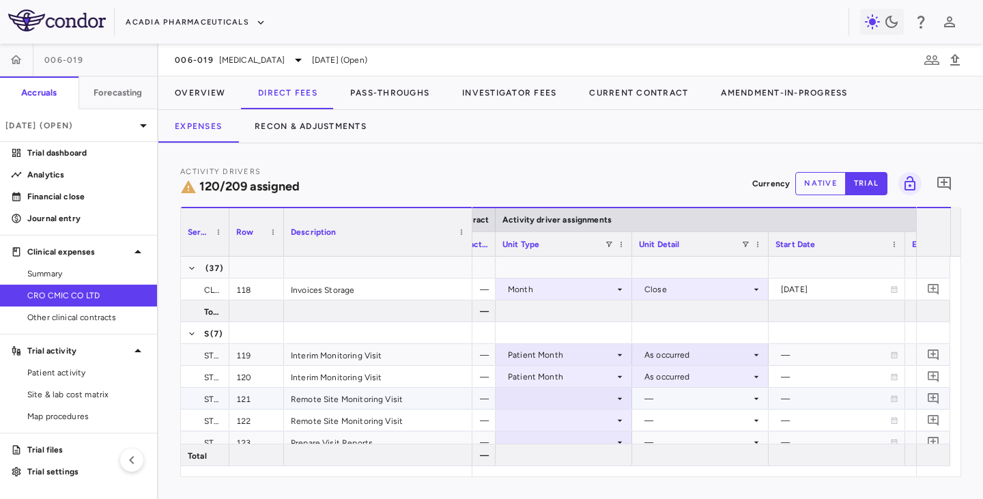
click at [619, 399] on icon at bounding box center [619, 398] width 11 height 11
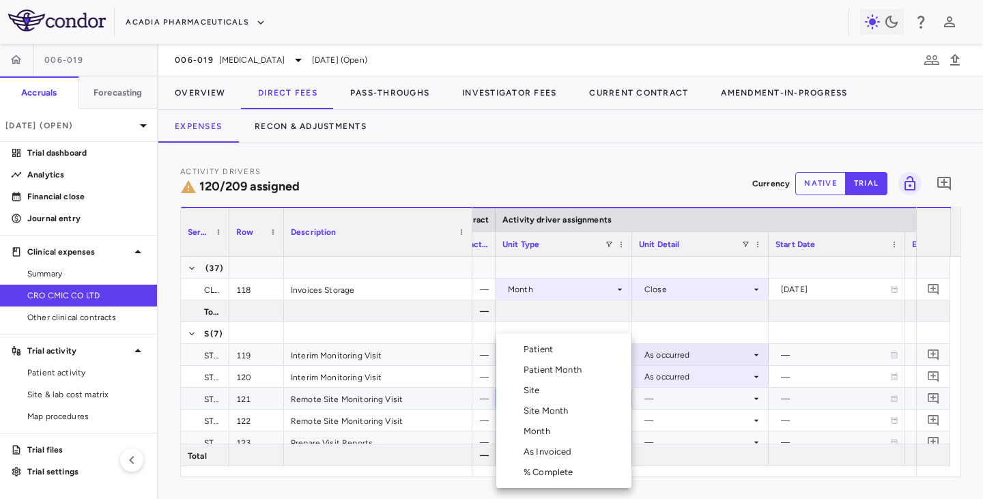
click at [578, 368] on div "Patient Month" at bounding box center [554, 370] width 63 height 12
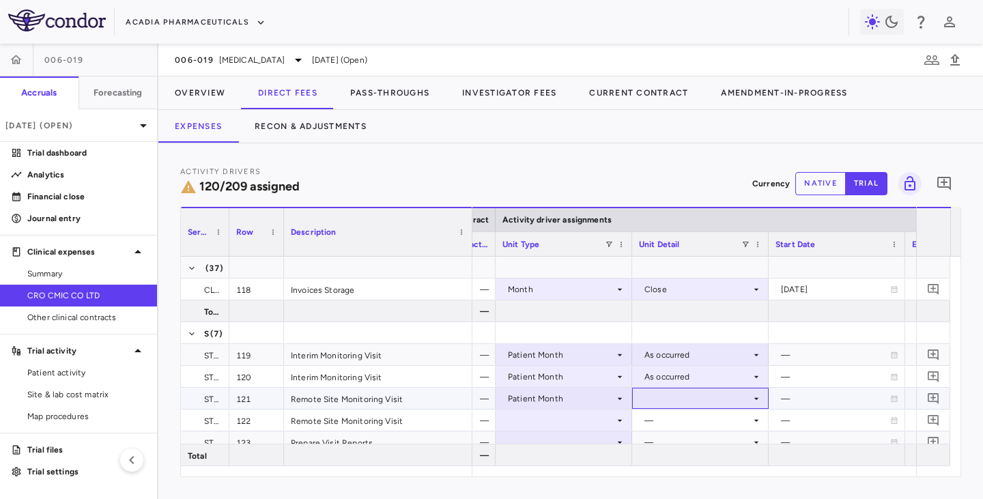
click at [660, 394] on div at bounding box center [700, 398] width 123 height 20
click at [680, 424] on div "As occurred" at bounding box center [687, 424] width 55 height 12
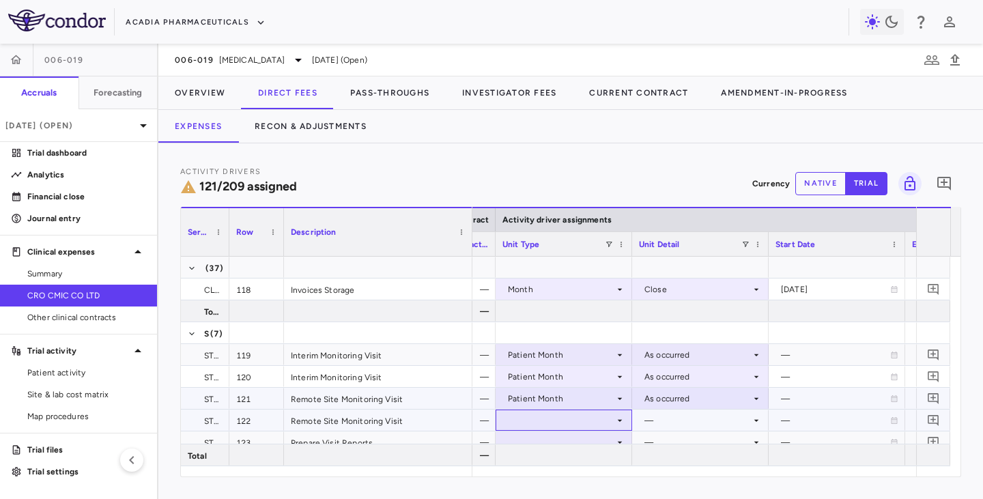
click at [587, 416] on div at bounding box center [563, 420] width 123 height 20
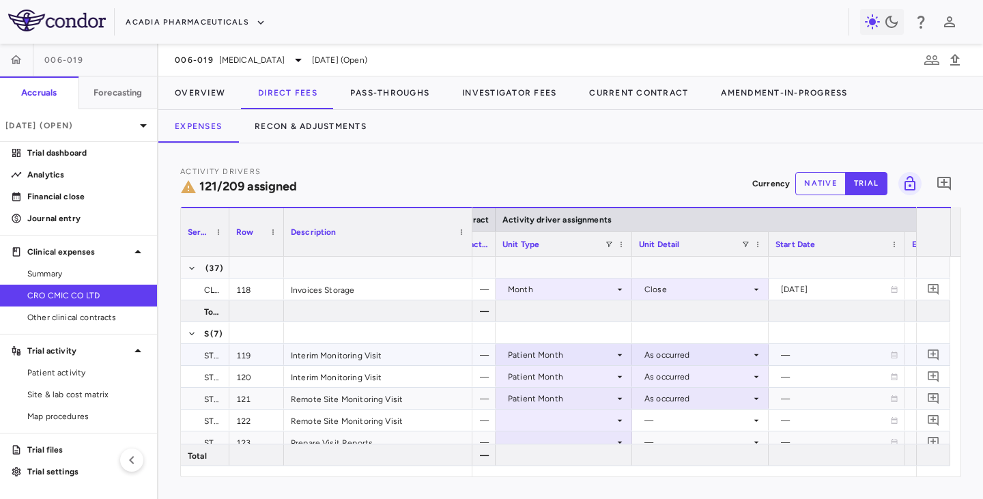
click at [578, 361] on div "Patient Month" at bounding box center [561, 355] width 106 height 22
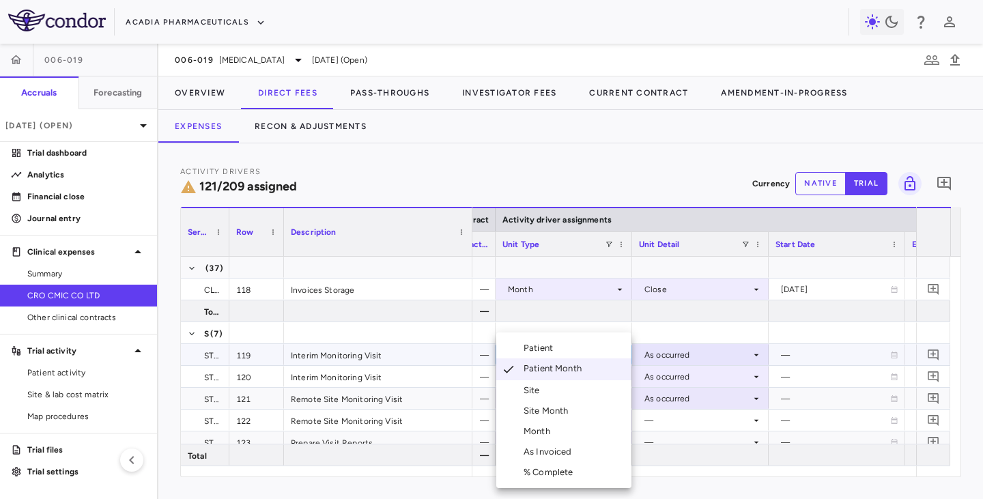
click at [712, 394] on div at bounding box center [491, 249] width 983 height 499
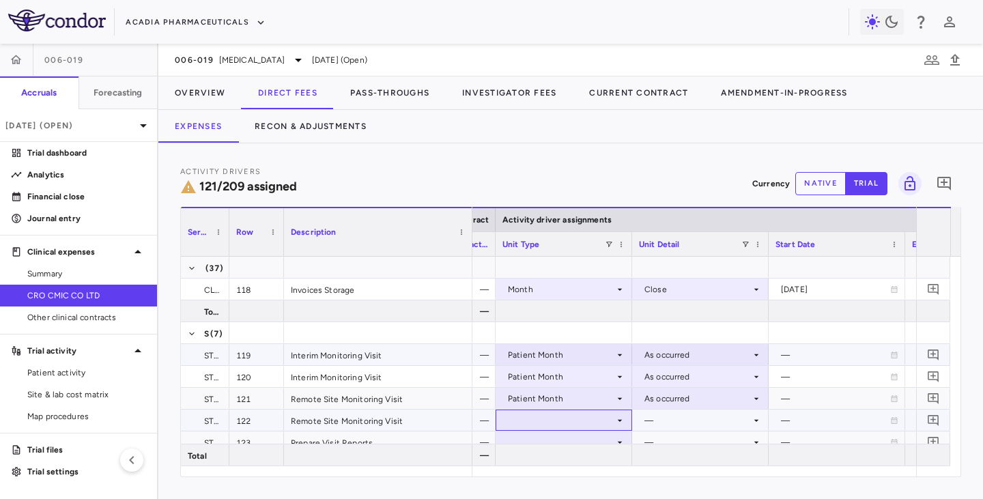
click at [601, 427] on div at bounding box center [563, 420] width 123 height 20
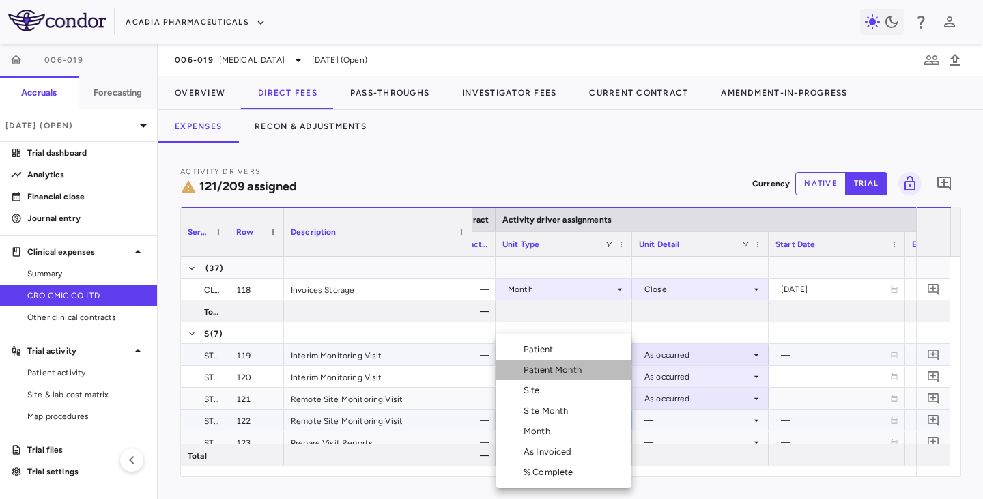
click at [578, 365] on div "Patient Month" at bounding box center [554, 370] width 63 height 12
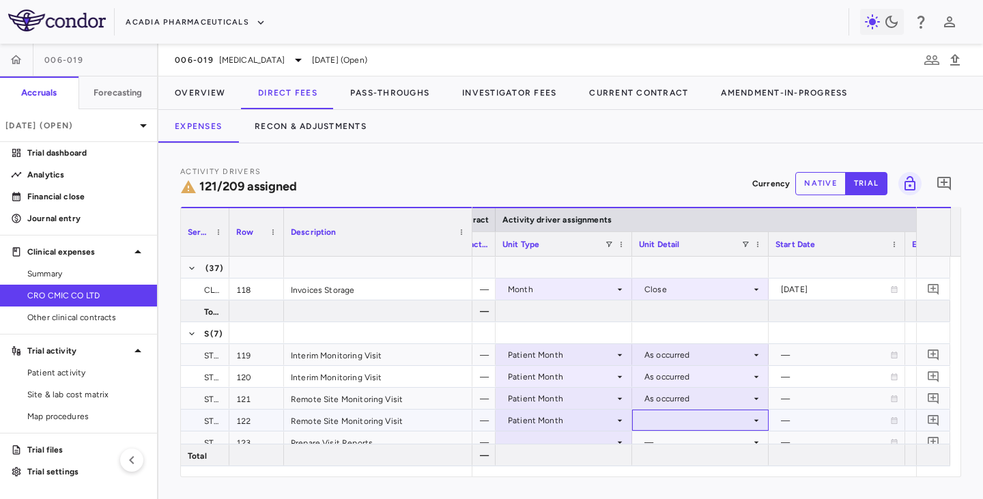
click at [671, 425] on div at bounding box center [700, 420] width 123 height 20
click at [669, 443] on div "As occurred" at bounding box center [687, 445] width 55 height 12
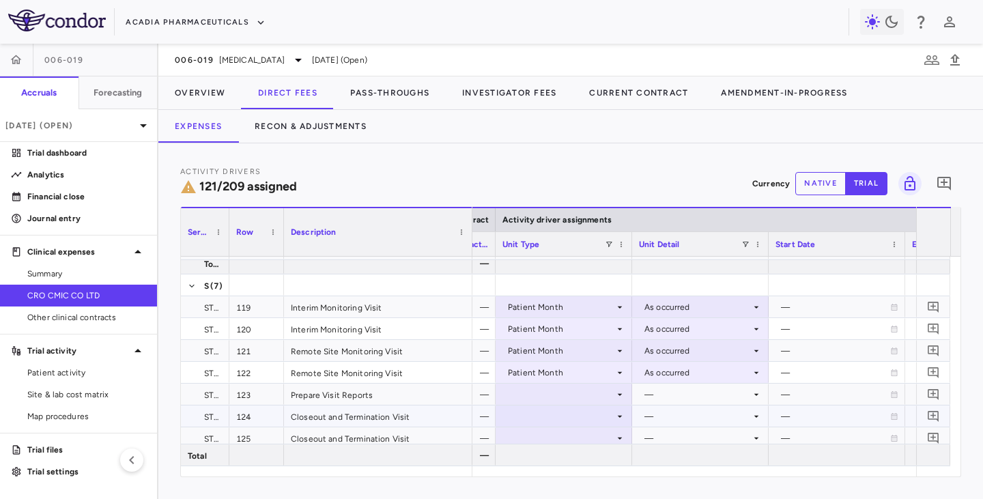
scroll to position [2797, 0]
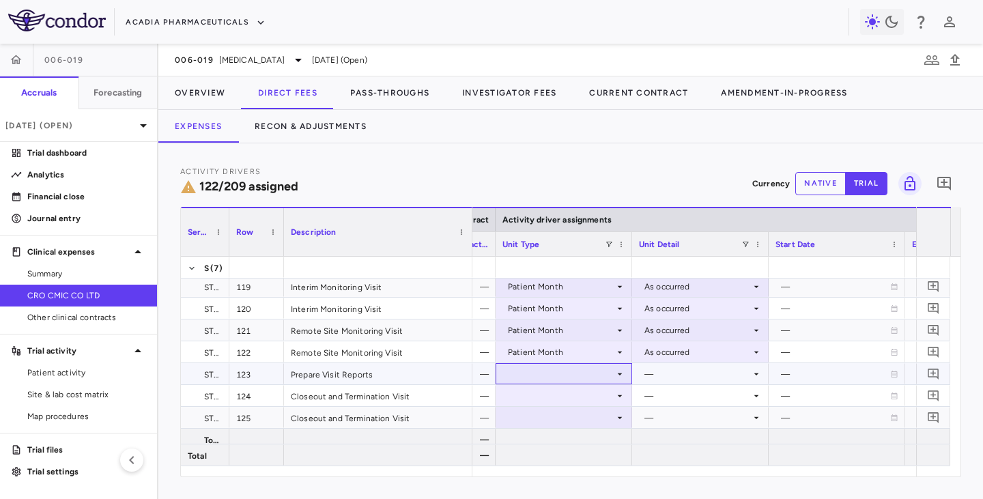
click at [590, 379] on div at bounding box center [563, 374] width 123 height 20
click at [571, 371] on div at bounding box center [563, 374] width 123 height 20
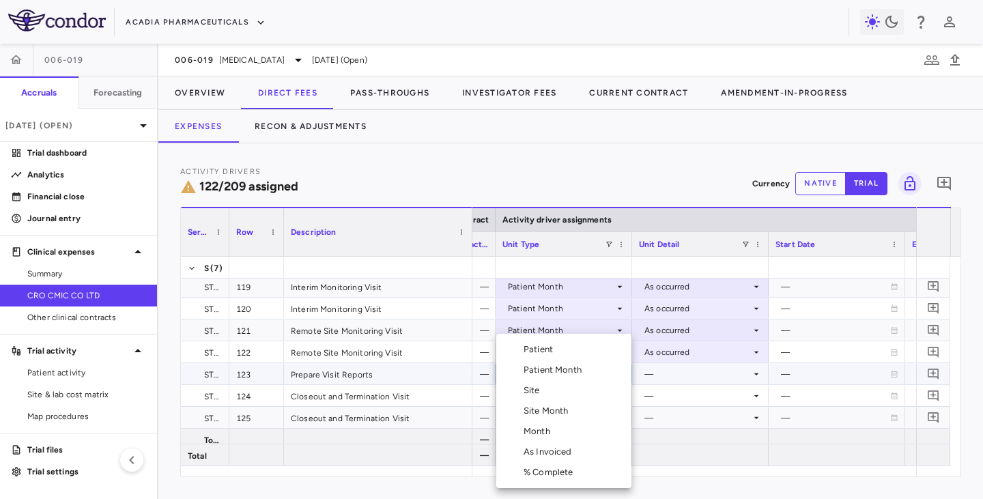
click at [559, 368] on div "Patient Month" at bounding box center [554, 370] width 63 height 12
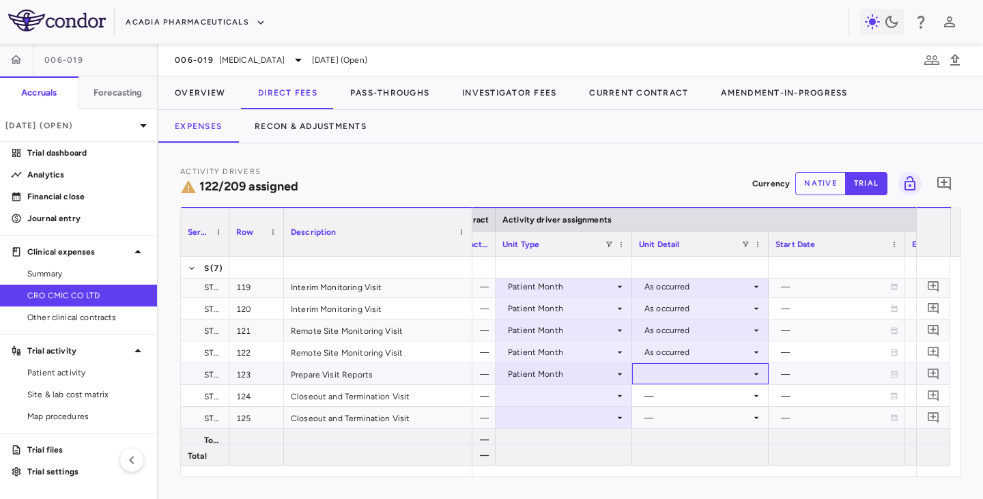
click at [686, 375] on div at bounding box center [700, 374] width 123 height 20
click at [675, 400] on div "As occurred" at bounding box center [687, 399] width 55 height 12
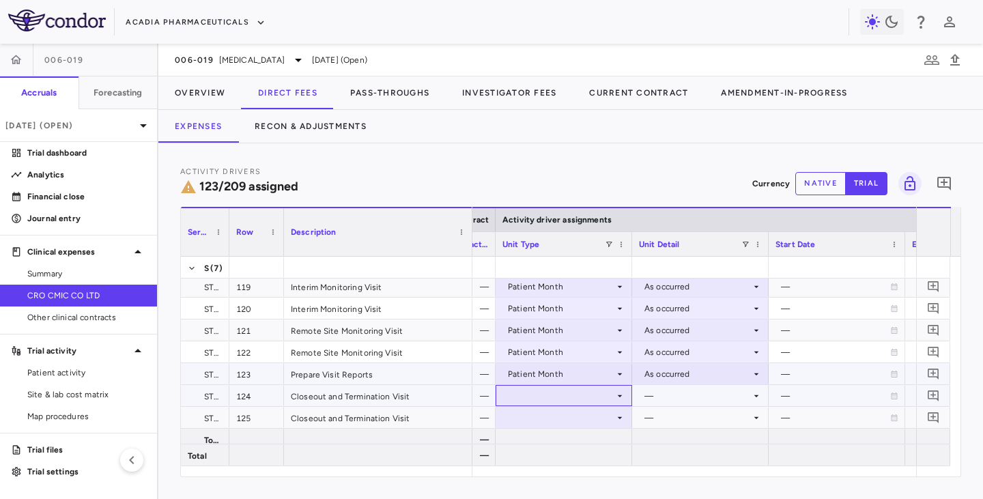
click at [580, 396] on div at bounding box center [563, 395] width 123 height 20
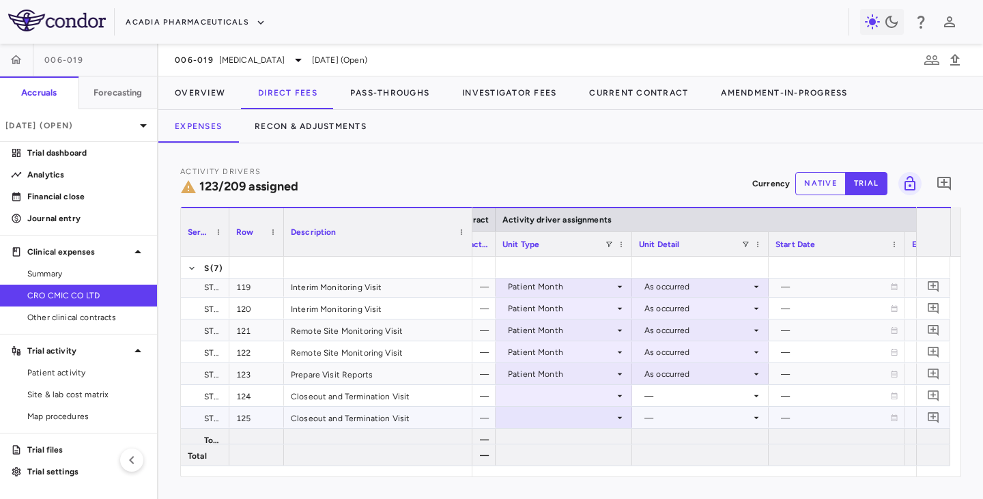
click at [582, 407] on div at bounding box center [563, 417] width 123 height 20
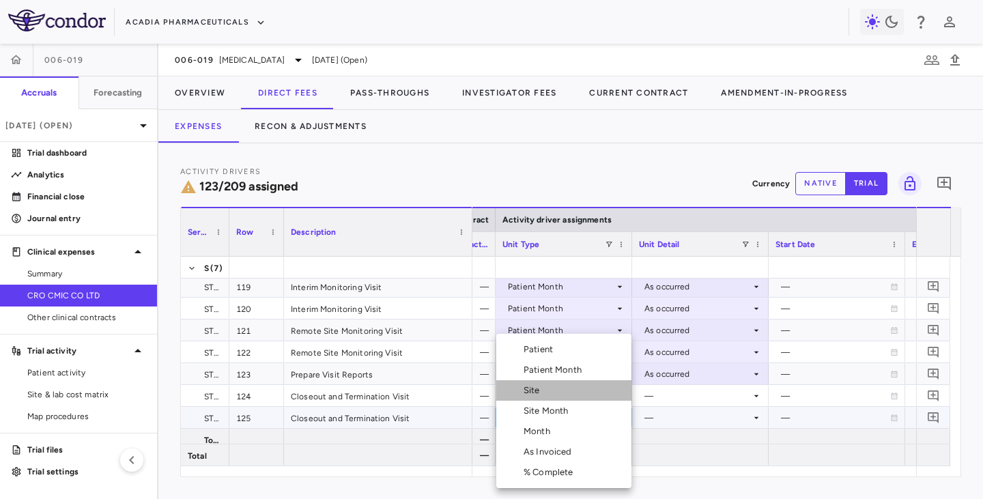
click at [564, 388] on li "Site" at bounding box center [563, 390] width 135 height 20
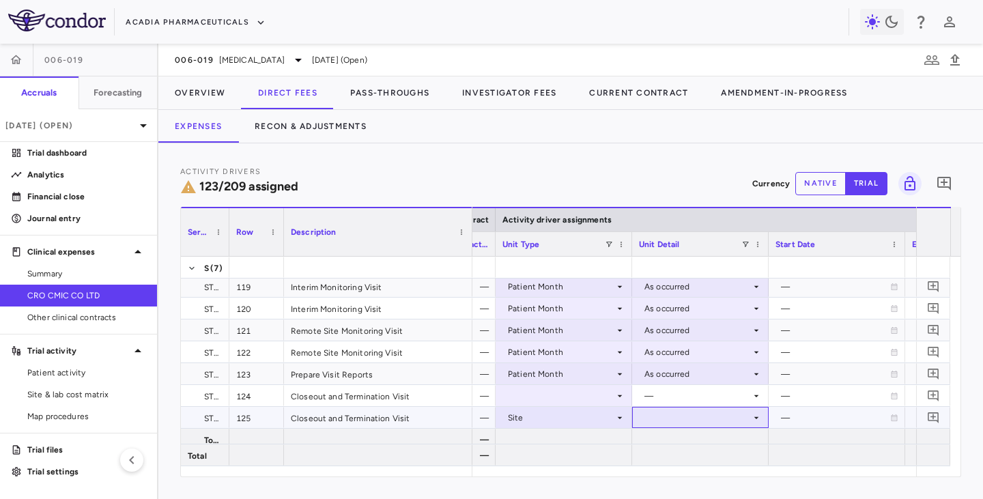
click at [674, 409] on div at bounding box center [700, 417] width 123 height 20
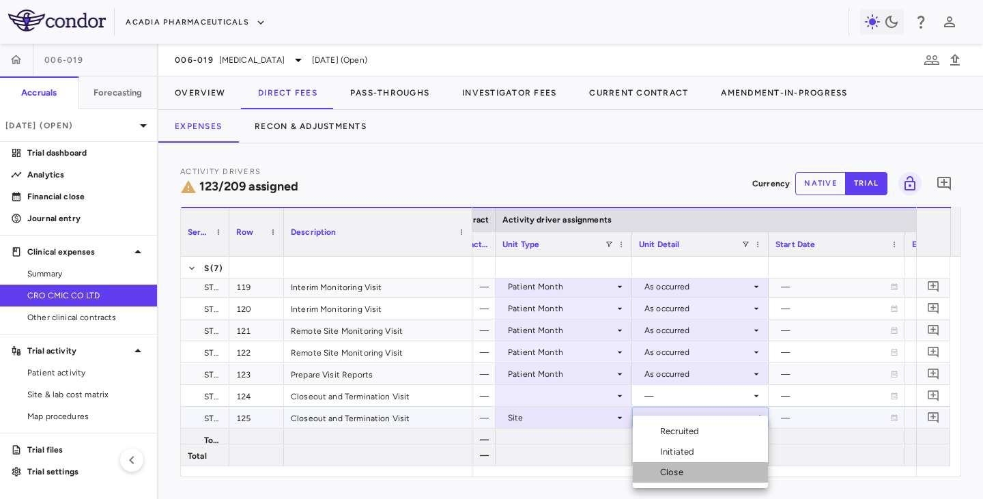
click at [671, 473] on div "Close" at bounding box center [674, 472] width 29 height 12
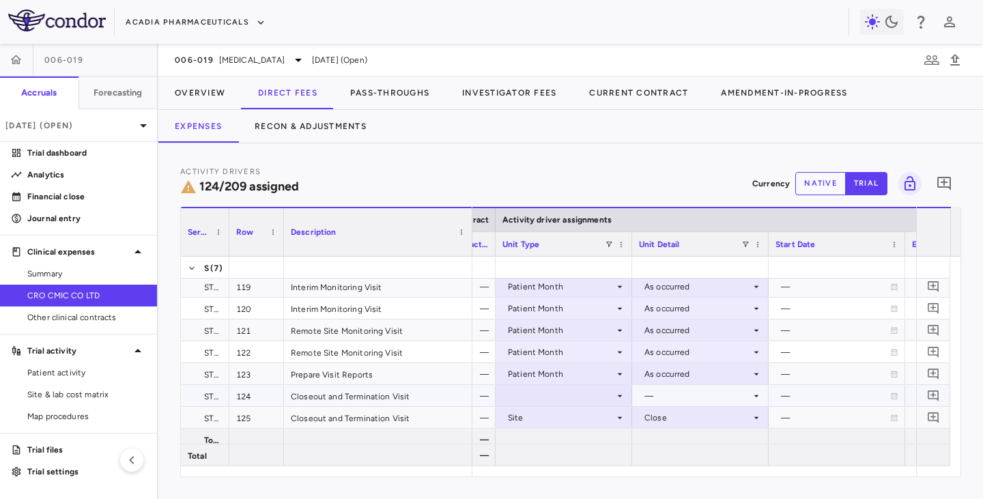
click at [587, 393] on div at bounding box center [563, 395] width 123 height 20
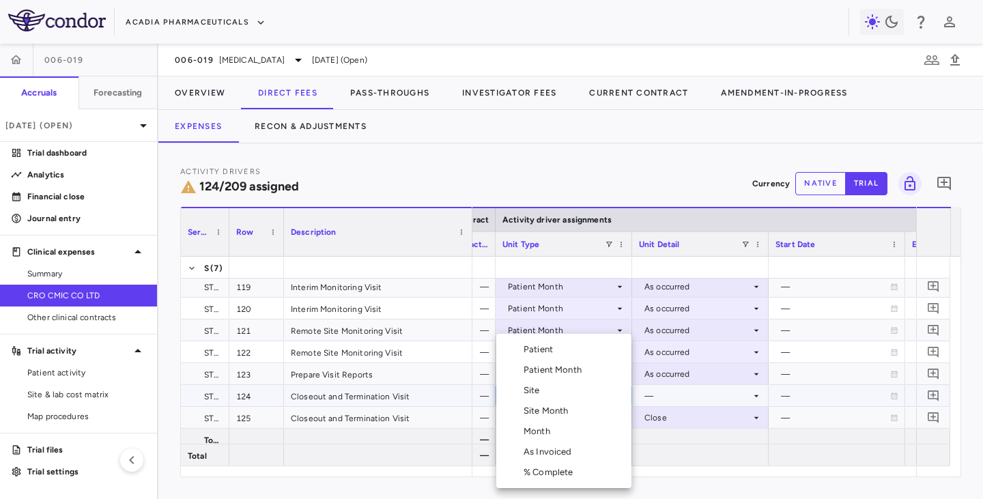
click at [551, 395] on li "Site" at bounding box center [563, 390] width 135 height 20
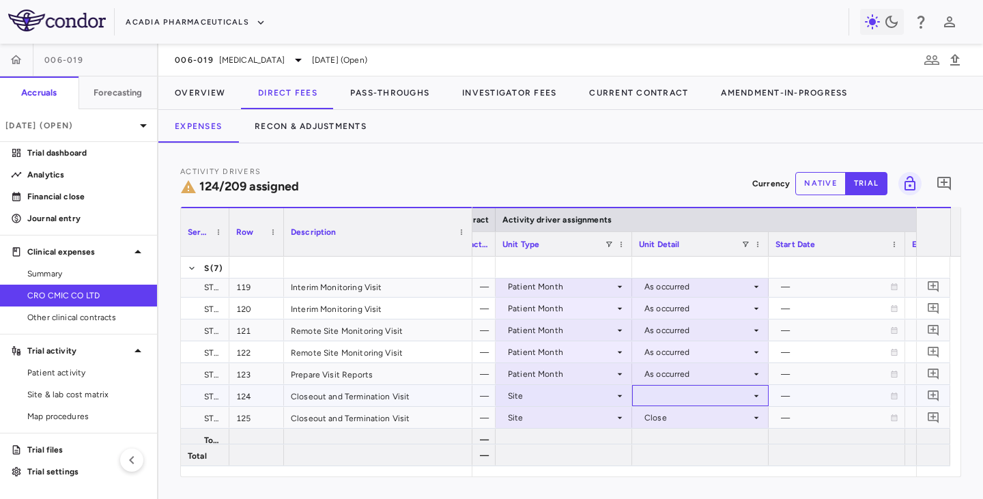
click at [683, 392] on div at bounding box center [700, 395] width 123 height 20
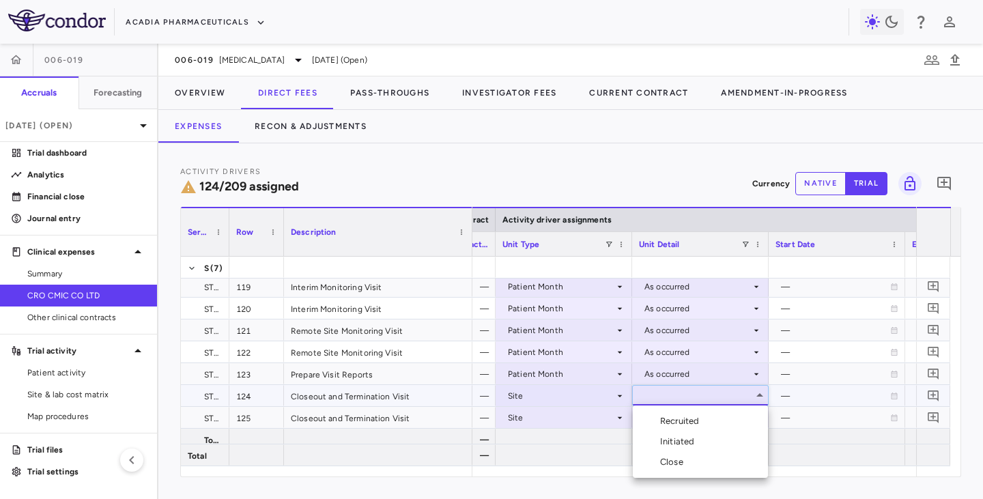
click at [670, 463] on div "Close" at bounding box center [674, 462] width 29 height 12
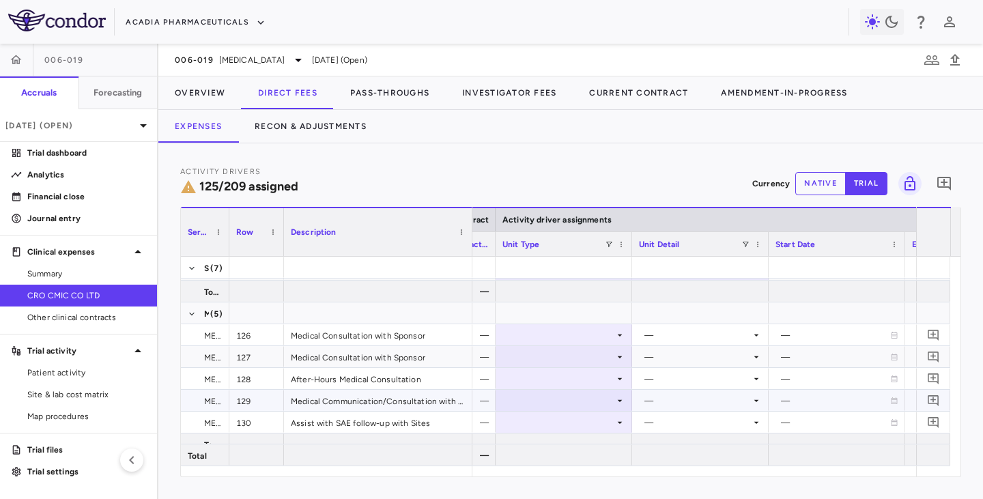
scroll to position [2969, 0]
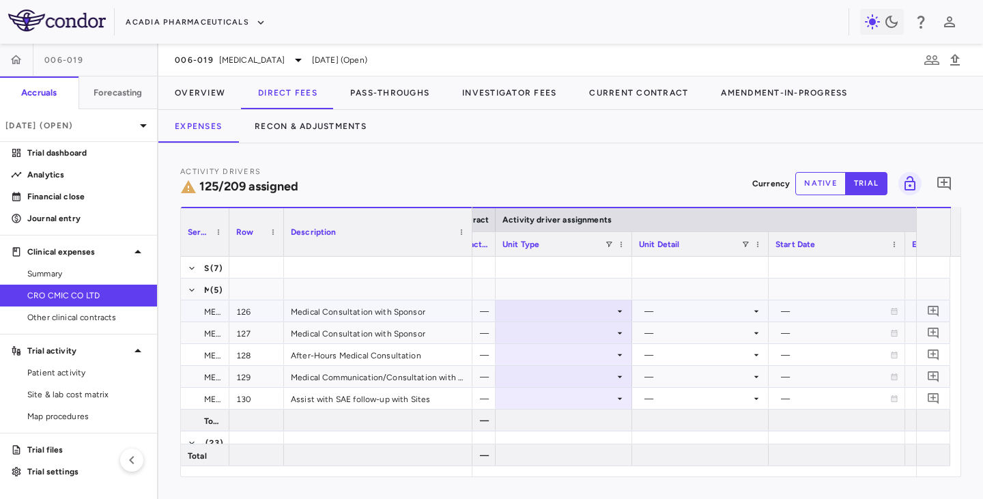
click at [616, 308] on icon at bounding box center [619, 311] width 11 height 11
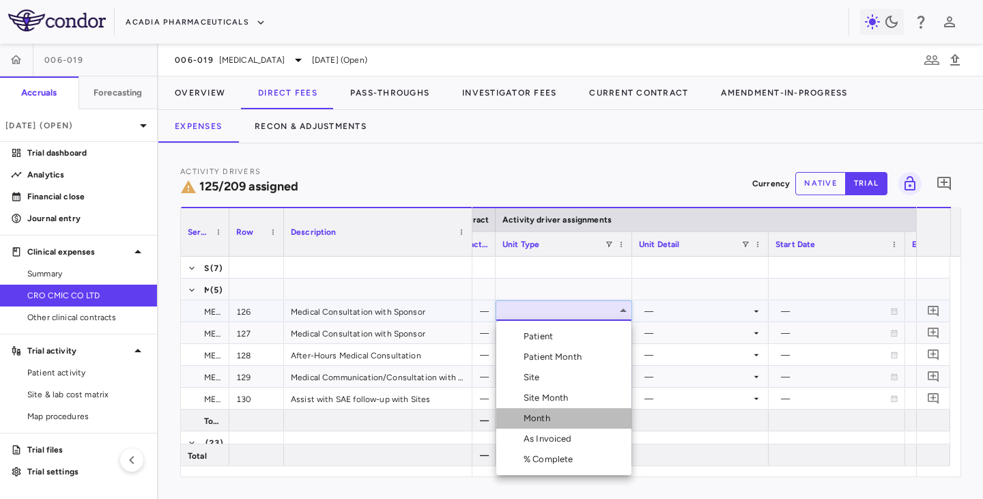
click at [542, 418] on div "Month" at bounding box center [539, 418] width 32 height 12
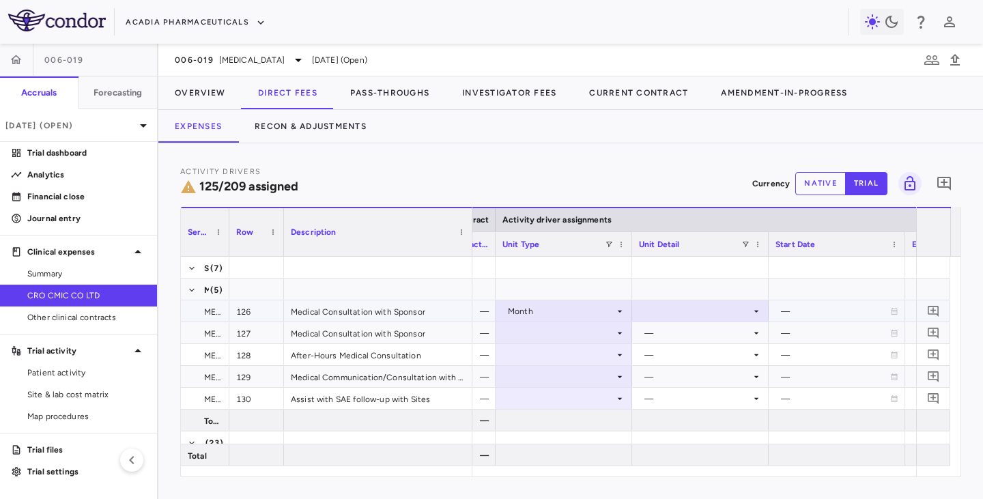
click at [739, 310] on div at bounding box center [700, 311] width 123 height 20
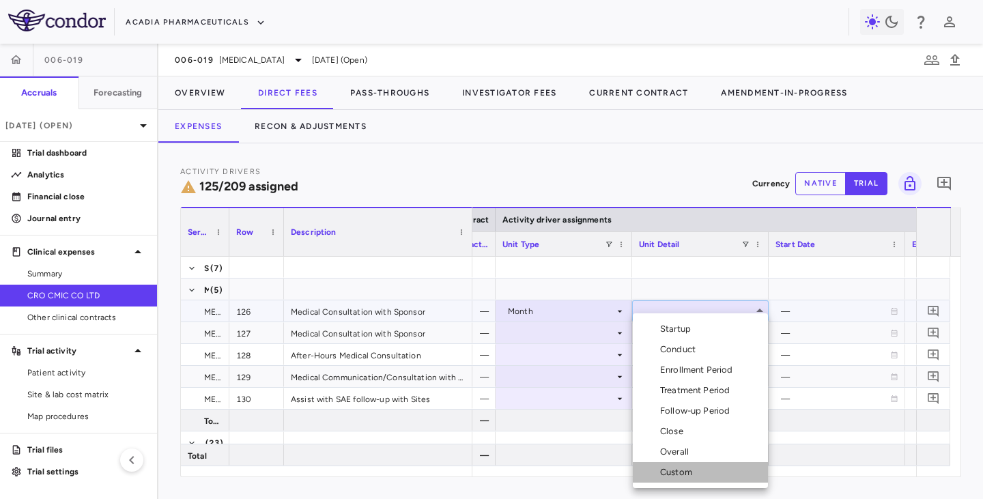
click at [674, 470] on div "Custom" at bounding box center [679, 472] width 38 height 12
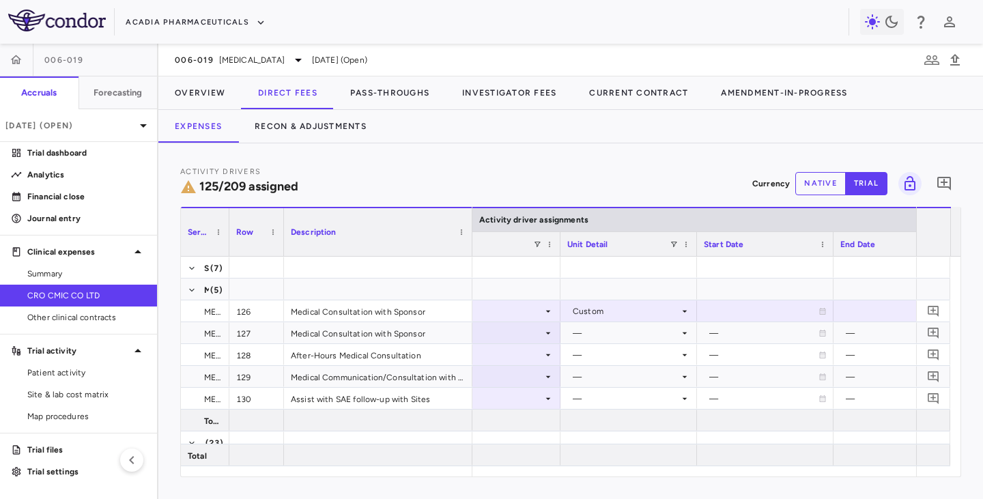
scroll to position [0, 712]
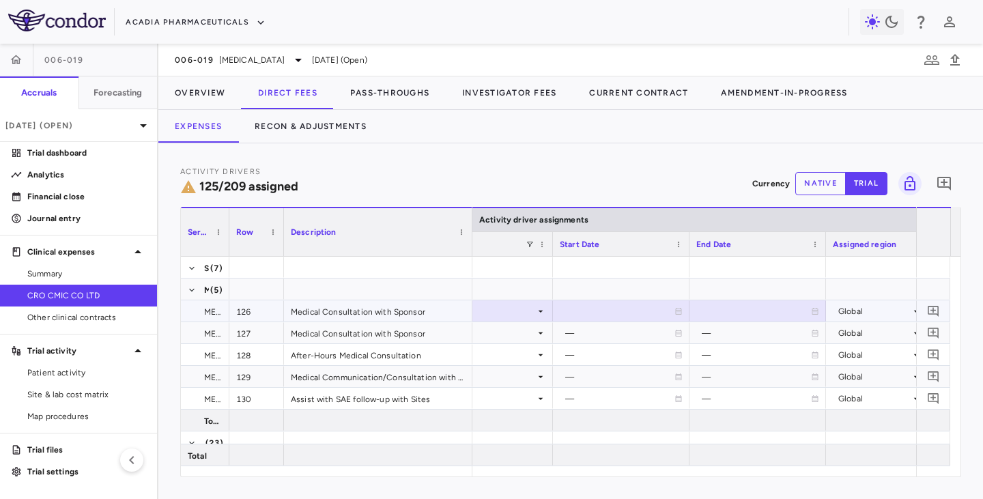
click at [677, 315] on div at bounding box center [620, 311] width 123 height 20
click at [681, 312] on icon "Choose date, selected date is Aug 21, 2025" at bounding box center [677, 312] width 12 height 12
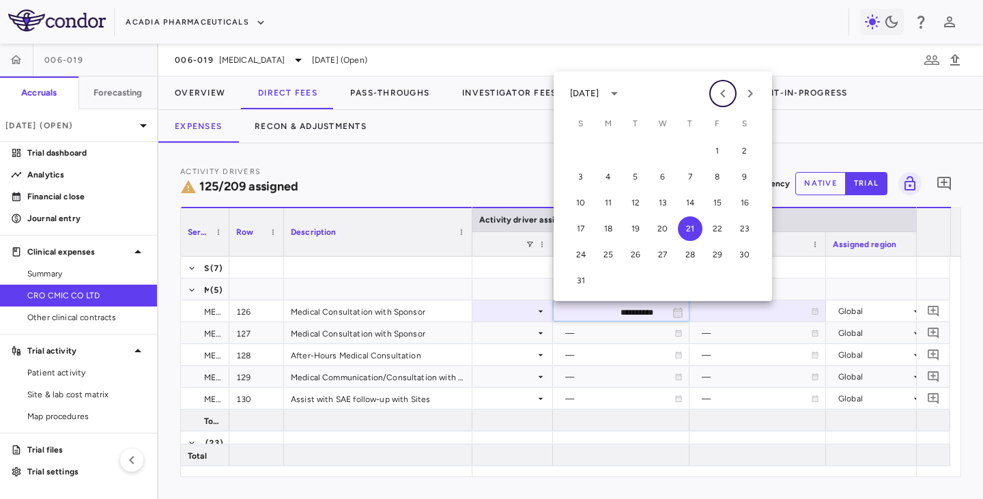
click at [721, 96] on icon "Previous month" at bounding box center [722, 93] width 16 height 16
click at [720, 96] on icon "Previous month" at bounding box center [722, 93] width 16 height 16
click at [719, 96] on icon "Previous month" at bounding box center [722, 93] width 16 height 16
click at [718, 96] on icon "Previous month" at bounding box center [722, 93] width 16 height 16
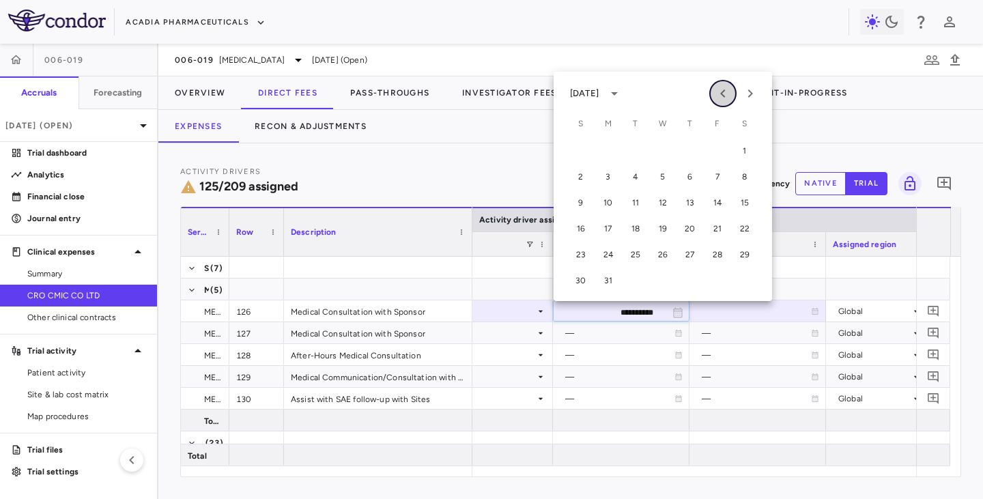
click at [718, 96] on icon "Previous month" at bounding box center [722, 93] width 16 height 16
click at [717, 96] on icon "Previous month" at bounding box center [722, 93] width 16 height 16
click at [579, 149] on button "1" at bounding box center [580, 151] width 25 height 25
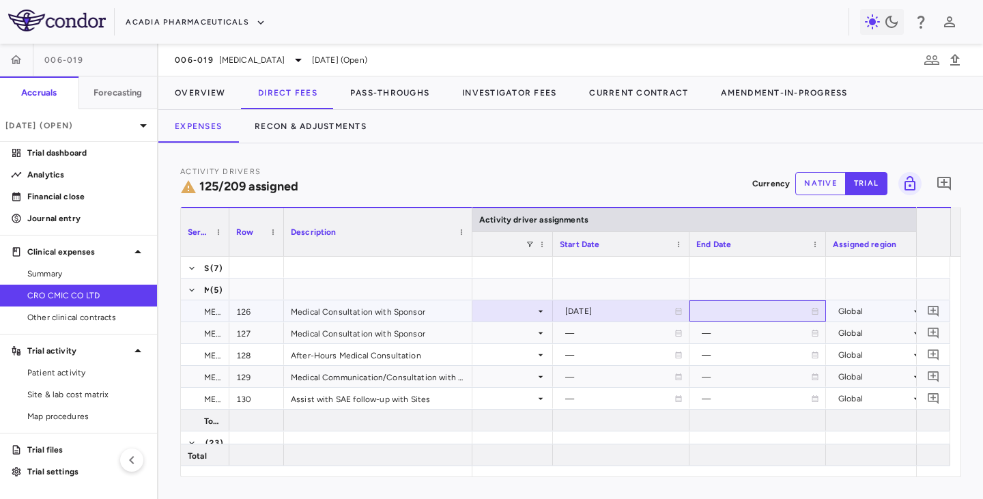
click at [815, 311] on icon at bounding box center [815, 311] width 6 height 7
click at [814, 313] on icon "Choose date, selected date is Aug 21, 2025" at bounding box center [814, 312] width 10 height 10
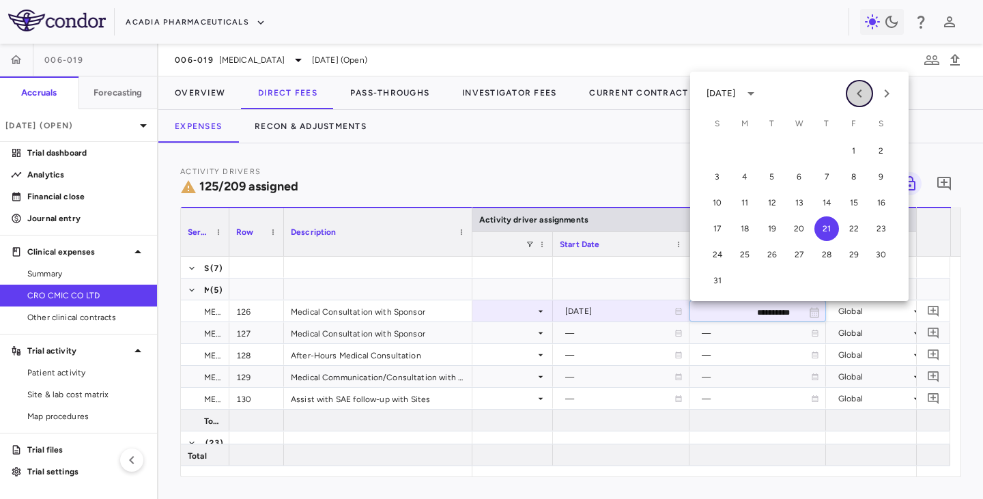
click at [858, 97] on icon "Previous month" at bounding box center [859, 93] width 16 height 16
click at [856, 97] on icon "Previous month" at bounding box center [859, 93] width 16 height 16
click at [856, 98] on icon "Previous month" at bounding box center [859, 93] width 16 height 16
click at [856, 99] on icon "Previous month" at bounding box center [859, 93] width 16 height 16
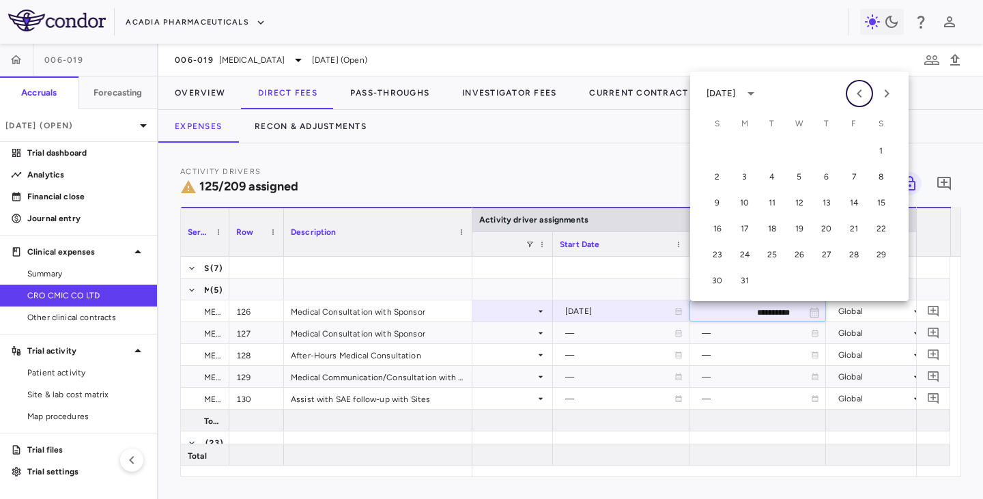
click at [856, 99] on icon "Previous month" at bounding box center [859, 93] width 16 height 16
click at [854, 252] on button "28" at bounding box center [853, 254] width 25 height 25
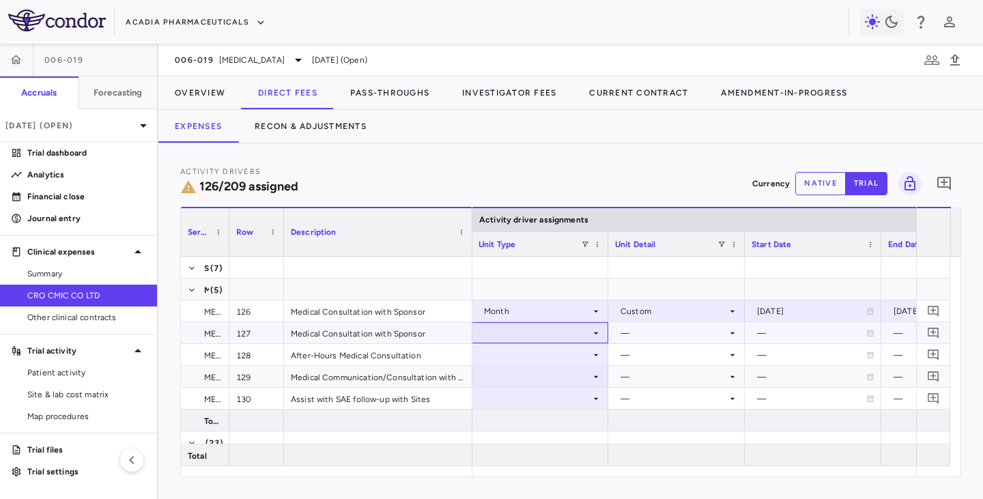
click at [597, 328] on icon at bounding box center [595, 333] width 11 height 11
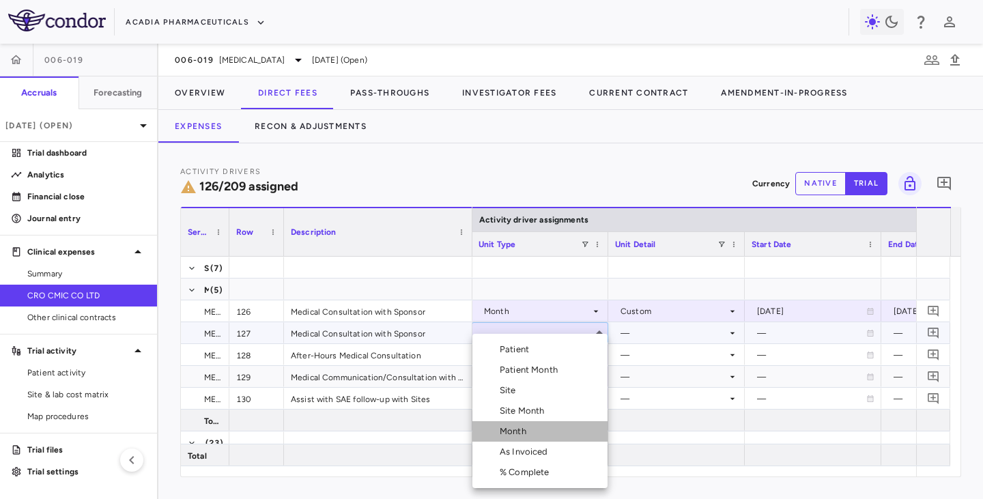
click at [516, 429] on div "Month" at bounding box center [515, 431] width 32 height 12
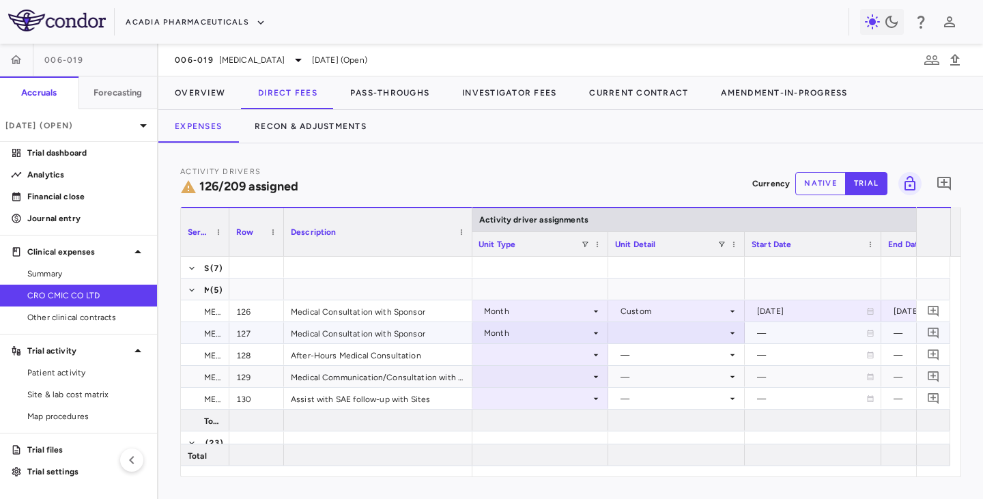
click at [670, 333] on div at bounding box center [676, 333] width 123 height 20
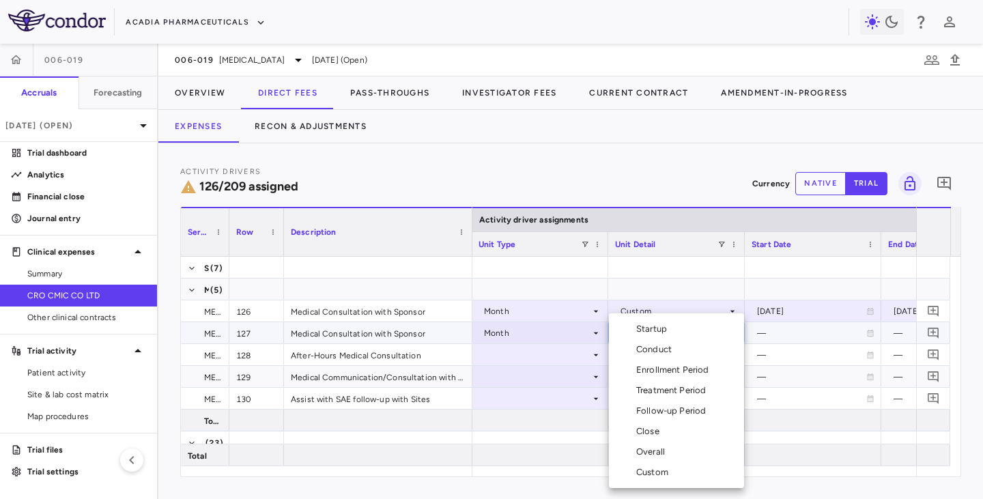
click at [658, 347] on div "Conduct" at bounding box center [656, 349] width 41 height 12
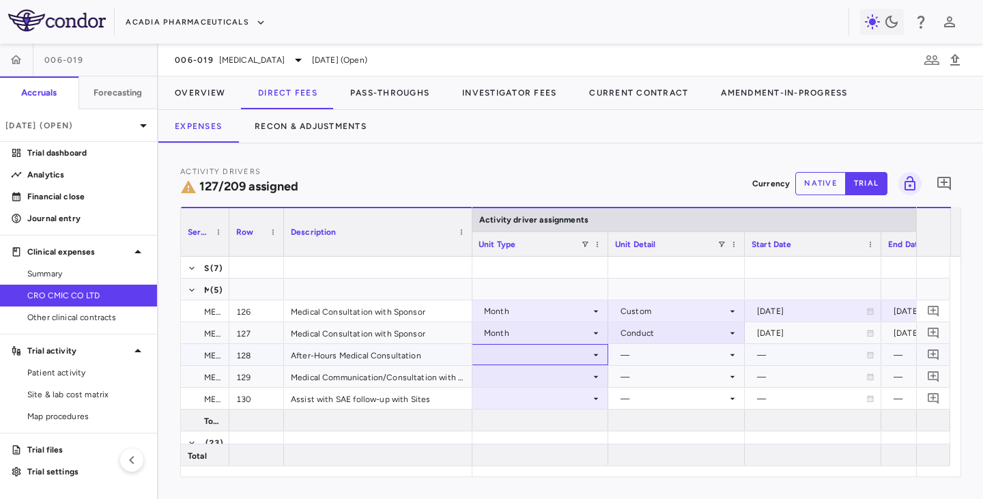
click at [589, 355] on div at bounding box center [539, 355] width 123 height 20
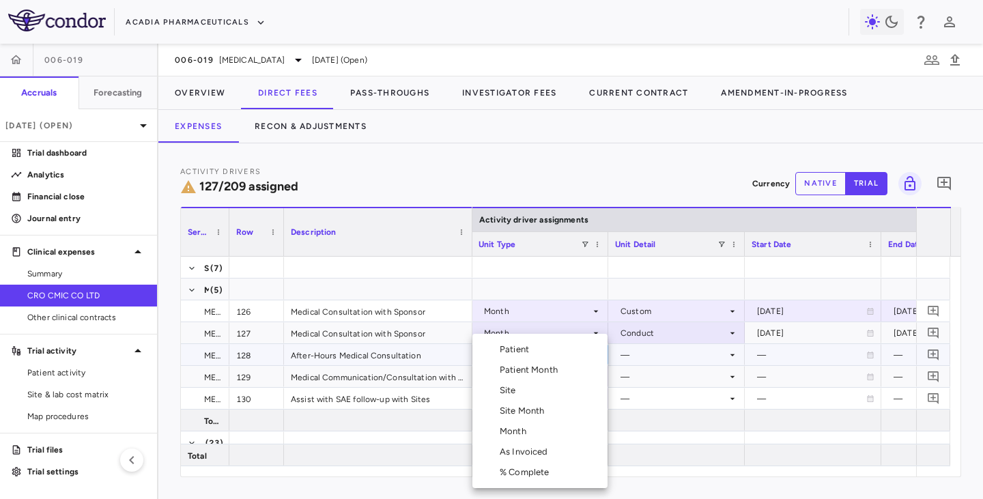
click at [518, 433] on div "Month" at bounding box center [515, 431] width 32 height 12
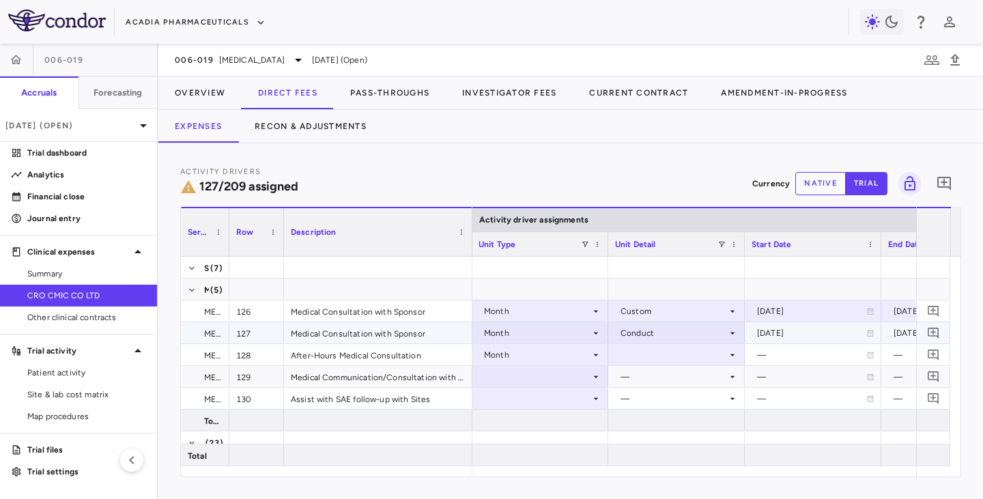
click at [731, 335] on icon at bounding box center [732, 333] width 11 height 11
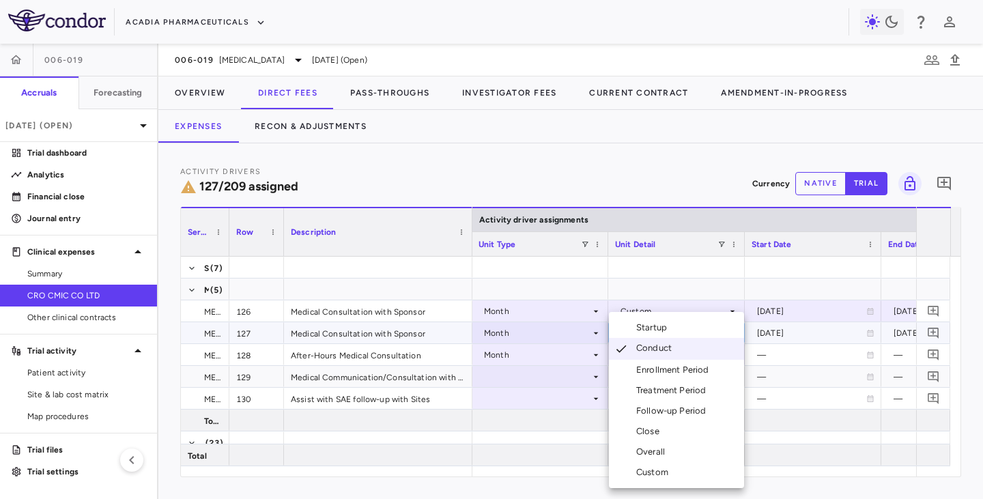
click at [647, 471] on div "Custom" at bounding box center [655, 472] width 38 height 12
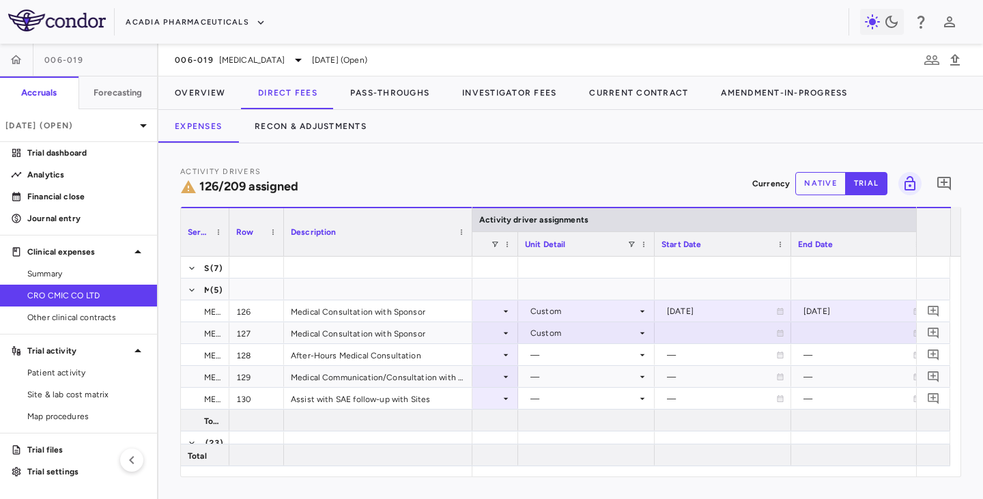
scroll to position [0, 772]
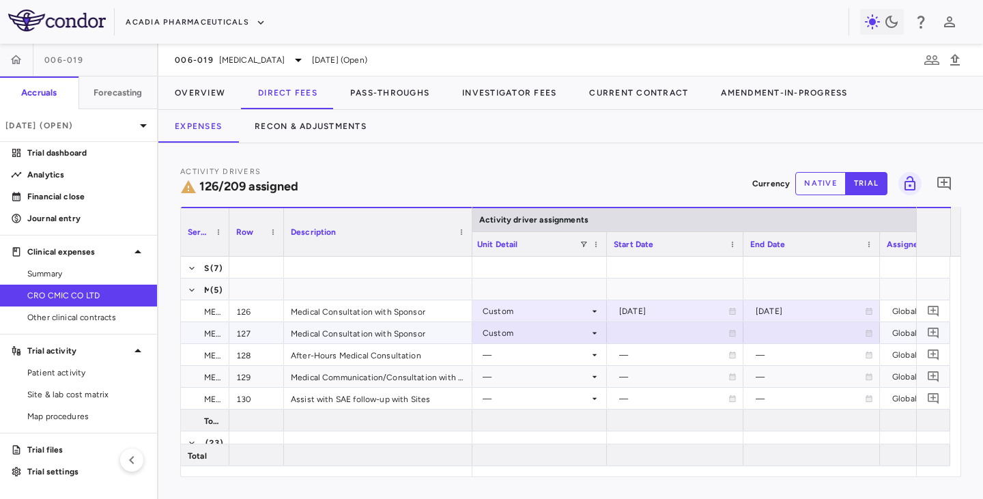
click at [733, 336] on icon at bounding box center [732, 333] width 6 height 7
click at [733, 335] on icon "Choose date, selected date is Aug 21, 2025" at bounding box center [731, 334] width 12 height 12
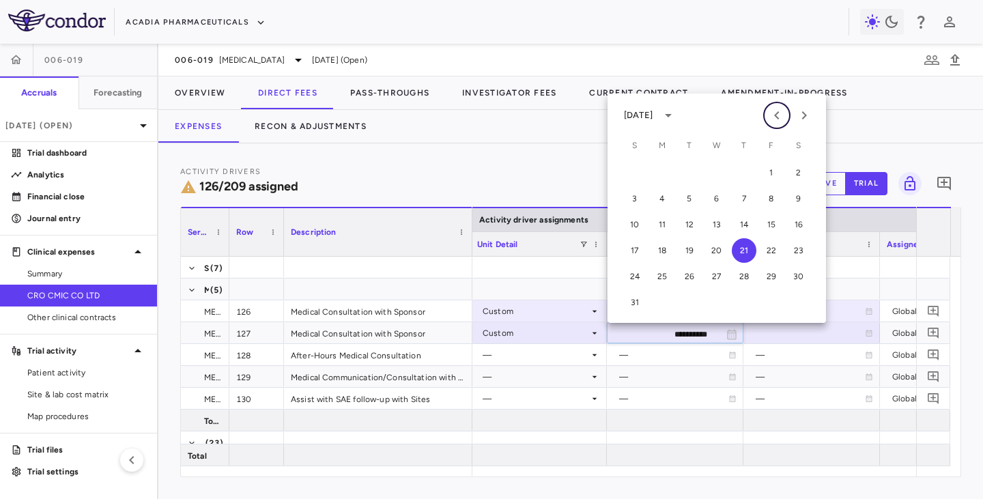
click at [775, 114] on icon "Previous month" at bounding box center [776, 115] width 5 height 8
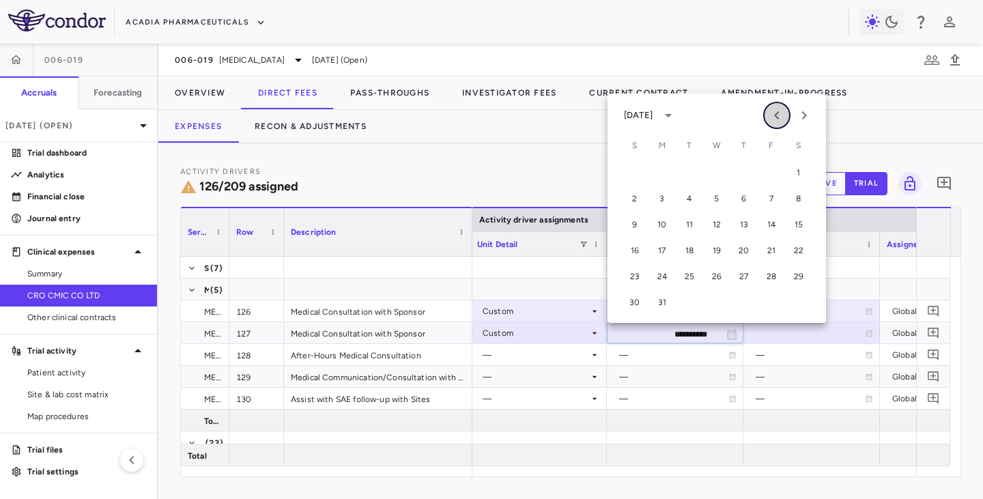
click at [775, 114] on icon "Previous month" at bounding box center [776, 115] width 5 height 8
click at [775, 117] on icon "Previous month" at bounding box center [776, 115] width 5 height 8
click at [638, 173] on button "1" at bounding box center [634, 172] width 25 height 25
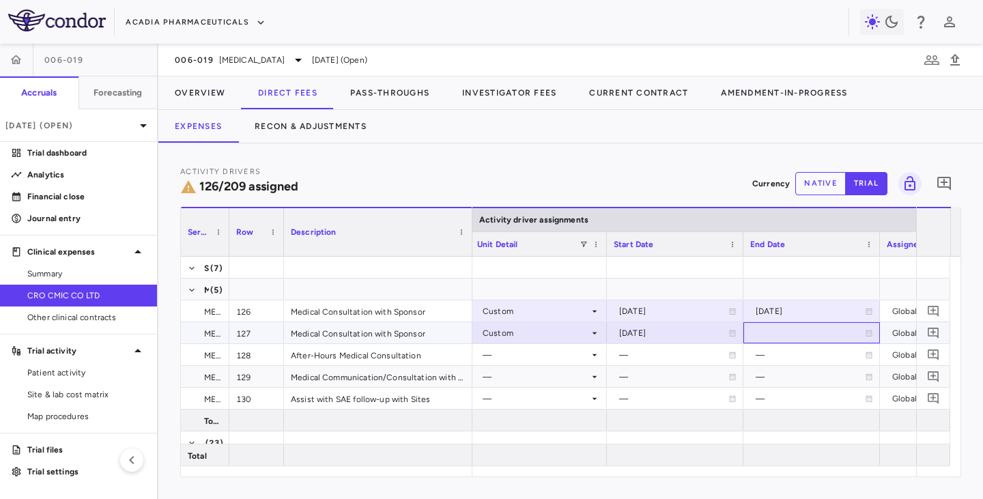
click at [862, 331] on div at bounding box center [811, 333] width 123 height 20
click at [867, 334] on icon "Choose date, selected date is Aug 21, 2025" at bounding box center [868, 334] width 12 height 12
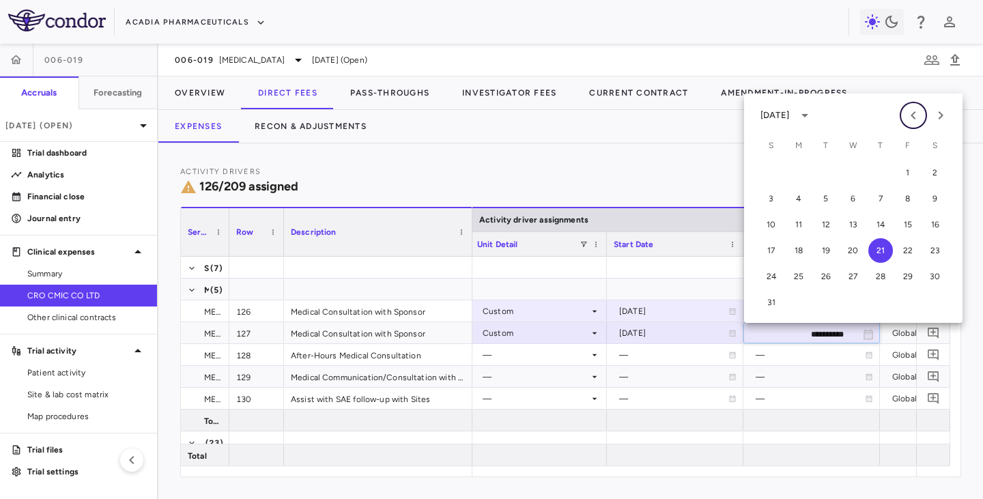
click at [909, 117] on icon "Previous month" at bounding box center [913, 115] width 16 height 16
click at [910, 117] on icon "Previous month" at bounding box center [913, 115] width 16 height 16
click at [912, 116] on icon "Previous month" at bounding box center [912, 115] width 5 height 8
click at [923, 118] on button "Previous month" at bounding box center [912, 115] width 27 height 27
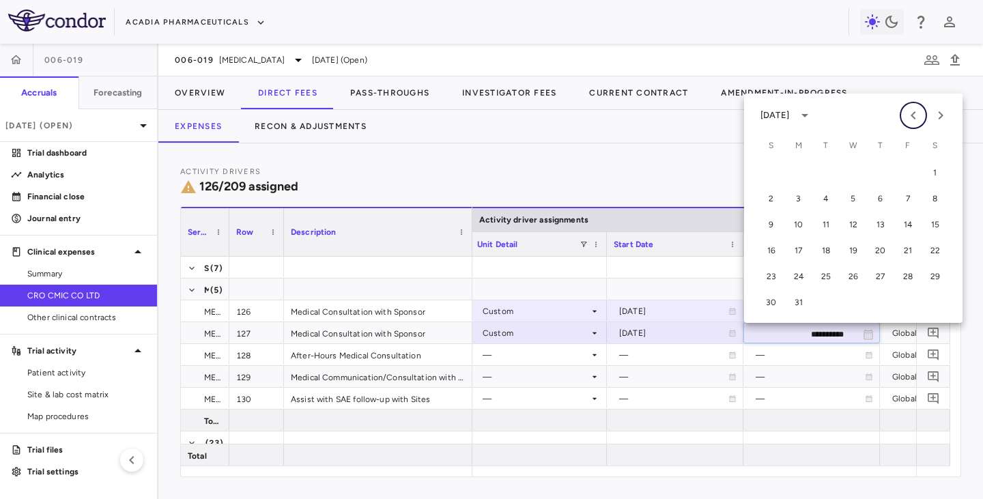
click at [923, 119] on button "Previous month" at bounding box center [912, 115] width 27 height 27
click at [902, 277] on button "28" at bounding box center [907, 276] width 25 height 25
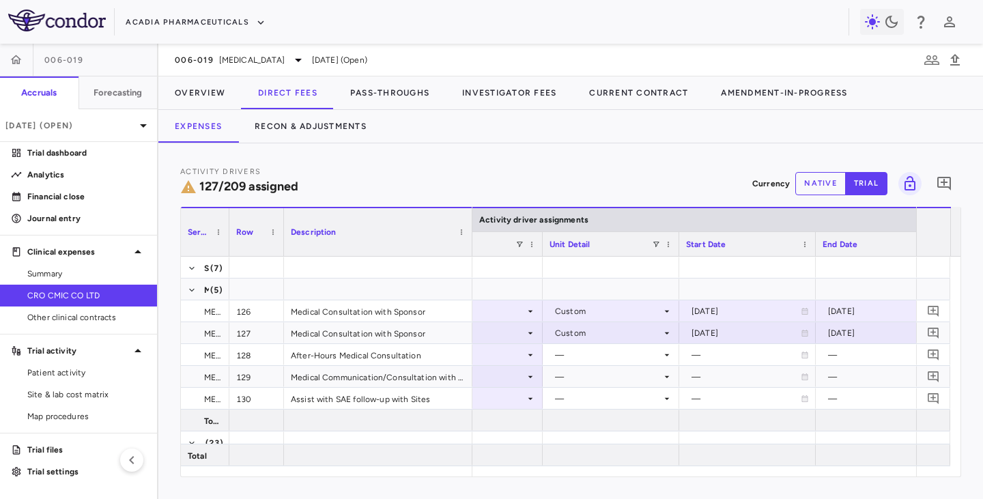
scroll to position [0, 754]
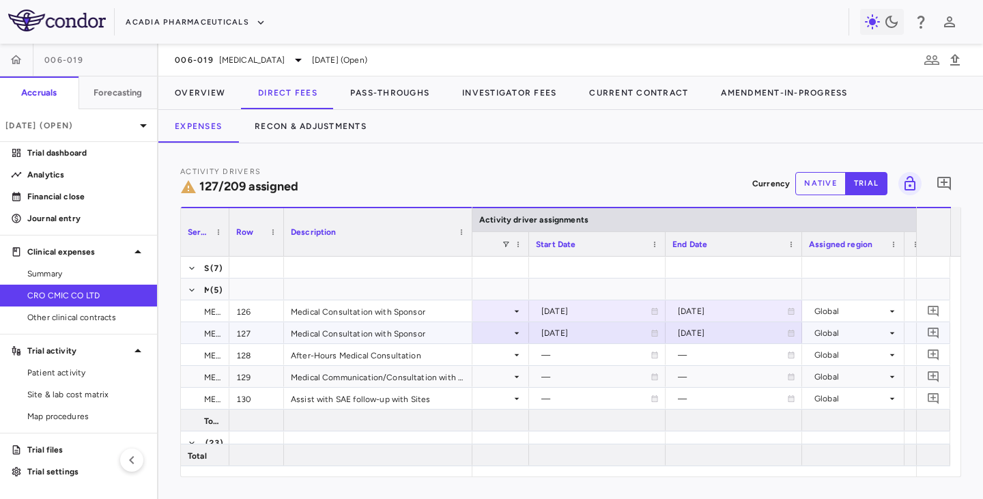
click at [655, 337] on div "[DATE]" at bounding box center [597, 333] width 123 height 20
click at [652, 334] on icon "Choose date, selected date is Dec 1, 2024" at bounding box center [653, 334] width 12 height 12
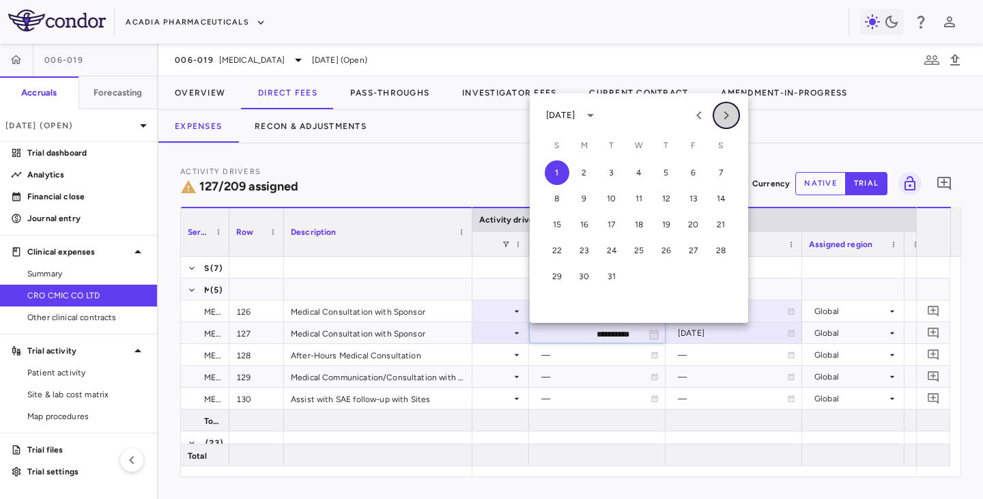
click at [727, 111] on icon "Next month" at bounding box center [726, 115] width 16 height 16
click at [727, 112] on icon "Next month" at bounding box center [726, 115] width 16 height 16
click at [727, 115] on icon "Next month" at bounding box center [726, 115] width 5 height 8
click at [725, 169] on button "1" at bounding box center [720, 172] width 25 height 25
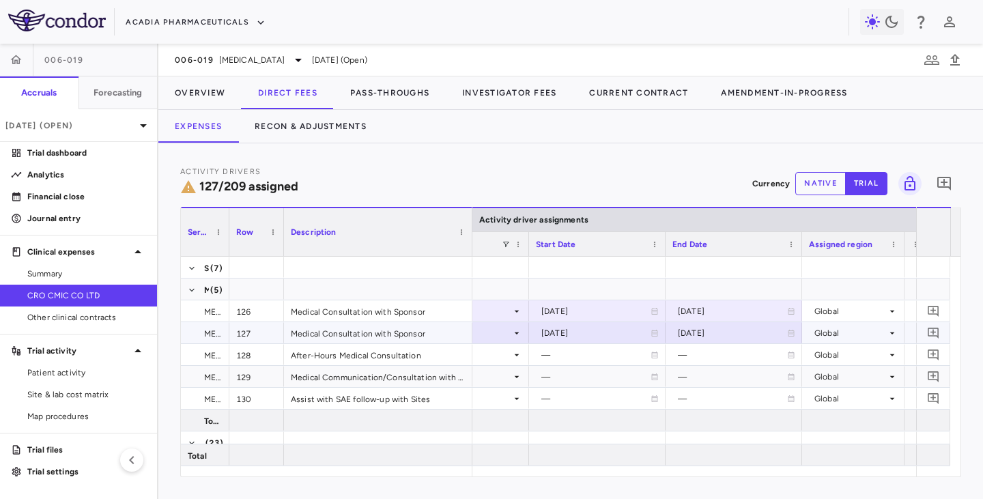
click at [788, 336] on icon at bounding box center [791, 333] width 6 height 7
click at [788, 334] on icon "Choose date, selected date is Feb 28, 2025" at bounding box center [790, 334] width 12 height 12
click at [860, 113] on div "Expenses Recon & Adjustments" at bounding box center [570, 126] width 824 height 33
click at [792, 337] on div "2025-02-28" at bounding box center [733, 333] width 123 height 20
click at [788, 330] on icon "Choose date, selected date is Feb 28, 2025" at bounding box center [790, 334] width 10 height 10
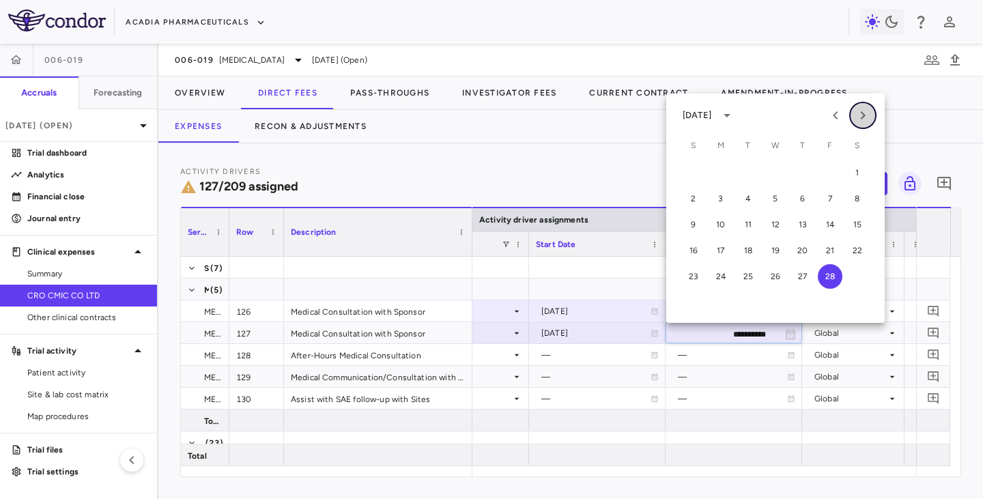
click at [860, 114] on icon "Next month" at bounding box center [862, 115] width 16 height 16
click at [718, 300] on button "31" at bounding box center [720, 302] width 25 height 25
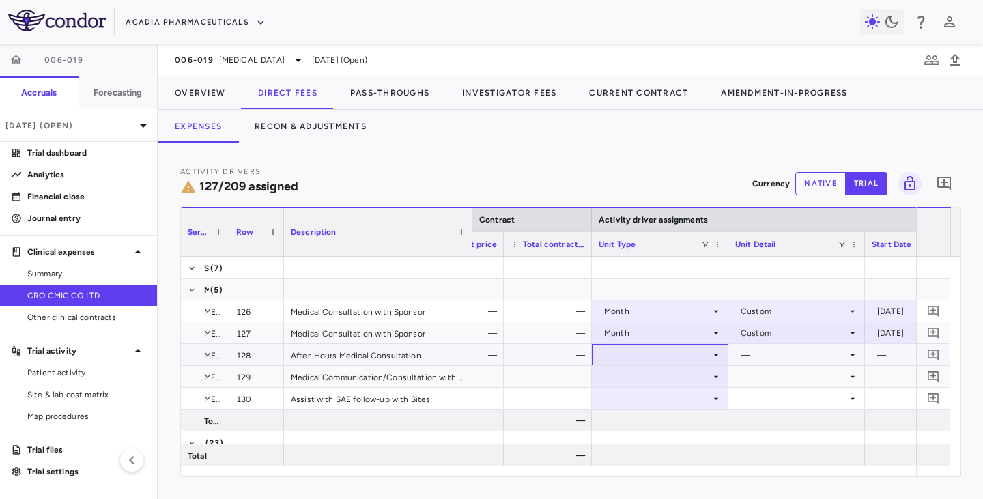
click at [688, 351] on div at bounding box center [659, 355] width 123 height 20
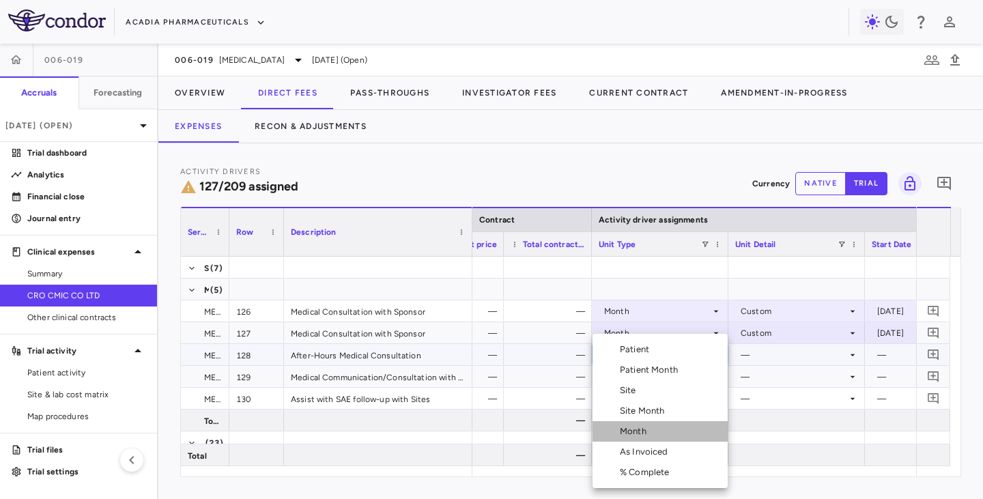
click at [626, 431] on div "Month" at bounding box center [636, 431] width 32 height 12
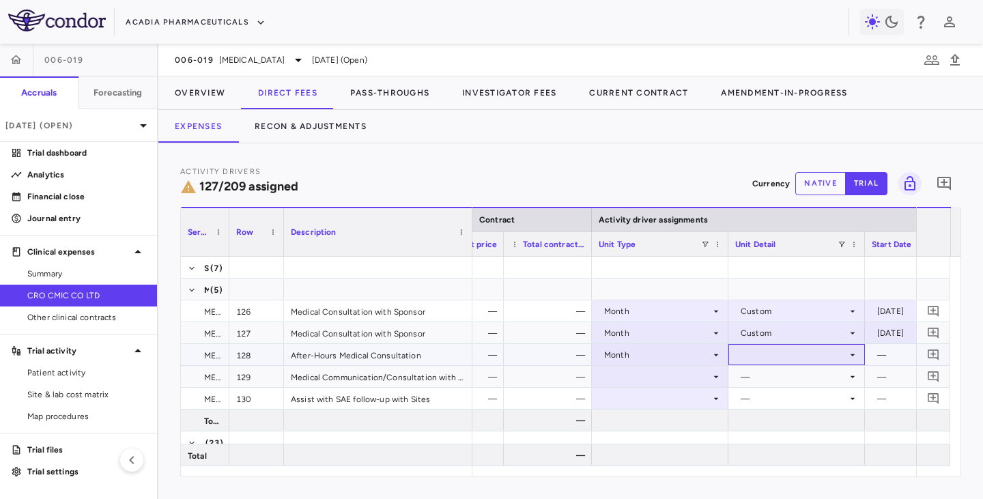
click at [761, 356] on div at bounding box center [796, 355] width 123 height 20
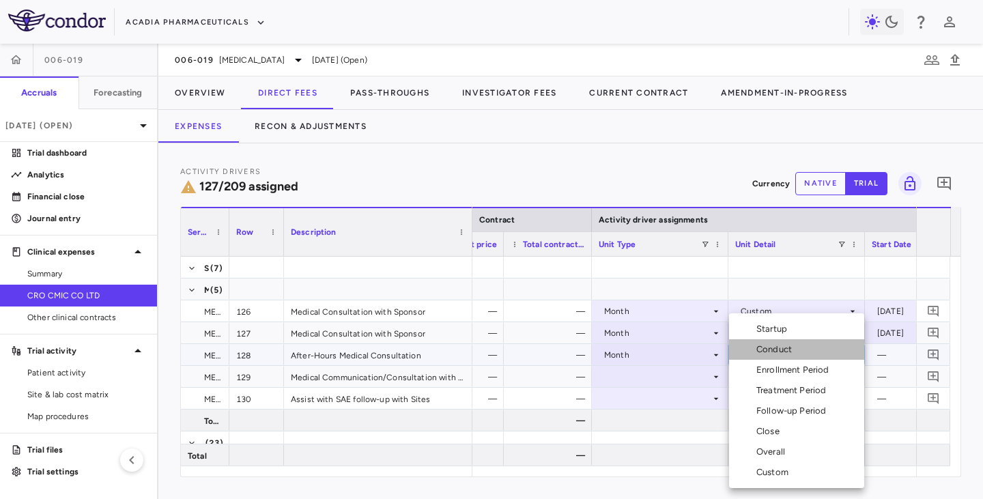
click at [763, 347] on div "Conduct" at bounding box center [776, 349] width 41 height 12
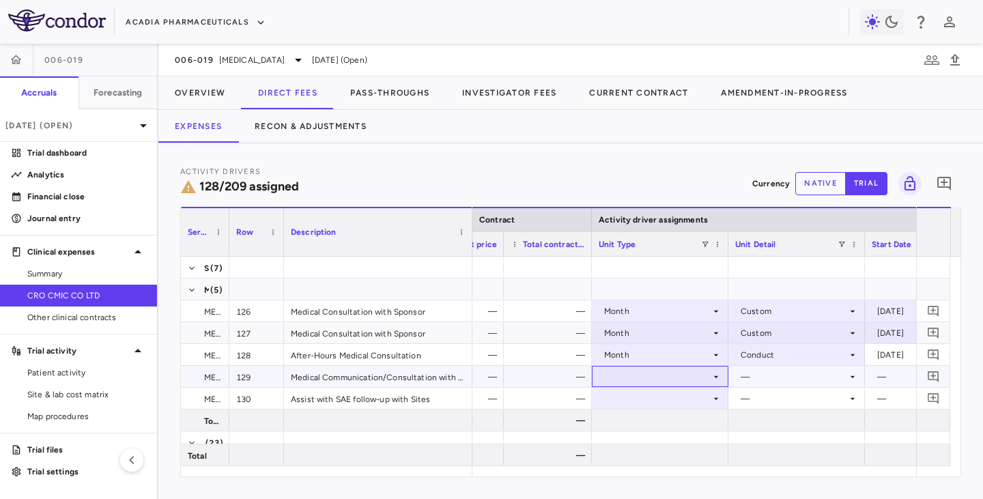
click at [688, 379] on div at bounding box center [659, 376] width 123 height 20
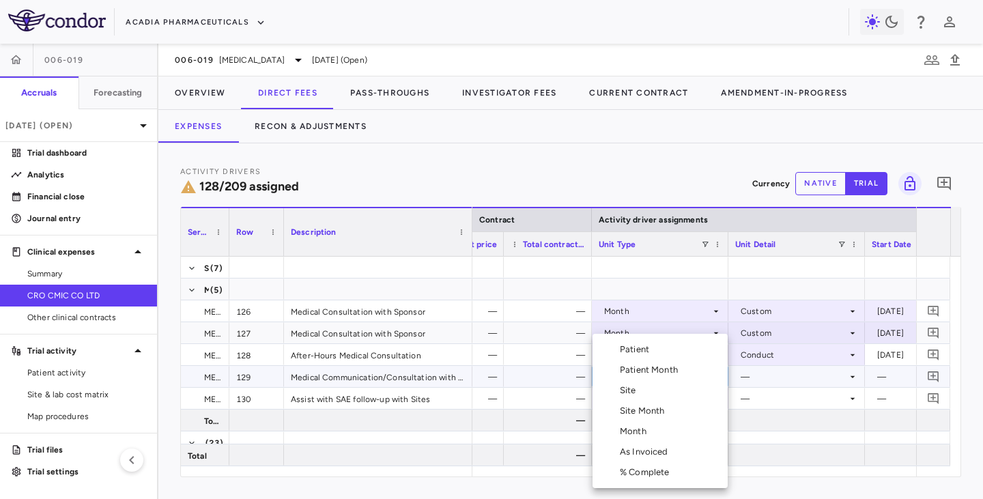
click at [635, 428] on div "Month" at bounding box center [636, 431] width 32 height 12
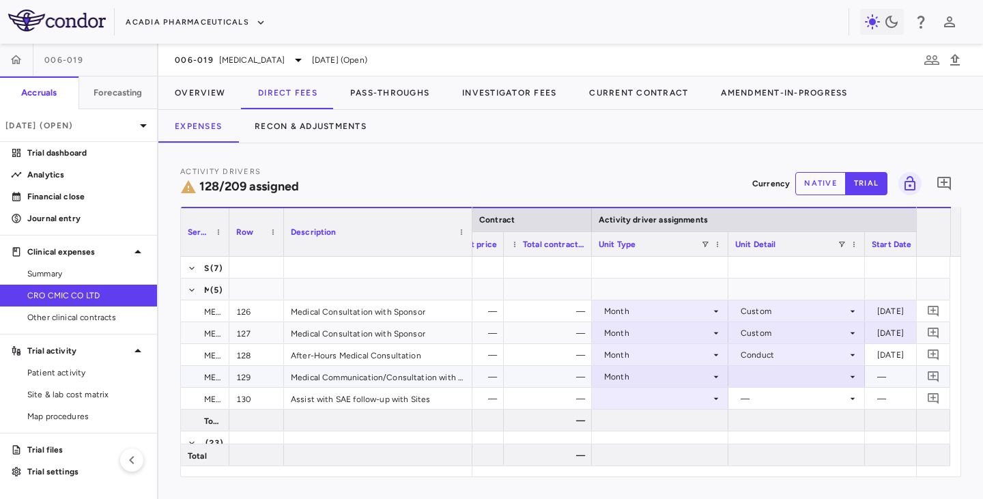
click at [766, 370] on div at bounding box center [796, 376] width 123 height 20
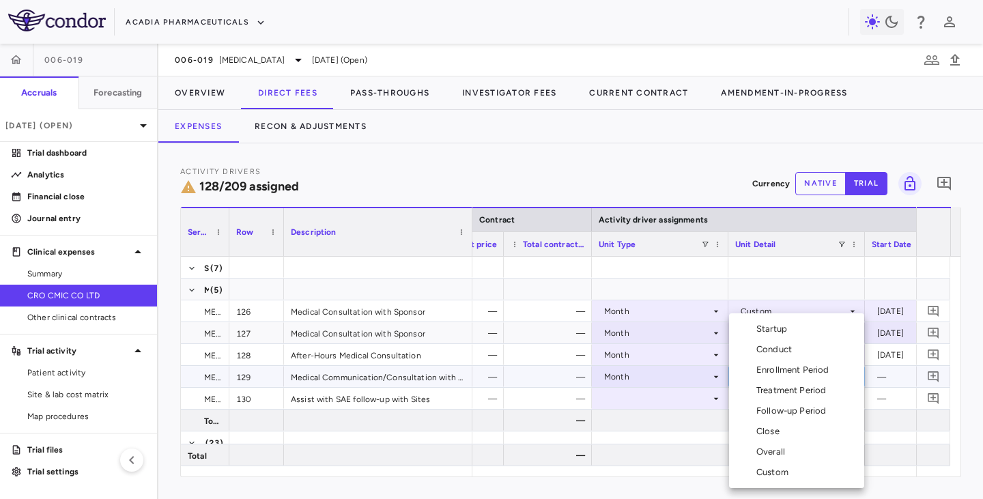
click at [764, 473] on div "Custom" at bounding box center [775, 472] width 38 height 12
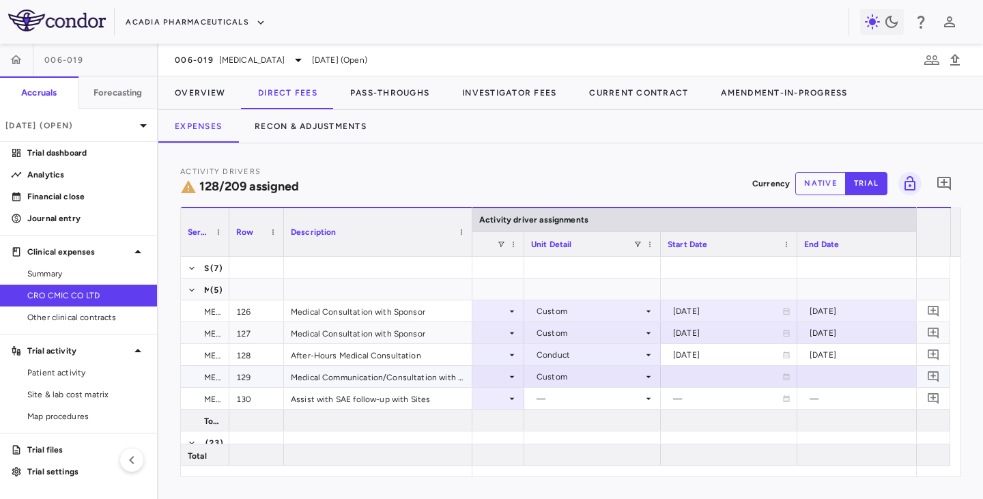
click at [785, 377] on icon at bounding box center [786, 377] width 8 height 8
click at [785, 377] on icon "Choose date, selected date is Aug 21, 2025" at bounding box center [785, 378] width 12 height 12
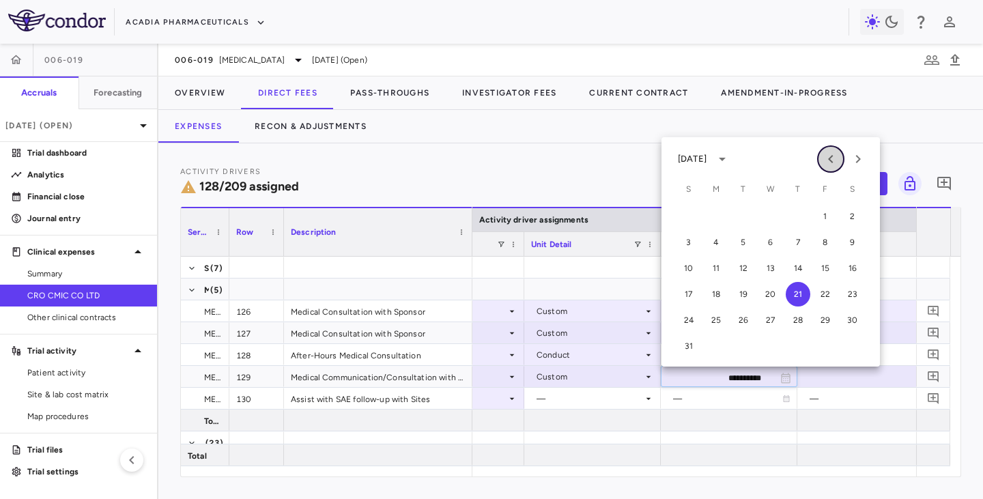
click at [831, 159] on icon "Previous month" at bounding box center [830, 159] width 16 height 16
click at [693, 219] on button "1" at bounding box center [688, 216] width 25 height 25
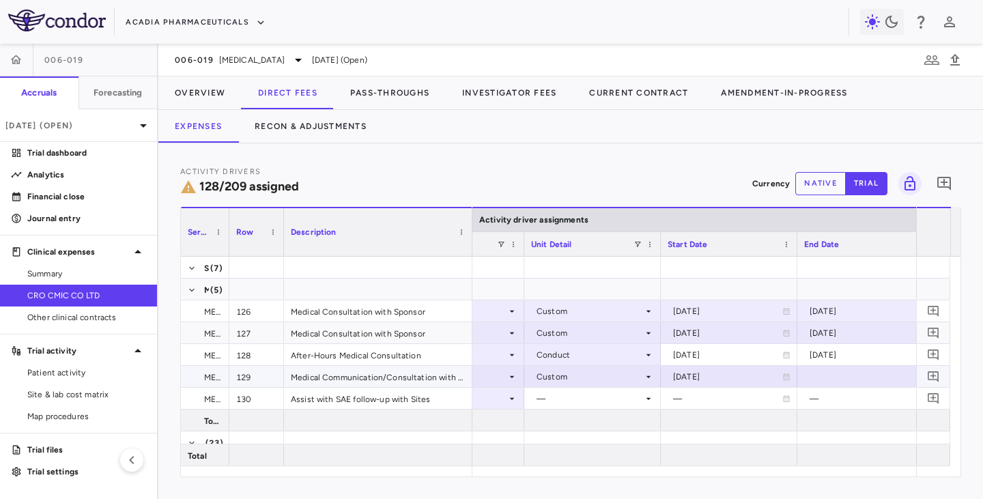
click at [901, 379] on div at bounding box center [865, 376] width 123 height 20
click at [904, 377] on input "**********" at bounding box center [853, 377] width 111 height 23
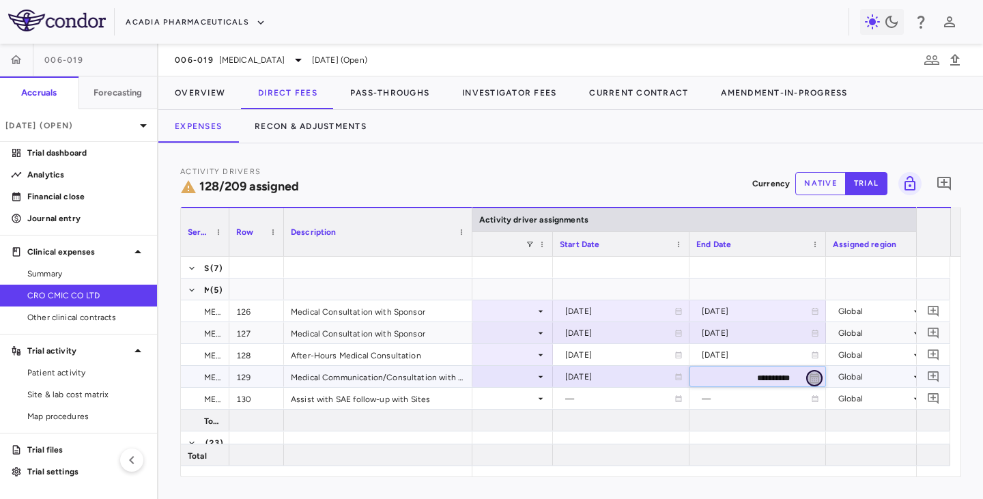
click at [815, 376] on icon "Choose date, selected date is Aug 21, 2025" at bounding box center [814, 378] width 10 height 10
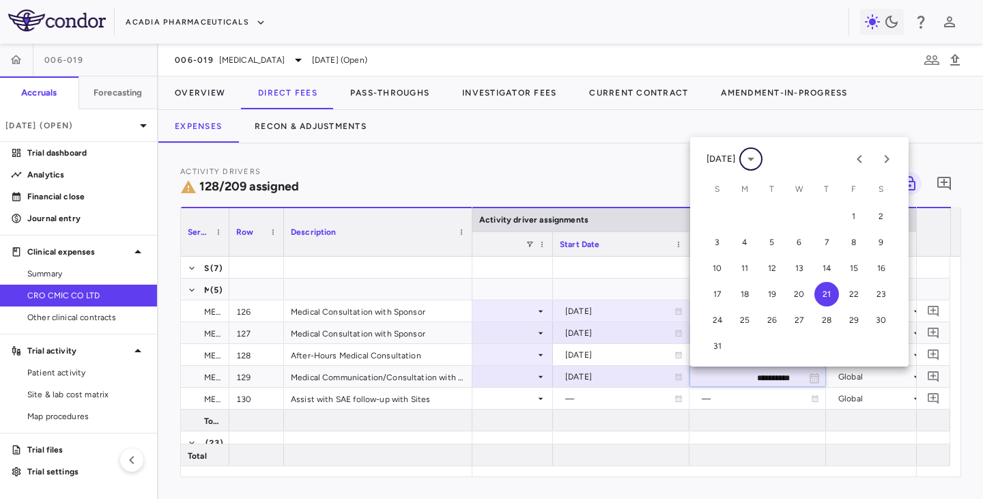
click at [759, 160] on icon "calendar view is open, switch to year view" at bounding box center [750, 159] width 16 height 16
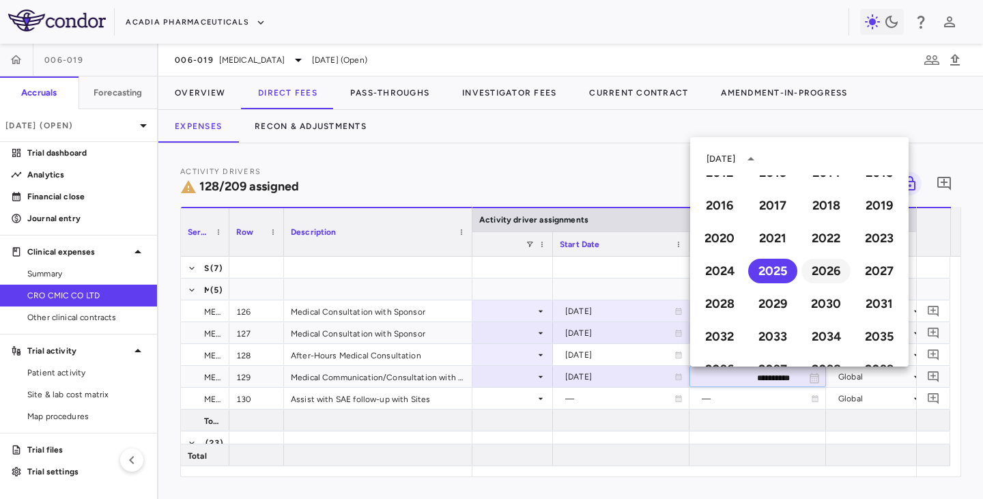
click at [822, 271] on button "2026" at bounding box center [825, 271] width 49 height 25
type input "**********"
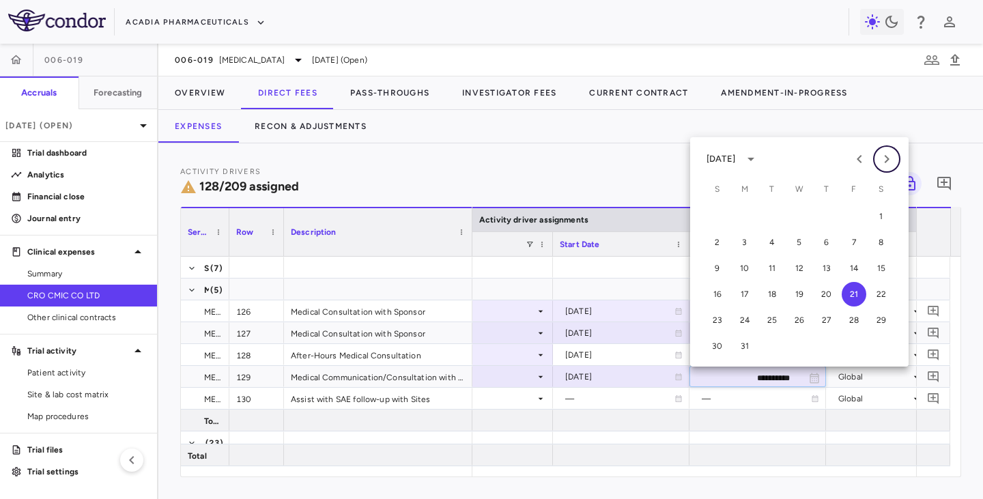
click at [888, 160] on icon "Next month" at bounding box center [886, 159] width 5 height 8
click at [877, 323] on button "31" at bounding box center [881, 320] width 25 height 25
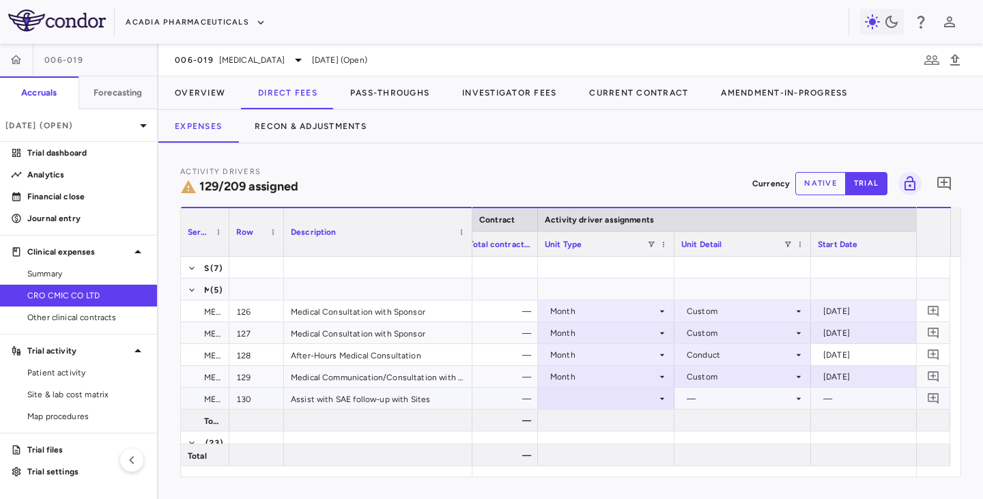
click at [662, 397] on icon at bounding box center [661, 398] width 11 height 11
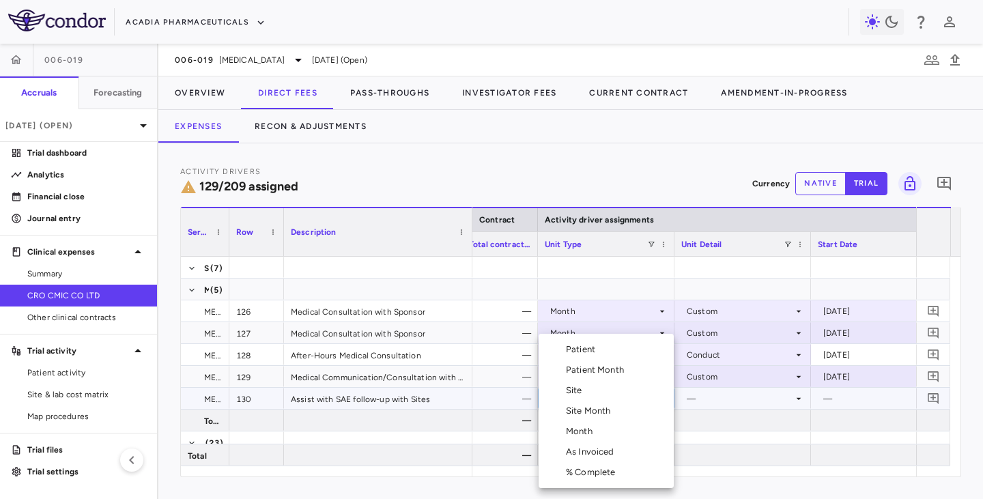
click at [594, 430] on div "Month" at bounding box center [582, 431] width 32 height 12
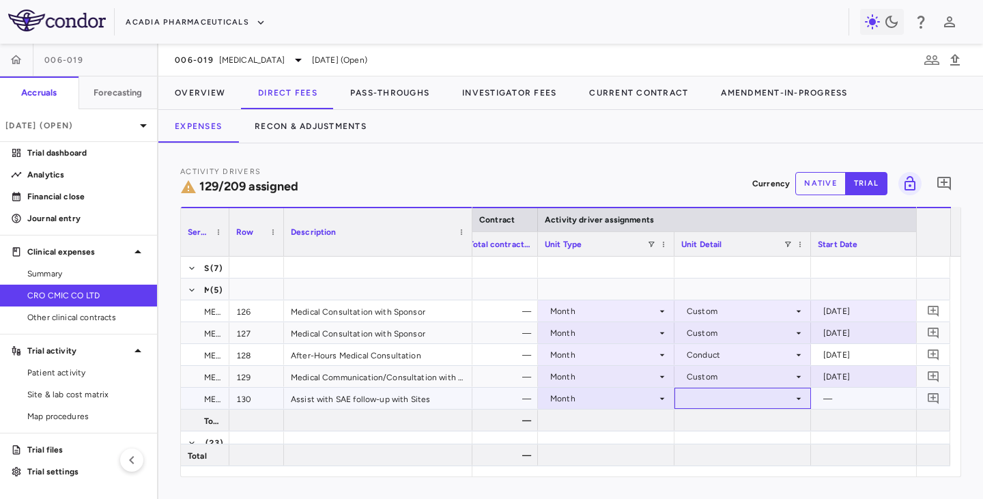
click at [797, 400] on icon at bounding box center [798, 398] width 11 height 11
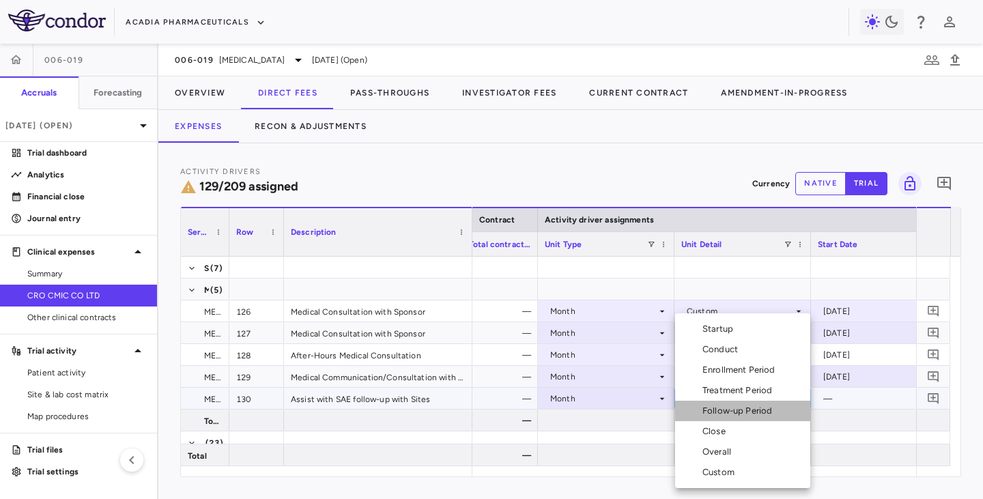
click at [724, 411] on div "Follow-up Period" at bounding box center [739, 411] width 75 height 12
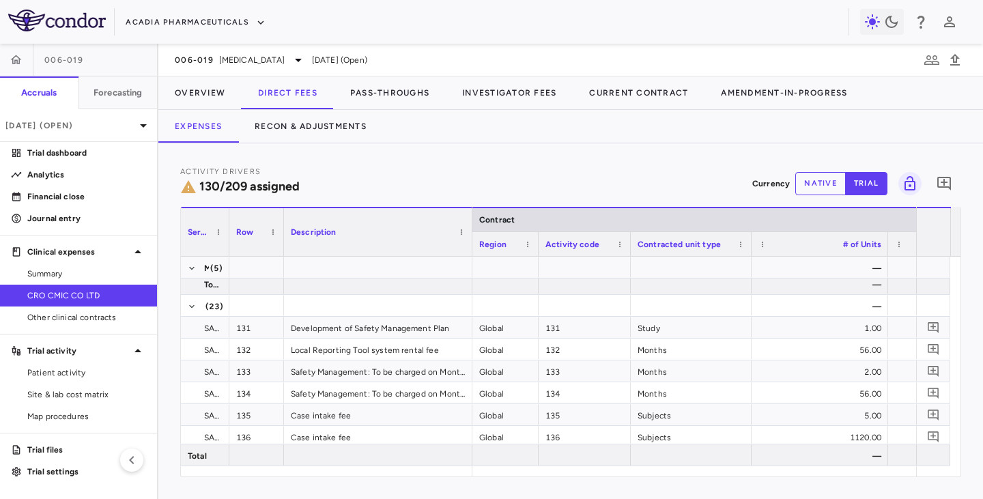
click at [505, 478] on div "Activity Drivers 130/209 assigned Currency native trial 0 Press ENTER to sort. …" at bounding box center [570, 320] width 824 height 355
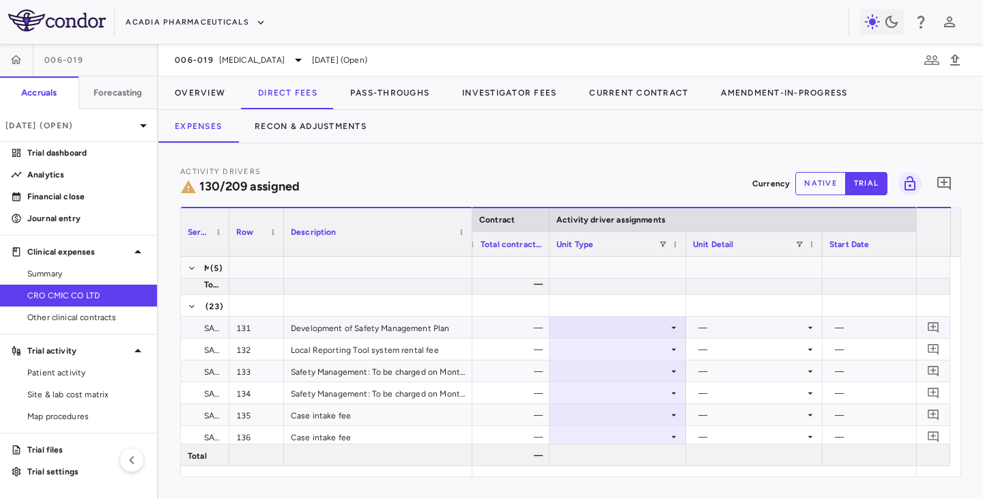
click at [670, 329] on icon at bounding box center [673, 327] width 11 height 11
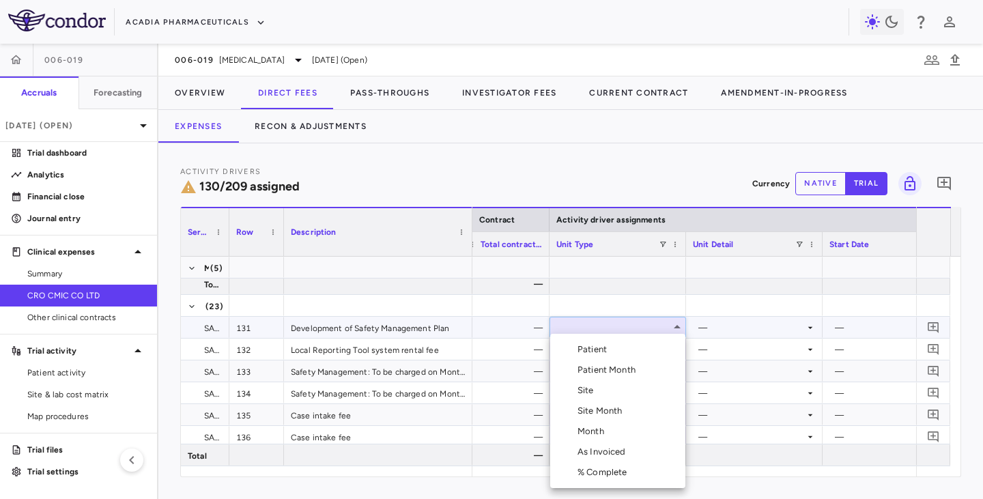
click at [585, 433] on div "Month" at bounding box center [593, 431] width 32 height 12
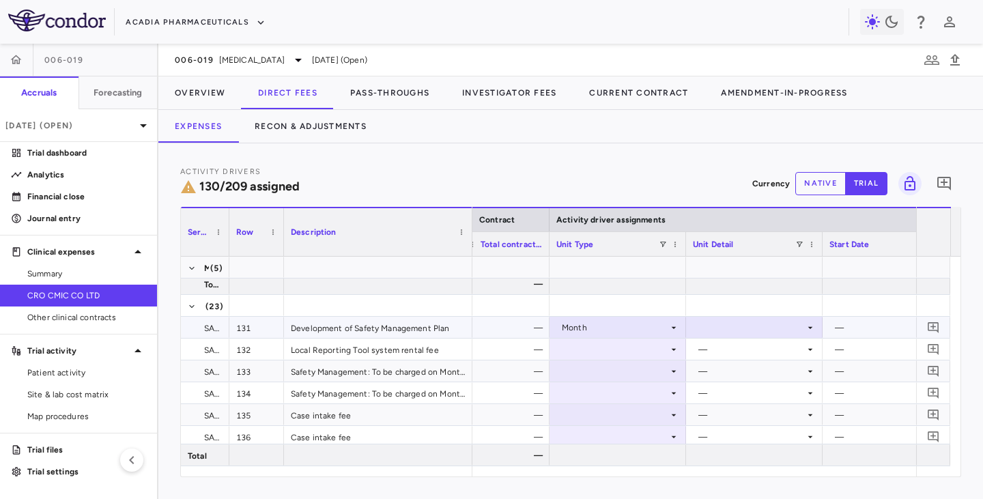
click at [751, 328] on div at bounding box center [754, 327] width 123 height 20
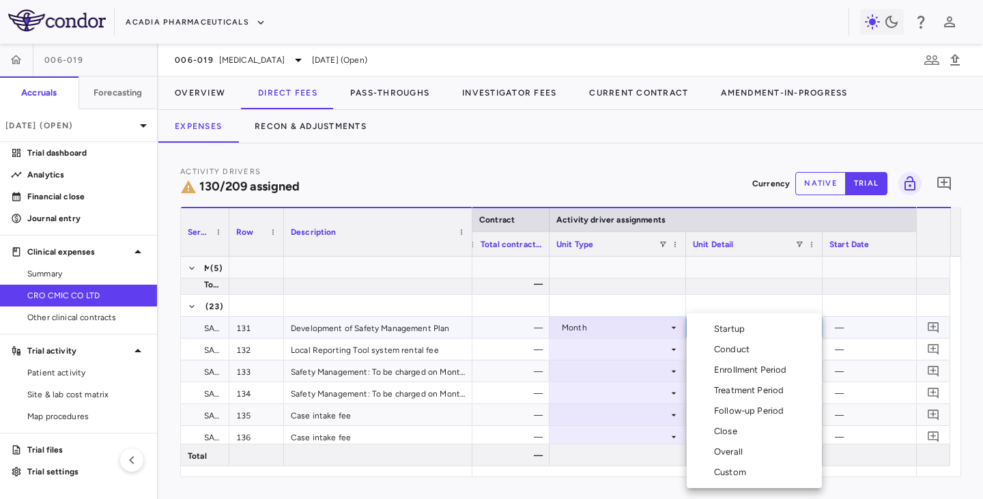
click at [723, 329] on div "Startup" at bounding box center [732, 329] width 36 height 12
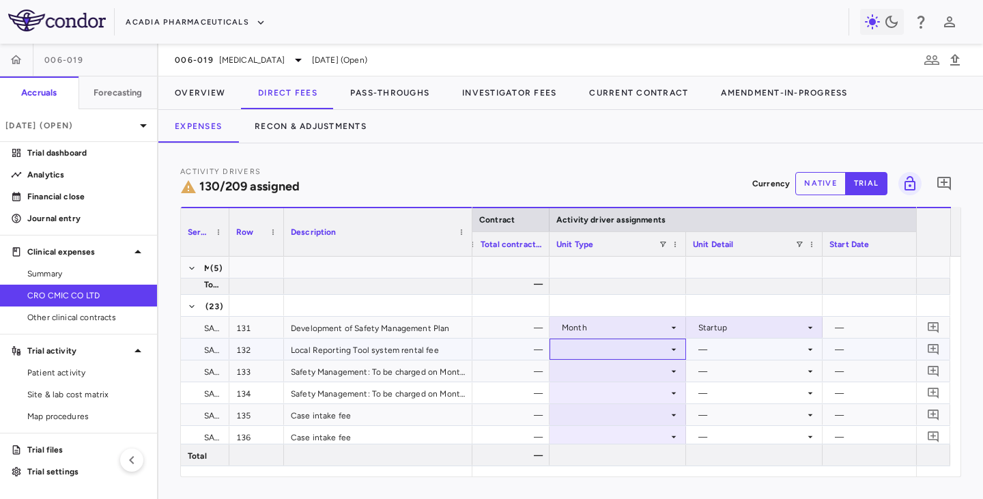
click at [650, 352] on div at bounding box center [617, 349] width 123 height 20
click at [628, 345] on div at bounding box center [617, 349] width 123 height 20
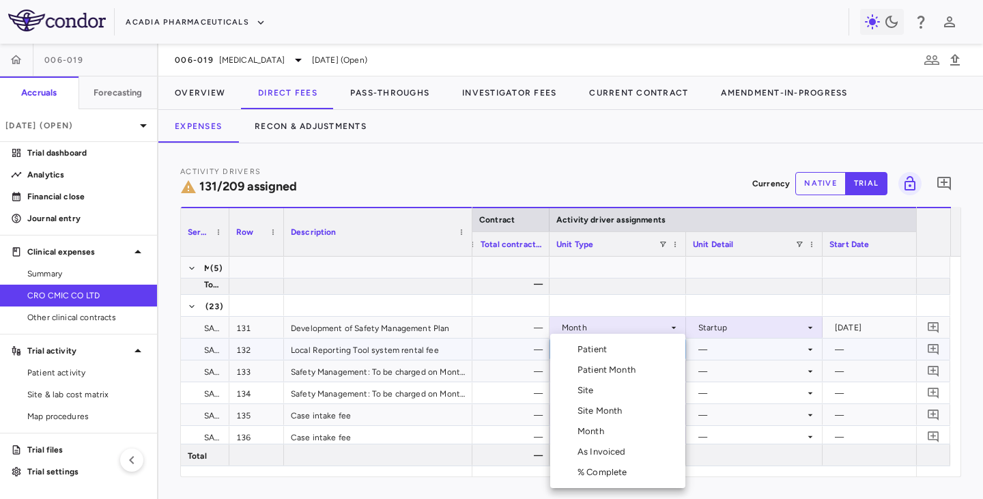
click at [584, 435] on div "Month" at bounding box center [593, 431] width 32 height 12
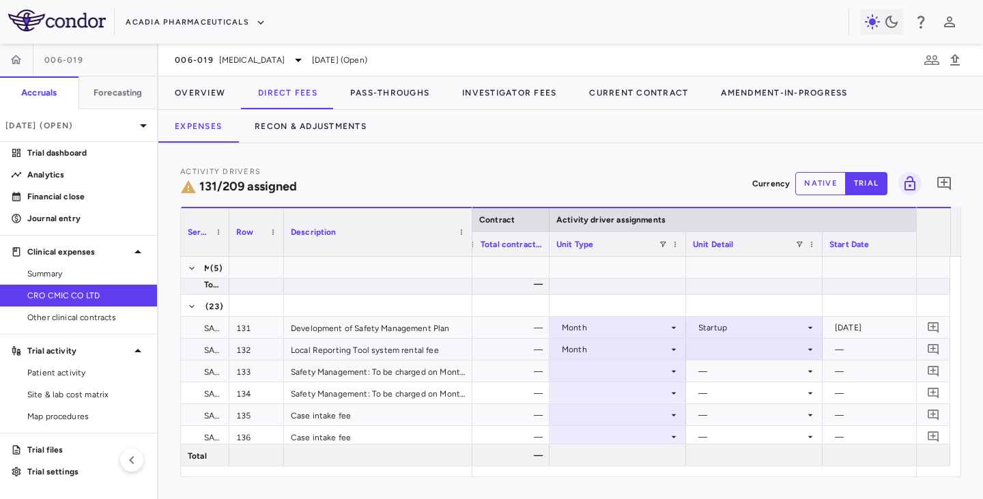
click at [723, 348] on div at bounding box center [754, 349] width 123 height 20
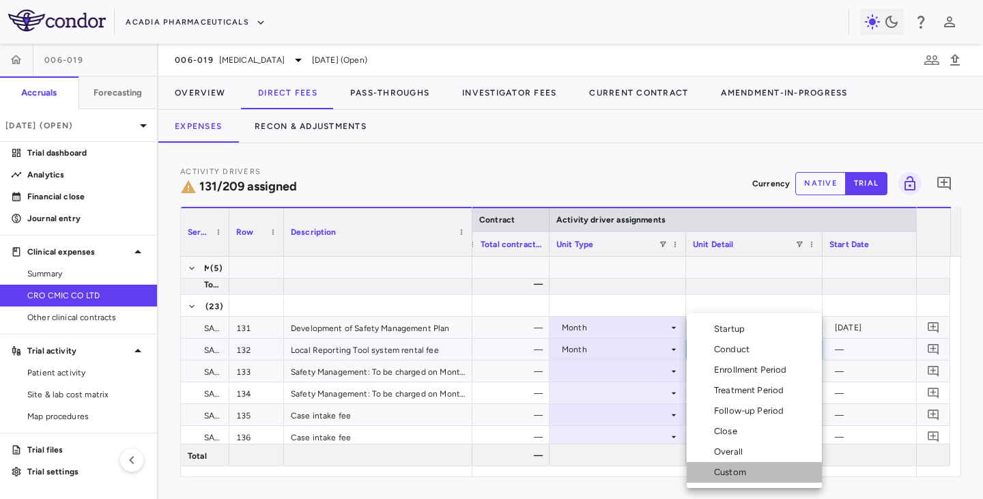
click at [721, 471] on div "Custom" at bounding box center [733, 472] width 38 height 12
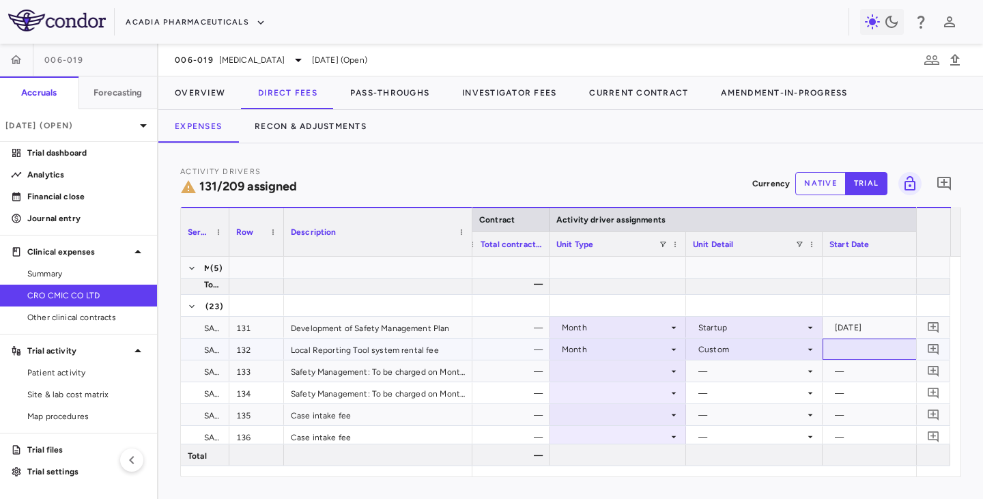
click at [882, 344] on div at bounding box center [890, 349] width 123 height 20
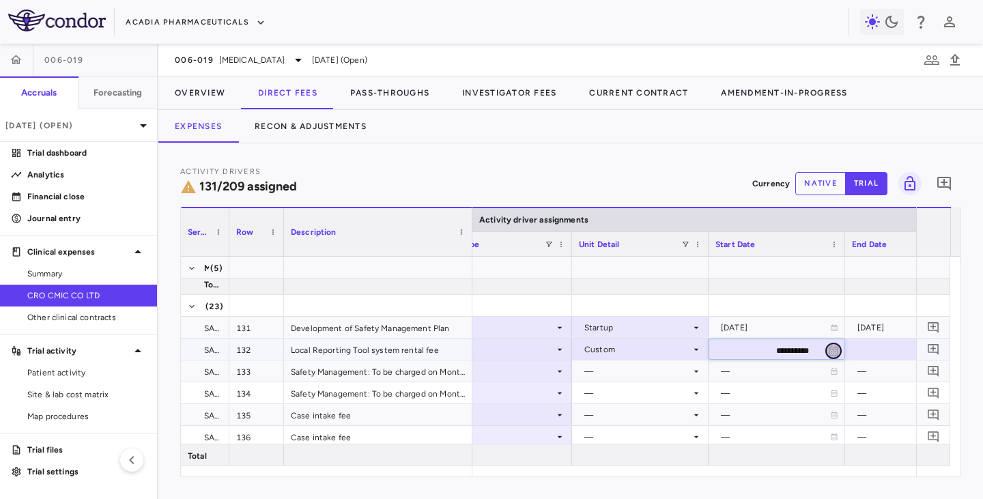
click at [832, 353] on icon "Choose date, selected date is Aug 21, 2025" at bounding box center [833, 351] width 12 height 12
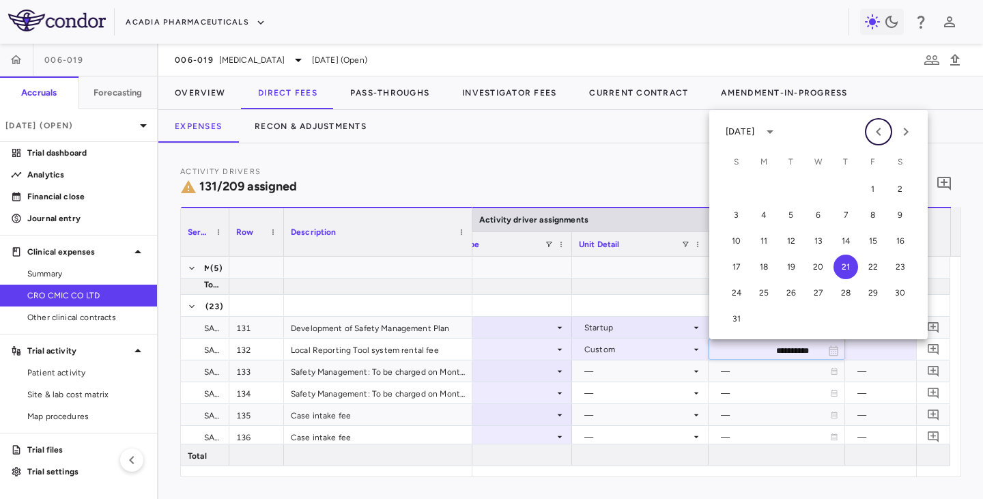
click at [875, 137] on icon "Previous month" at bounding box center [878, 131] width 16 height 16
click at [875, 138] on icon "Previous month" at bounding box center [878, 131] width 16 height 16
click at [793, 198] on button "1" at bounding box center [790, 189] width 25 height 25
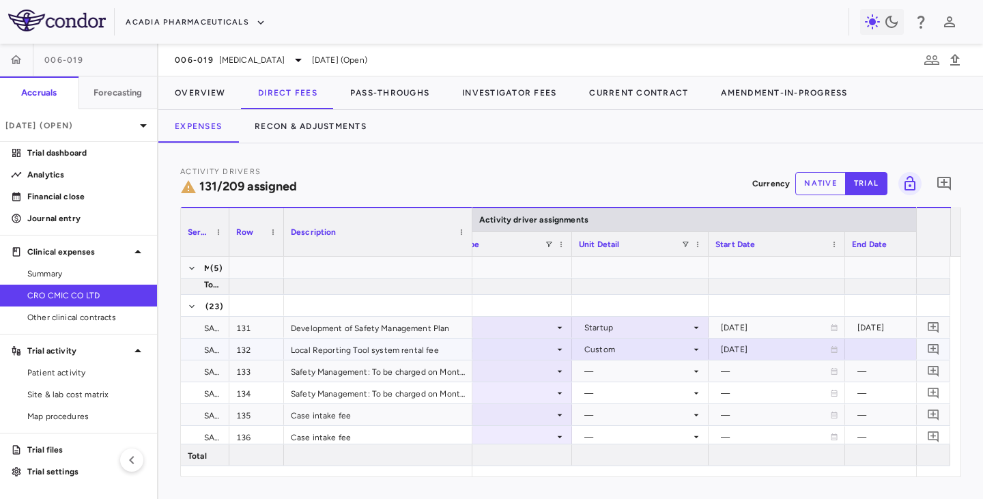
click at [881, 349] on div at bounding box center [913, 349] width 123 height 20
click at [867, 348] on input "**********" at bounding box center [900, 350] width 111 height 23
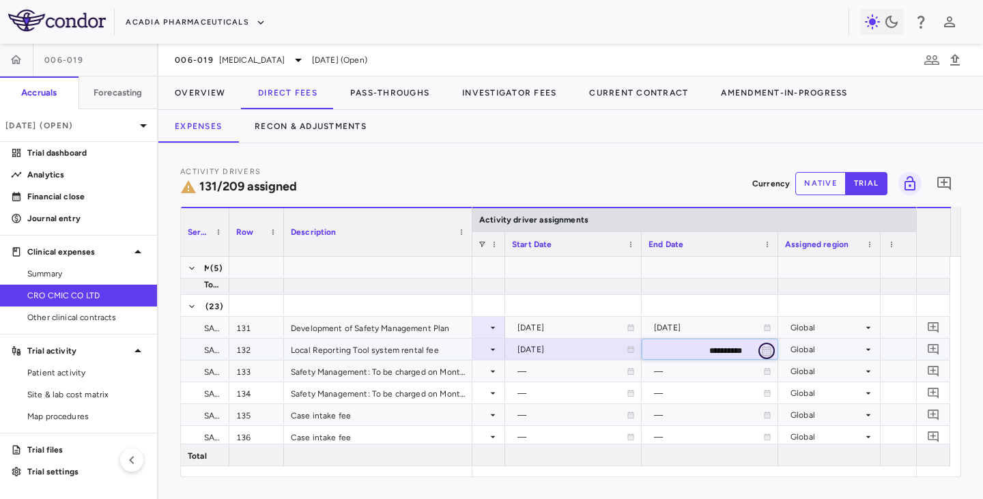
click at [771, 345] on icon "Choose date, selected date is Aug 21, 2025" at bounding box center [766, 351] width 12 height 12
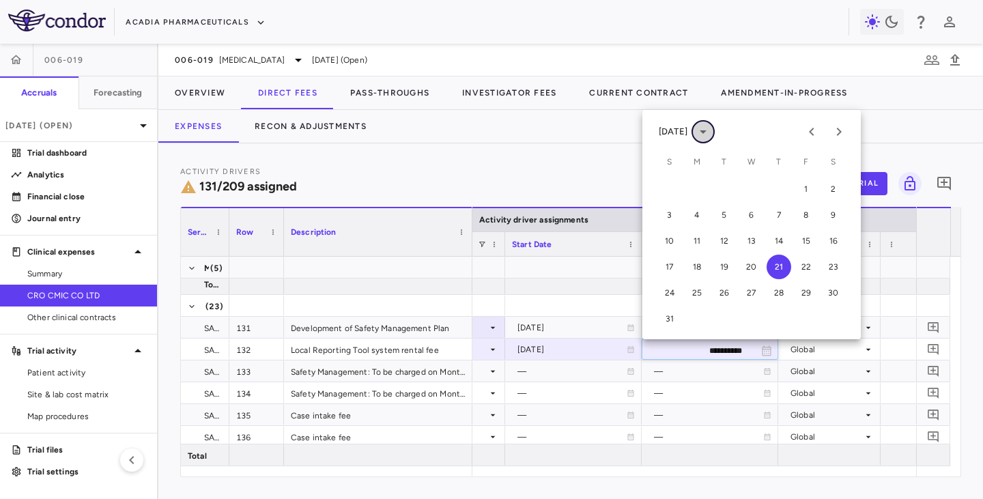
click at [711, 132] on icon "calendar view is open, switch to year view" at bounding box center [703, 131] width 16 height 16
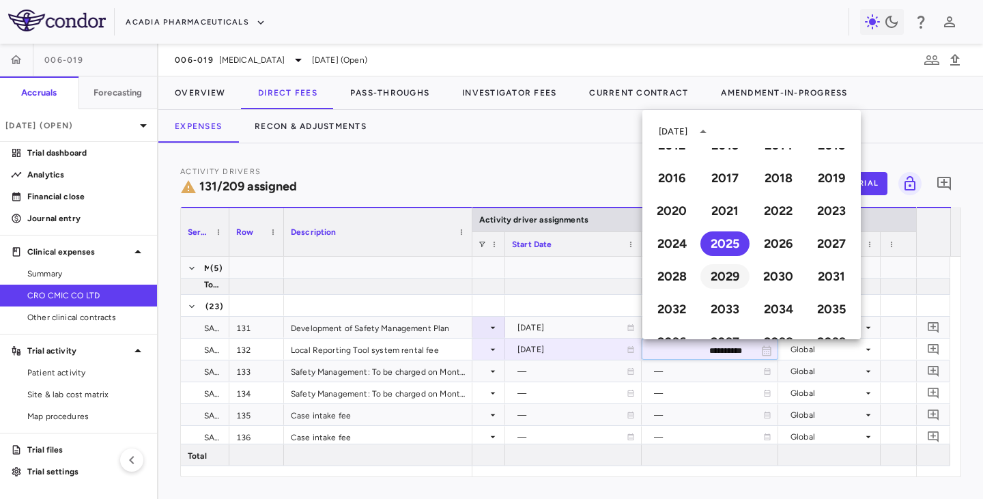
click at [724, 278] on button "2029" at bounding box center [724, 276] width 49 height 25
type input "**********"
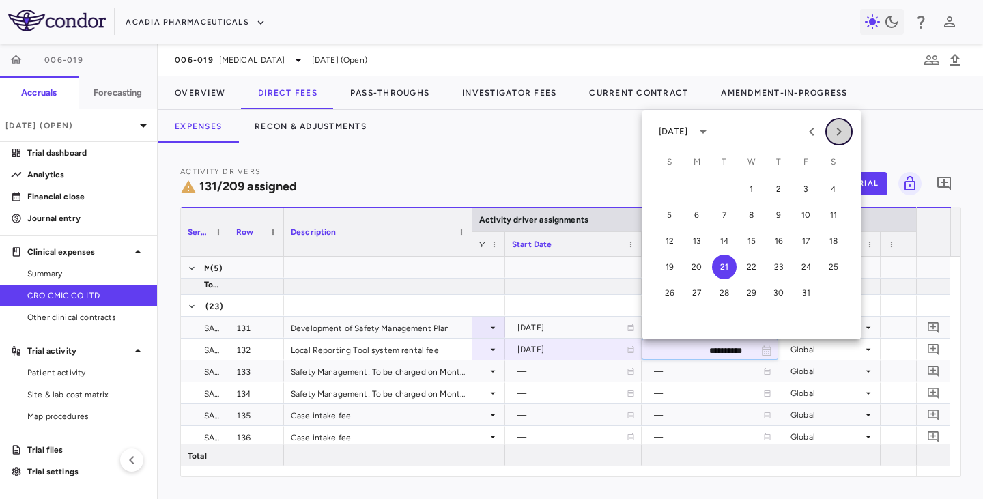
click at [841, 132] on icon "Next month" at bounding box center [838, 132] width 5 height 8
click at [842, 132] on icon "Next month" at bounding box center [838, 131] width 16 height 16
click at [833, 137] on icon "Next month" at bounding box center [838, 131] width 16 height 16
click at [804, 296] on button "30" at bounding box center [806, 292] width 25 height 25
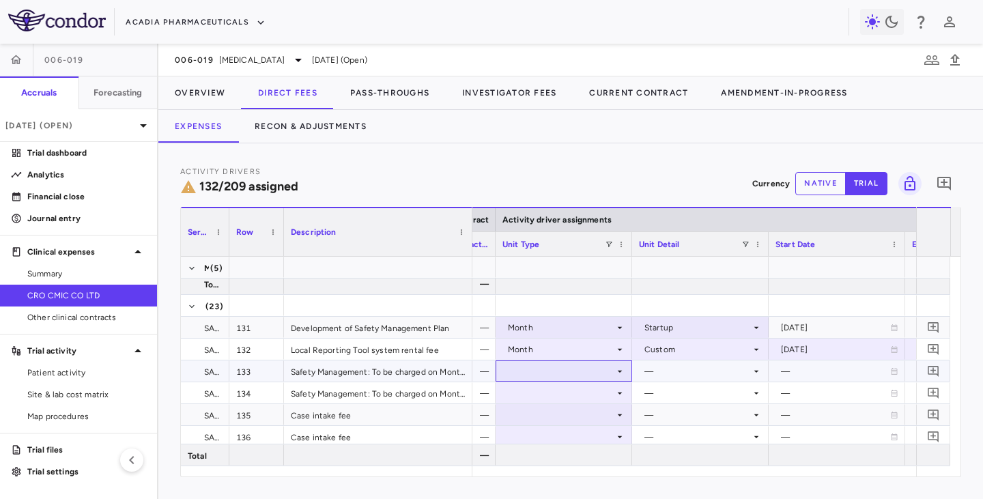
click at [615, 373] on icon at bounding box center [619, 371] width 11 height 11
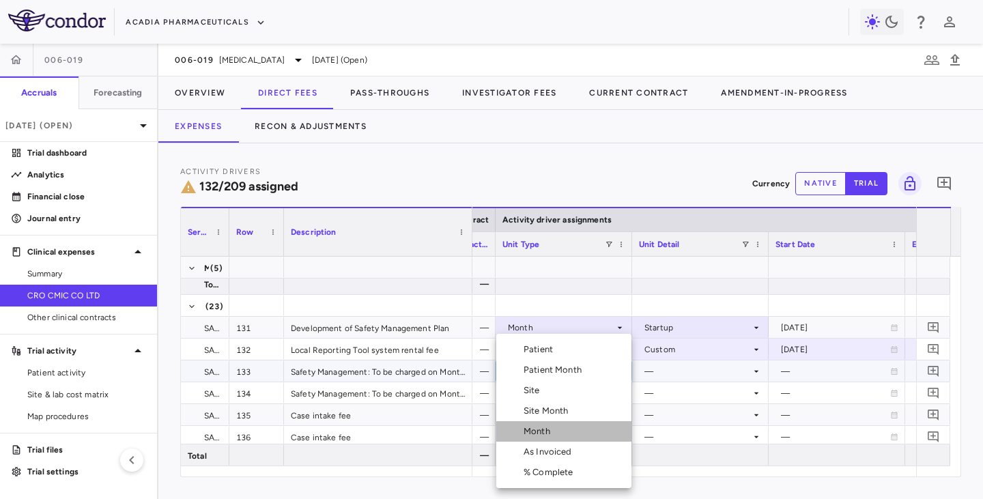
click at [528, 431] on div "Month" at bounding box center [539, 431] width 32 height 12
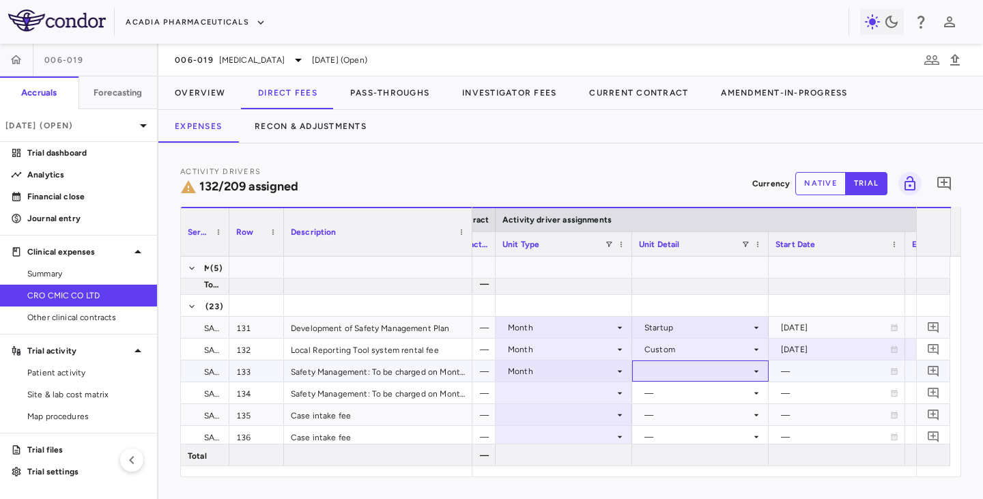
click at [671, 373] on div at bounding box center [700, 371] width 123 height 20
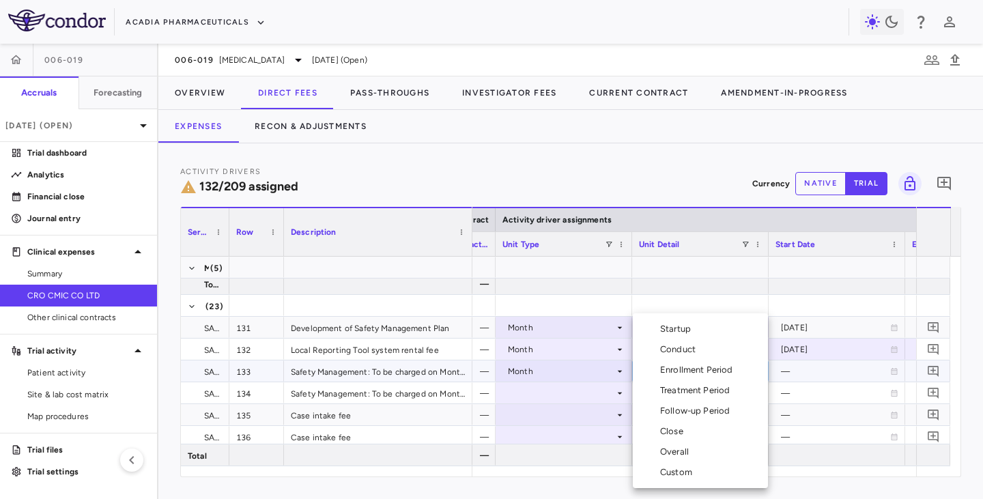
click at [670, 469] on div "Custom" at bounding box center [679, 472] width 38 height 12
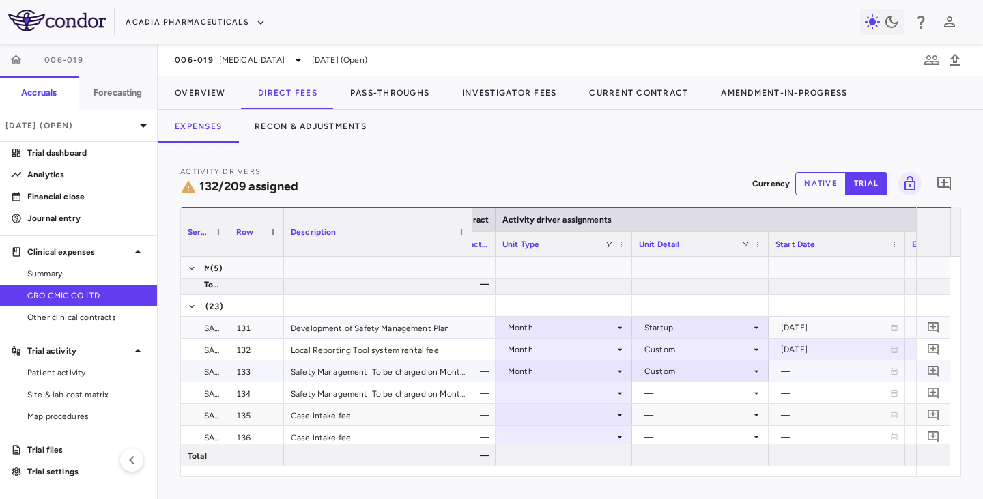
click at [892, 372] on icon at bounding box center [894, 371] width 8 height 8
click at [893, 372] on icon at bounding box center [894, 371] width 8 height 8
click at [893, 372] on icon "Choose date, selected date is Aug 21, 2025" at bounding box center [893, 372] width 12 height 12
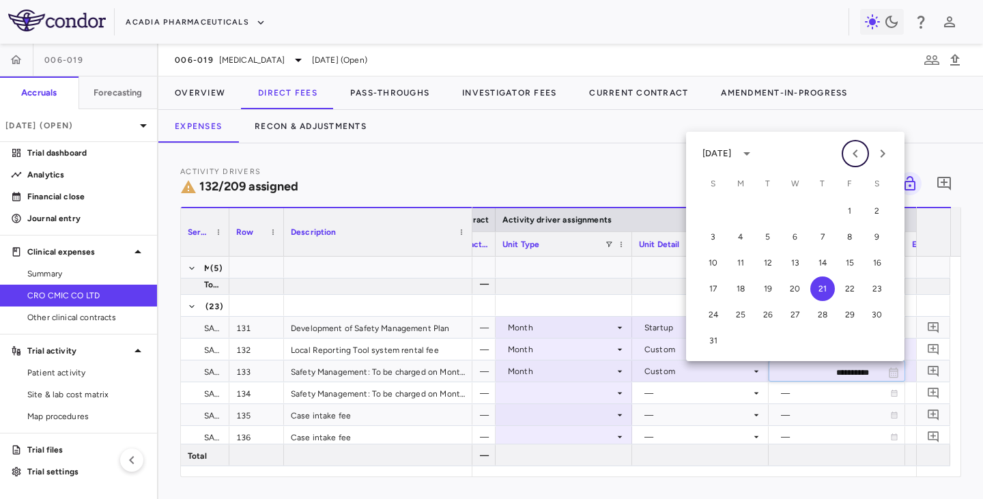
click at [858, 150] on icon "Previous month" at bounding box center [855, 153] width 16 height 16
click at [856, 148] on icon "Previous month" at bounding box center [855, 153] width 16 height 16
click at [851, 148] on icon "Previous month" at bounding box center [855, 153] width 16 height 16
click at [848, 152] on icon "Previous month" at bounding box center [855, 153] width 16 height 16
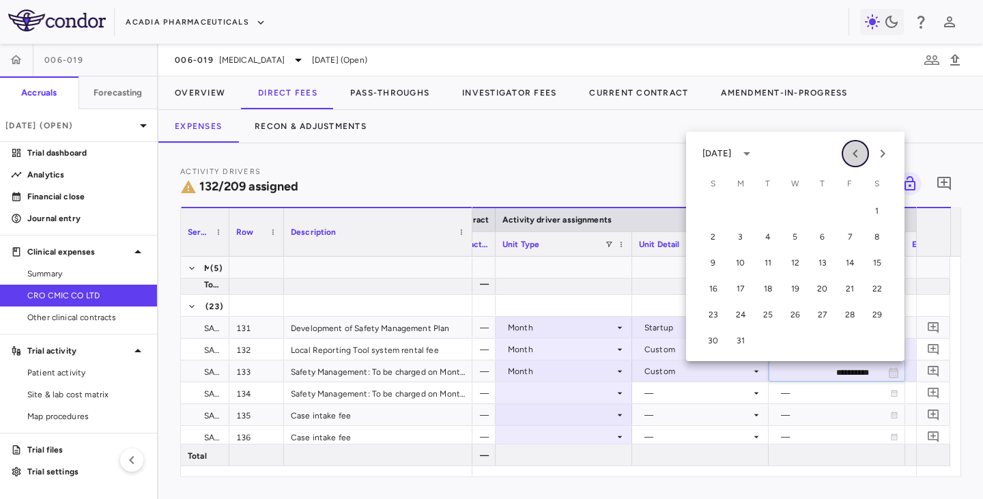
click at [859, 159] on icon "Previous month" at bounding box center [855, 153] width 16 height 16
click at [858, 159] on icon "Previous month" at bounding box center [855, 153] width 16 height 16
click at [857, 160] on icon "Previous month" at bounding box center [855, 153] width 16 height 16
click at [706, 209] on button "1" at bounding box center [713, 211] width 25 height 25
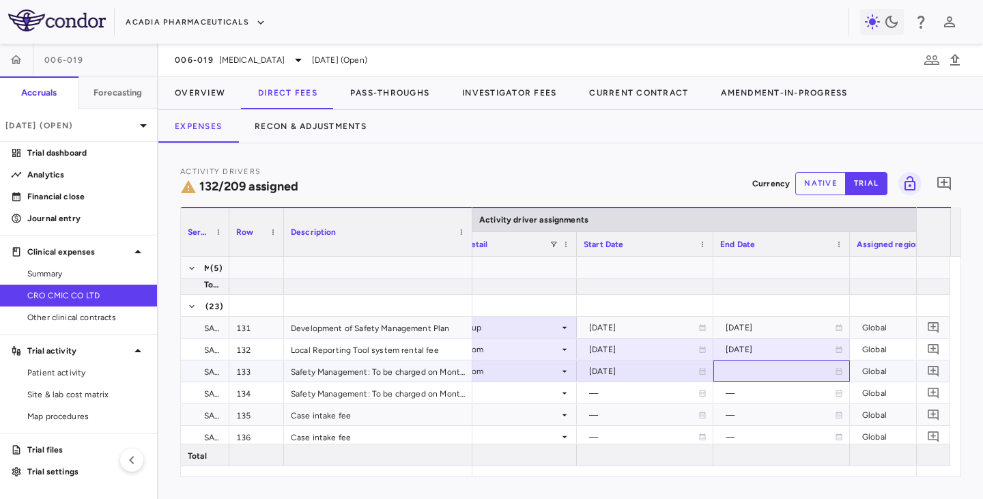
click at [842, 369] on icon at bounding box center [838, 371] width 8 height 8
click at [839, 368] on icon "Choose date, selected date is Aug 21, 2025" at bounding box center [838, 372] width 10 height 10
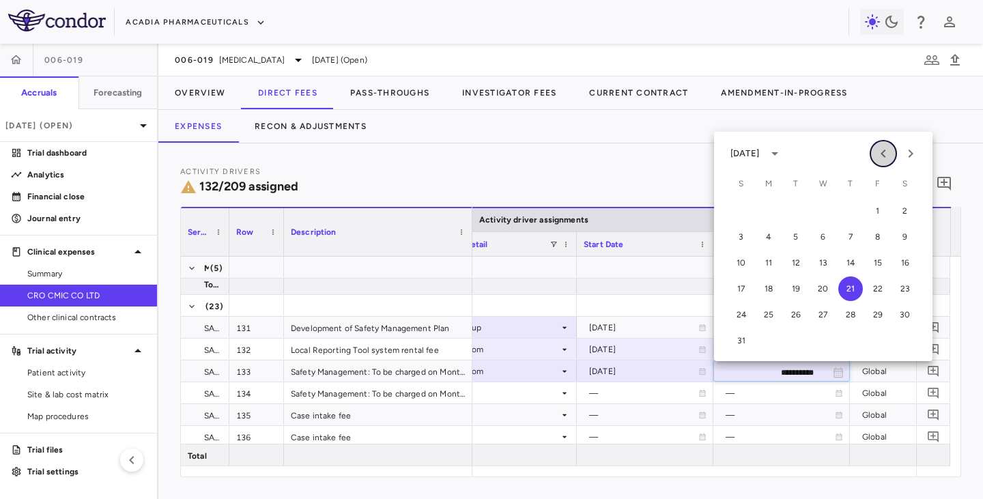
click at [886, 156] on icon "Previous month" at bounding box center [883, 153] width 16 height 16
click at [885, 156] on icon "Previous month" at bounding box center [883, 153] width 16 height 16
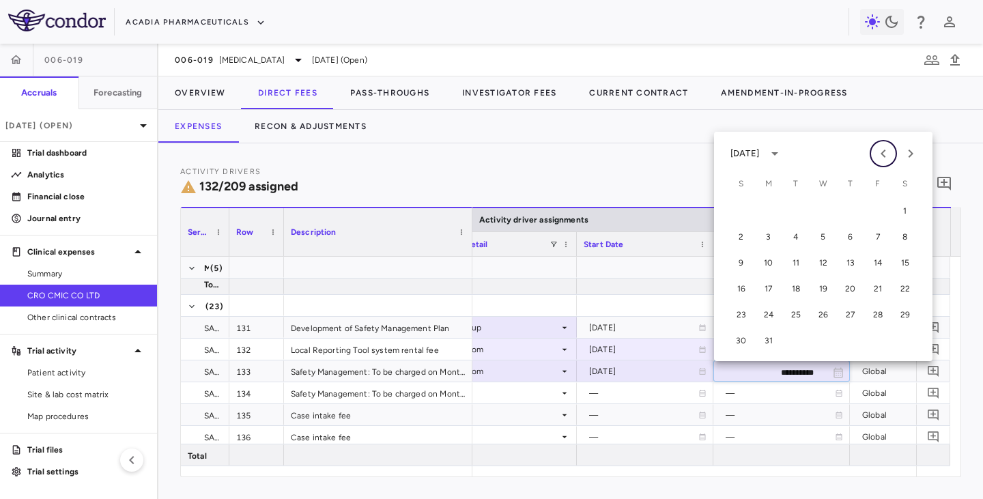
click at [885, 156] on icon "Previous month" at bounding box center [883, 153] width 16 height 16
click at [875, 312] on button "31" at bounding box center [877, 314] width 25 height 25
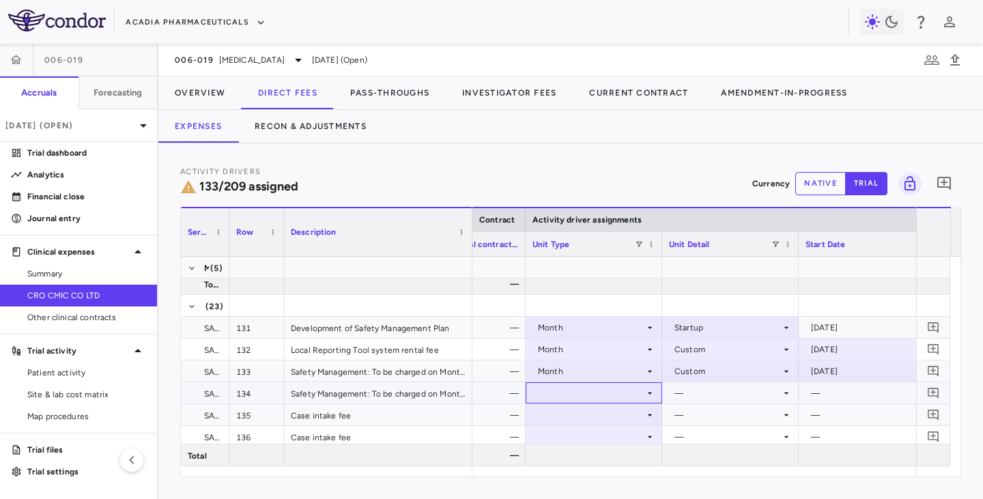
click at [647, 401] on div at bounding box center [593, 393] width 123 height 20
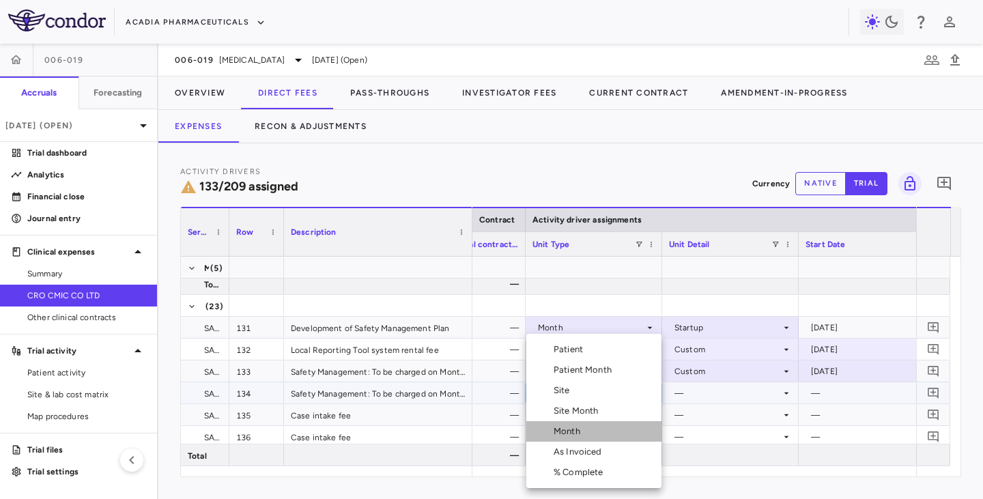
click at [572, 437] on li "Month" at bounding box center [593, 431] width 135 height 20
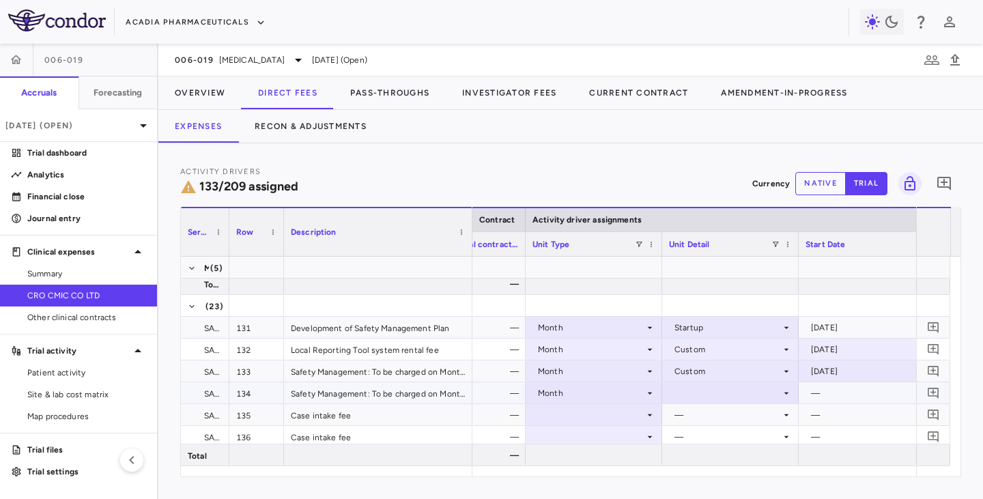
click at [734, 397] on div at bounding box center [730, 393] width 123 height 20
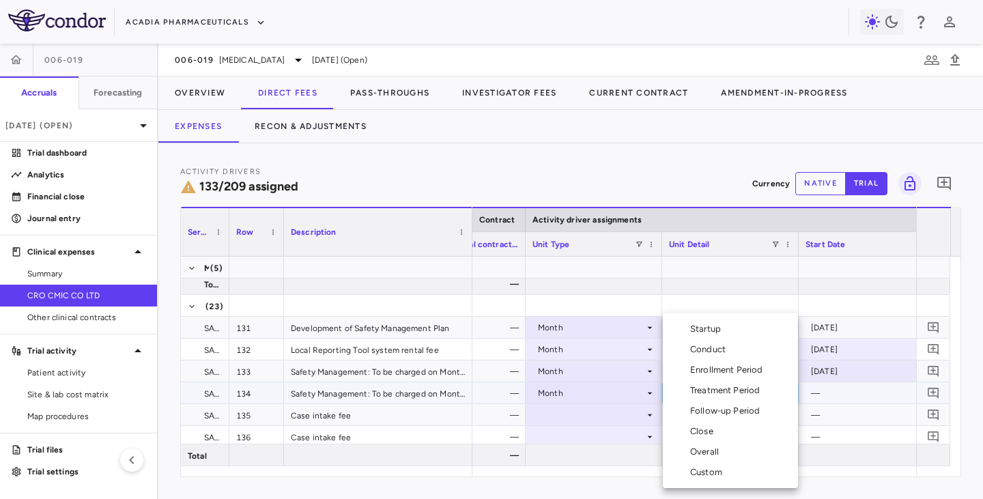
click at [699, 476] on div "Custom" at bounding box center [709, 472] width 38 height 12
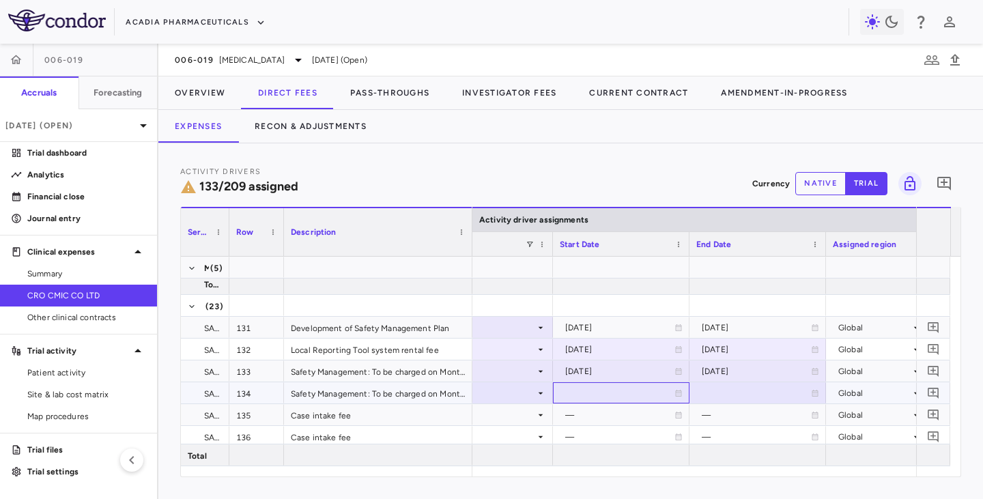
click at [675, 396] on icon at bounding box center [678, 393] width 8 height 8
click at [676, 396] on icon "Choose date, selected date is Aug 21, 2025" at bounding box center [677, 394] width 12 height 12
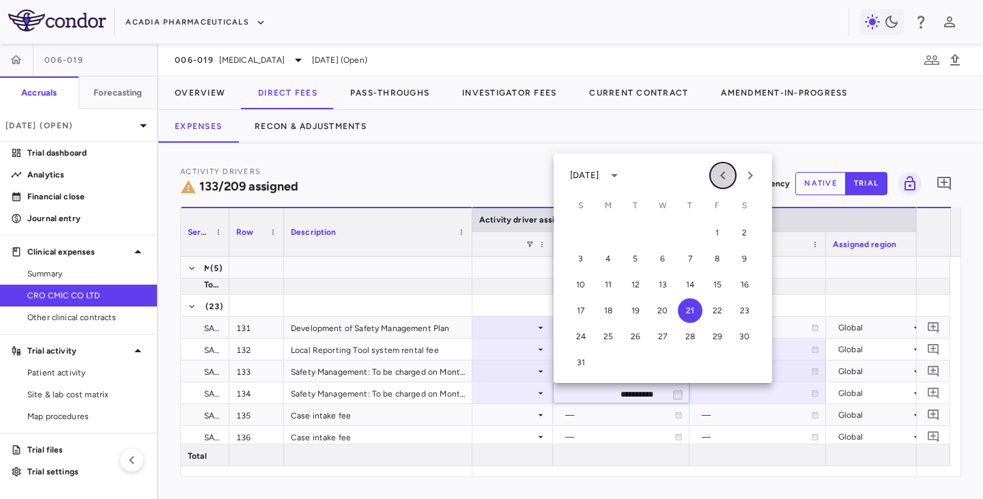
click at [724, 173] on icon "Previous month" at bounding box center [722, 175] width 16 height 16
click at [723, 173] on icon "Previous month" at bounding box center [722, 175] width 5 height 8
click at [721, 175] on icon "Previous month" at bounding box center [722, 175] width 5 height 8
click at [635, 226] on button "1" at bounding box center [635, 232] width 25 height 25
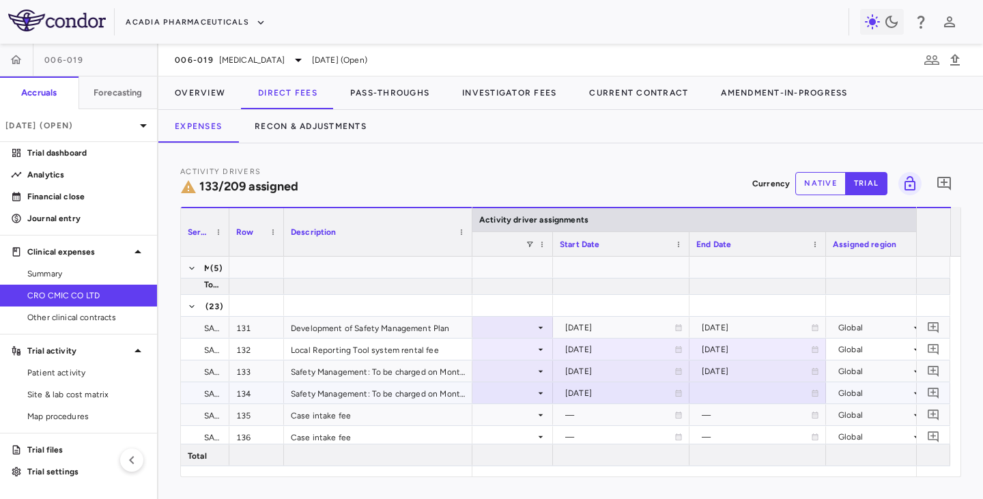
click at [814, 392] on icon at bounding box center [815, 393] width 8 height 8
click at [813, 392] on icon "Choose date, selected date is Aug 21, 2025" at bounding box center [814, 394] width 10 height 10
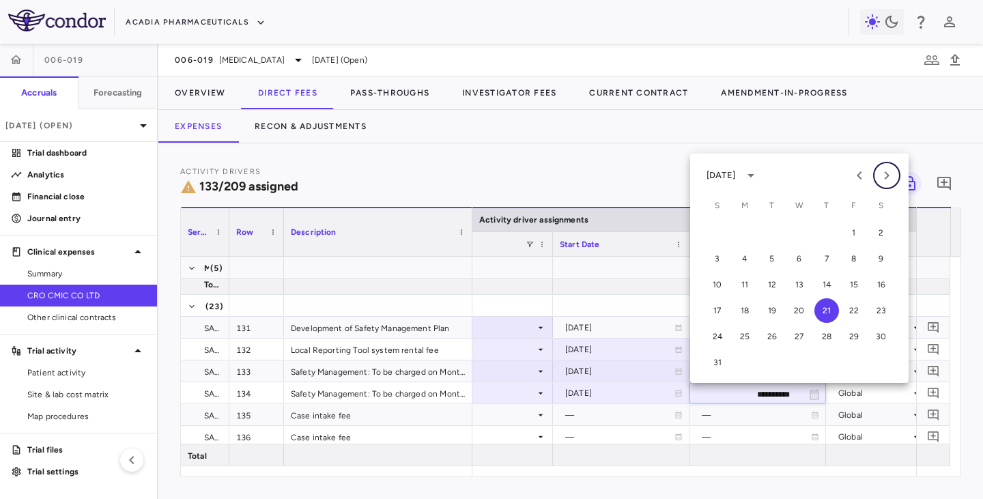
click at [886, 177] on icon "Next month" at bounding box center [886, 175] width 16 height 16
click at [883, 177] on icon "Next month" at bounding box center [886, 175] width 16 height 16
click at [712, 360] on button "30" at bounding box center [717, 362] width 25 height 25
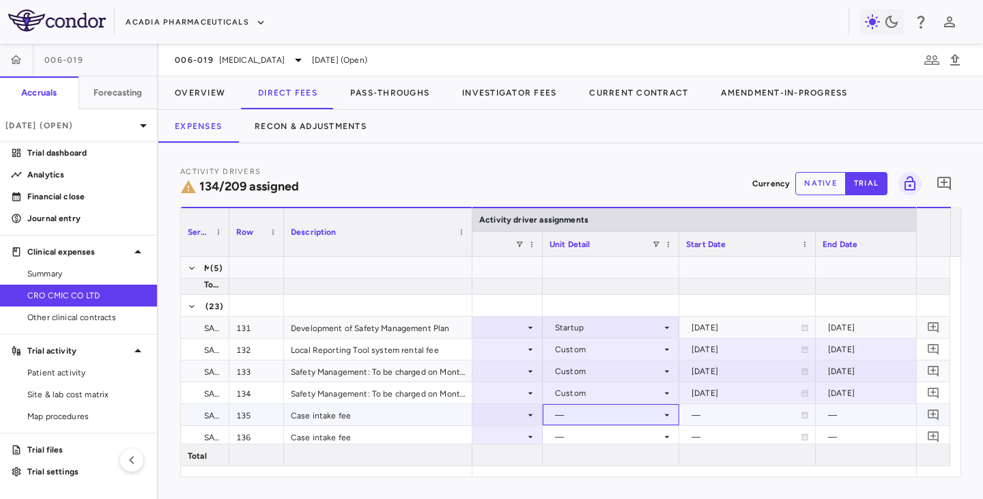
click at [665, 416] on icon at bounding box center [666, 414] width 11 height 11
click at [666, 417] on icon at bounding box center [666, 414] width 11 height 11
click at [667, 417] on icon at bounding box center [666, 414] width 11 height 11
click at [666, 411] on icon at bounding box center [666, 414] width 11 height 11
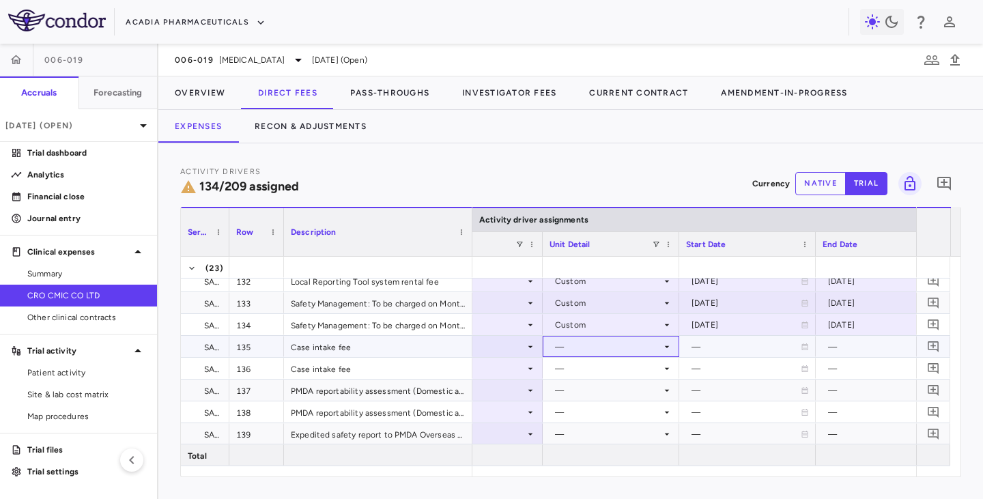
click at [666, 347] on icon at bounding box center [666, 346] width 11 height 11
click at [667, 344] on icon at bounding box center [666, 346] width 11 height 11
click at [665, 347] on icon at bounding box center [666, 346] width 11 height 11
click at [648, 347] on div "—" at bounding box center [608, 347] width 106 height 22
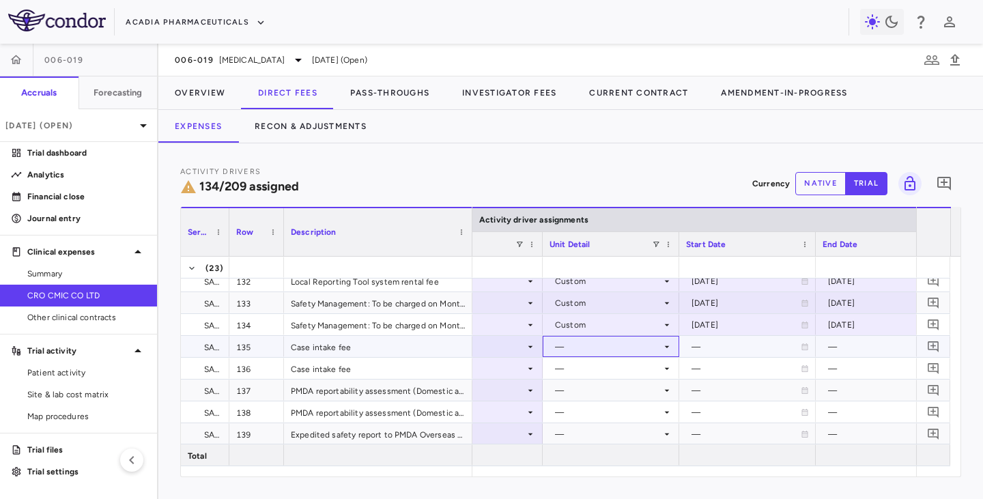
click at [637, 347] on div "—" at bounding box center [608, 347] width 106 height 22
click at [724, 339] on div "—" at bounding box center [745, 347] width 109 height 22
click at [641, 347] on div "—" at bounding box center [608, 347] width 106 height 22
click at [665, 343] on icon at bounding box center [666, 346] width 11 height 11
click at [669, 370] on icon at bounding box center [666, 368] width 11 height 11
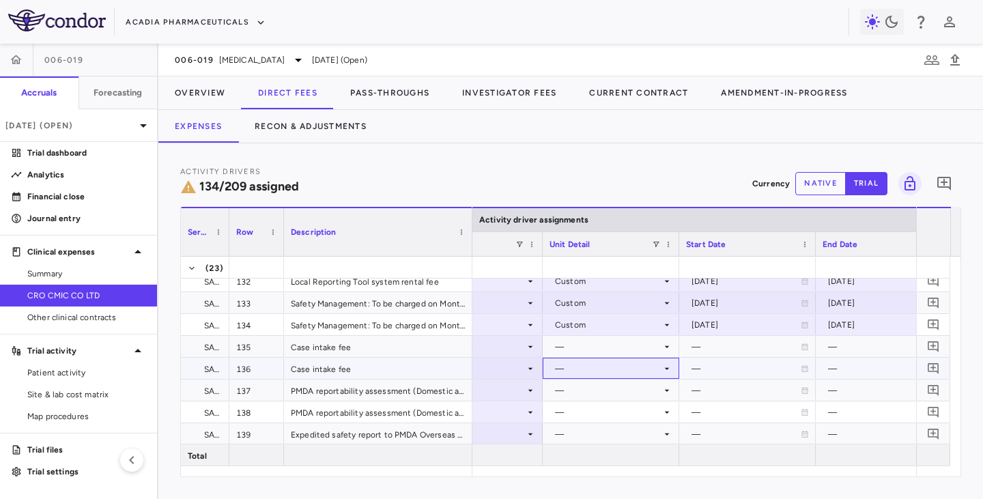
click at [669, 370] on icon at bounding box center [666, 368] width 11 height 11
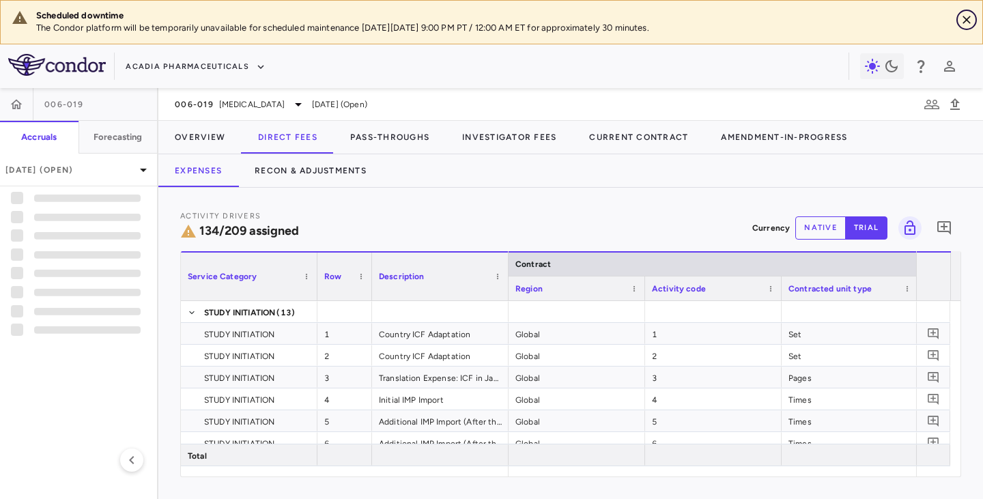
click at [963, 23] on icon "Close" at bounding box center [966, 20] width 8 height 8
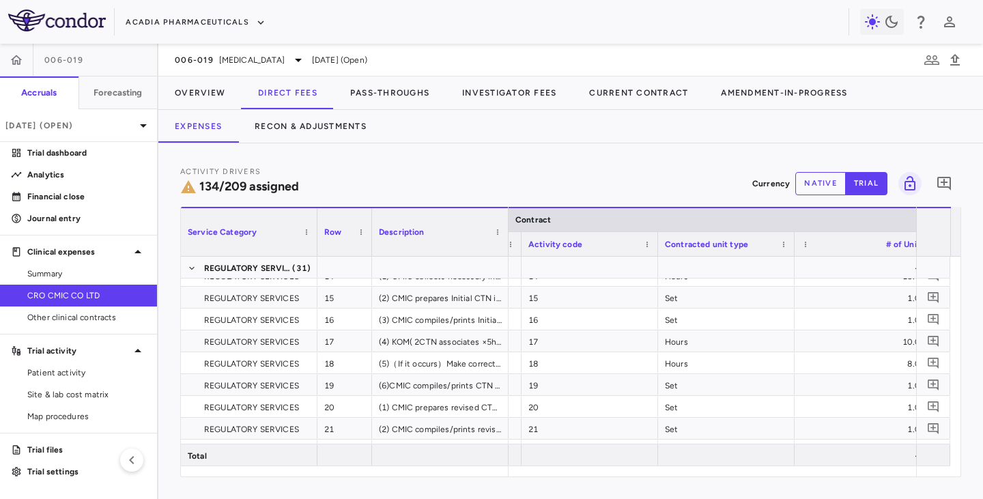
scroll to position [0, 206]
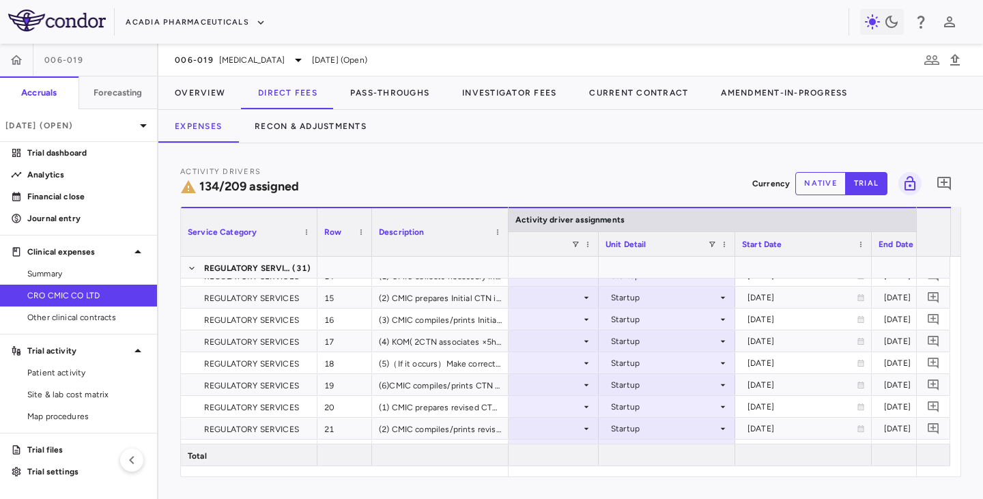
click at [598, 245] on div "Unit Detail" at bounding box center [666, 243] width 136 height 25
click at [597, 248] on div at bounding box center [597, 244] width 5 height 24
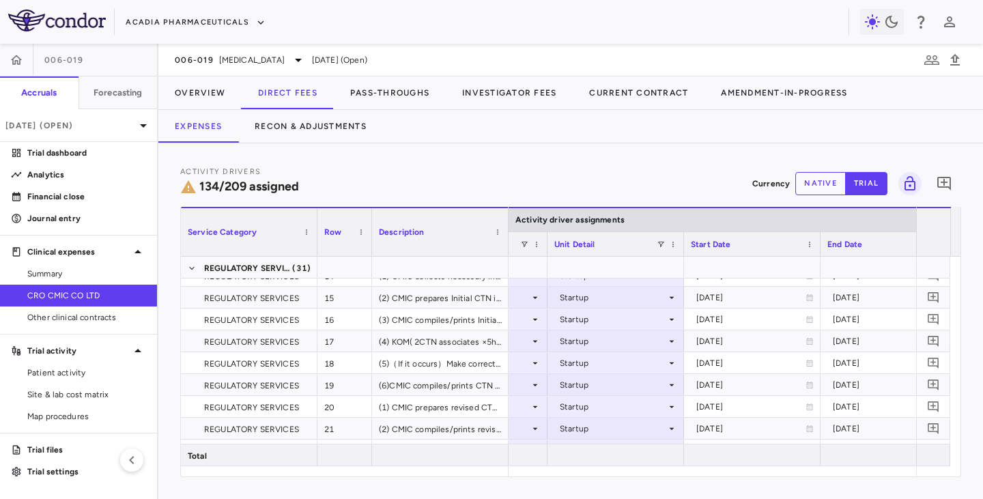
click at [505, 222] on div at bounding box center [507, 232] width 5 height 48
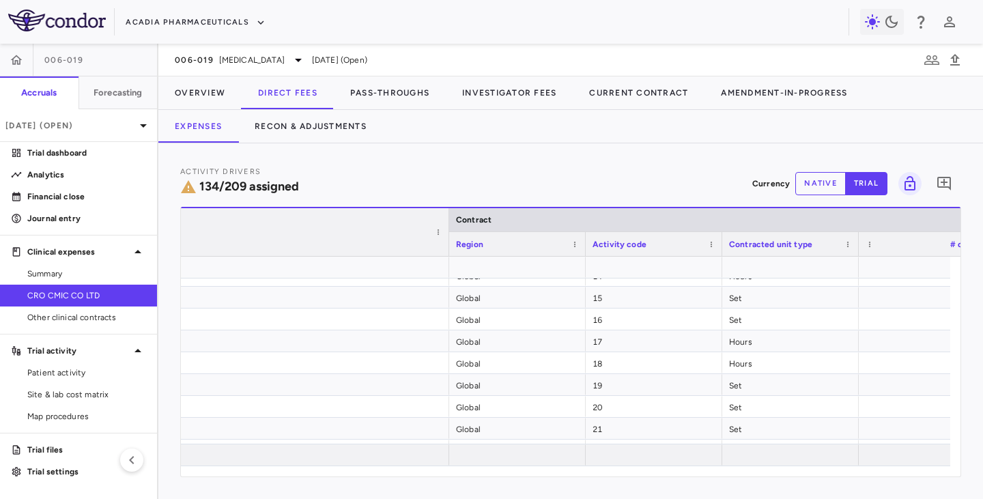
click at [447, 220] on div at bounding box center [448, 232] width 5 height 48
click at [446, 220] on div at bounding box center [448, 232] width 5 height 48
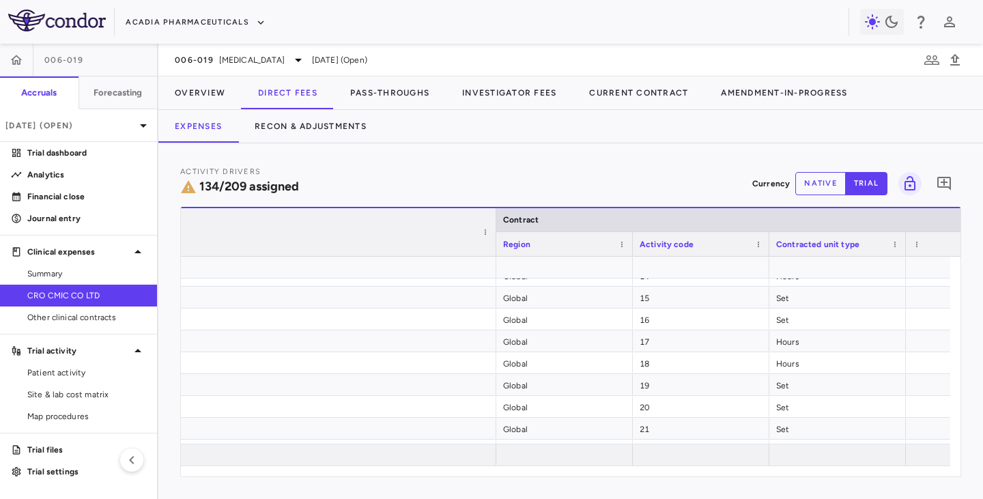
drag, startPoint x: 446, startPoint y: 220, endPoint x: 446, endPoint y: 278, distance: 58.0
click at [493, 227] on div at bounding box center [495, 232] width 5 height 48
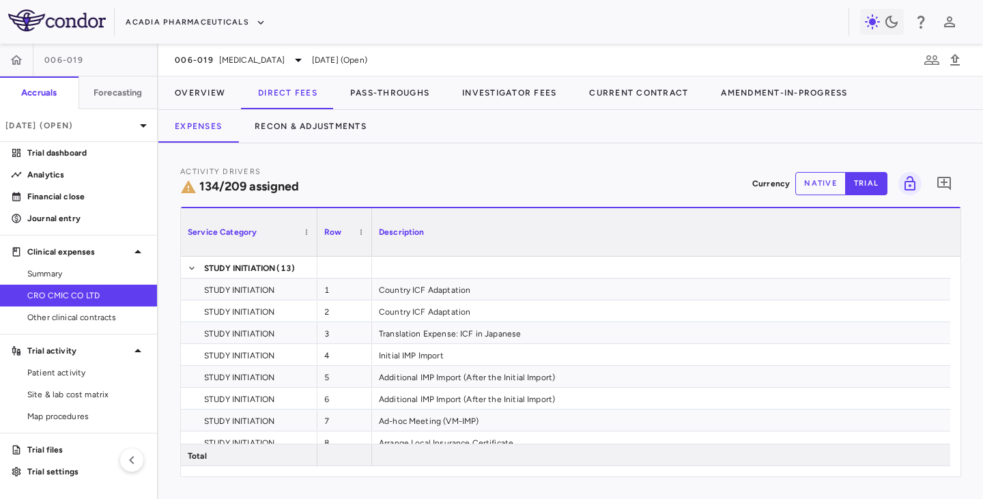
click at [371, 220] on div at bounding box center [370, 232] width 5 height 48
click at [370, 220] on div at bounding box center [370, 232] width 5 height 48
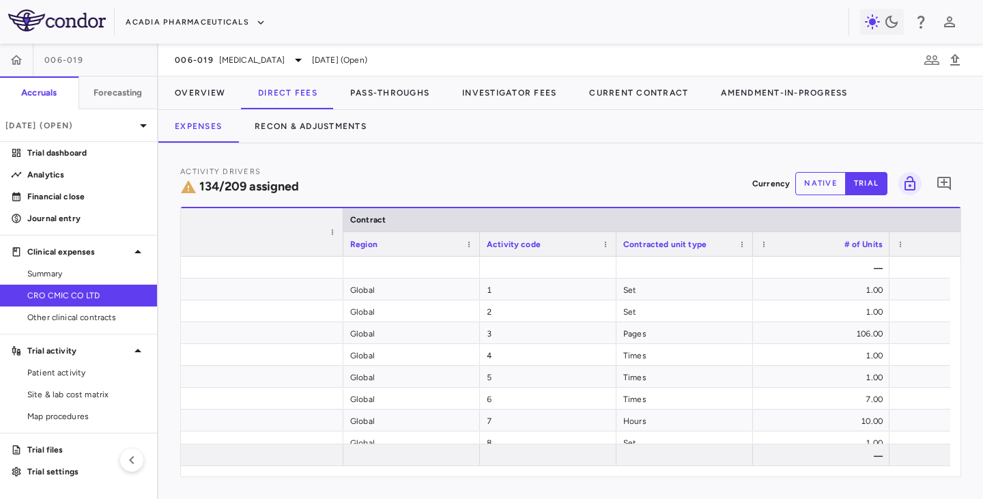
drag, startPoint x: 820, startPoint y: 246, endPoint x: 334, endPoint y: 246, distance: 486.5
click at [340, 246] on div at bounding box center [342, 232] width 5 height 48
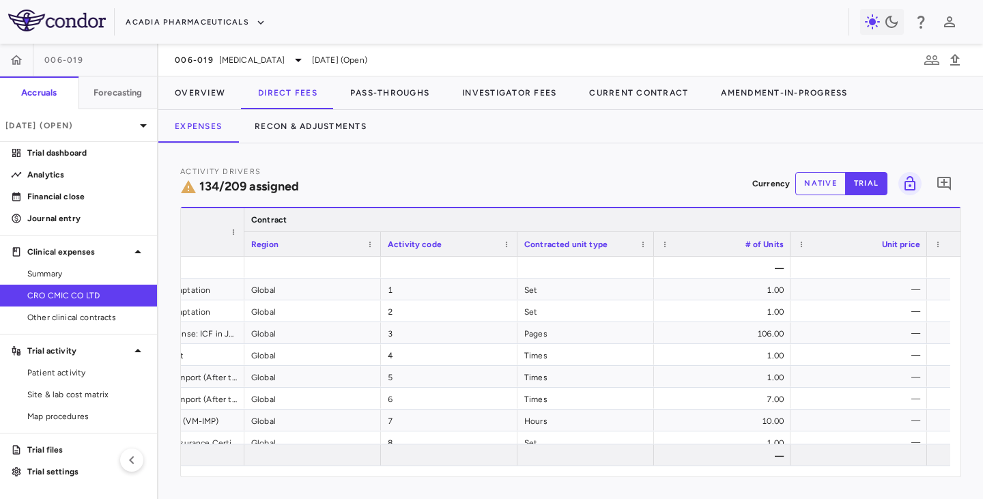
drag, startPoint x: 609, startPoint y: 248, endPoint x: 249, endPoint y: 222, distance: 361.2
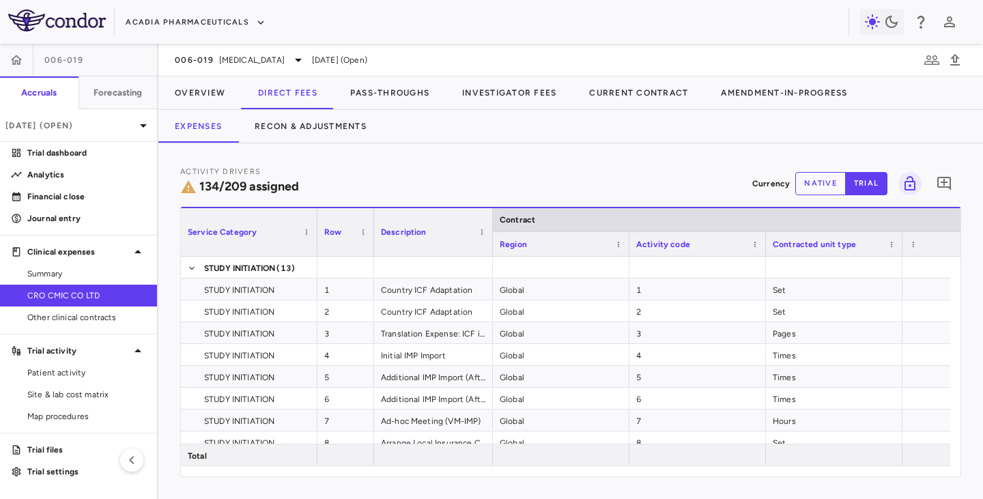
click at [491, 246] on div at bounding box center [491, 232] width 5 height 48
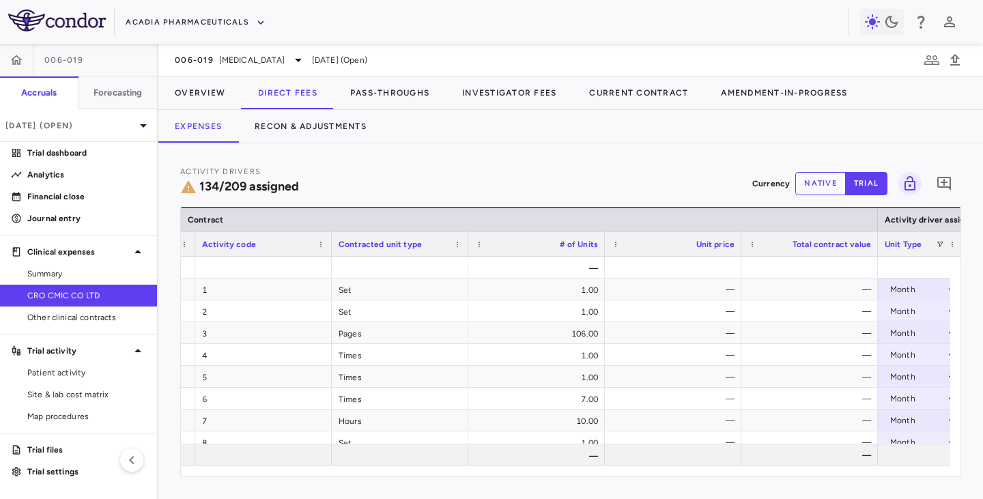
click at [332, 242] on div "Contracted unit type" at bounding box center [400, 243] width 136 height 25
click at [331, 245] on div at bounding box center [330, 244] width 5 height 24
click at [328, 245] on div at bounding box center [330, 244] width 5 height 24
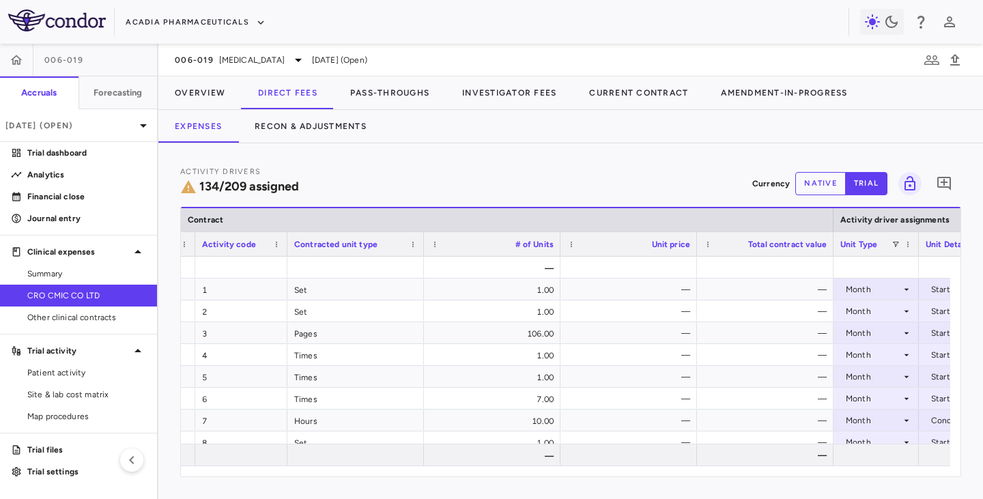
click at [421, 246] on div at bounding box center [422, 244] width 5 height 24
click at [419, 246] on div at bounding box center [420, 244] width 5 height 24
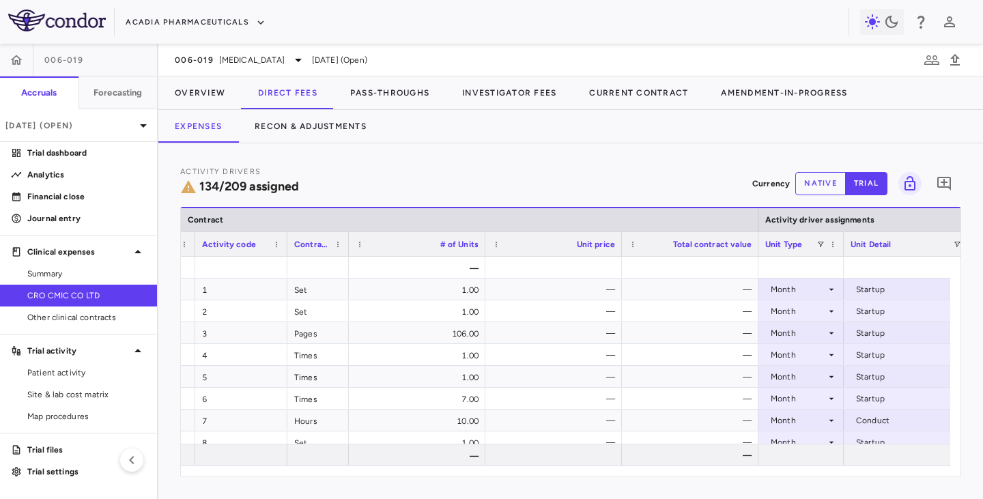
drag, startPoint x: 405, startPoint y: 248, endPoint x: 344, endPoint y: 239, distance: 61.4
click at [345, 239] on div at bounding box center [347, 244] width 5 height 24
click at [480, 242] on div at bounding box center [482, 244] width 5 height 24
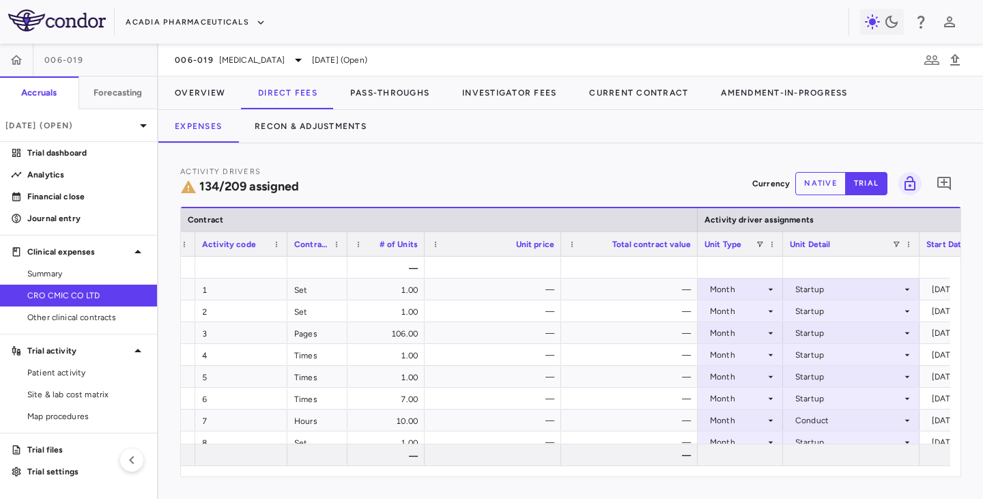
click at [559, 238] on div at bounding box center [559, 244] width 5 height 24
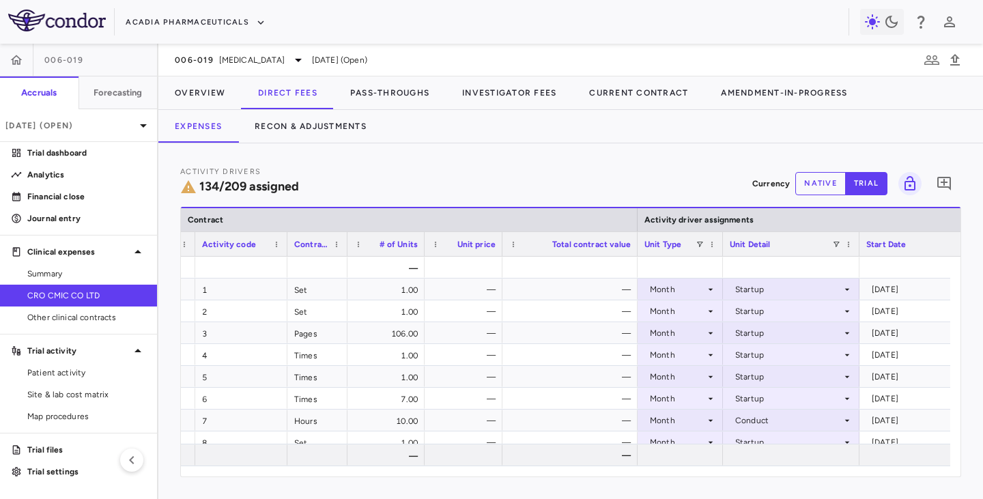
click at [635, 242] on div at bounding box center [636, 244] width 5 height 24
click at [633, 243] on div at bounding box center [634, 244] width 5 height 24
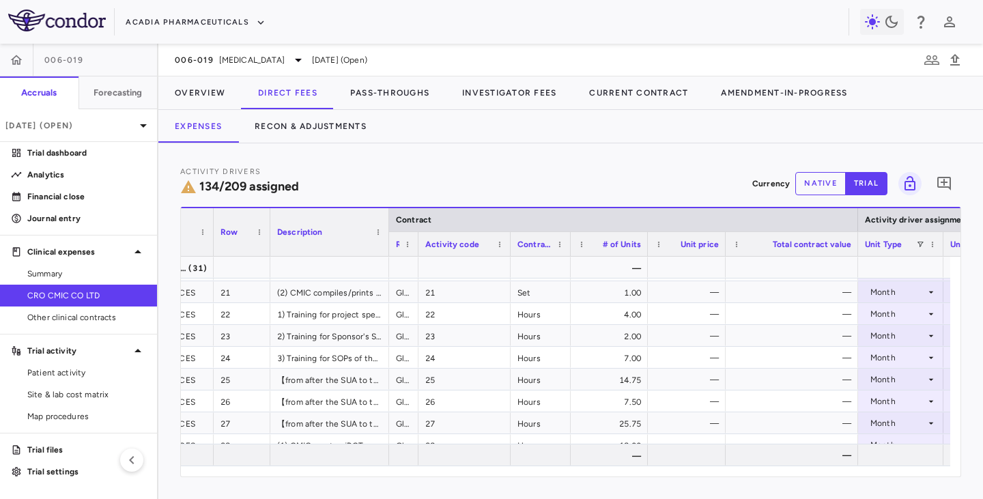
drag, startPoint x: 523, startPoint y: 244, endPoint x: 414, endPoint y: 243, distance: 109.2
click at [415, 243] on div at bounding box center [417, 244] width 5 height 24
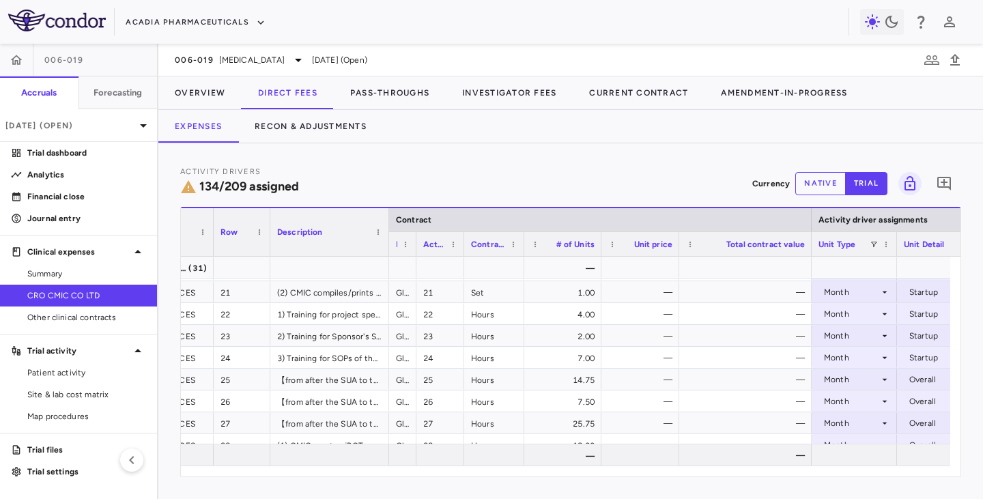
drag, startPoint x: 506, startPoint y: 239, endPoint x: 454, endPoint y: 237, distance: 51.2
click at [461, 237] on div at bounding box center [463, 244] width 5 height 24
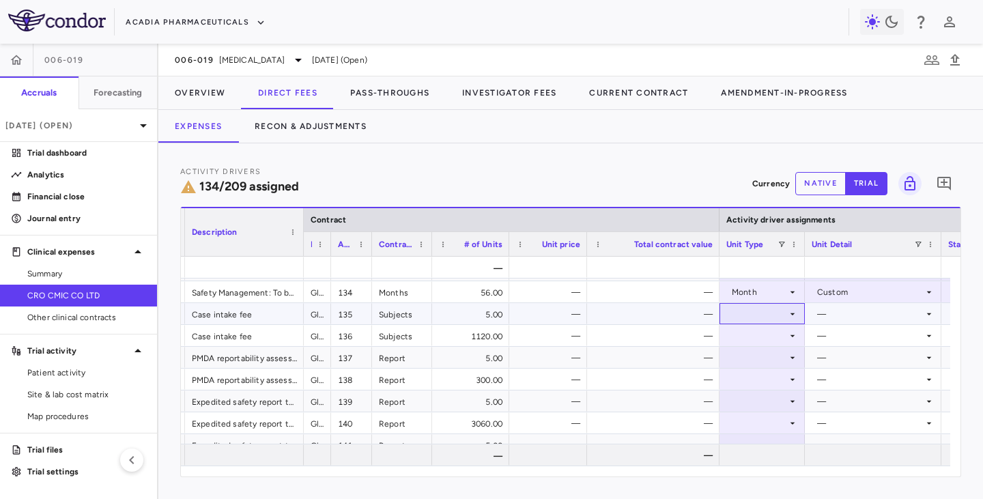
click at [789, 315] on icon at bounding box center [792, 313] width 11 height 11
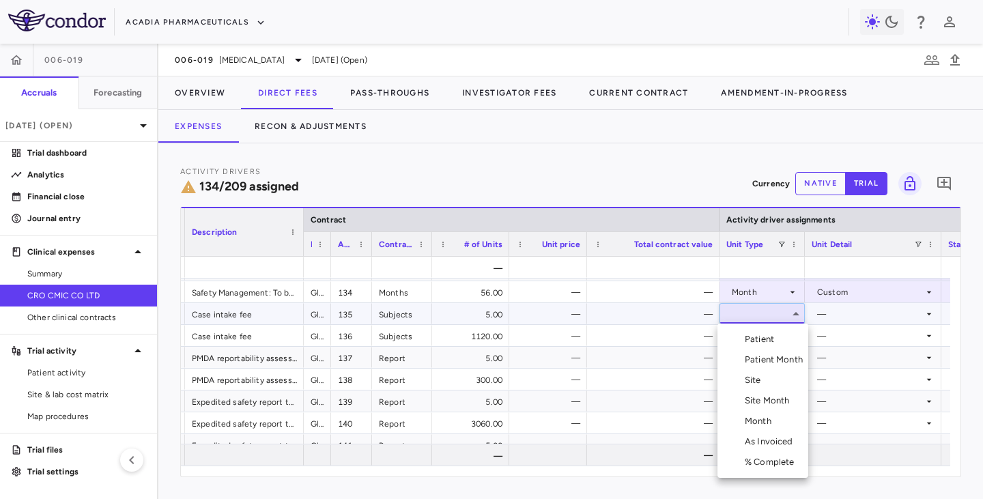
click at [755, 421] on div "Month" at bounding box center [760, 421] width 32 height 12
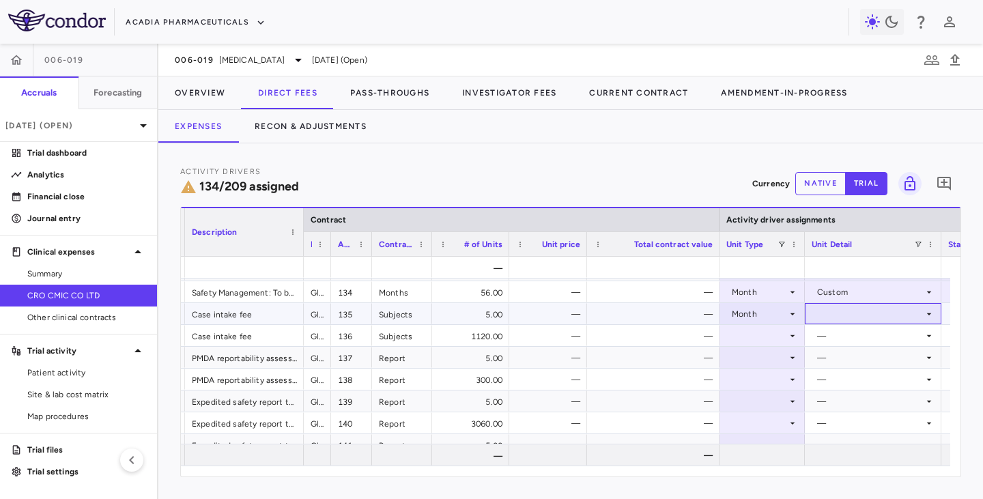
click at [914, 312] on div at bounding box center [872, 314] width 123 height 20
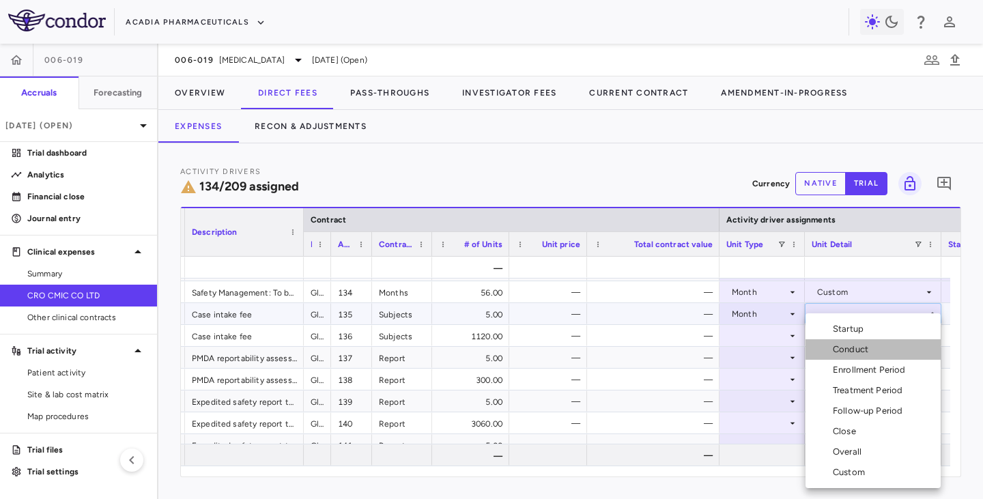
click at [854, 351] on div "Conduct" at bounding box center [852, 349] width 41 height 12
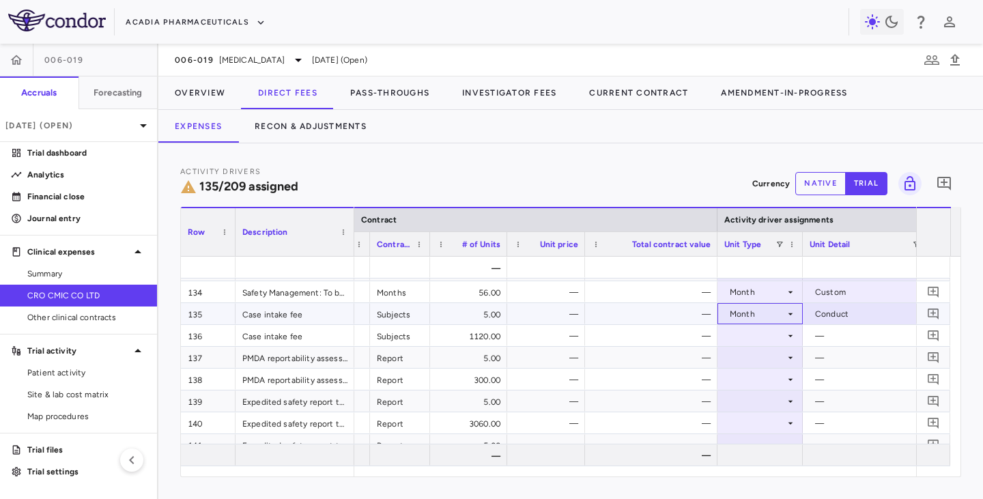
click at [792, 319] on icon at bounding box center [790, 313] width 11 height 11
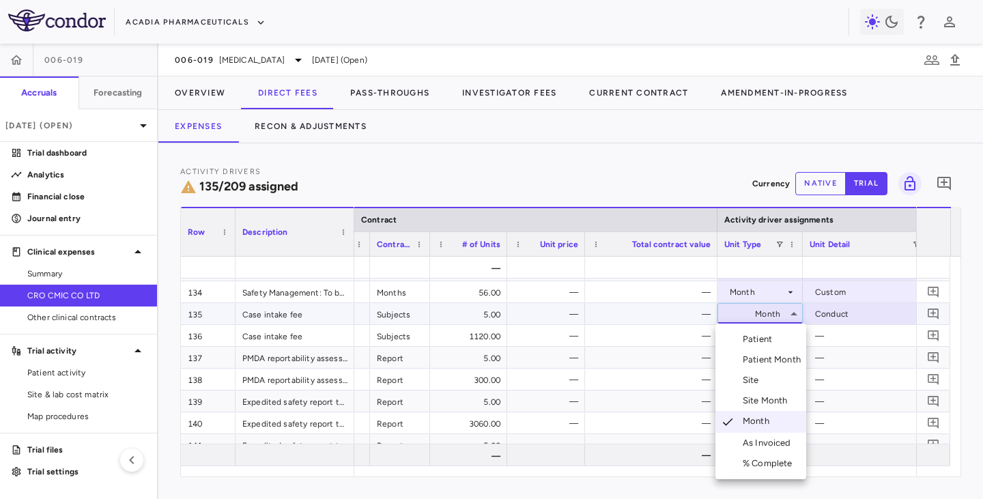
click at [873, 314] on div at bounding box center [491, 249] width 983 height 499
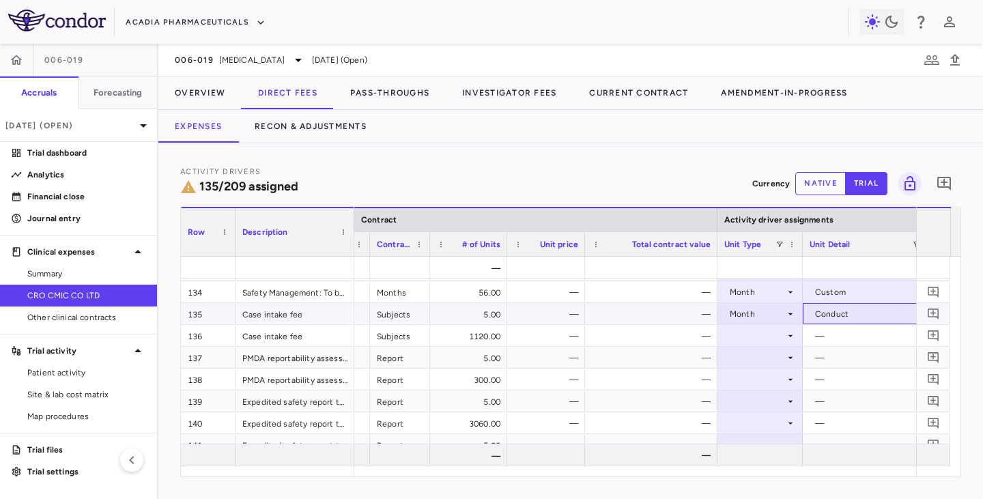
click at [875, 309] on div "Conduct" at bounding box center [868, 314] width 106 height 22
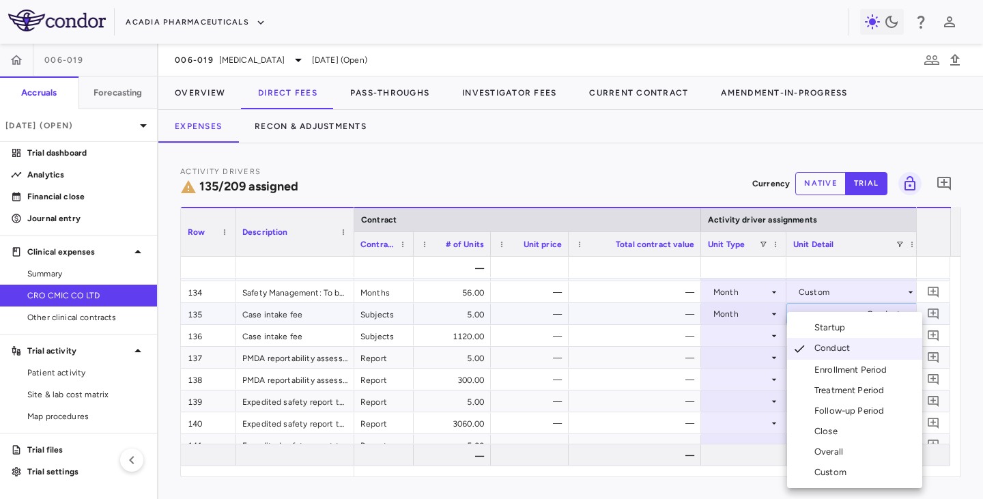
click at [813, 370] on div "Enrollment Period" at bounding box center [840, 370] width 106 height 12
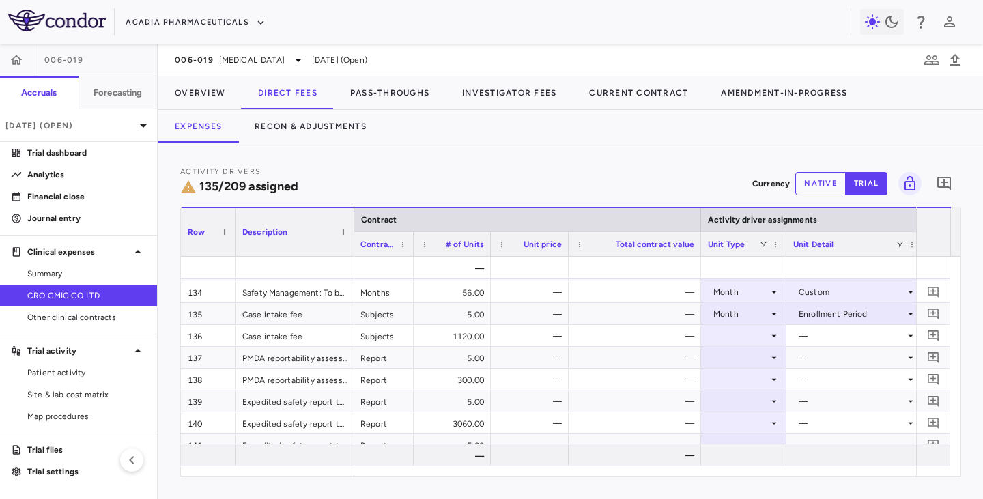
click at [467, 165] on div "Activity Drivers 135/209 assigned Currency native trial 0" at bounding box center [570, 183] width 781 height 36
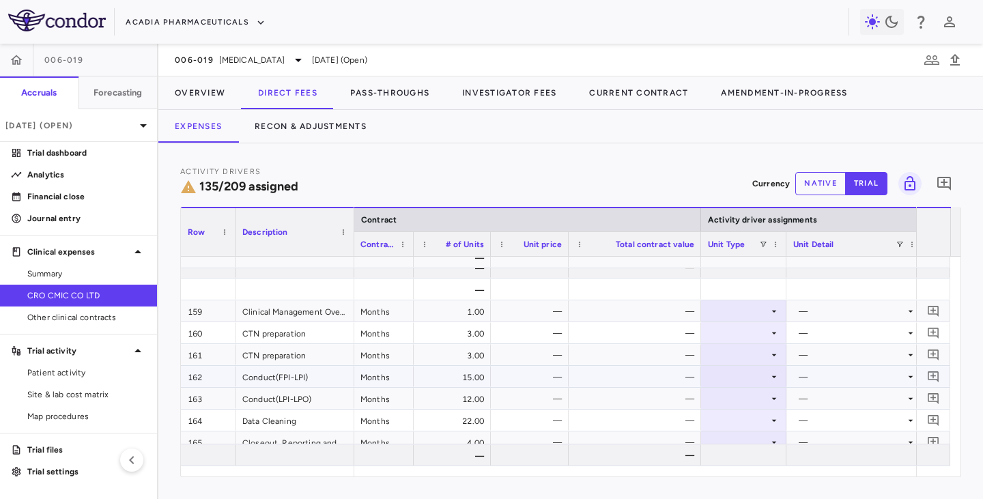
scroll to position [4230, 0]
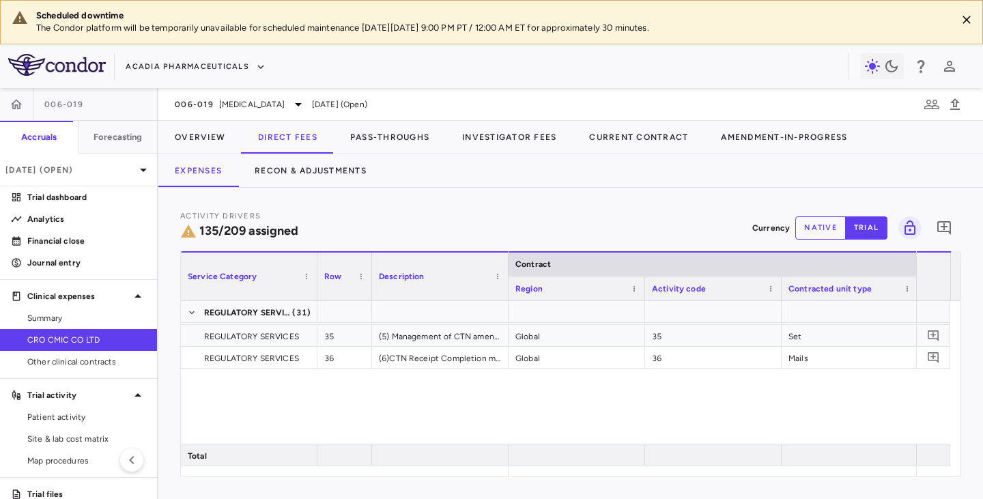
scroll to position [887, 0]
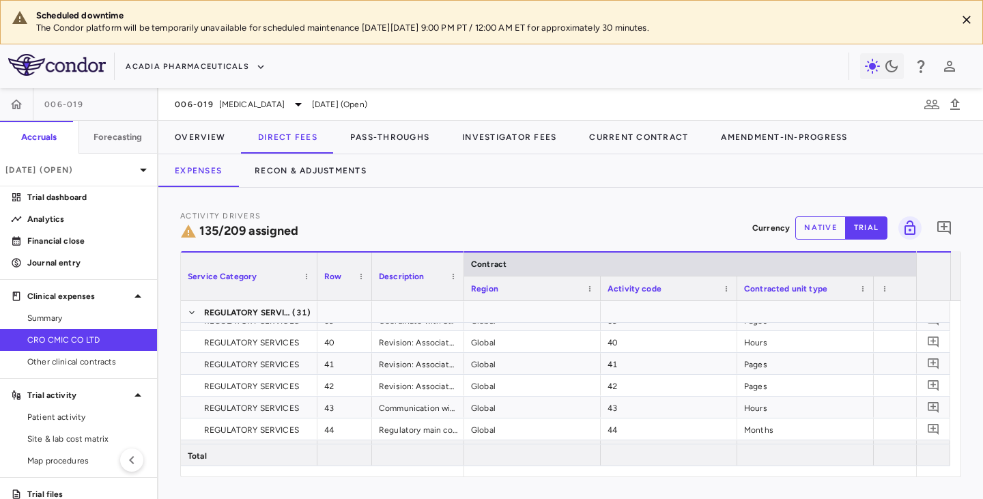
drag, startPoint x: 506, startPoint y: 289, endPoint x: 462, endPoint y: 286, distance: 44.5
click at [462, 286] on div at bounding box center [463, 276] width 5 height 48
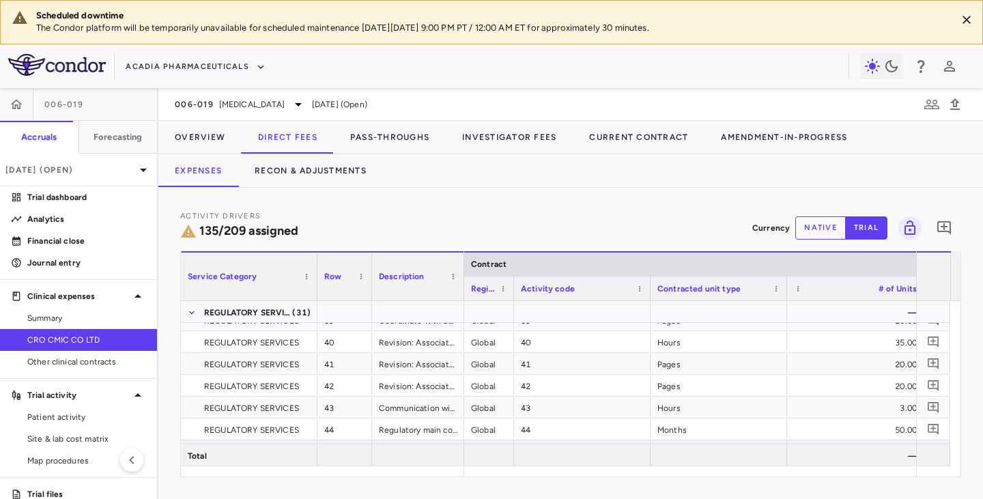
drag, startPoint x: 599, startPoint y: 289, endPoint x: 511, endPoint y: 288, distance: 88.0
click at [510, 287] on div at bounding box center [512, 288] width 5 height 24
click at [645, 287] on div at bounding box center [646, 288] width 5 height 24
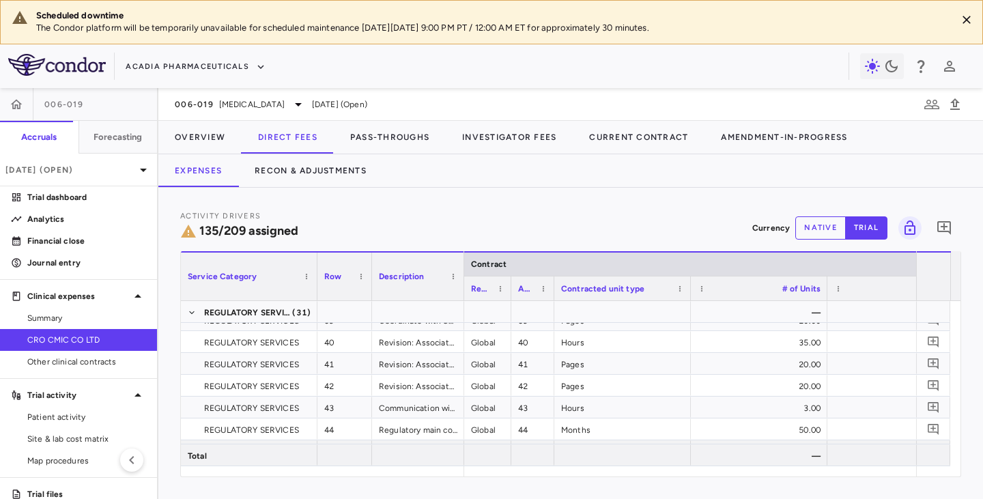
drag, startPoint x: 600, startPoint y: 287, endPoint x: 553, endPoint y: 282, distance: 48.0
click at [553, 282] on div at bounding box center [553, 288] width 5 height 24
drag, startPoint x: 688, startPoint y: 292, endPoint x: 631, endPoint y: 289, distance: 57.4
click at [630, 286] on div at bounding box center [629, 288] width 5 height 24
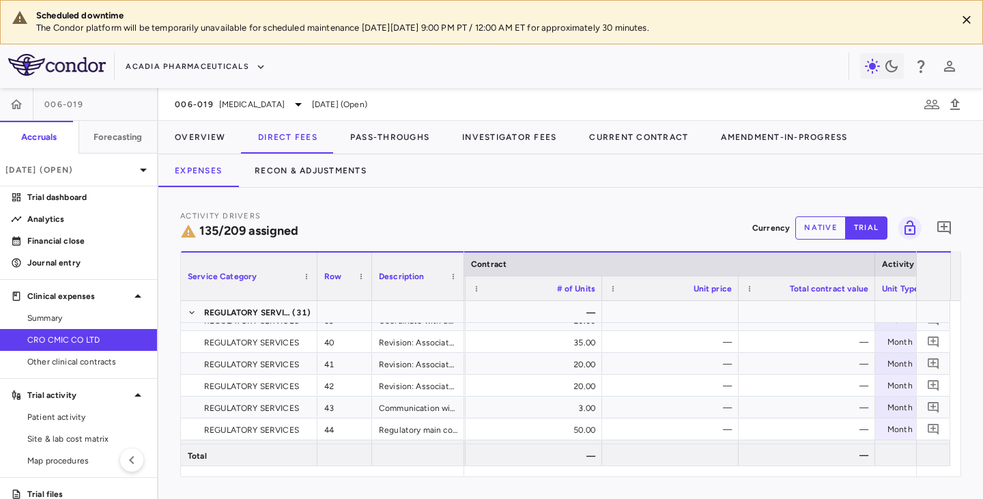
scroll to position [0, 0]
click at [587, 294] on div at bounding box center [588, 288] width 5 height 24
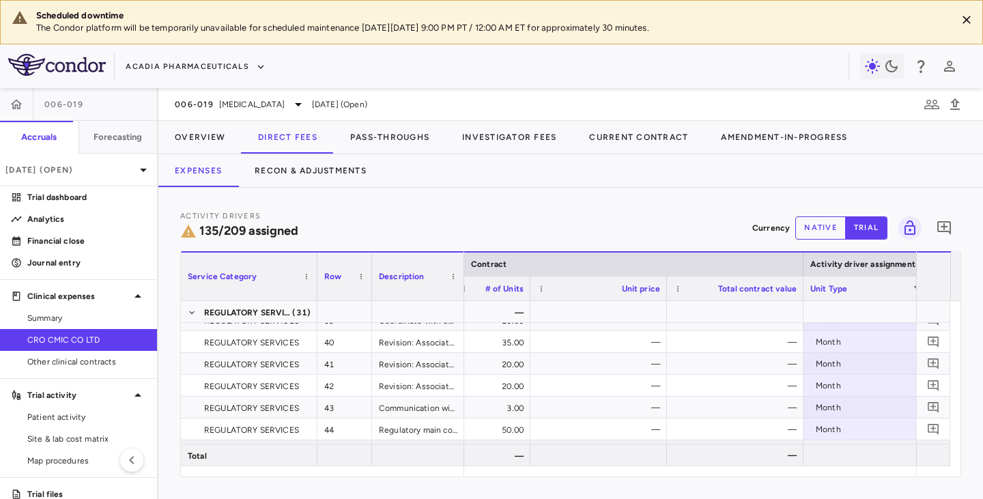
scroll to position [0, 63]
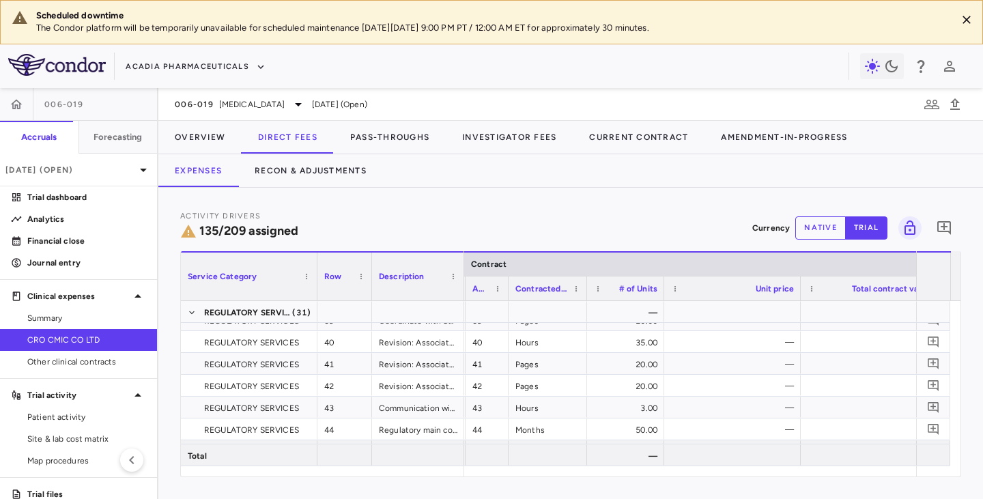
click at [797, 289] on div at bounding box center [799, 288] width 5 height 24
click at [796, 289] on div at bounding box center [798, 288] width 5 height 24
click at [874, 285] on div "Total contract value" at bounding box center [810, 288] width 136 height 25
click at [877, 284] on div at bounding box center [877, 288] width 5 height 24
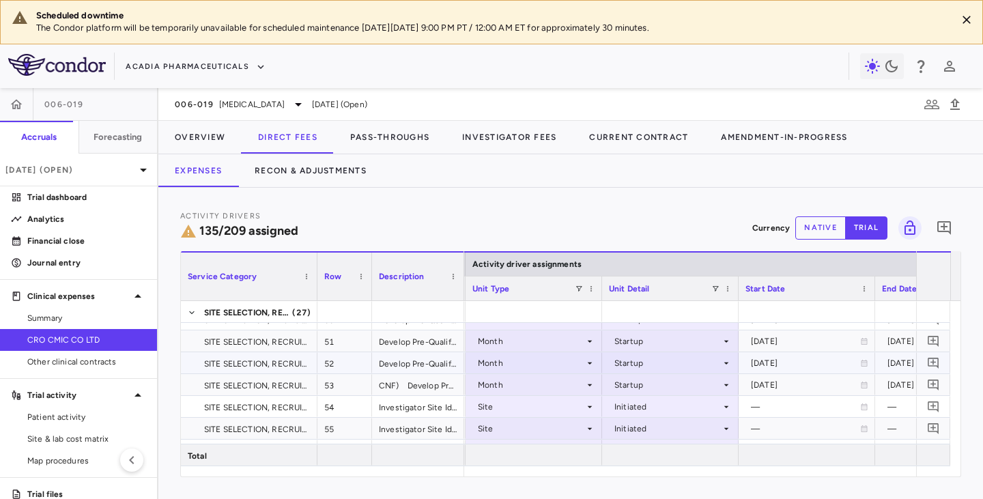
scroll to position [1160, 0]
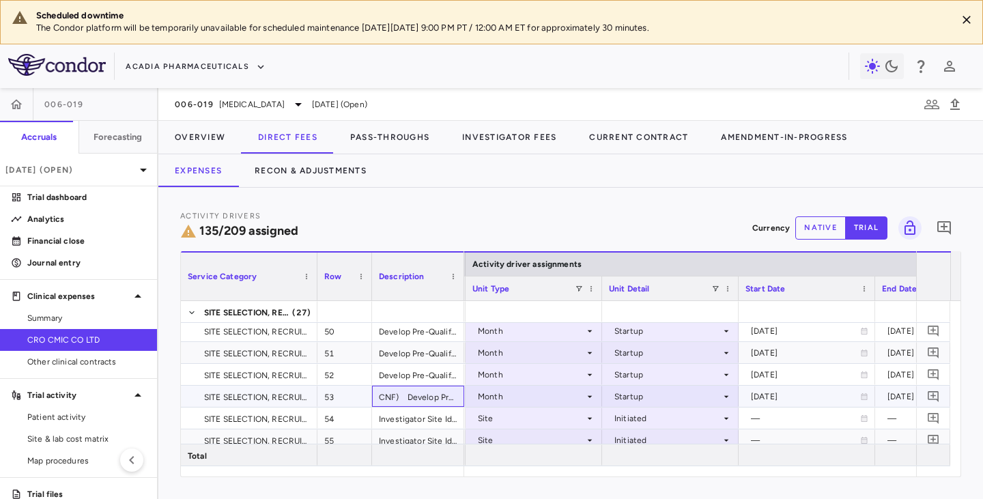
click at [406, 395] on div "CNF)　Develop Pre-Qualification Questionnaire and Web Survey Application" at bounding box center [418, 395] width 92 height 21
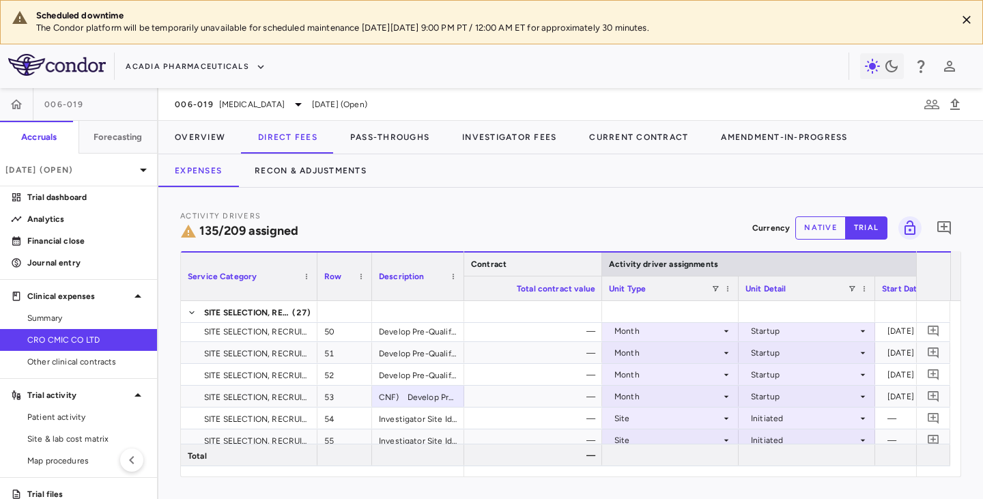
drag, startPoint x: 465, startPoint y: 263, endPoint x: 615, endPoint y: 272, distance: 150.4
click at [604, 272] on div at bounding box center [600, 263] width 5 height 23
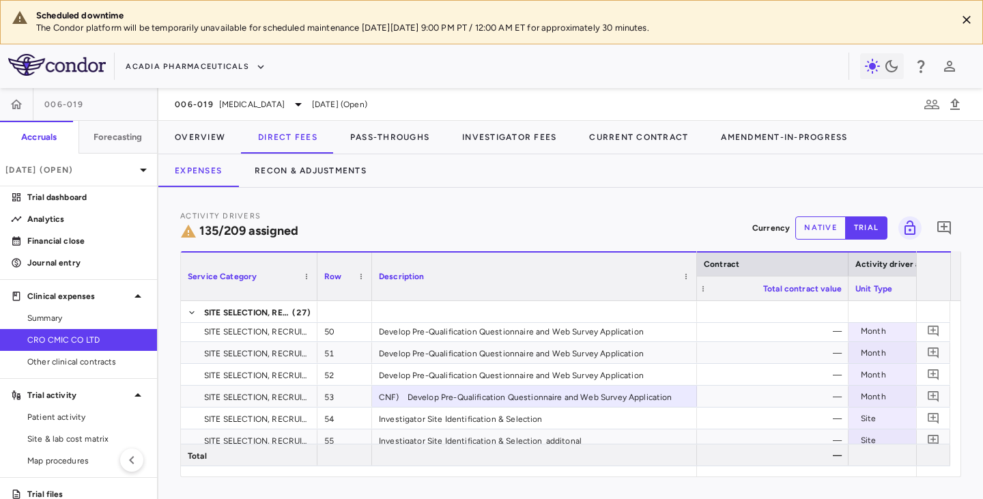
drag, startPoint x: 461, startPoint y: 265, endPoint x: 693, endPoint y: 285, distance: 232.9
click at [693, 285] on div at bounding box center [695, 276] width 5 height 48
click at [908, 224] on icon "Lock grid" at bounding box center [909, 228] width 16 height 16
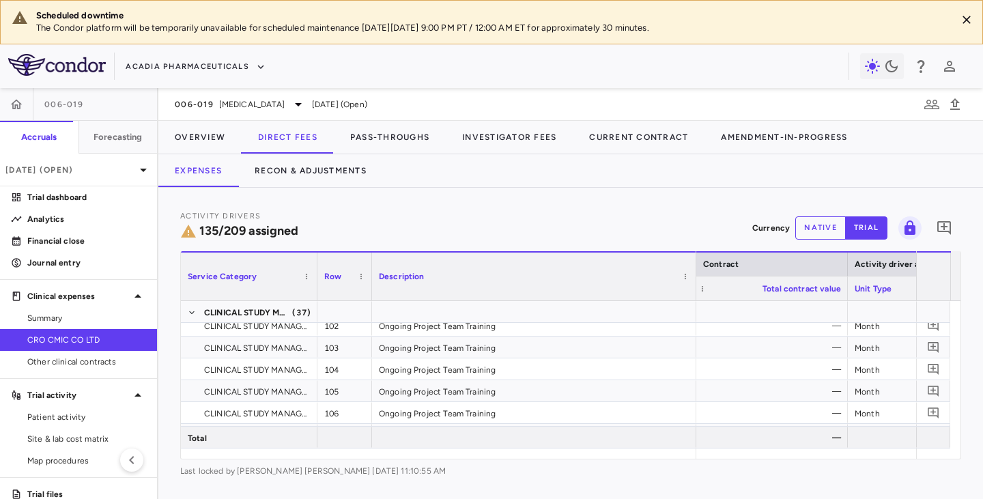
scroll to position [2343, 0]
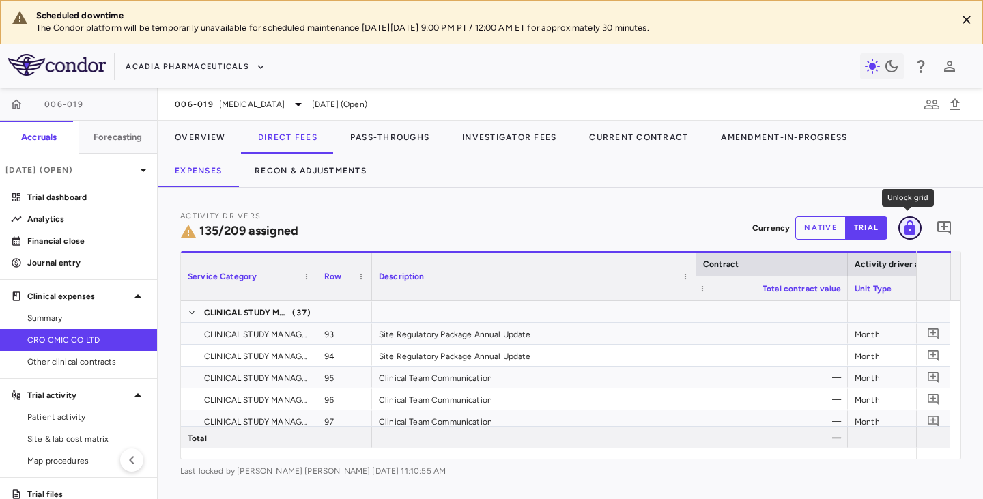
click at [907, 230] on icon "Unlock grid" at bounding box center [909, 227] width 11 height 14
click at [909, 235] on icon "Unlock grid" at bounding box center [909, 228] width 16 height 16
